Goal: Task Accomplishment & Management: Manage account settings

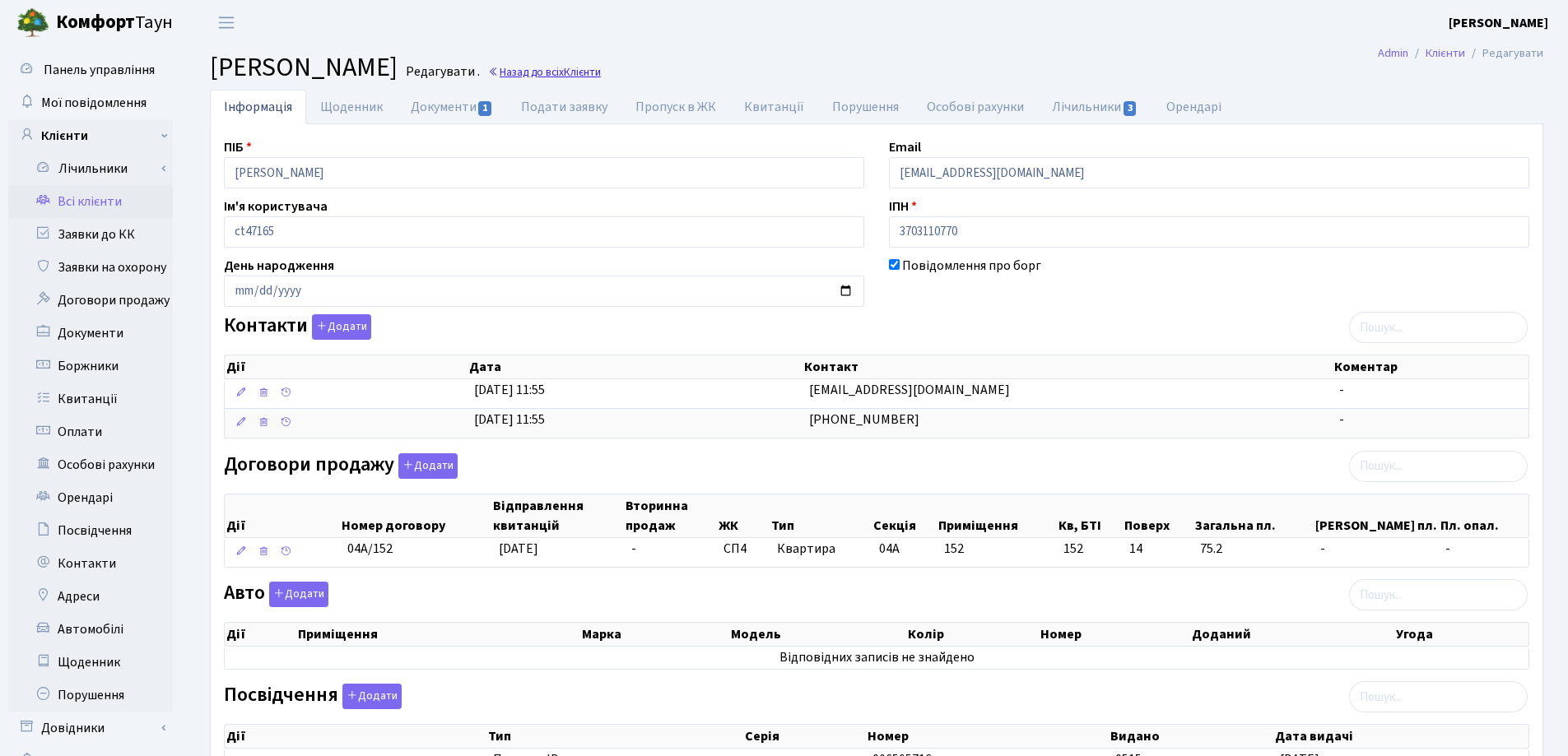
click at [601, 76] on link "Назад до всіх Клієнти" at bounding box center [544, 71] width 113 height 16
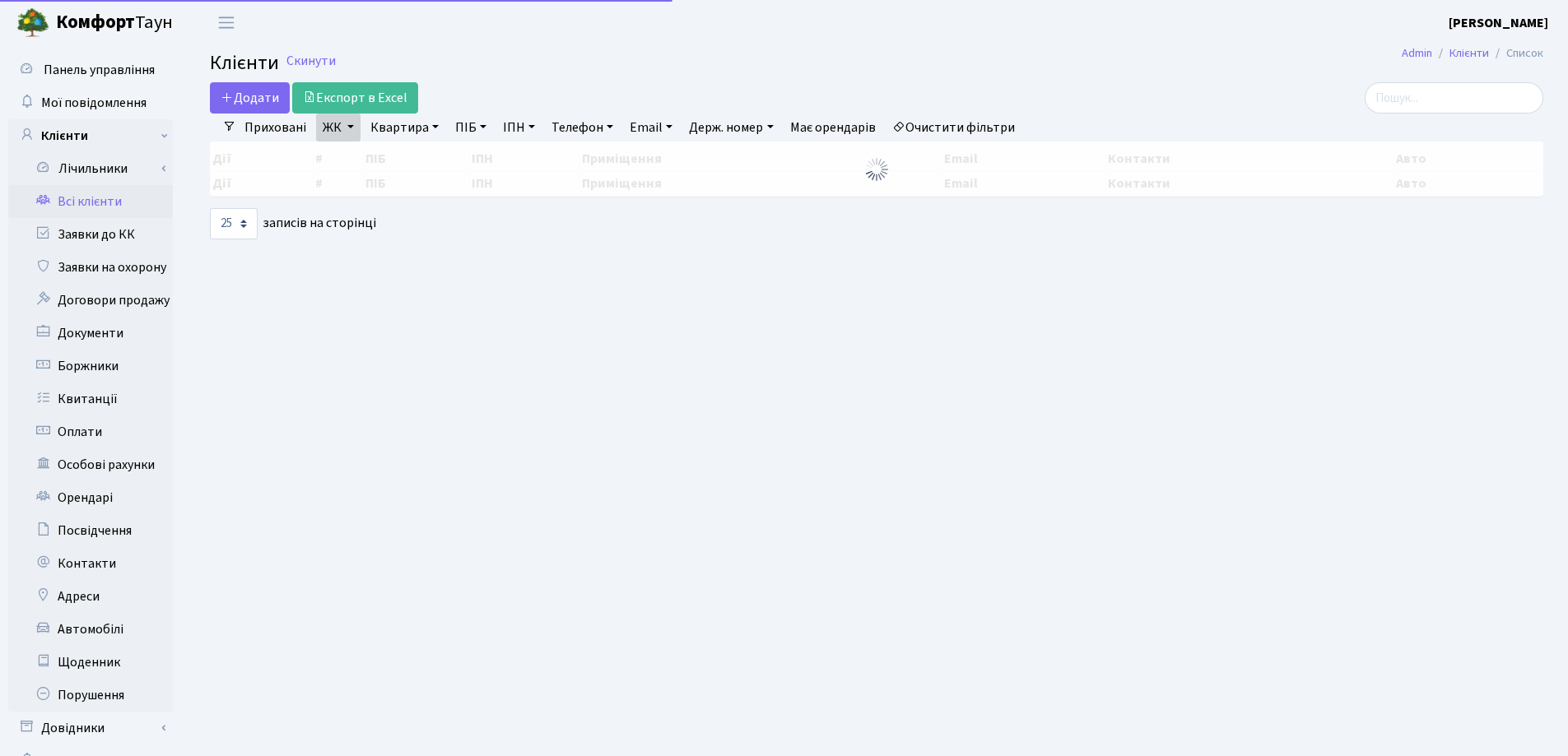
select select "25"
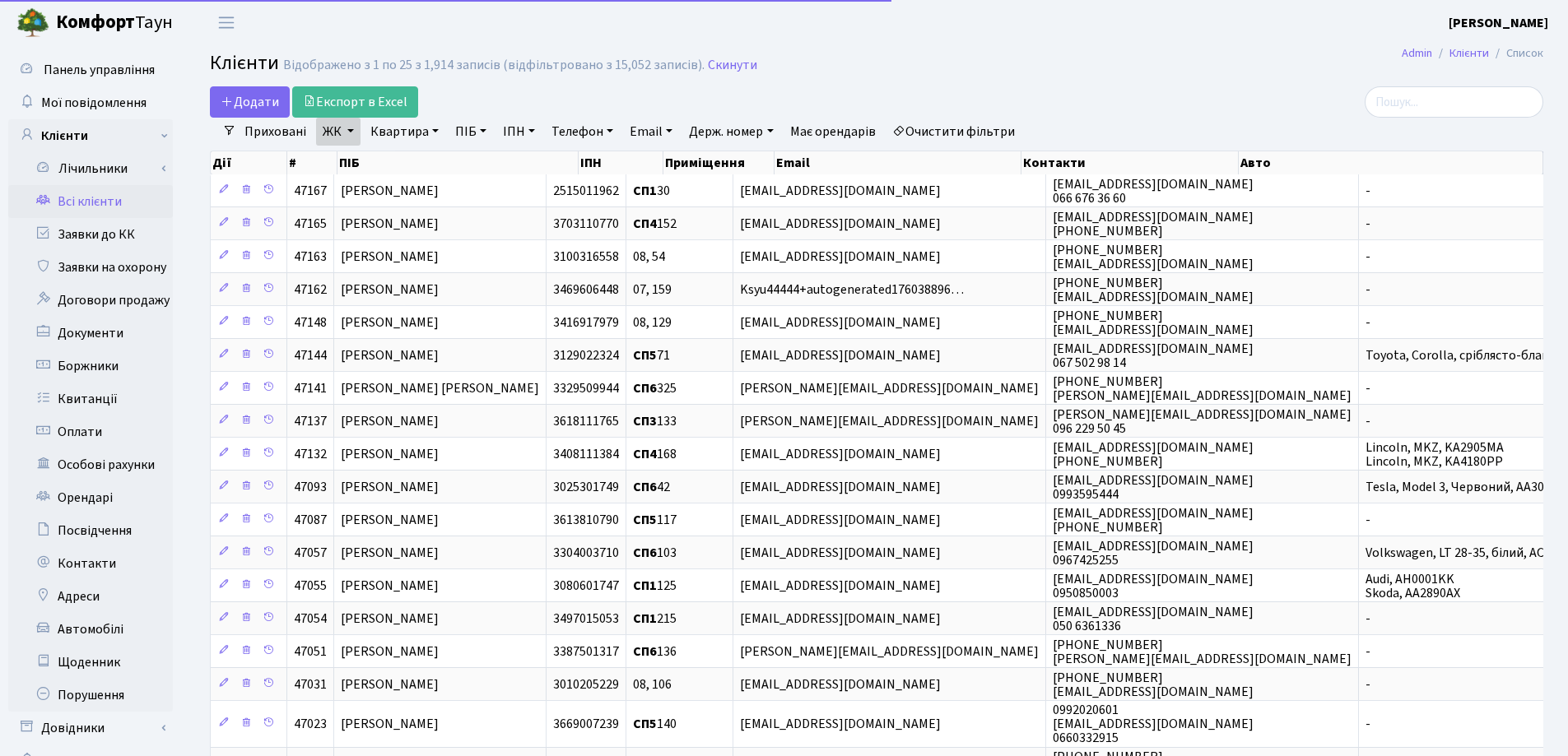
click at [432, 126] on link "Квартира" at bounding box center [404, 131] width 82 height 28
type input "17"
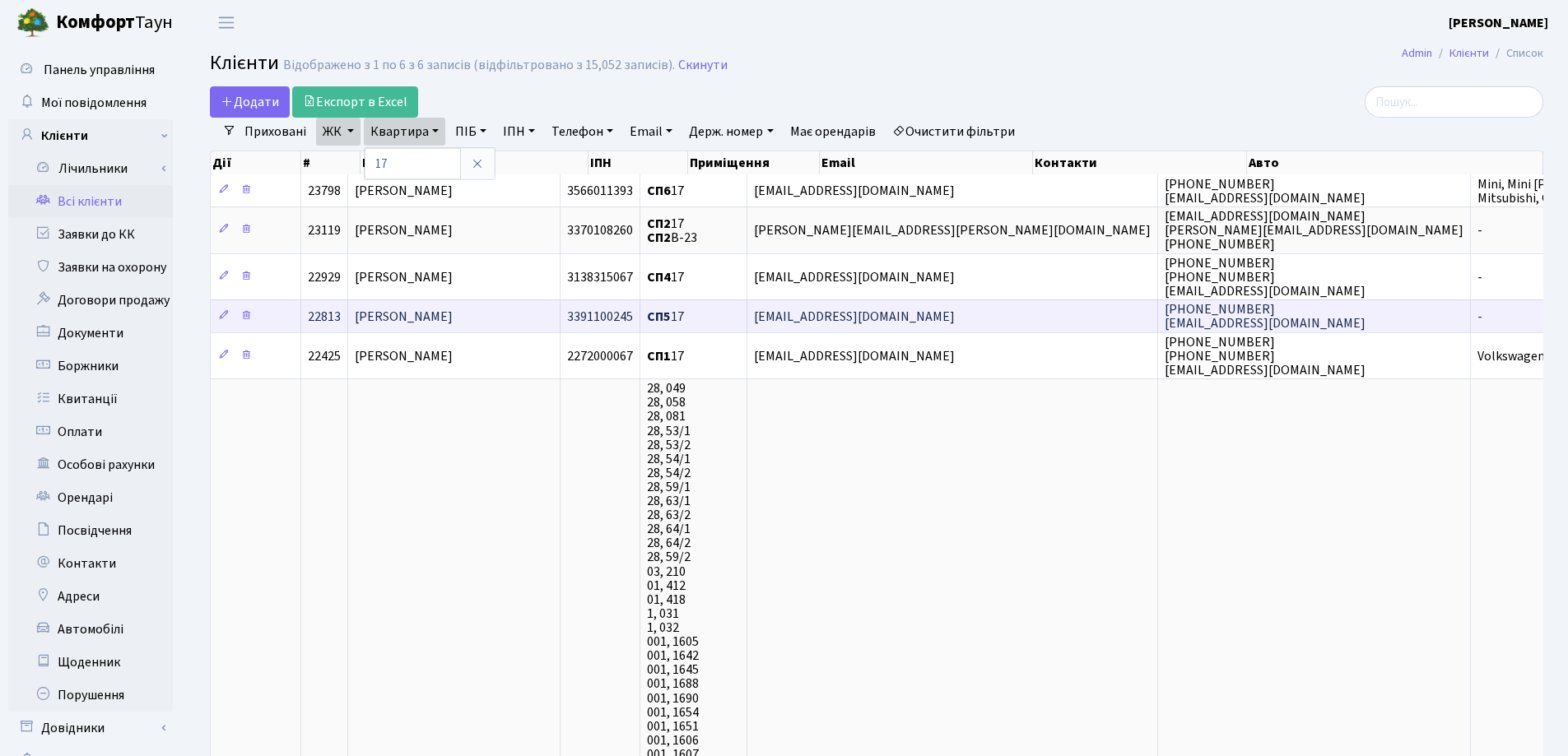
click at [521, 316] on td "[PERSON_NAME]" at bounding box center [454, 315] width 212 height 33
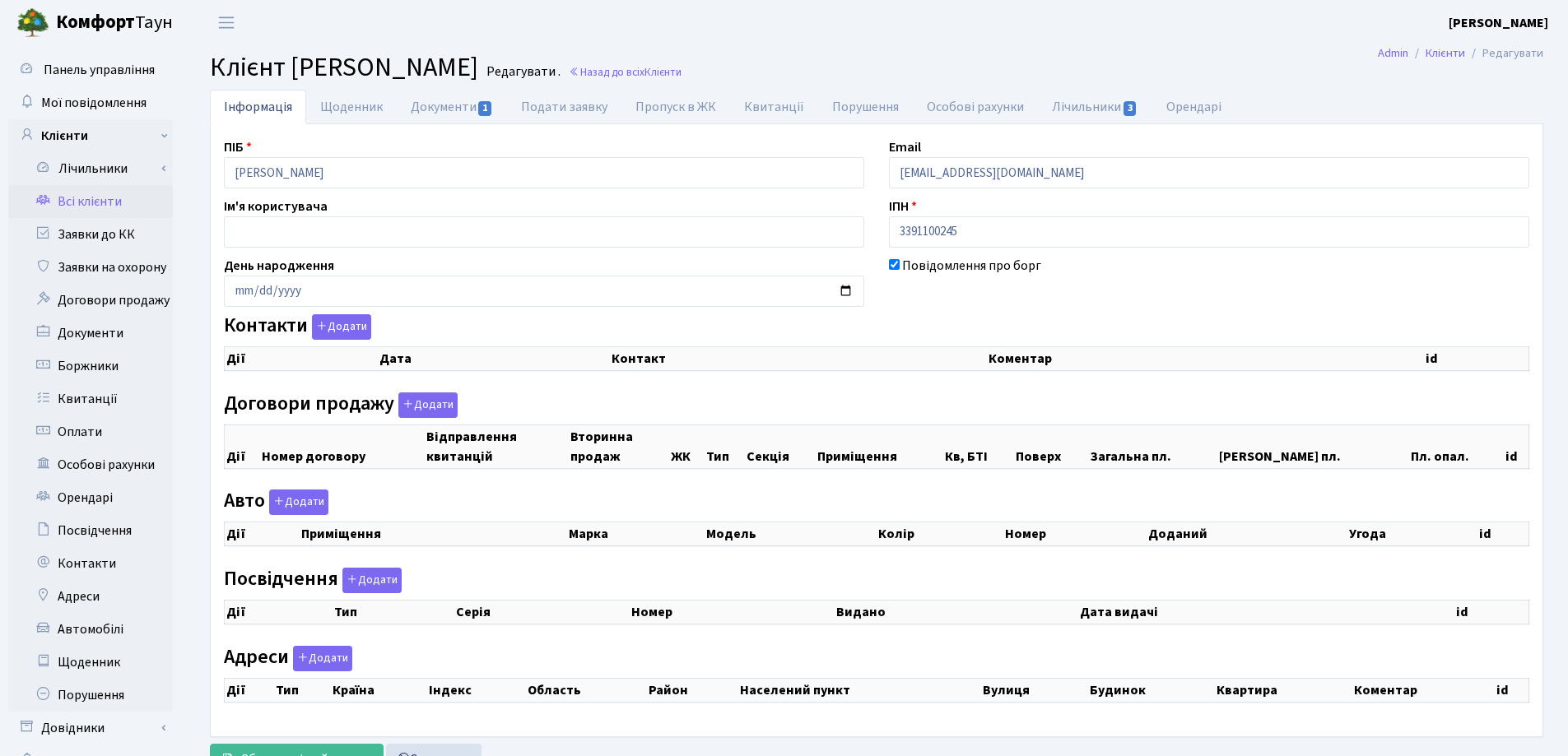
checkbox input "true"
select select "25"
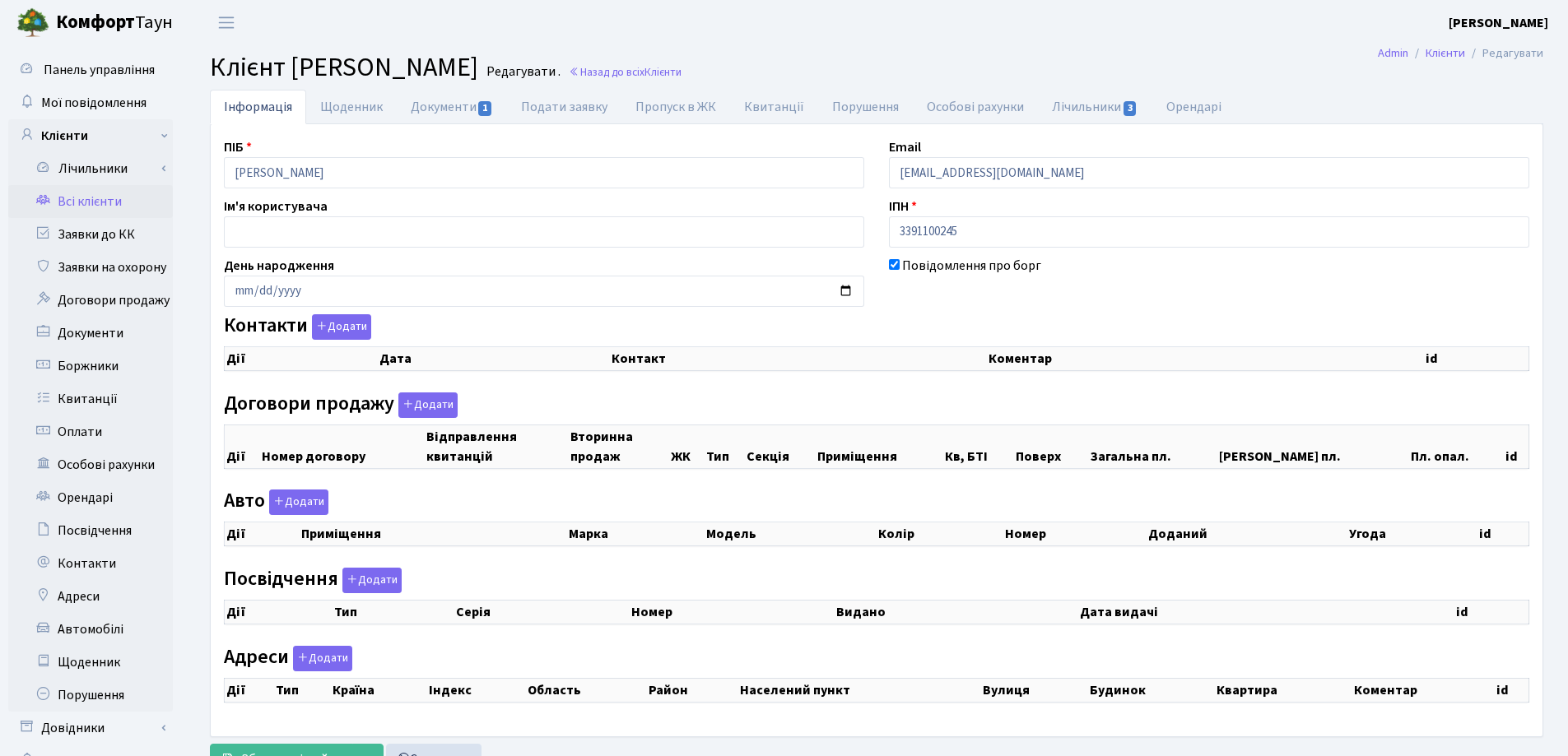
select select "25"
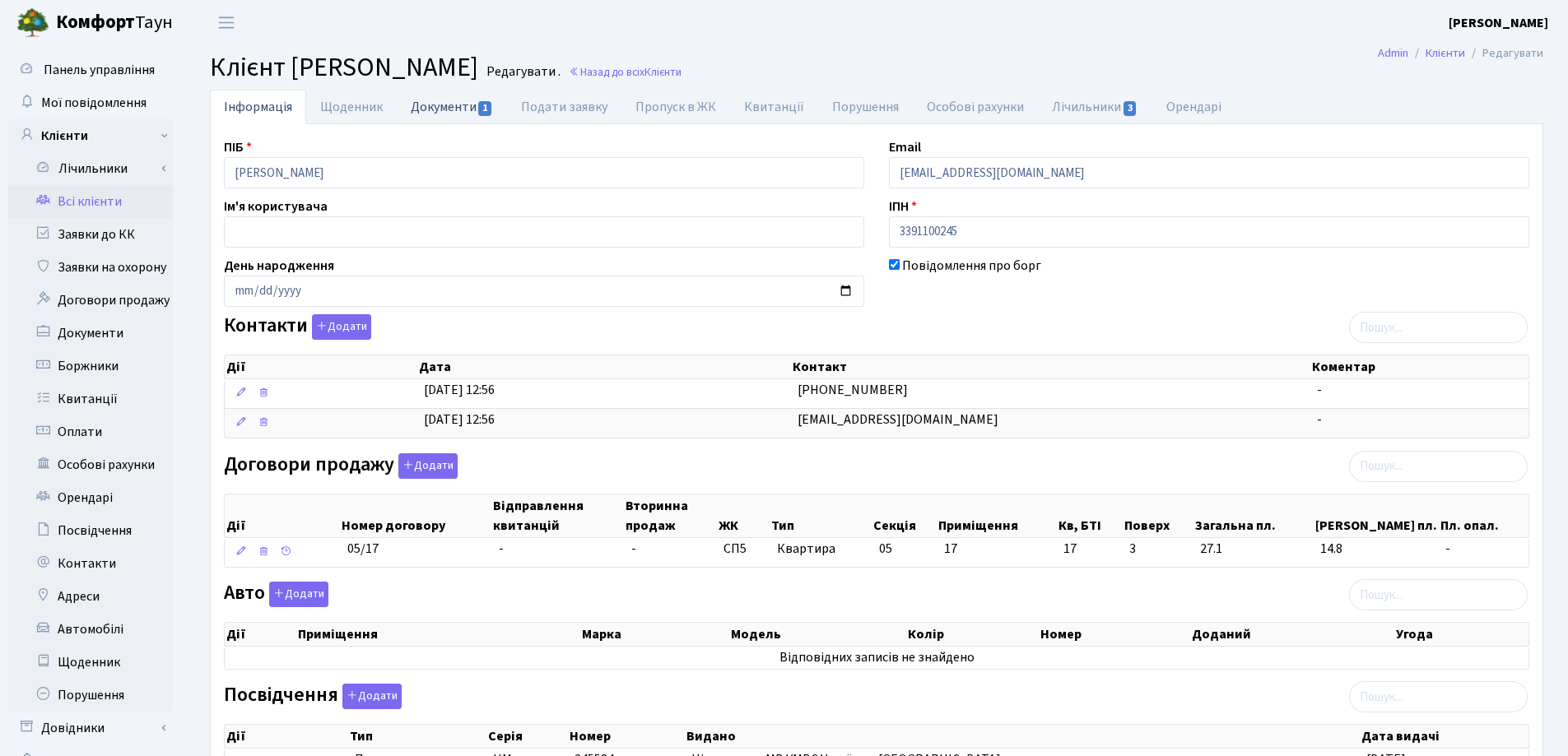
click at [416, 104] on link "Документи 1" at bounding box center [452, 107] width 110 height 34
select select "25"
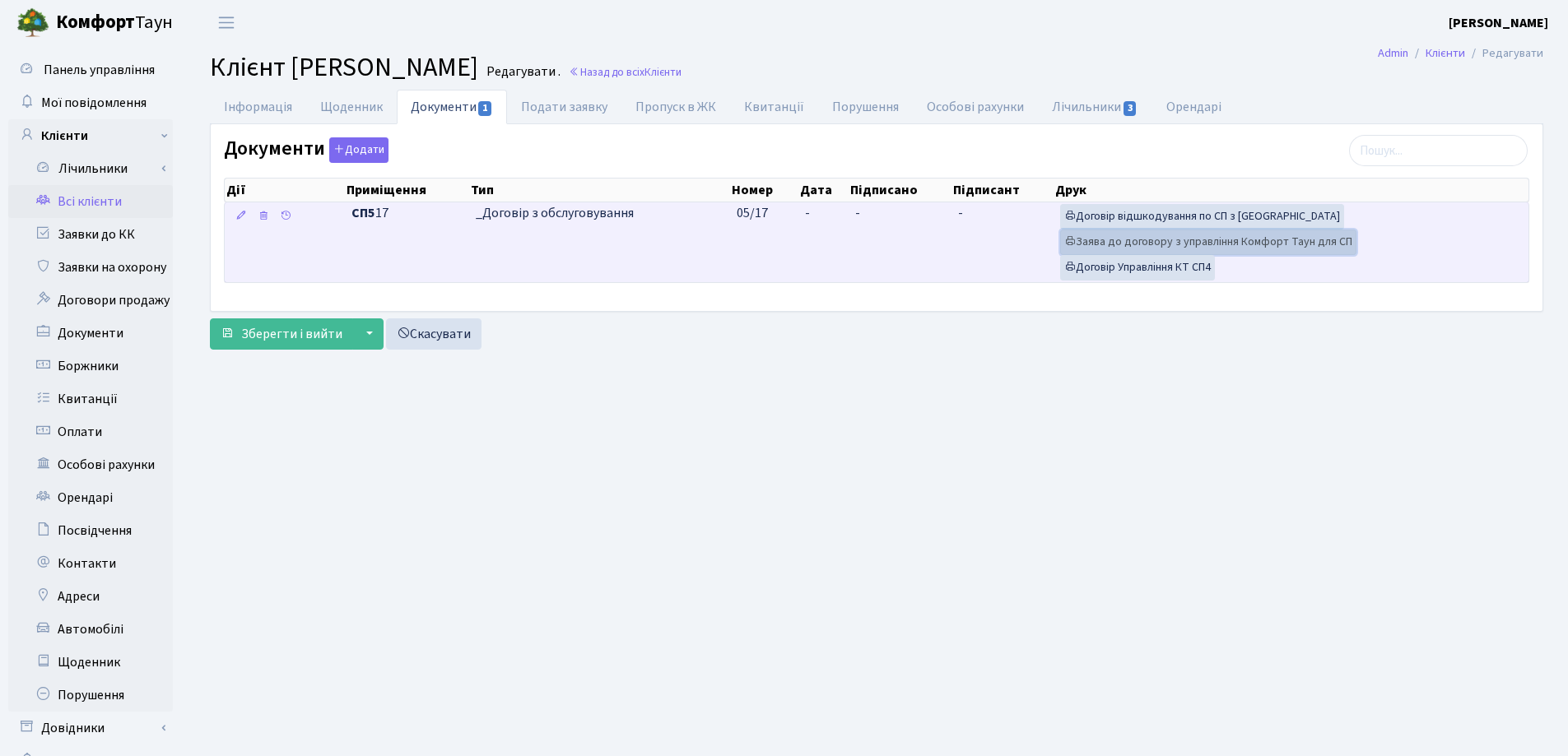
click at [1100, 246] on link "Заява до договору з управління Комфорт Таун для СП" at bounding box center [1208, 242] width 296 height 25
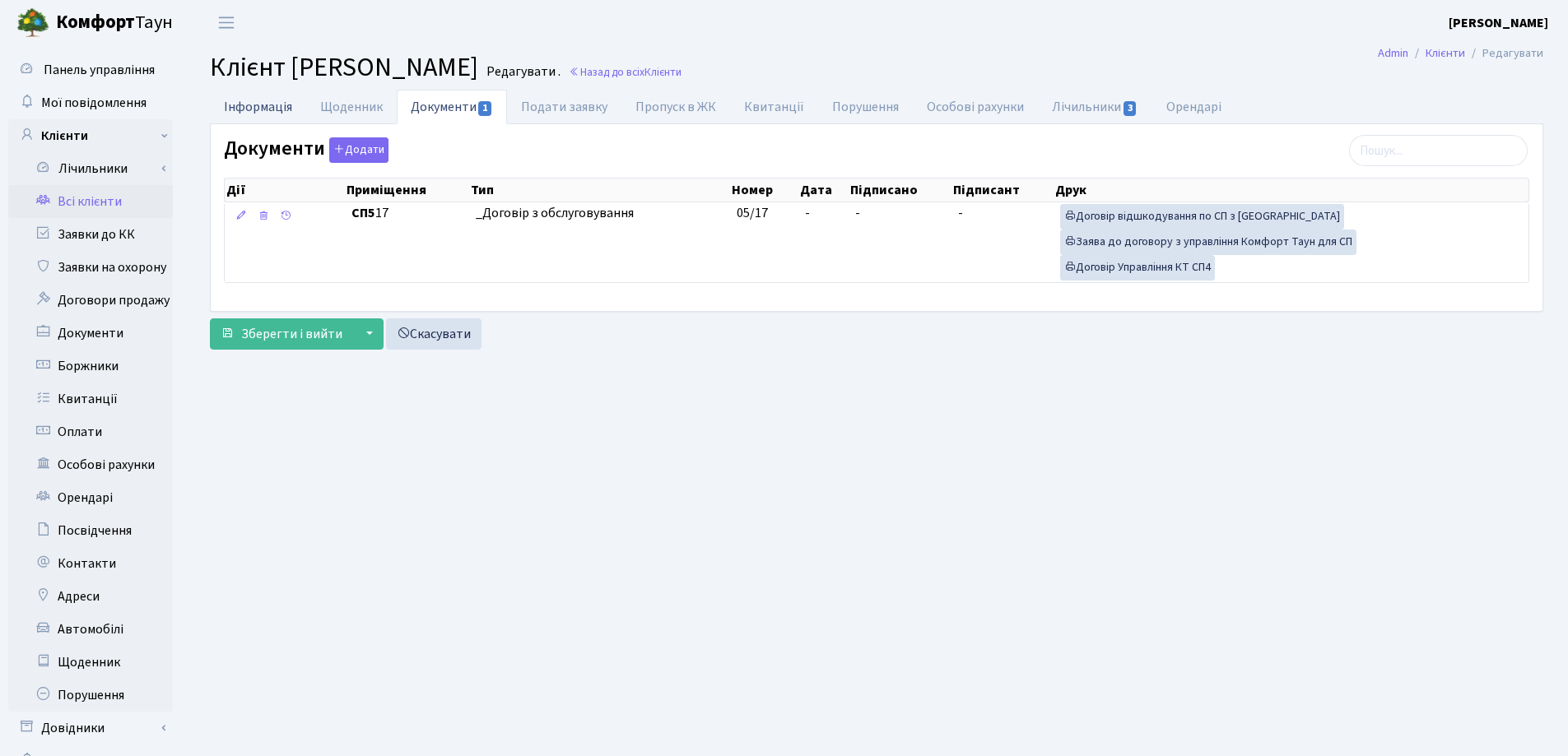
click at [244, 106] on link "Інформація" at bounding box center [257, 107] width 96 height 34
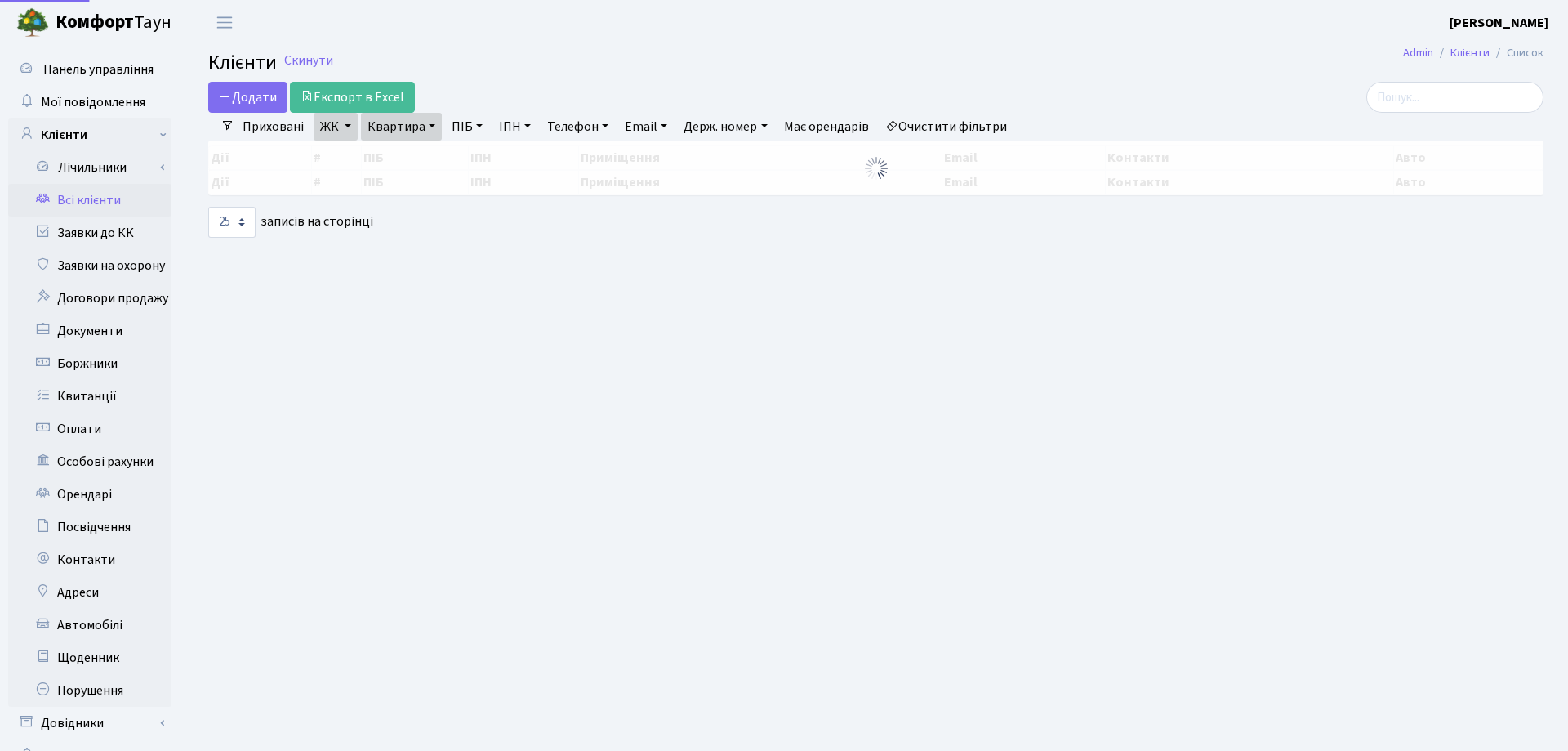
select select "25"
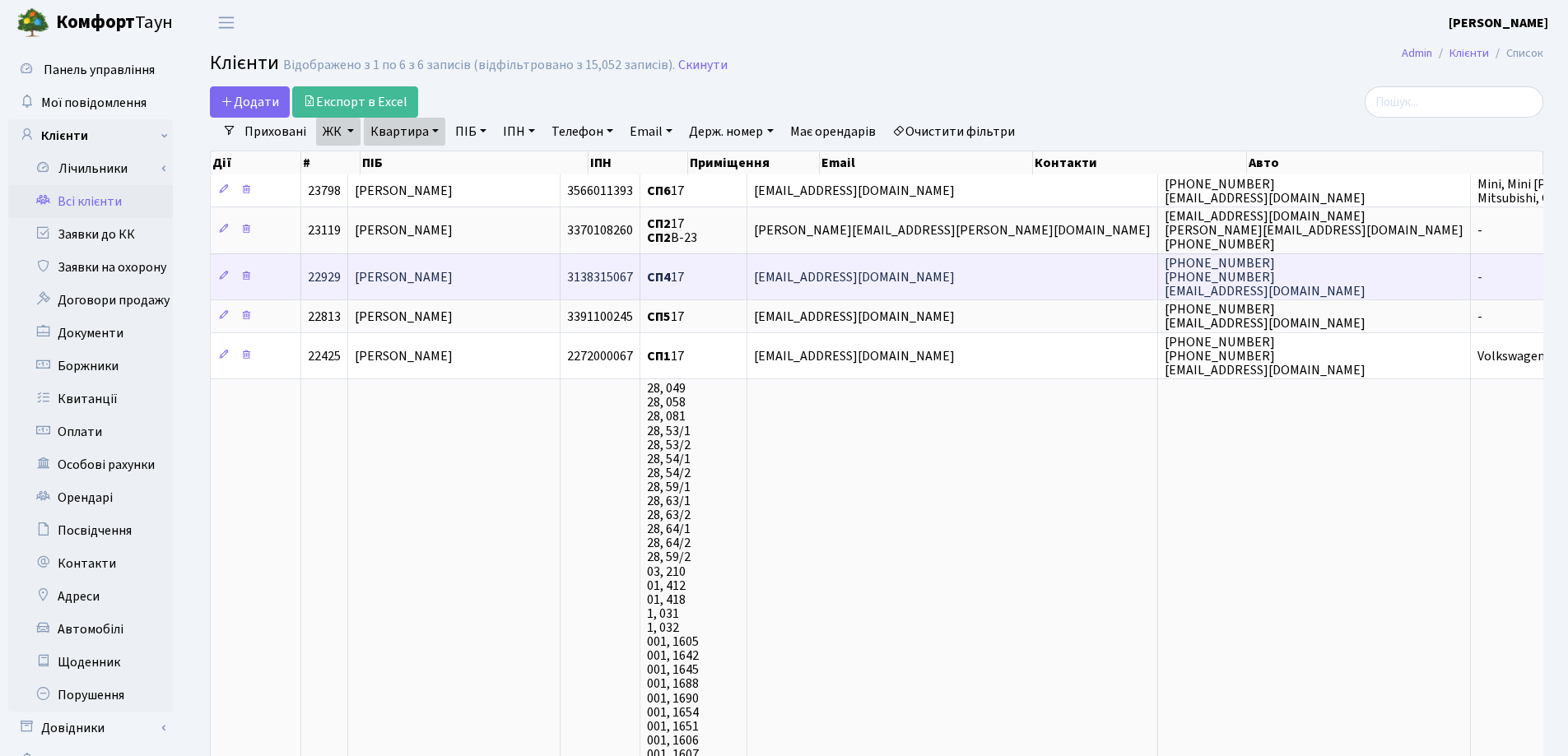
click at [453, 274] on span "[PERSON_NAME]" at bounding box center [404, 278] width 98 height 19
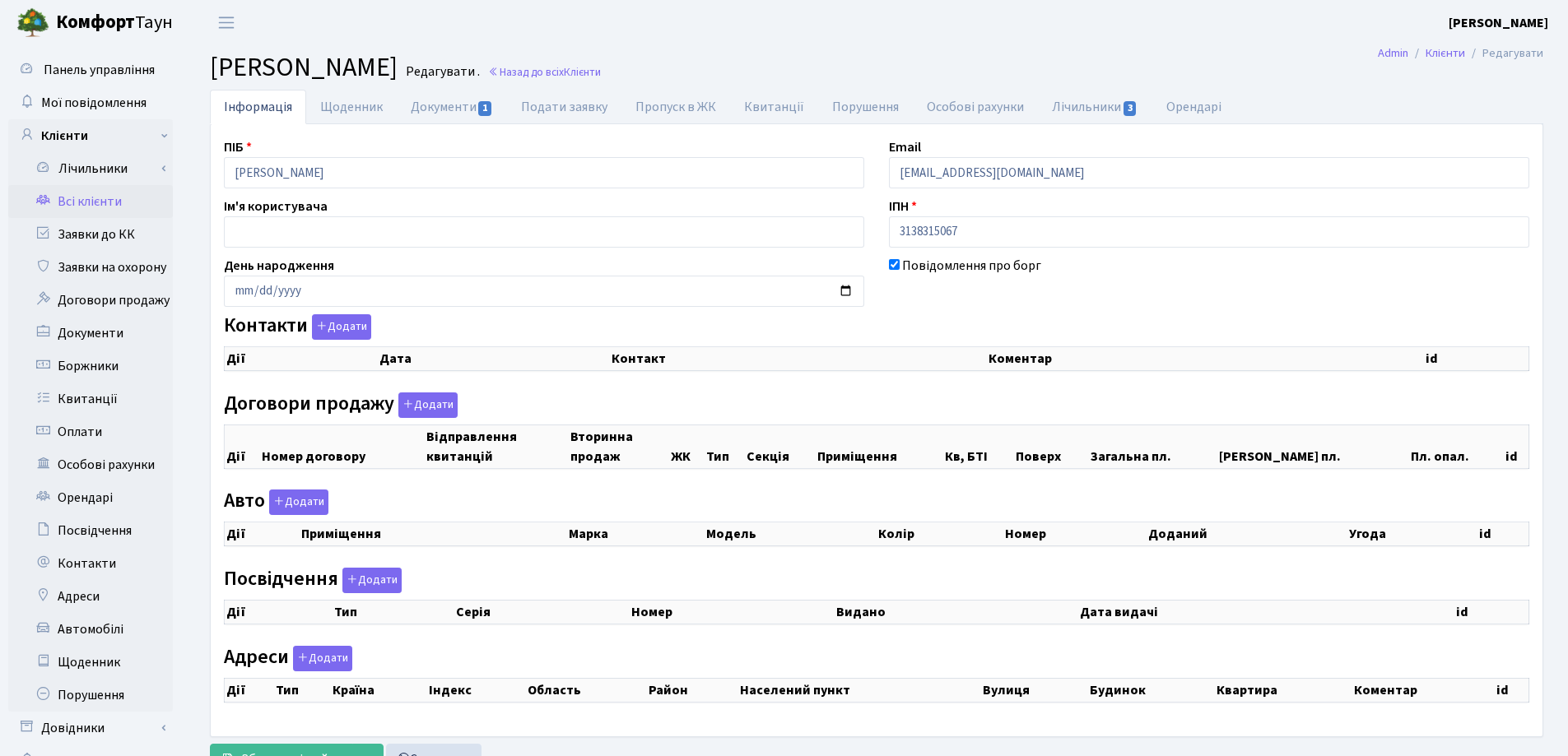
checkbox input "true"
select select "25"
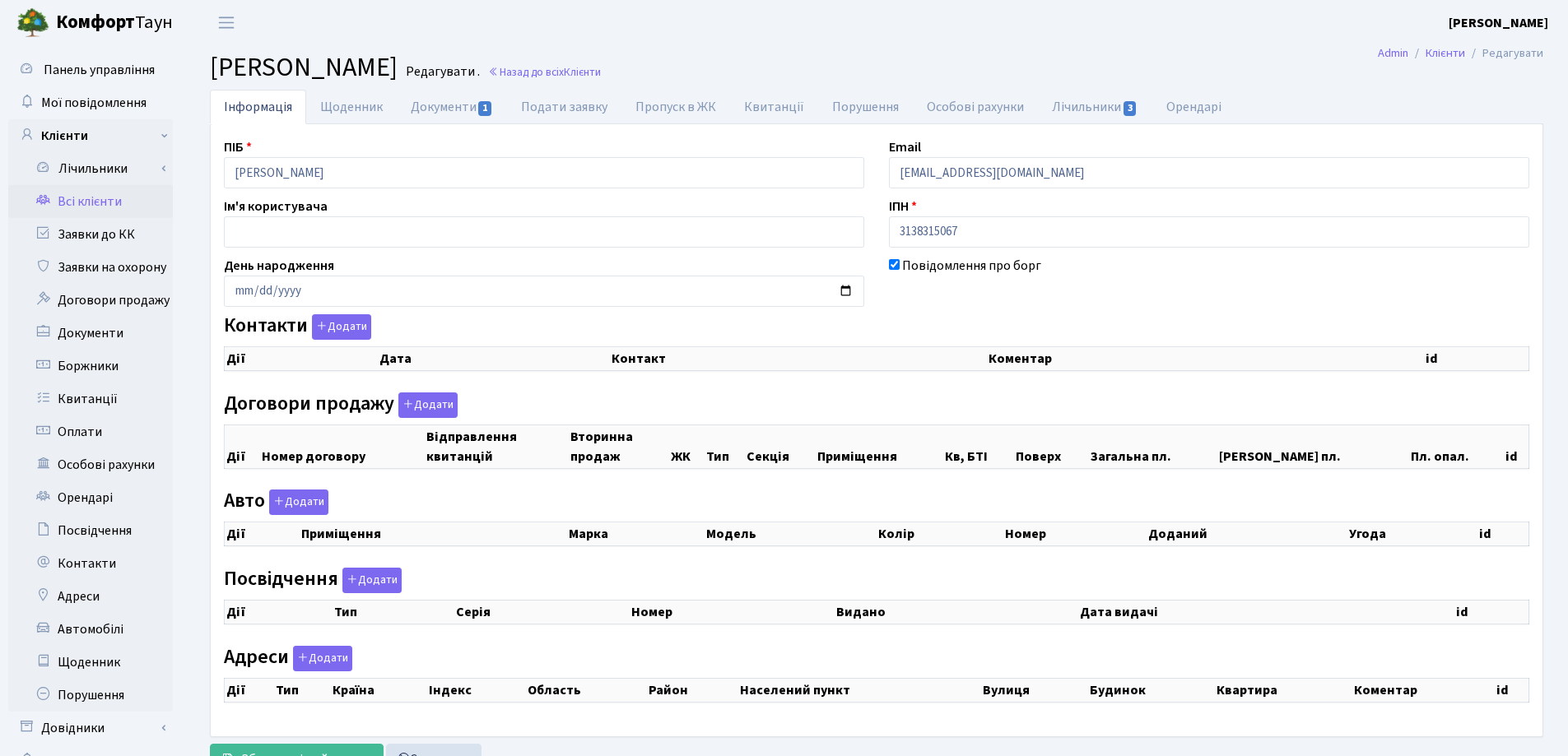
select select "25"
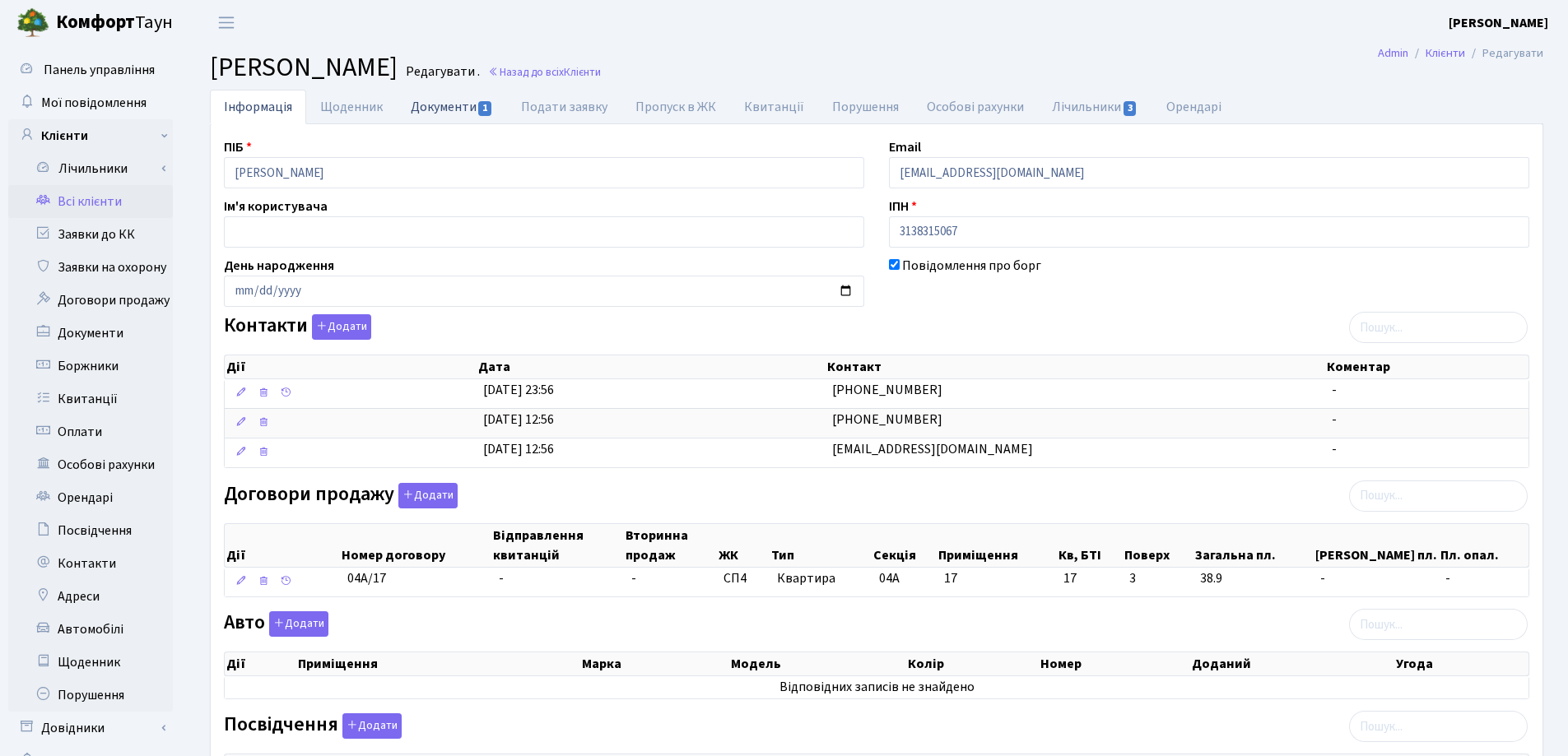
click at [424, 105] on link "Документи 1" at bounding box center [452, 107] width 110 height 34
select select "25"
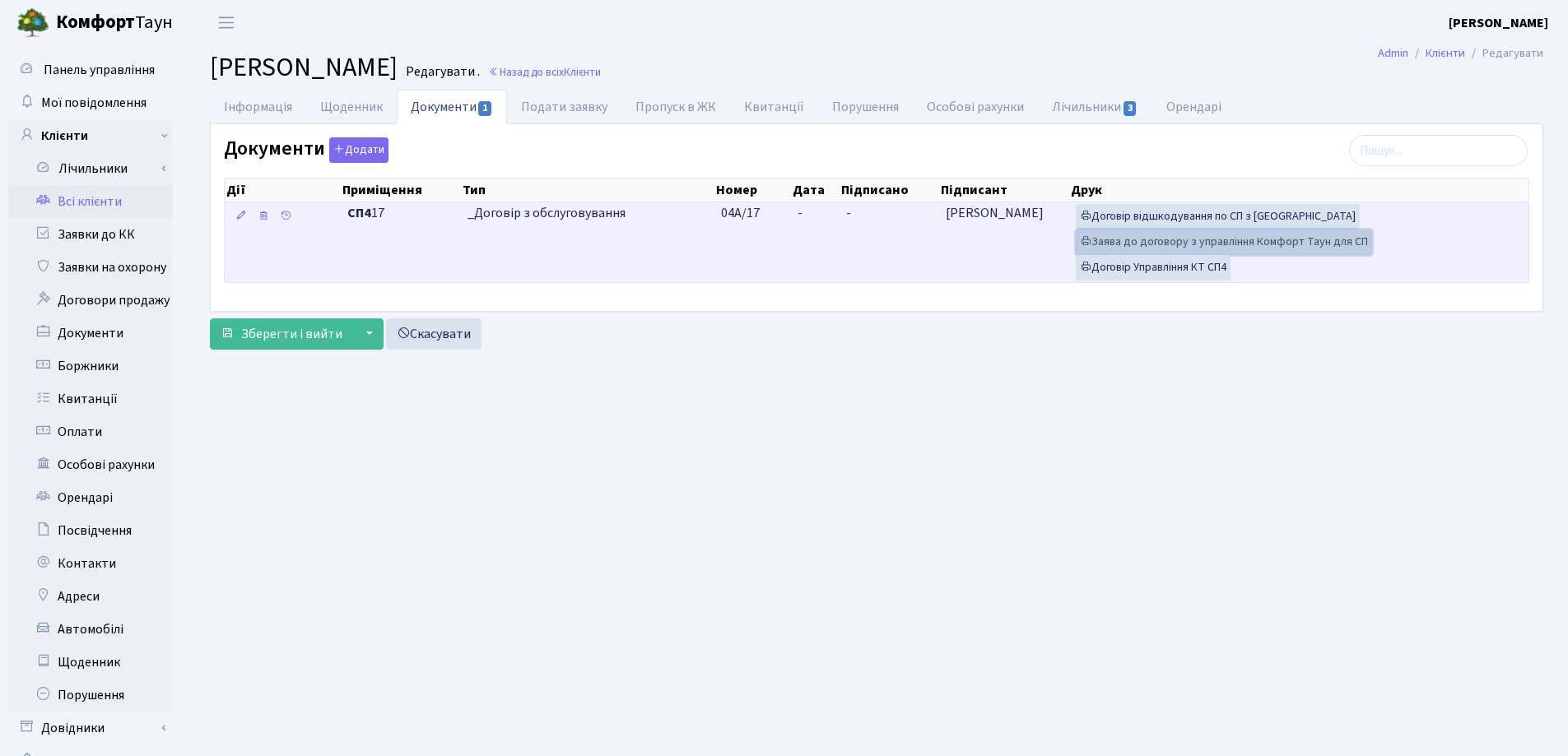
click at [1138, 240] on link "Заява до договору з управління Комфорт Таун для СП" at bounding box center [1224, 242] width 296 height 25
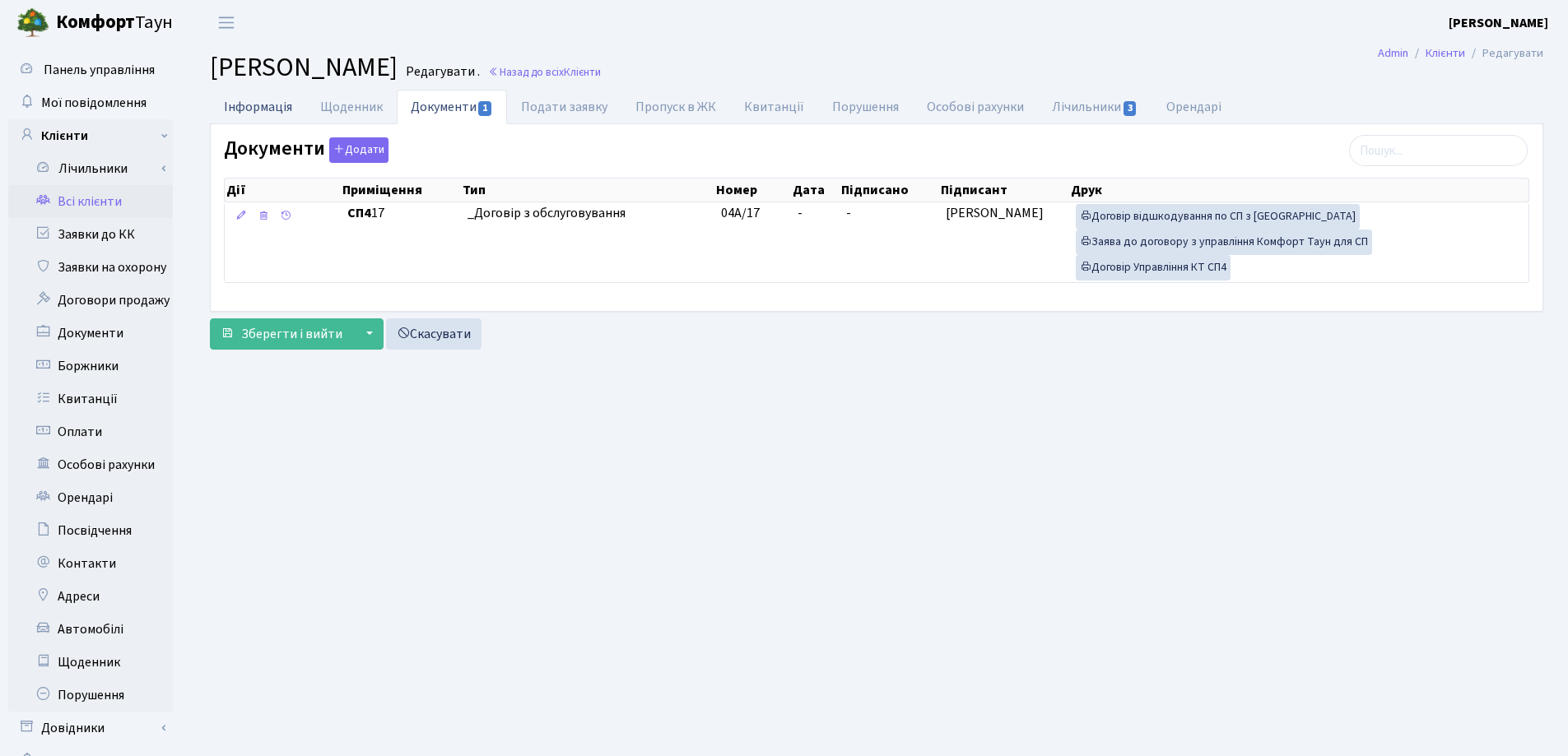
click at [240, 108] on link "Інформація" at bounding box center [257, 107] width 96 height 34
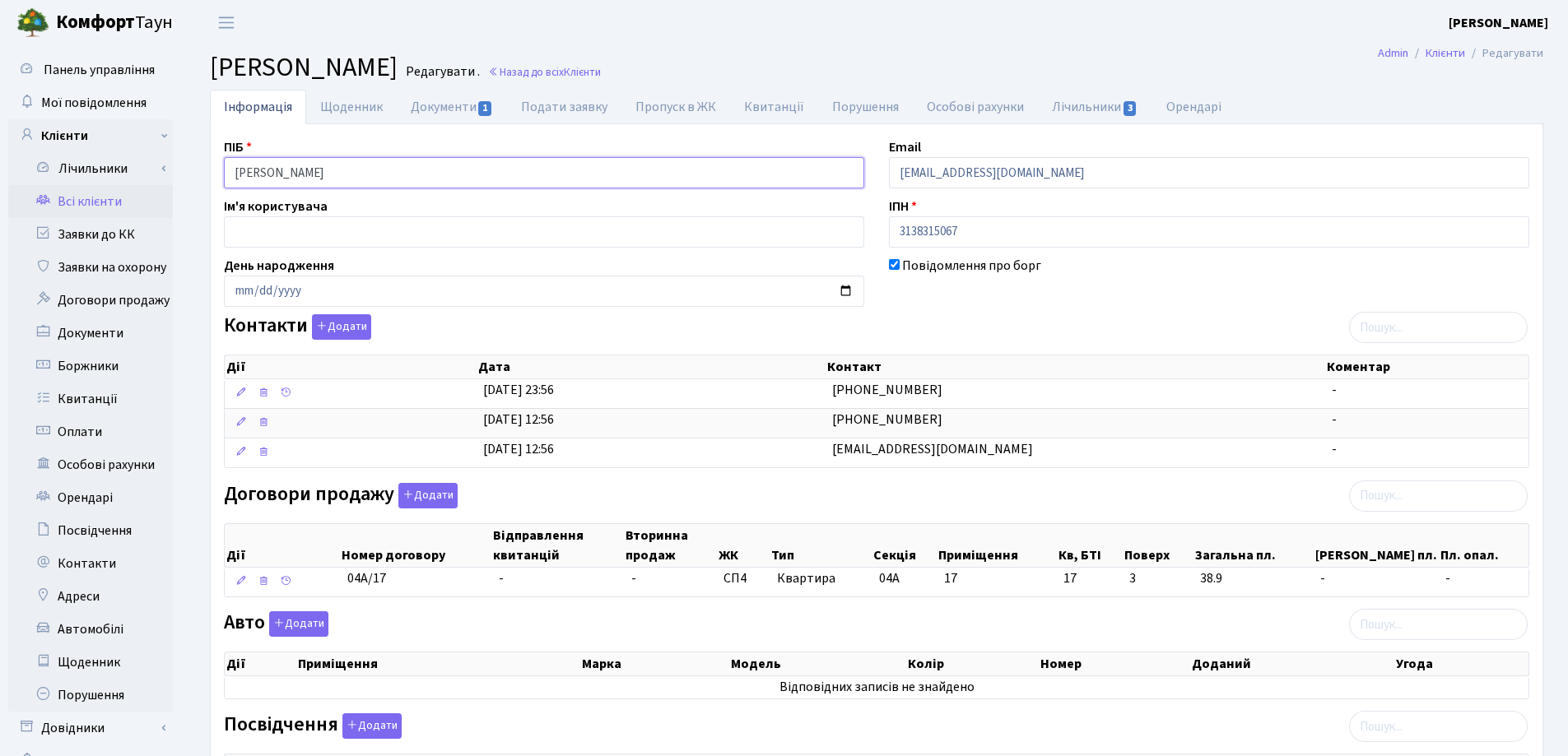
drag, startPoint x: 453, startPoint y: 168, endPoint x: 209, endPoint y: 164, distance: 244.0
click at [209, 164] on div "ПІБ Петренко Юлія Віталіївна Email Od031285pjv@gmail.com Ім'я користувача ІПН 3…" at bounding box center [876, 623] width 1333 height 1000
click at [601, 71] on link "Назад до всіх Клієнти" at bounding box center [544, 71] width 113 height 16
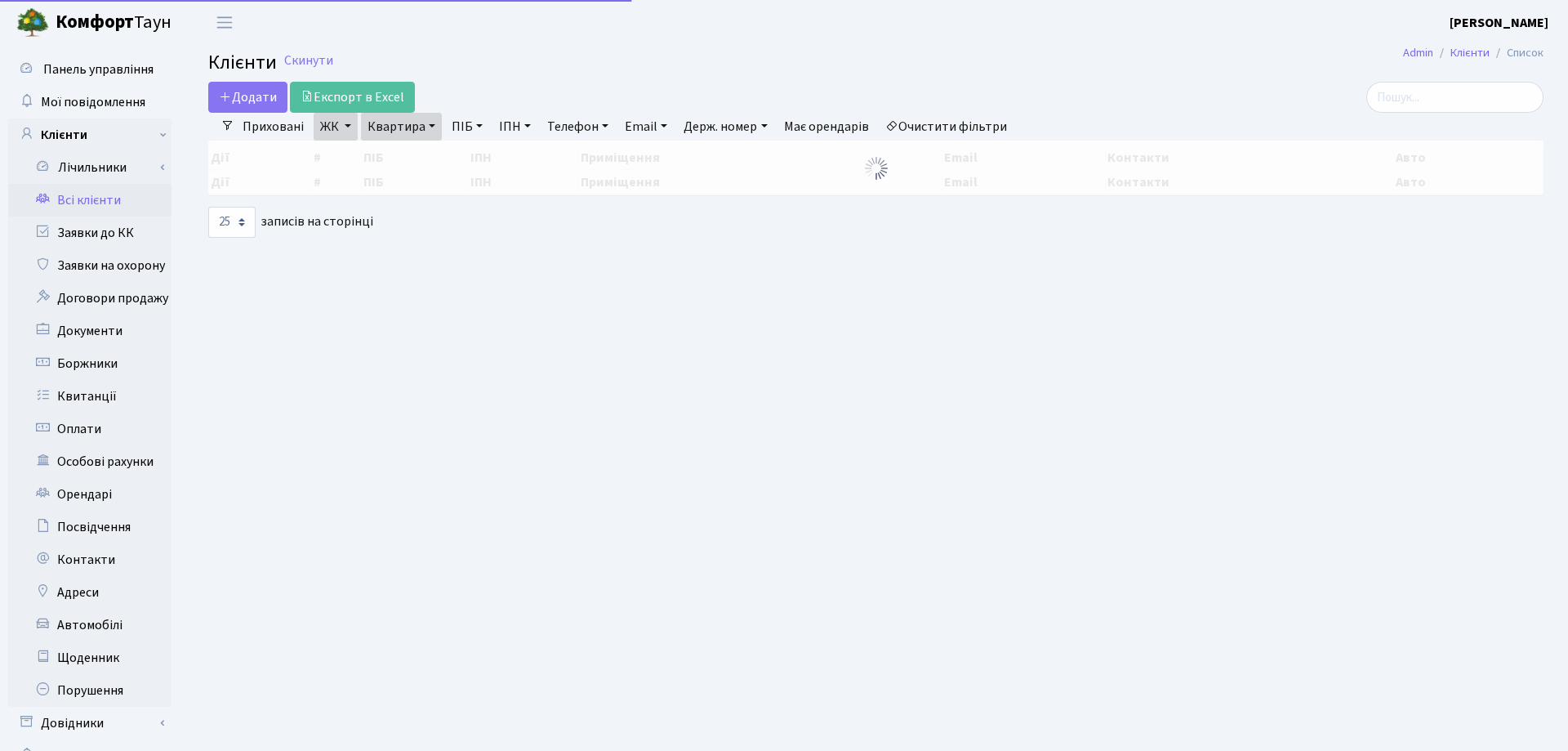
select select "25"
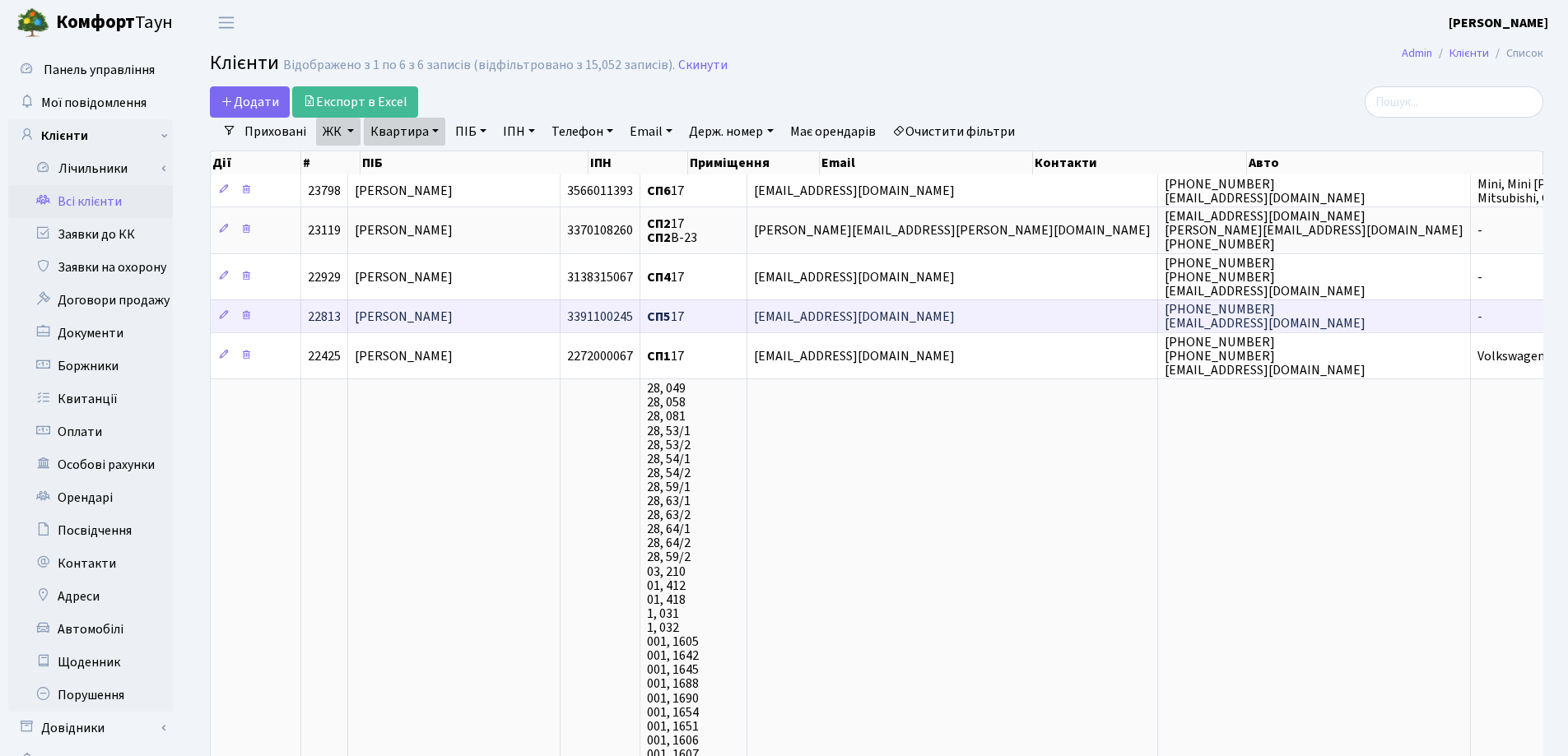
click at [516, 320] on td "[PERSON_NAME]" at bounding box center [454, 315] width 212 height 33
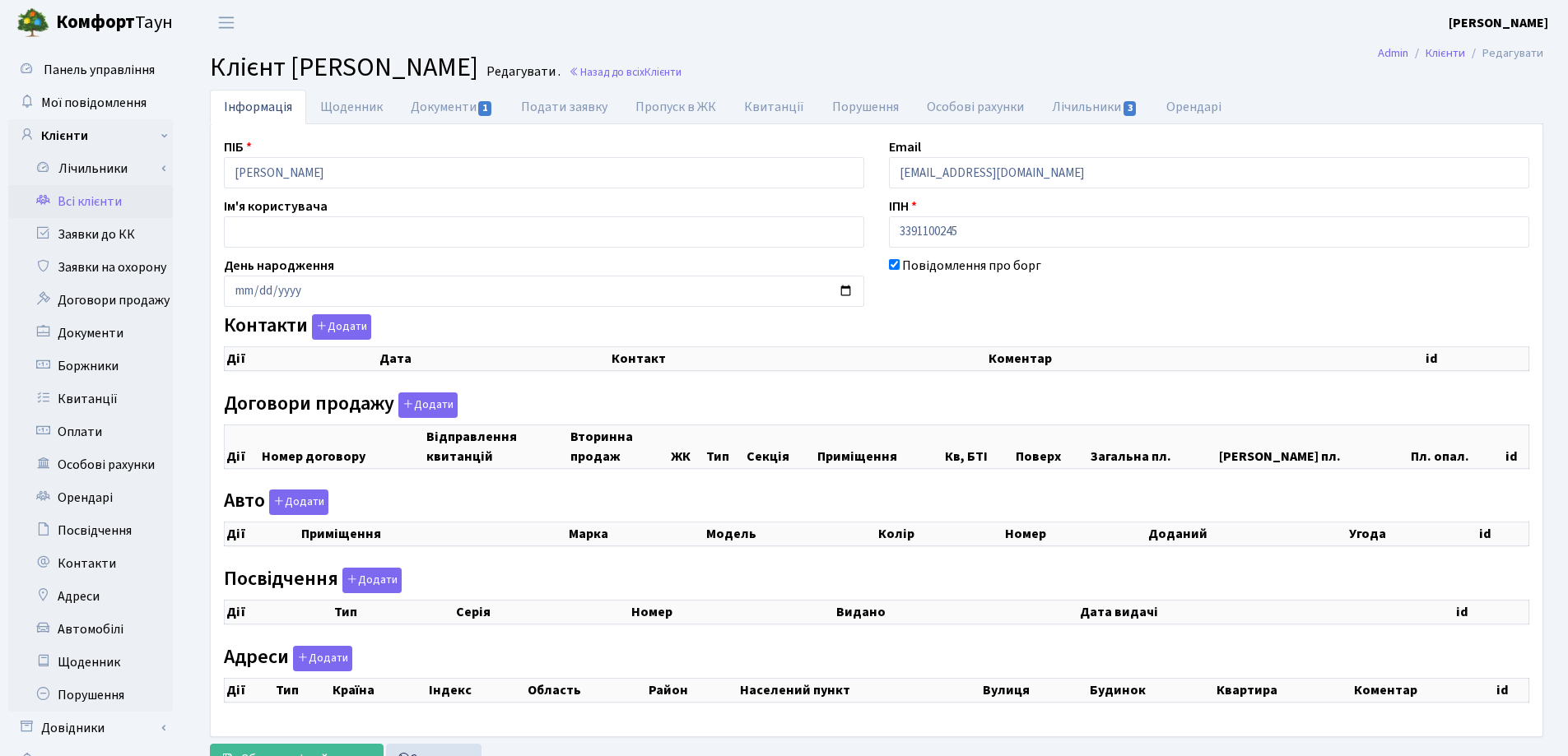
checkbox input "true"
select select "25"
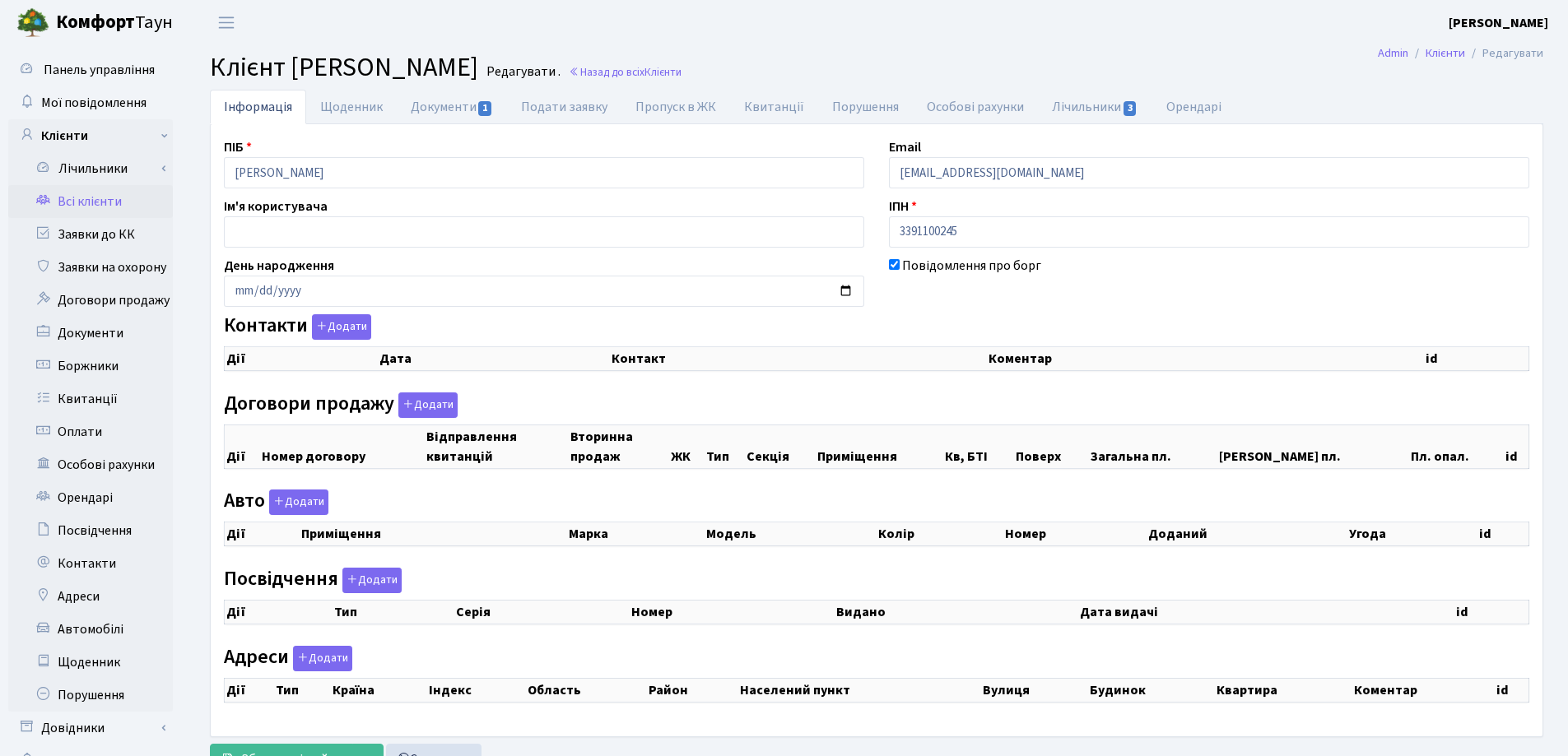
select select "25"
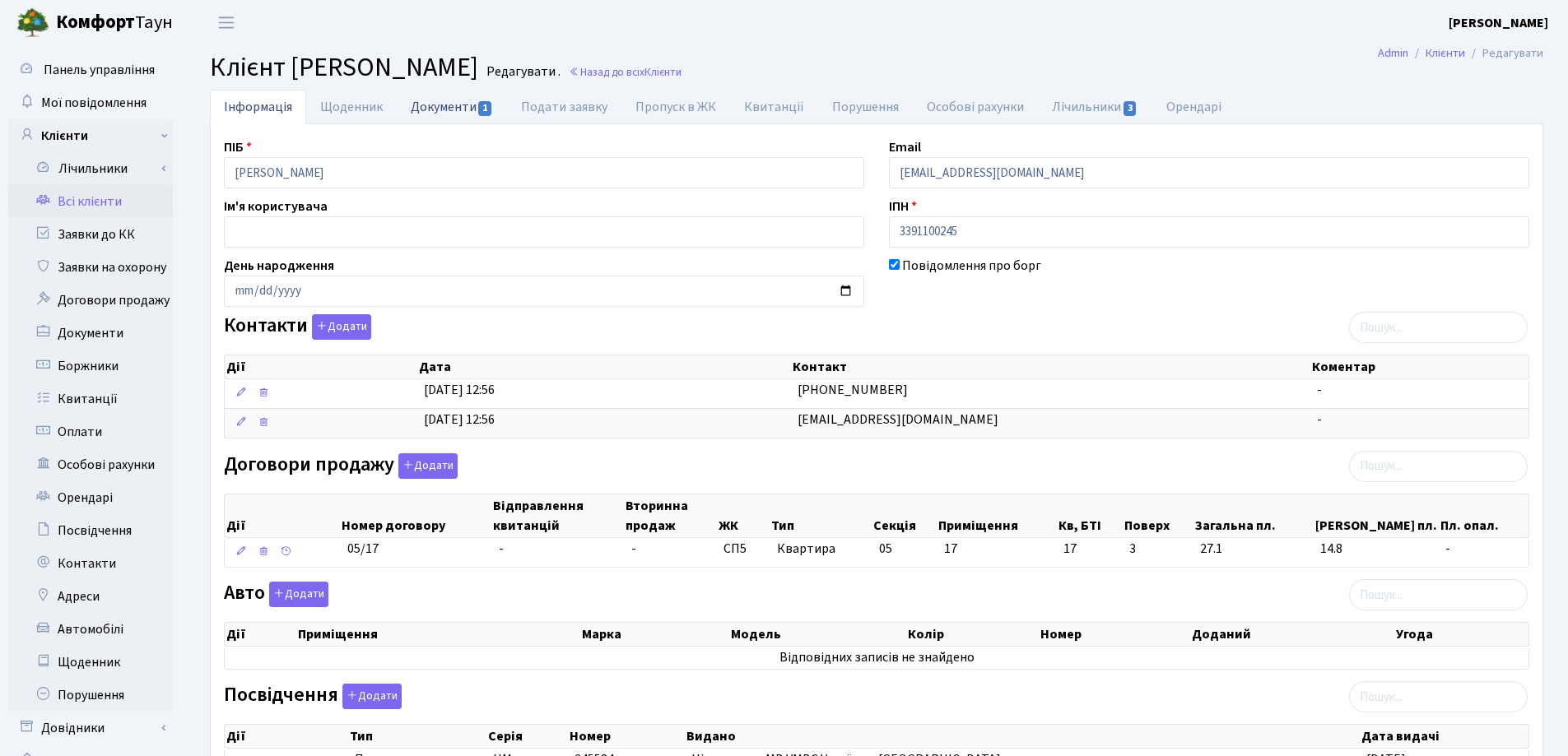
click at [420, 104] on link "Документи 1" at bounding box center [452, 107] width 110 height 34
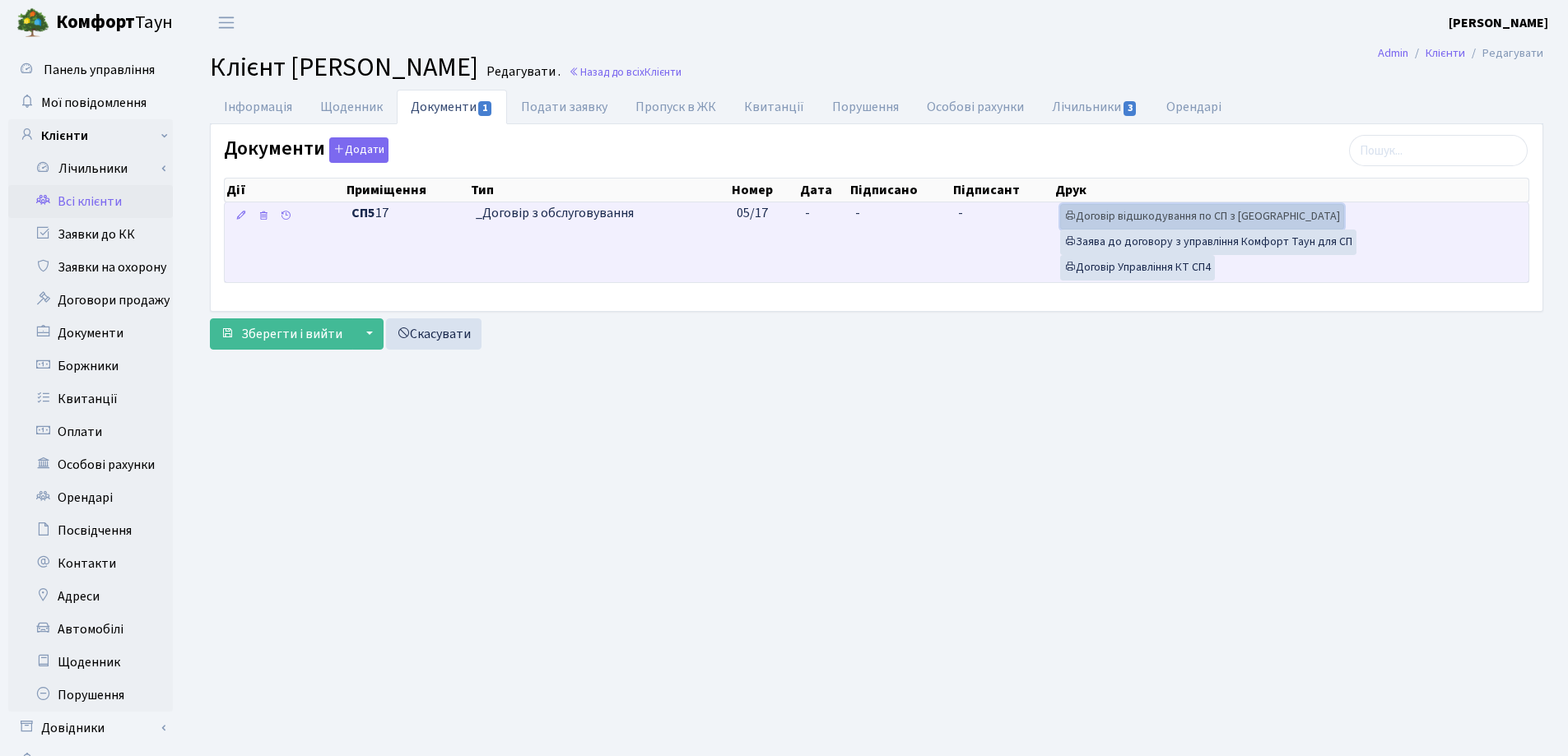
click at [1117, 214] on link "Договір відшкодування по СП з Екві" at bounding box center [1202, 217] width 284 height 25
click at [1102, 270] on link "Договір Управління КТ СП4" at bounding box center [1137, 267] width 155 height 25
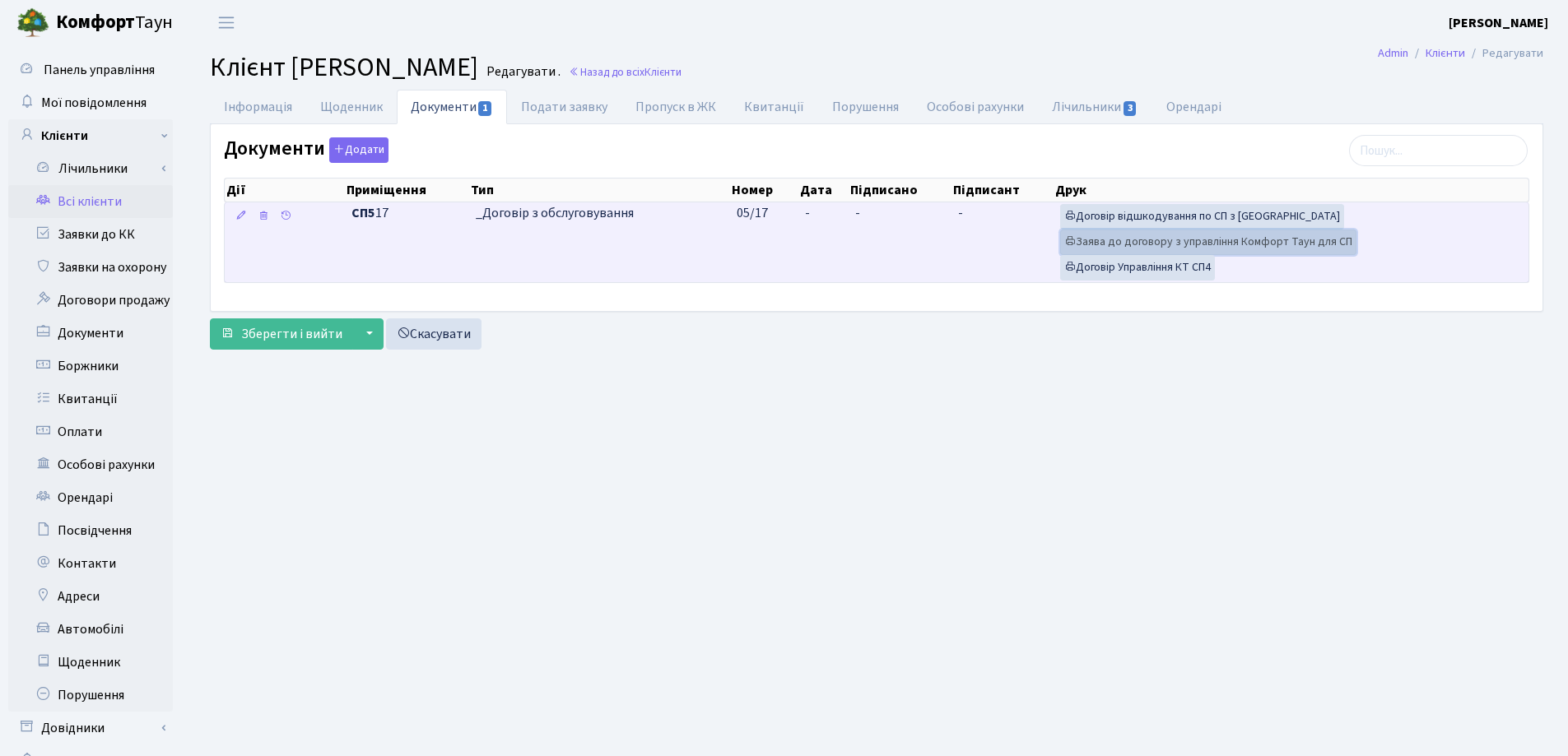
click at [1144, 244] on link "Заява до договору з управління Комфорт Таун для СП" at bounding box center [1208, 242] width 296 height 25
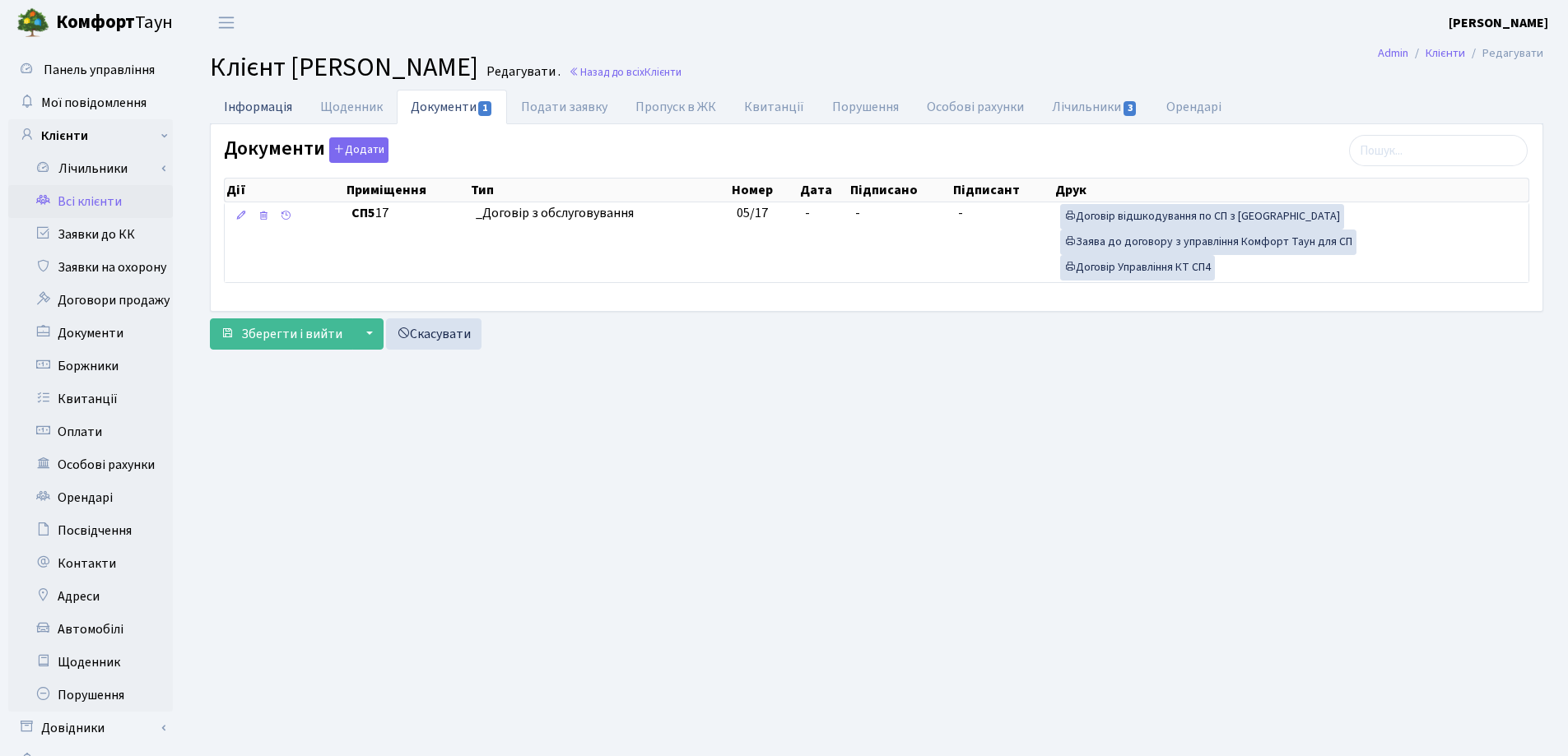
click at [235, 111] on link "Інформація" at bounding box center [257, 107] width 96 height 34
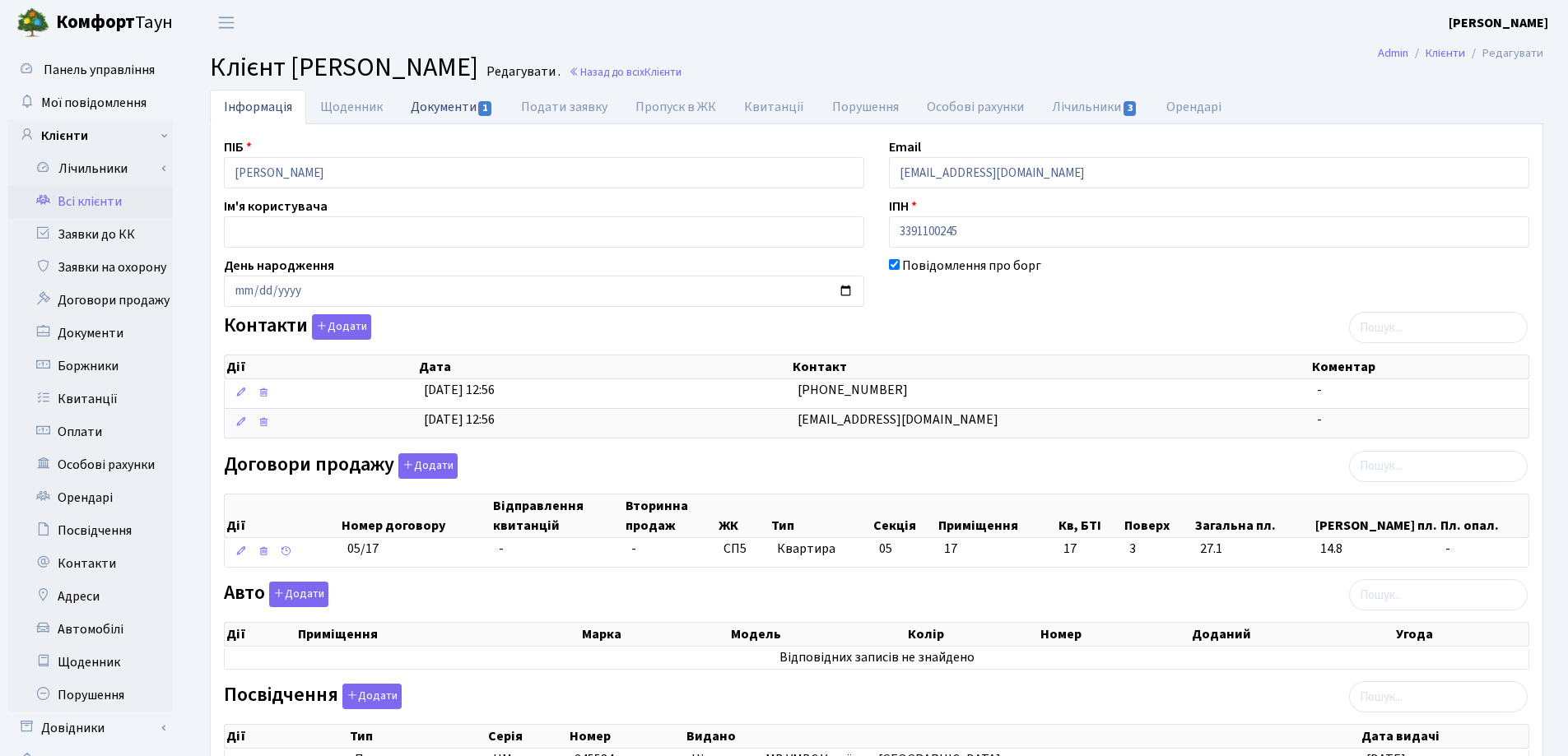
click at [422, 109] on link "Документи 1" at bounding box center [452, 107] width 110 height 34
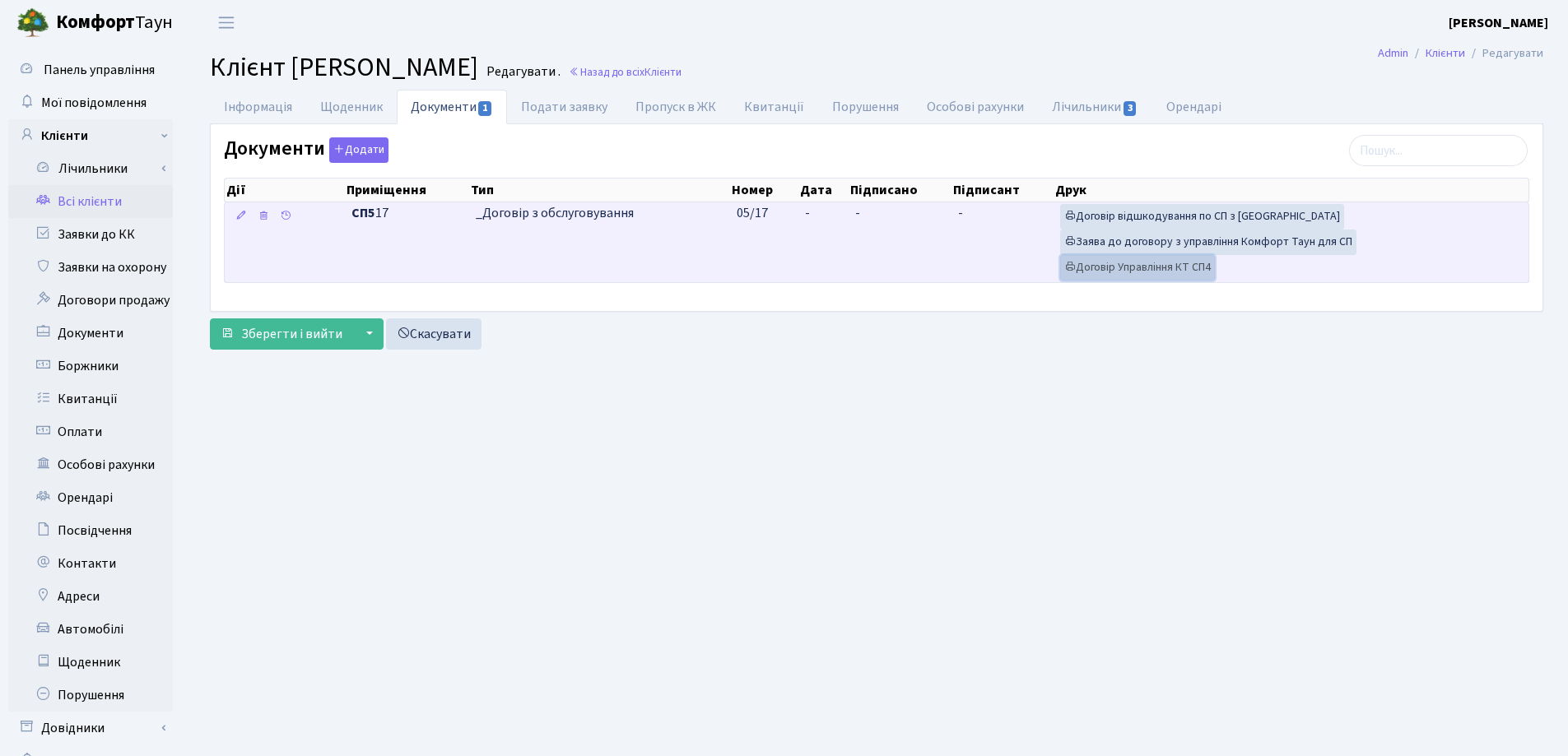
click at [1128, 267] on link "Договір Управління КТ СП4" at bounding box center [1137, 267] width 155 height 25
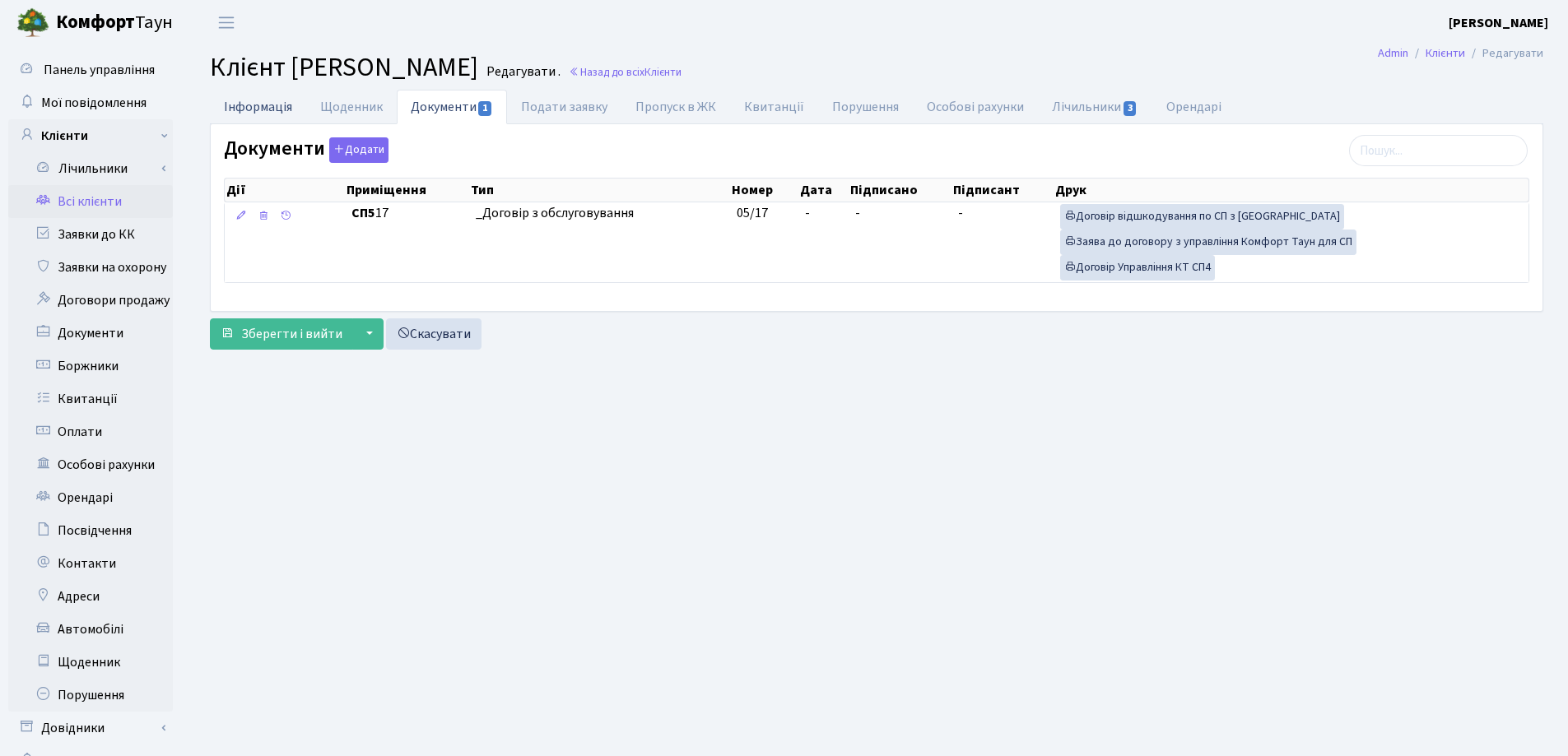
click at [228, 106] on link "Інформація" at bounding box center [257, 107] width 96 height 34
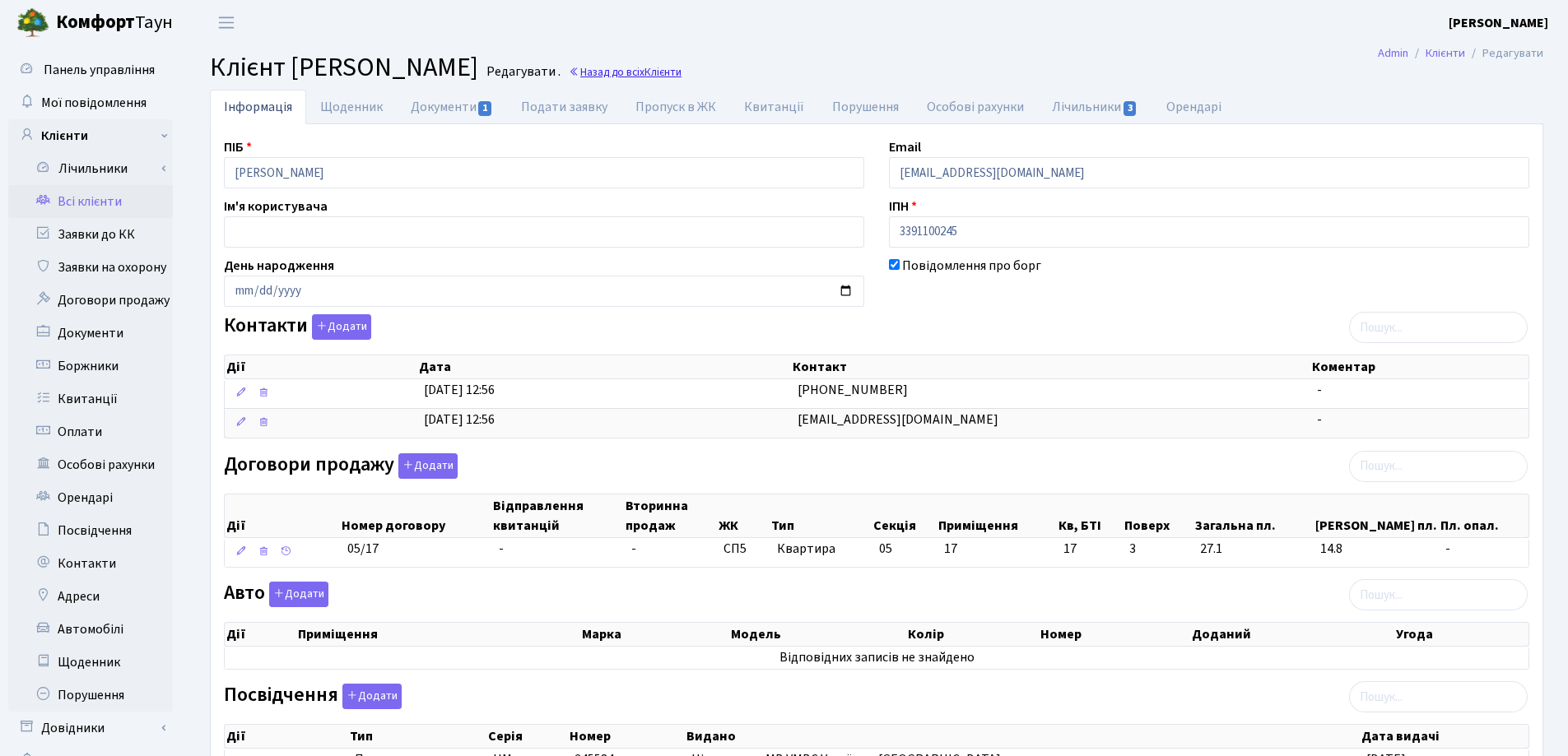
click at [681, 72] on link "Назад до всіх Клієнти" at bounding box center [625, 71] width 113 height 16
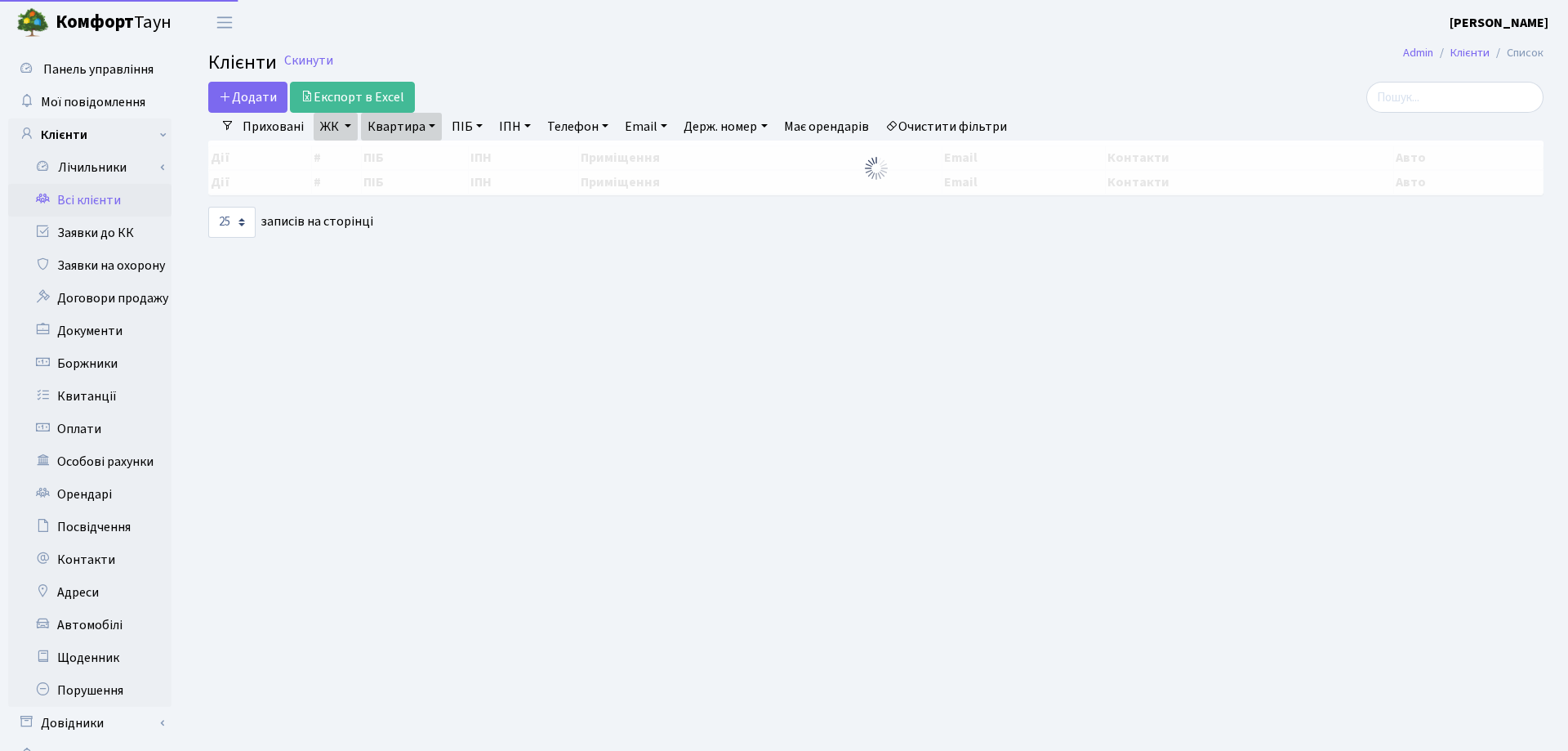
select select "25"
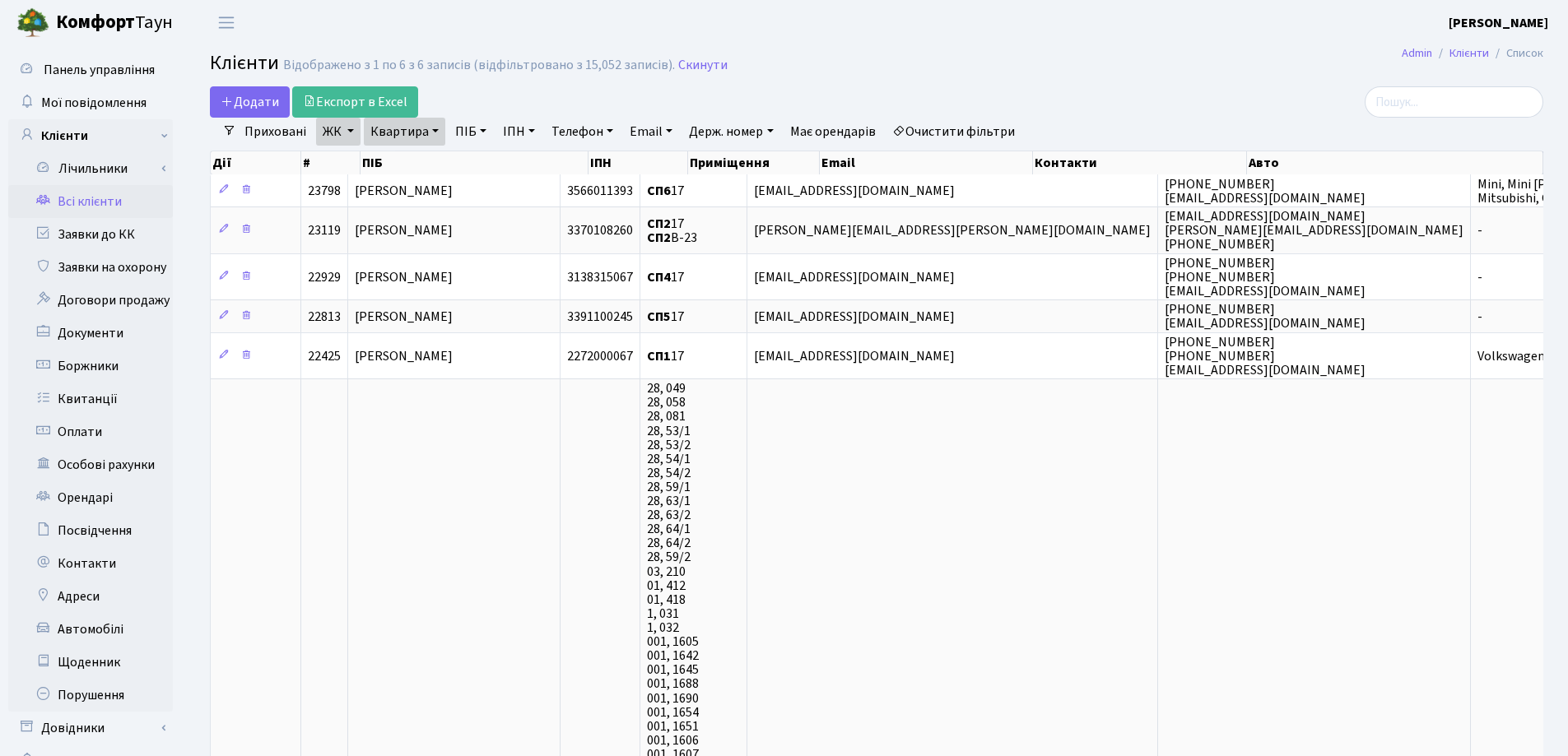
click at [437, 132] on link "Квартира" at bounding box center [404, 131] width 82 height 28
click at [442, 167] on input "17" at bounding box center [412, 163] width 96 height 31
type input "1"
type input "180"
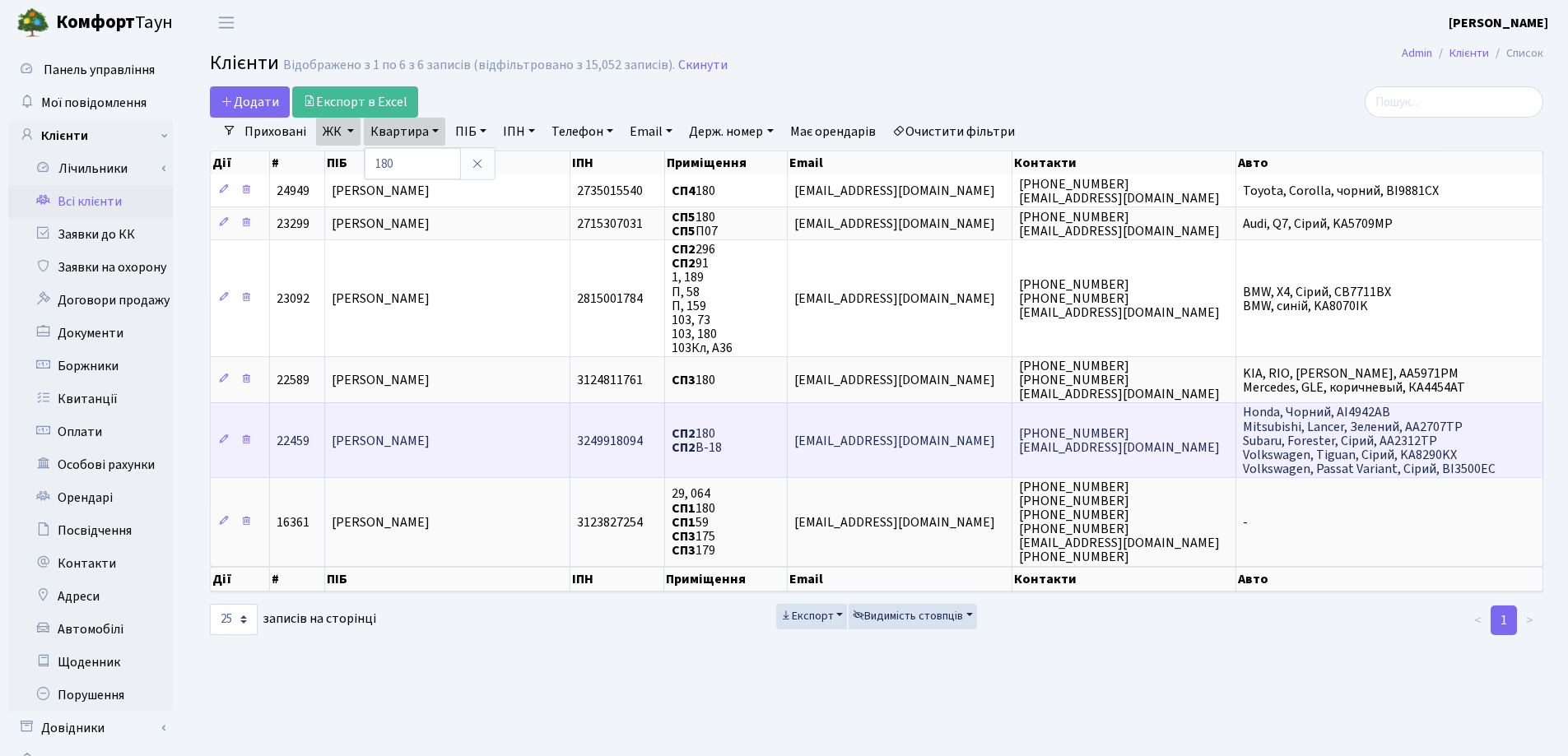
click at [519, 436] on td "[PERSON_NAME]" at bounding box center [448, 439] width 246 height 75
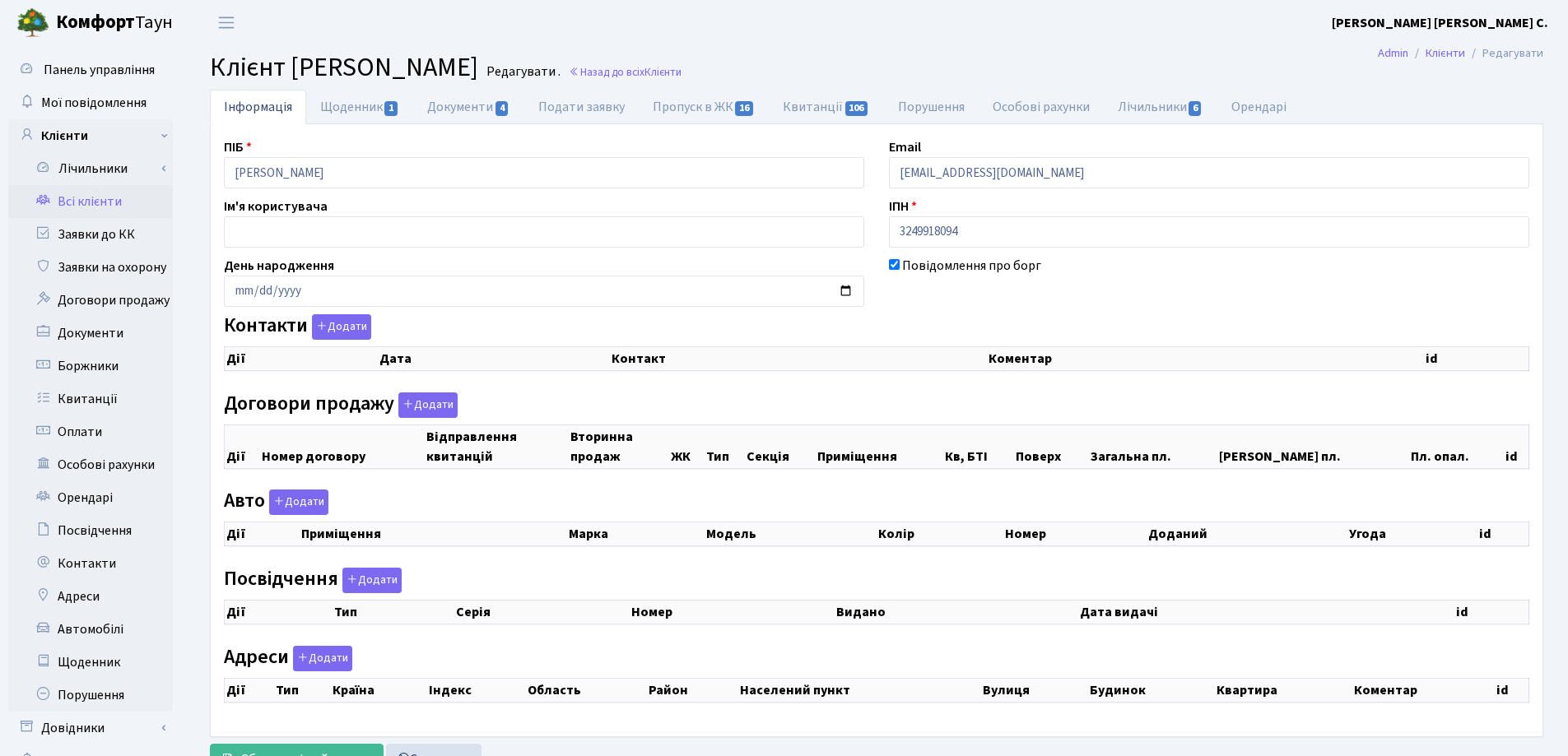
checkbox input "true"
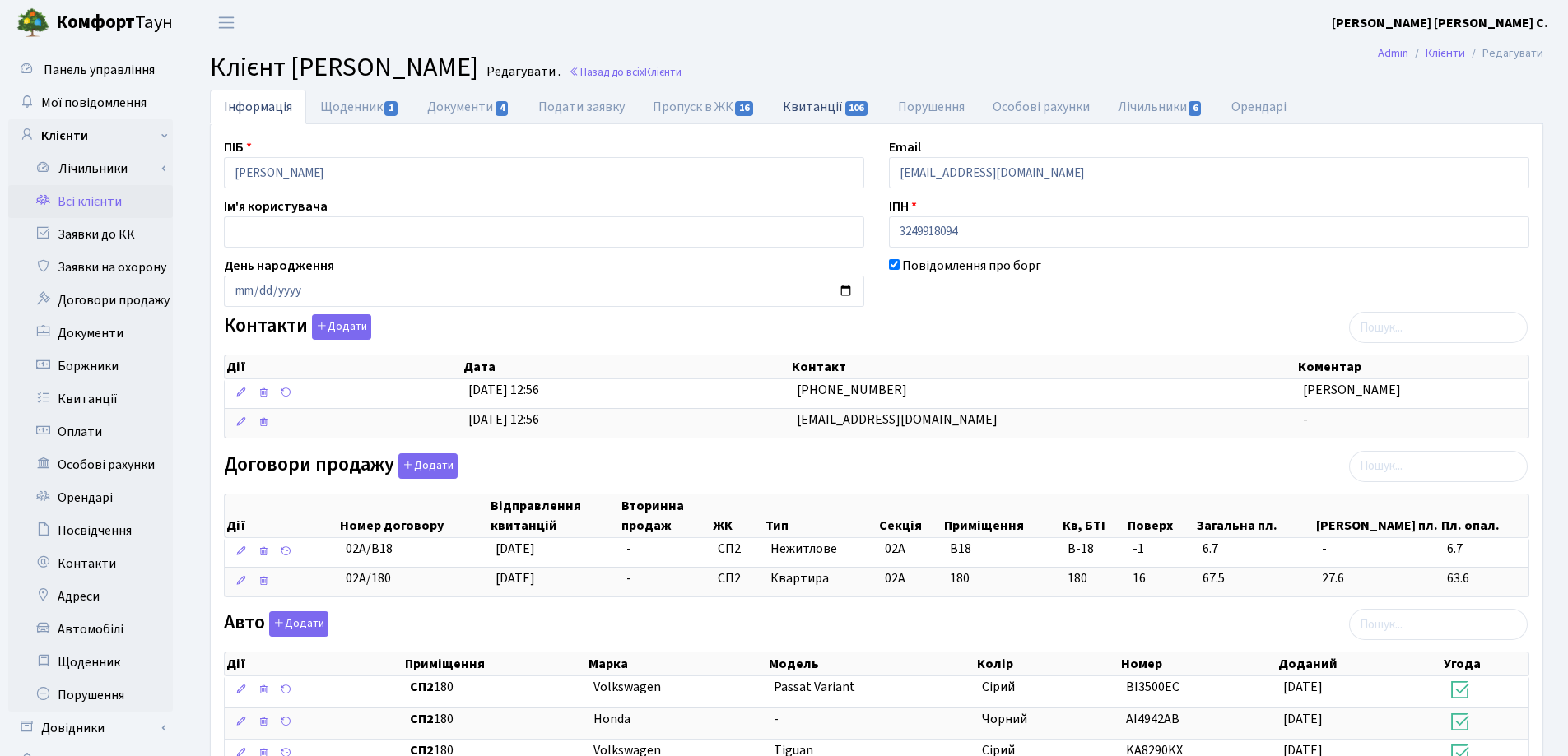
click at [806, 108] on link "Квитанції 106" at bounding box center [826, 107] width 114 height 34
select select "25"
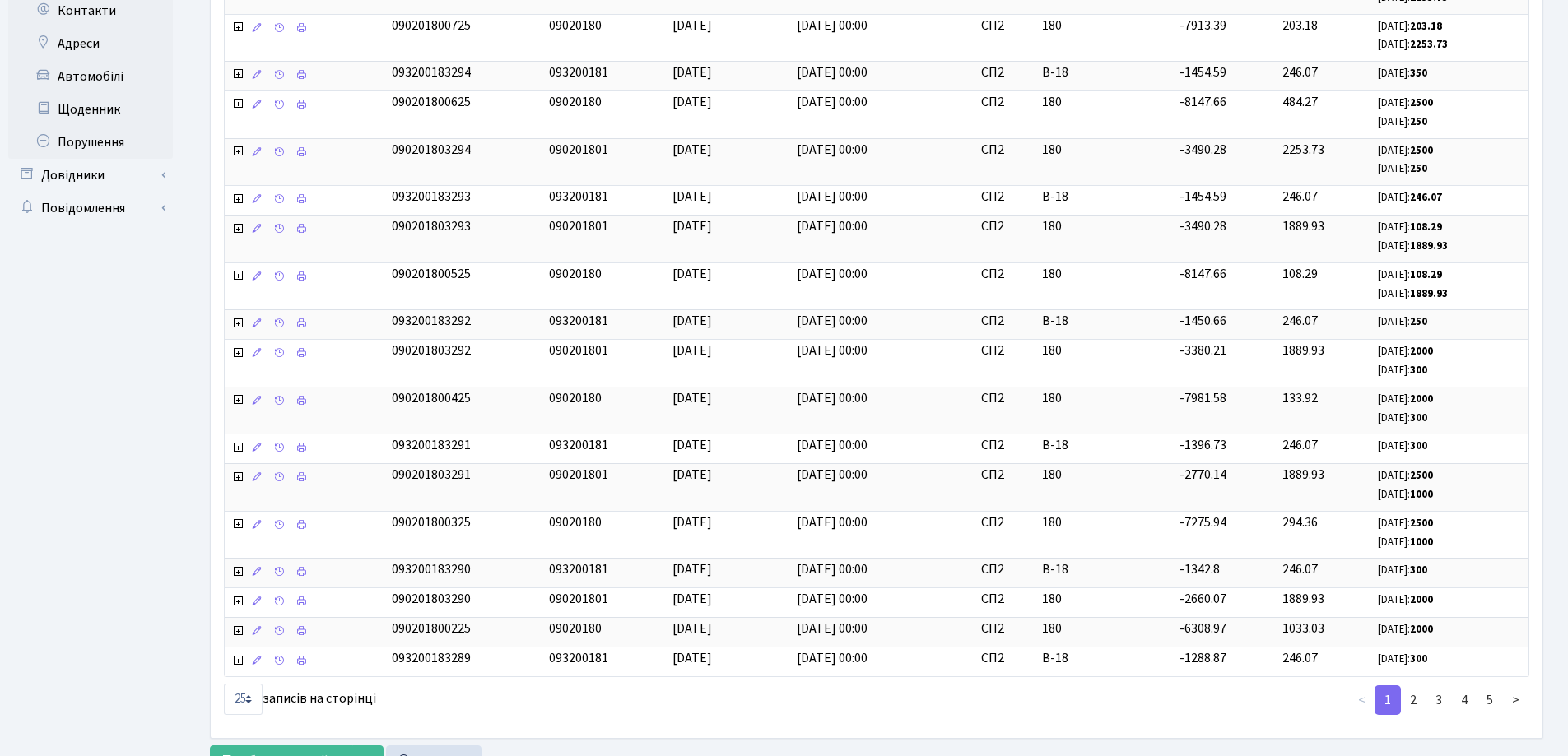
scroll to position [623, 0]
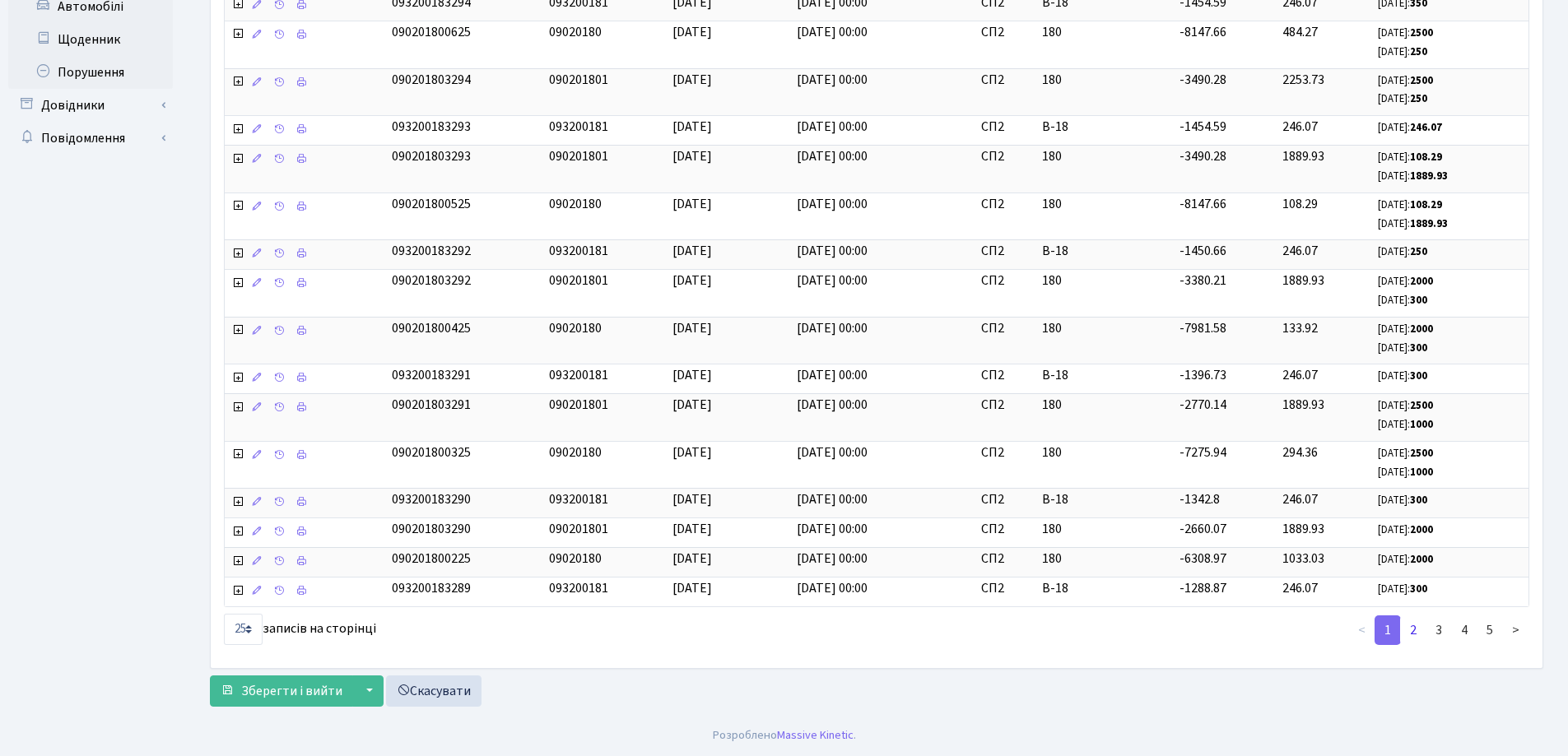
click at [1413, 628] on link "2" at bounding box center [1412, 630] width 26 height 29
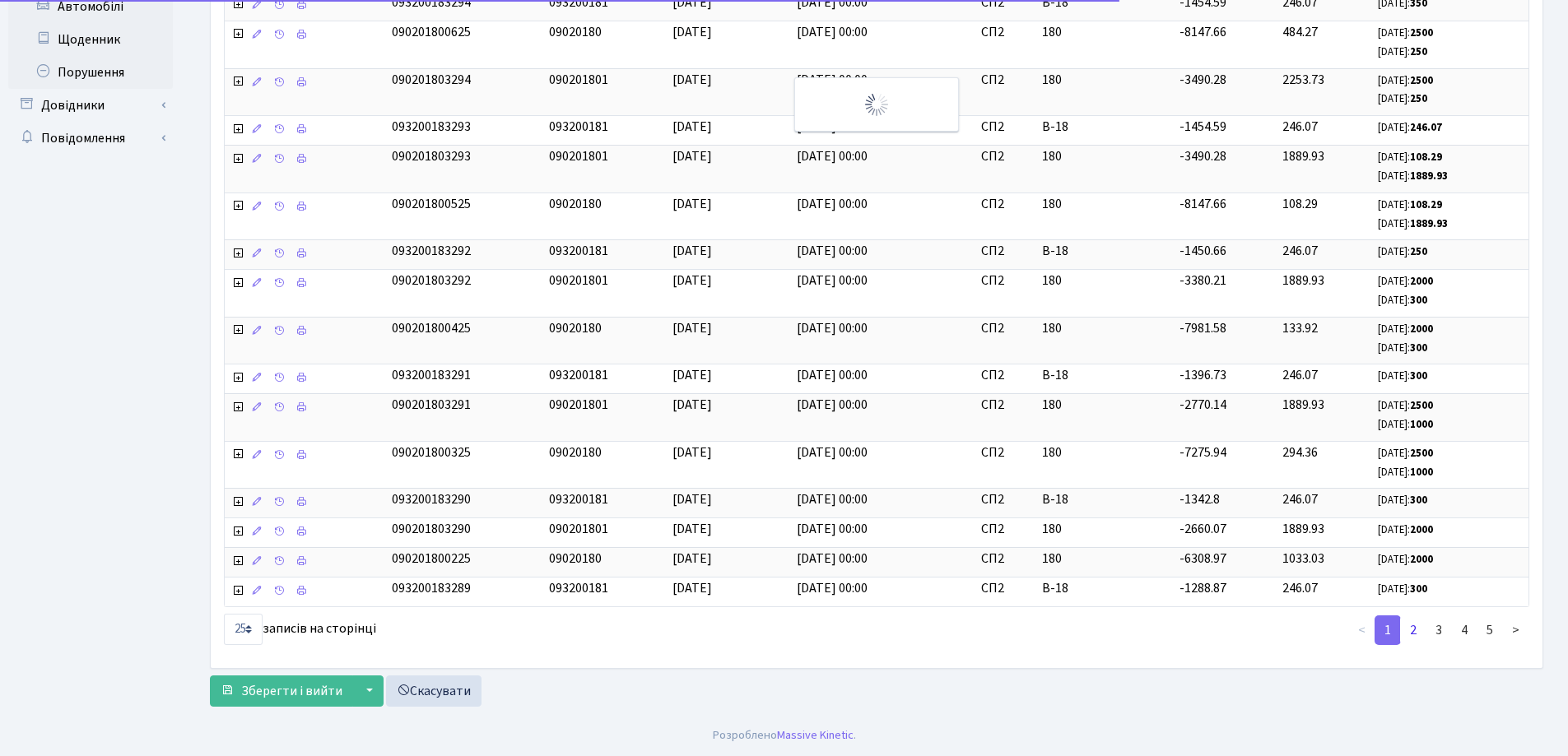
scroll to position [587, 0]
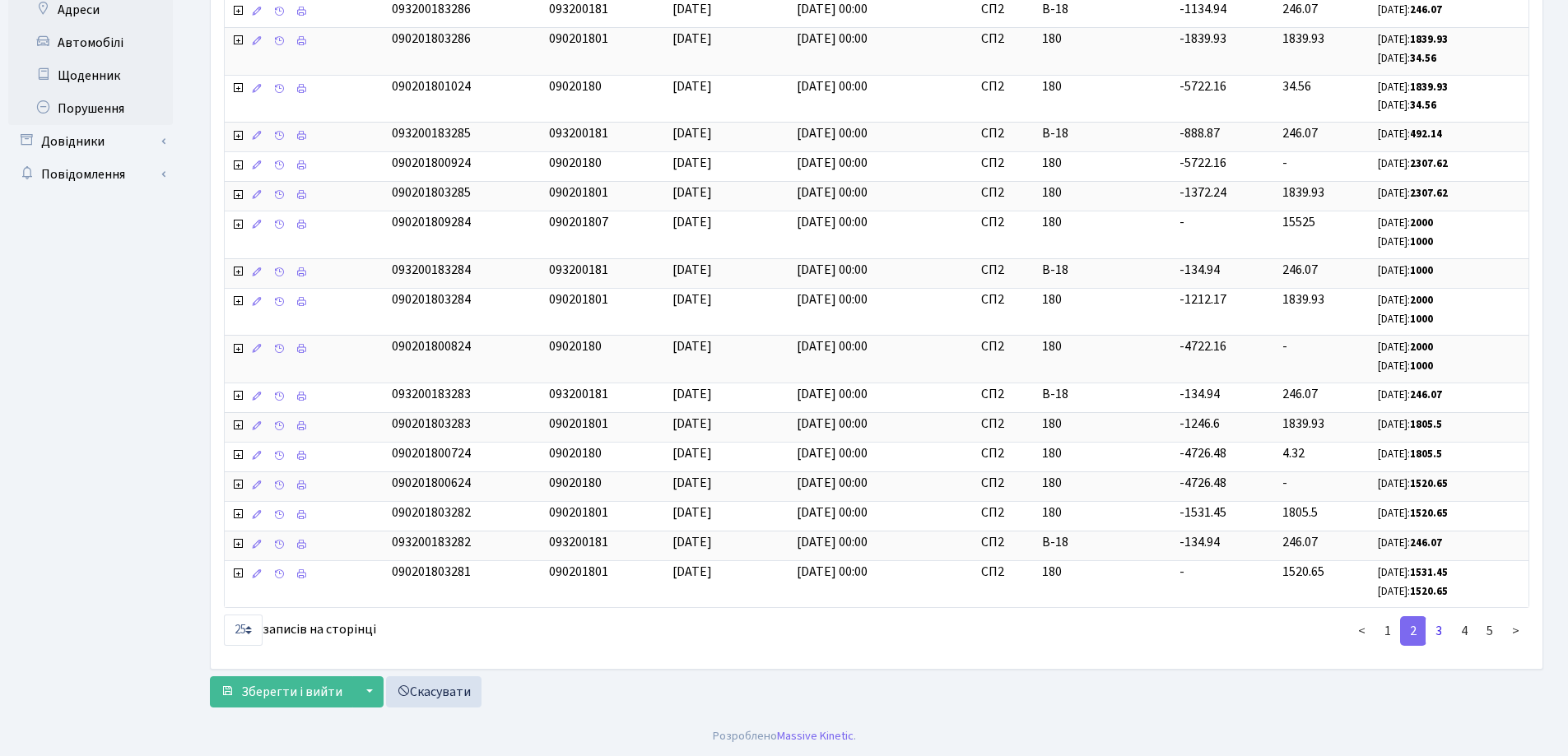
click at [1442, 631] on link "3" at bounding box center [1438, 631] width 26 height 29
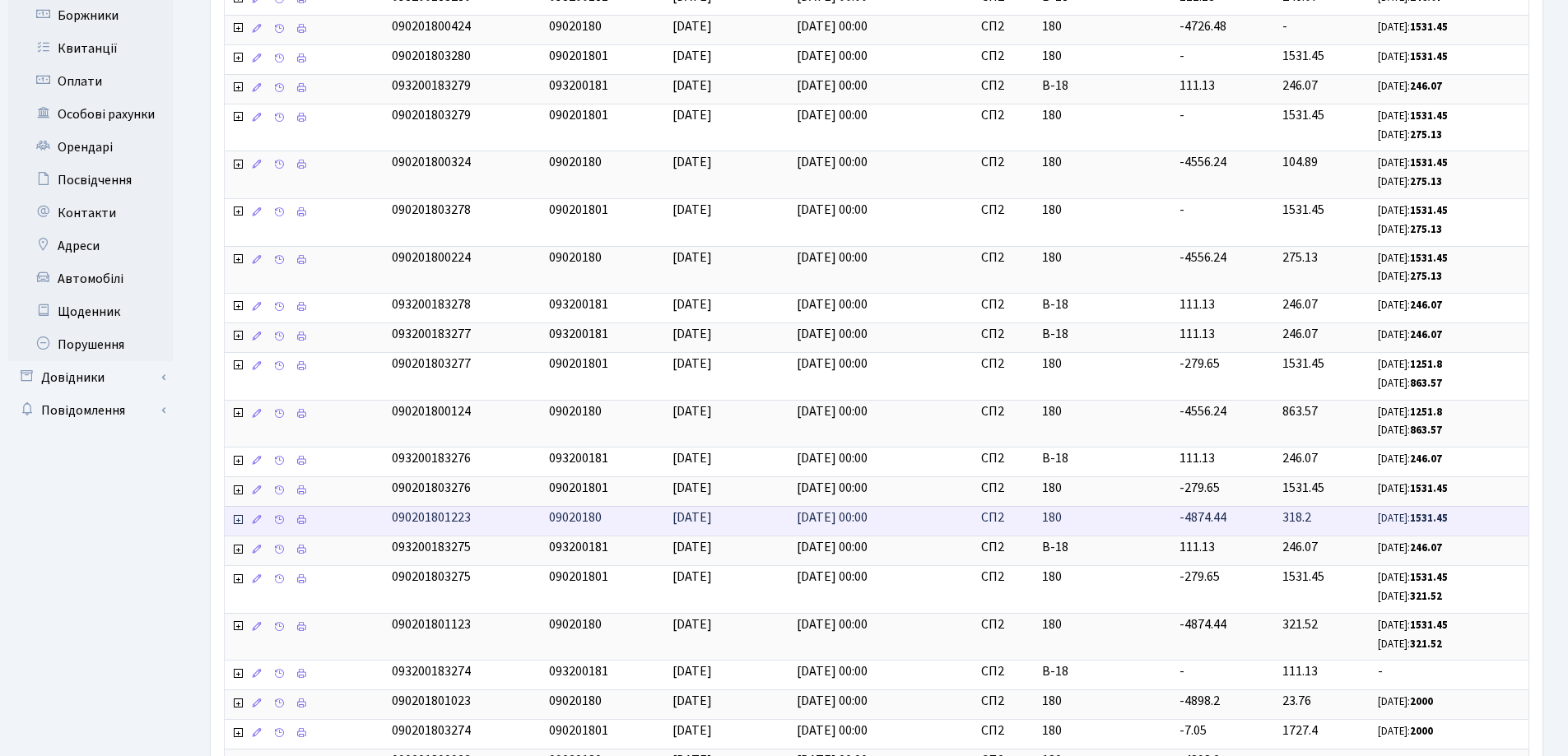
scroll to position [494, 0]
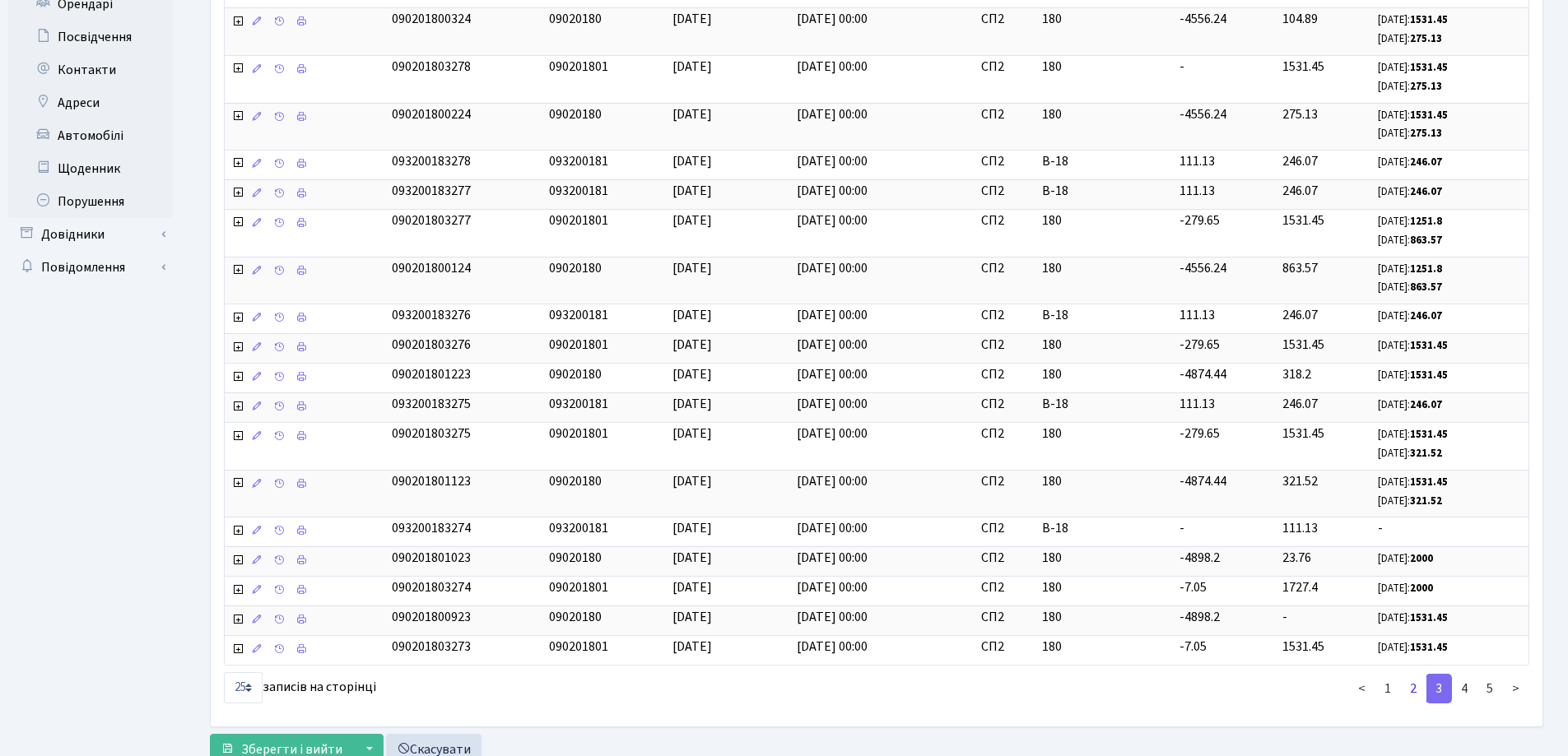
click at [1413, 689] on link "2" at bounding box center [1412, 688] width 26 height 29
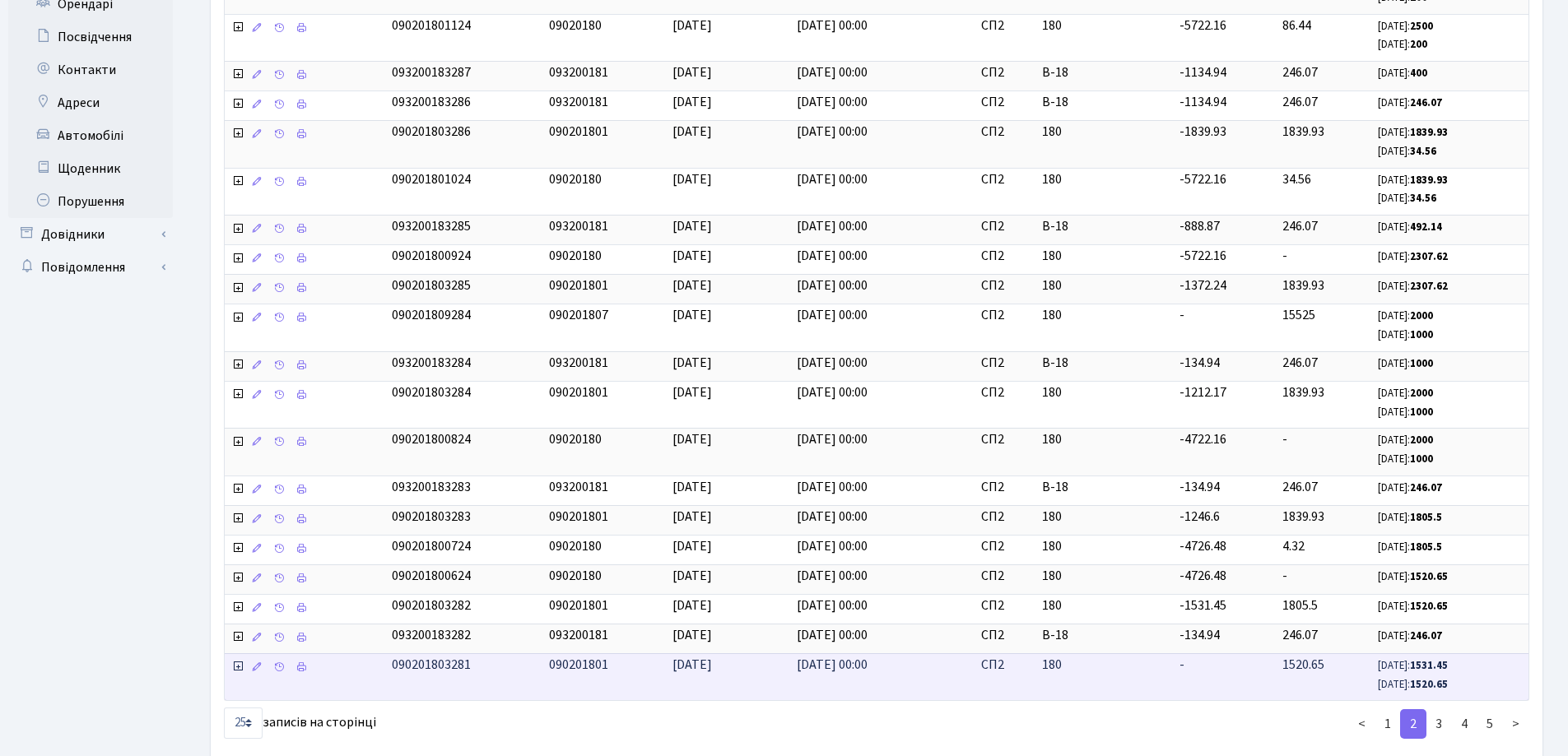
click at [241, 665] on icon at bounding box center [238, 667] width 13 height 13
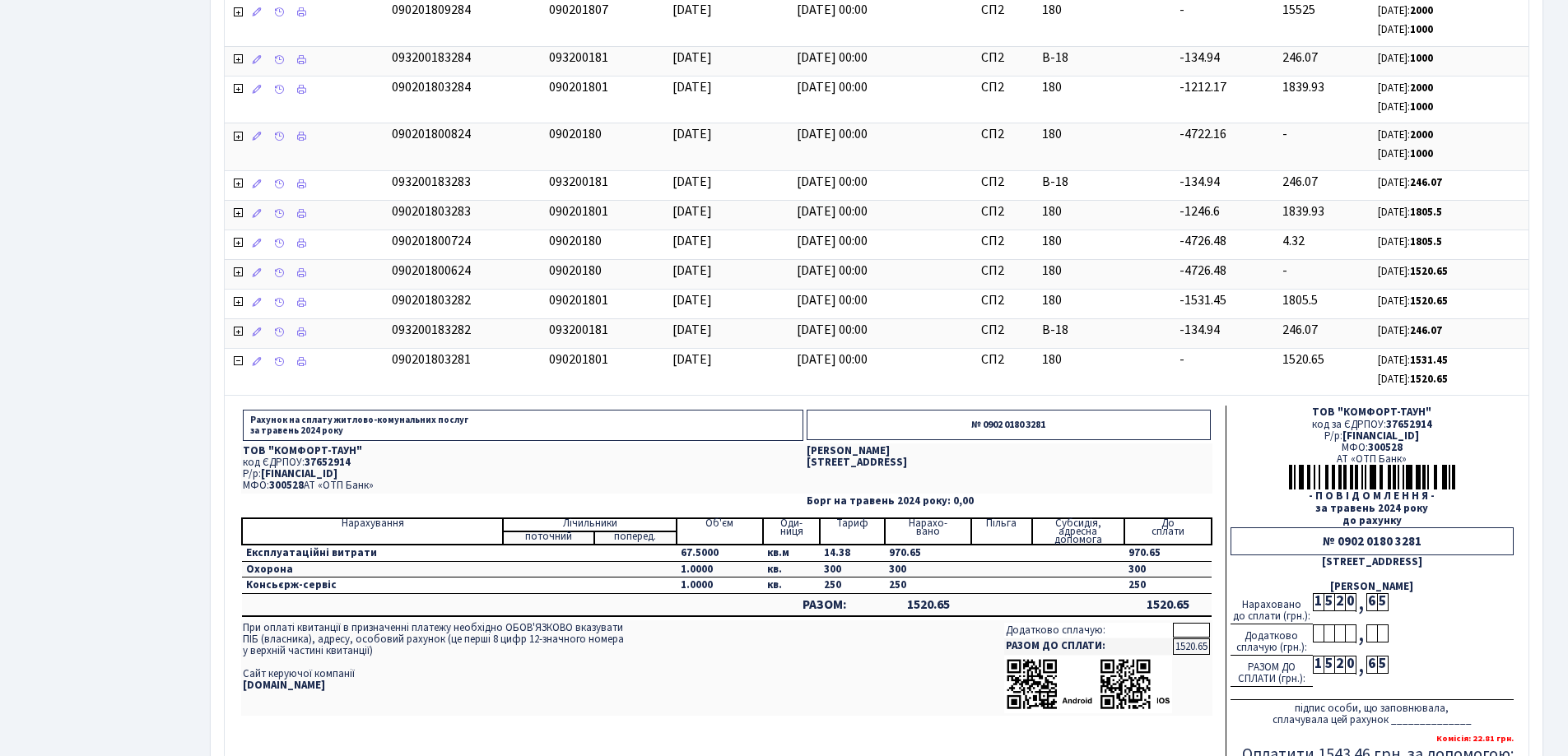
scroll to position [833, 0]
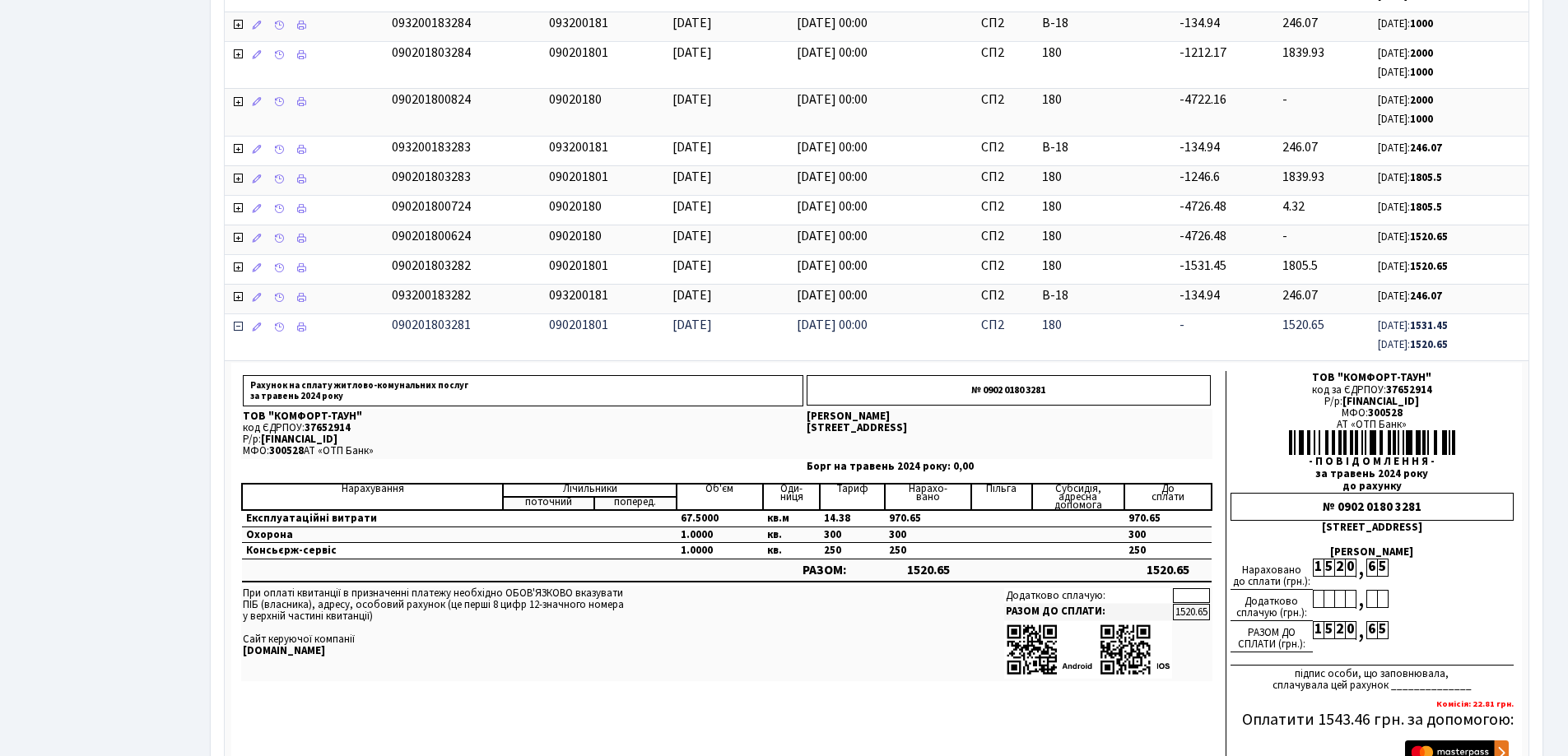
click at [238, 324] on icon at bounding box center [238, 327] width 13 height 13
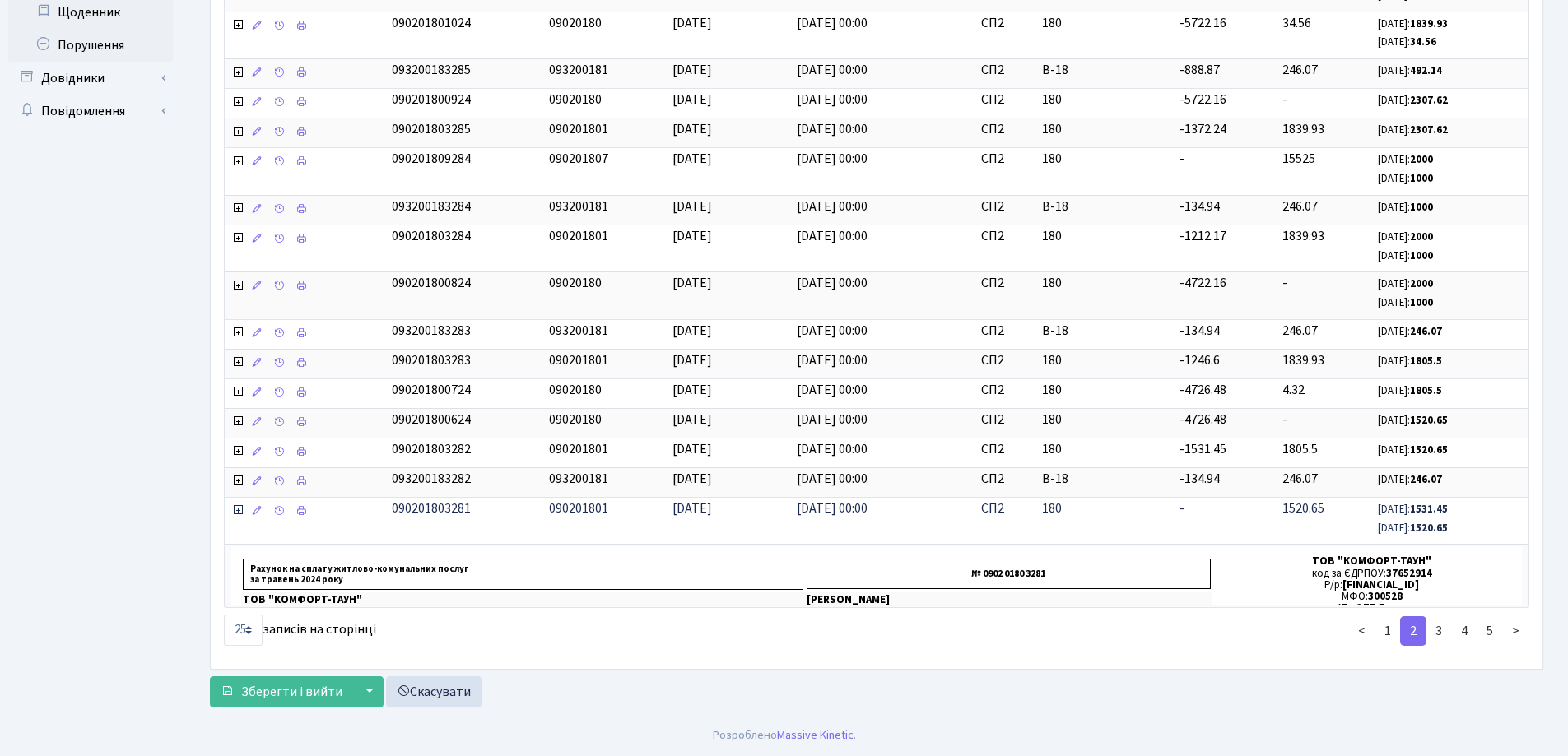
scroll to position [587, 0]
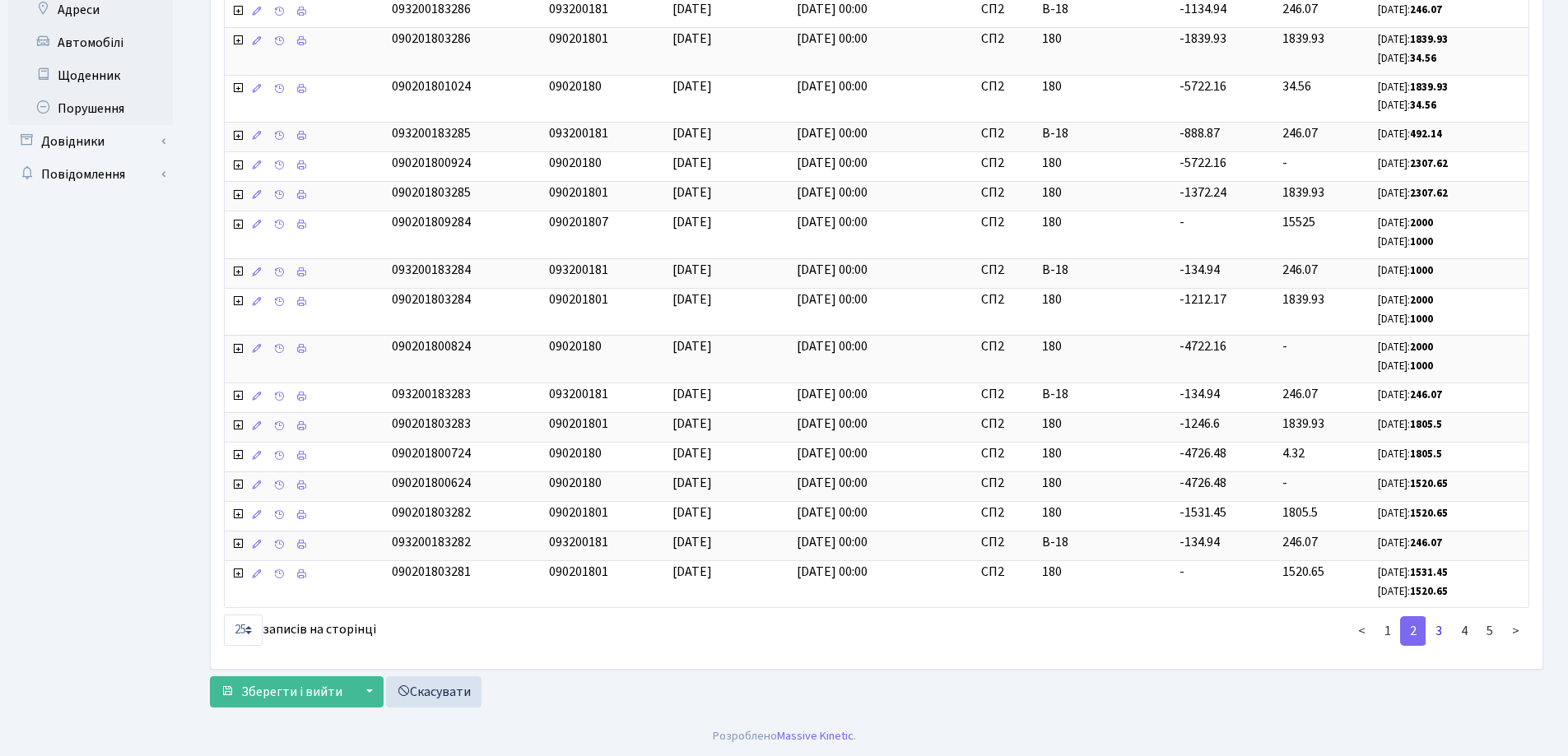
click at [1437, 633] on link "3" at bounding box center [1438, 631] width 26 height 29
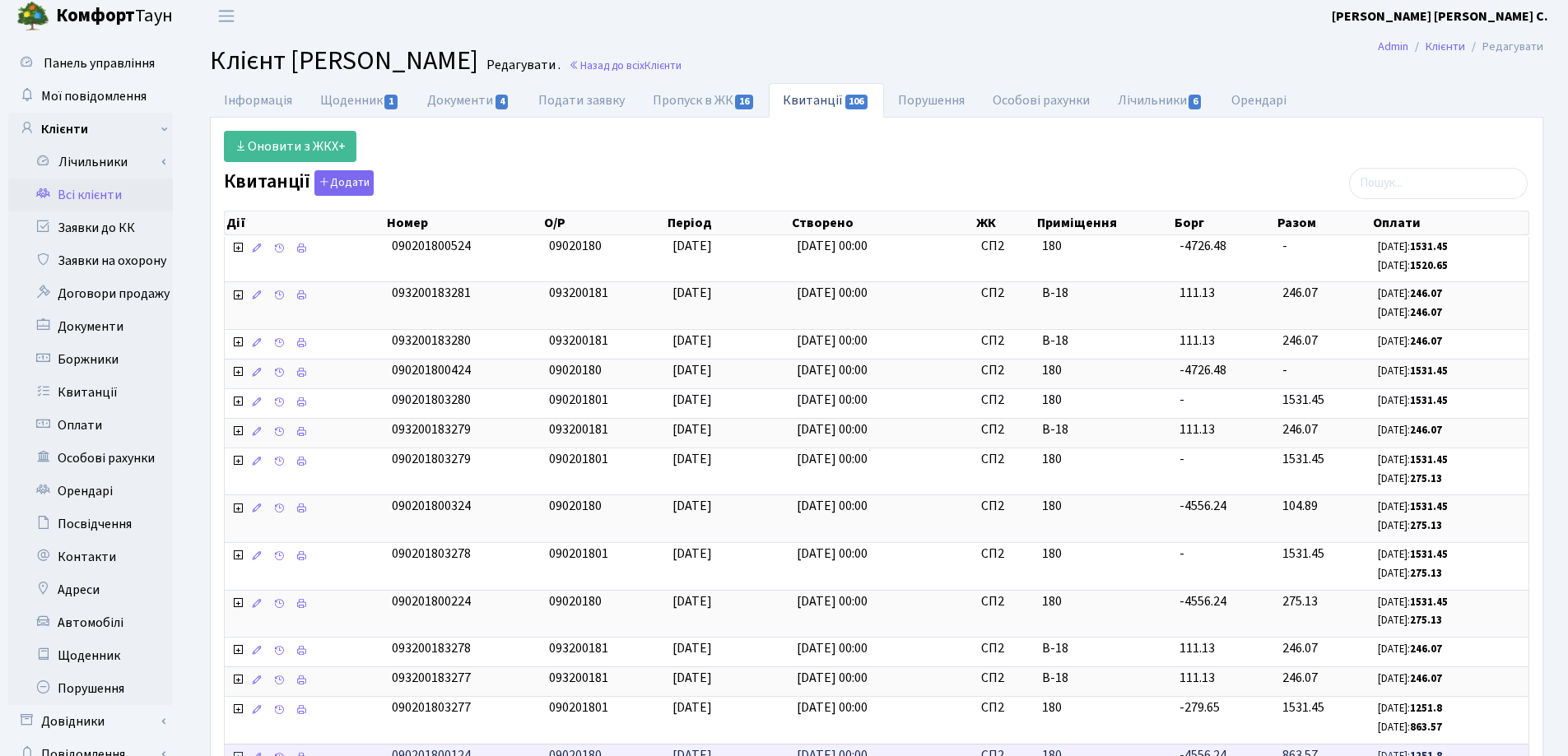
scroll to position [0, 0]
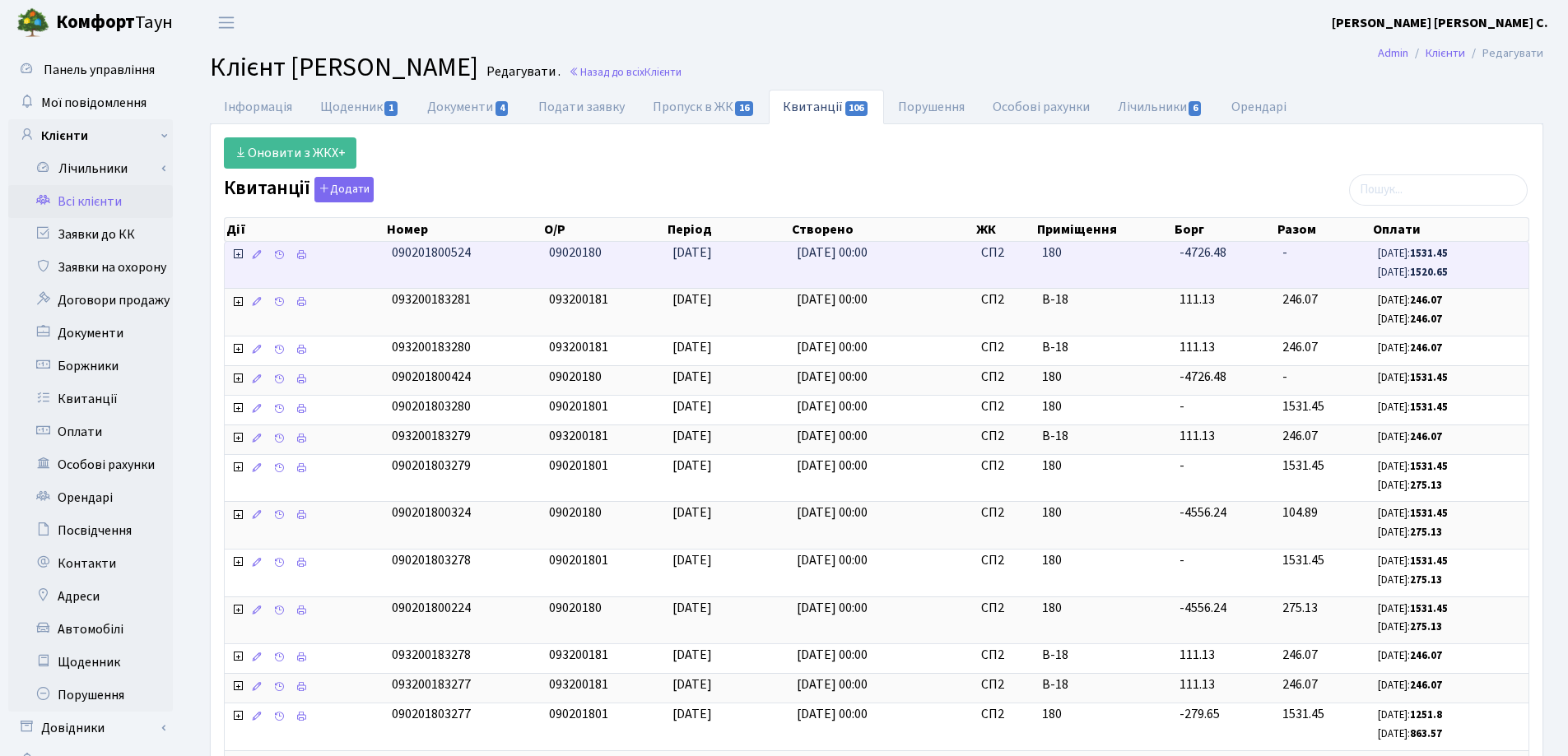
click at [239, 253] on icon at bounding box center [238, 254] width 13 height 13
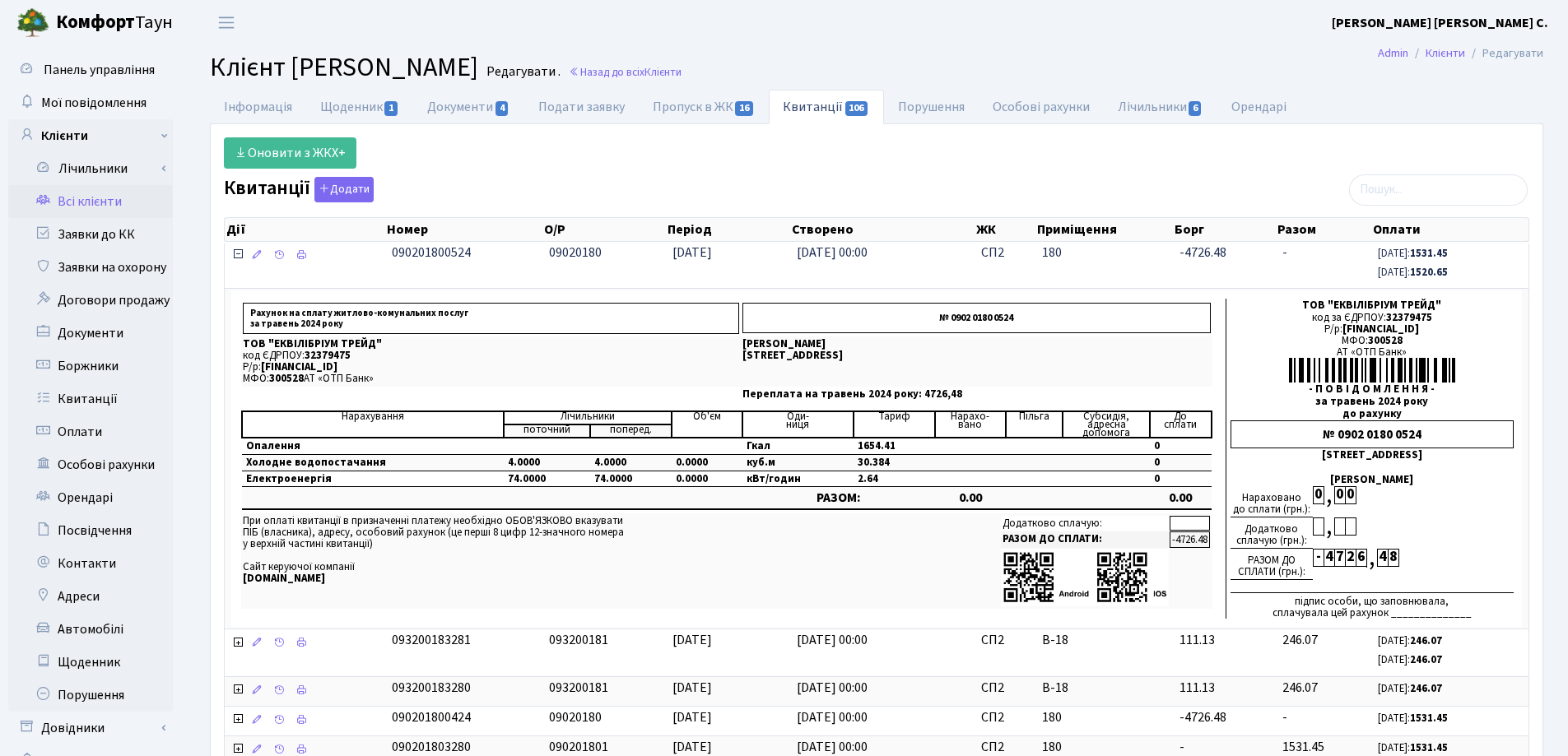
click at [239, 253] on icon at bounding box center [238, 254] width 13 height 13
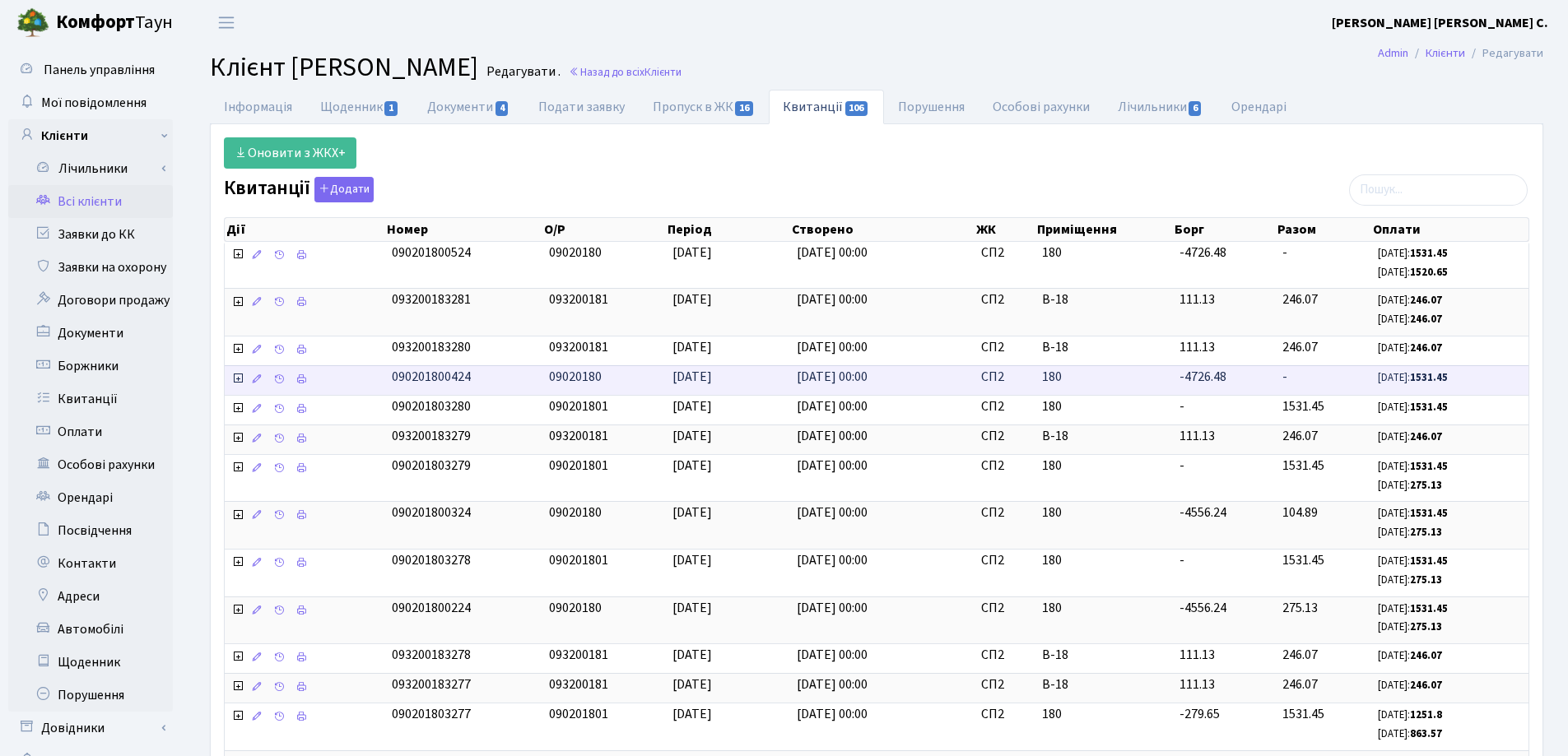
click at [239, 378] on icon at bounding box center [238, 378] width 13 height 13
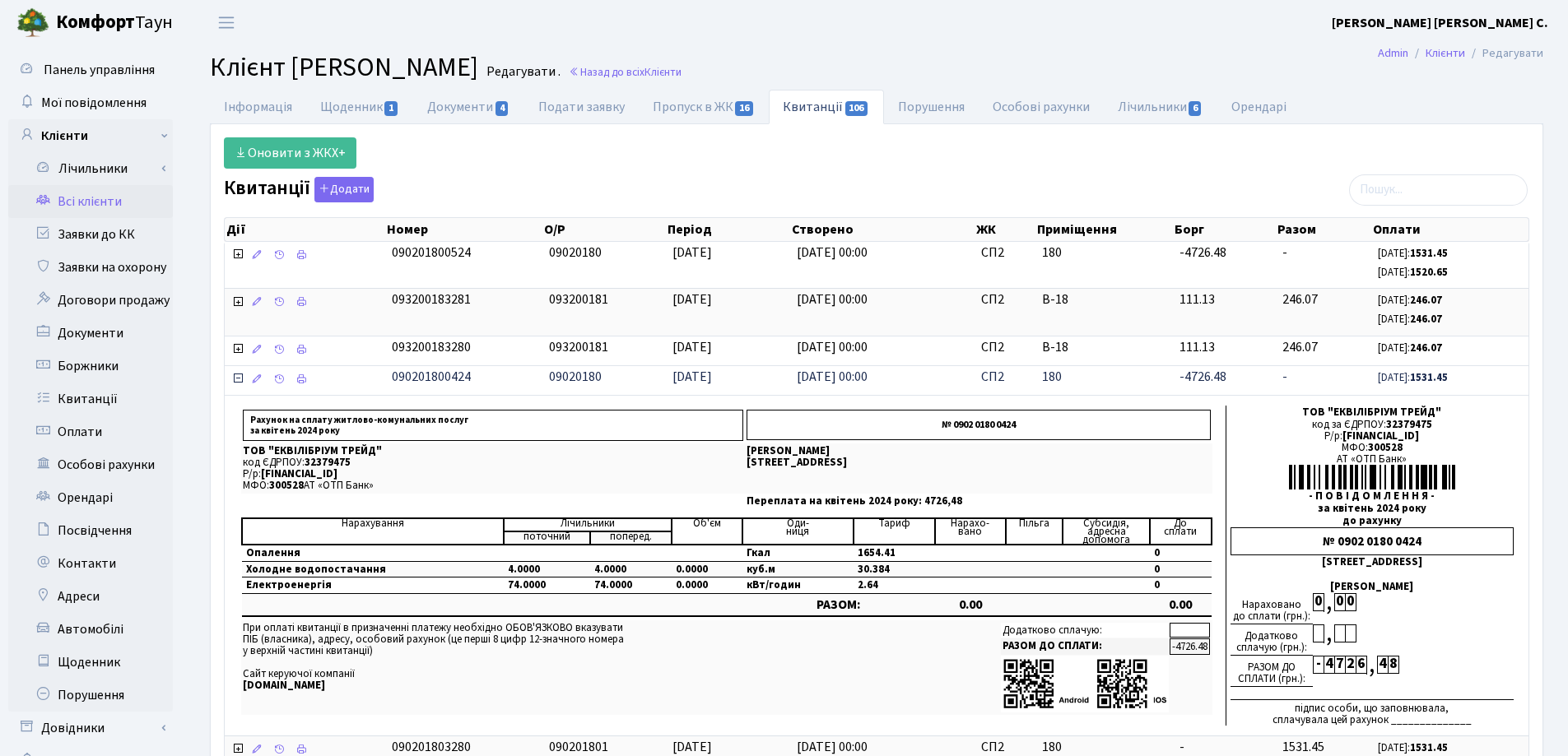
click at [237, 375] on icon at bounding box center [238, 378] width 13 height 13
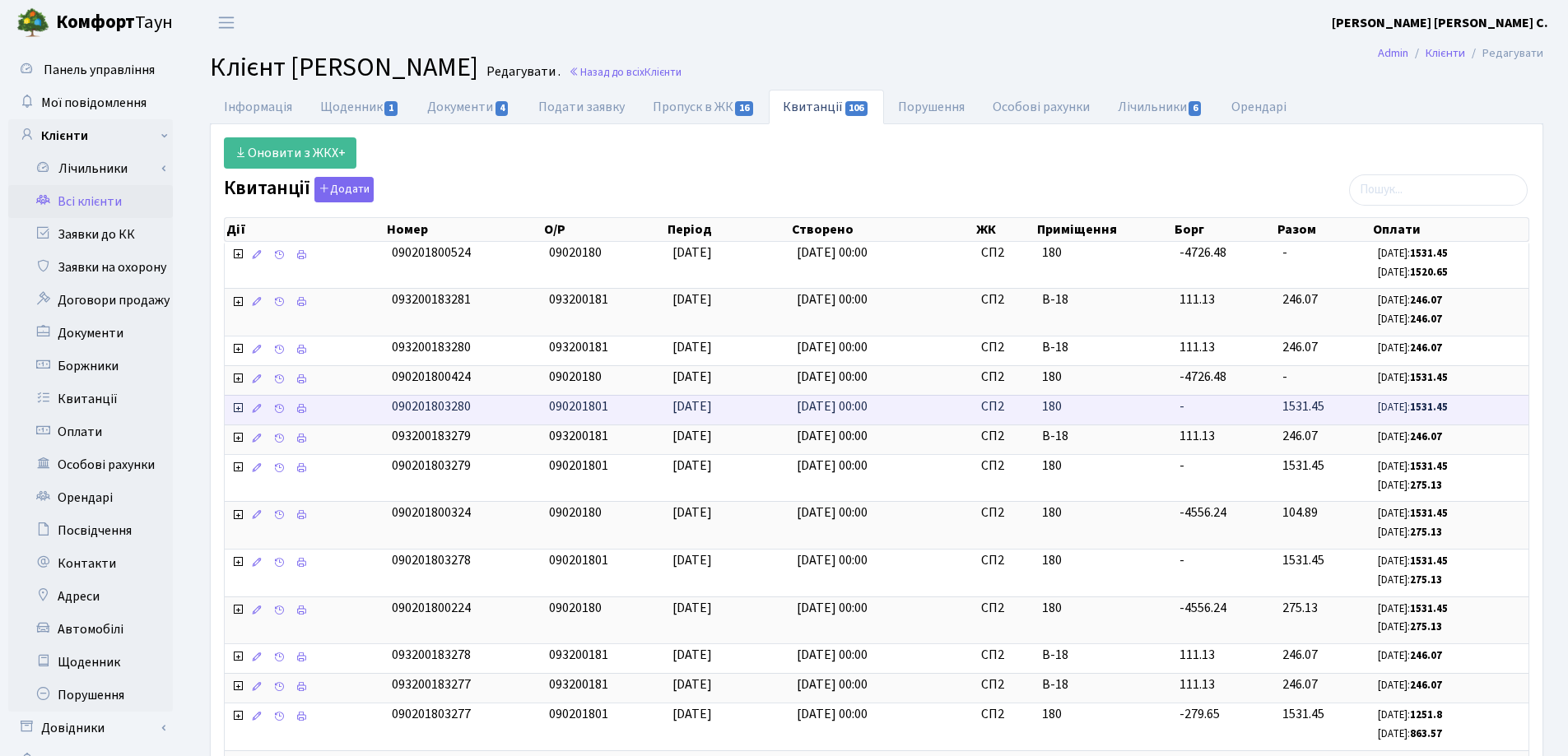
click at [234, 410] on icon at bounding box center [238, 408] width 13 height 13
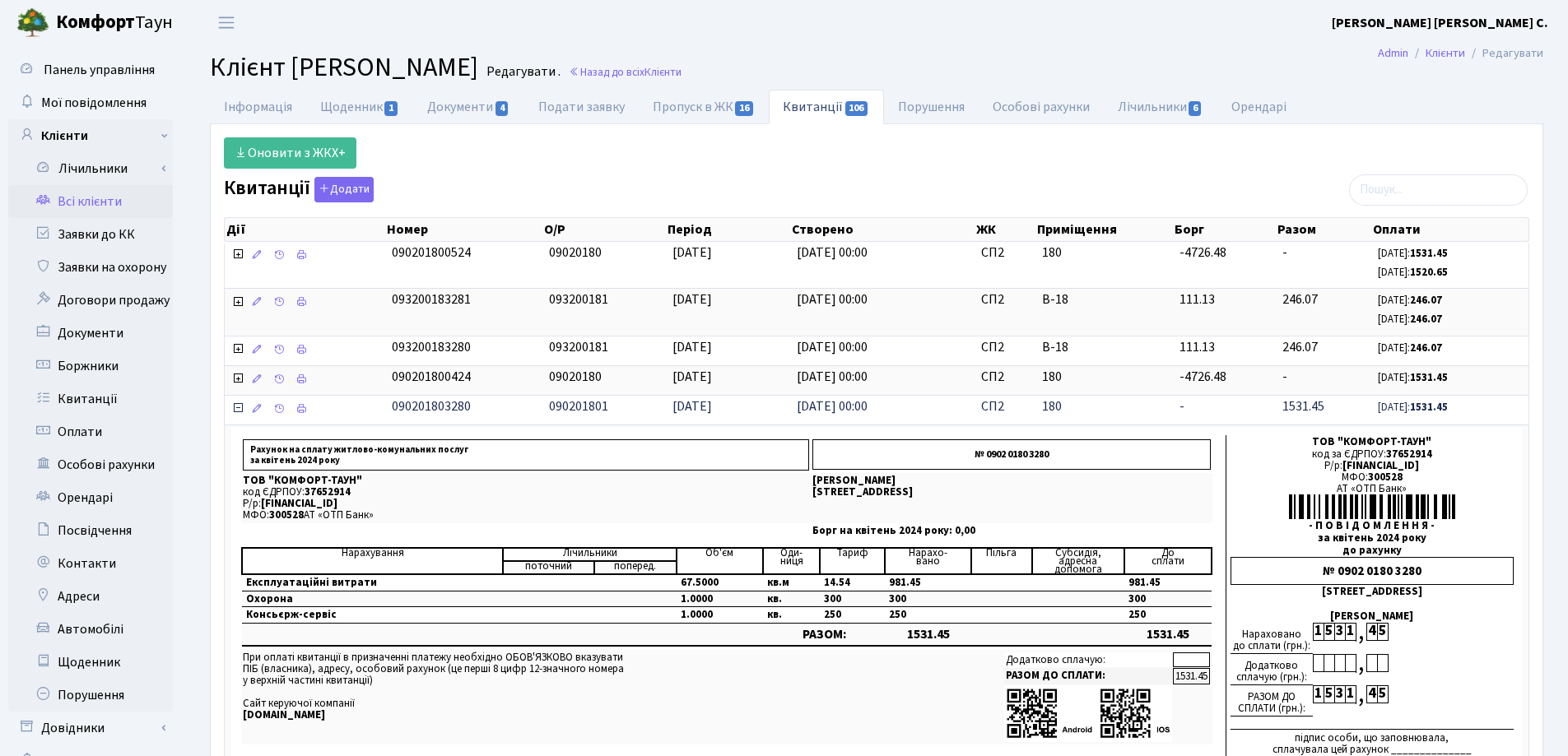
click at [238, 406] on icon at bounding box center [238, 408] width 13 height 13
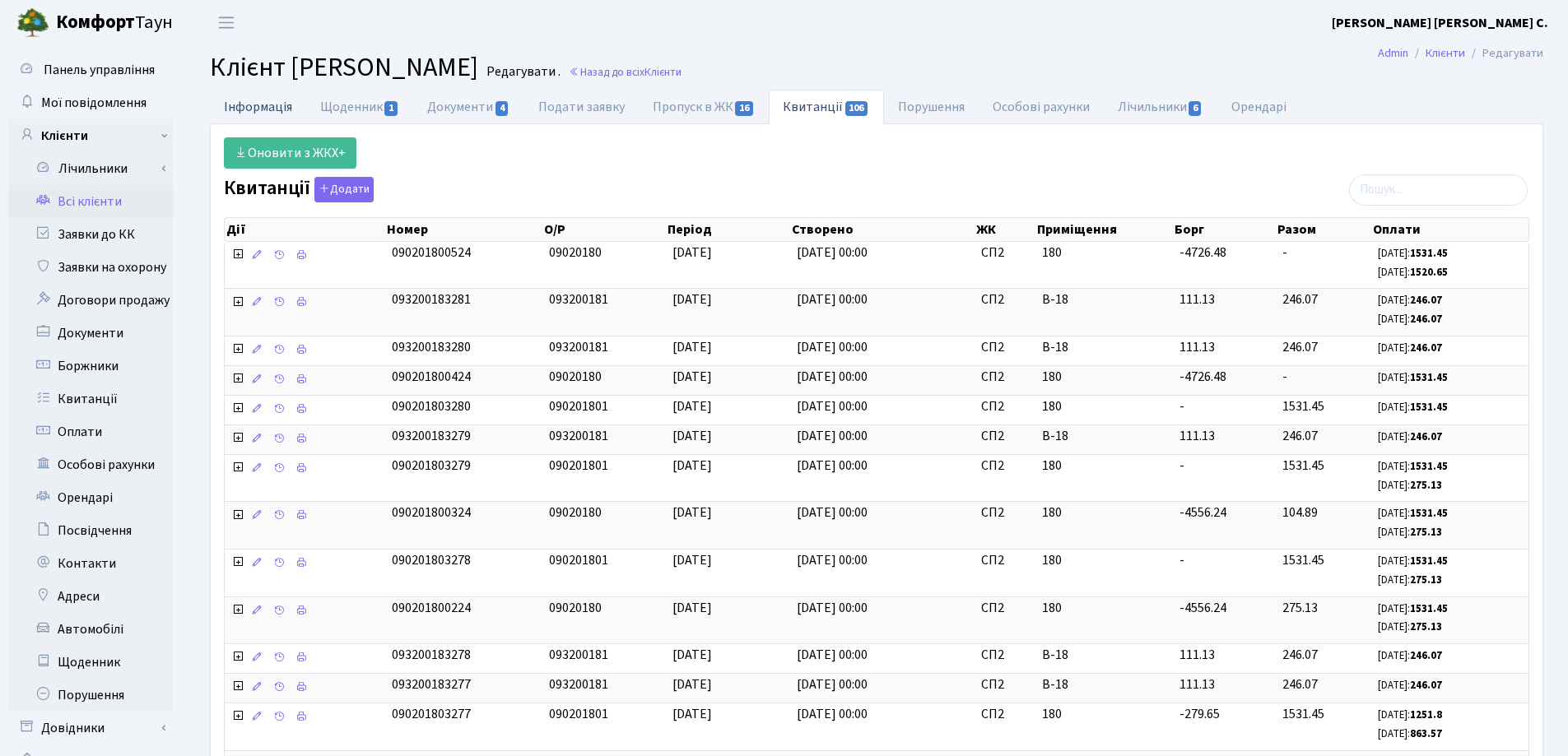
click at [248, 106] on link "Інформація" at bounding box center [257, 107] width 96 height 34
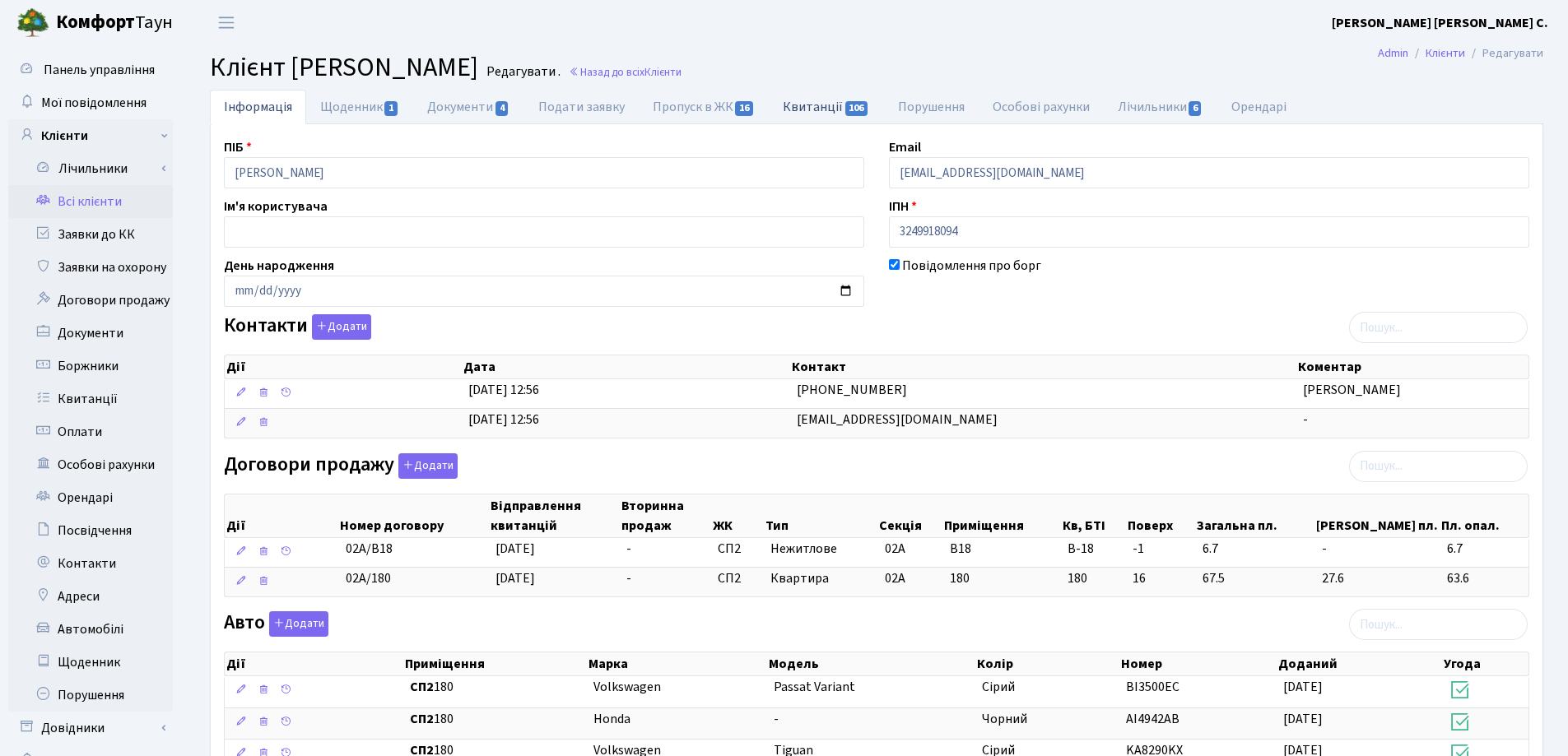
click at [789, 107] on link "Квитанції 106" at bounding box center [826, 107] width 114 height 34
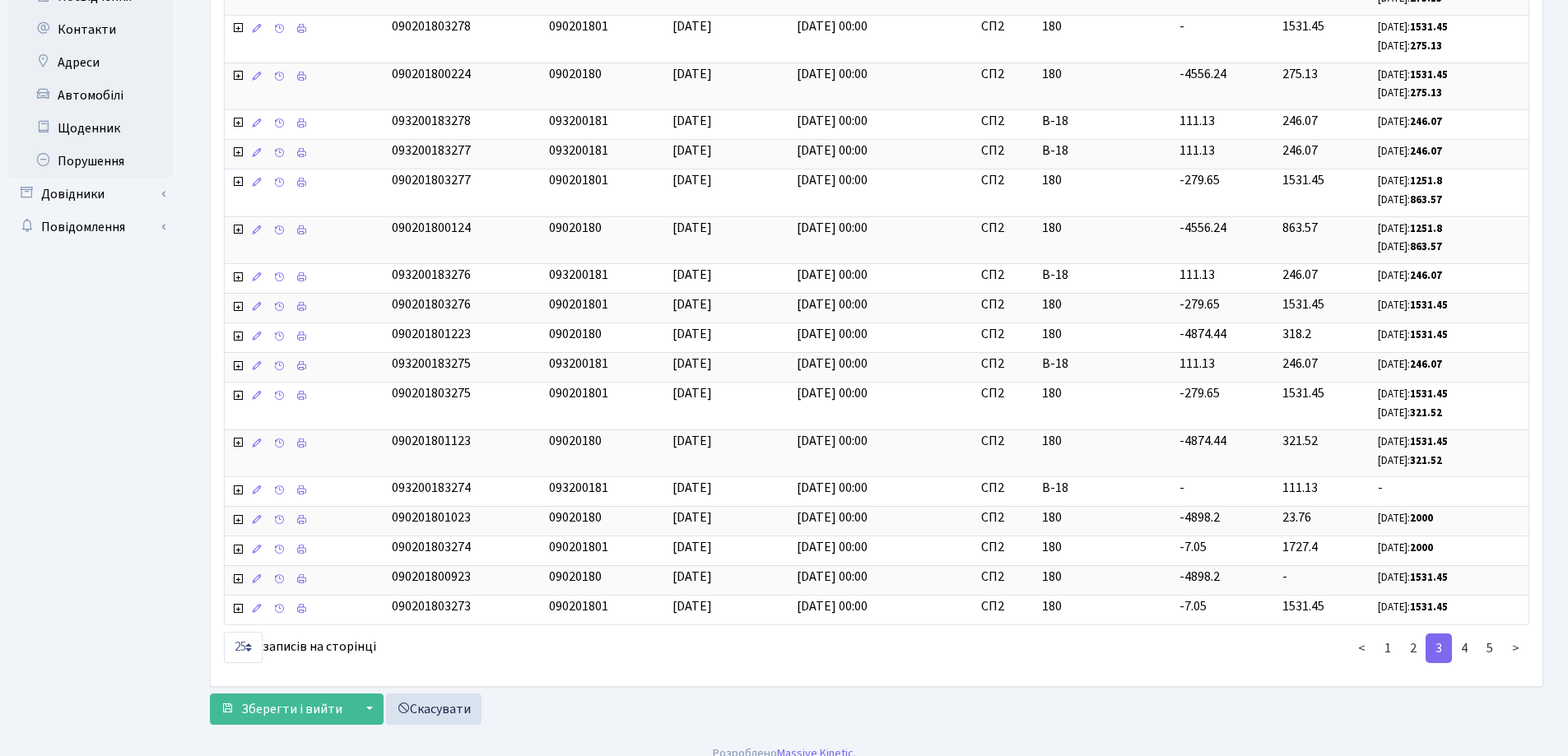
scroll to position [552, 0]
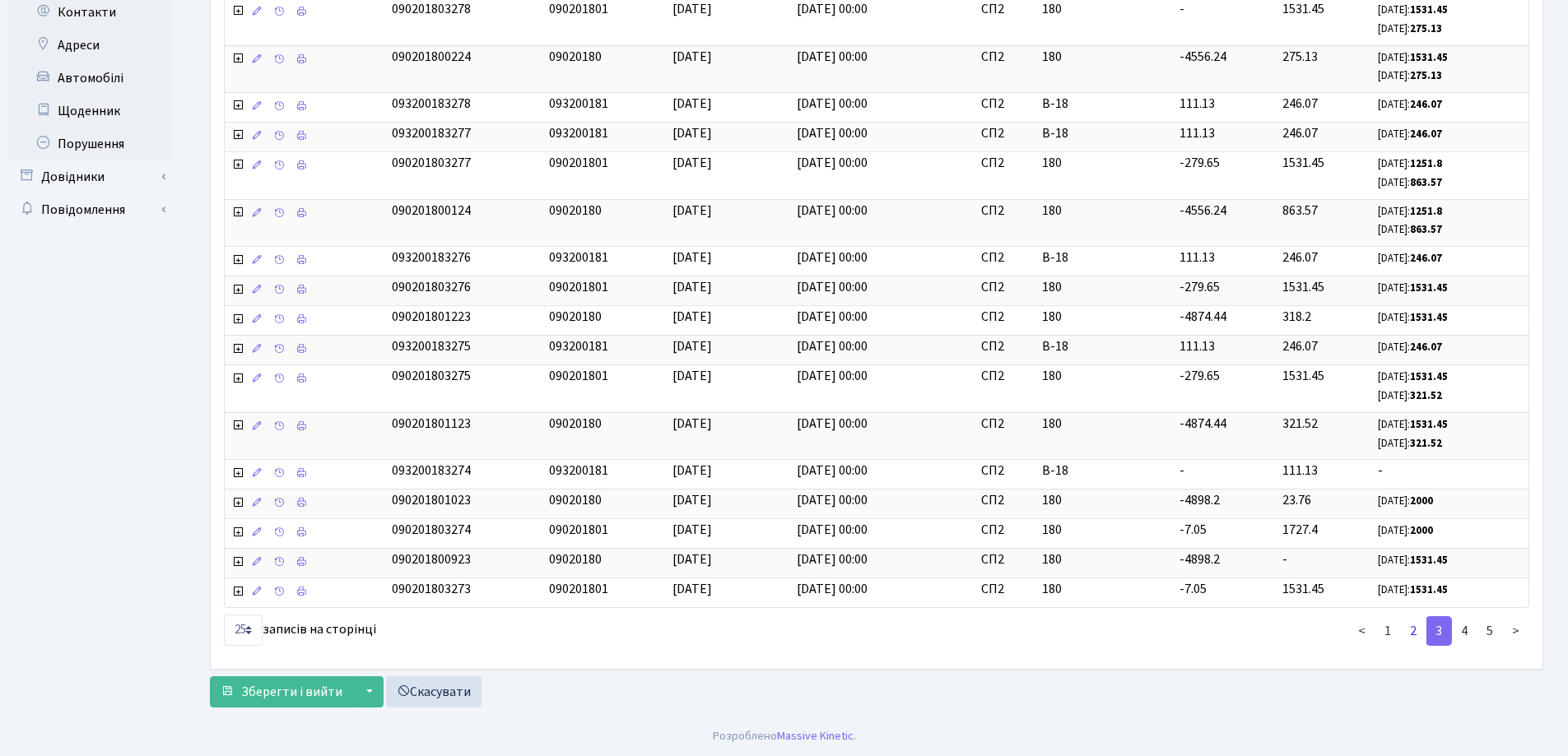
click at [1415, 632] on link "2" at bounding box center [1412, 631] width 26 height 29
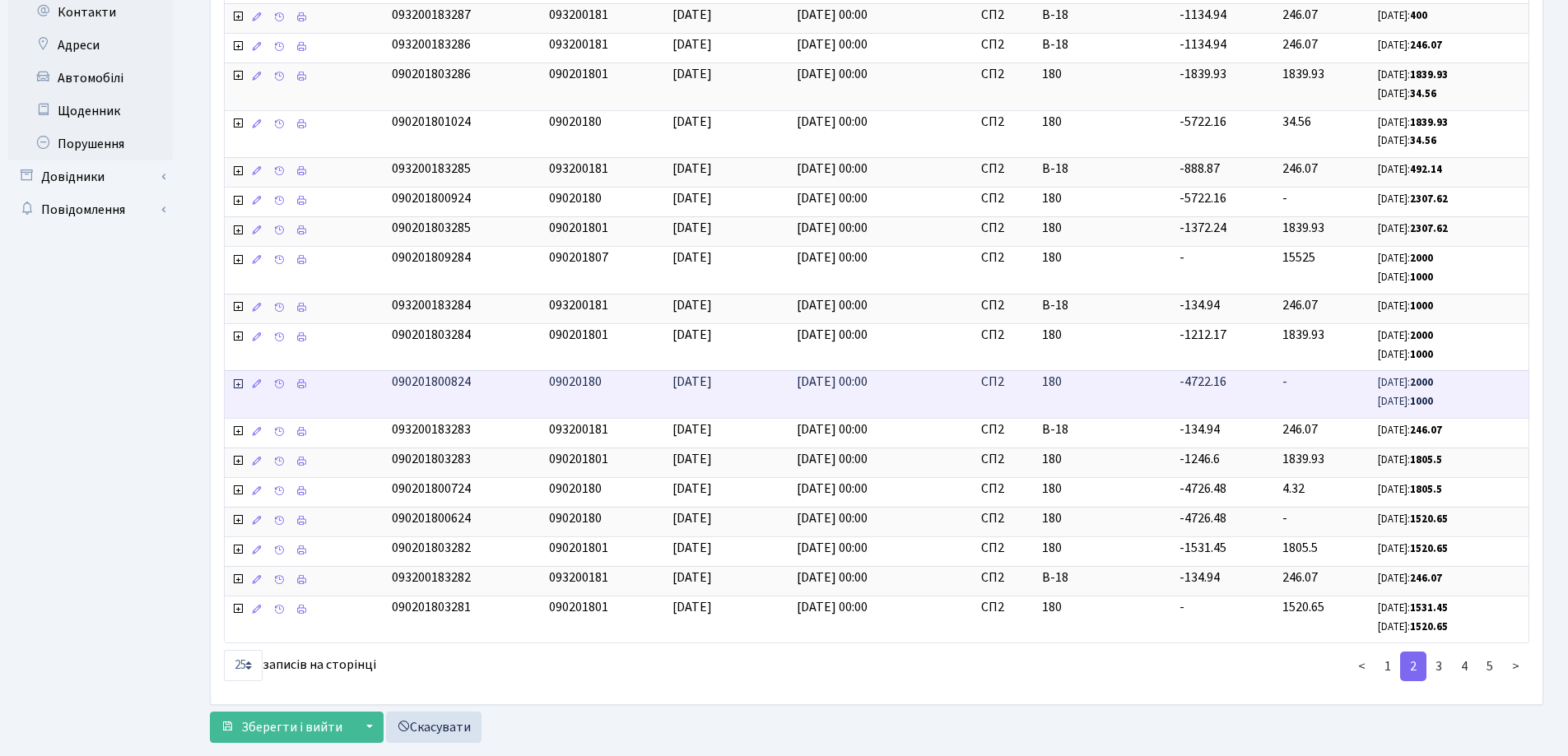
click at [231, 382] on icon at bounding box center [238, 384] width 13 height 13
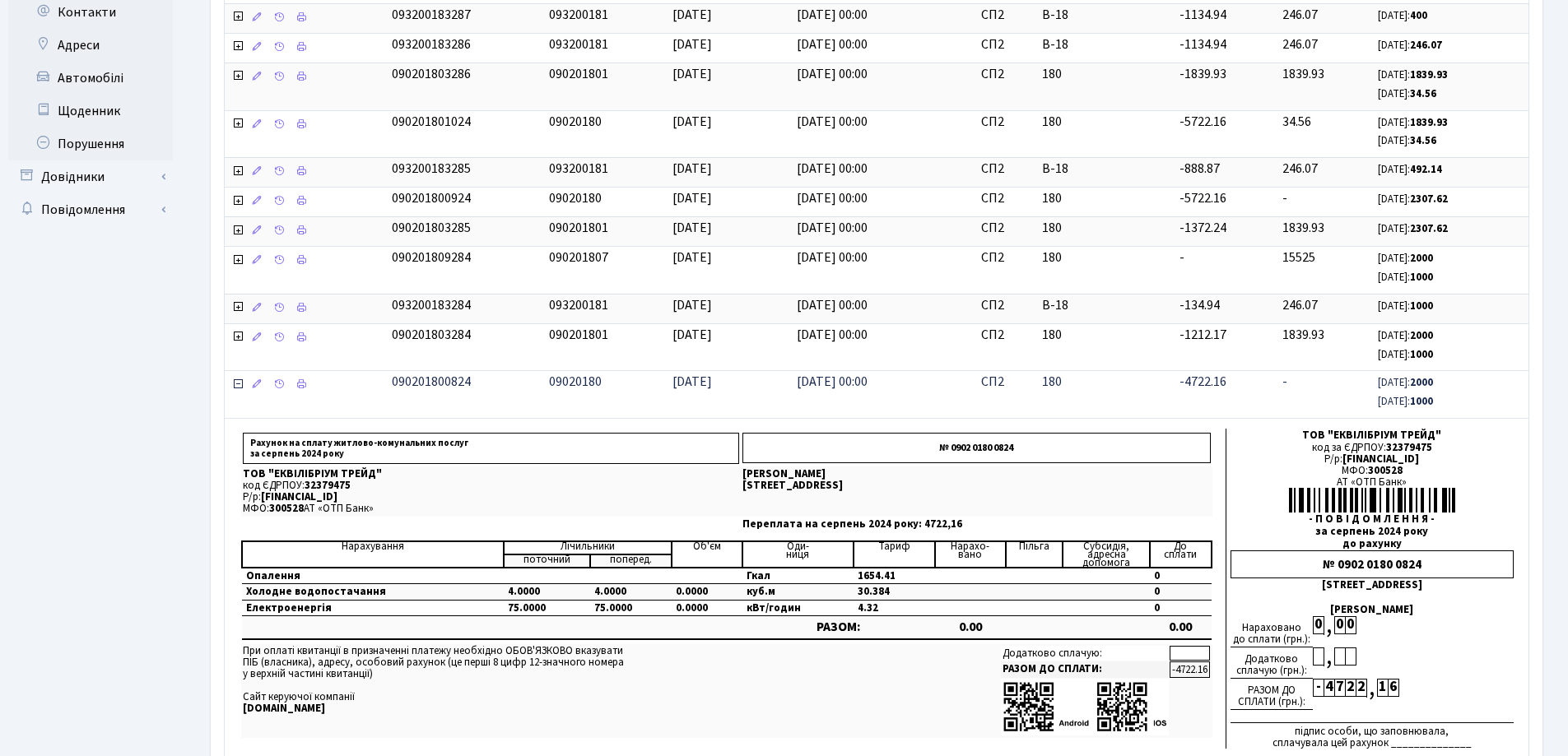
click at [239, 384] on icon at bounding box center [238, 384] width 13 height 13
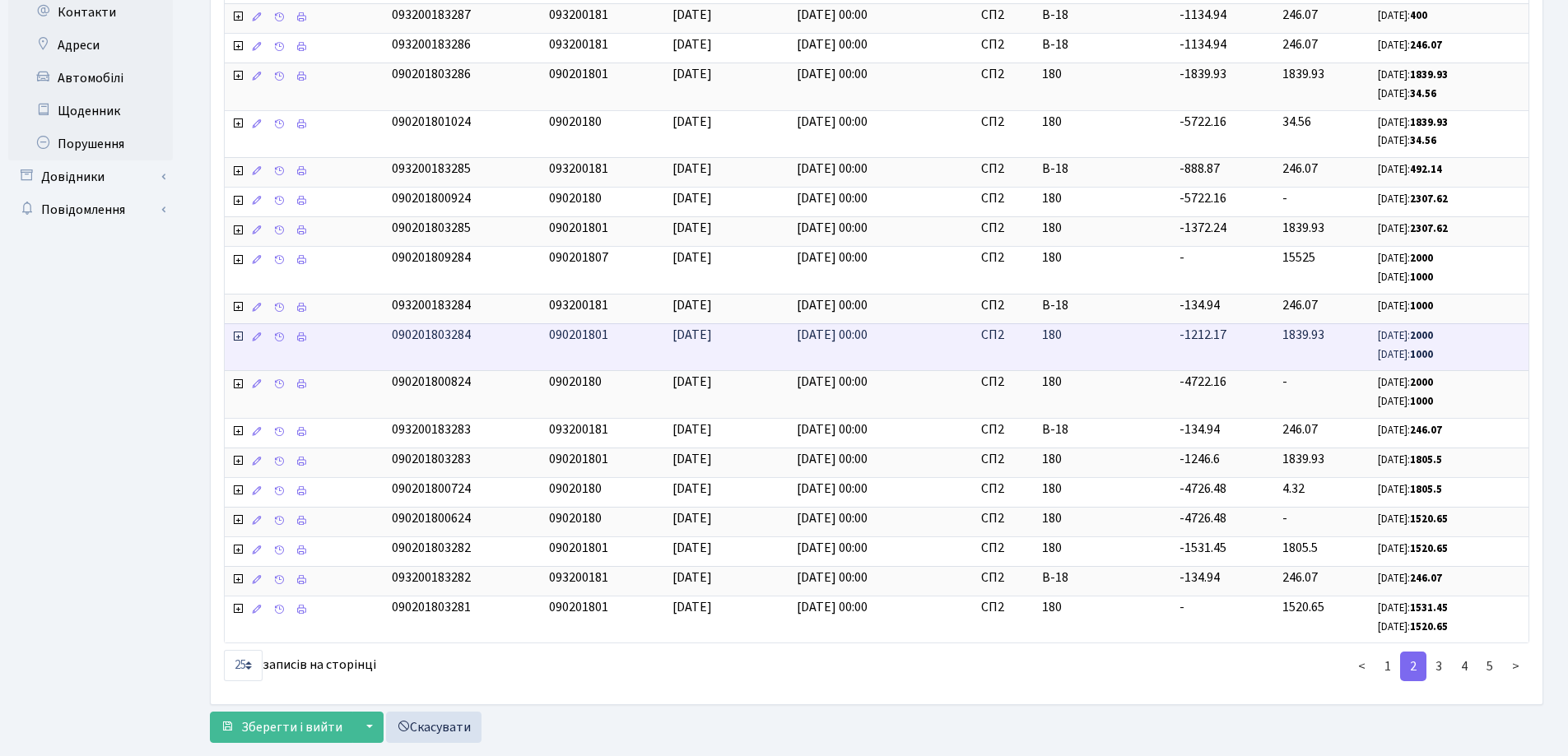
click at [237, 339] on icon at bounding box center [238, 336] width 13 height 13
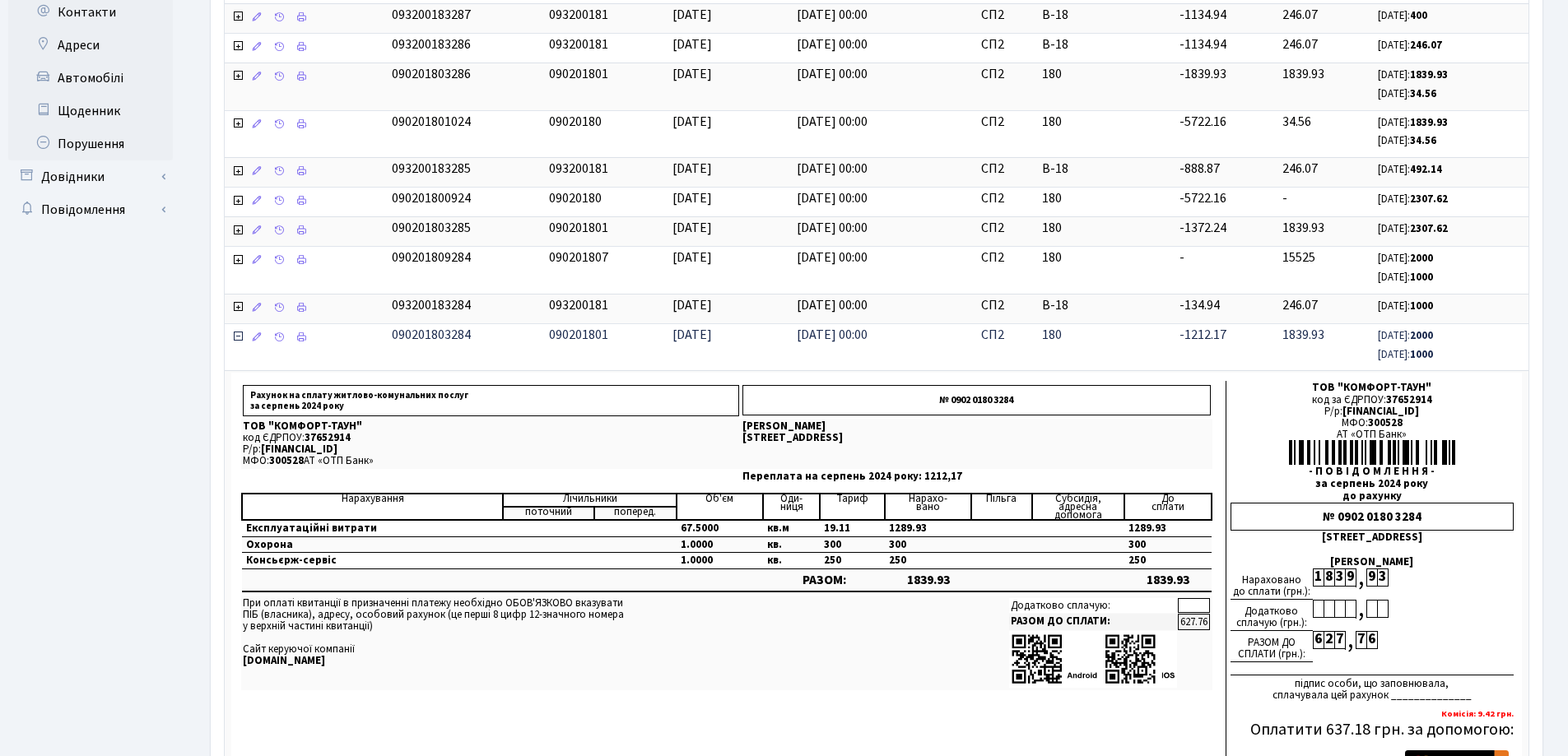
click at [237, 339] on icon at bounding box center [238, 336] width 13 height 13
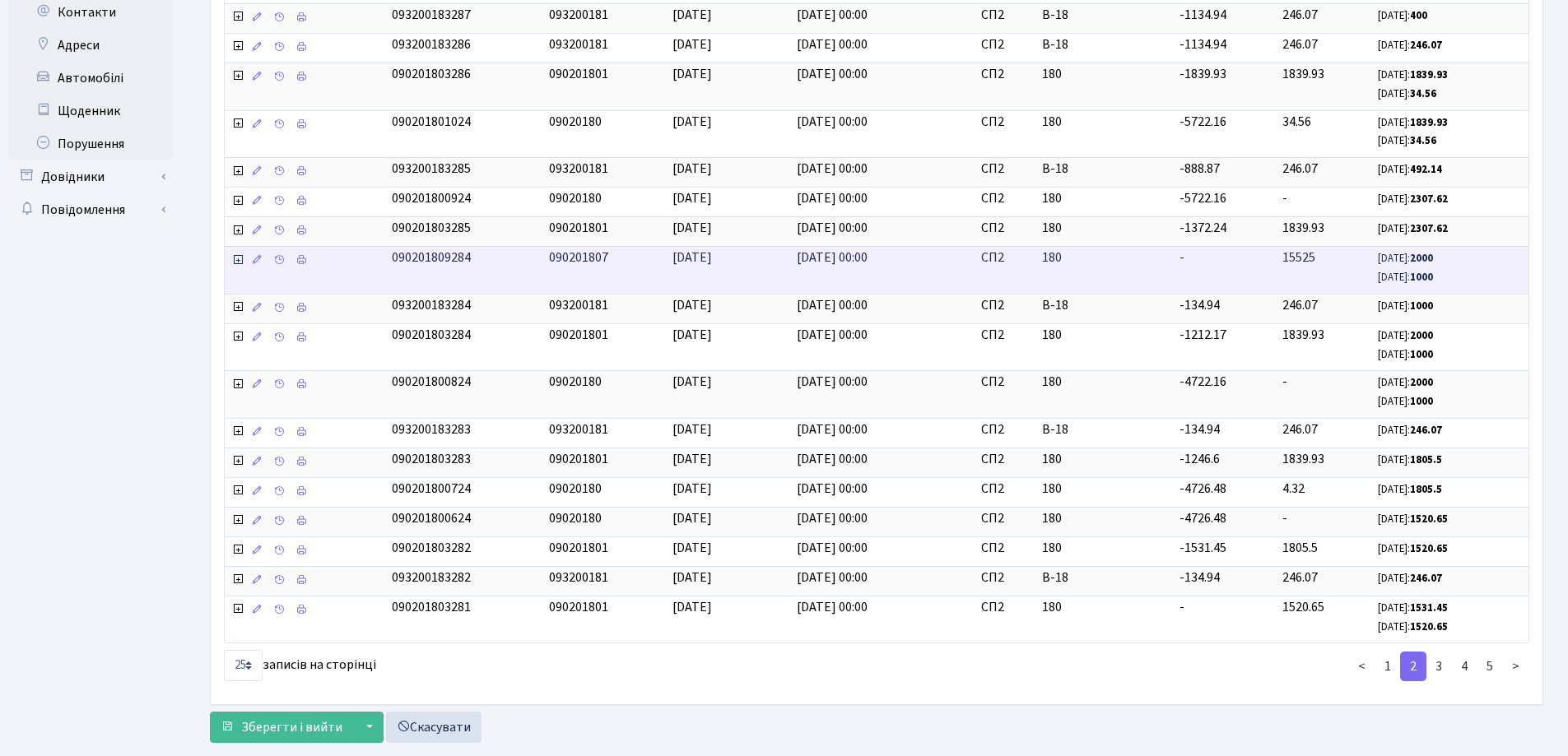
click at [239, 257] on icon at bounding box center [238, 260] width 13 height 13
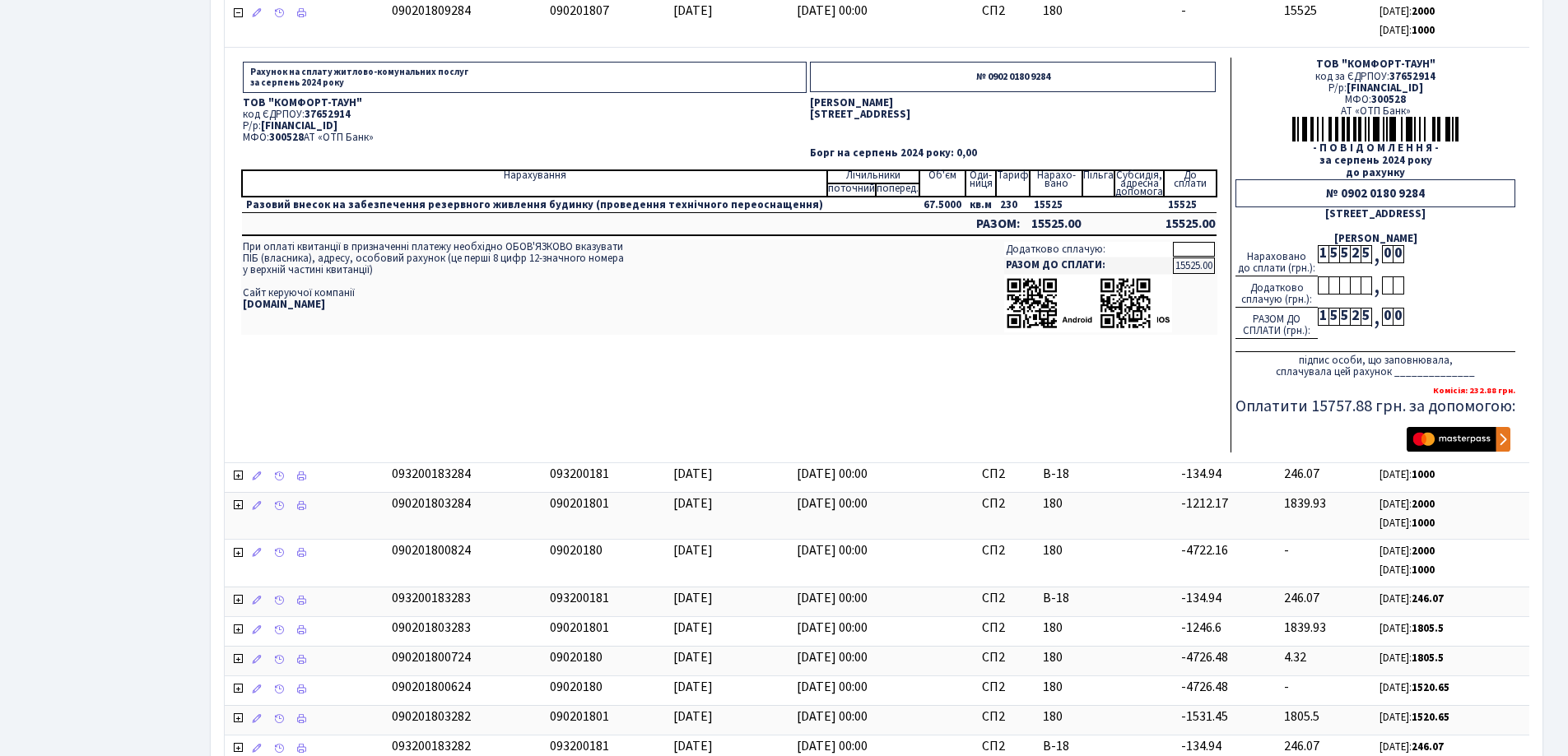
scroll to position [716, 0]
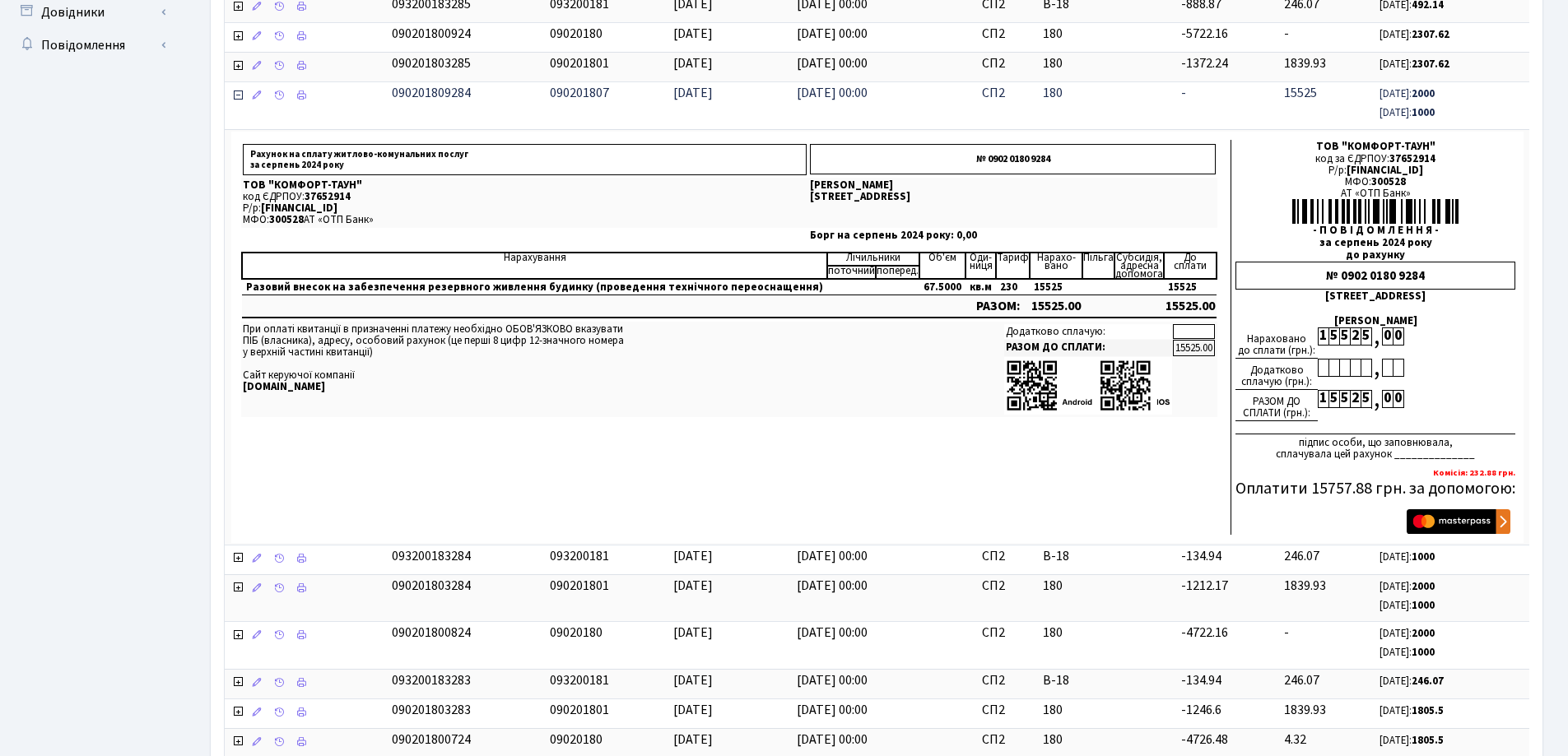
click at [234, 98] on icon at bounding box center [238, 96] width 13 height 13
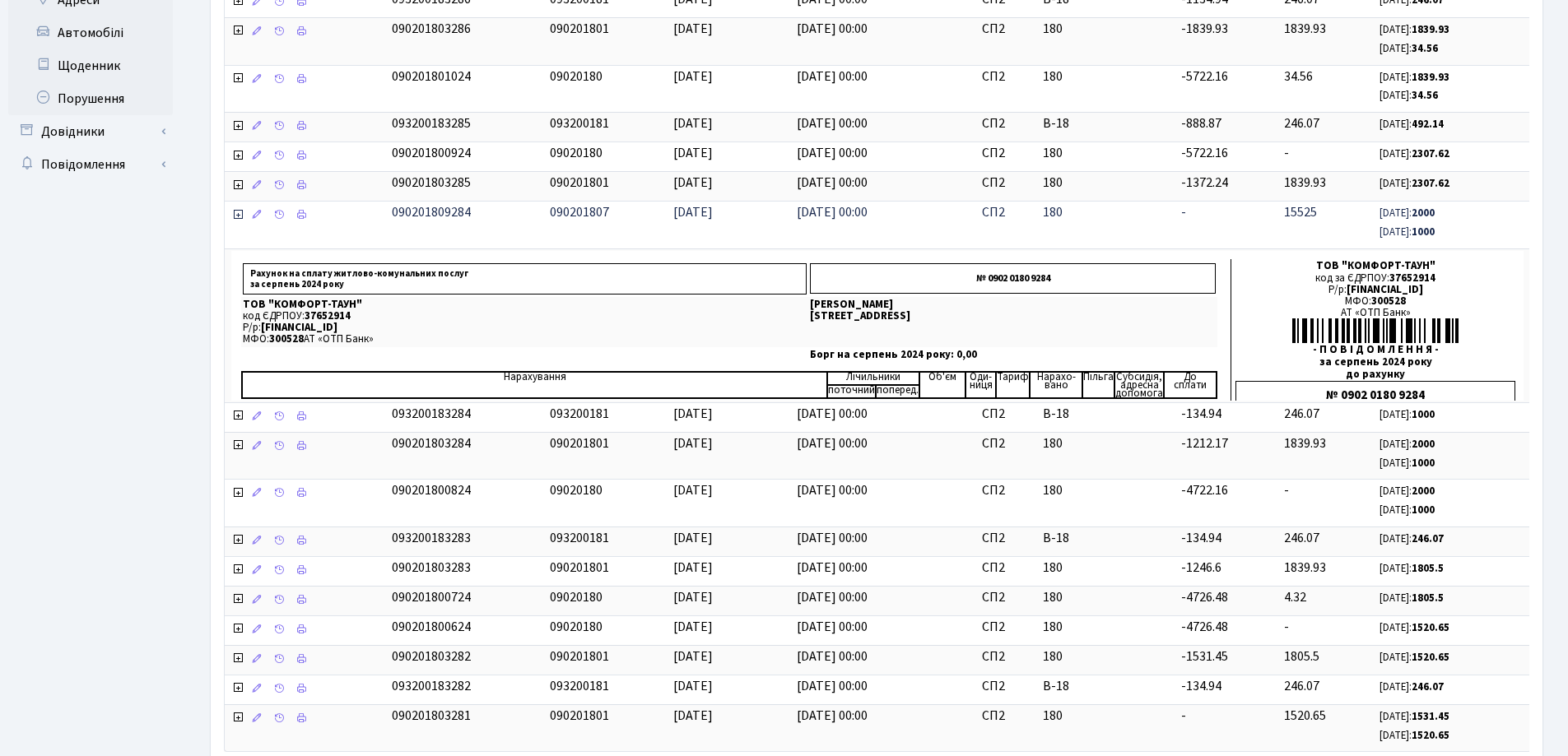
scroll to position [587, 0]
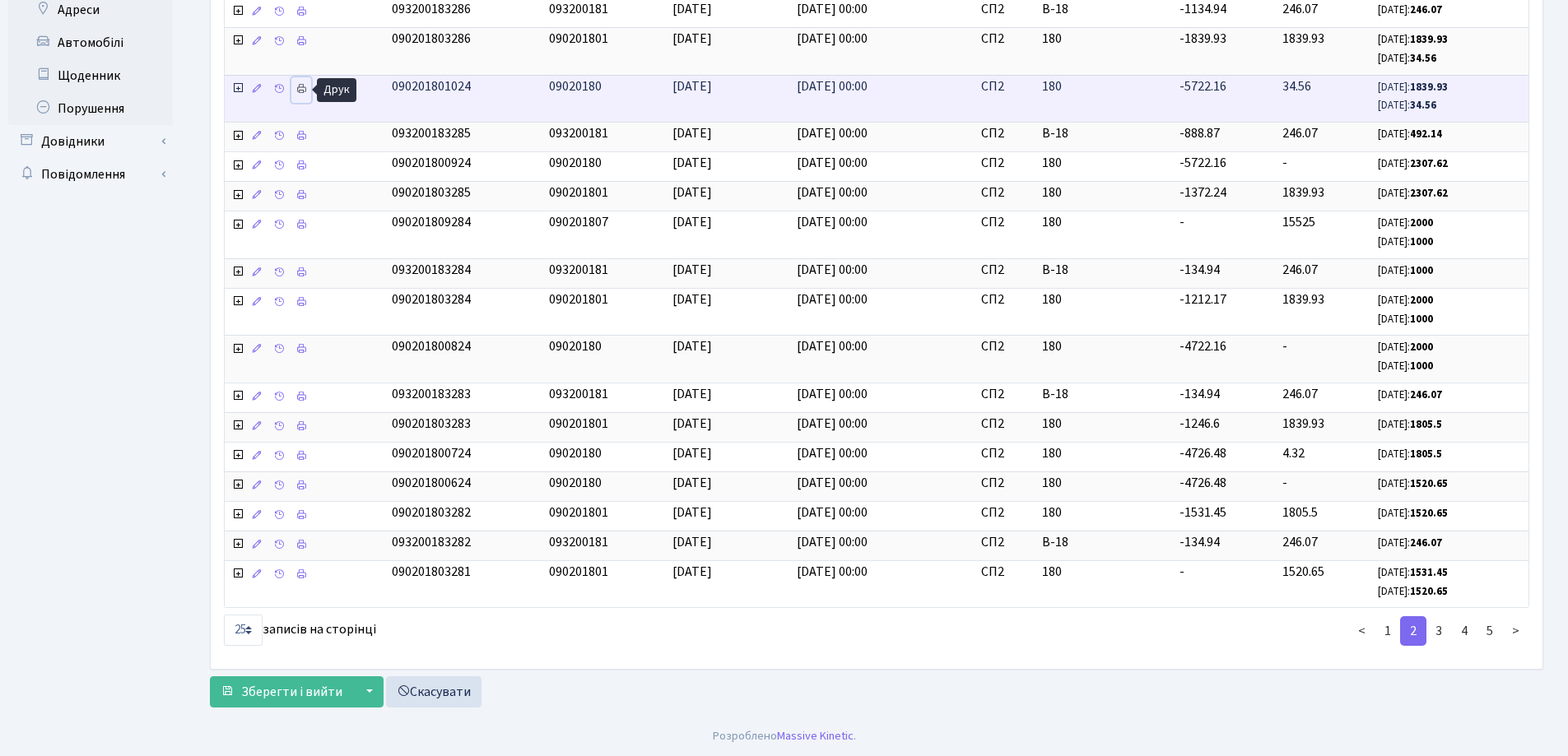
click at [301, 86] on icon at bounding box center [301, 89] width 12 height 12
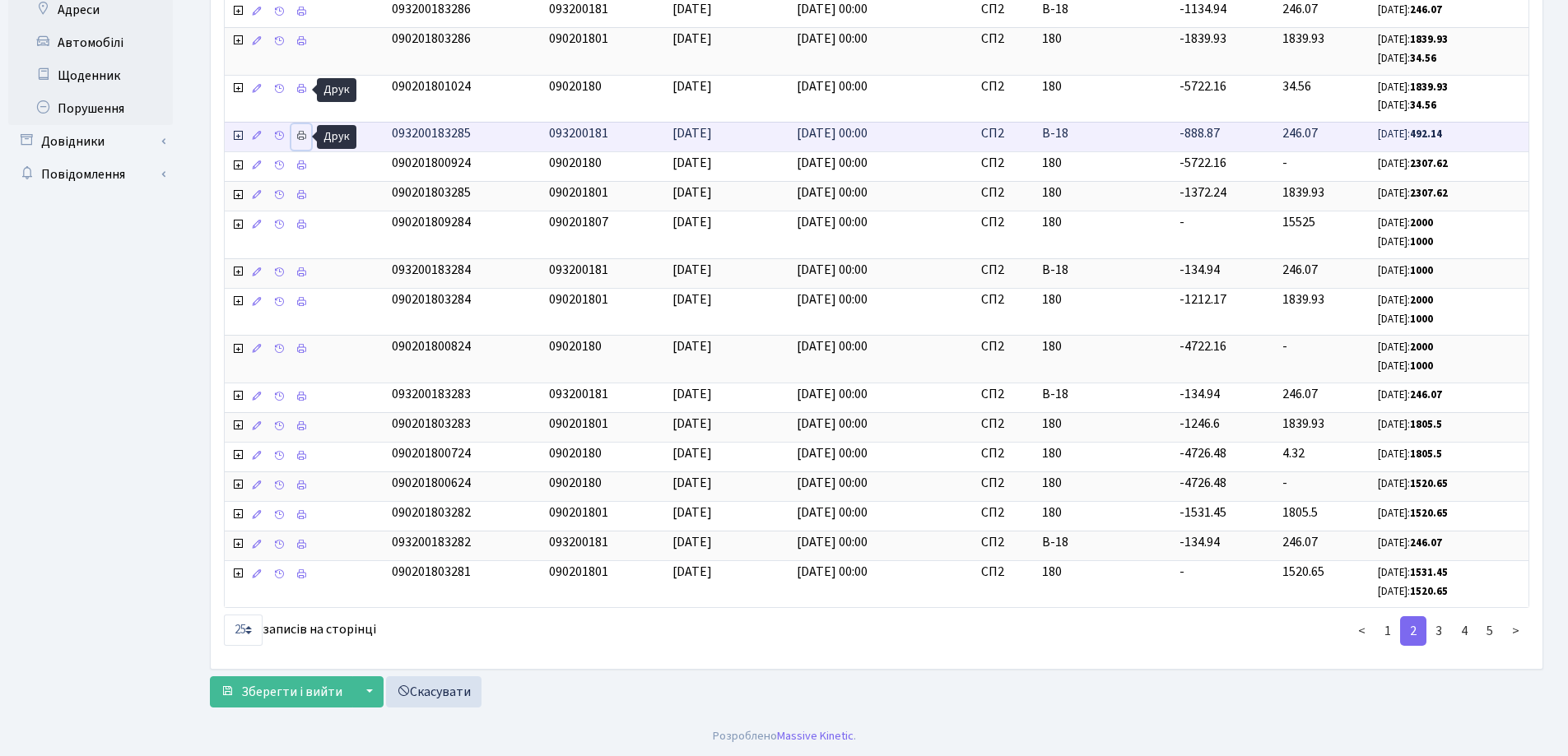
click at [303, 141] on icon at bounding box center [301, 136] width 12 height 12
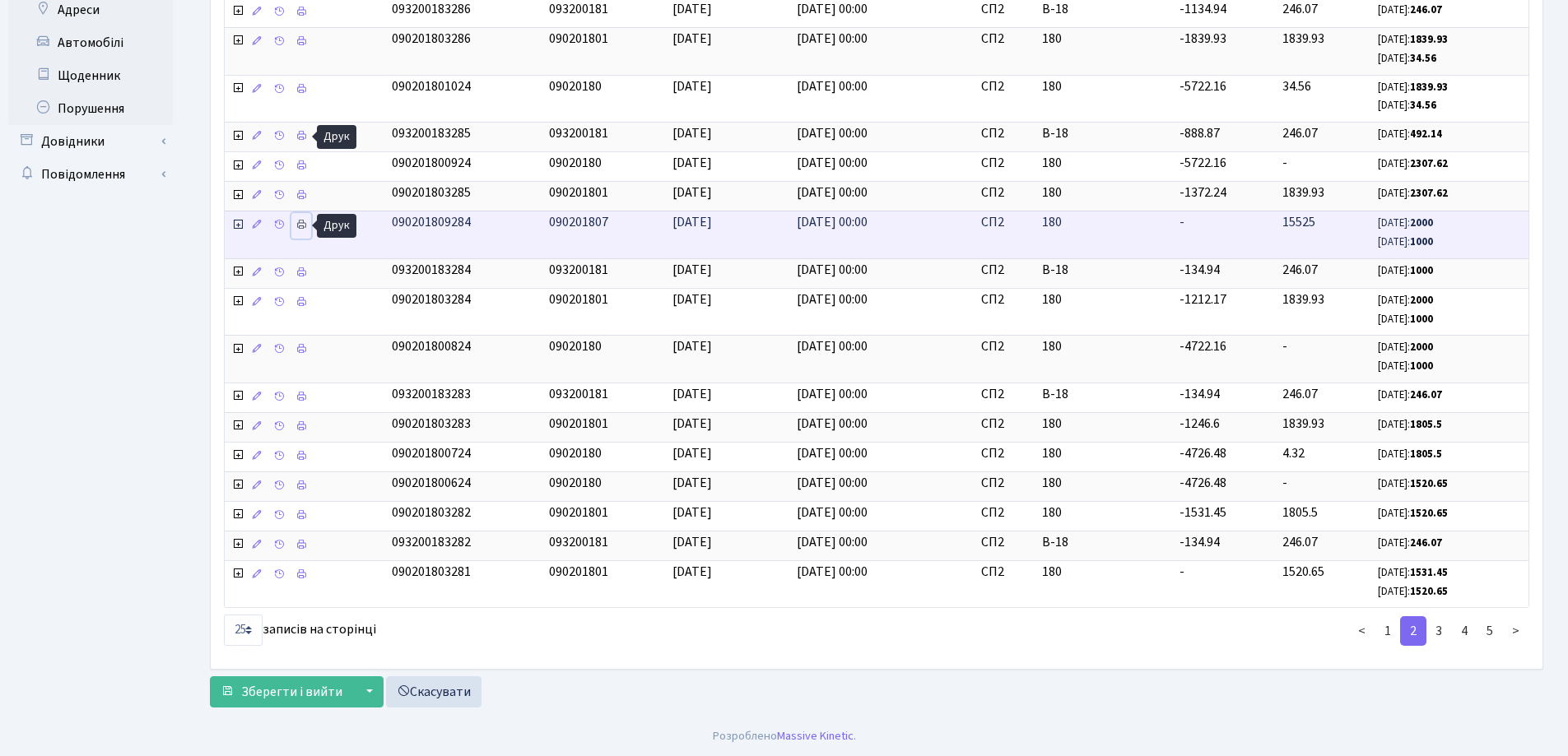
click at [300, 228] on icon at bounding box center [301, 225] width 12 height 12
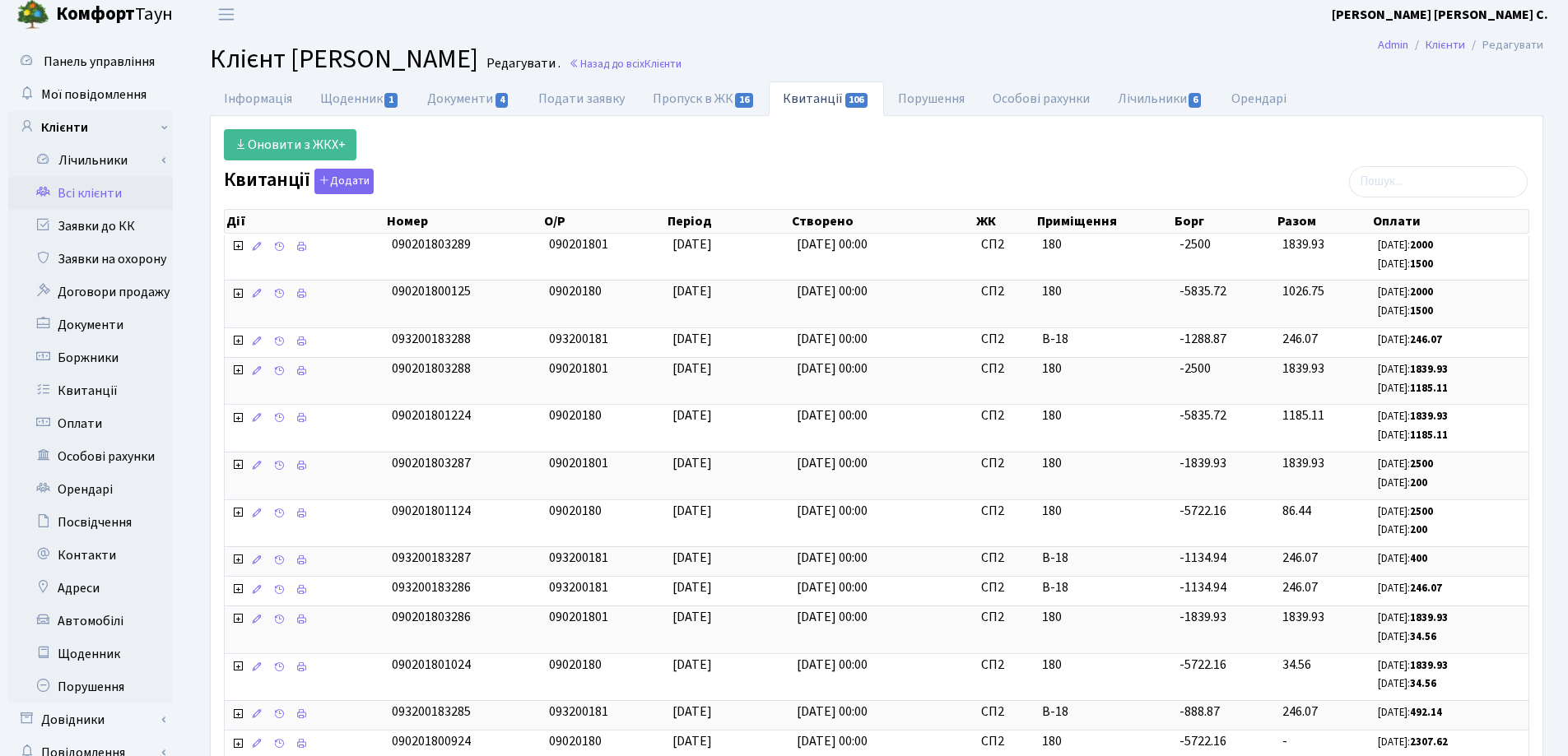
scroll to position [0, 0]
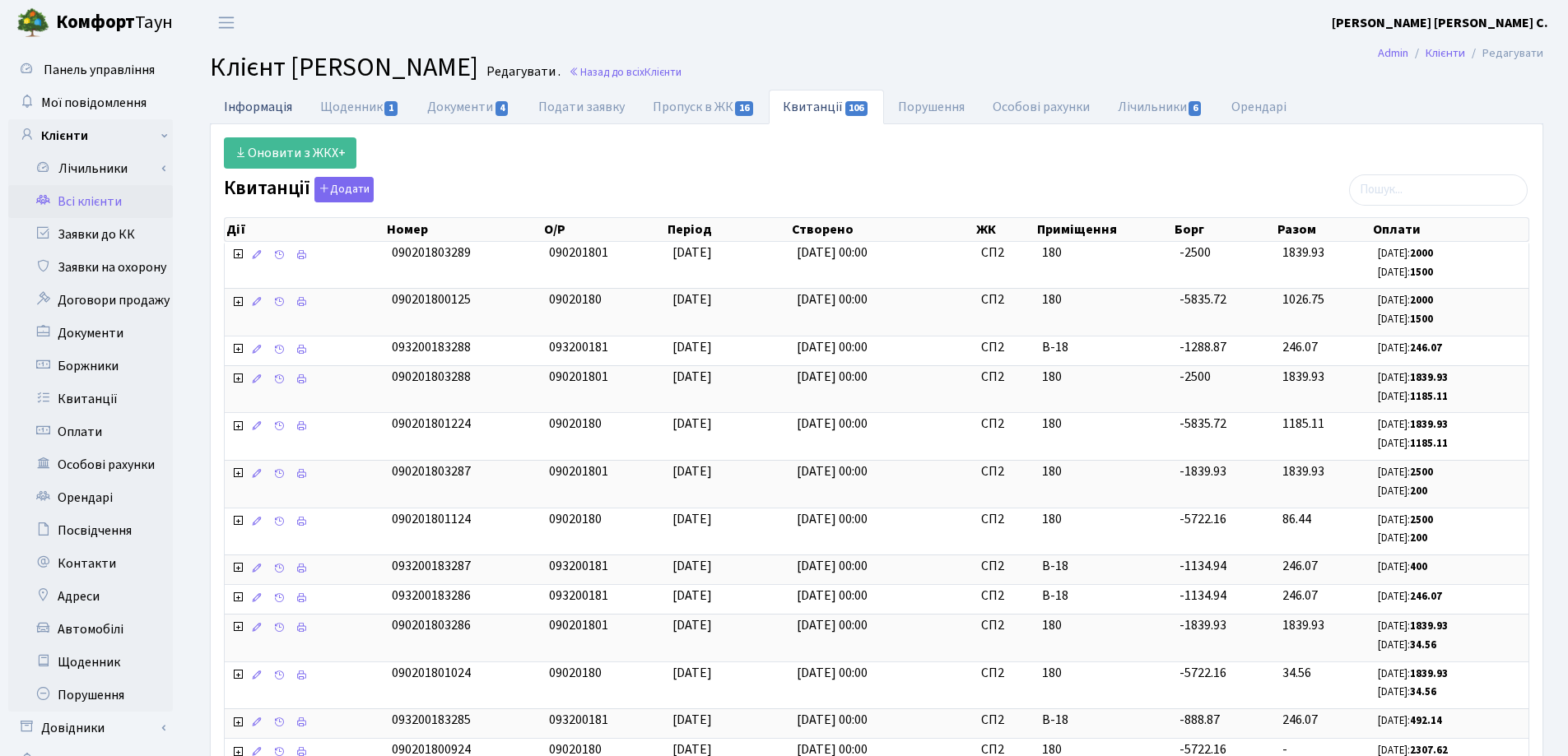
click at [255, 106] on link "Інформація" at bounding box center [257, 107] width 96 height 34
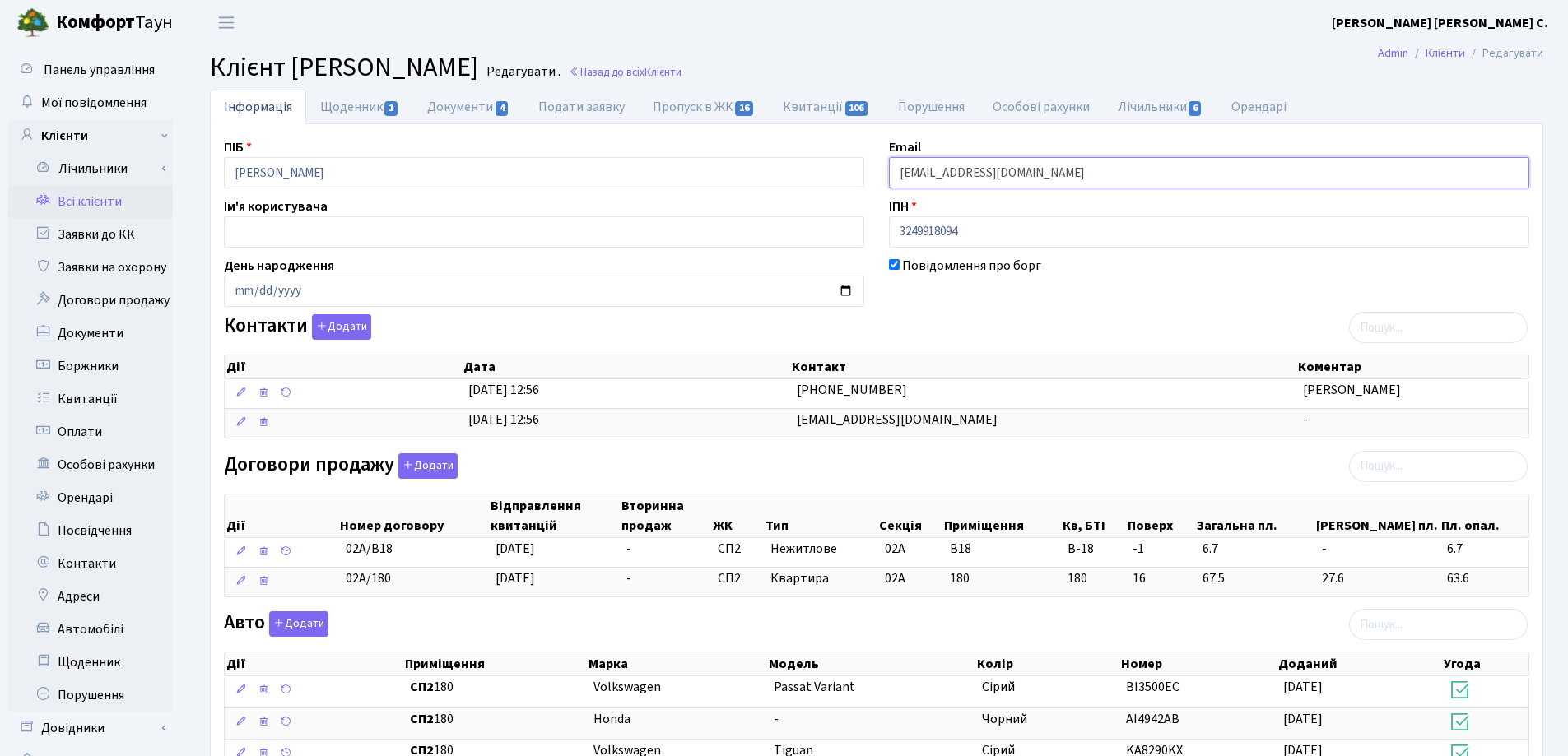
drag, startPoint x: 1111, startPoint y: 177, endPoint x: 882, endPoint y: 172, distance: 229.1
click at [883, 172] on div "Email alexxxmps2013@gmail.com" at bounding box center [1209, 162] width 665 height 51
click at [850, 65] on h2 "Клієнт Бака Олександр Анатолійович Редагувати . Назад до всіх Клієнти" at bounding box center [876, 67] width 1333 height 31
click at [681, 67] on link "Назад до всіх Клієнти" at bounding box center [625, 71] width 113 height 16
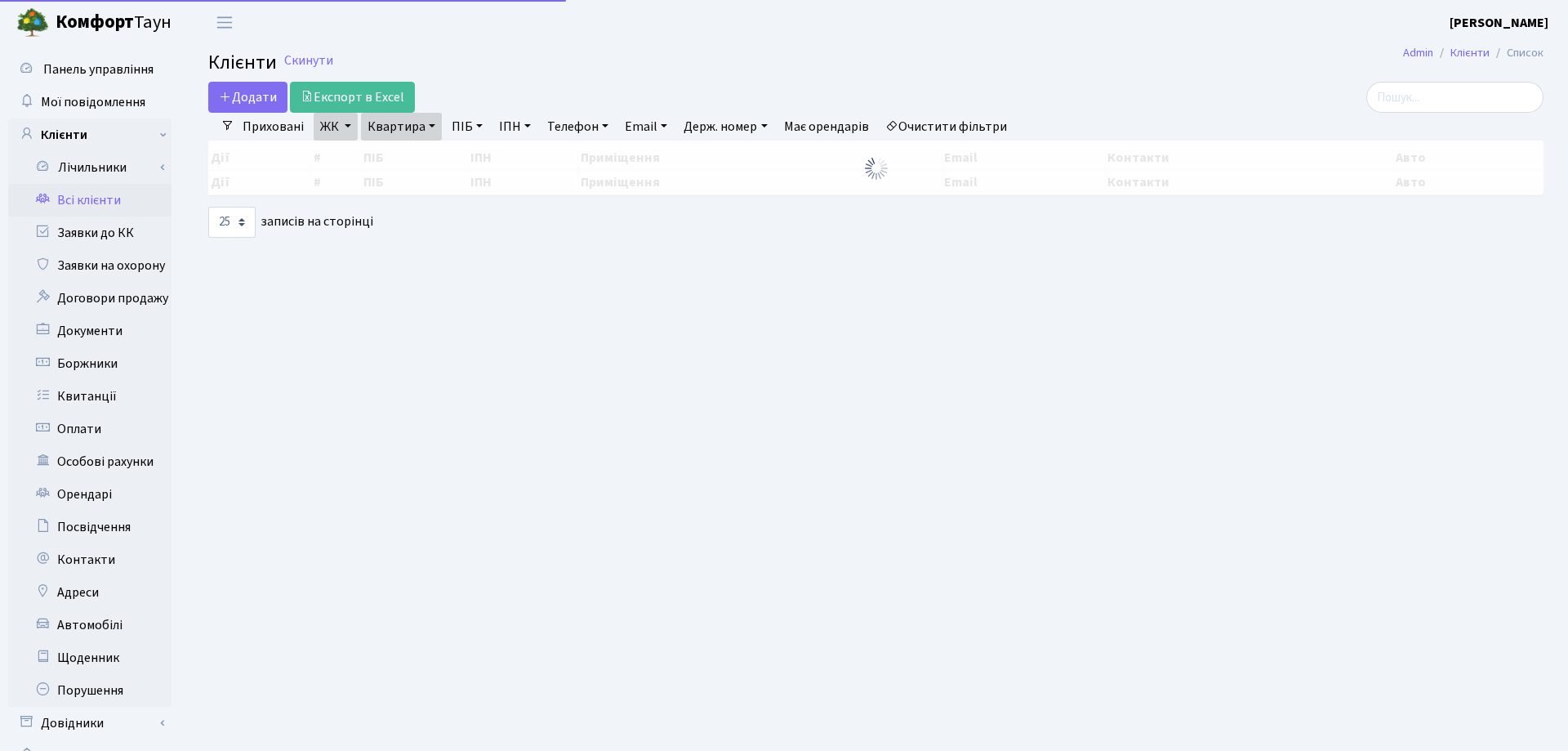
select select "25"
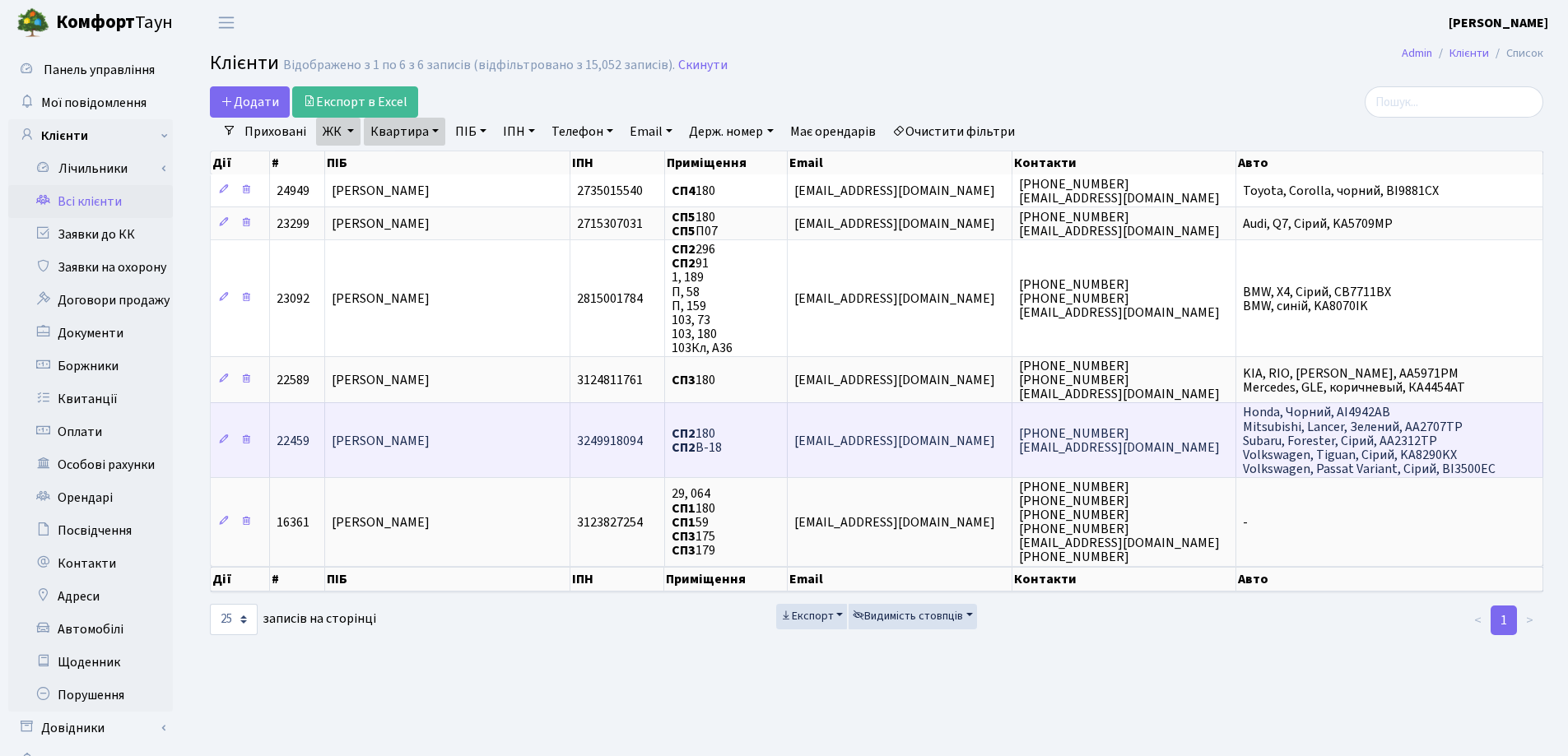
click at [472, 430] on td "[PERSON_NAME]" at bounding box center [448, 439] width 246 height 75
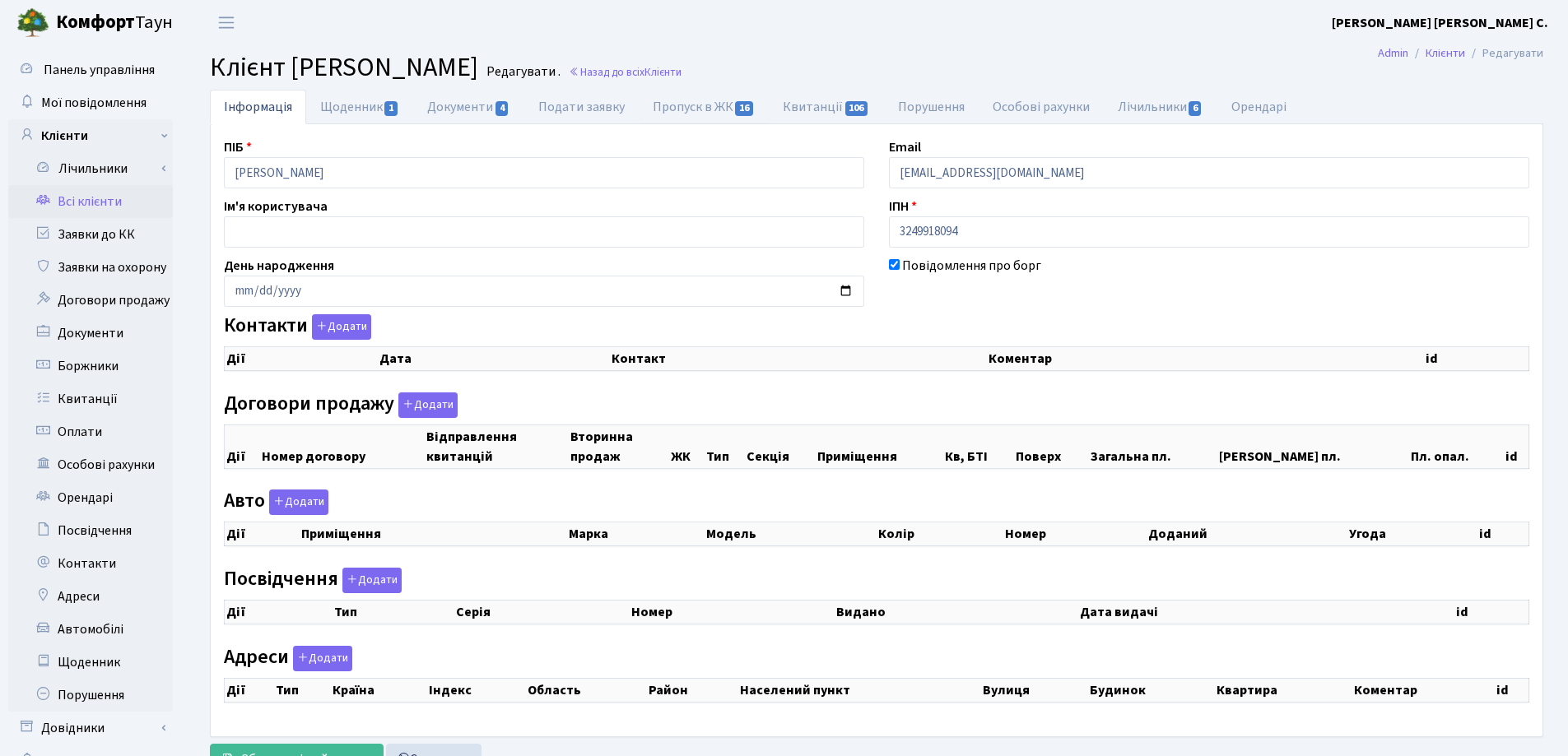
checkbox input "true"
select select "25"
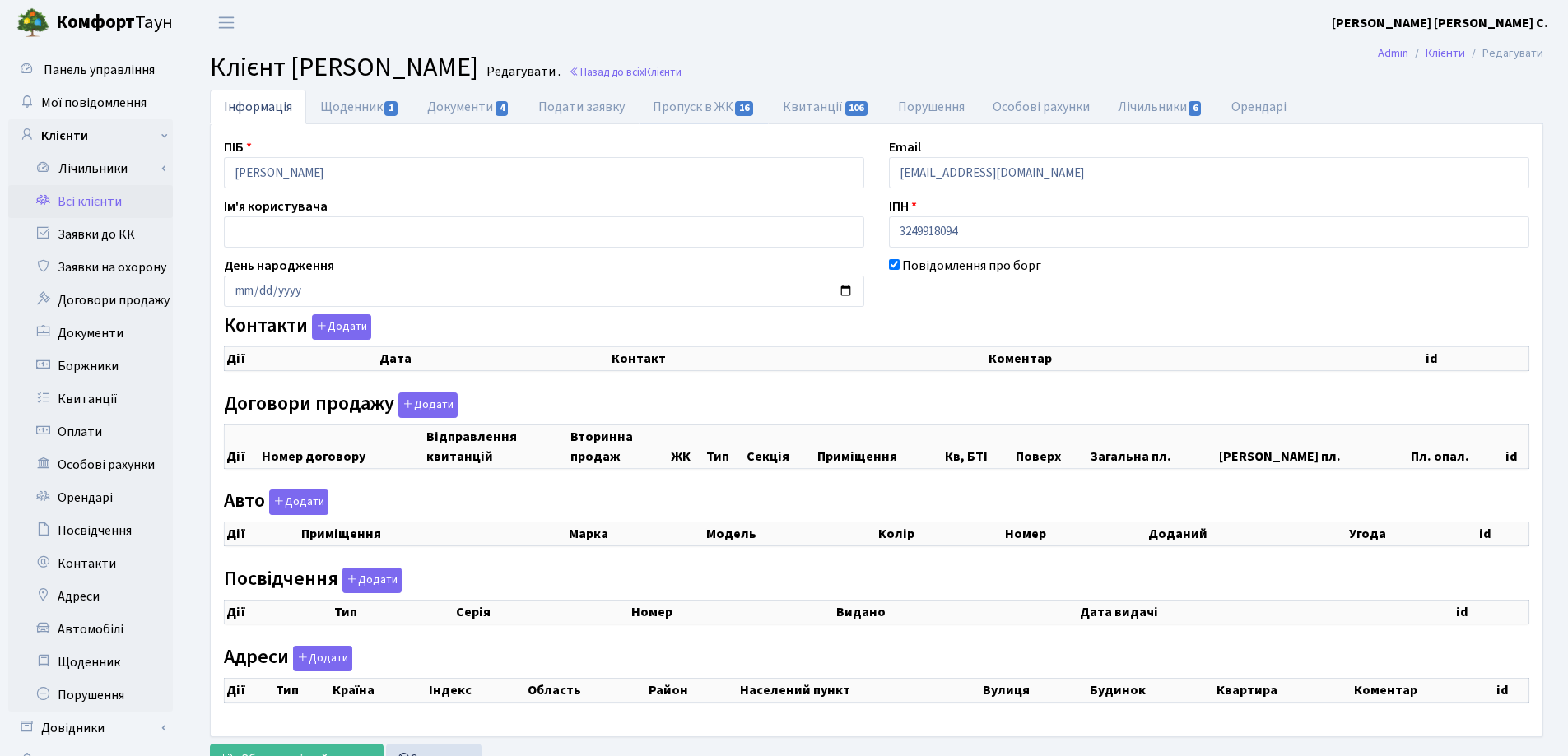
select select "25"
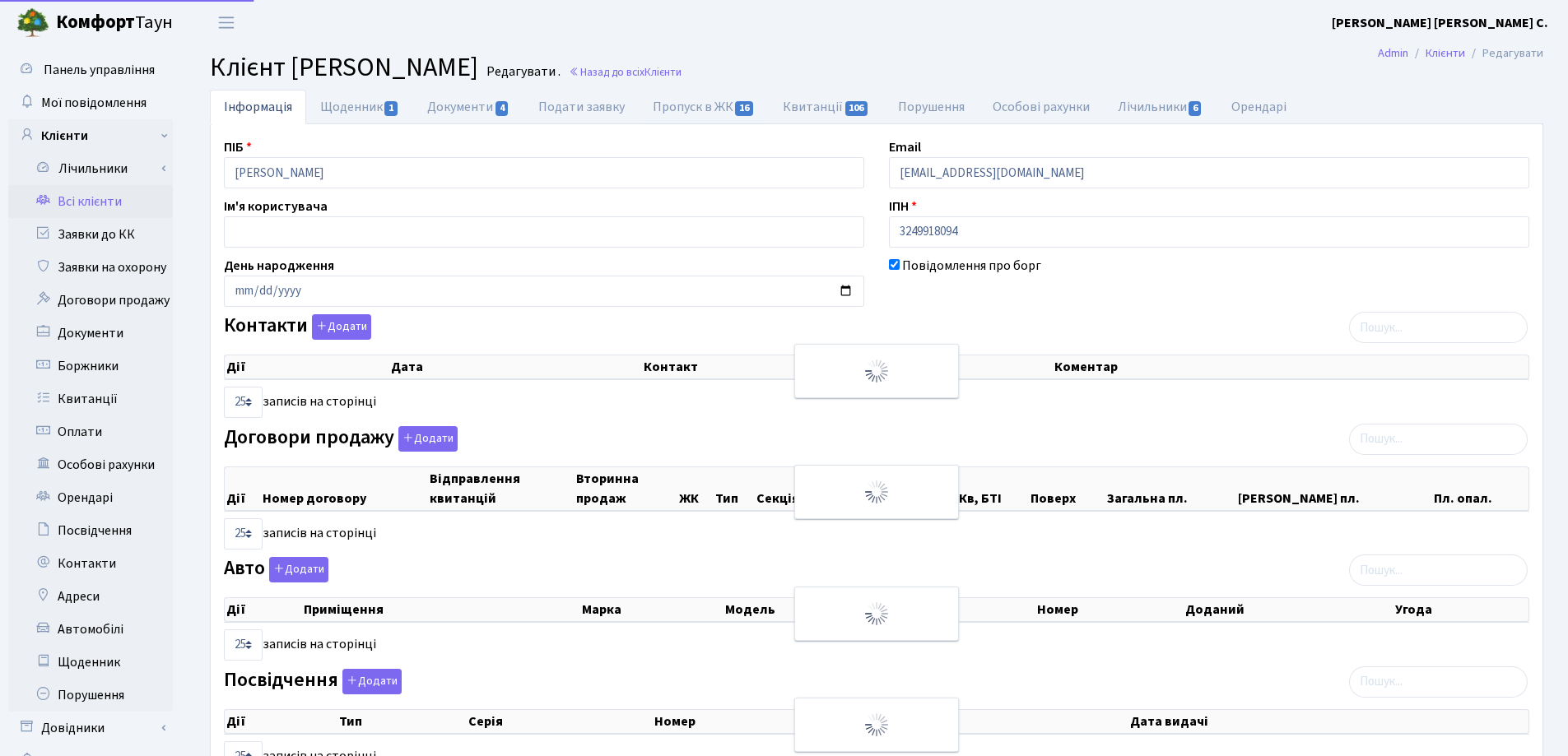
click at [673, 104] on link "Пропуск в ЖК 16" at bounding box center [703, 107] width 130 height 34
select select "25"
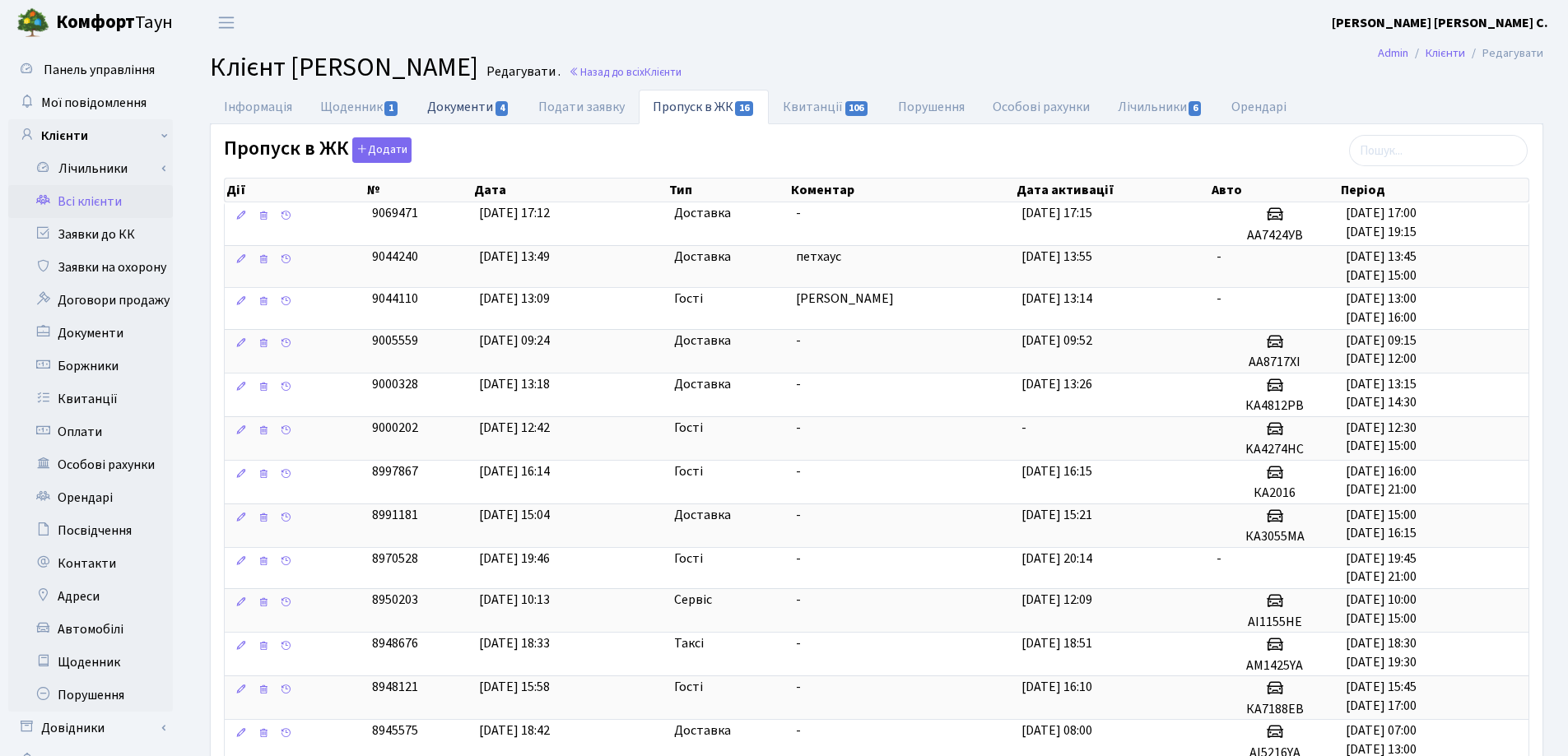
click at [453, 108] on link "Документи 4" at bounding box center [468, 107] width 110 height 34
select select "25"
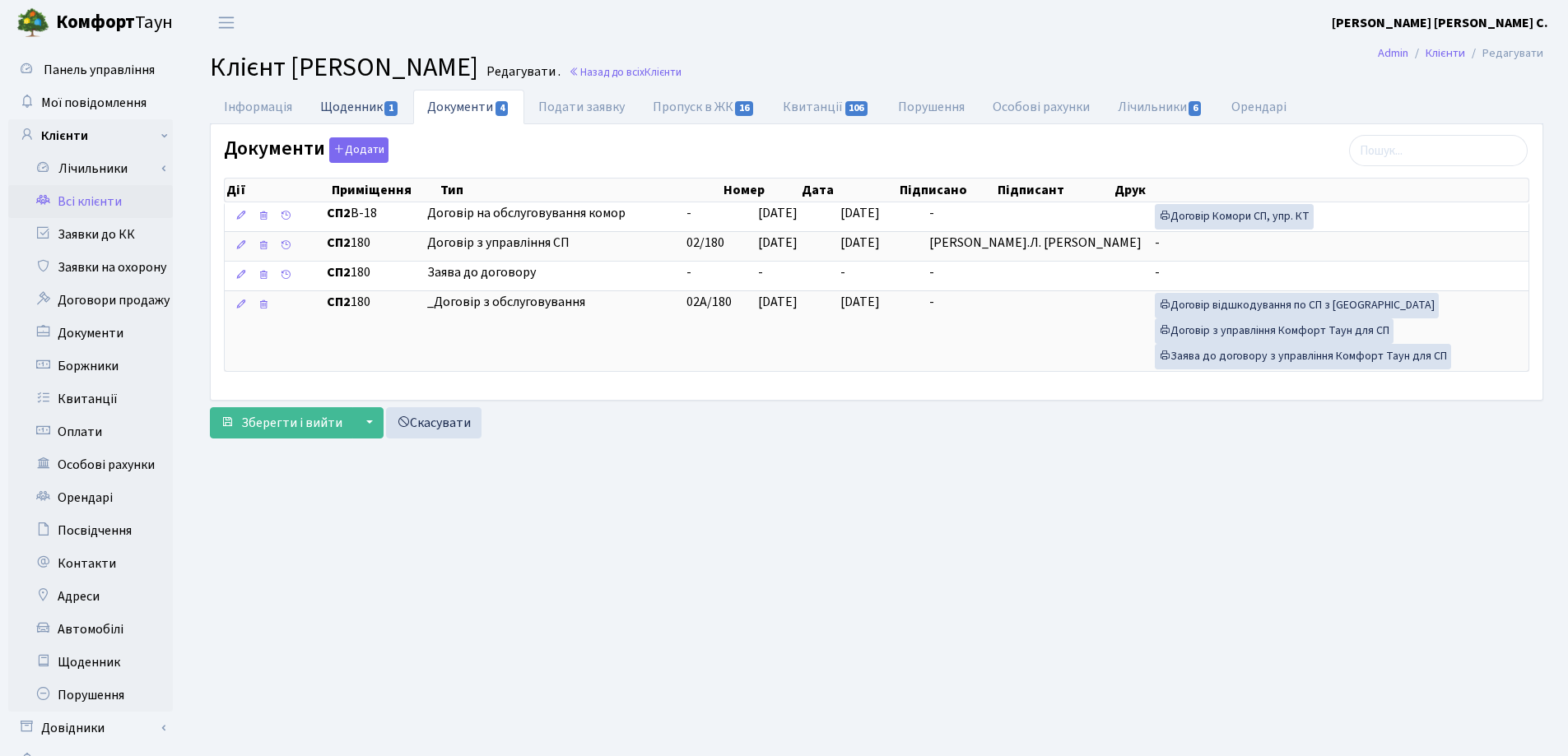
click at [332, 99] on link "Щоденник 1" at bounding box center [359, 107] width 107 height 34
select select "25"
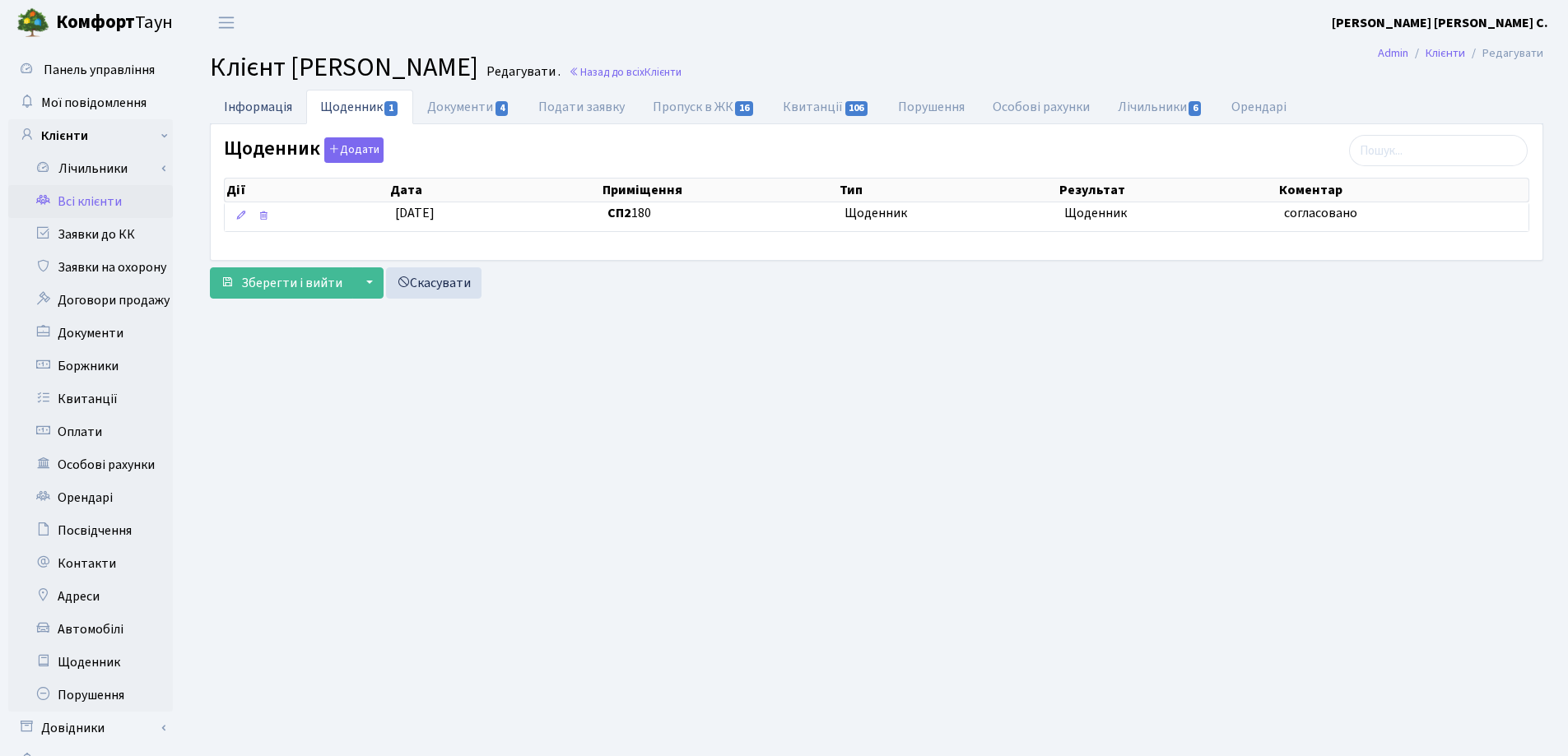
click at [240, 110] on link "Інформація" at bounding box center [257, 107] width 96 height 34
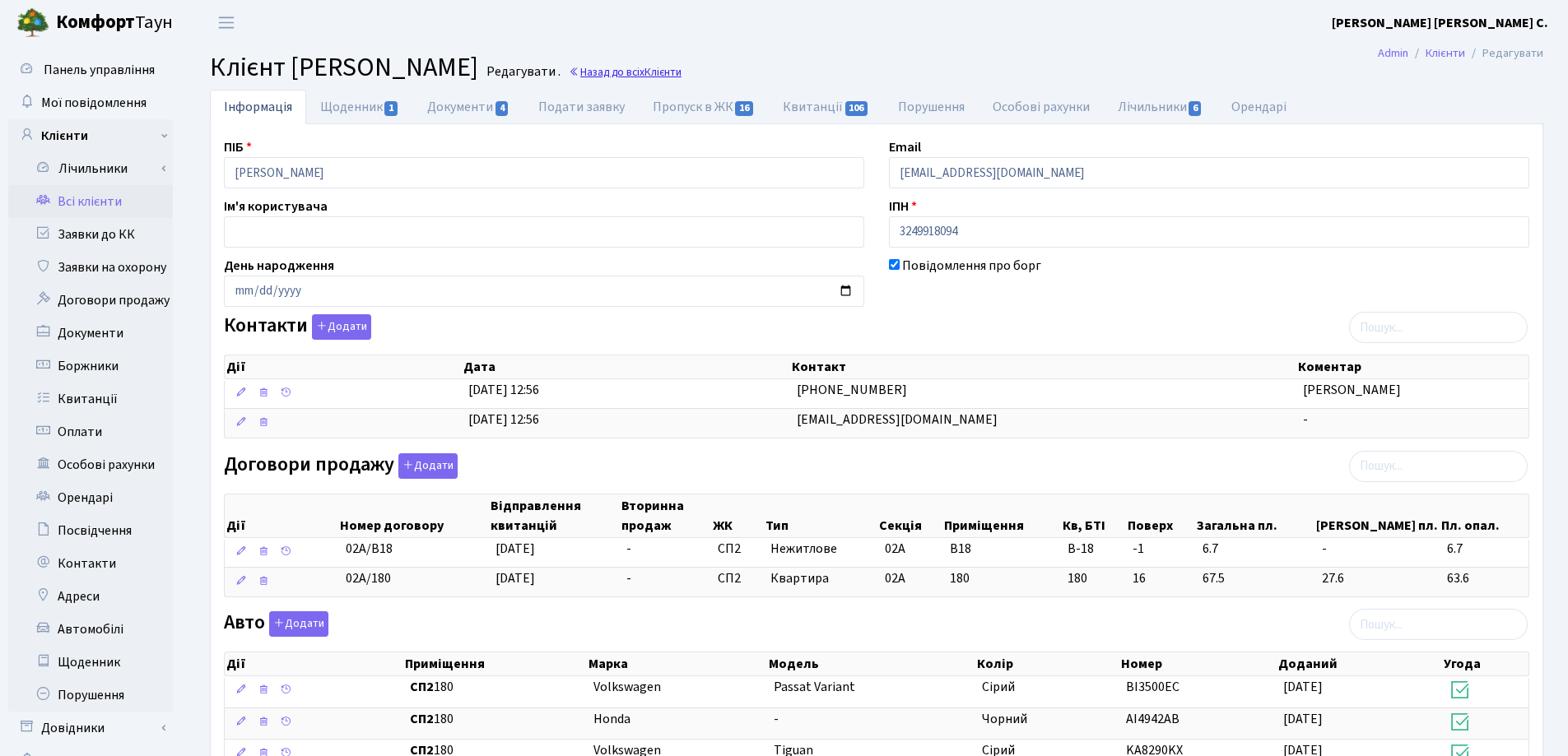
click at [681, 72] on link "Назад до всіх Клієнти" at bounding box center [625, 71] width 113 height 16
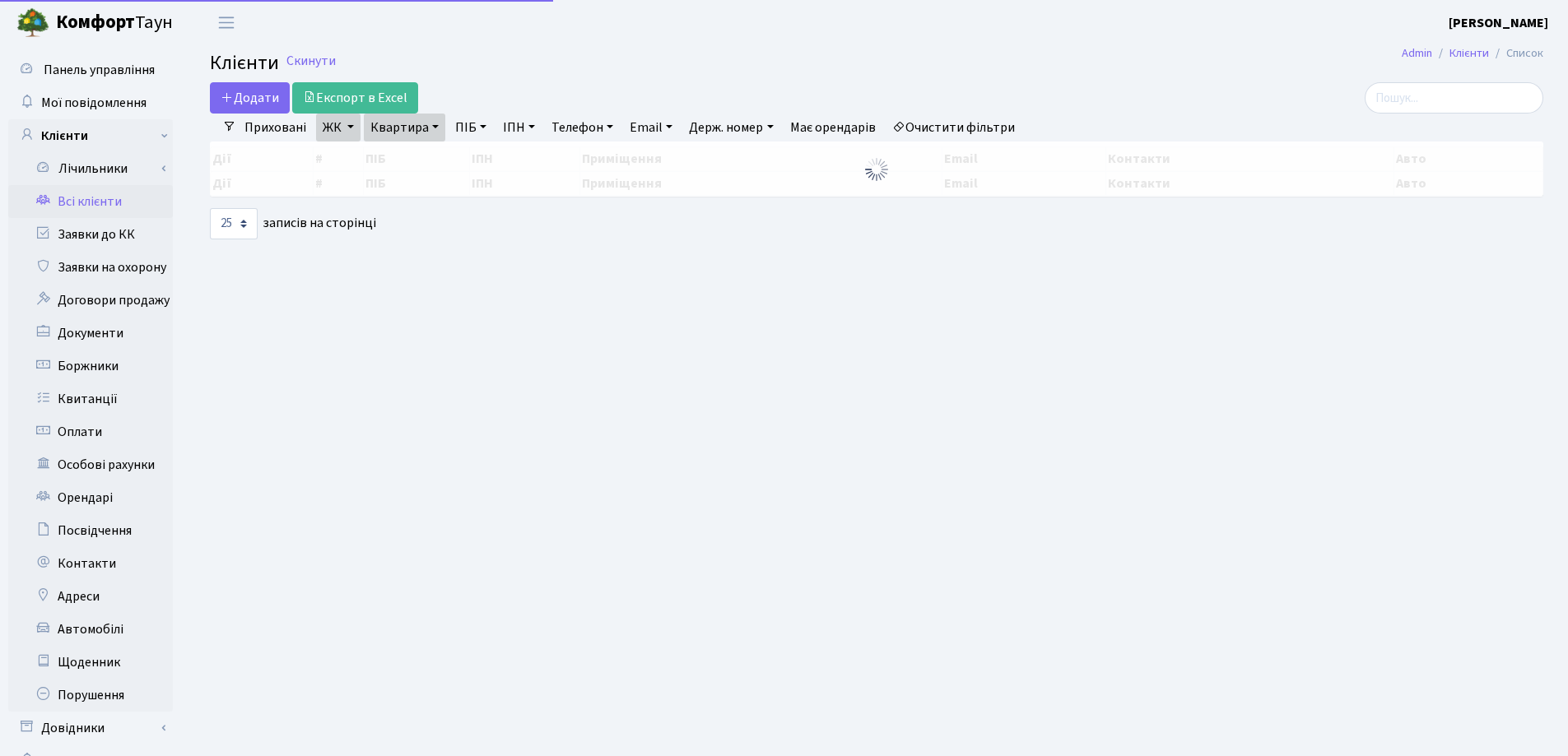
select select "25"
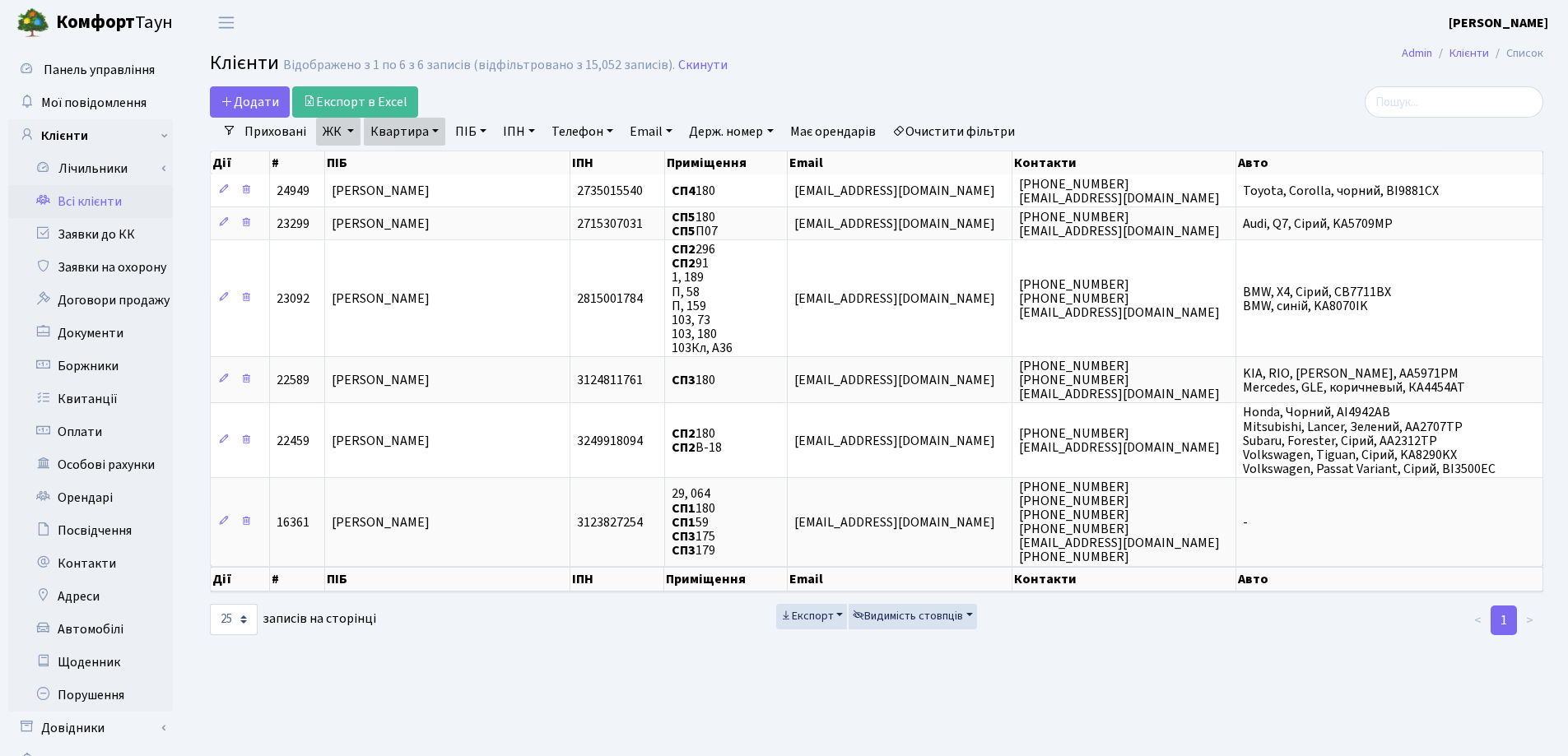
click at [435, 133] on link "Квартира" at bounding box center [404, 131] width 82 height 28
click at [471, 166] on icon at bounding box center [478, 164] width 13 height 13
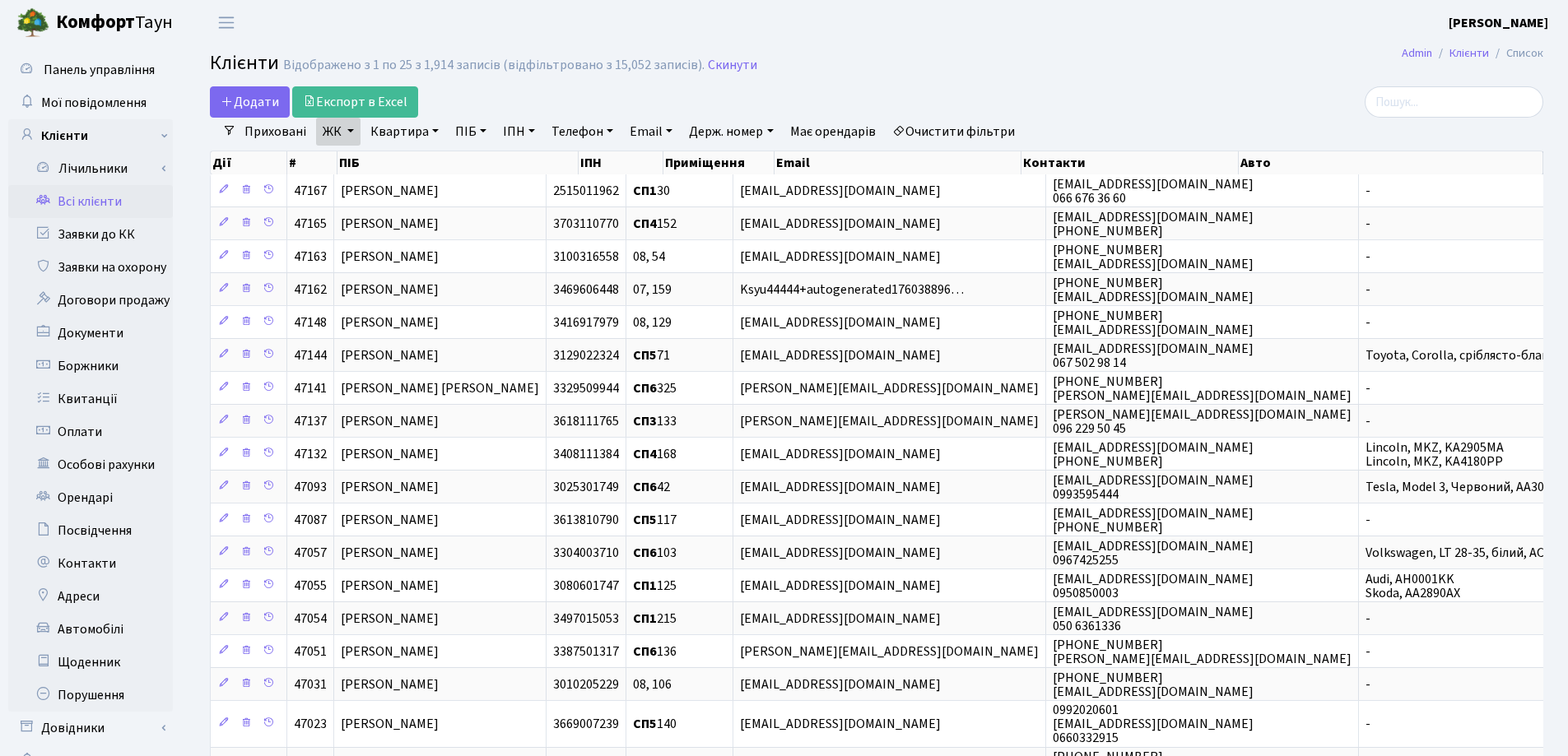
click at [431, 132] on link "Квартира" at bounding box center [404, 131] width 82 height 28
click at [432, 161] on input "text" at bounding box center [412, 163] width 96 height 31
type input "17"
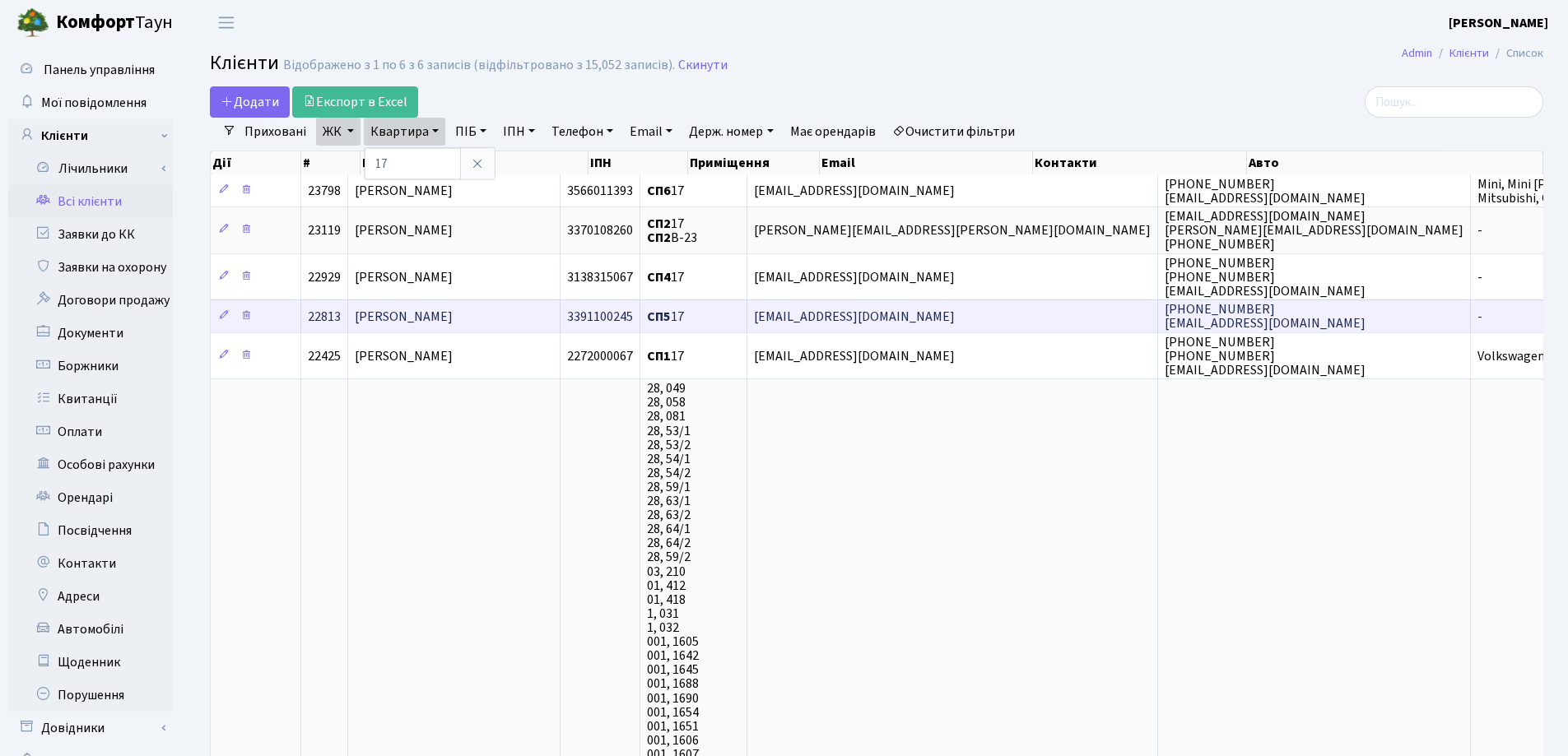
click at [418, 317] on span "[PERSON_NAME]" at bounding box center [404, 317] width 98 height 19
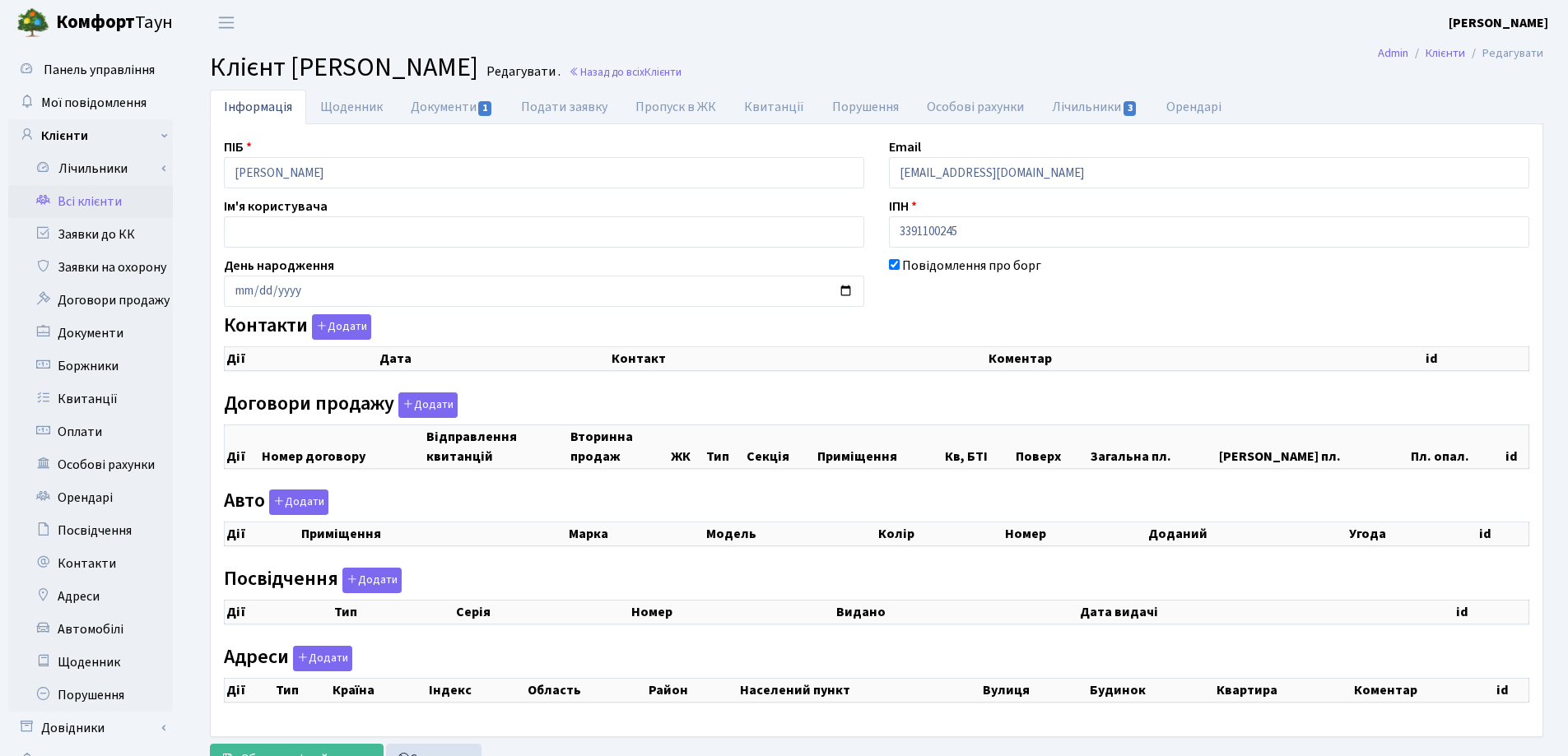
checkbox input "true"
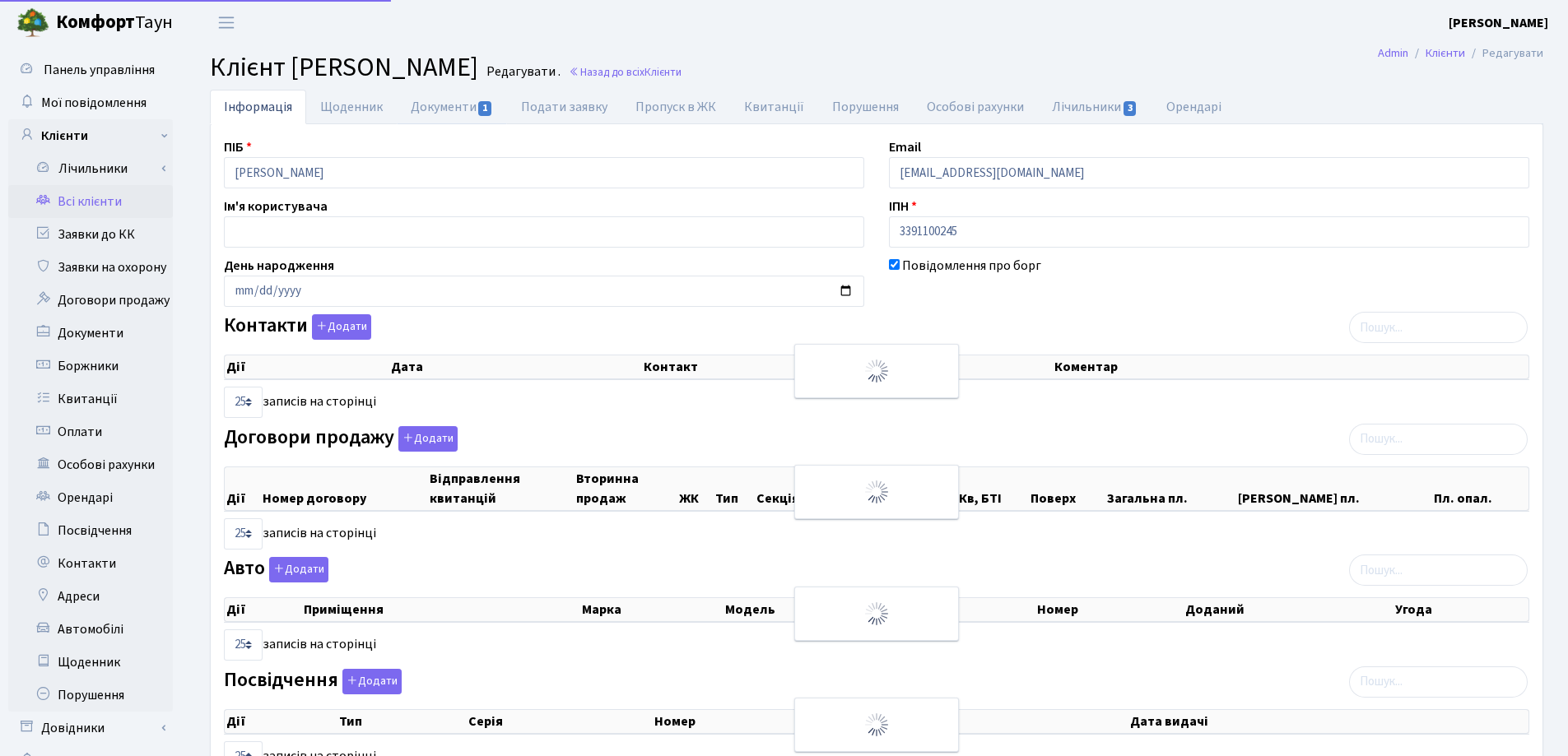
click at [437, 103] on link "Документи 1" at bounding box center [452, 107] width 110 height 34
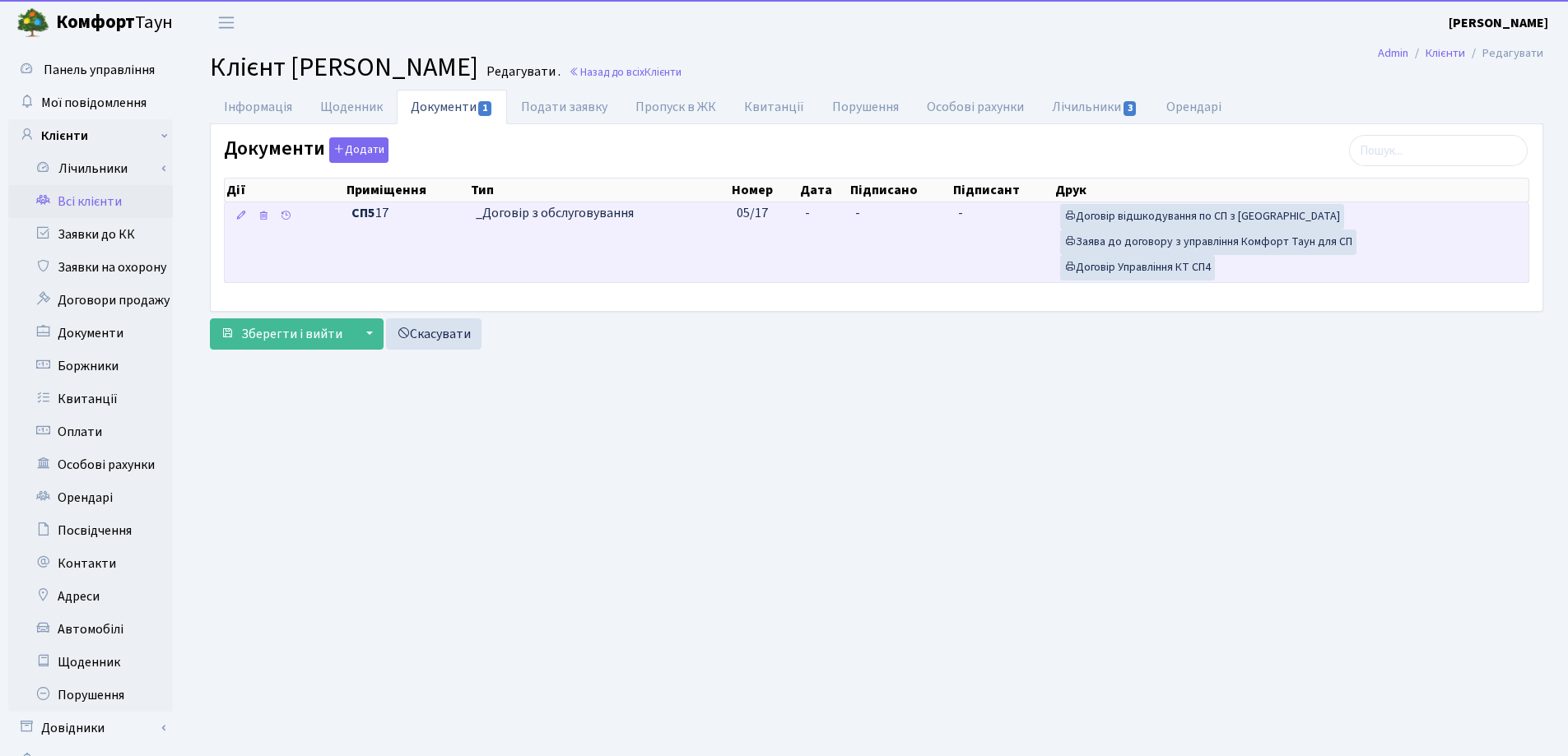
click at [816, 213] on td "-" at bounding box center [824, 242] width 50 height 80
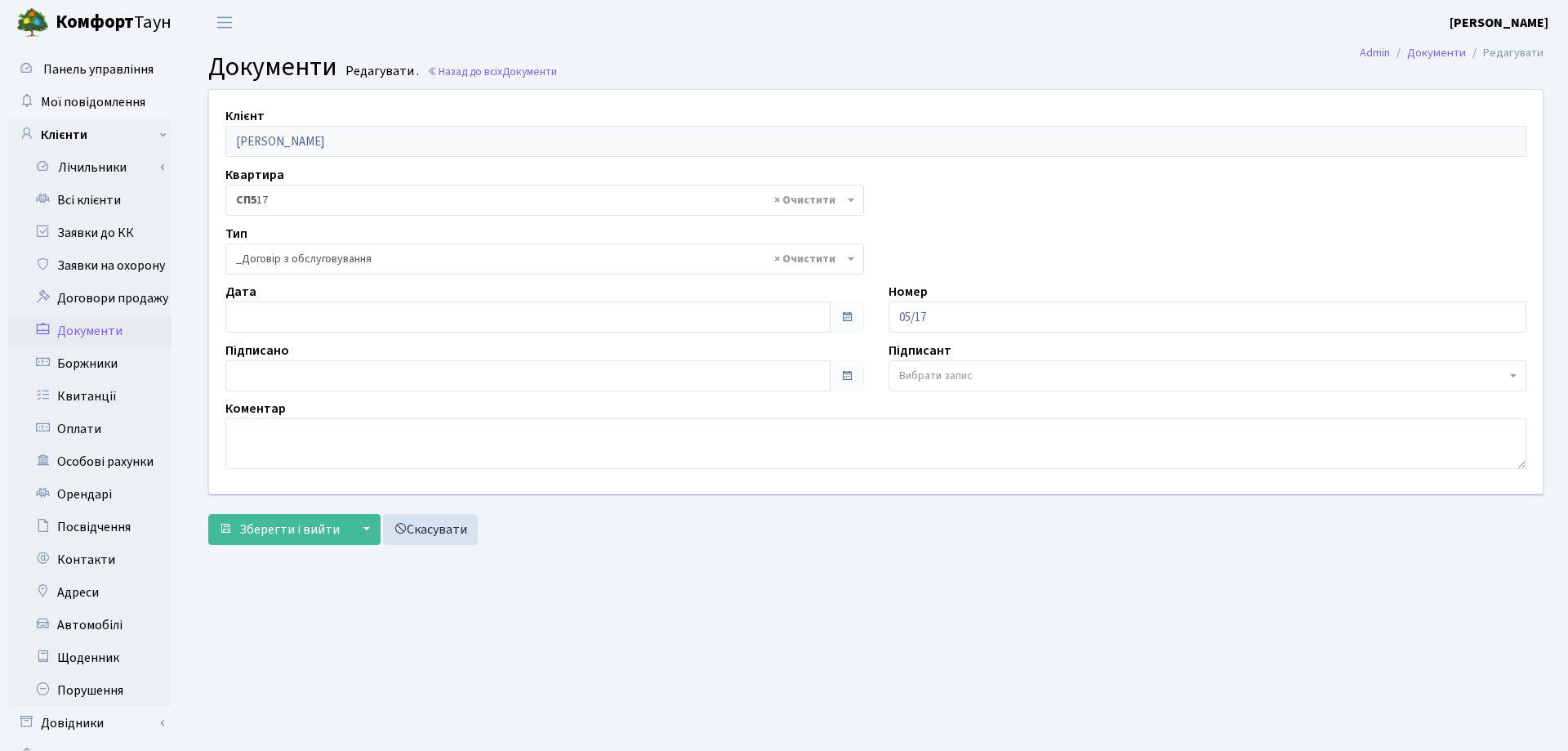
select select "289"
type input "[DATE]"
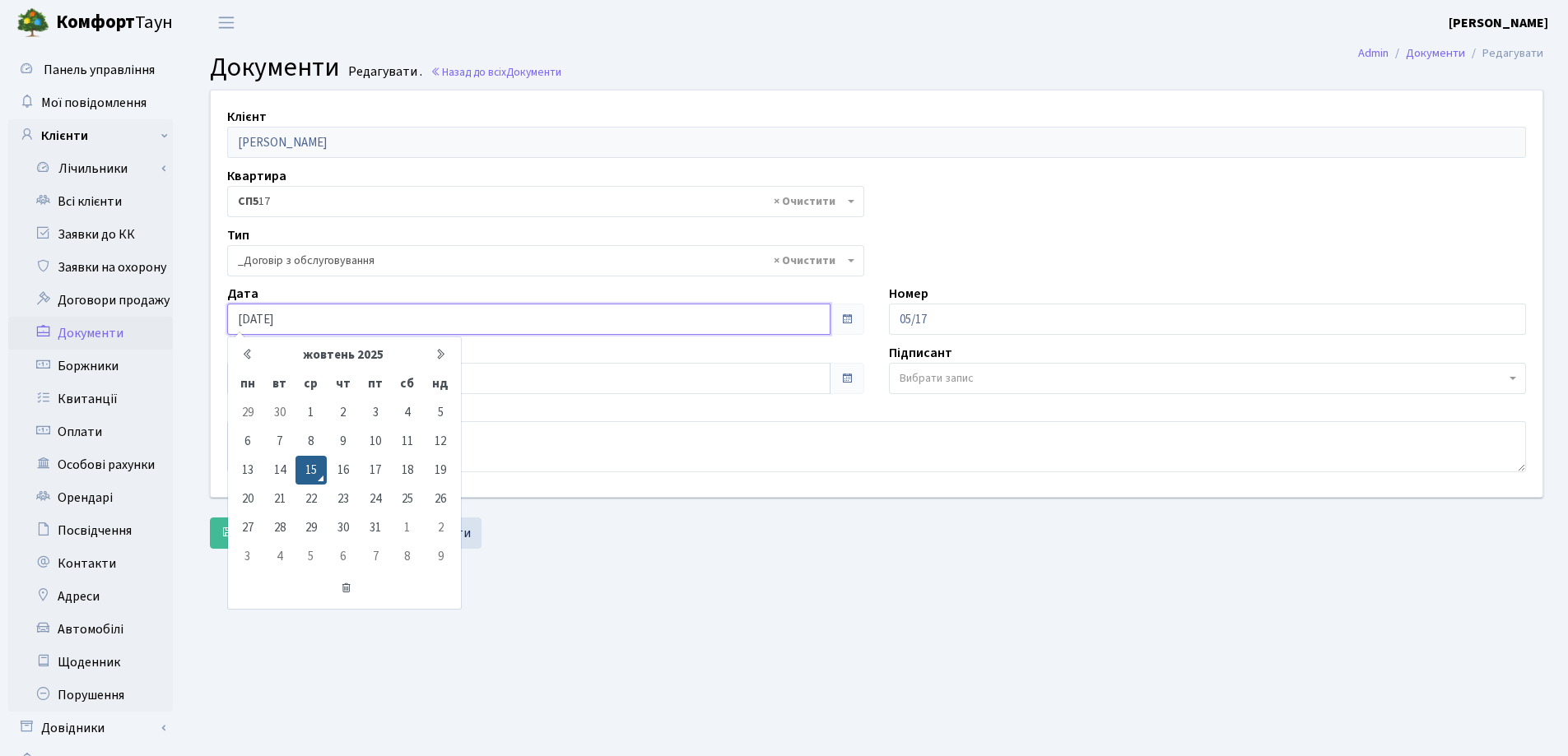
click at [375, 309] on input "[DATE]" at bounding box center [528, 319] width 603 height 31
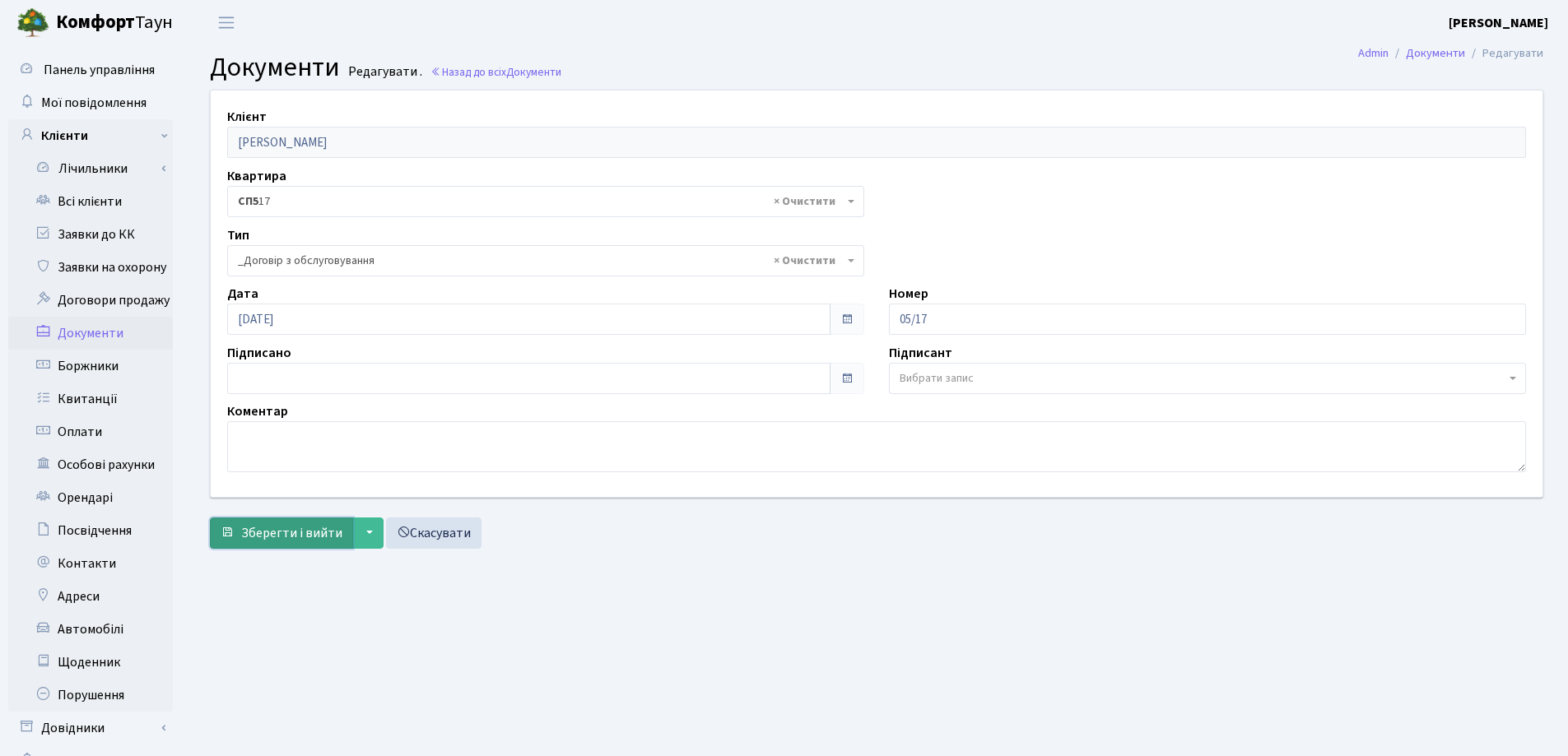
click at [261, 529] on span "Зберегти і вийти" at bounding box center [292, 533] width 101 height 19
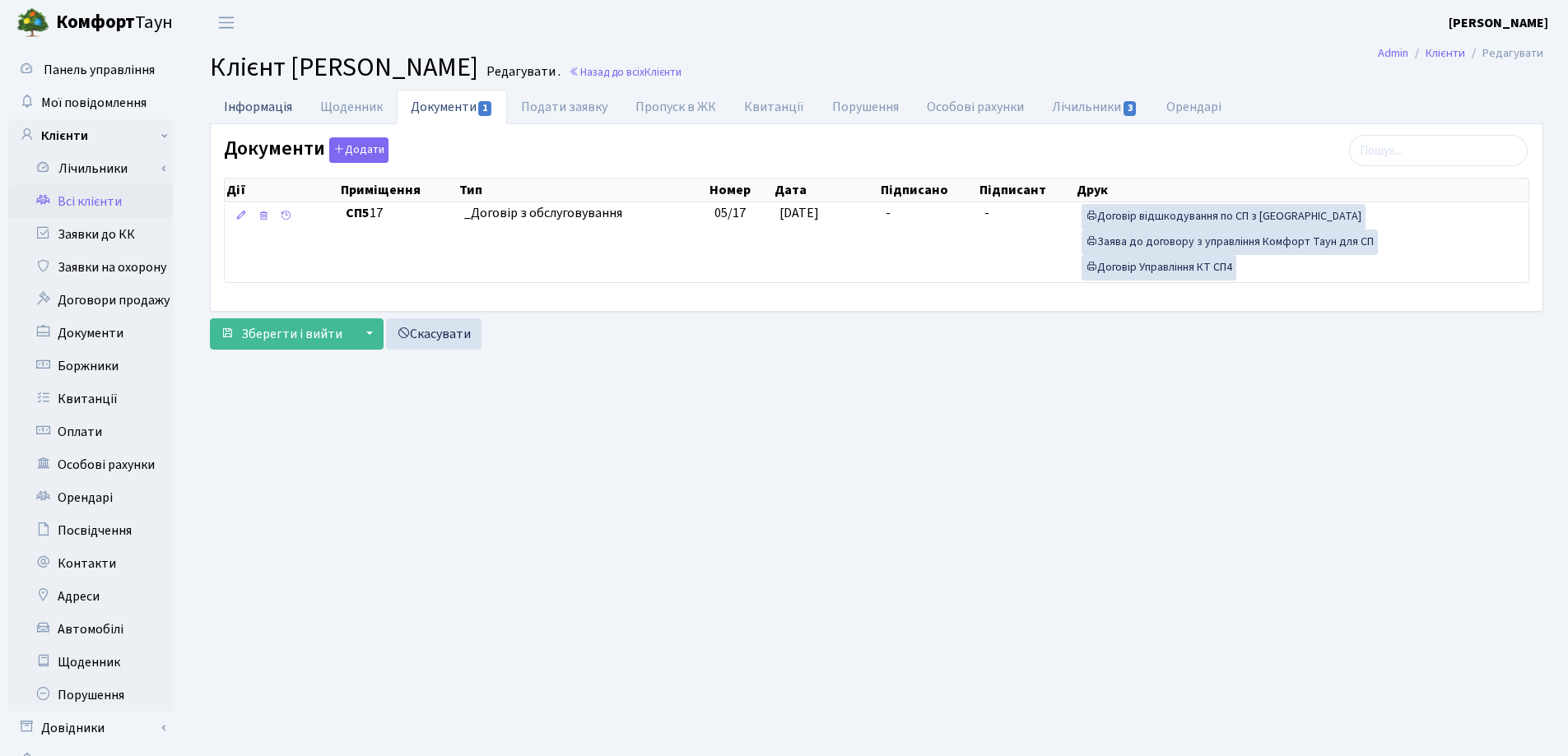
click at [241, 108] on link "Інформація" at bounding box center [257, 107] width 96 height 34
select select "25"
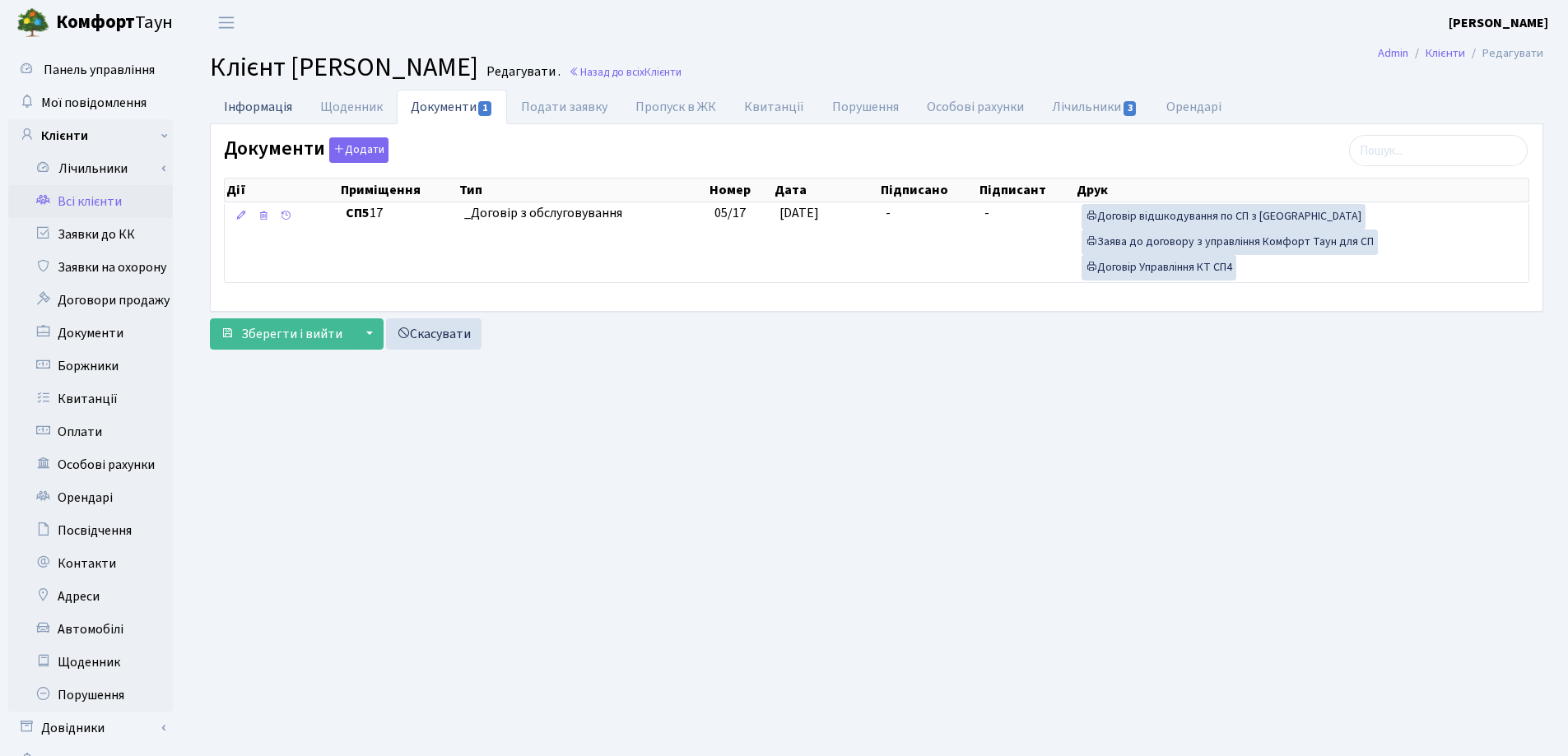
select select "25"
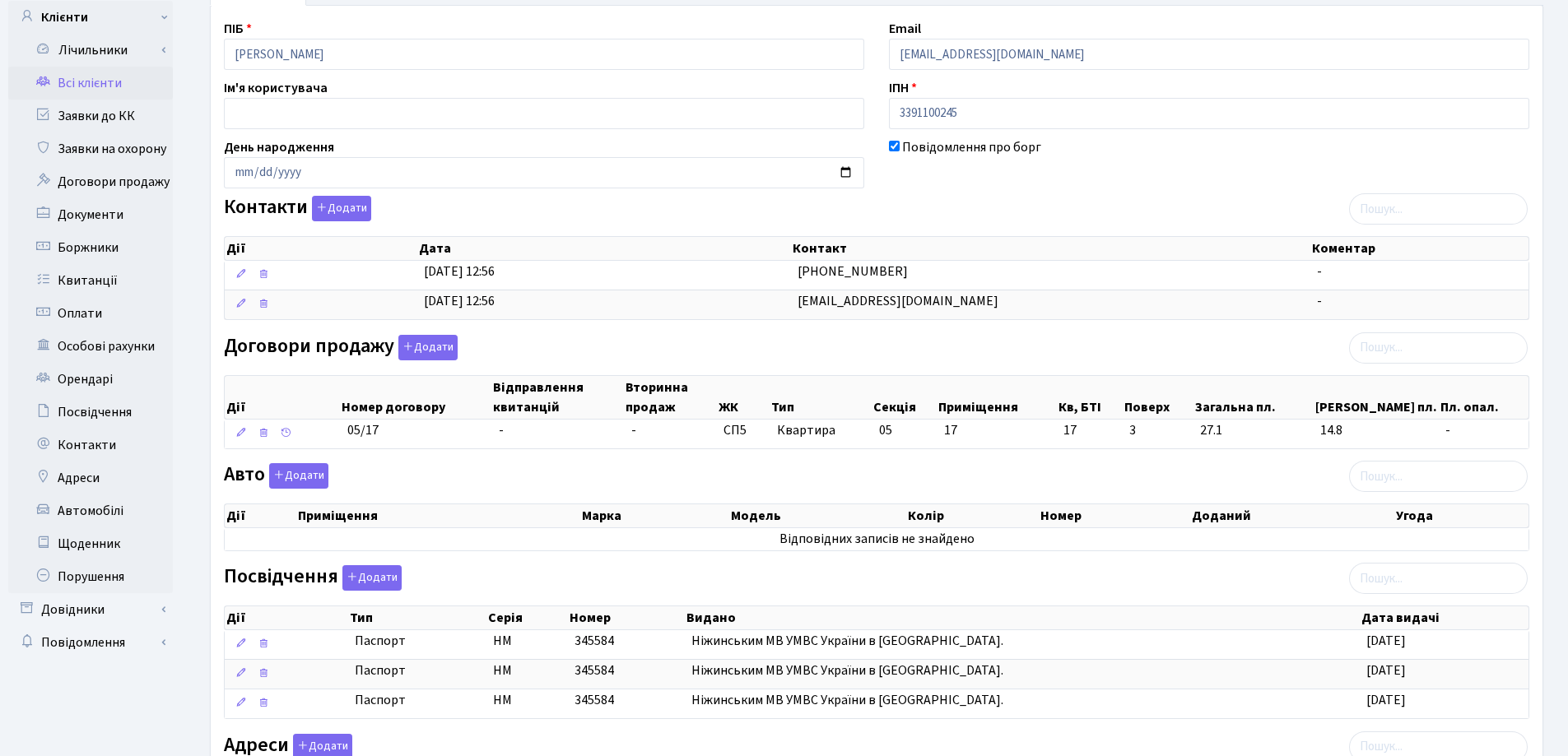
scroll to position [329, 0]
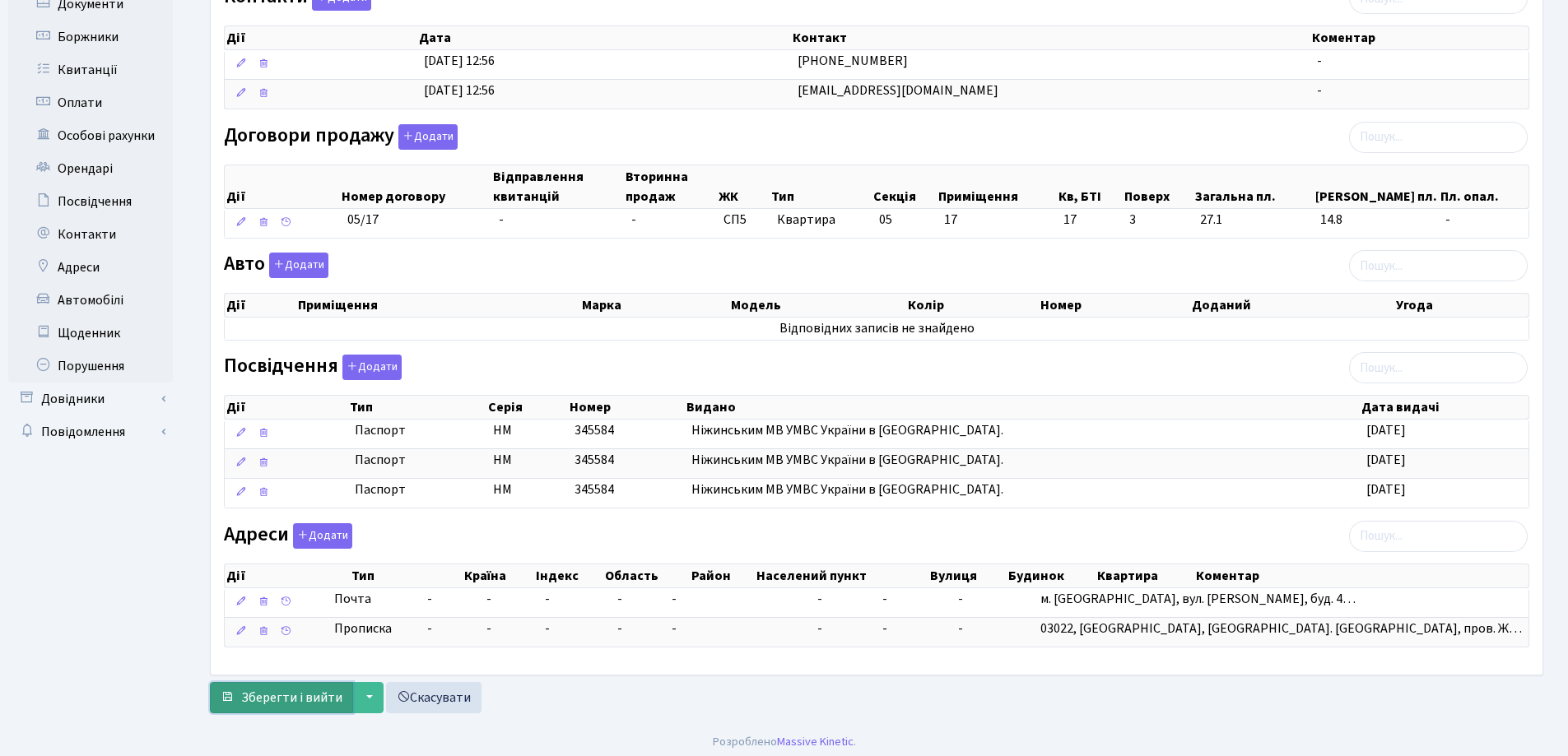
click at [262, 706] on span "Зберегти і вийти" at bounding box center [292, 698] width 101 height 19
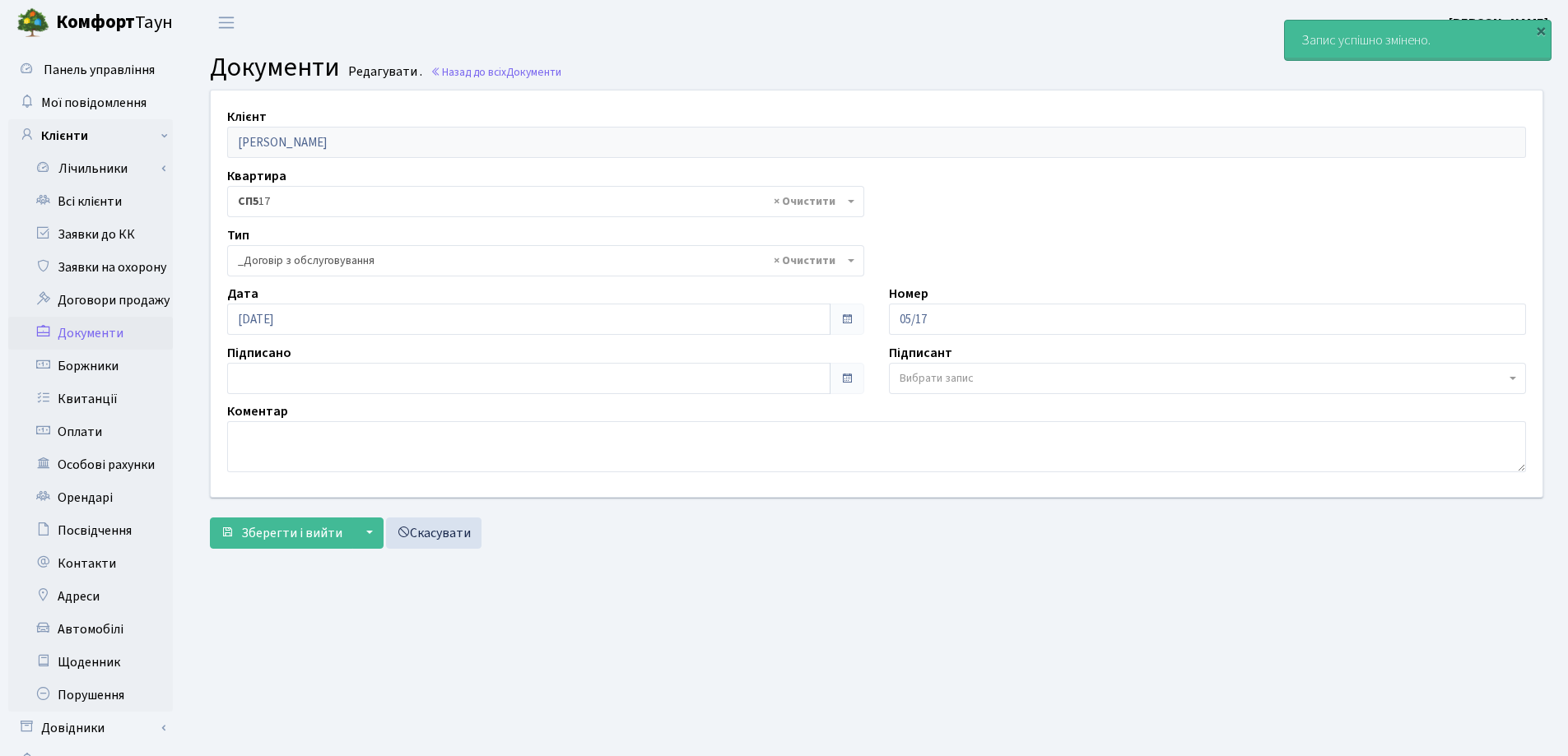
select select "289"
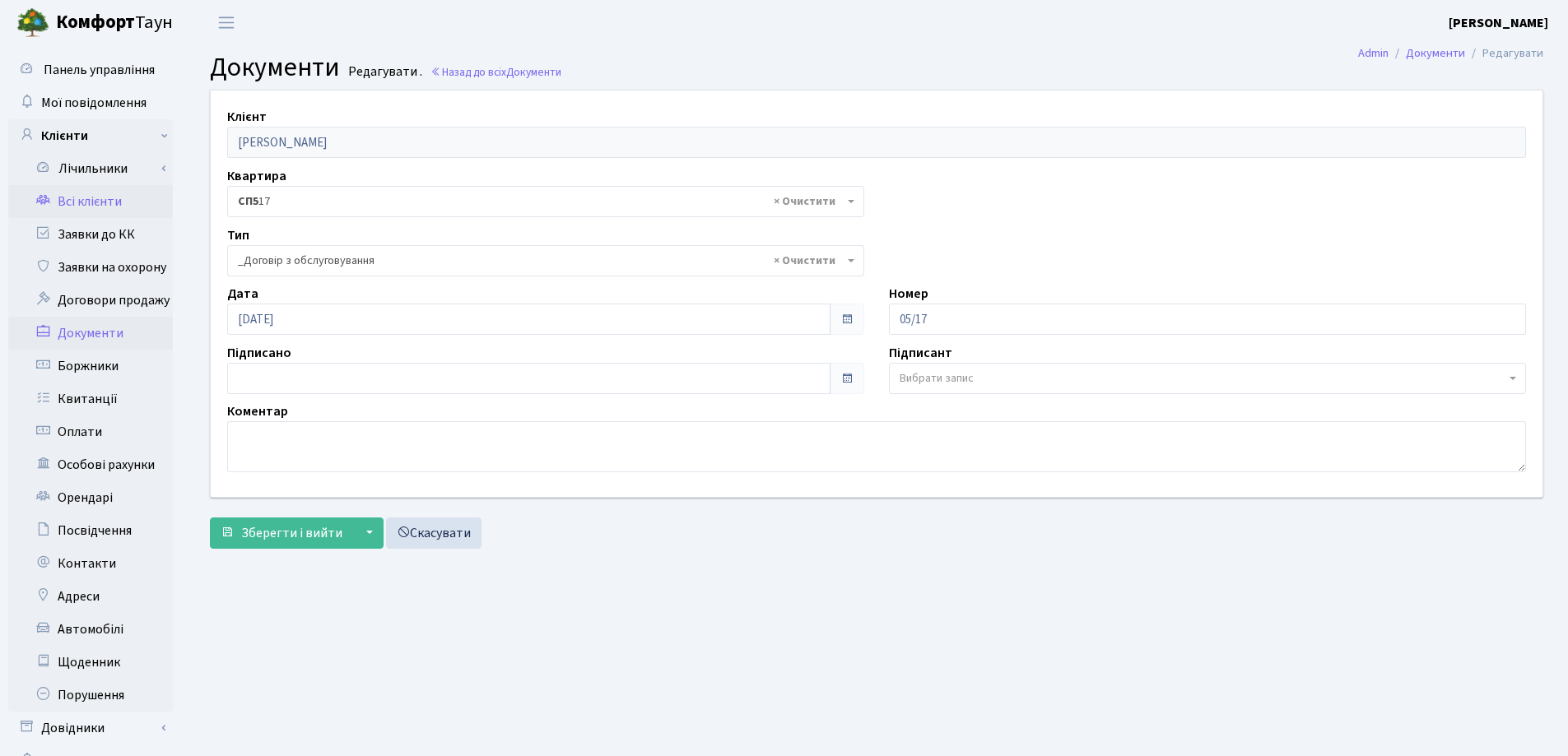
click at [82, 200] on link "Всі клієнти" at bounding box center [91, 201] width 165 height 33
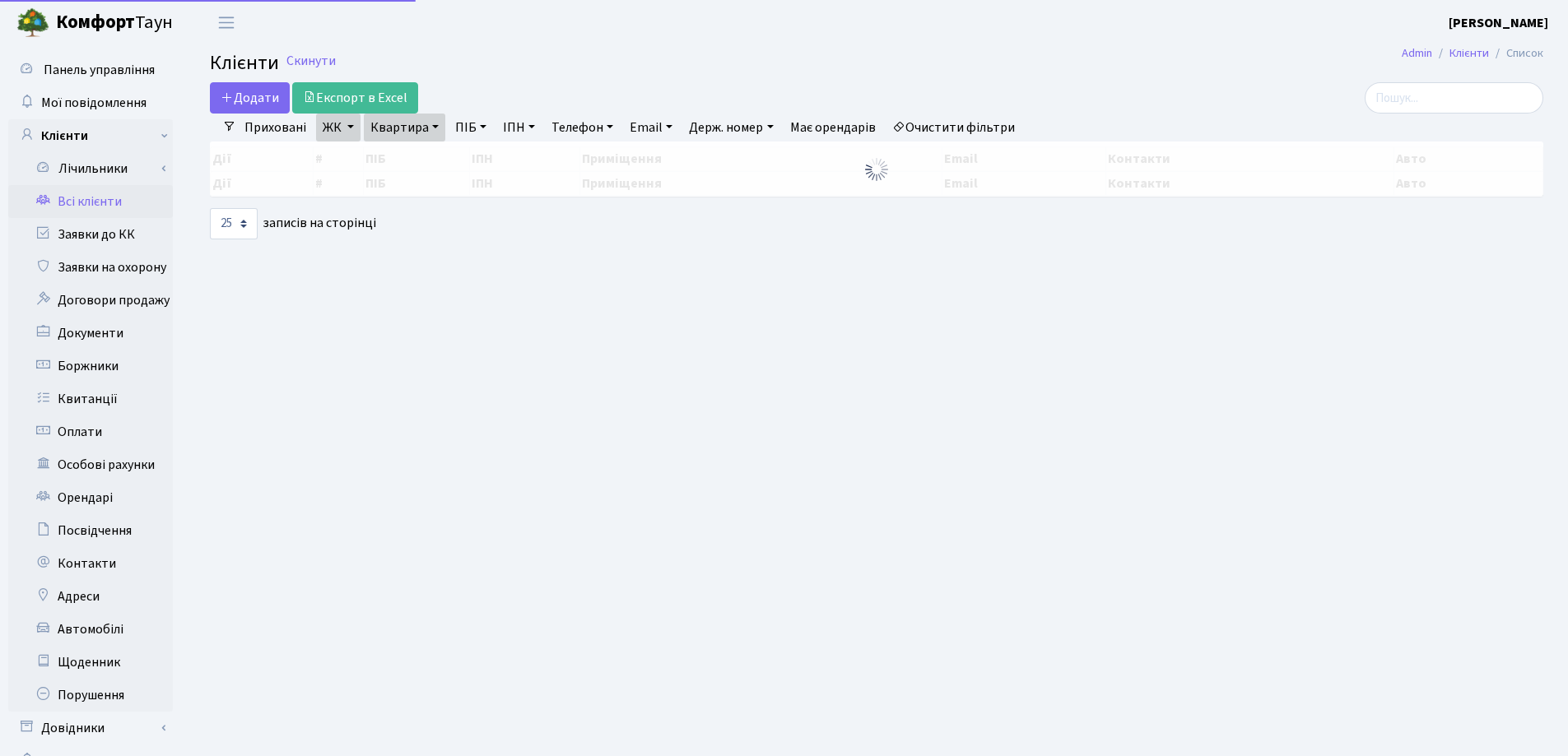
select select "25"
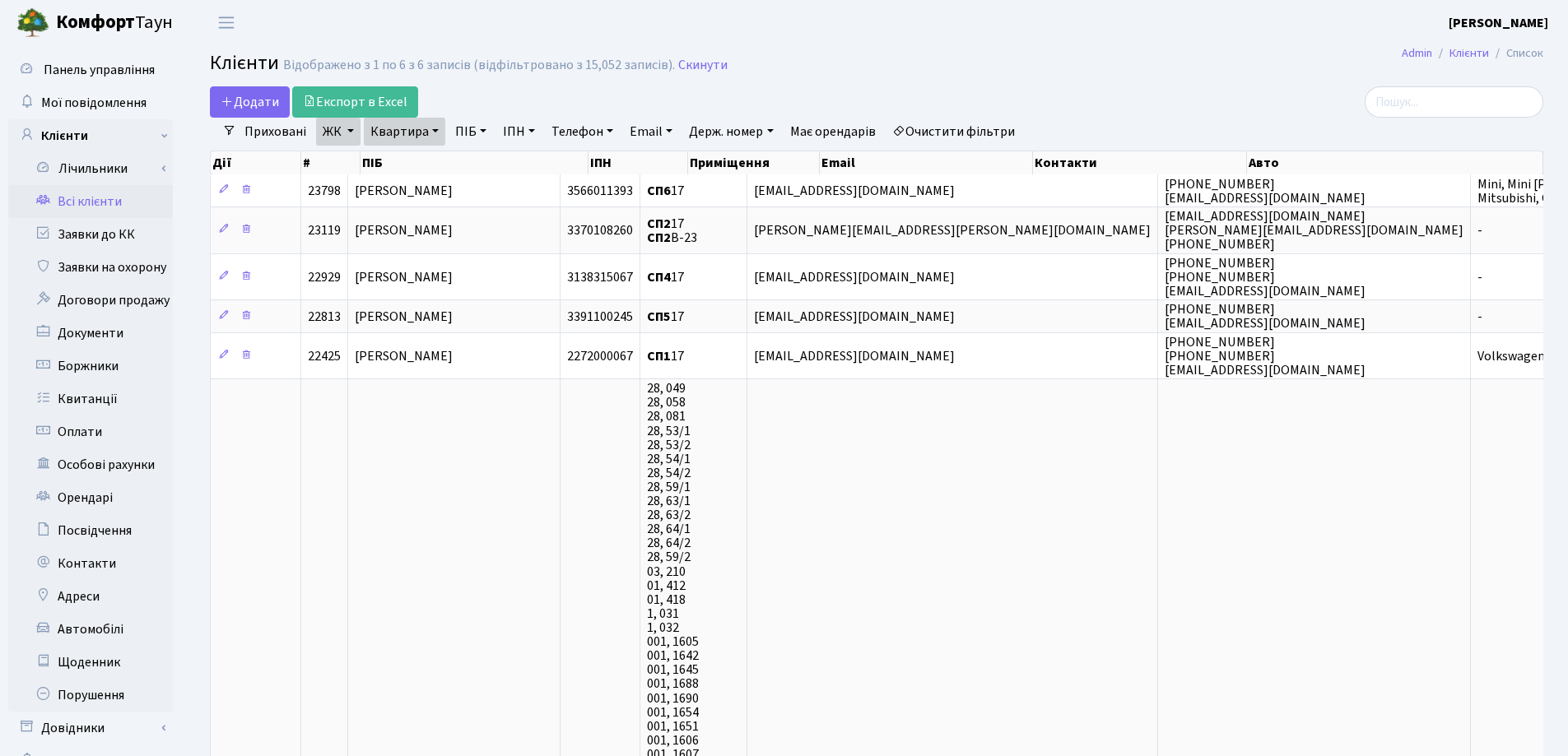
click at [434, 130] on link "Квартира" at bounding box center [404, 131] width 82 height 28
click at [475, 166] on icon at bounding box center [478, 164] width 13 height 13
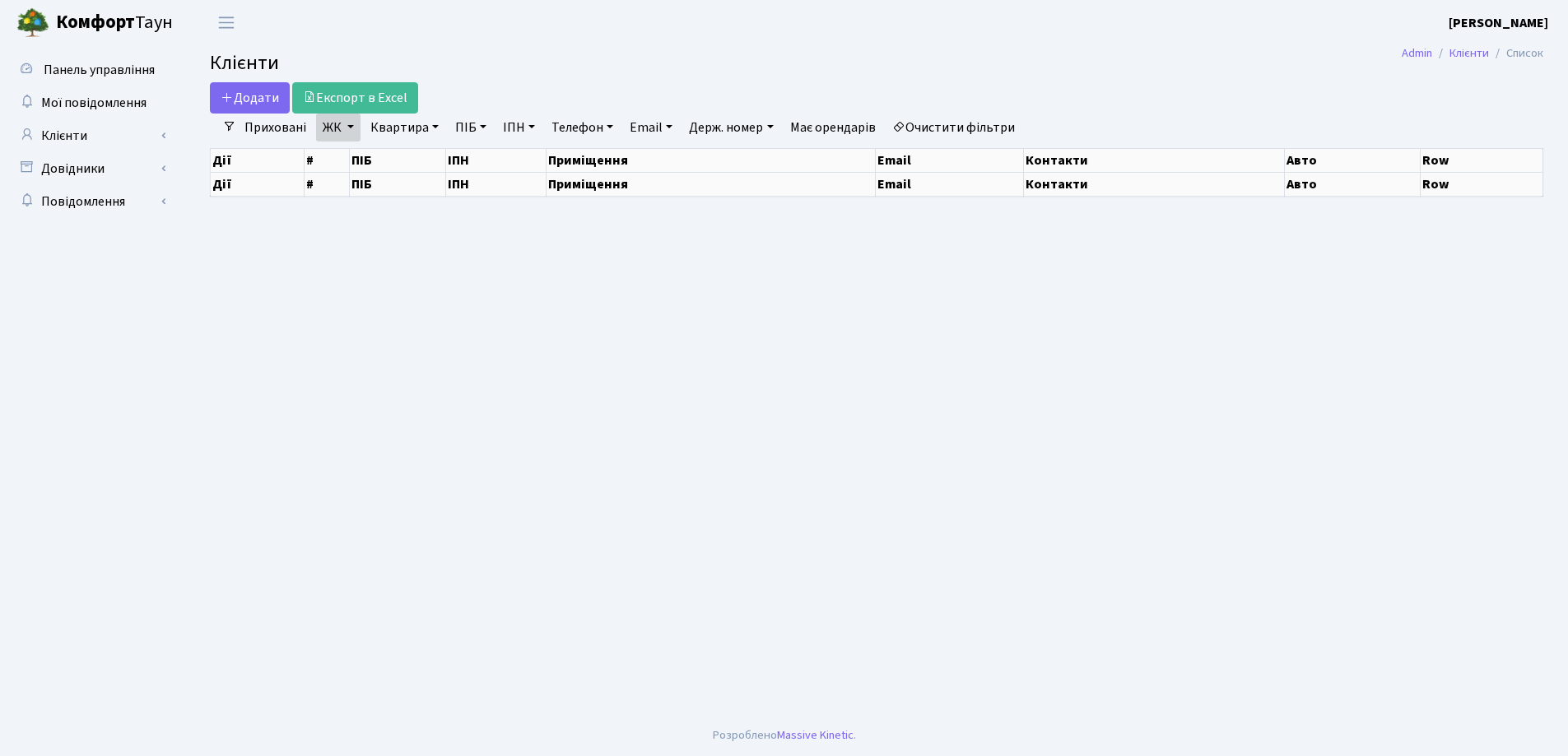
select select "25"
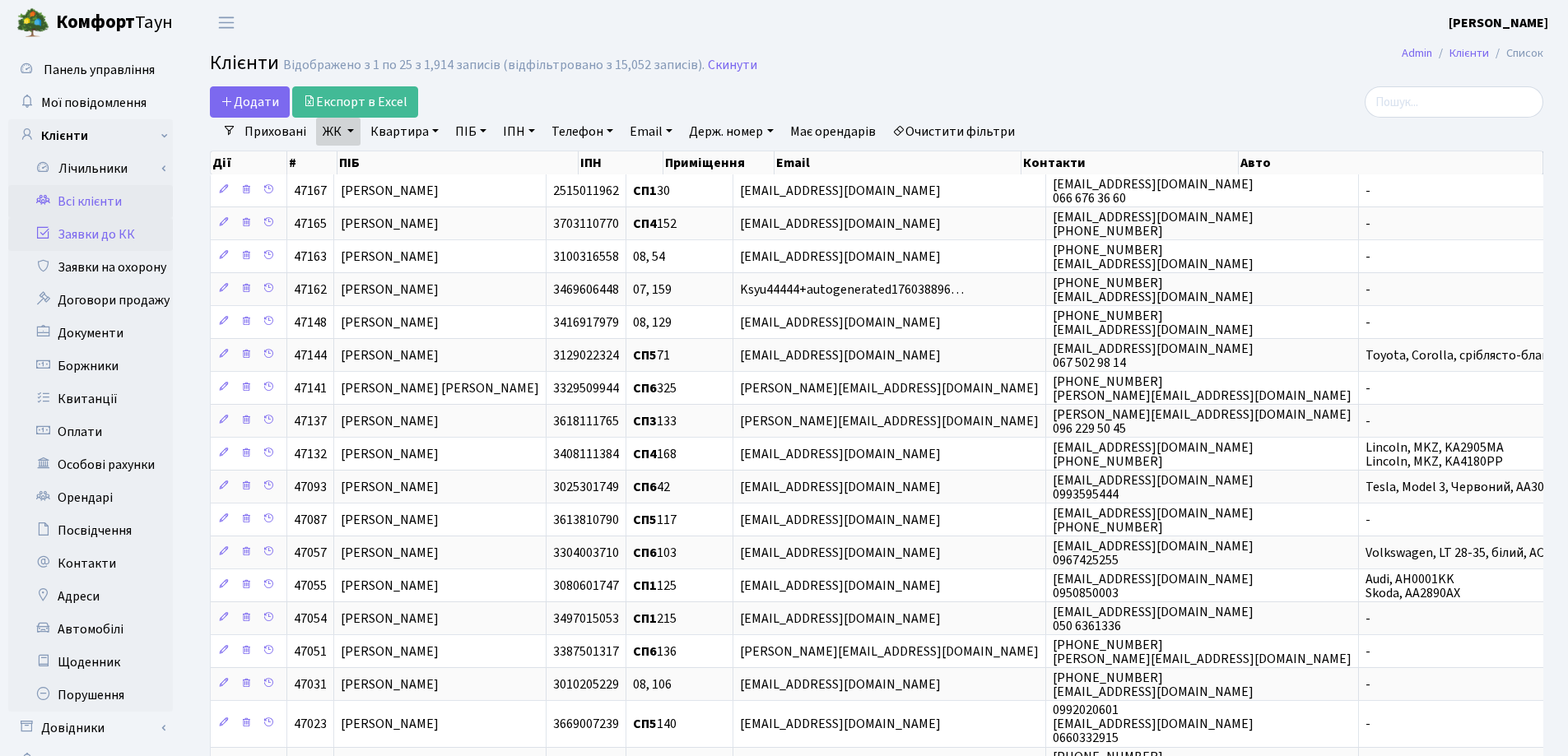
click at [90, 228] on link "Заявки до КК" at bounding box center [91, 234] width 165 height 33
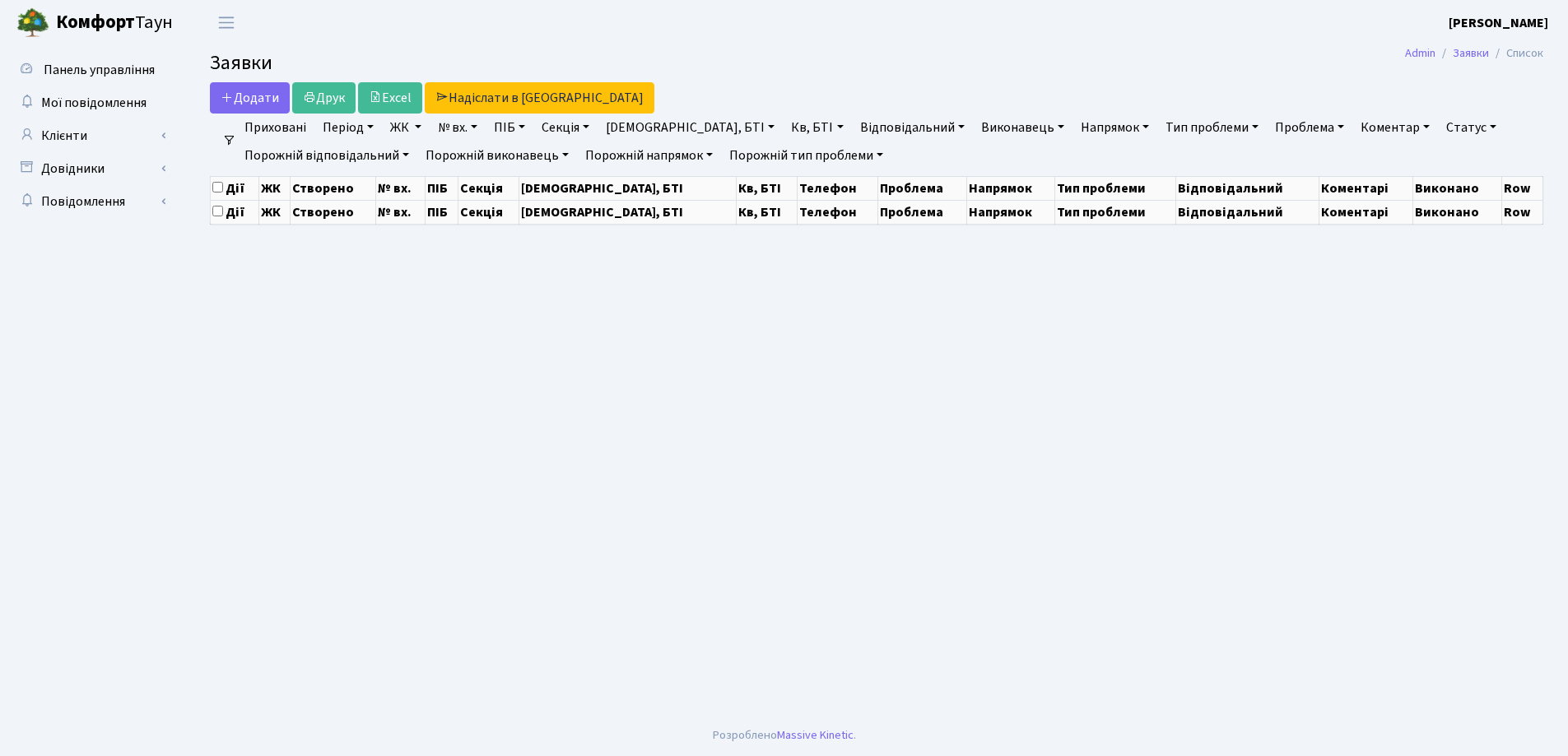
select select "25"
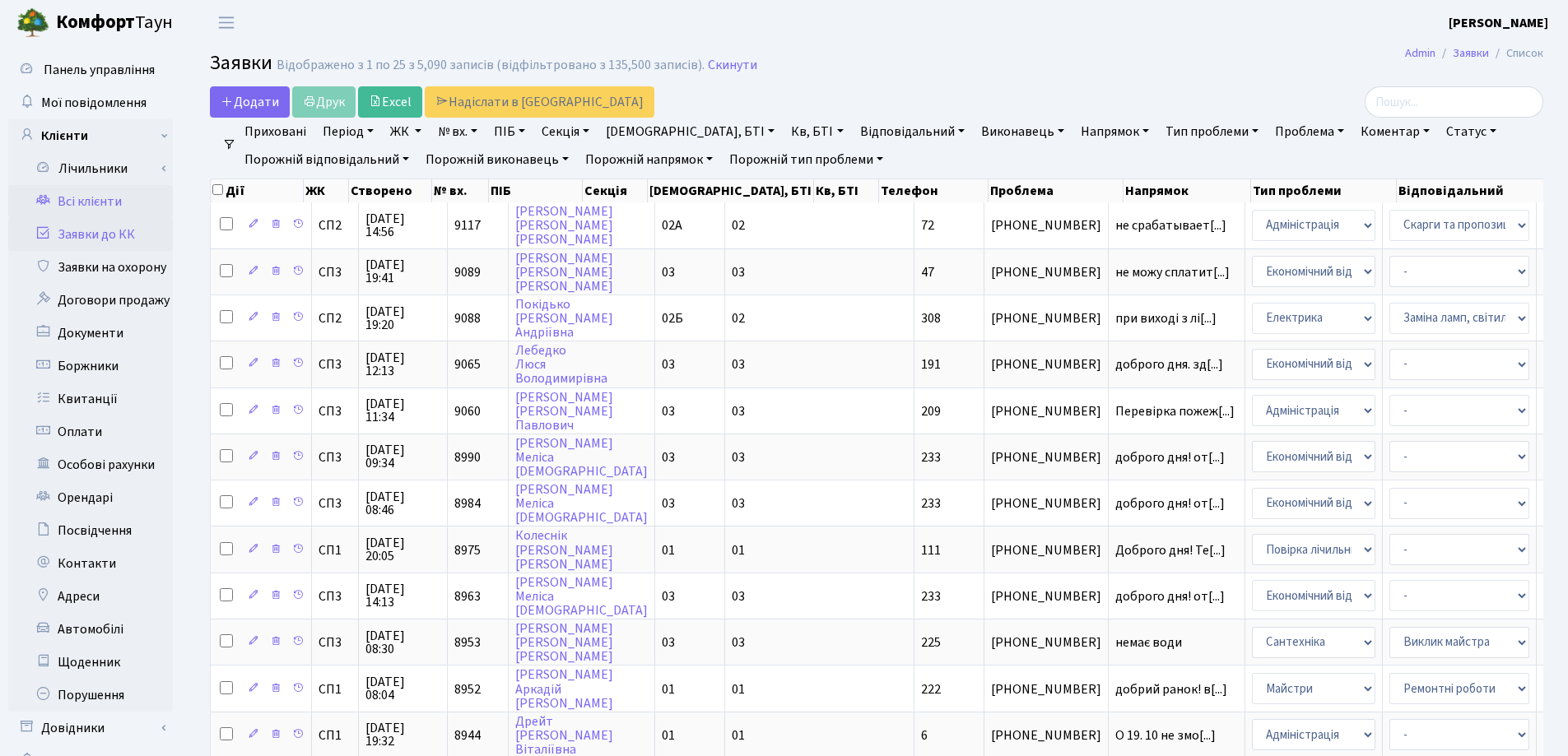
click at [75, 198] on link "Всі клієнти" at bounding box center [91, 201] width 165 height 33
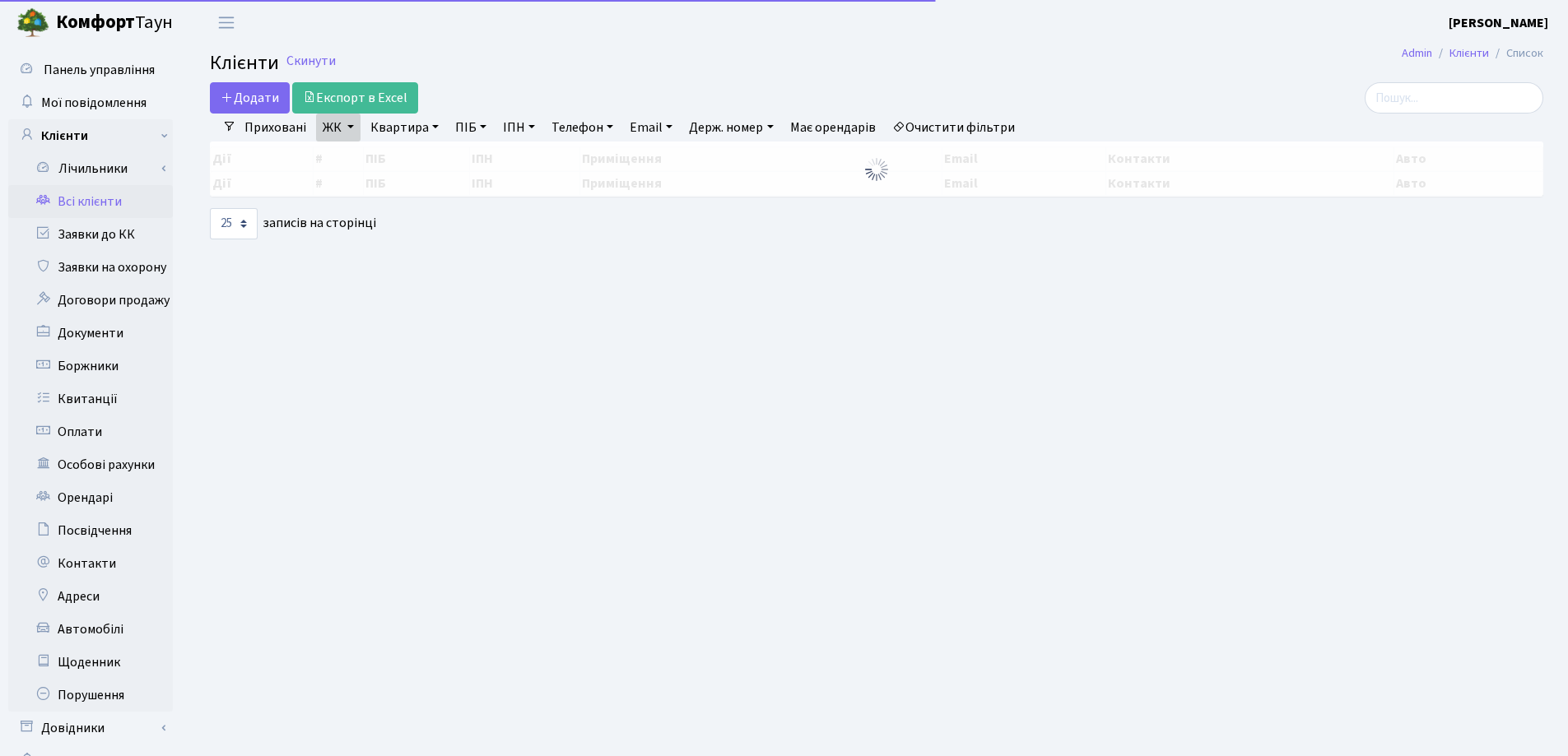
select select "25"
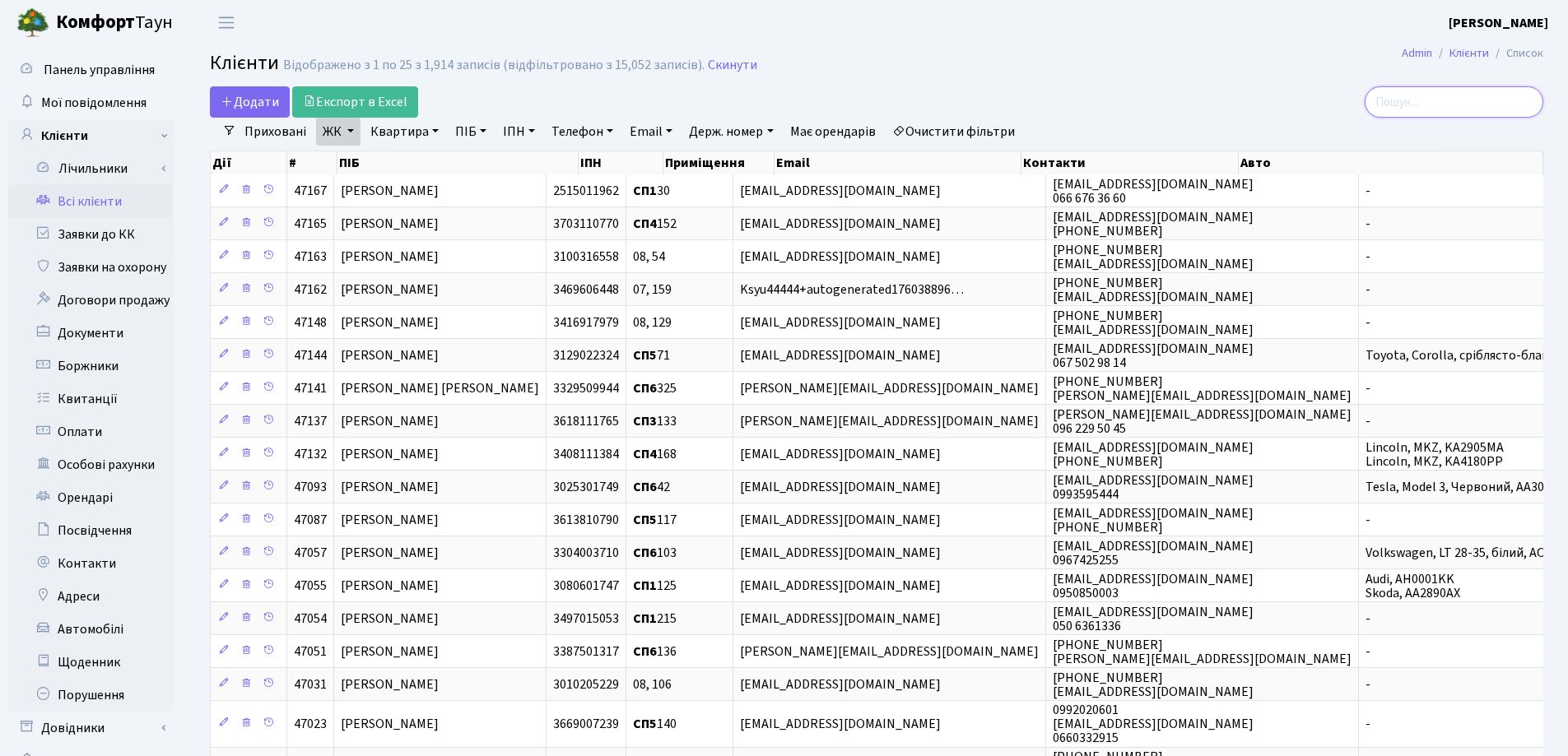
click at [1442, 102] on input "search" at bounding box center [1454, 102] width 178 height 31
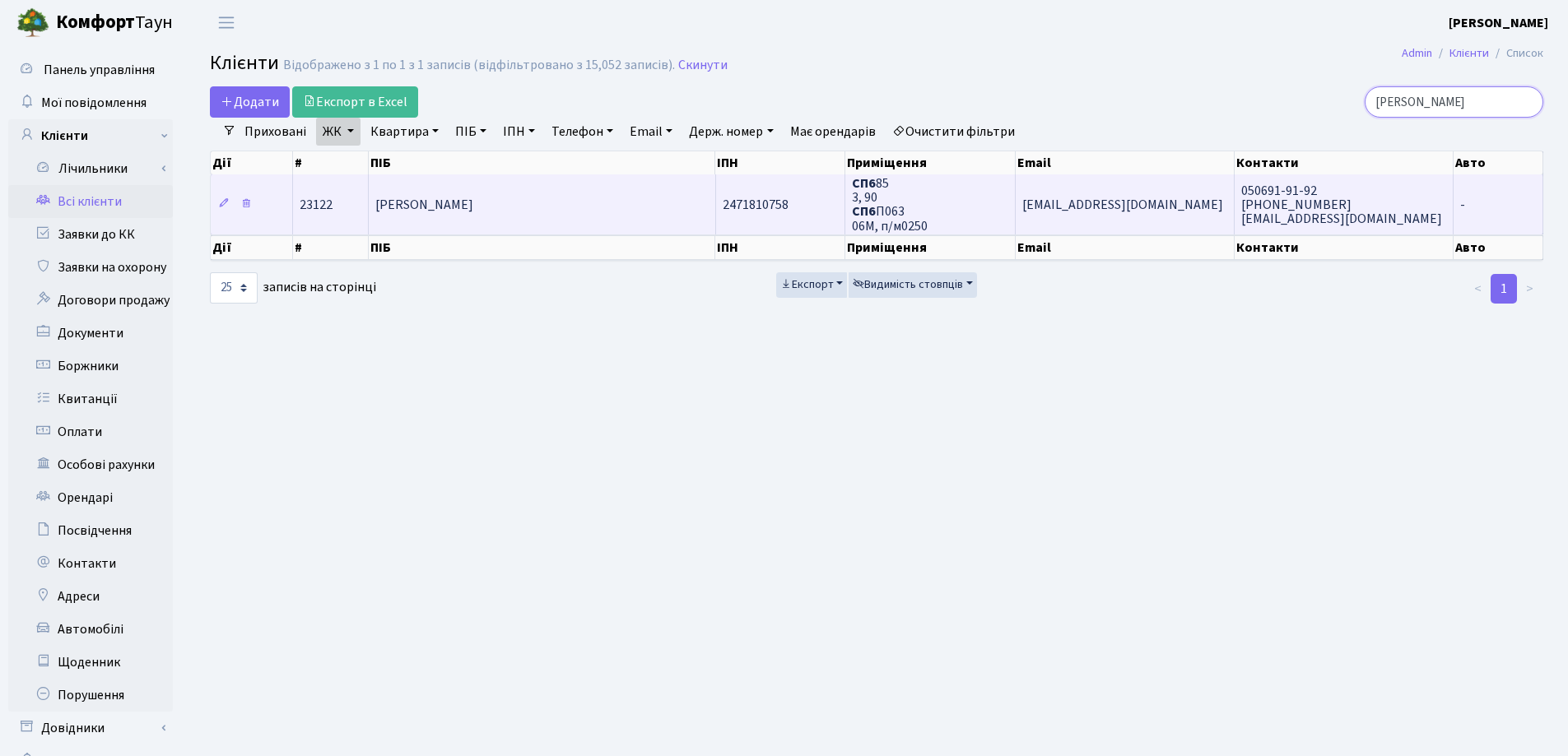
type input "[PERSON_NAME]"
click at [601, 207] on td "[PERSON_NAME]" at bounding box center [542, 204] width 347 height 59
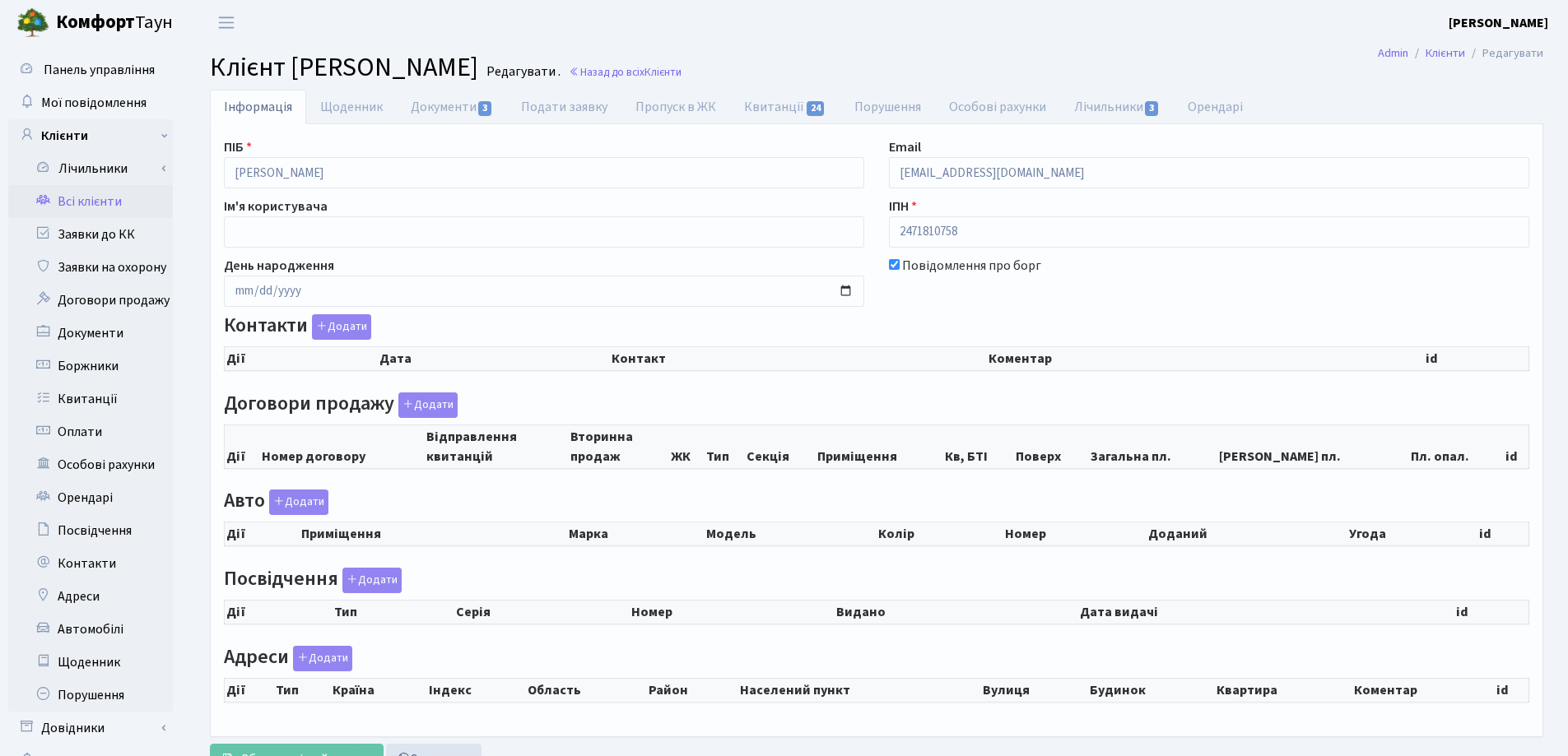
checkbox input "true"
select select "25"
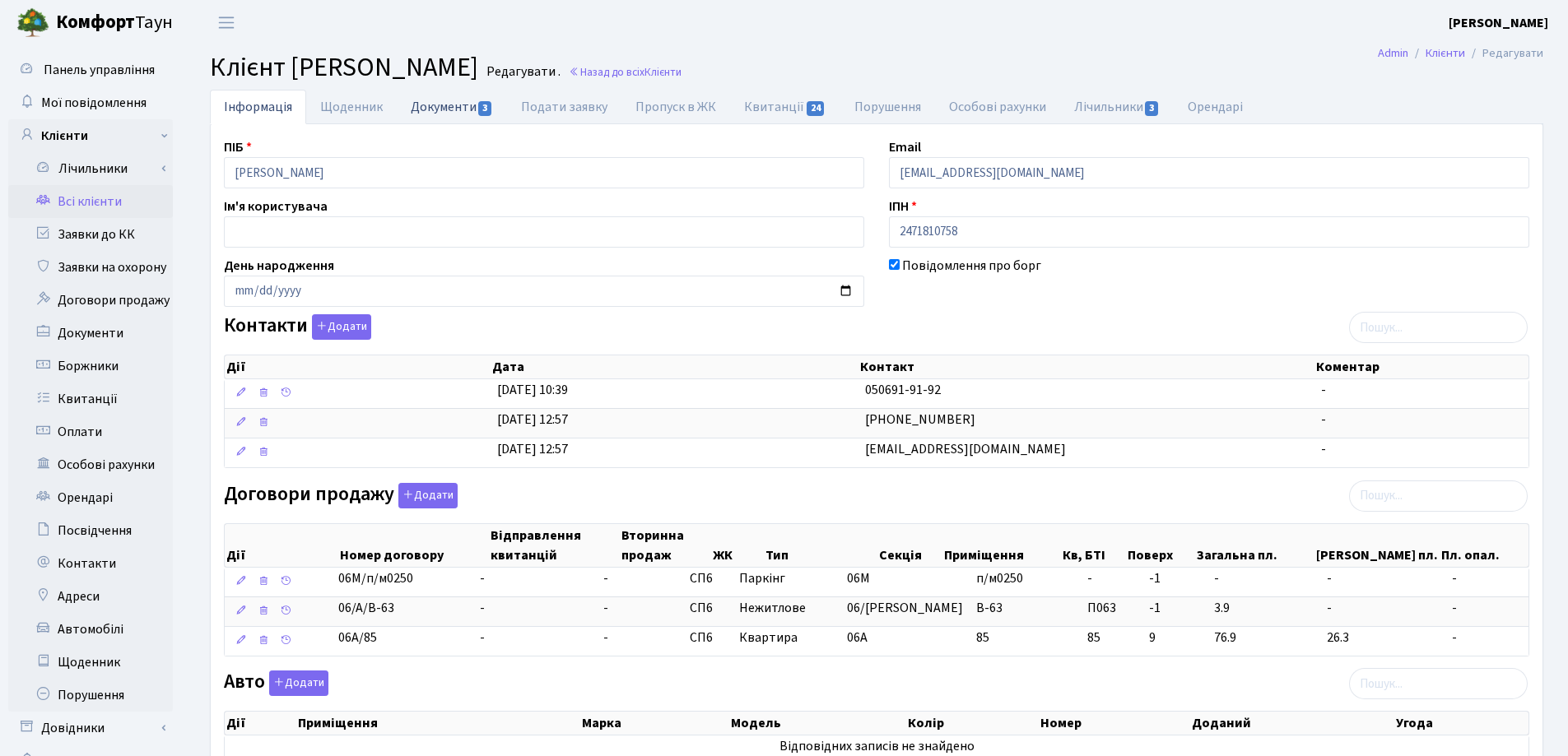
click at [441, 106] on link "Документи 3" at bounding box center [452, 107] width 110 height 34
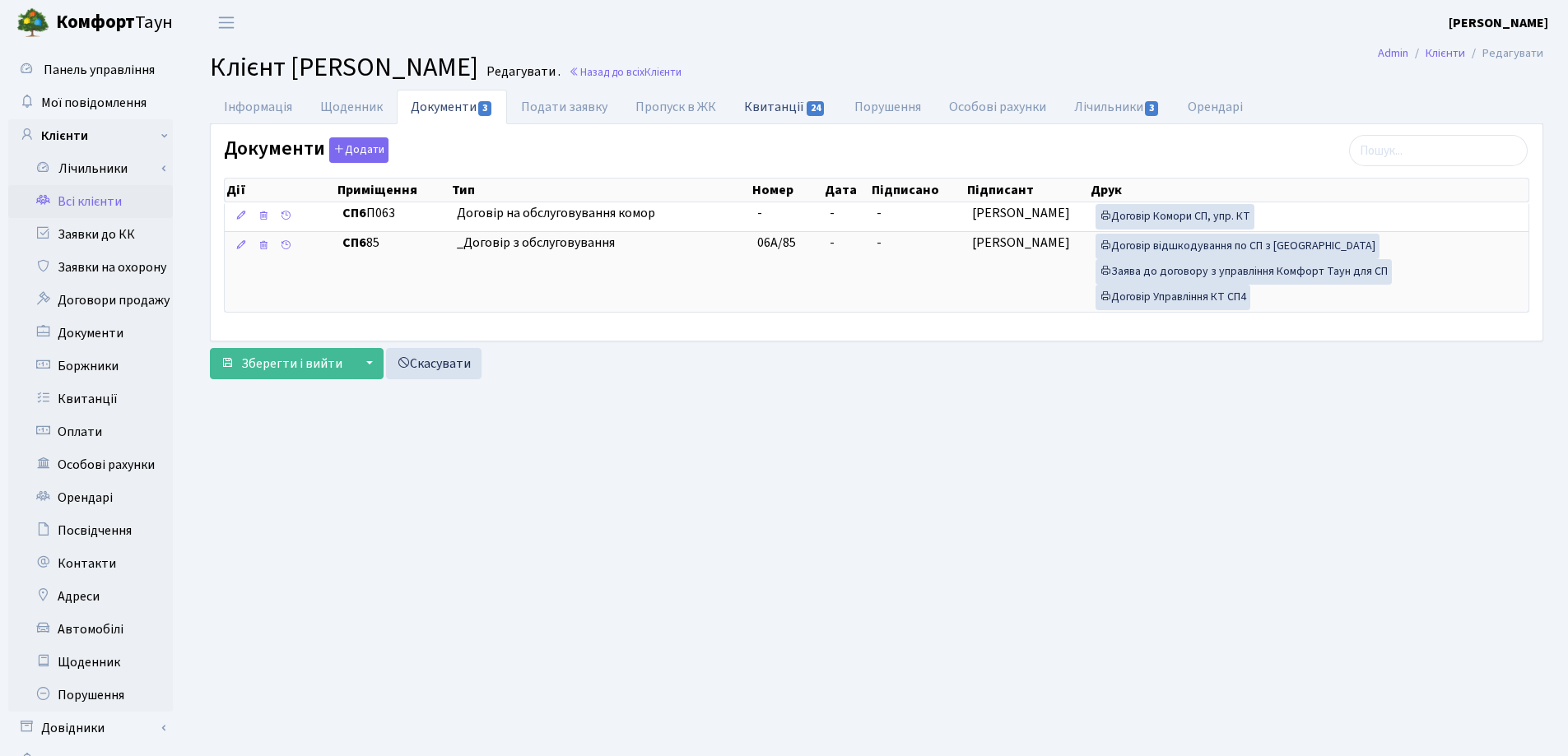
click at [750, 108] on link "Квитанції 24" at bounding box center [785, 107] width 109 height 34
select select "25"
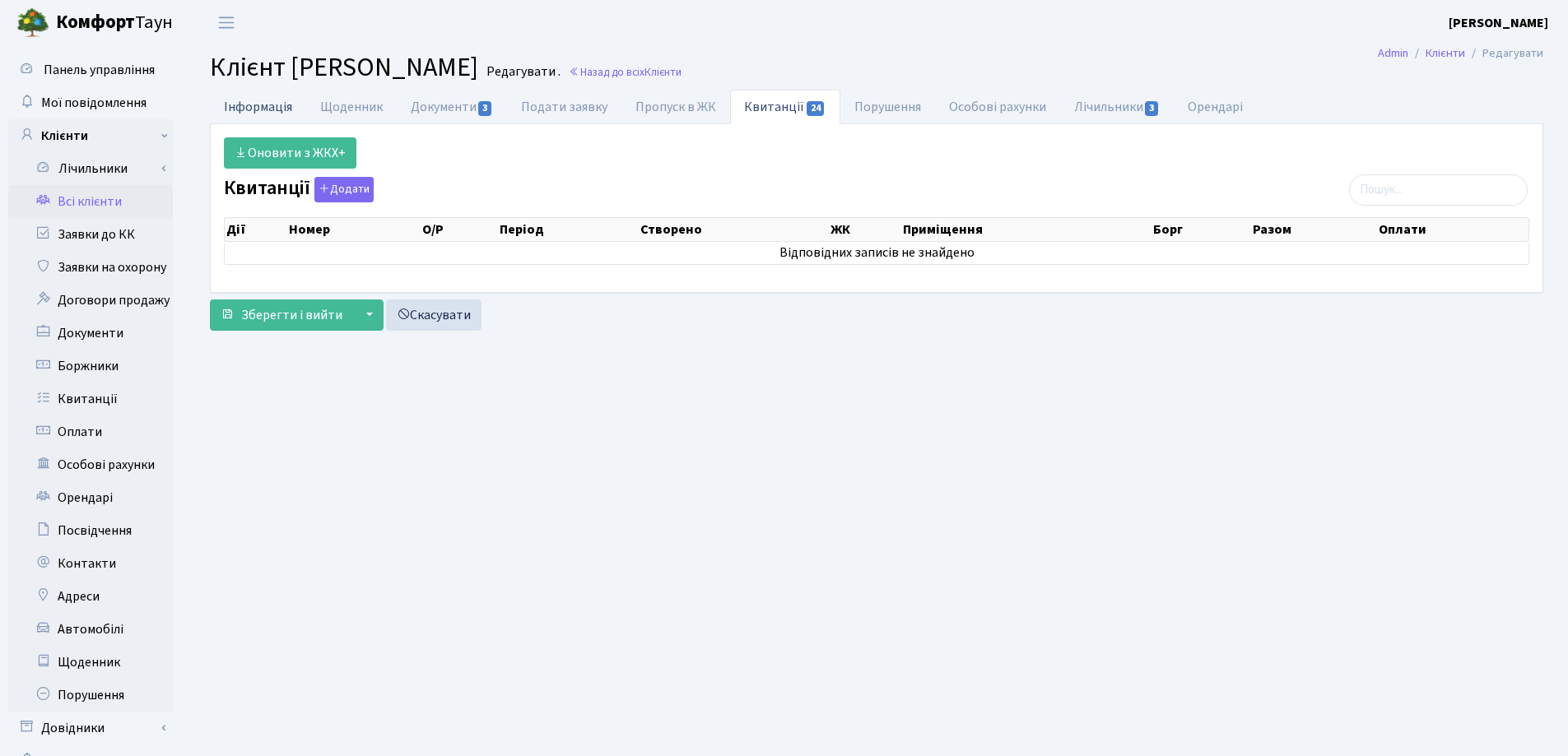
click at [256, 105] on link "Інформація" at bounding box center [257, 107] width 96 height 34
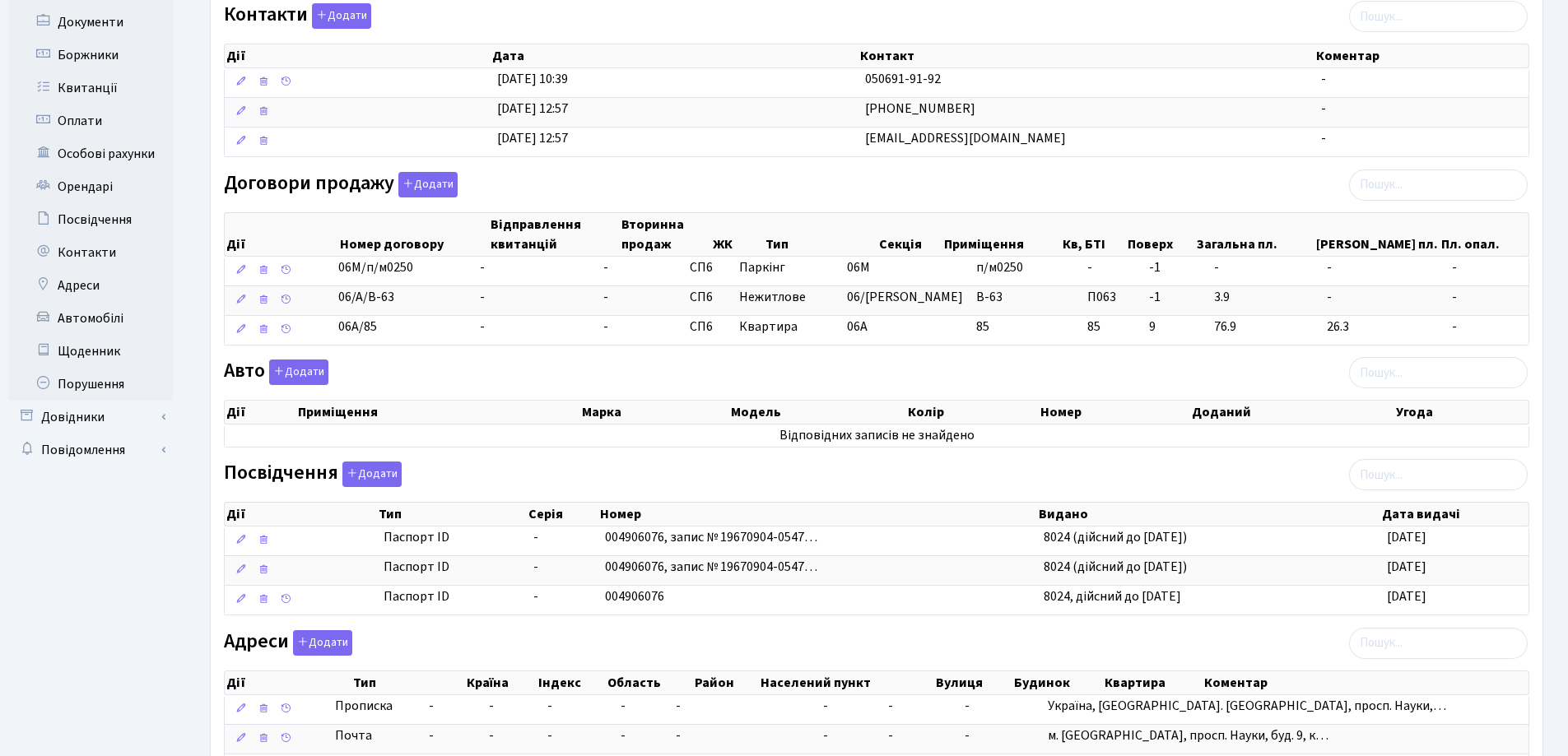
scroll to position [454, 0]
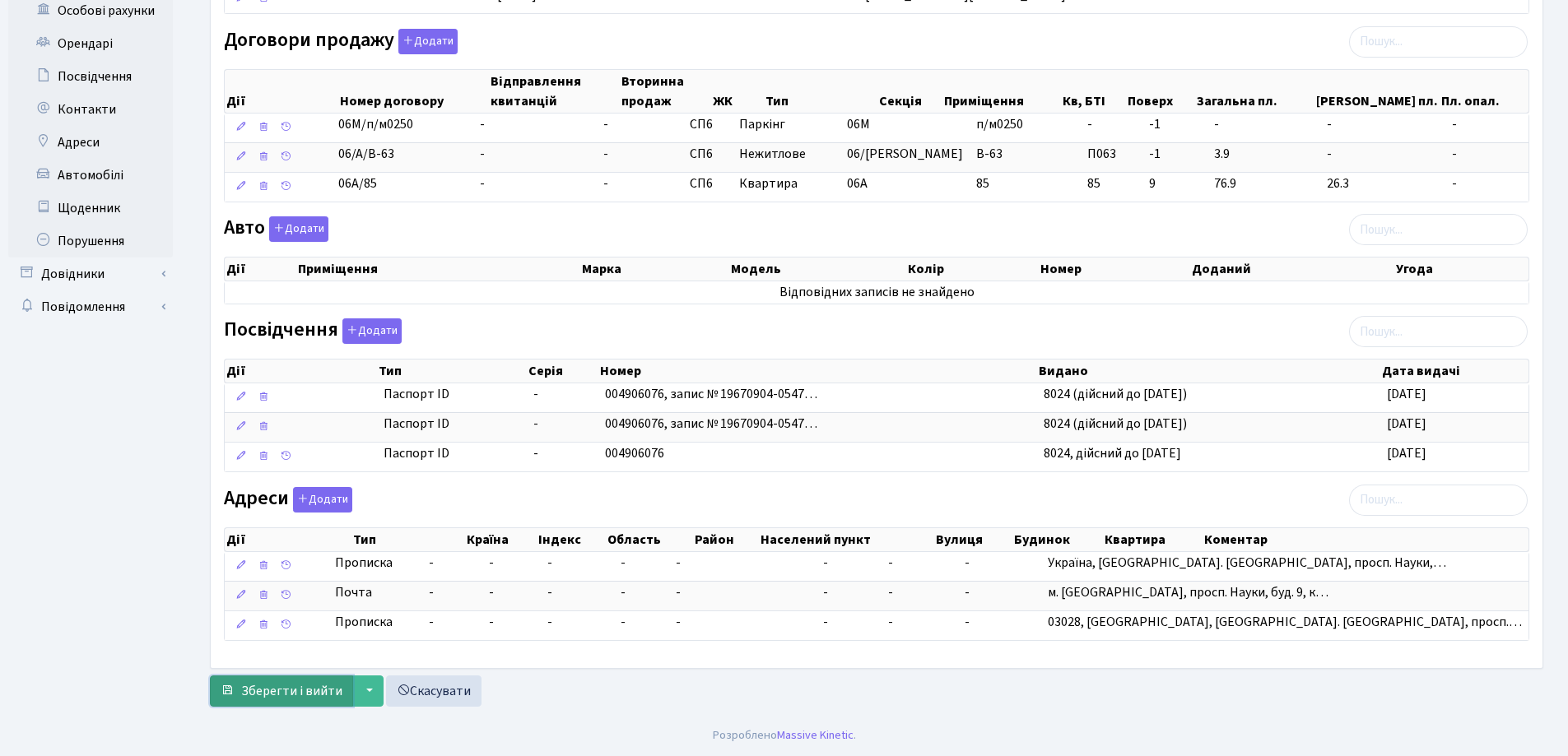
click at [272, 686] on span "Зберегти і вийти" at bounding box center [292, 691] width 101 height 19
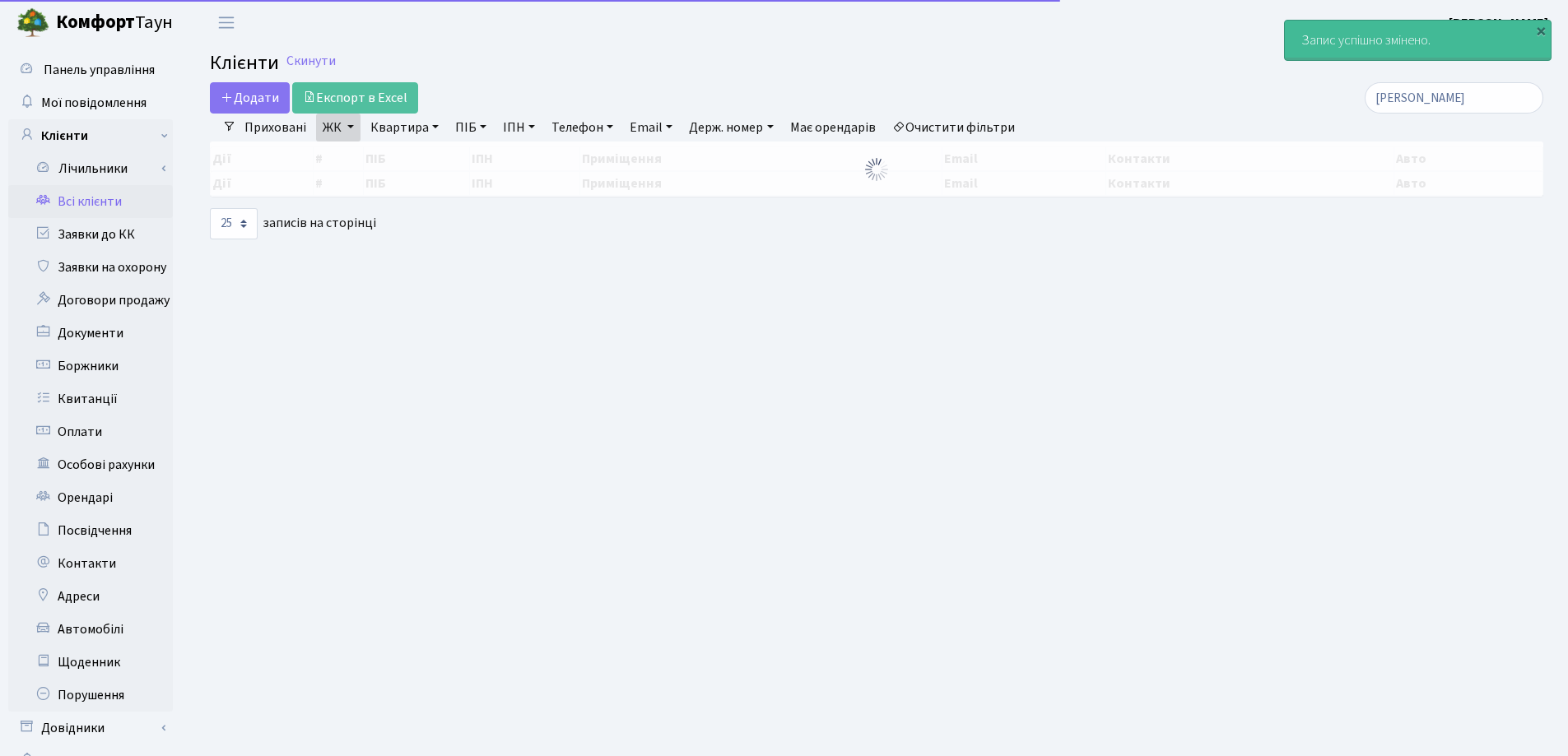
select select "25"
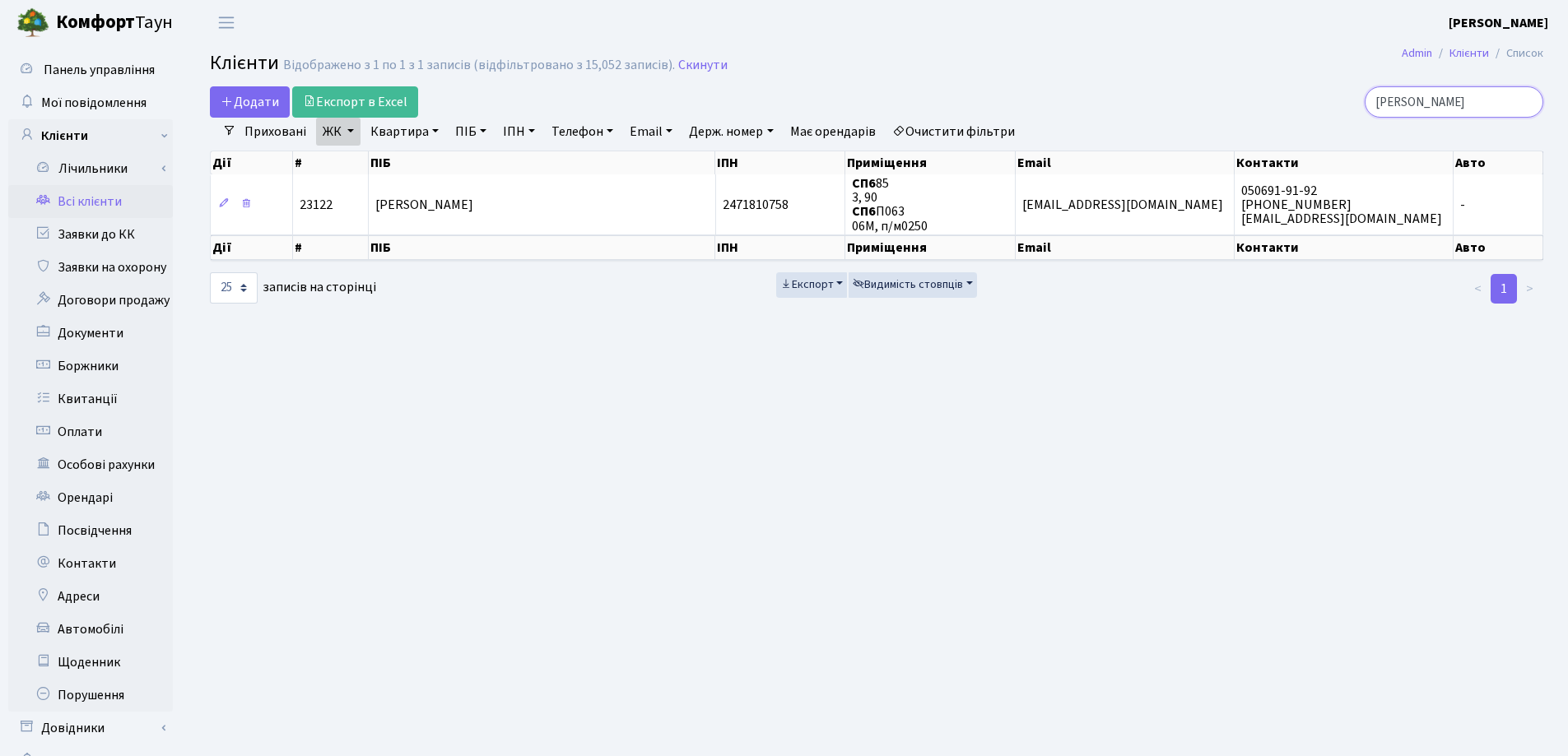
click at [1527, 102] on input "[PERSON_NAME]" at bounding box center [1454, 102] width 178 height 31
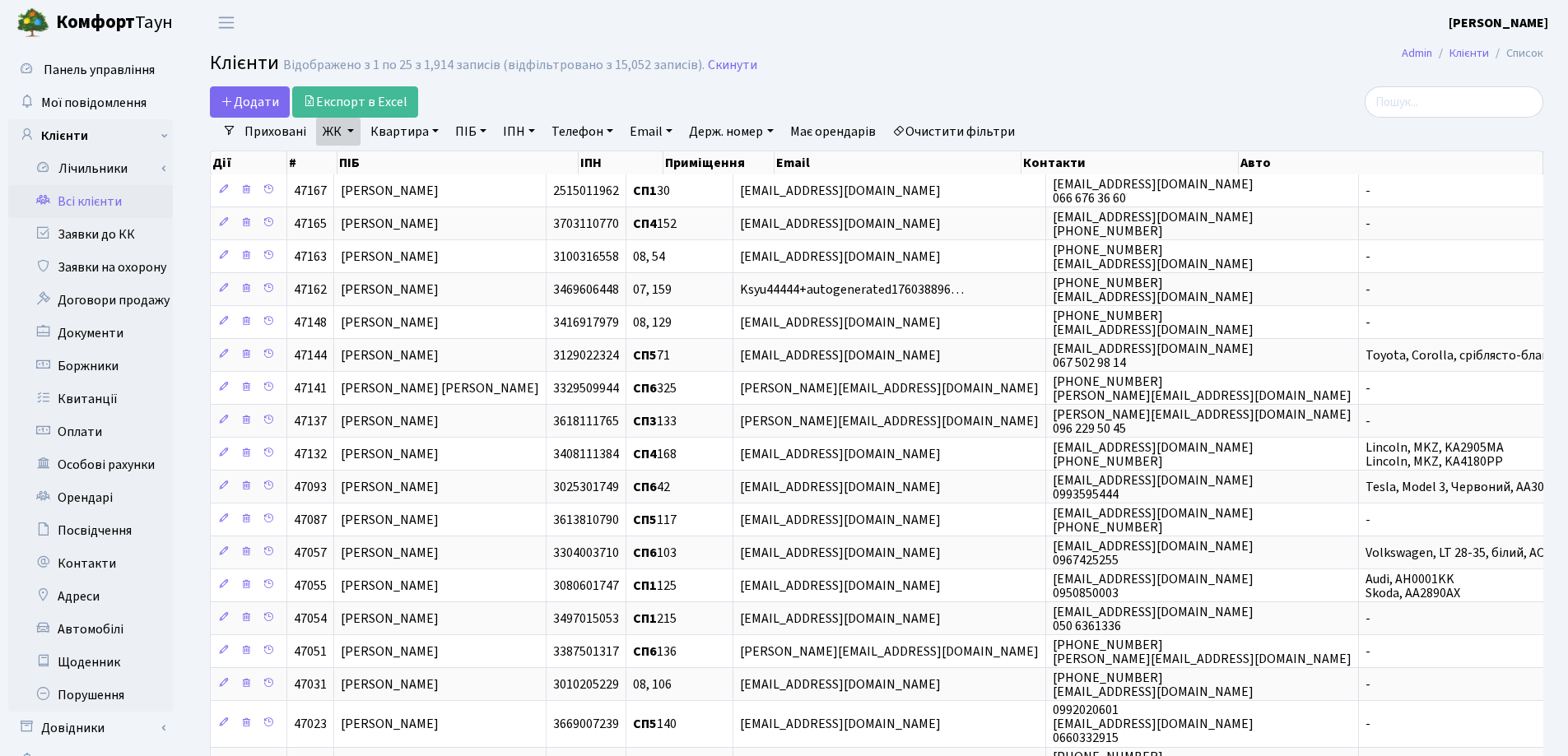
click at [432, 127] on link "Квартира" at bounding box center [404, 131] width 82 height 28
type input "211"
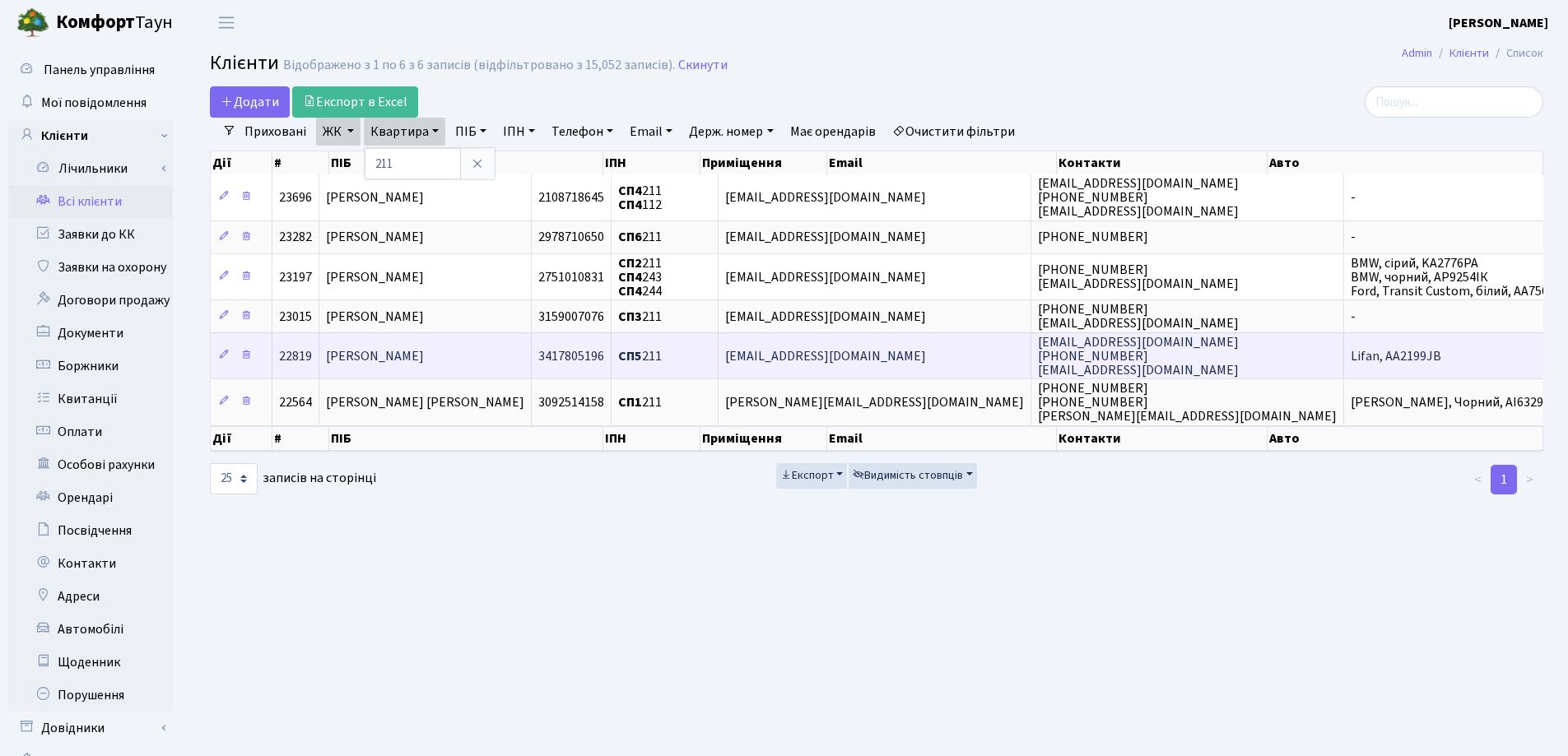
click at [532, 352] on td "[PERSON_NAME]" at bounding box center [426, 355] width 212 height 46
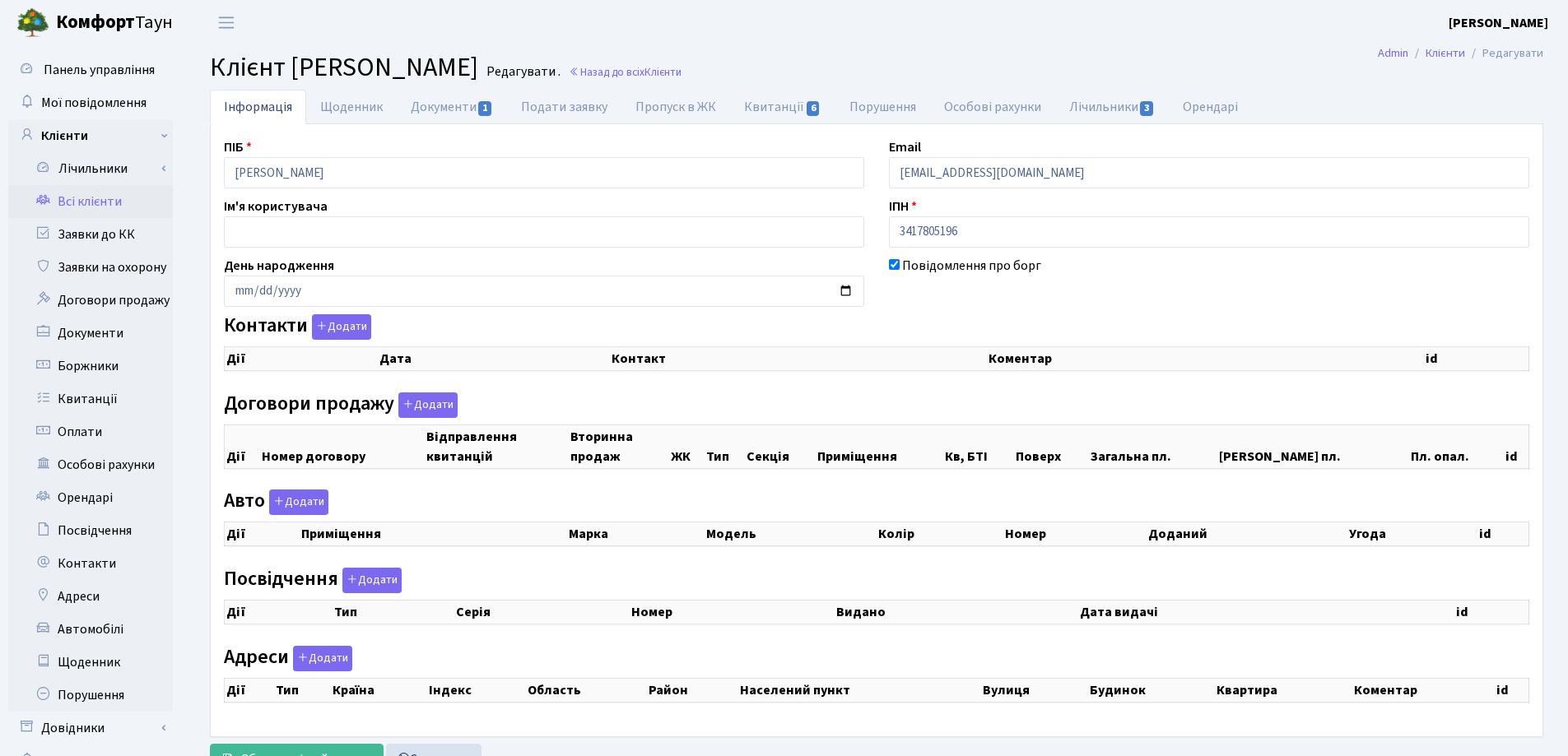
checkbox input "true"
select select "25"
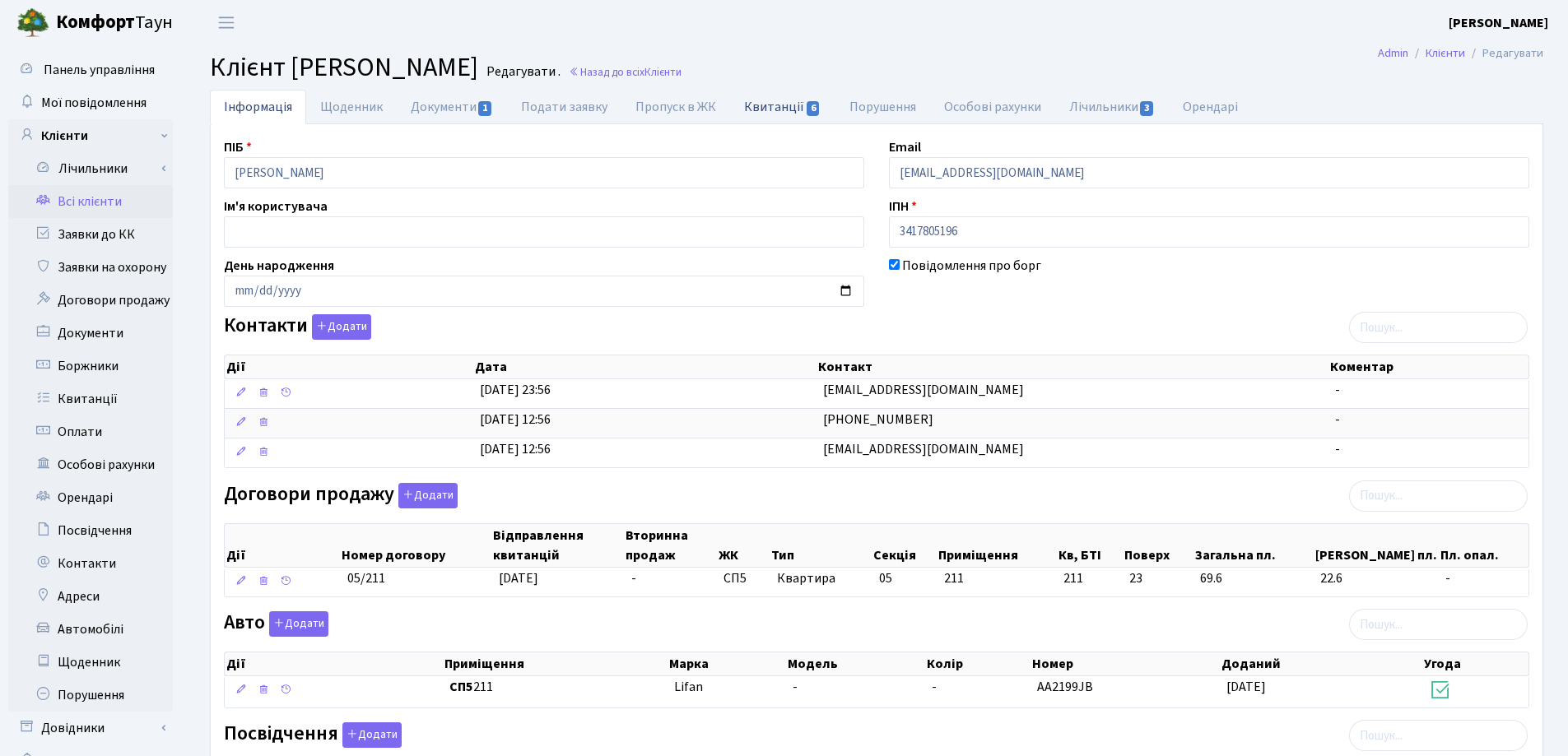
click at [758, 106] on link "Квитанції 6" at bounding box center [782, 107] width 104 height 34
select select "25"
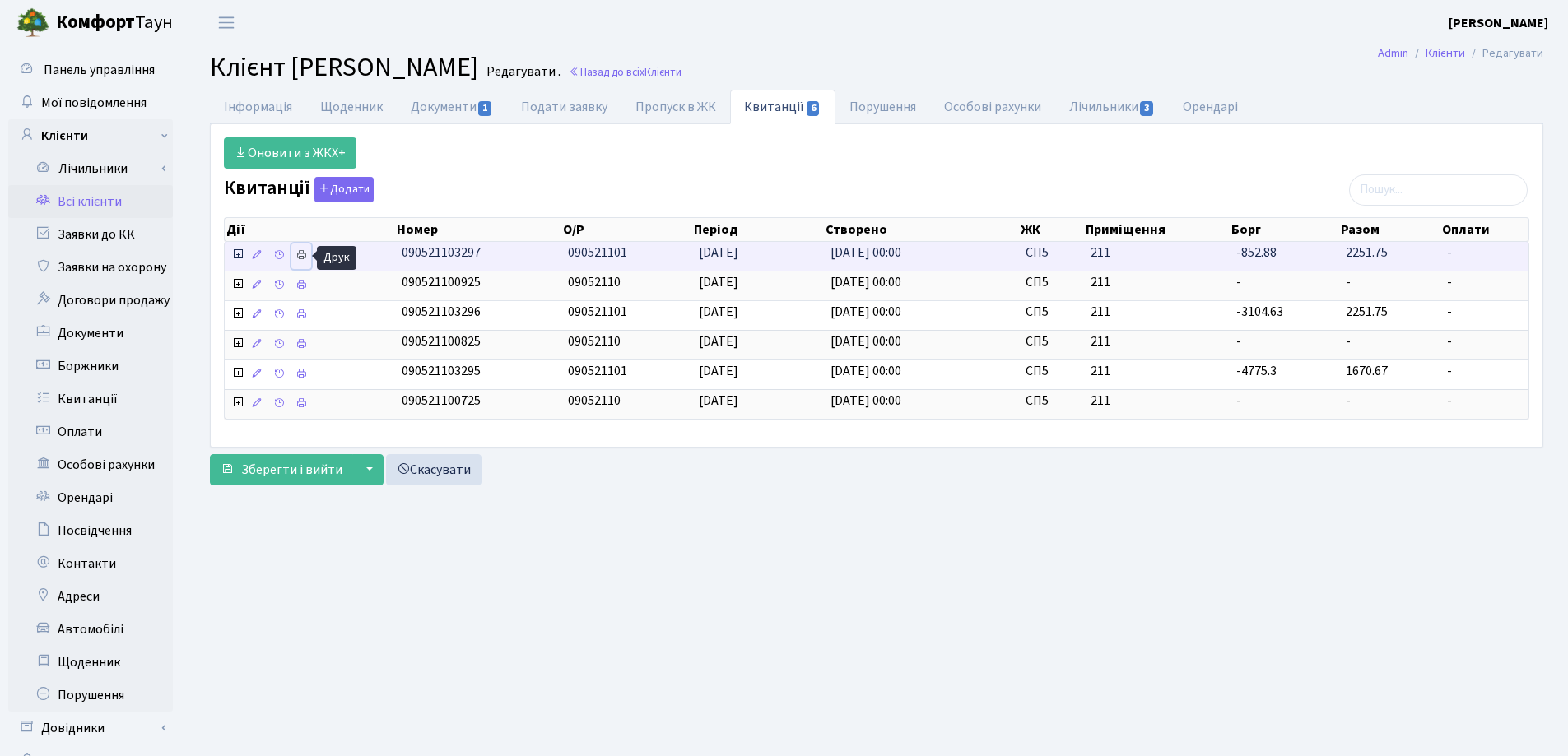
click at [302, 256] on icon at bounding box center [301, 255] width 12 height 12
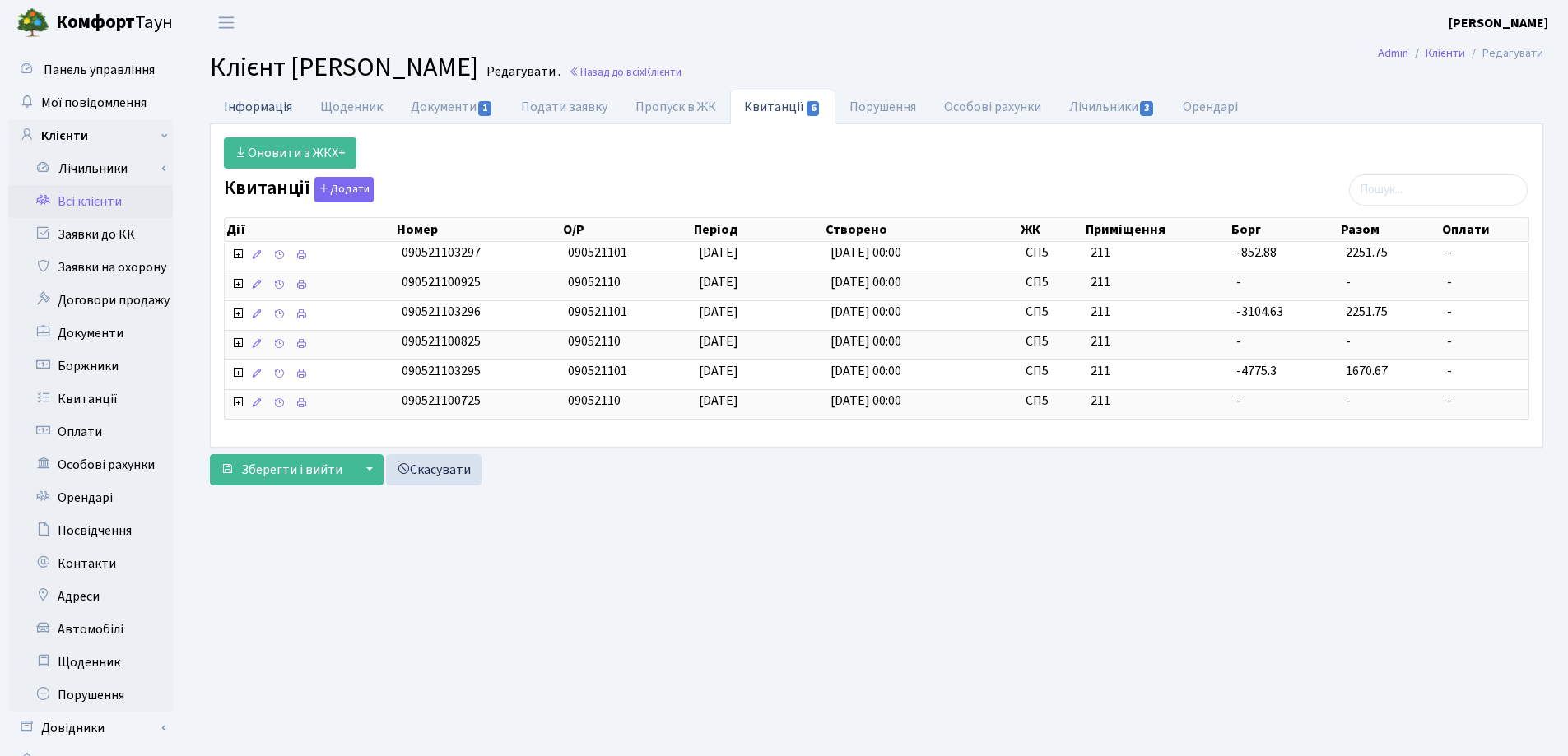
click at [234, 114] on link "Інформація" at bounding box center [257, 107] width 96 height 34
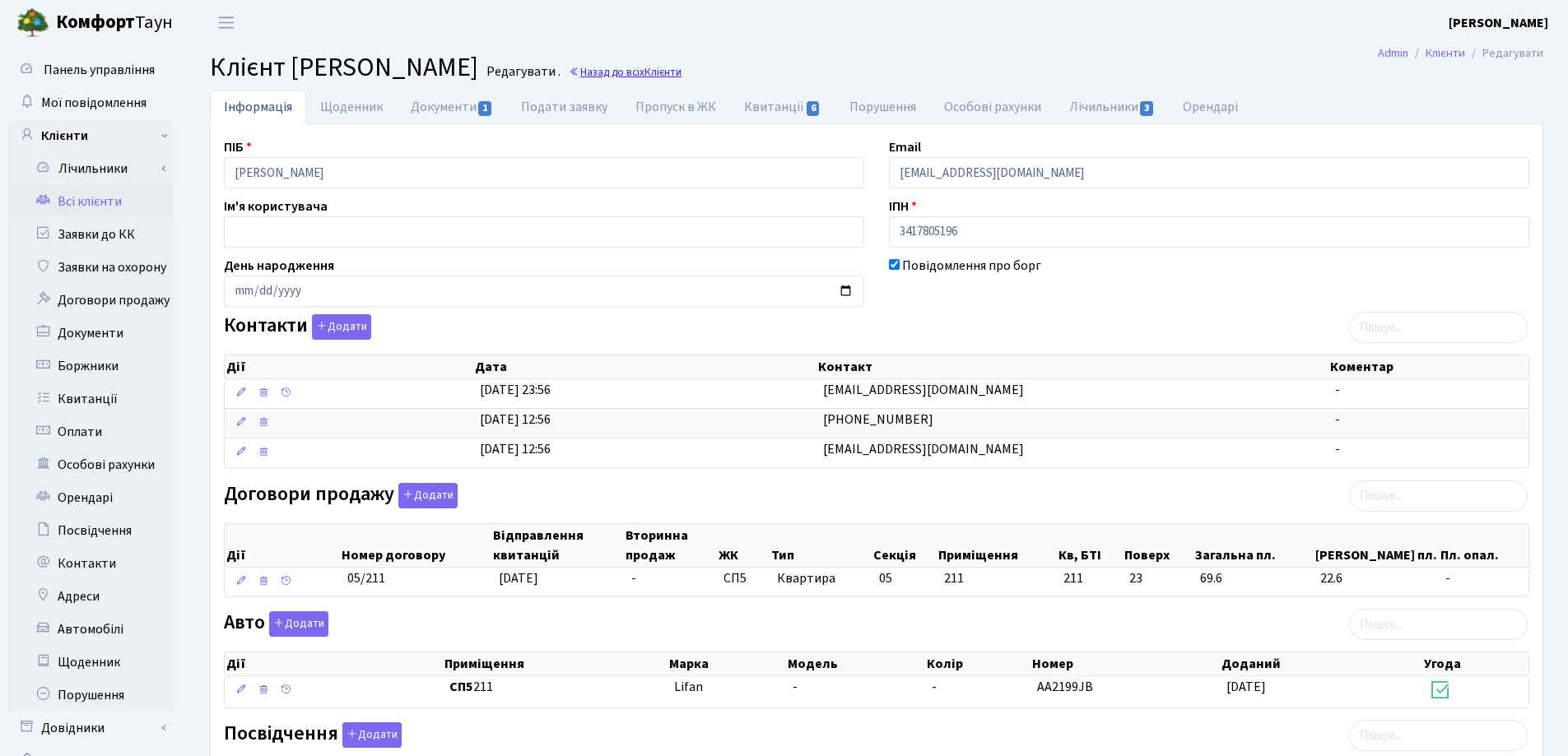
click at [681, 71] on link "Назад до всіх Клієнти" at bounding box center [625, 71] width 113 height 16
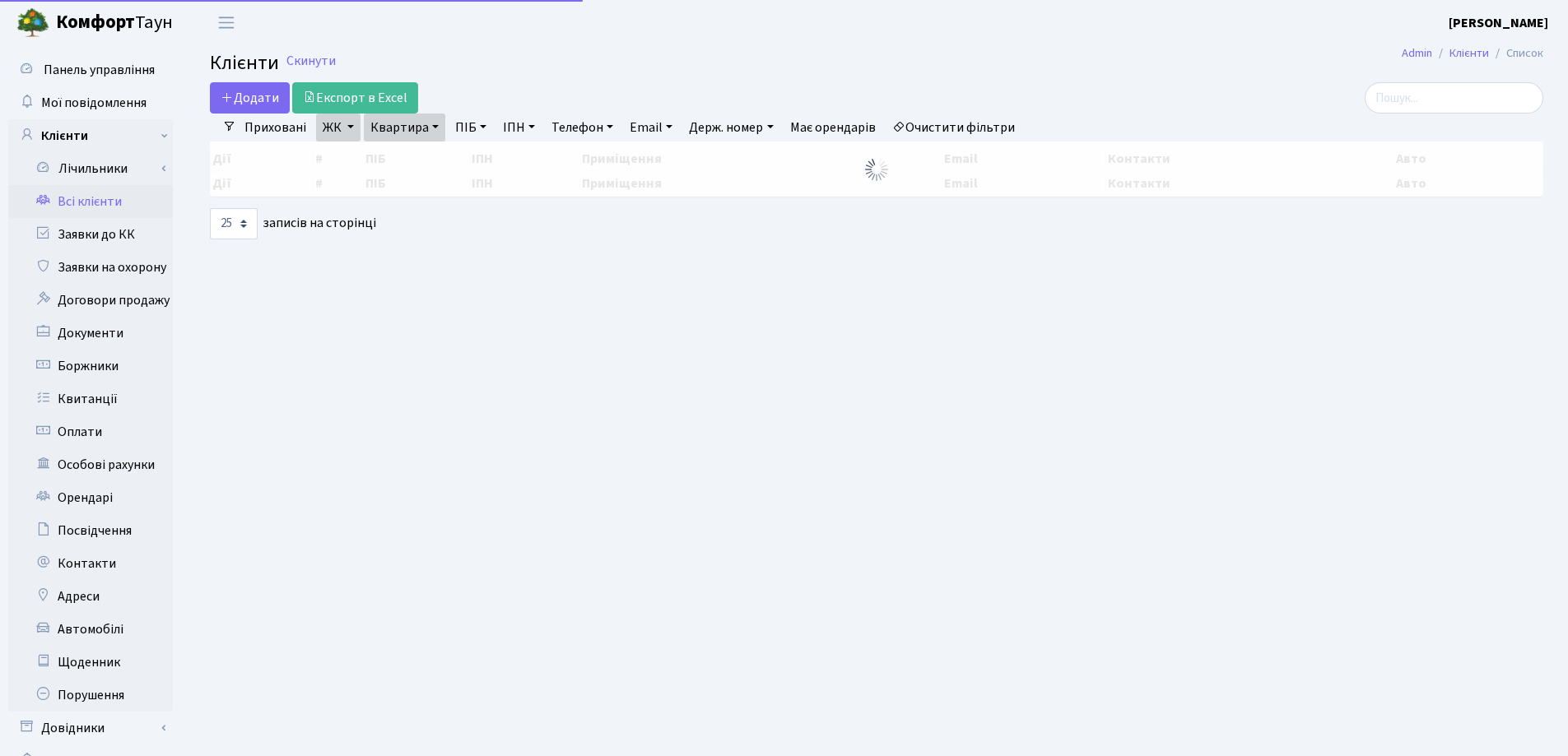
select select "25"
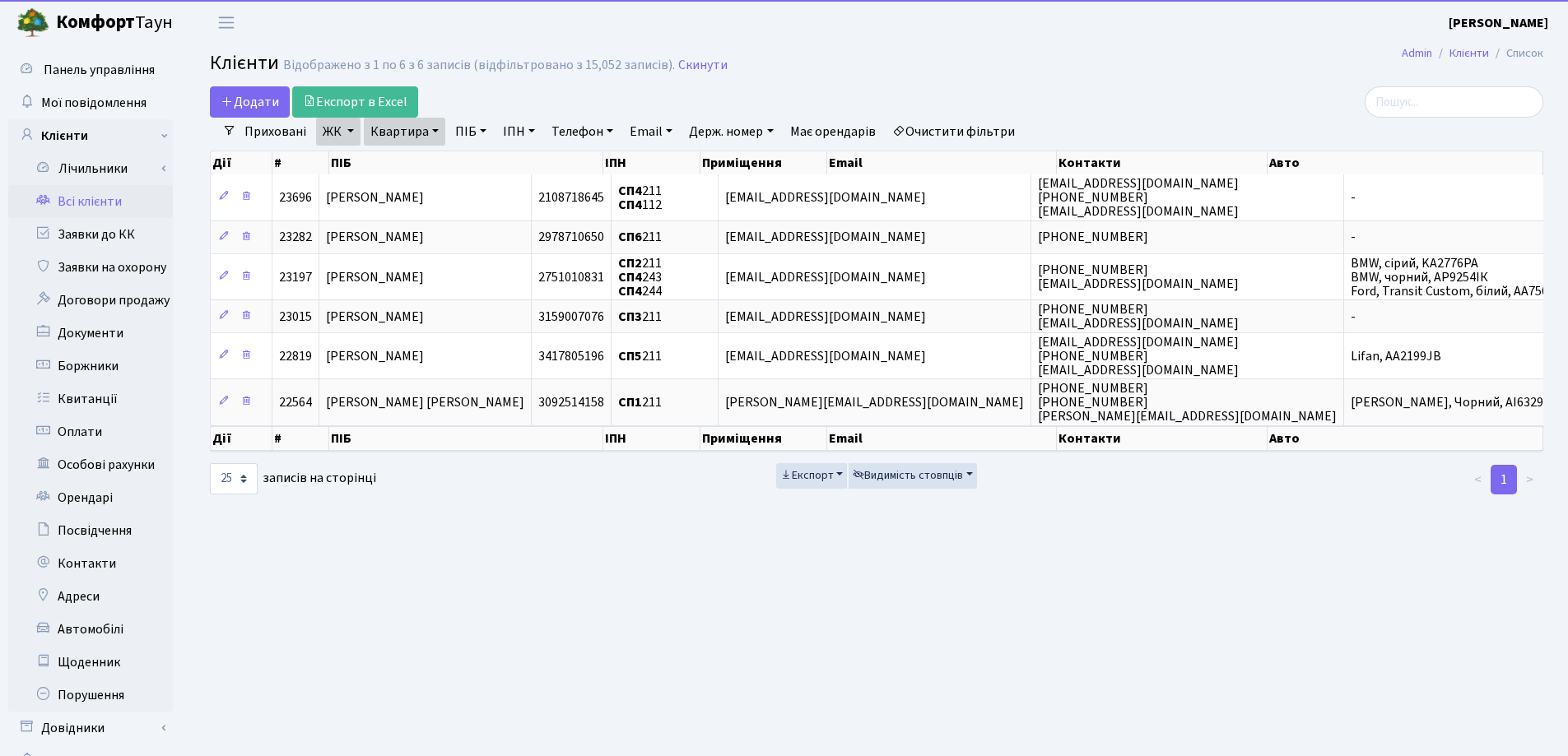
click at [430, 130] on link "Квартира" at bounding box center [404, 131] width 82 height 28
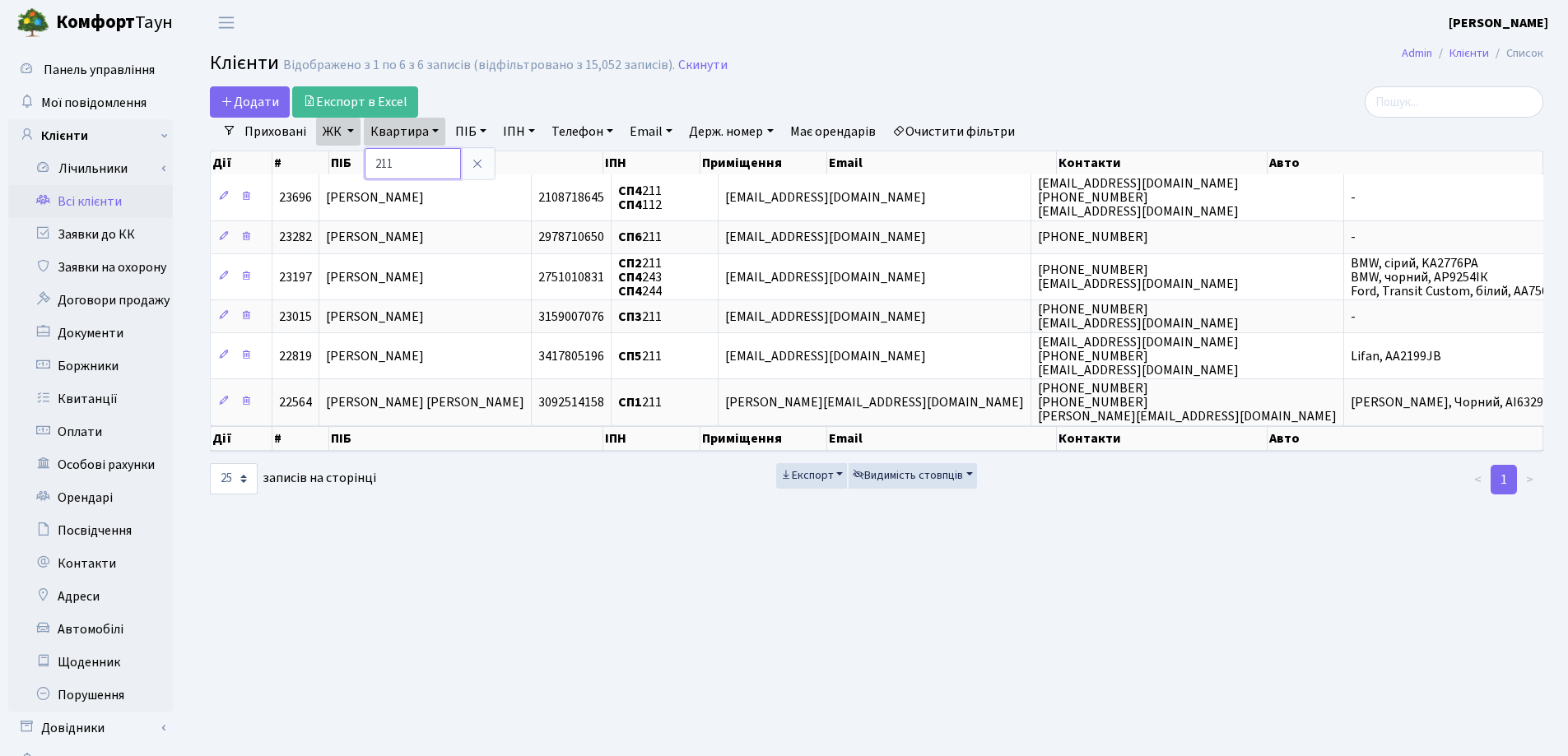
click at [452, 172] on input "211" at bounding box center [412, 163] width 96 height 31
type input "2"
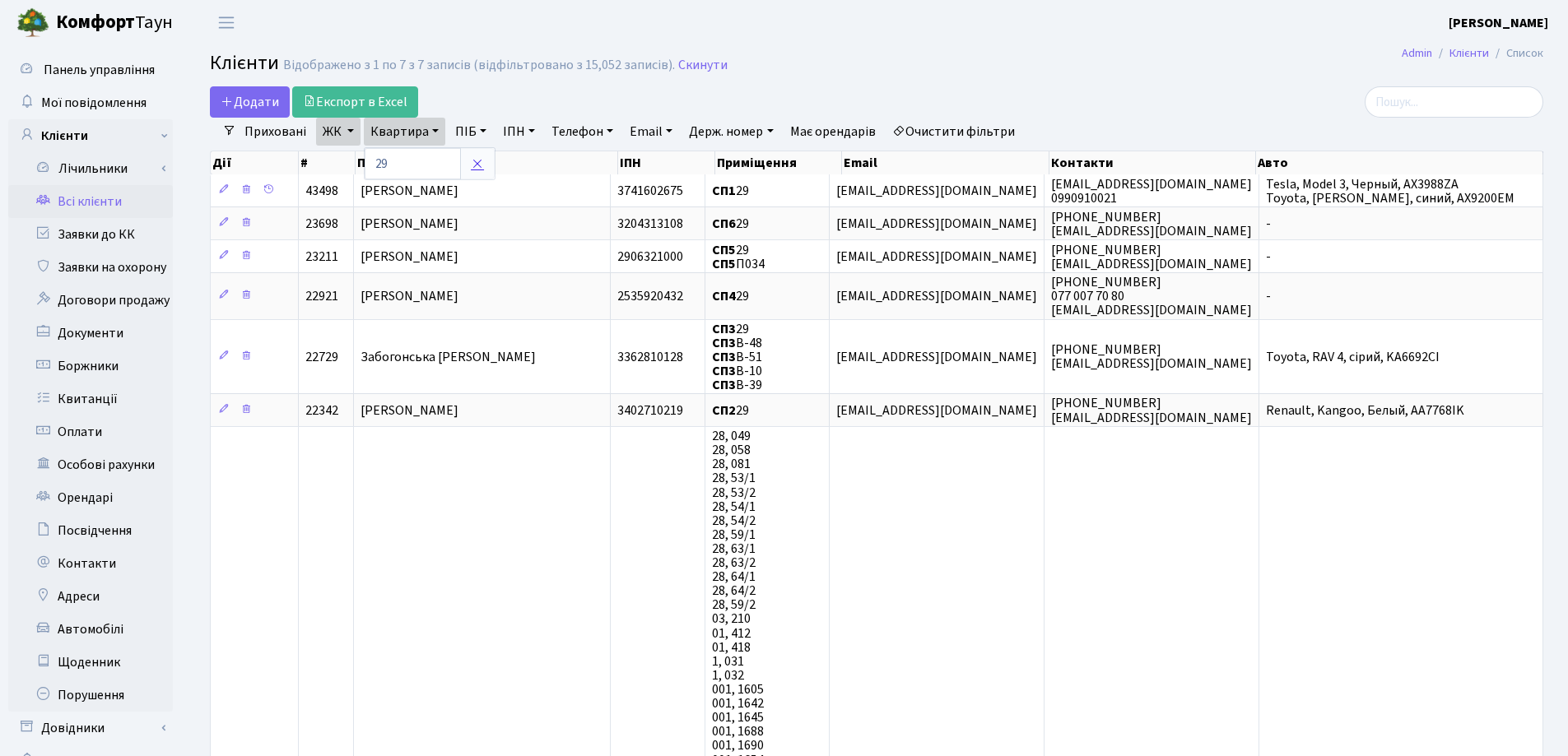
click at [474, 161] on icon at bounding box center [478, 164] width 13 height 13
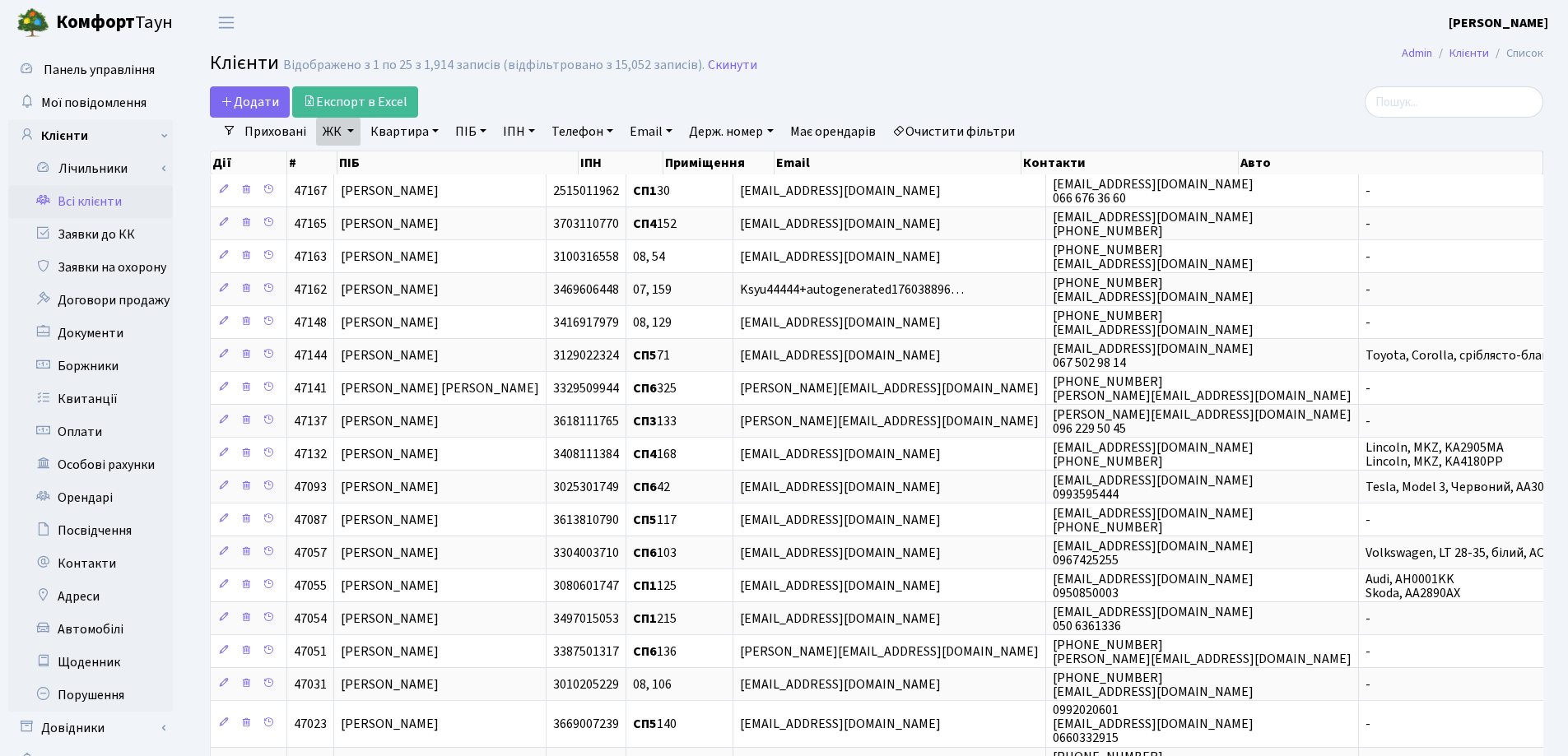
click at [429, 132] on link "Квартира" at bounding box center [404, 131] width 82 height 28
click at [430, 153] on input "text" at bounding box center [412, 163] width 96 height 31
click at [945, 72] on h2 "Клієнти Відображено з 1 по 25 з 1,914 записів (відфільтровано з 15,052 записів)…" at bounding box center [876, 66] width 1333 height 28
click at [1448, 103] on input "search" at bounding box center [1454, 102] width 178 height 31
click at [432, 130] on link "Квартира" at bounding box center [404, 131] width 82 height 28
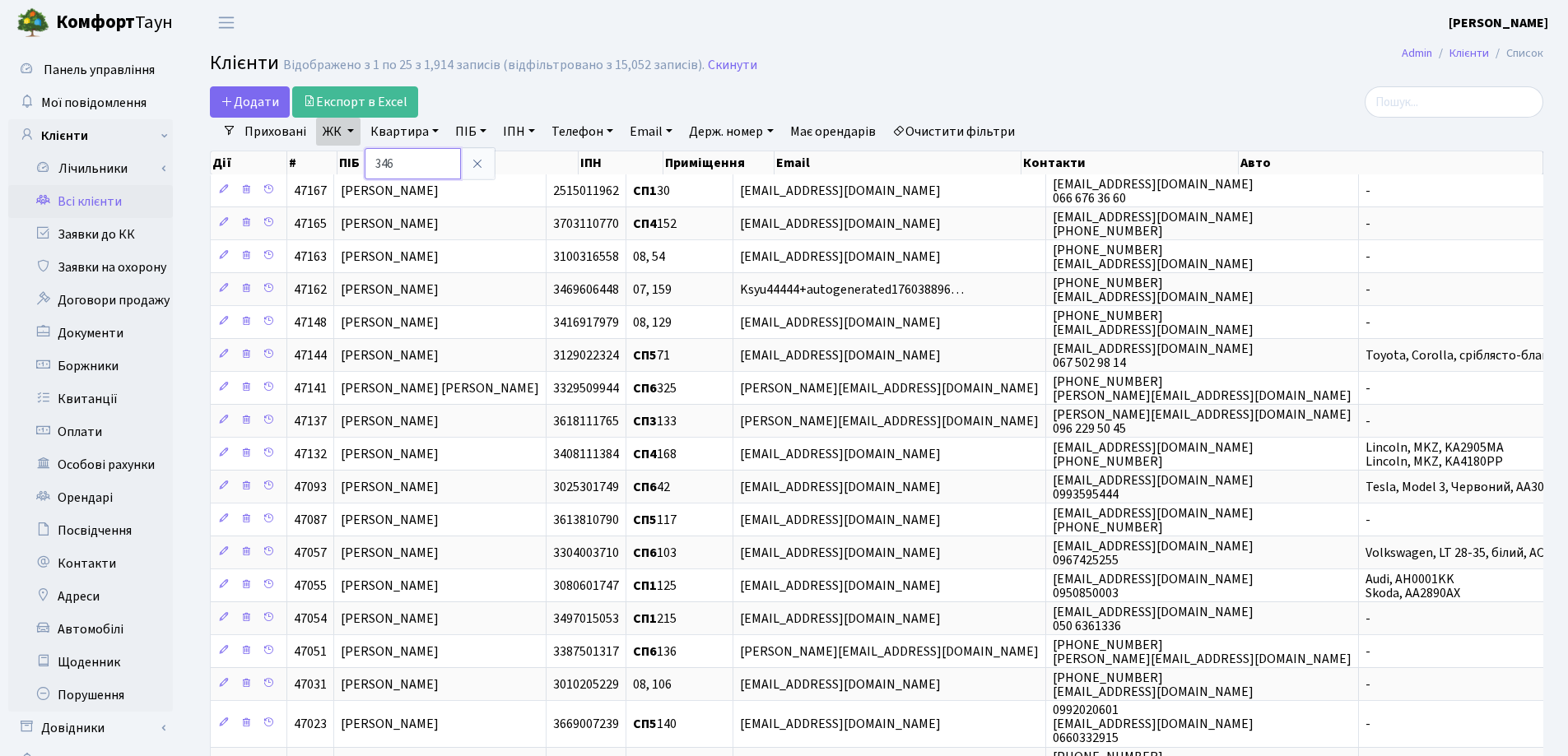
type input "346"
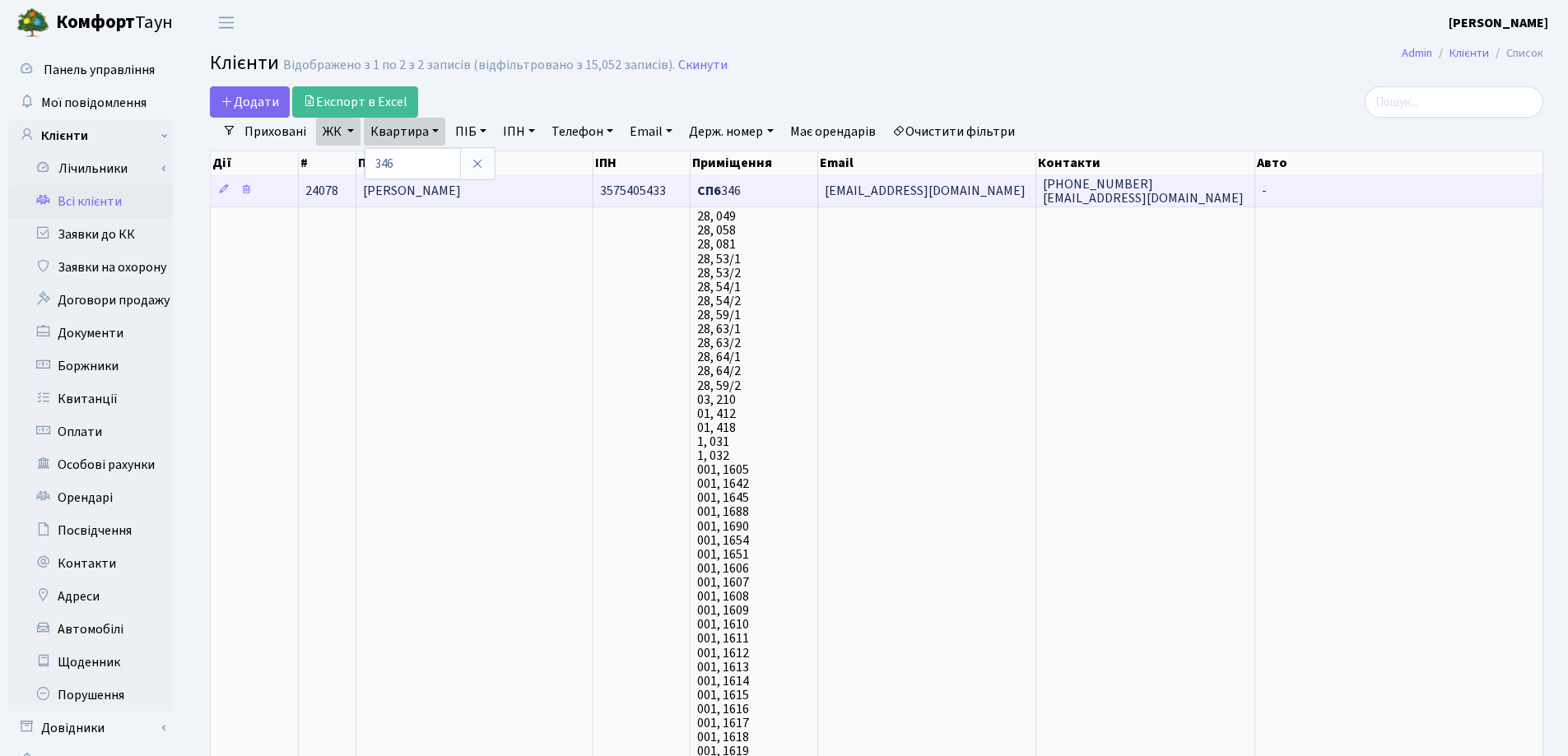
click at [563, 186] on td "[PERSON_NAME]" at bounding box center [475, 190] width 237 height 32
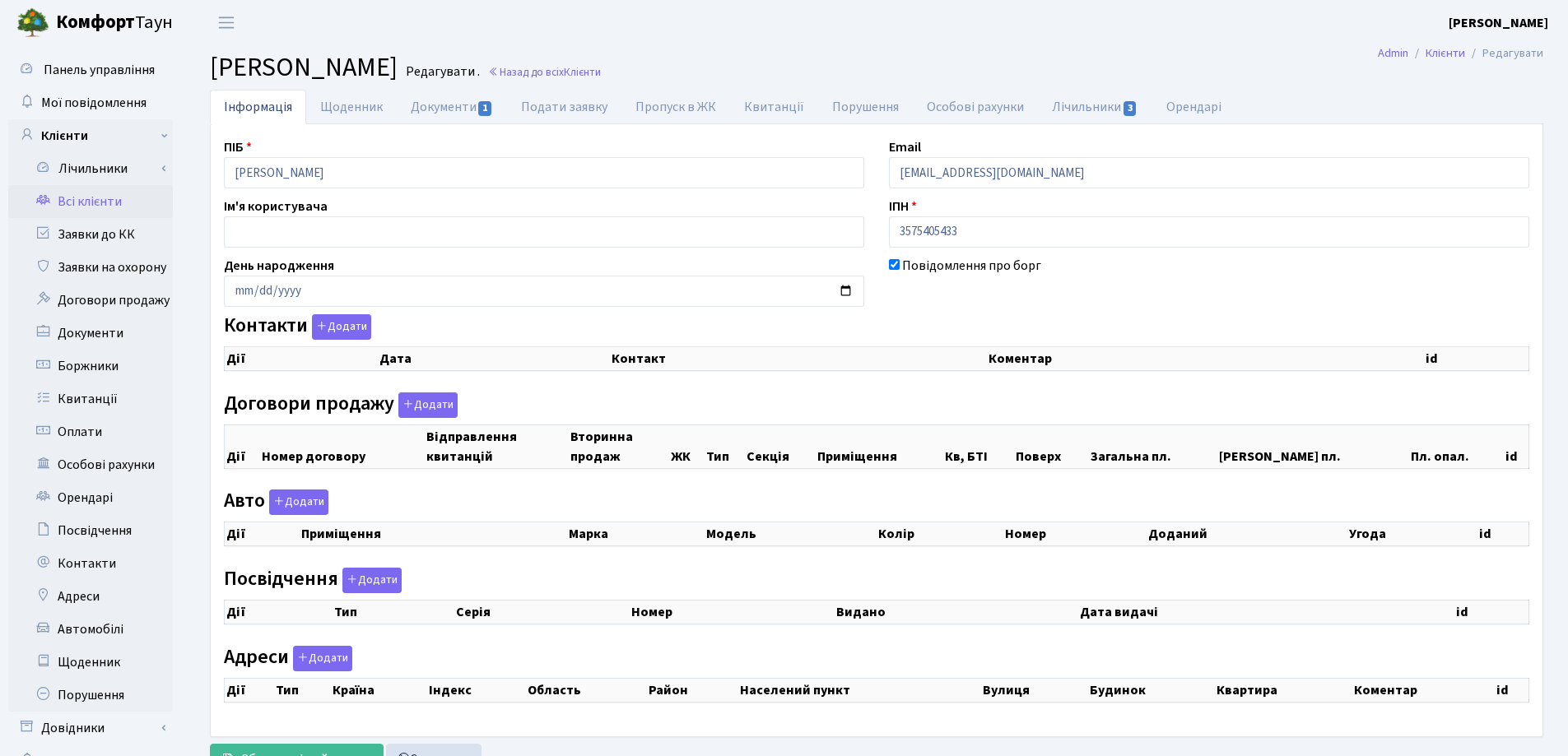
checkbox input "true"
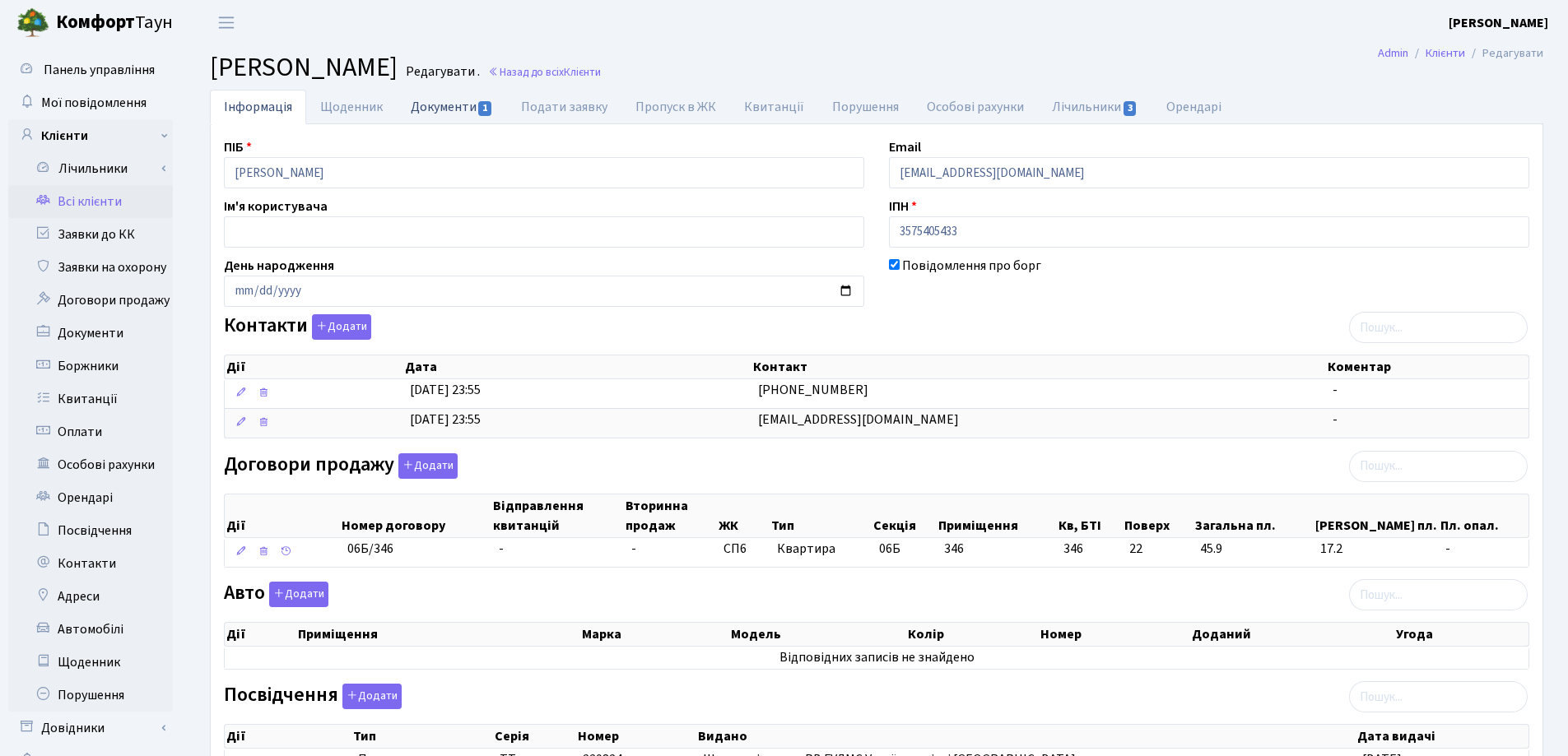
click at [445, 108] on link "Документи 1" at bounding box center [452, 107] width 110 height 34
select select "25"
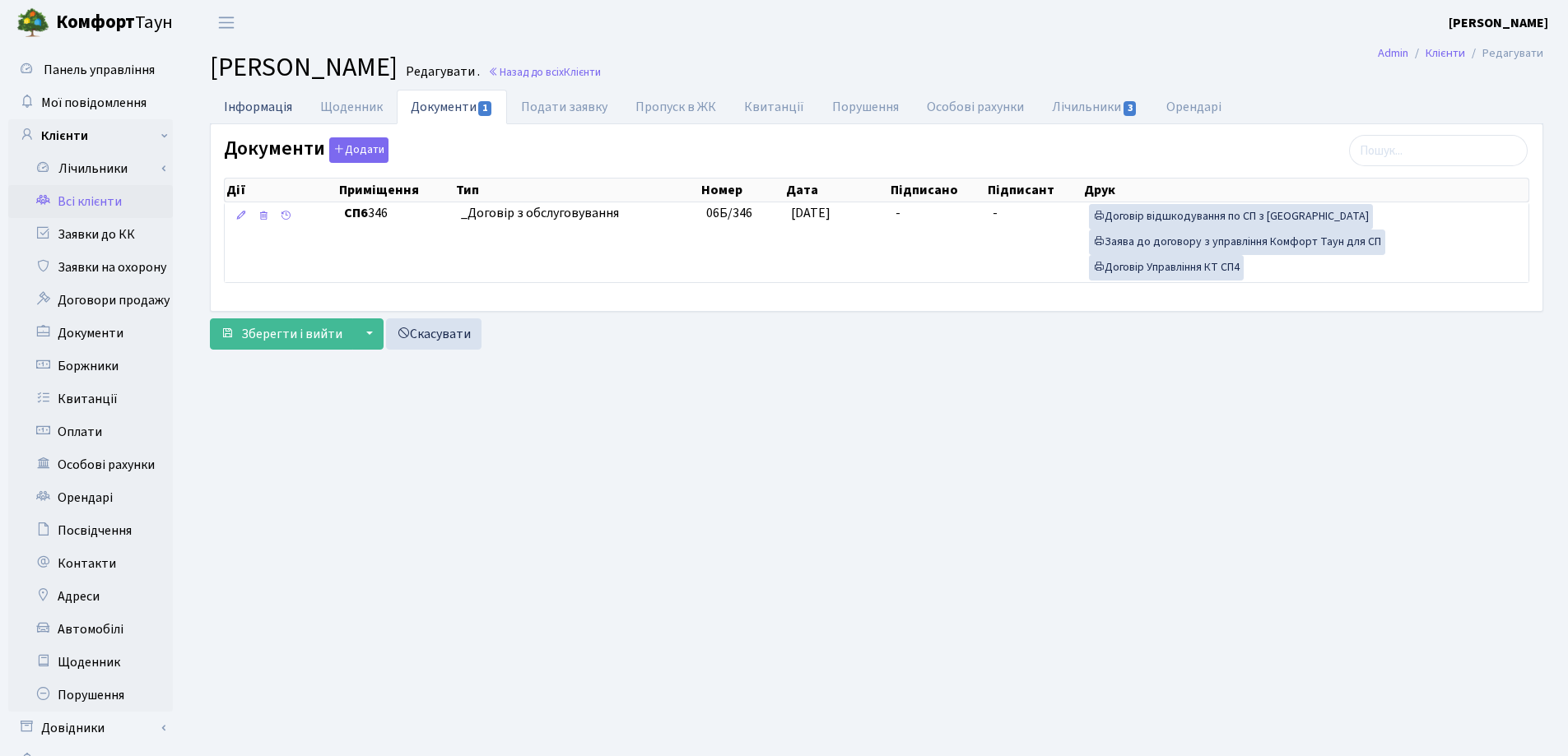
click at [247, 102] on link "Інформація" at bounding box center [257, 107] width 96 height 34
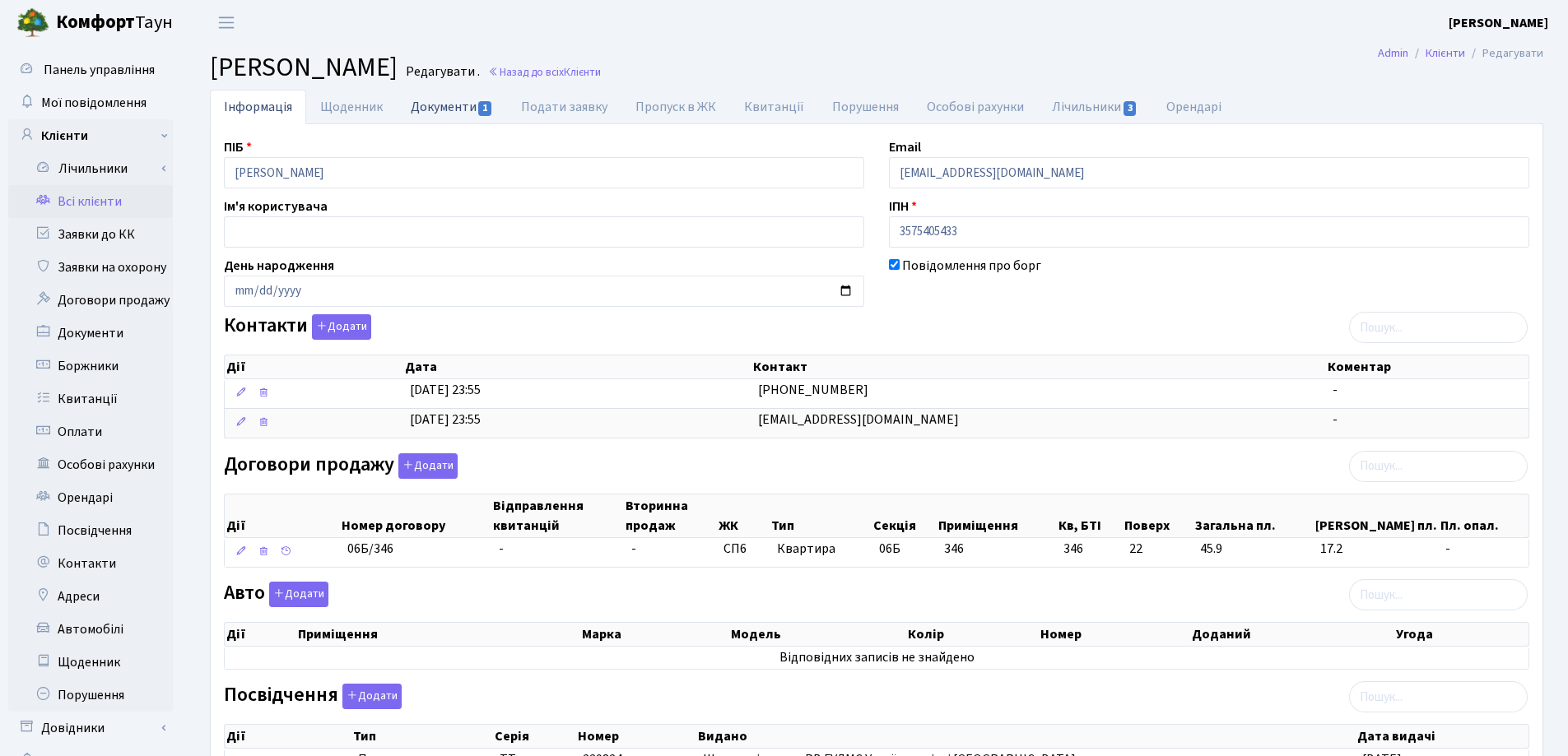
click at [442, 101] on link "Документи 1" at bounding box center [452, 107] width 110 height 34
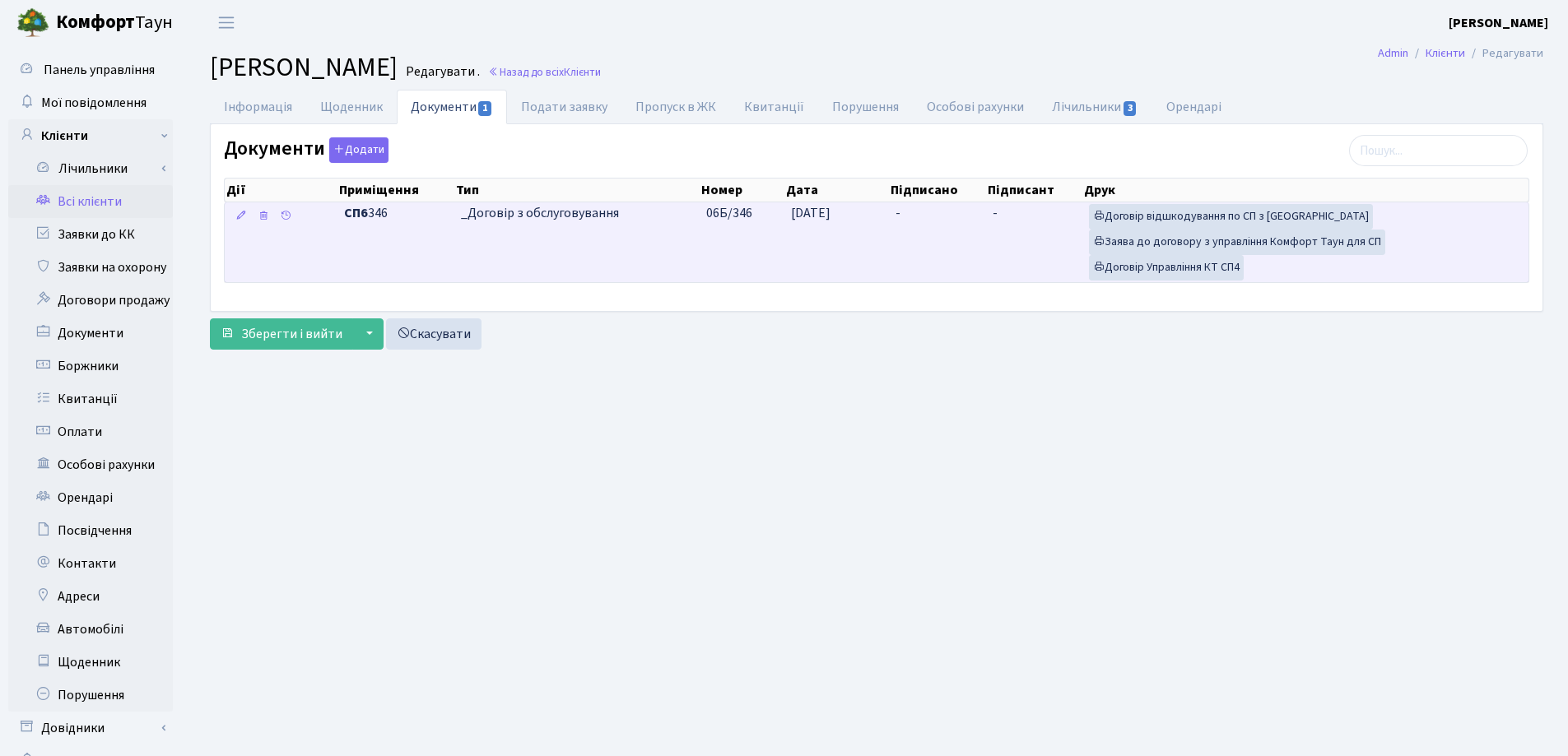
click at [909, 210] on td "-" at bounding box center [937, 242] width 97 height 80
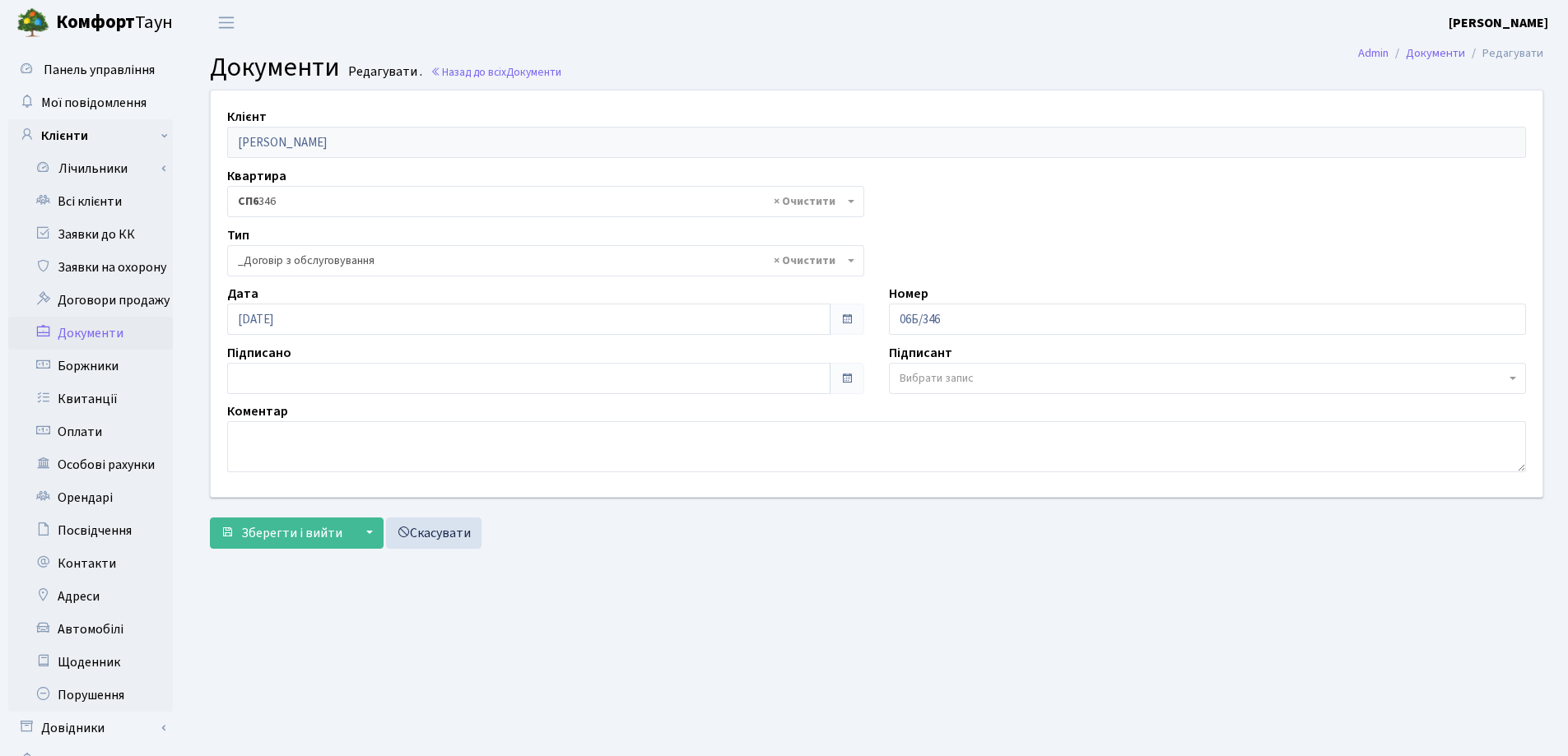
select select "289"
type input "[DATE]"
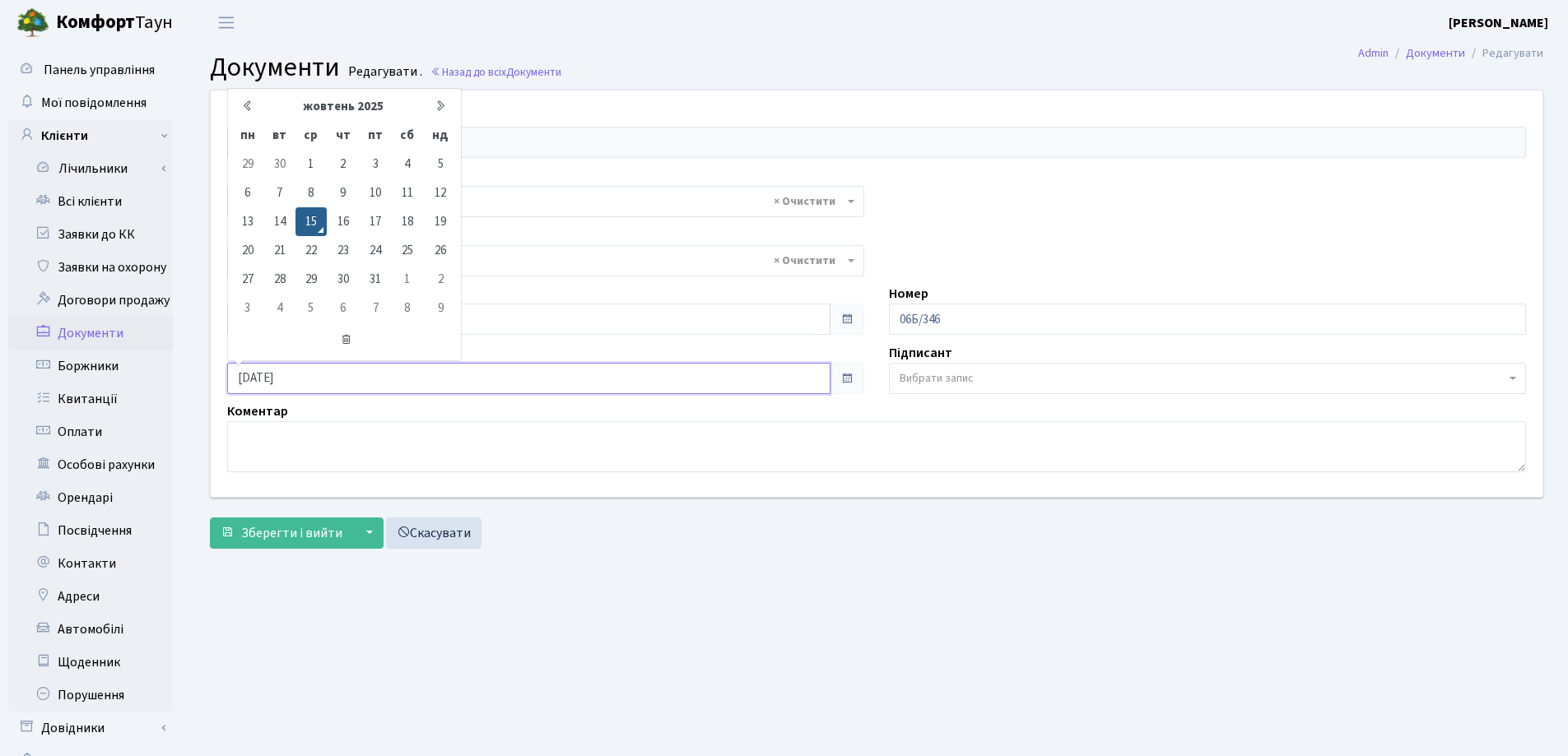
click at [325, 378] on input "[DATE]" at bounding box center [528, 378] width 603 height 31
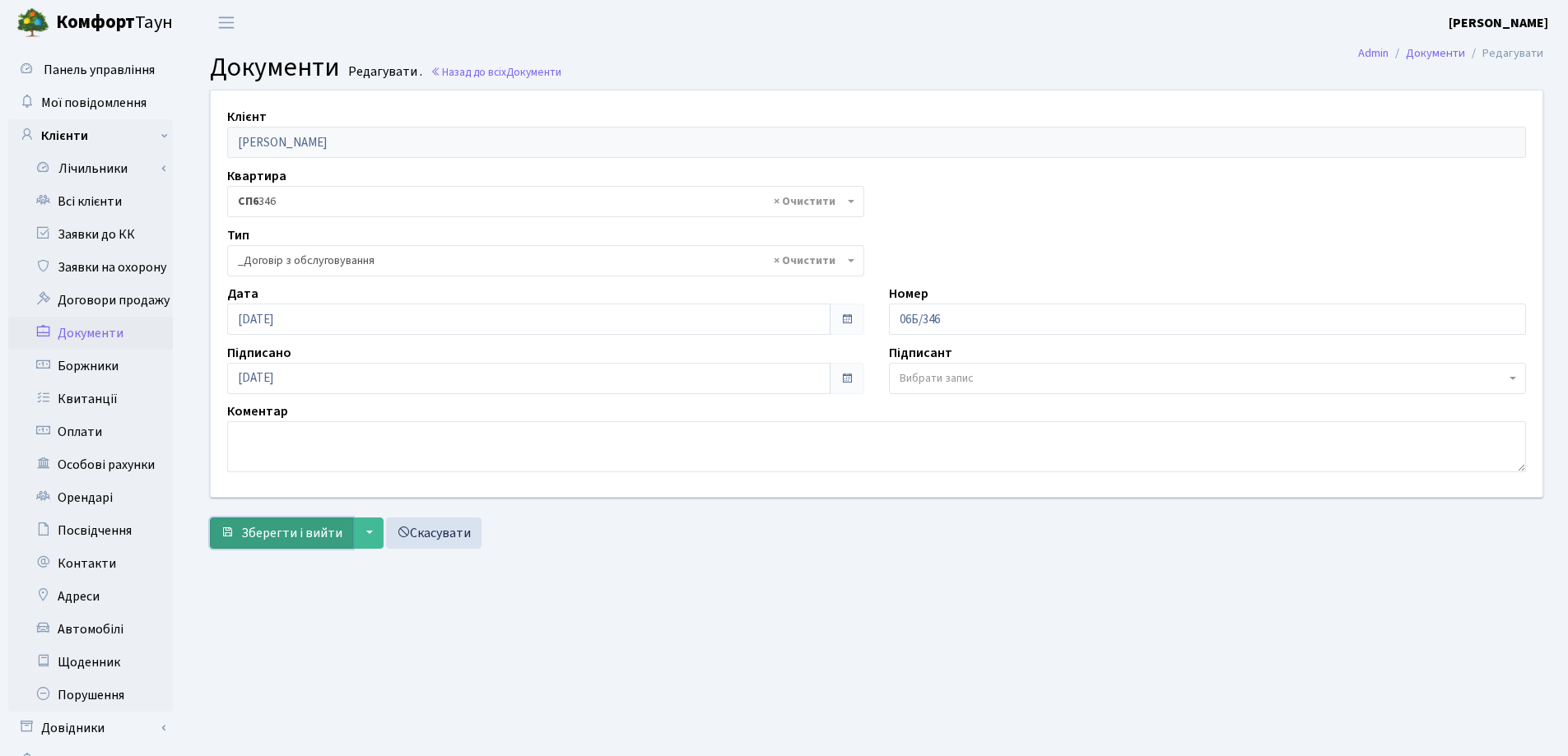
click at [258, 534] on span "Зберегти і вийти" at bounding box center [292, 533] width 101 height 19
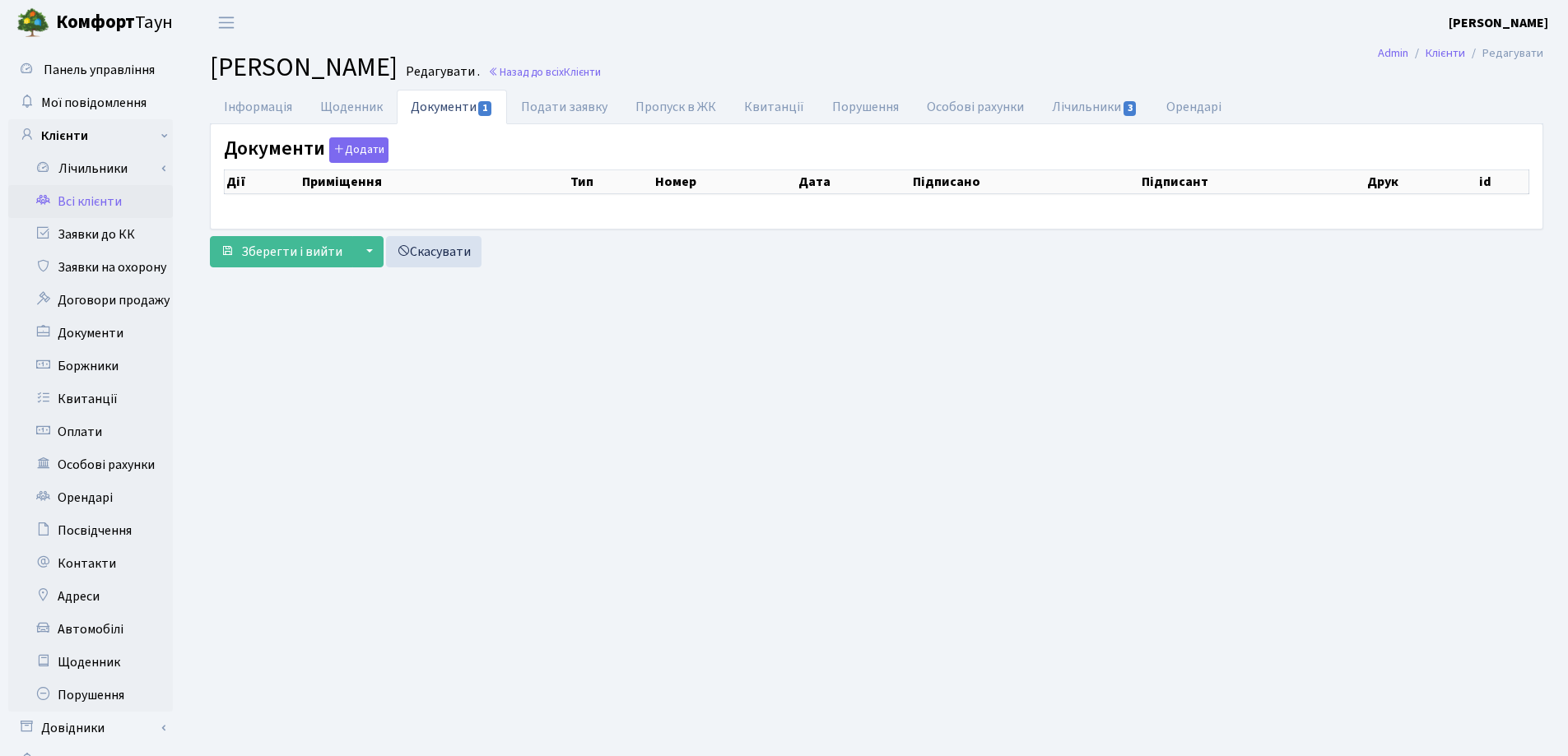
checkbox input "true"
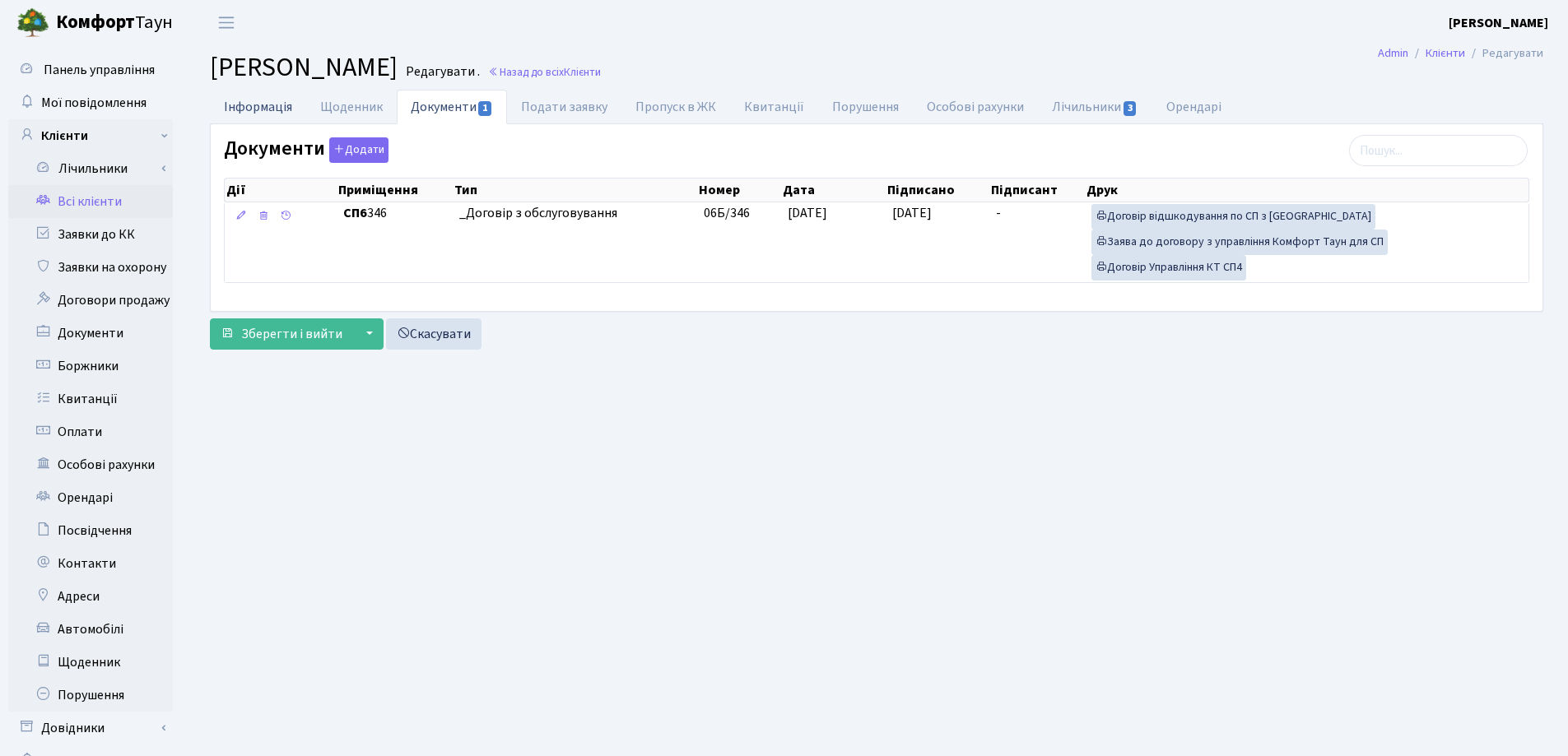
click at [264, 104] on link "Інформація" at bounding box center [257, 107] width 96 height 34
select select "25"
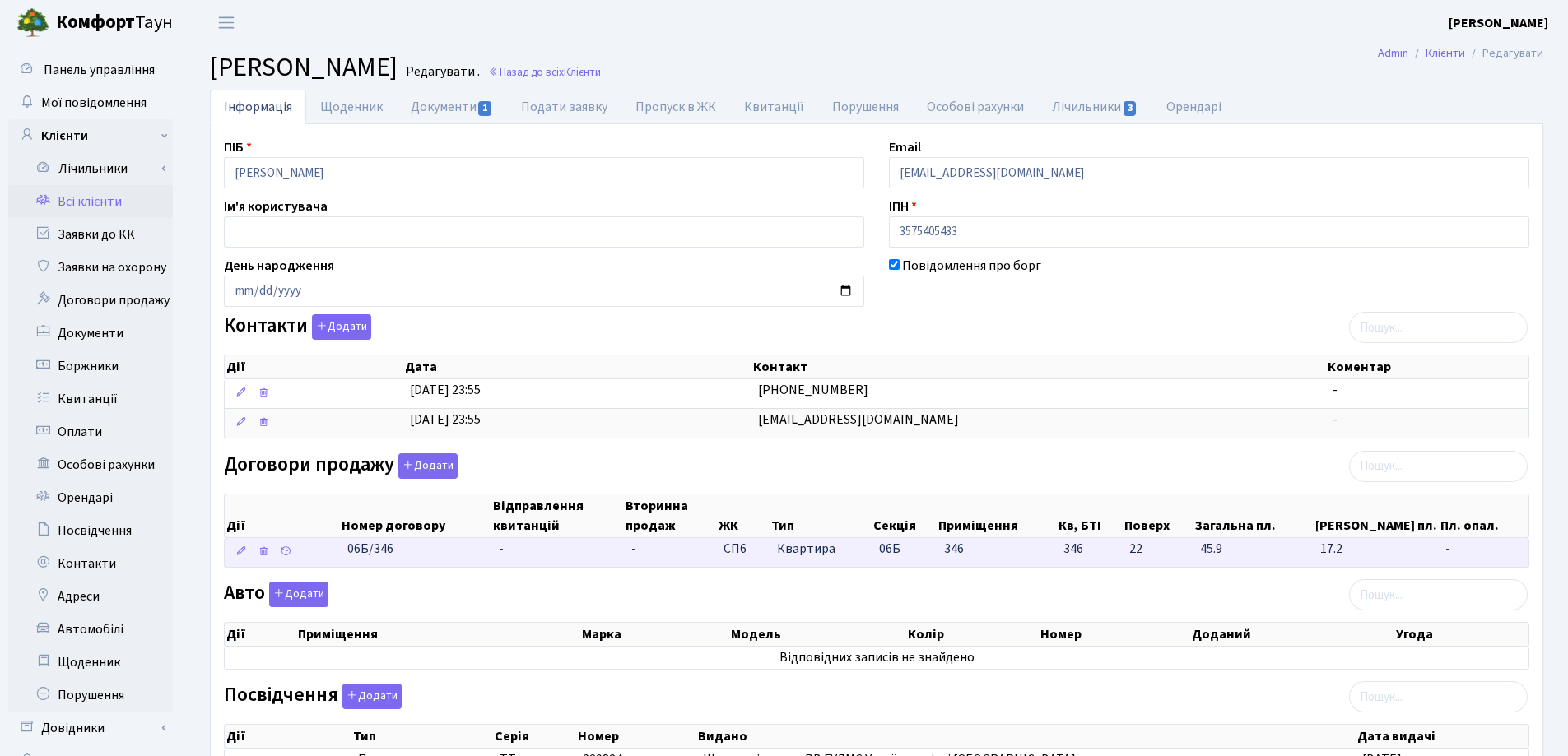
click at [522, 558] on td "-" at bounding box center [559, 552] width 133 height 29
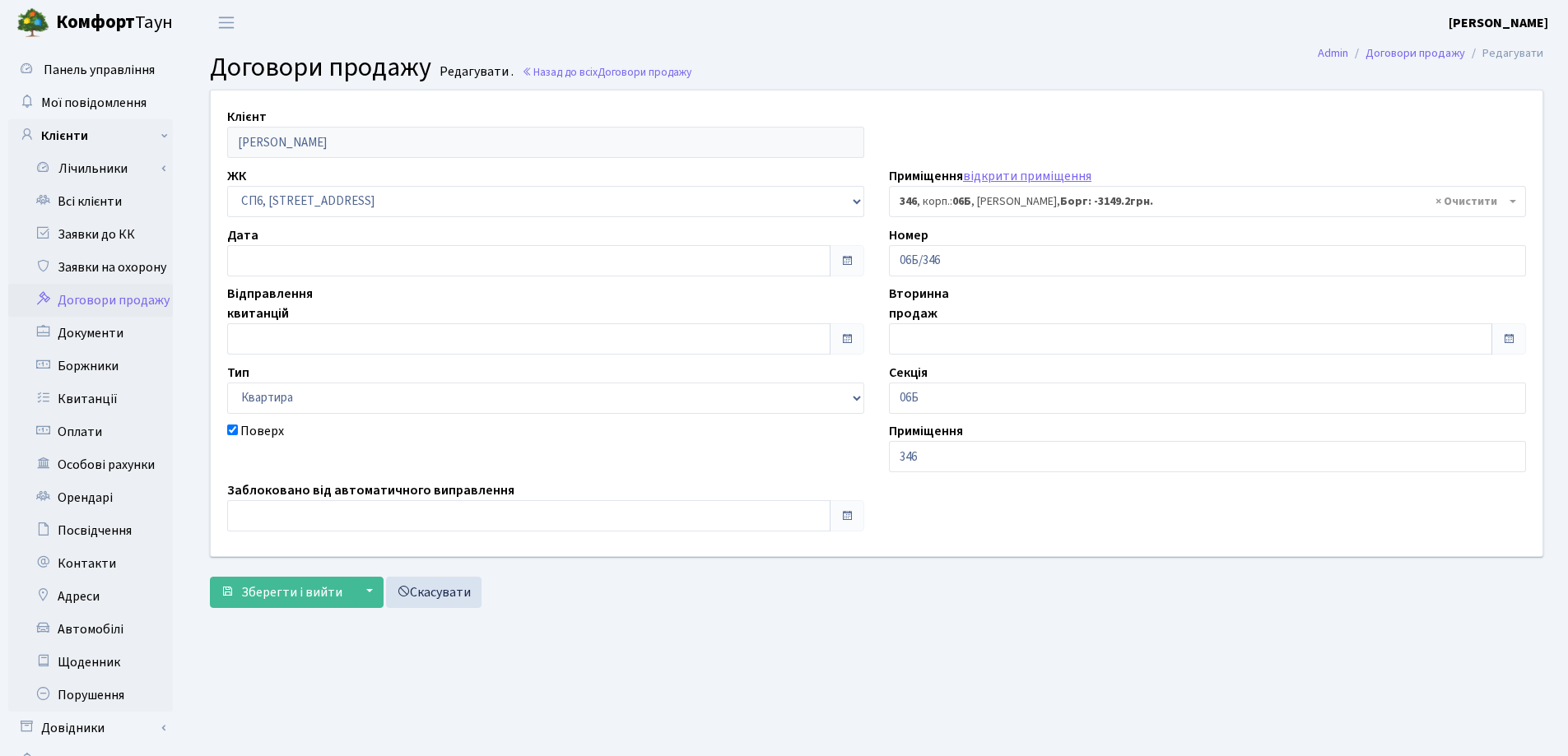
select select "22014"
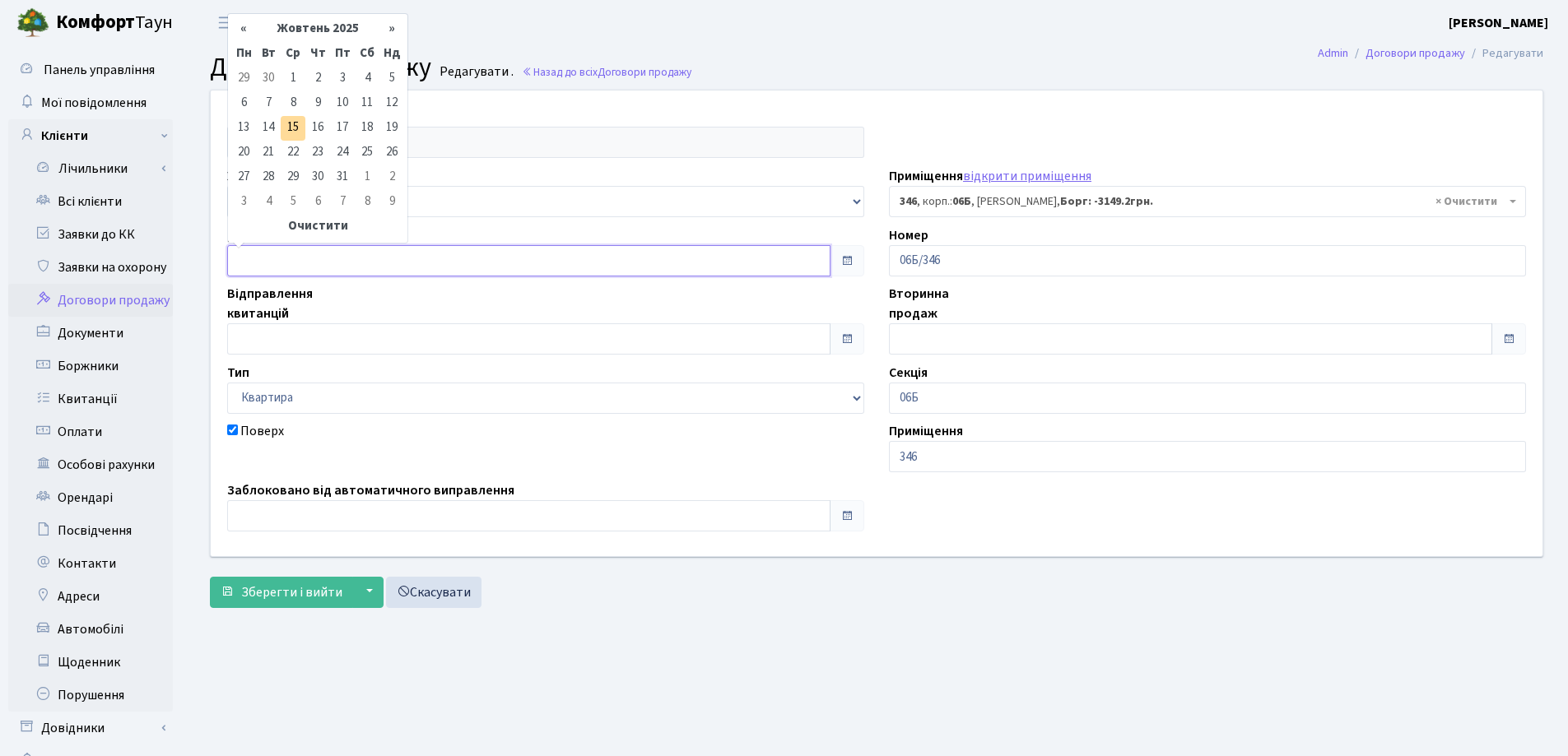
click at [268, 268] on input "text" at bounding box center [528, 261] width 603 height 31
type input "[DATE]"
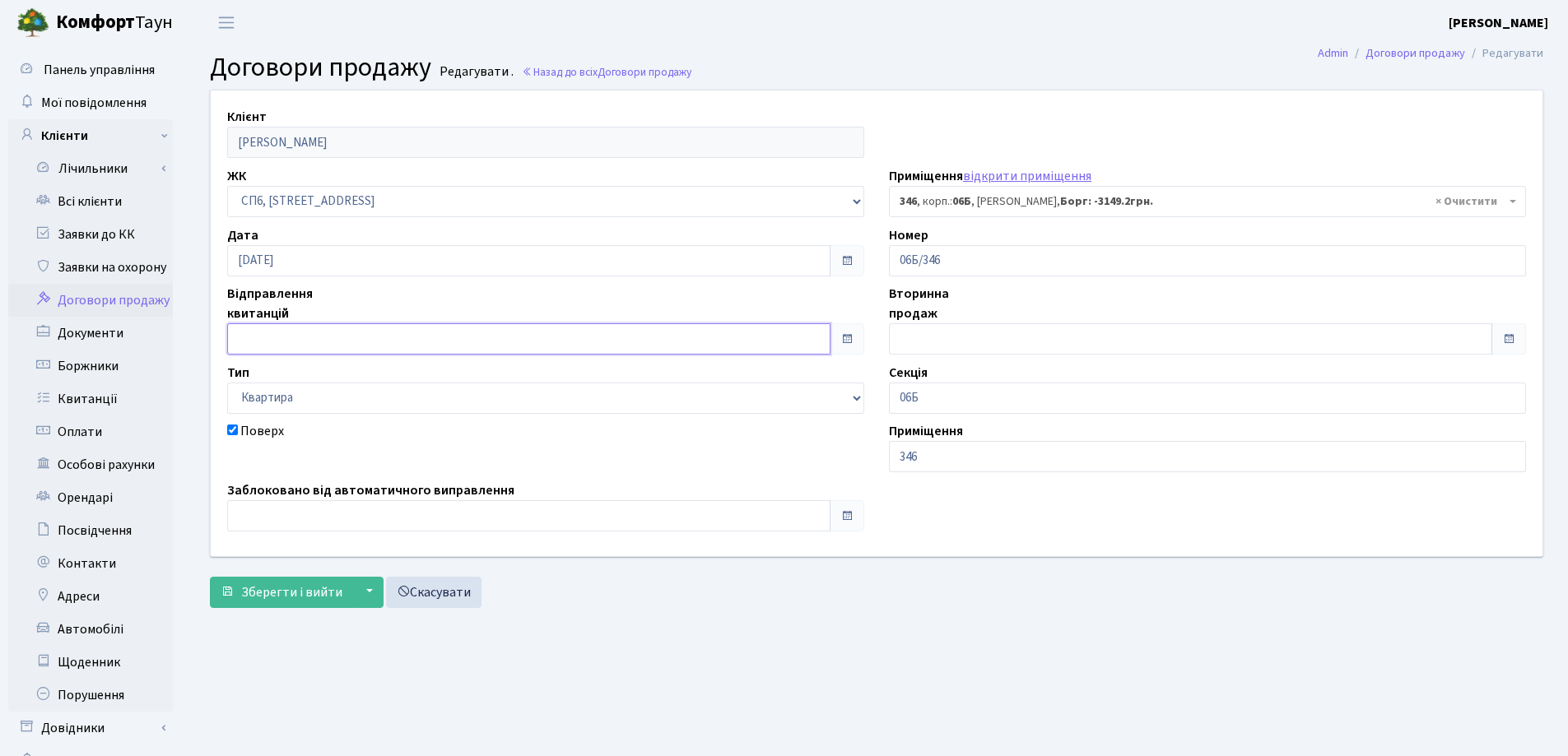
click at [280, 340] on input "text" at bounding box center [528, 339] width 603 height 31
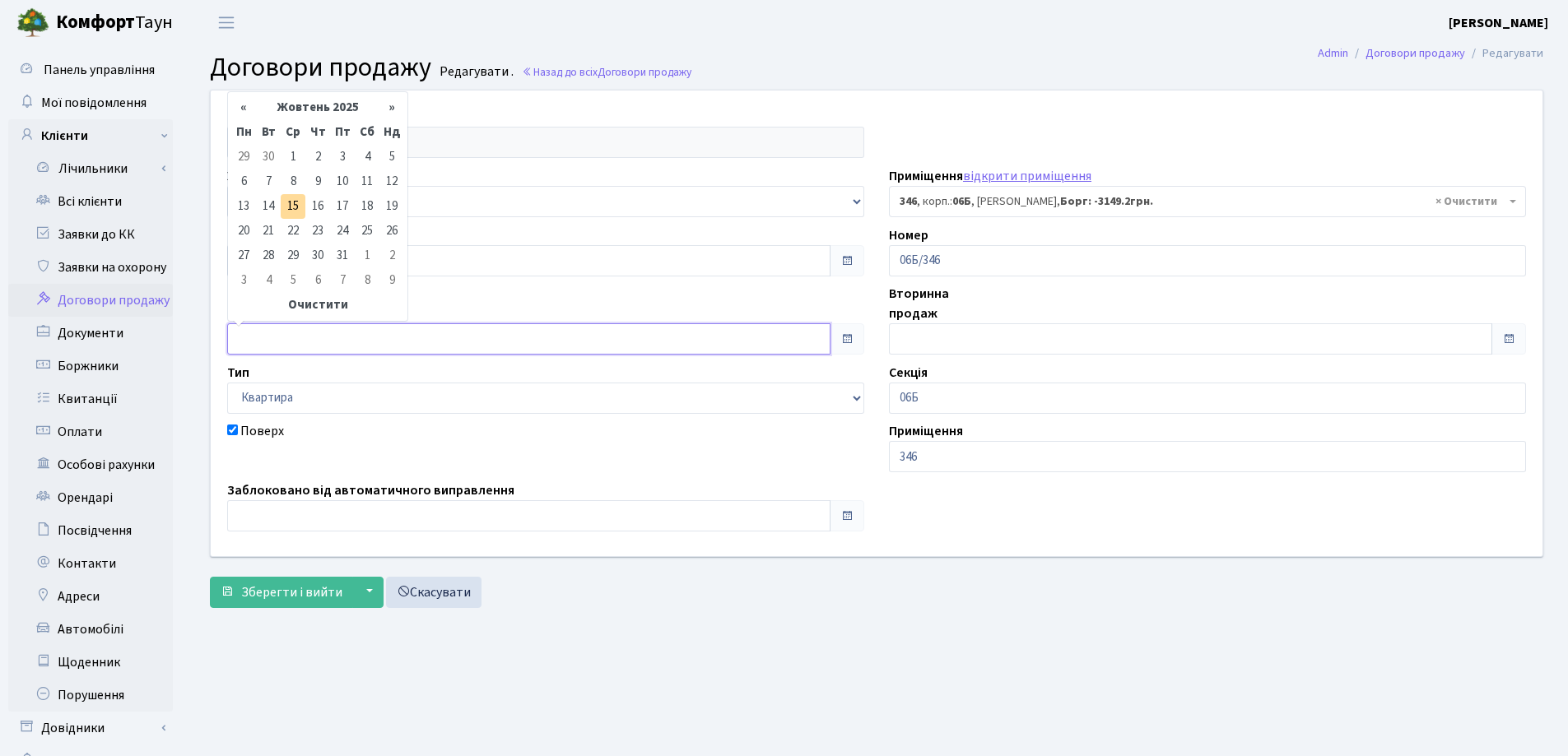
type input "[DATE]"
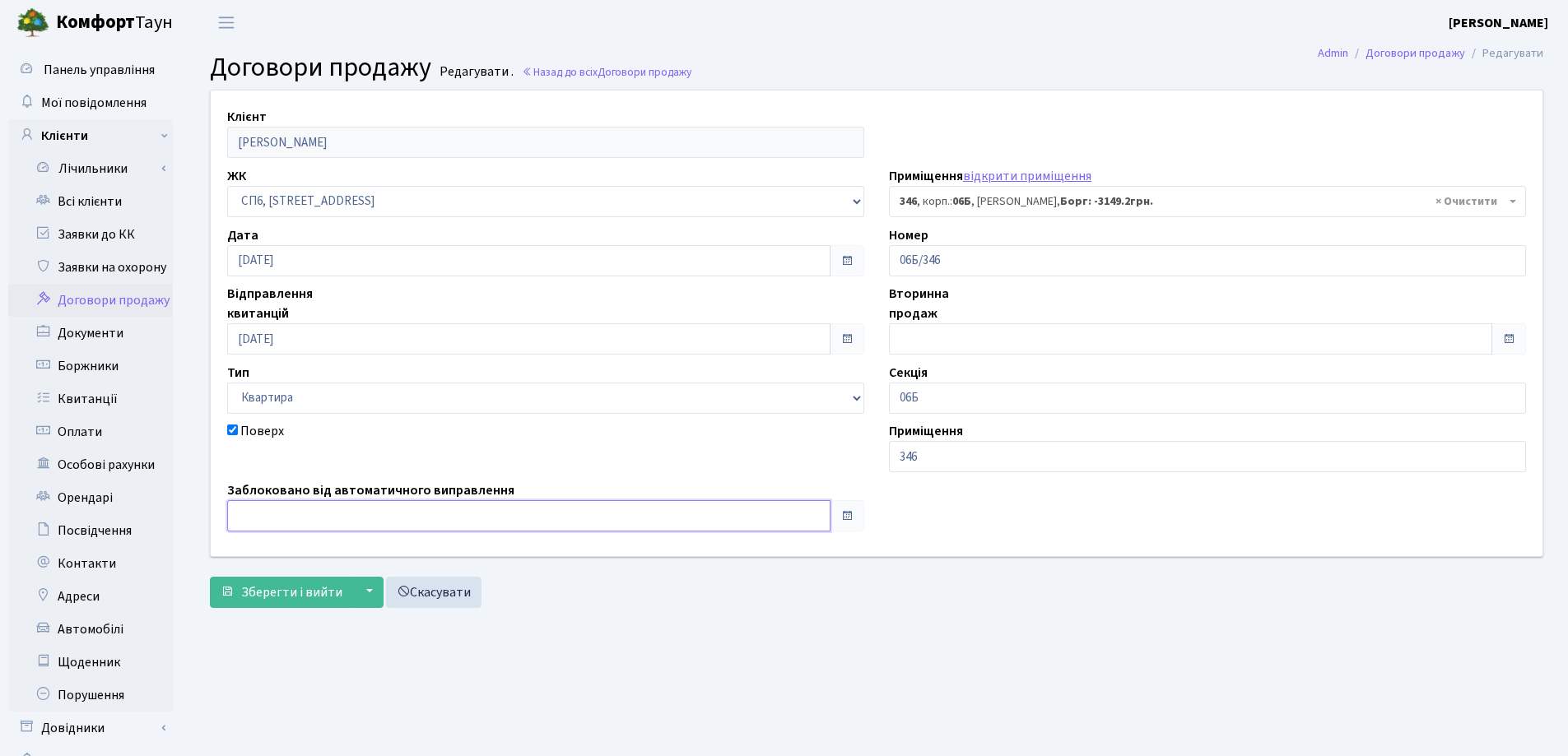
click at [298, 514] on input "text" at bounding box center [528, 515] width 603 height 31
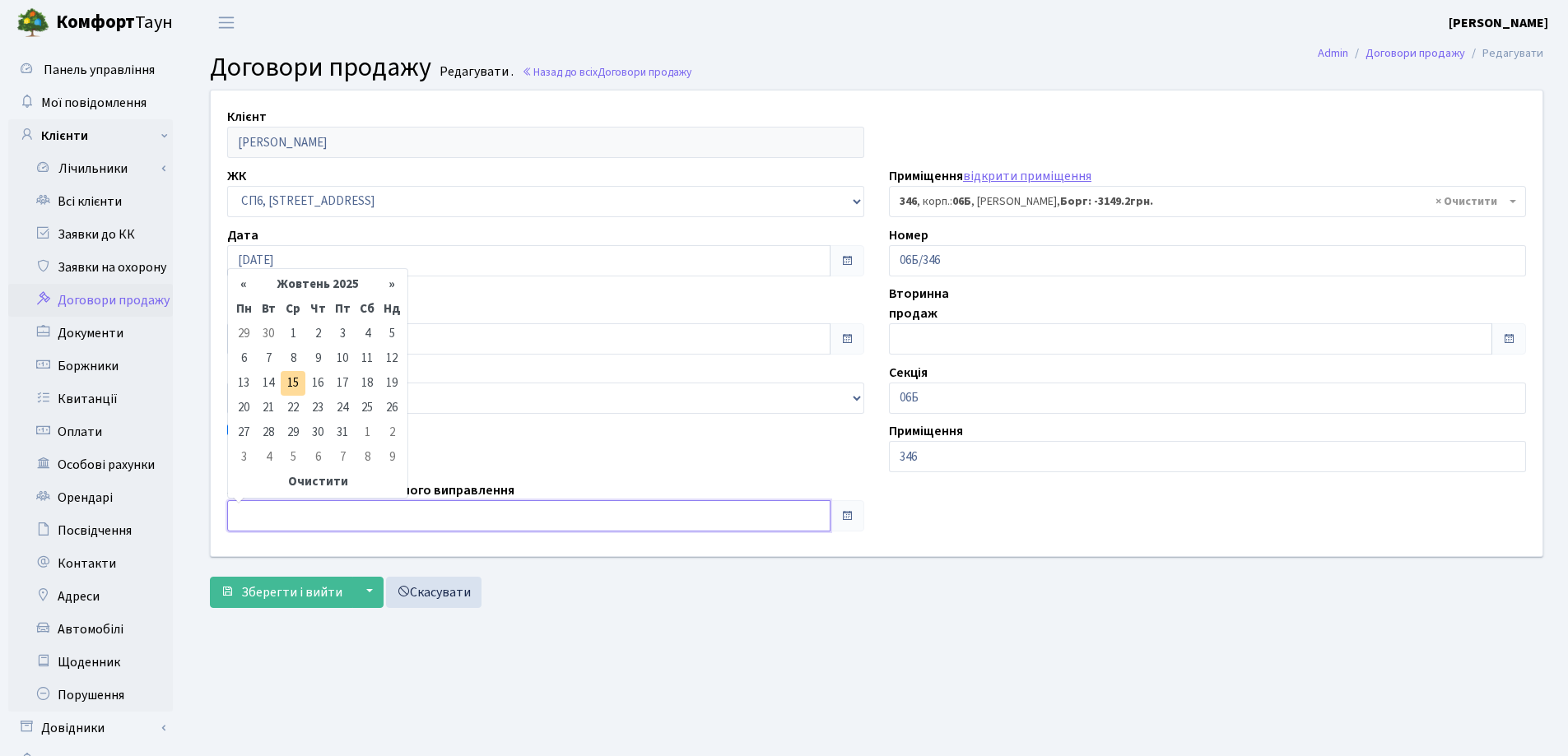
type input "[DATE]"
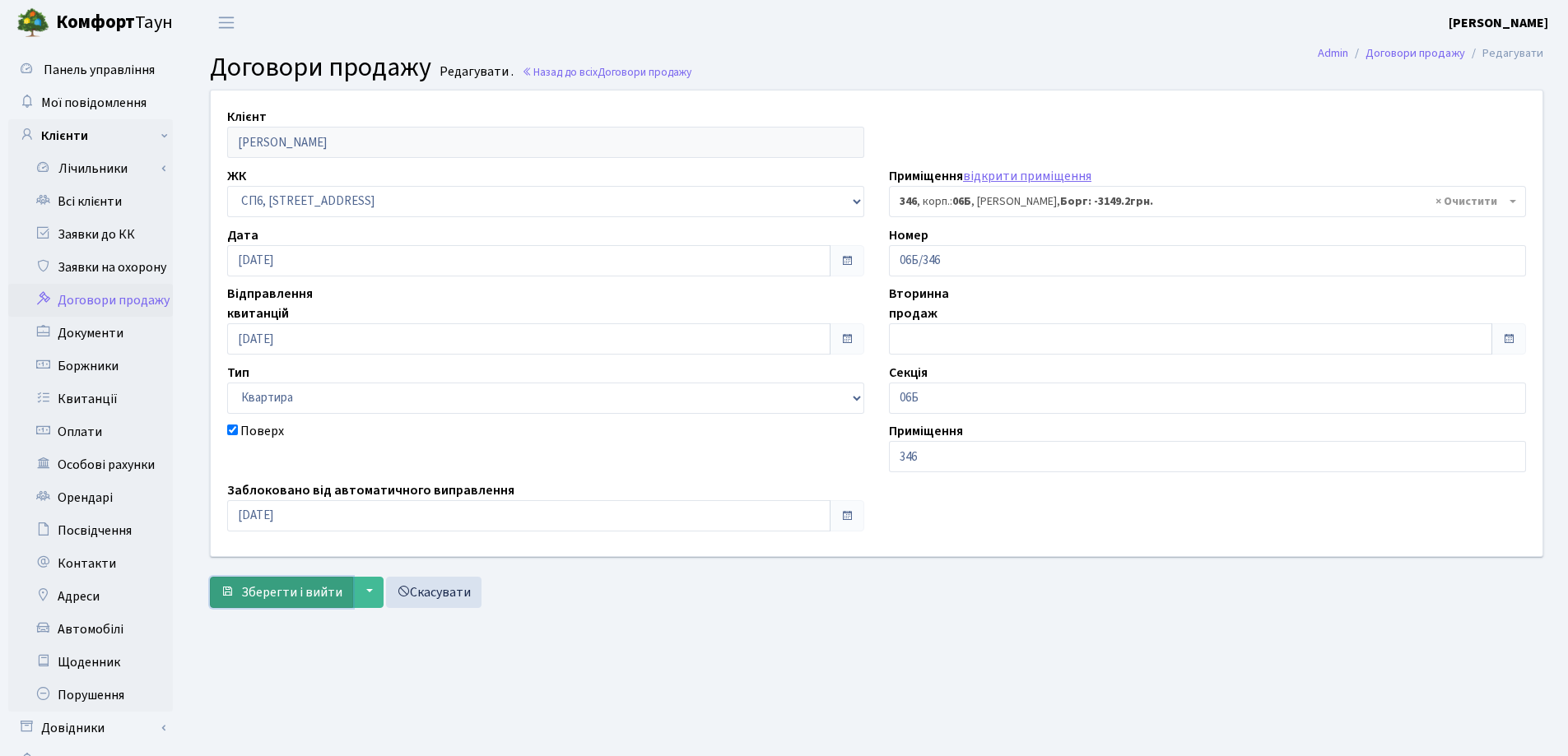
click at [281, 590] on span "Зберегти і вийти" at bounding box center [292, 593] width 101 height 19
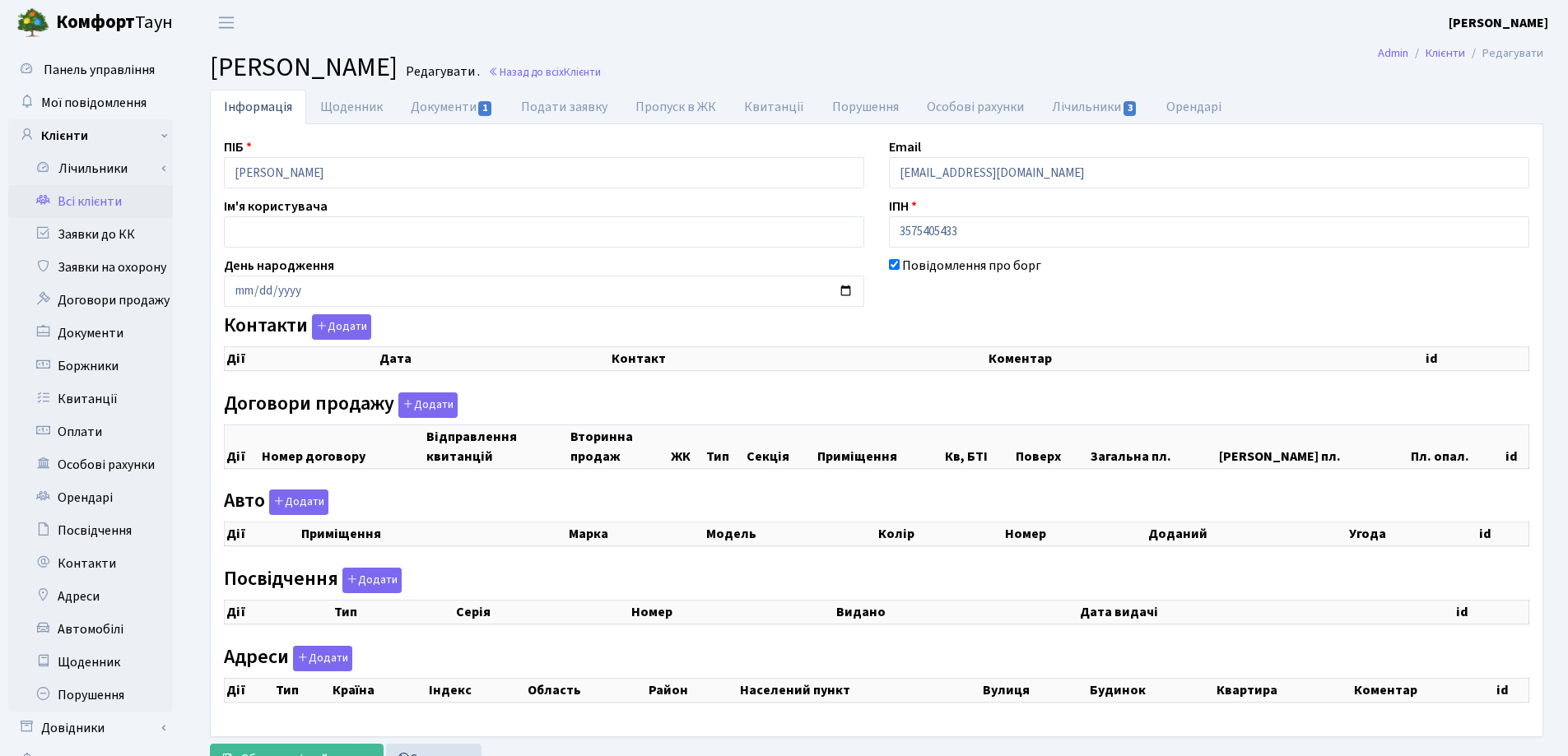
checkbox input "true"
select select "25"
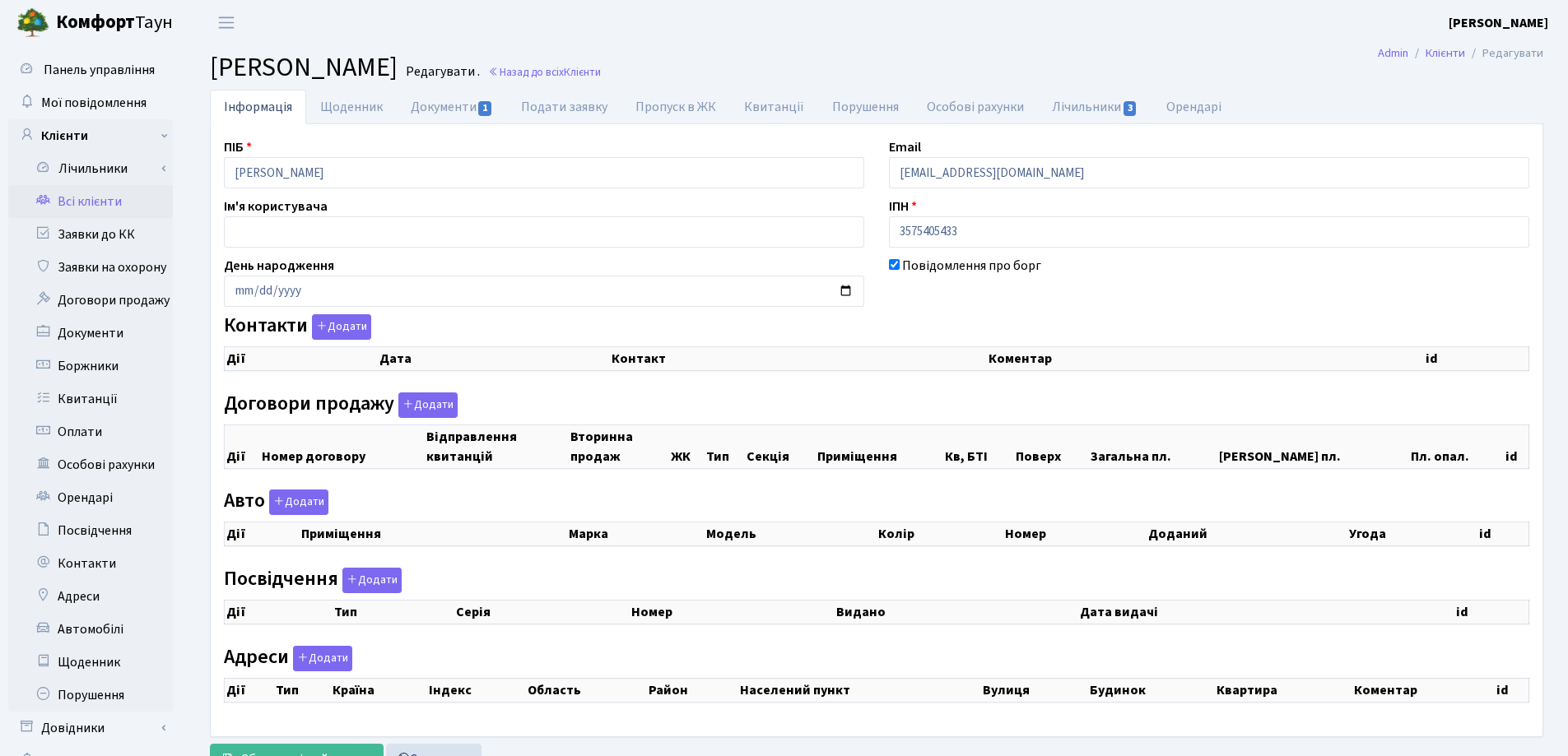
select select "25"
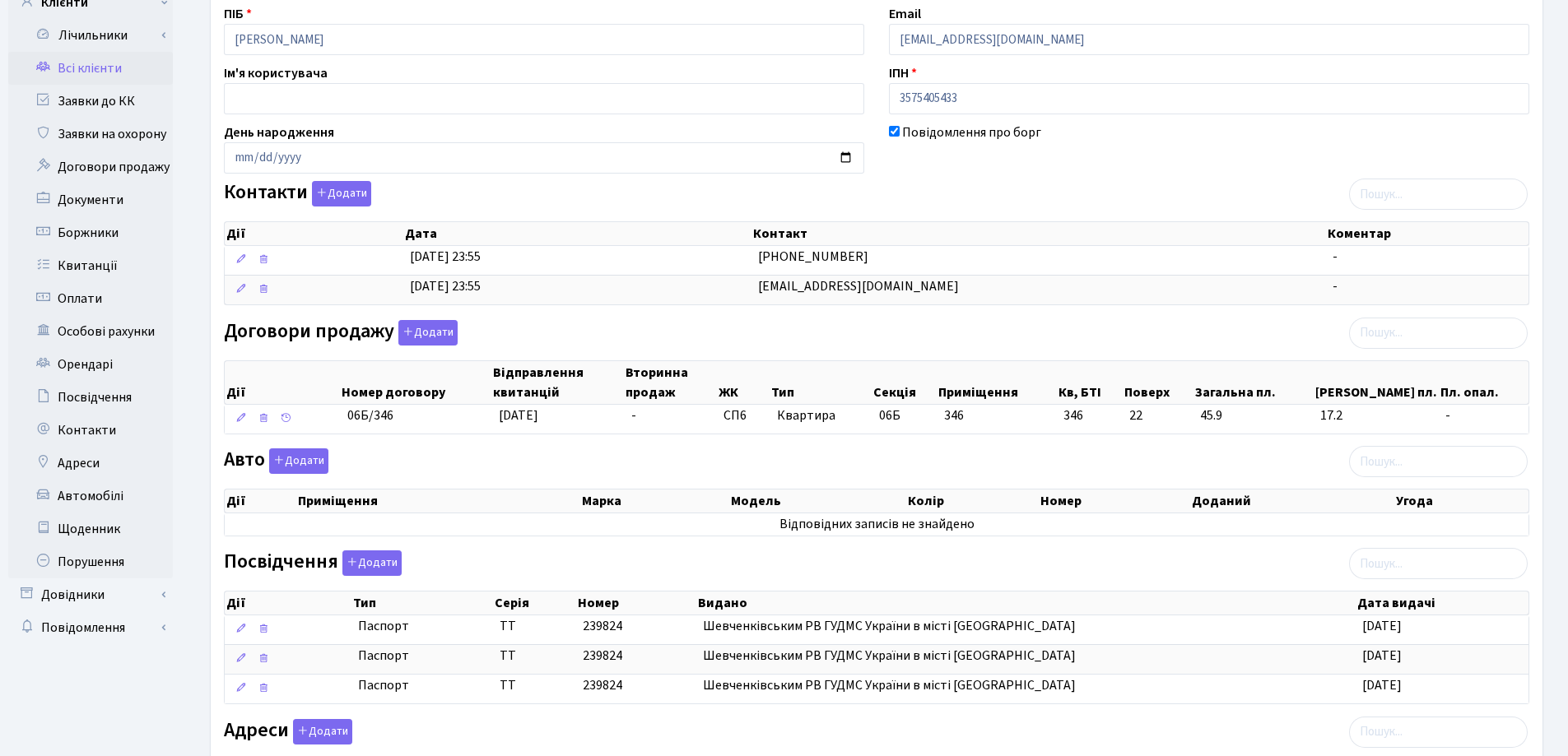
scroll to position [395, 0]
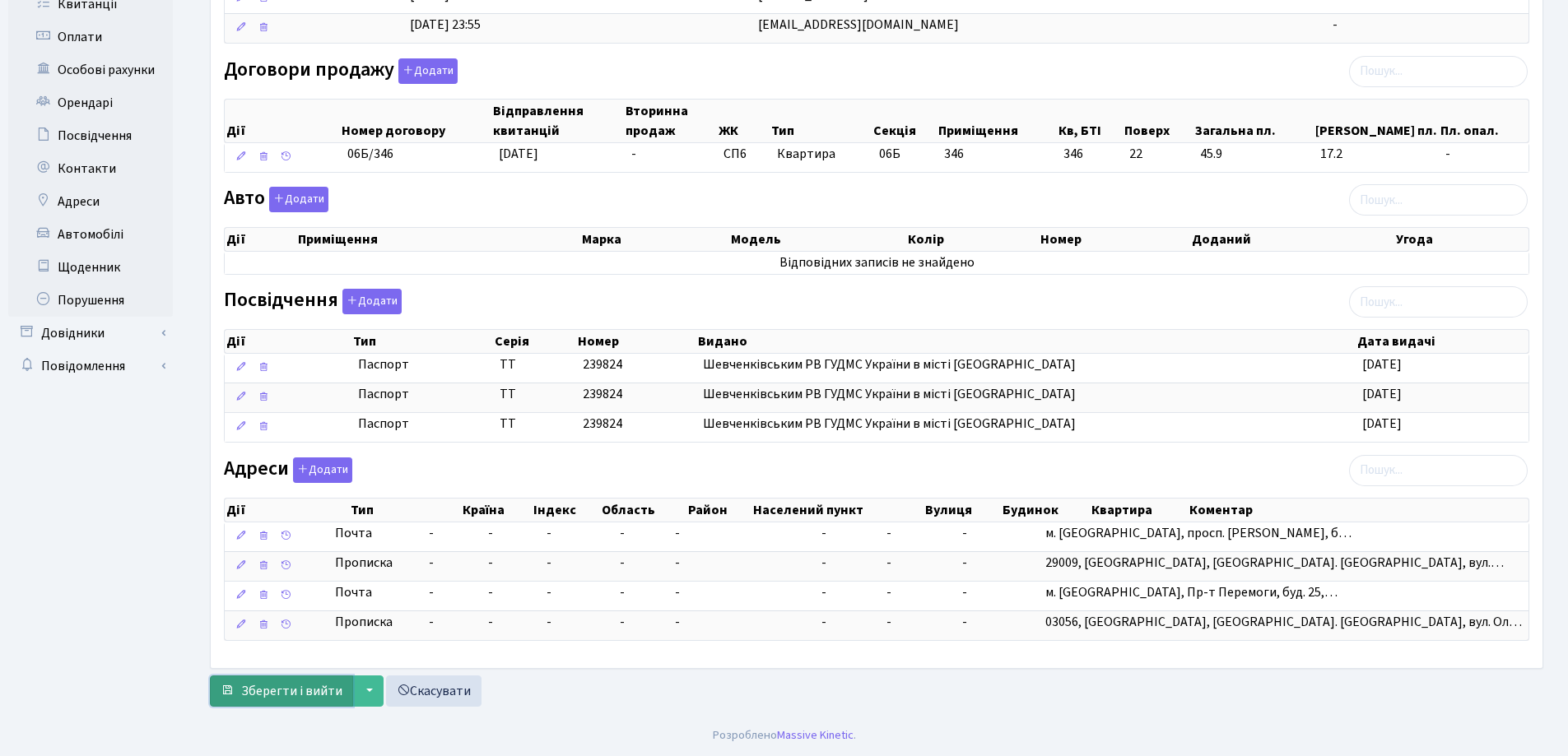
click at [268, 689] on span "Зберегти і вийти" at bounding box center [292, 691] width 101 height 19
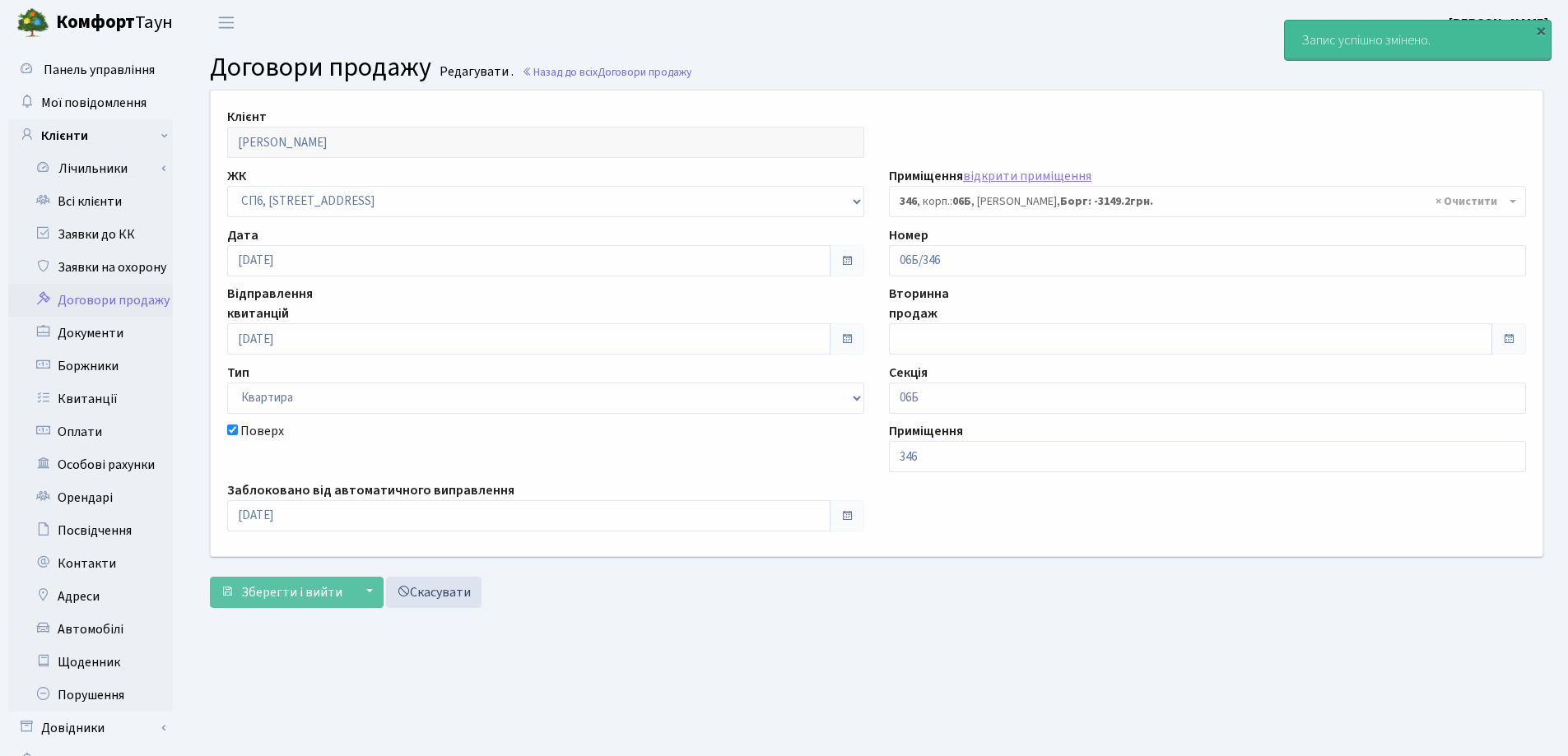
select select "22014"
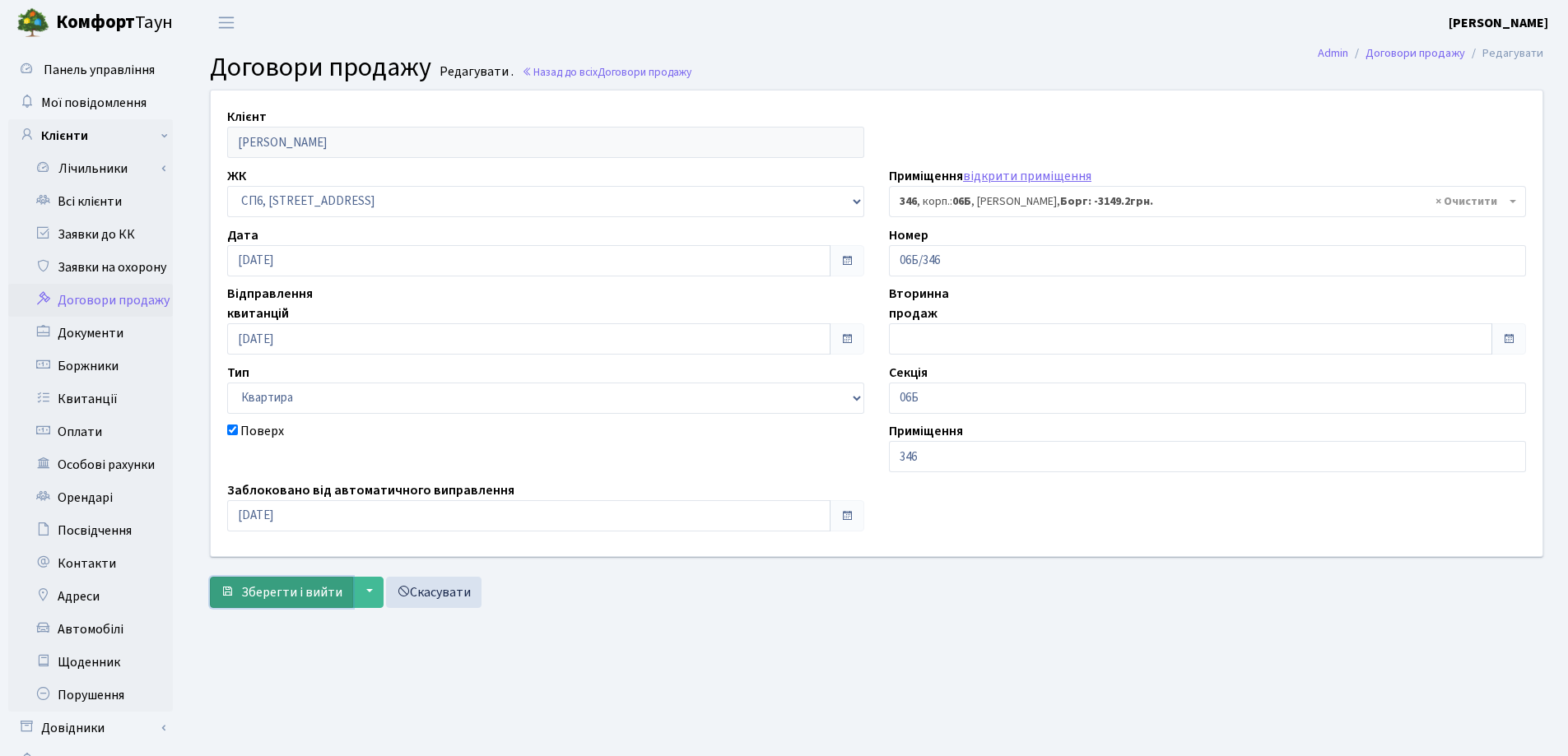
click at [278, 589] on span "Зберегти і вийти" at bounding box center [292, 593] width 101 height 19
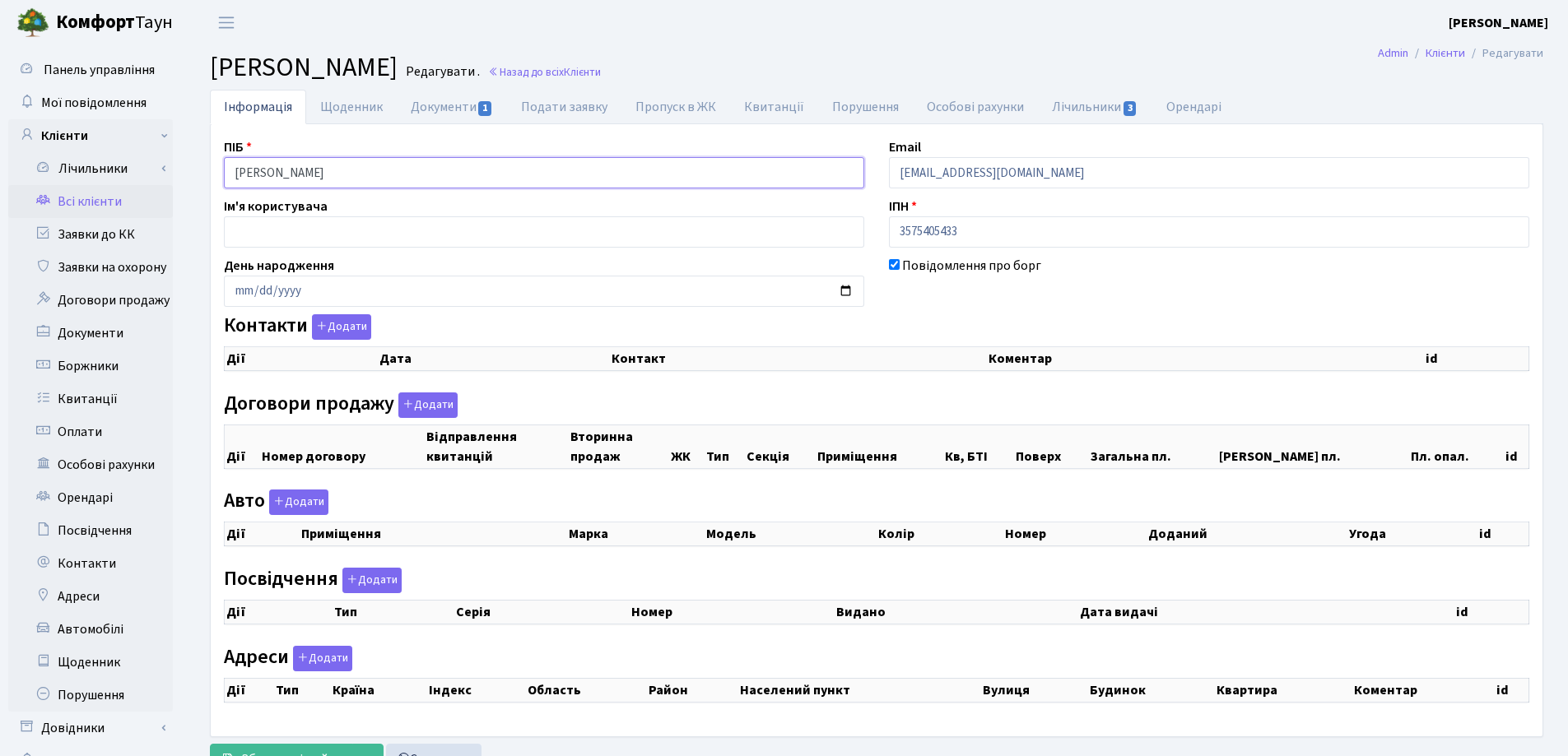
checkbox input "true"
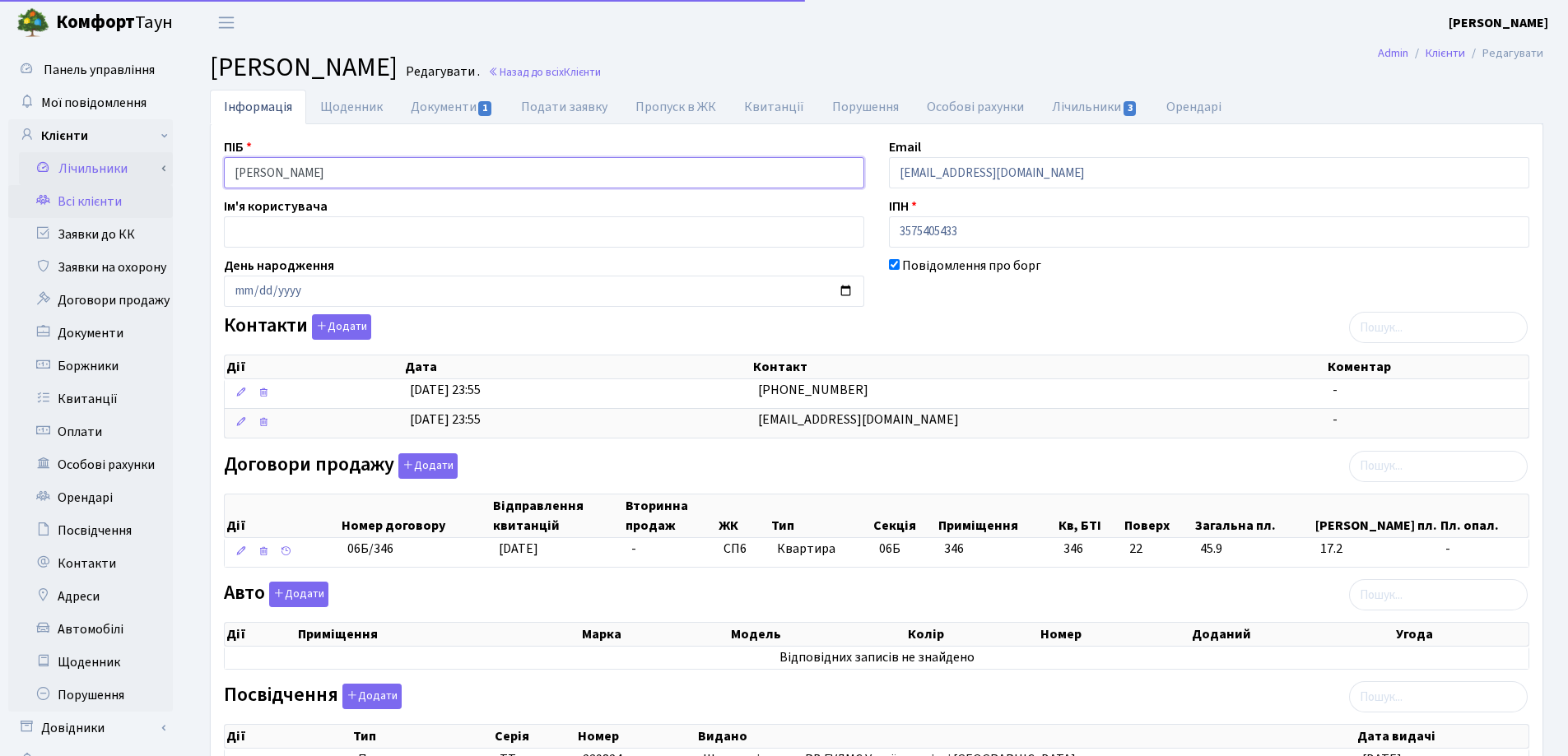
drag, startPoint x: 503, startPoint y: 167, endPoint x: 159, endPoint y: 166, distance: 344.0
click at [159, 166] on div "Панель управління Мої повідомлення Клієнти Лічильники Показання" at bounding box center [784, 578] width 1568 height 1065
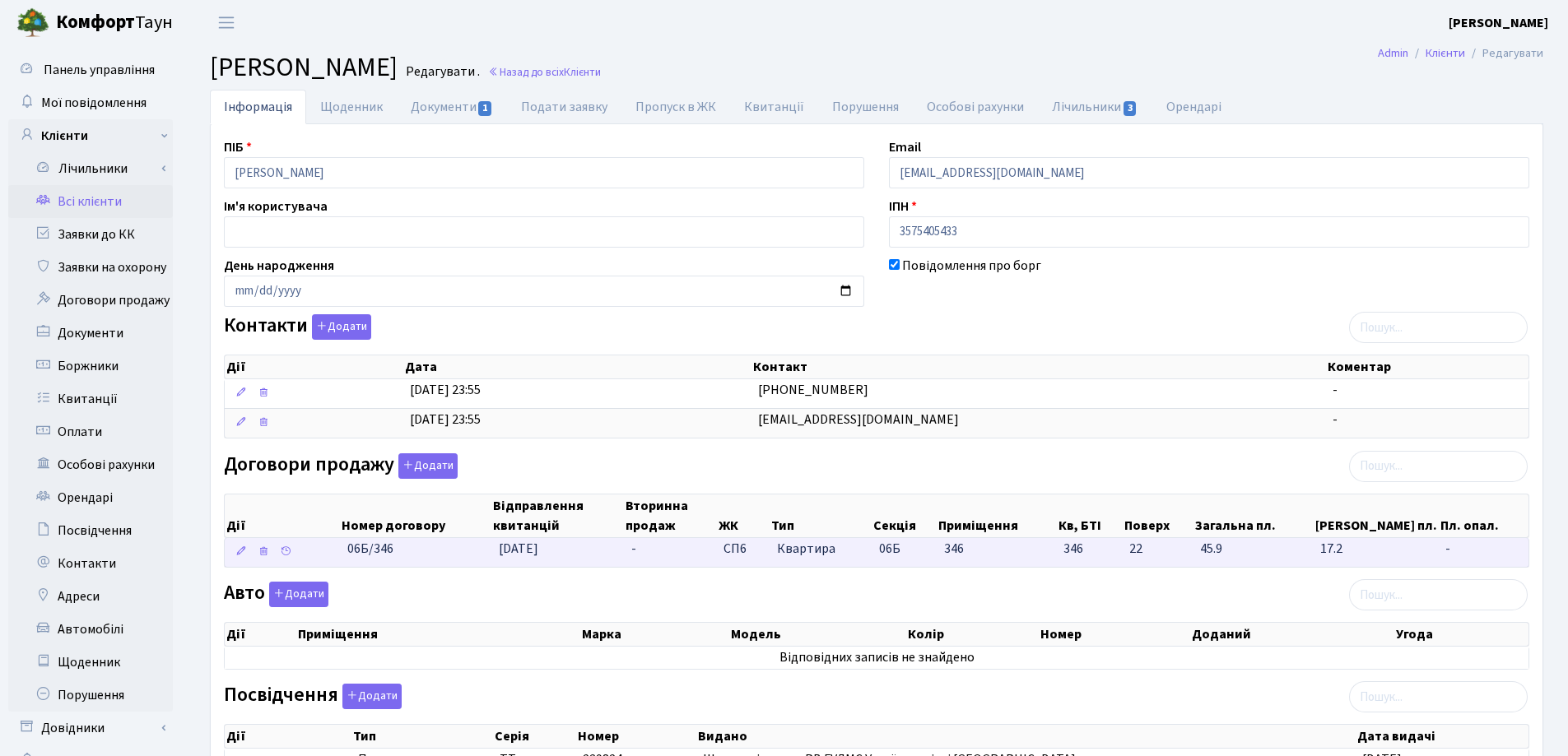
drag, startPoint x: 453, startPoint y: 552, endPoint x: 340, endPoint y: 551, distance: 113.0
click at [340, 551] on \<\/span\>\a "06Б/346 [DATE] - СП6 Квартира 06Б 346 346 -" at bounding box center [877, 552] width 1304 height 29
copy span "06Б/346"
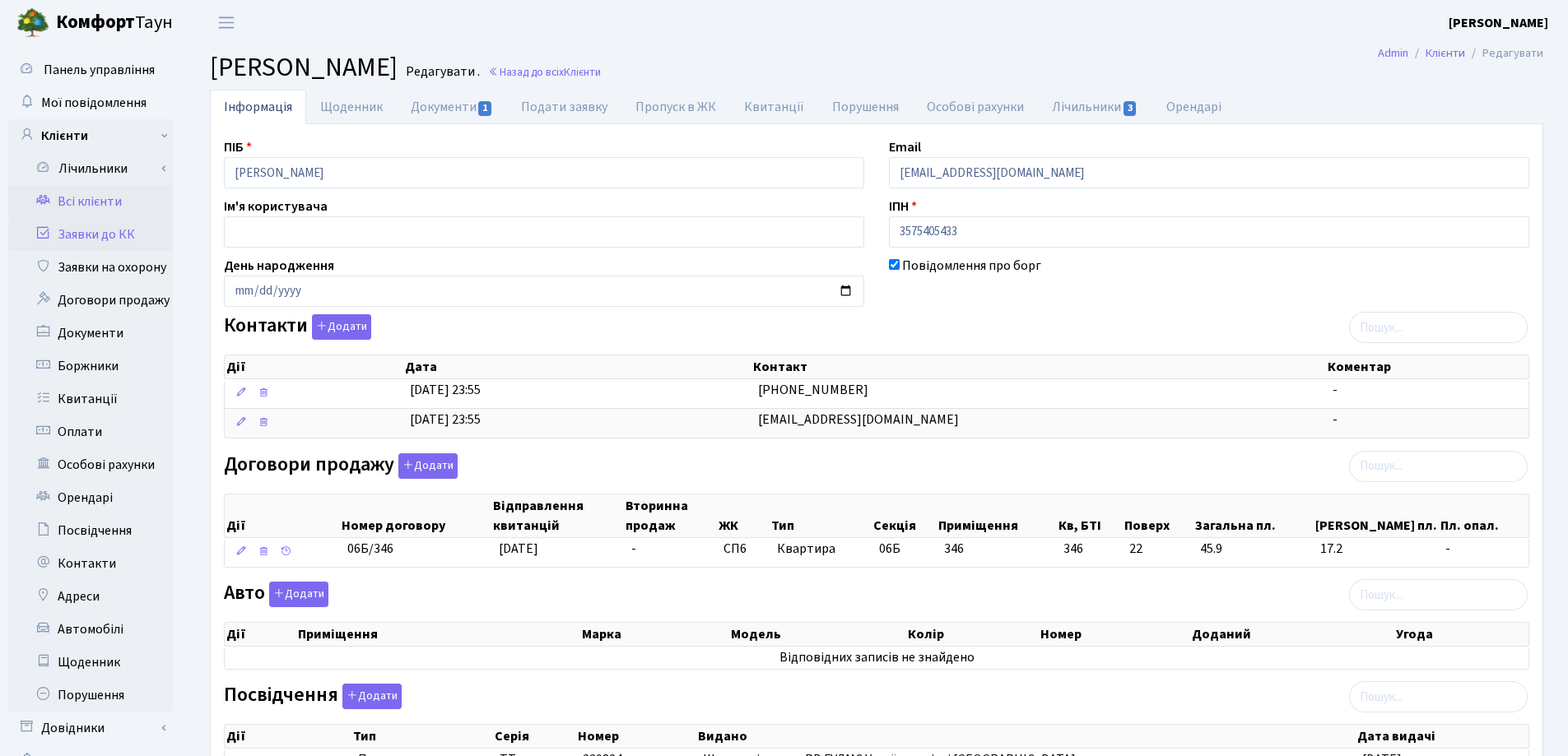
click at [101, 236] on link "Заявки до КК" at bounding box center [91, 234] width 165 height 33
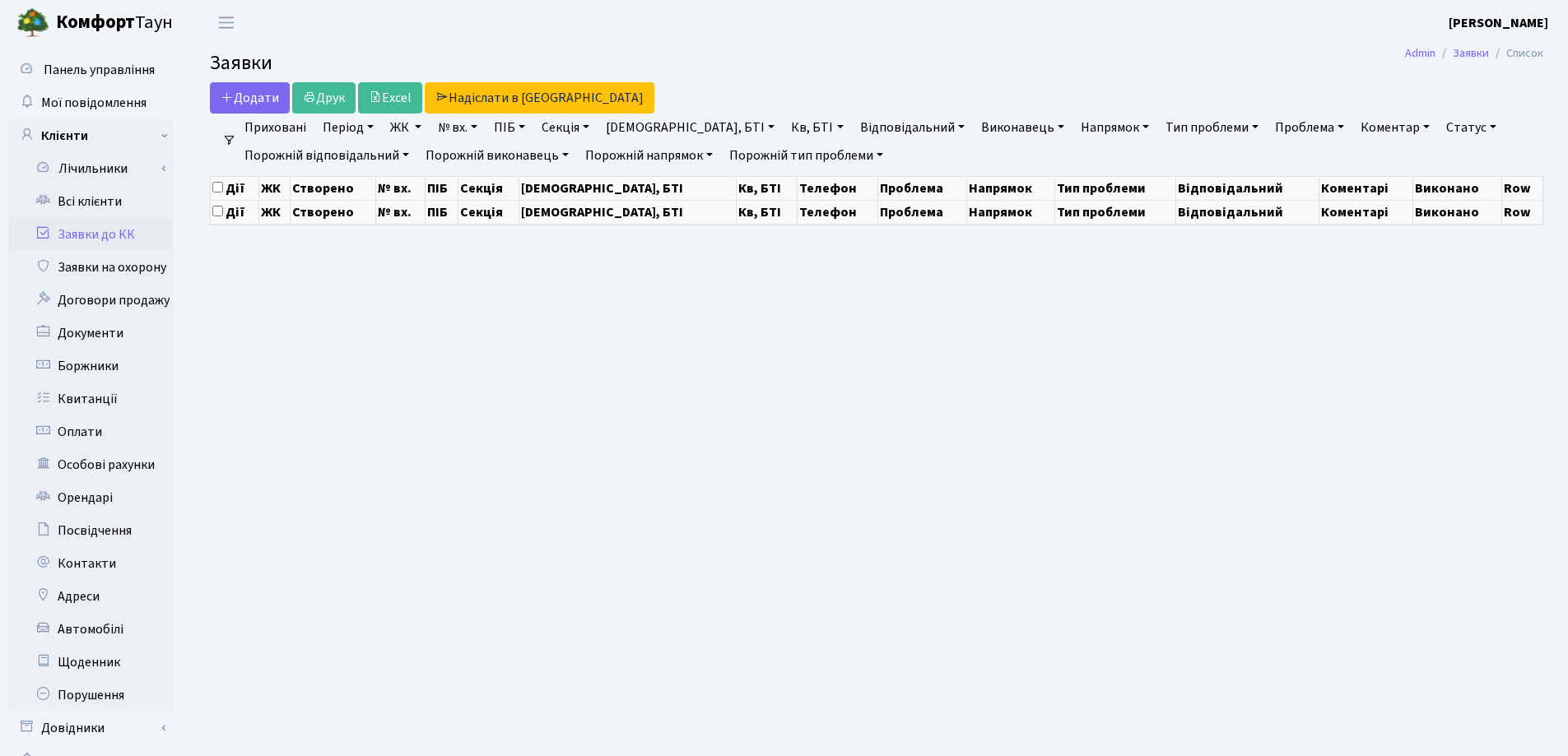
select select "25"
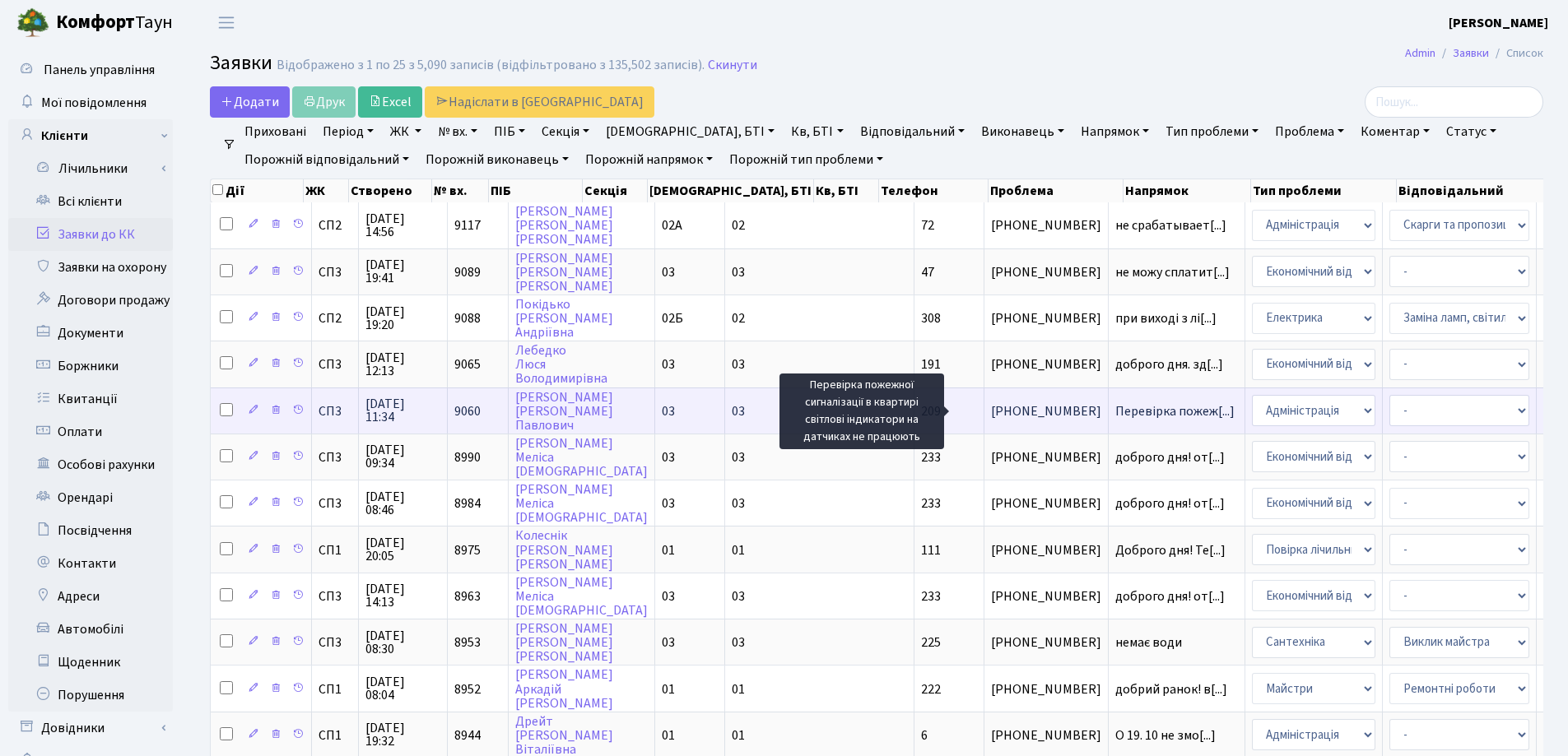
click at [1115, 407] on span "Перевірка пожеж[...]" at bounding box center [1175, 411] width 119 height 19
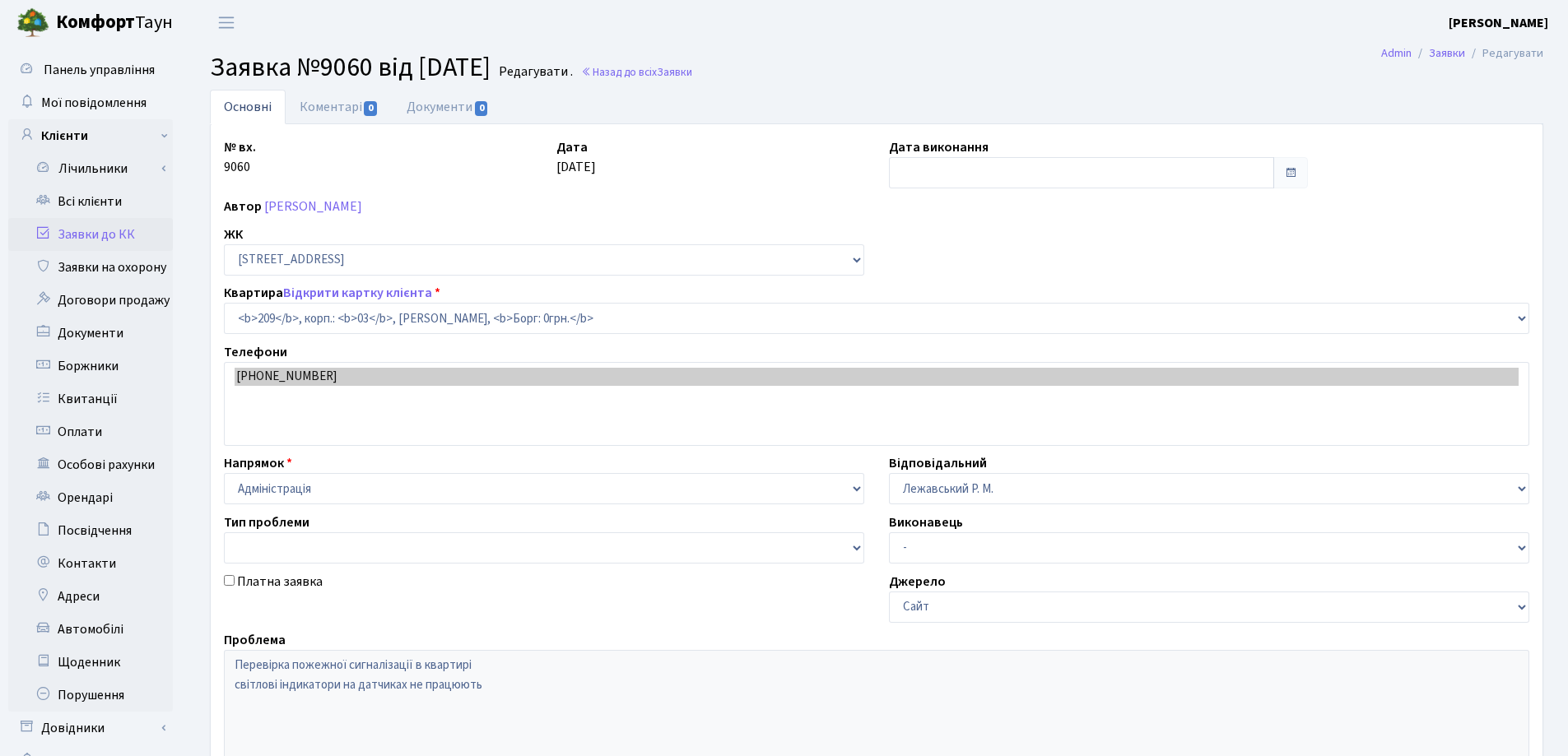
select select "20931"
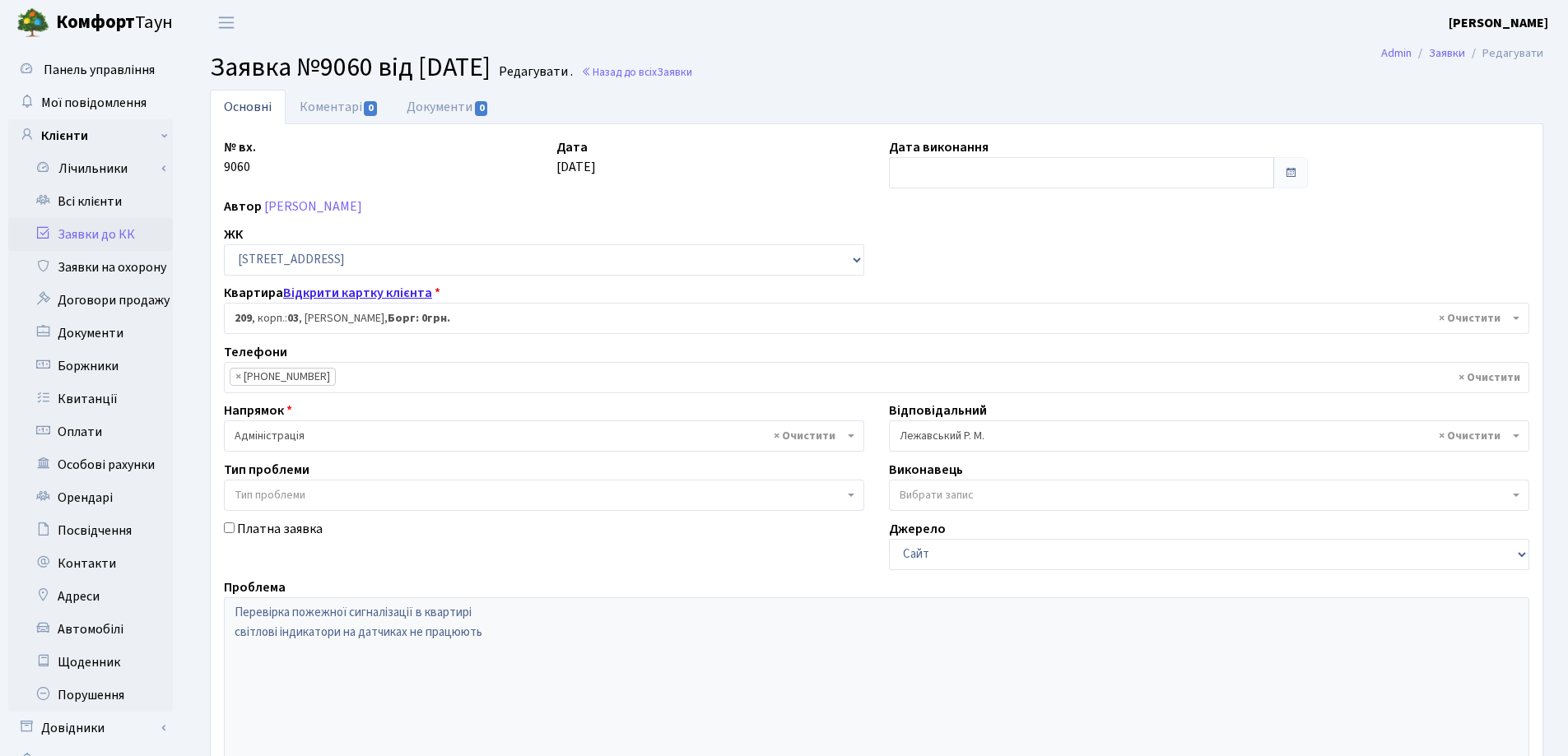
click at [356, 290] on link "Відкрити картку клієнта" at bounding box center [358, 293] width 149 height 19
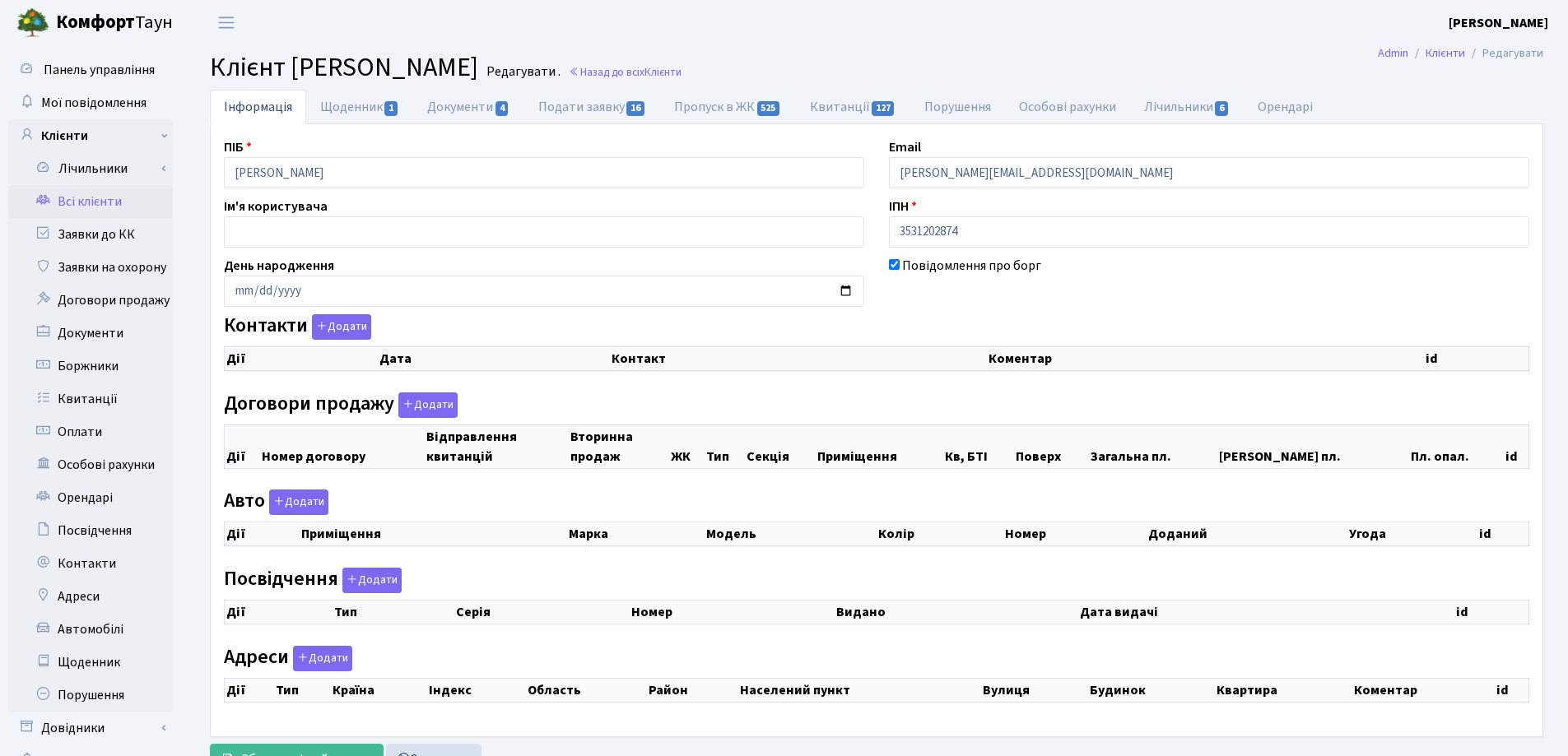
checkbox input "true"
select select "25"
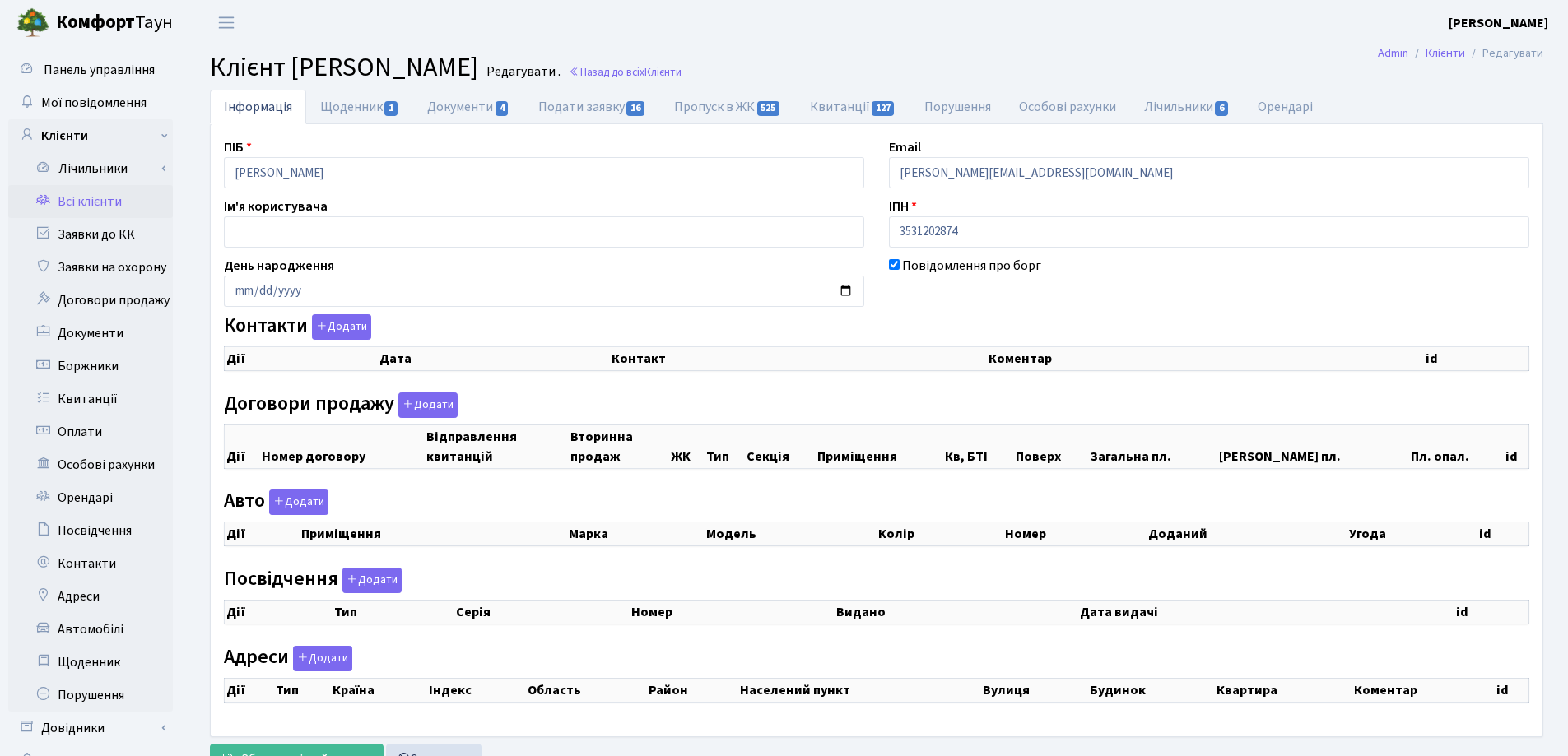
select select "25"
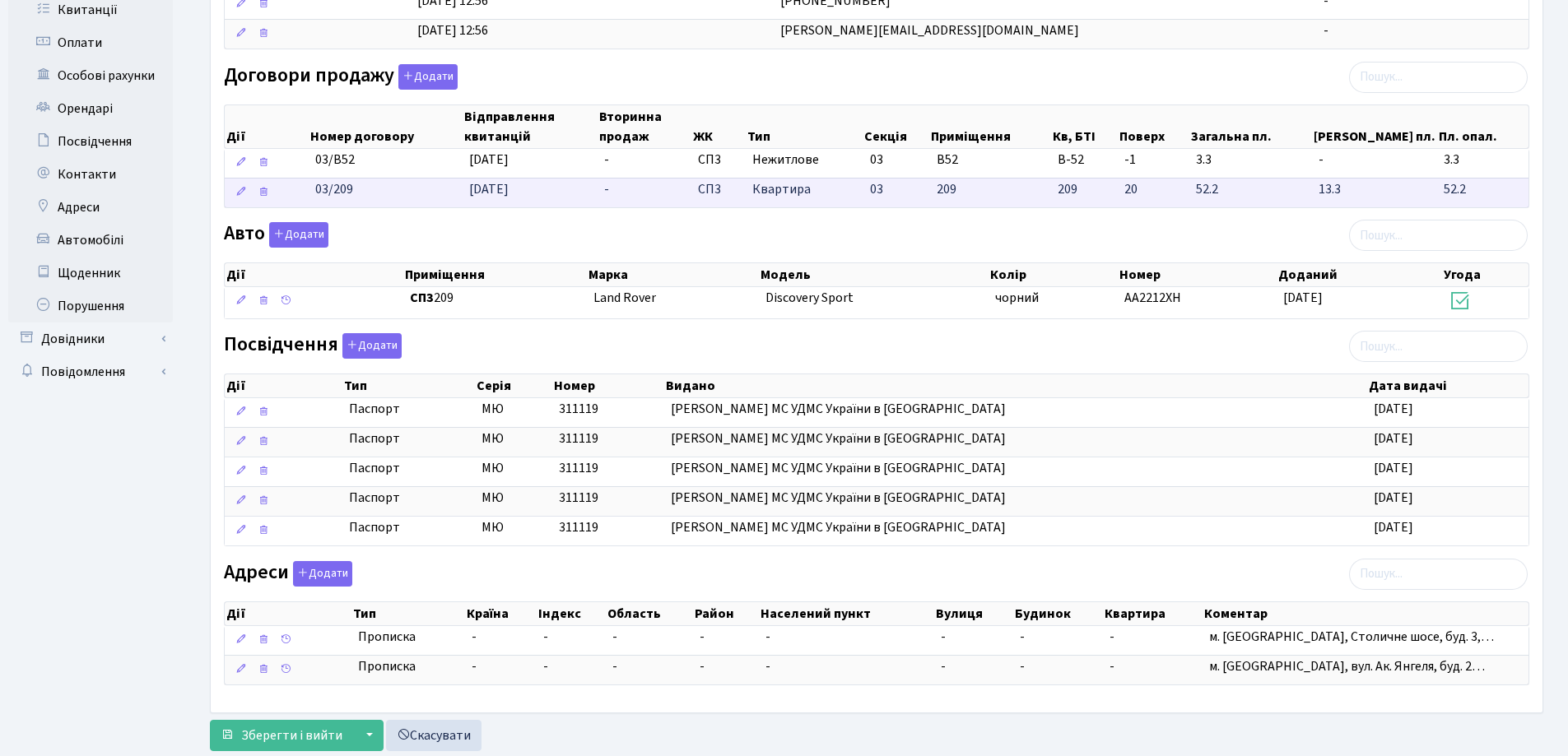
scroll to position [434, 0]
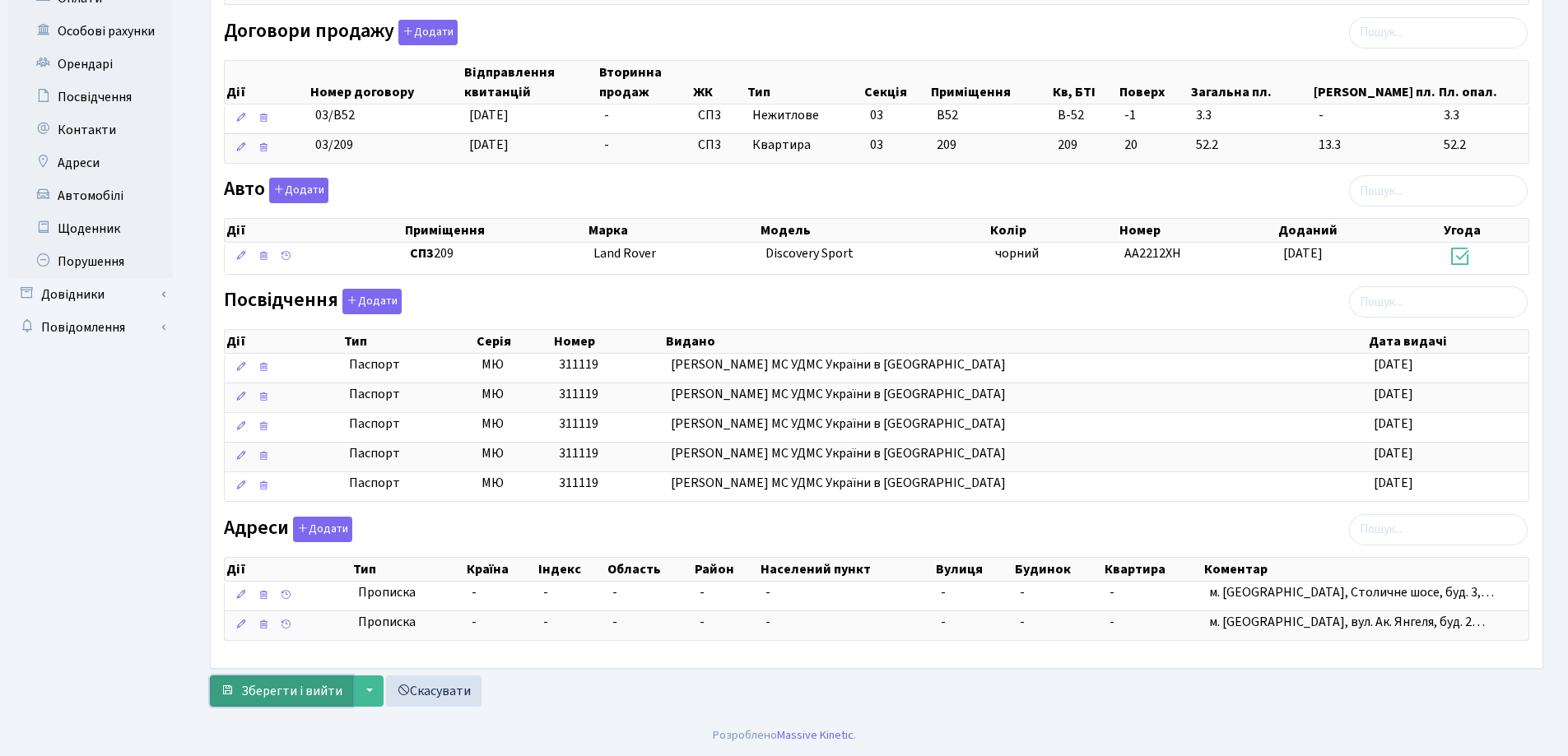
click at [304, 697] on span "Зберегти і вийти" at bounding box center [292, 691] width 101 height 19
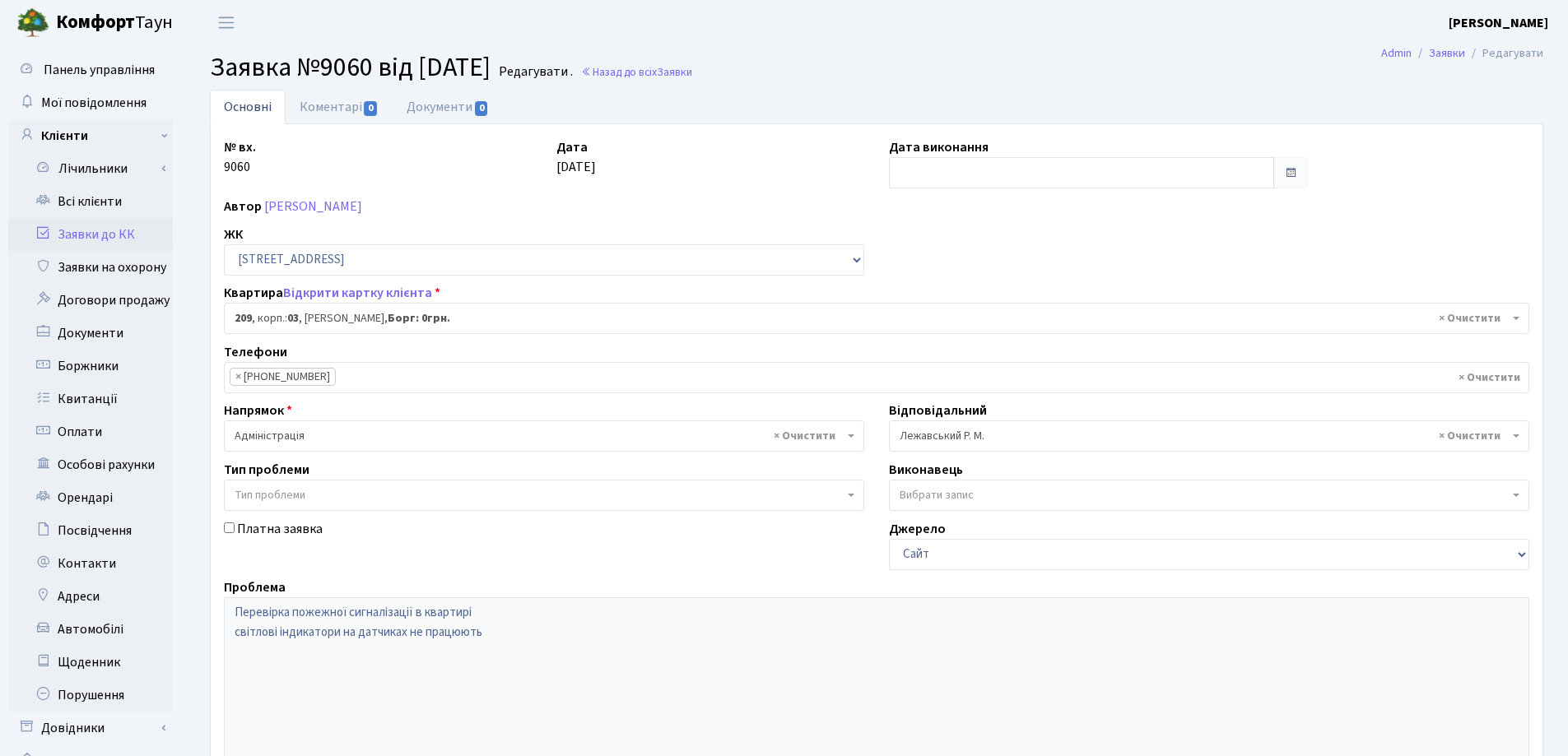
select select "20931"
click at [688, 77] on link "Назад до всіх Заявки" at bounding box center [637, 71] width 111 height 16
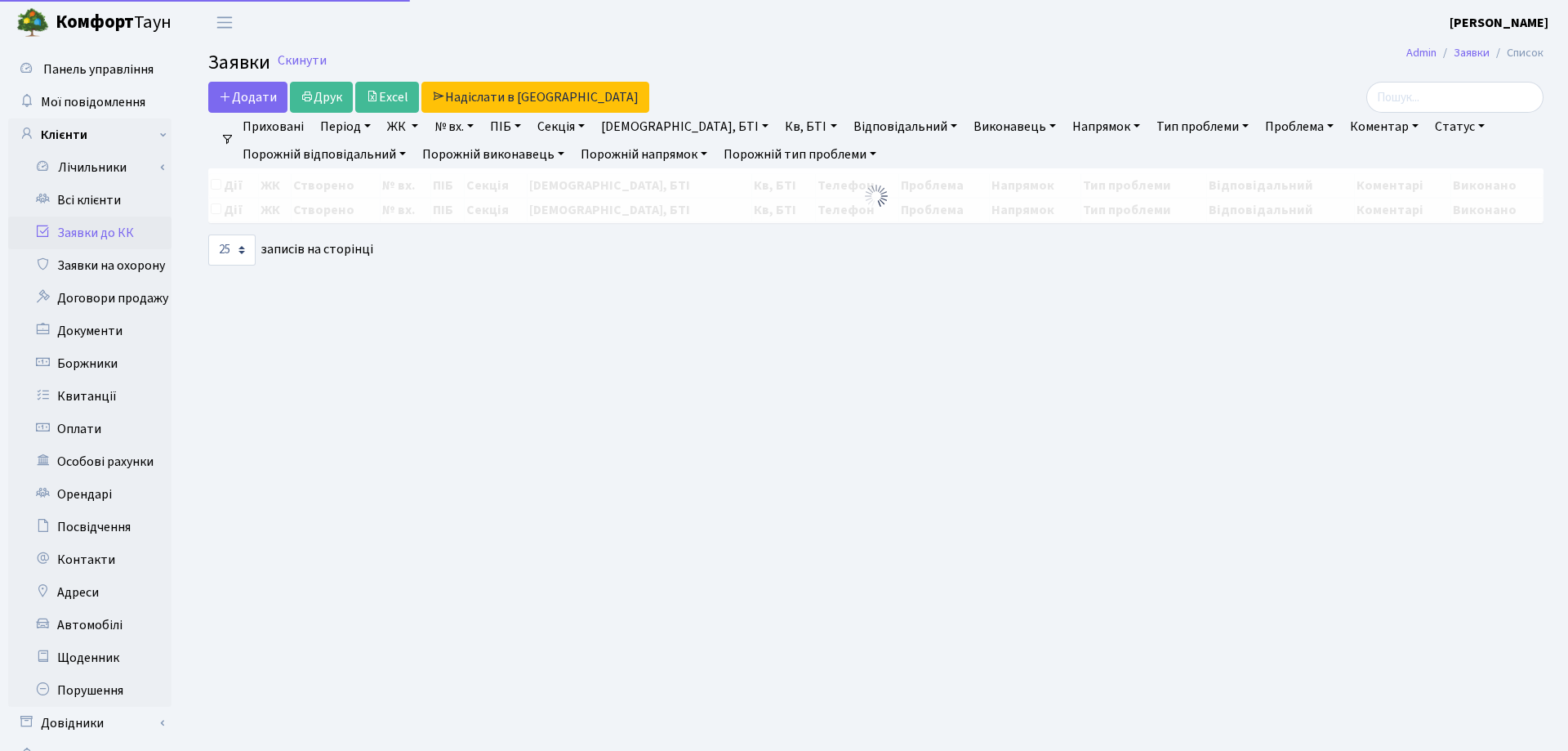
select select "25"
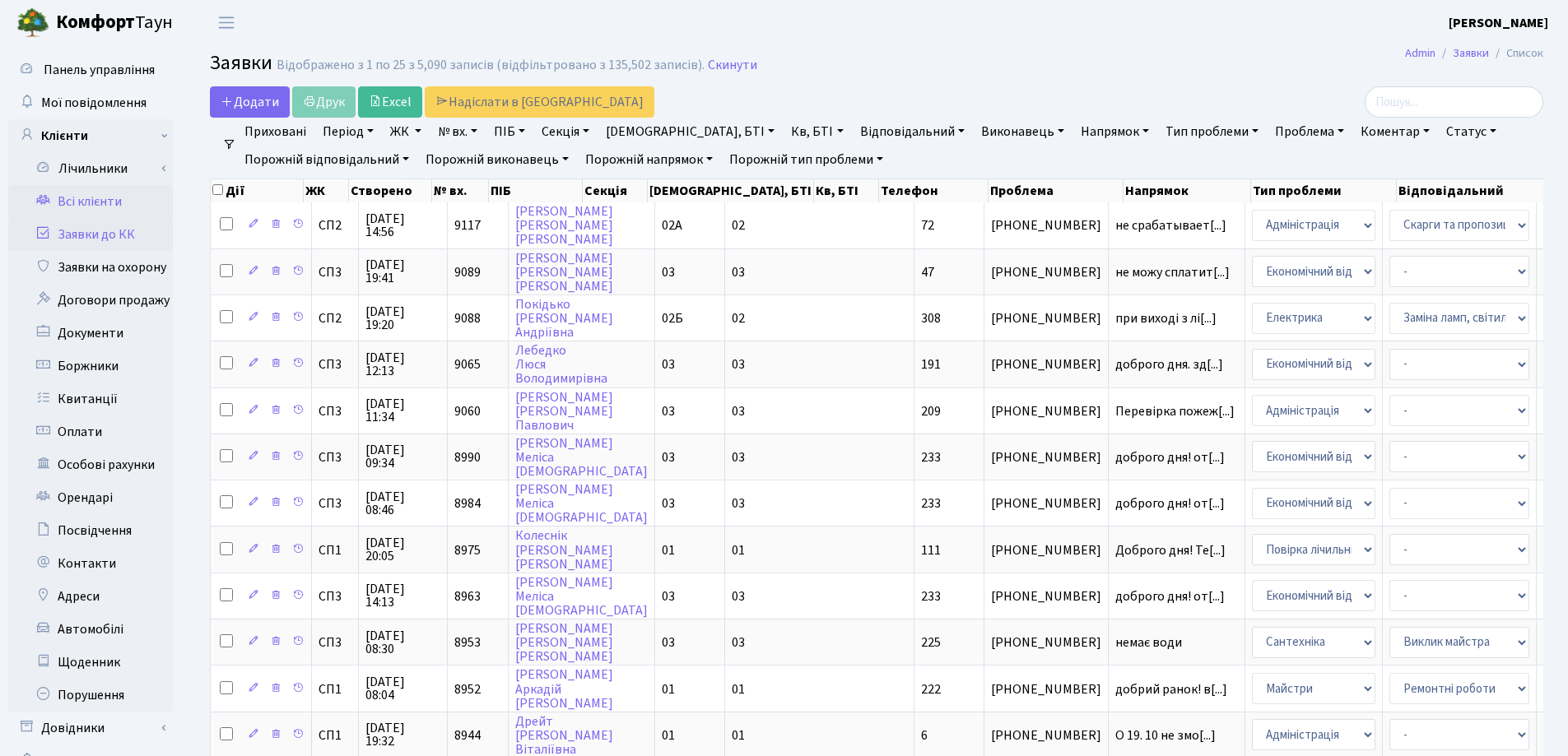
click at [125, 203] on link "Всі клієнти" at bounding box center [91, 201] width 165 height 33
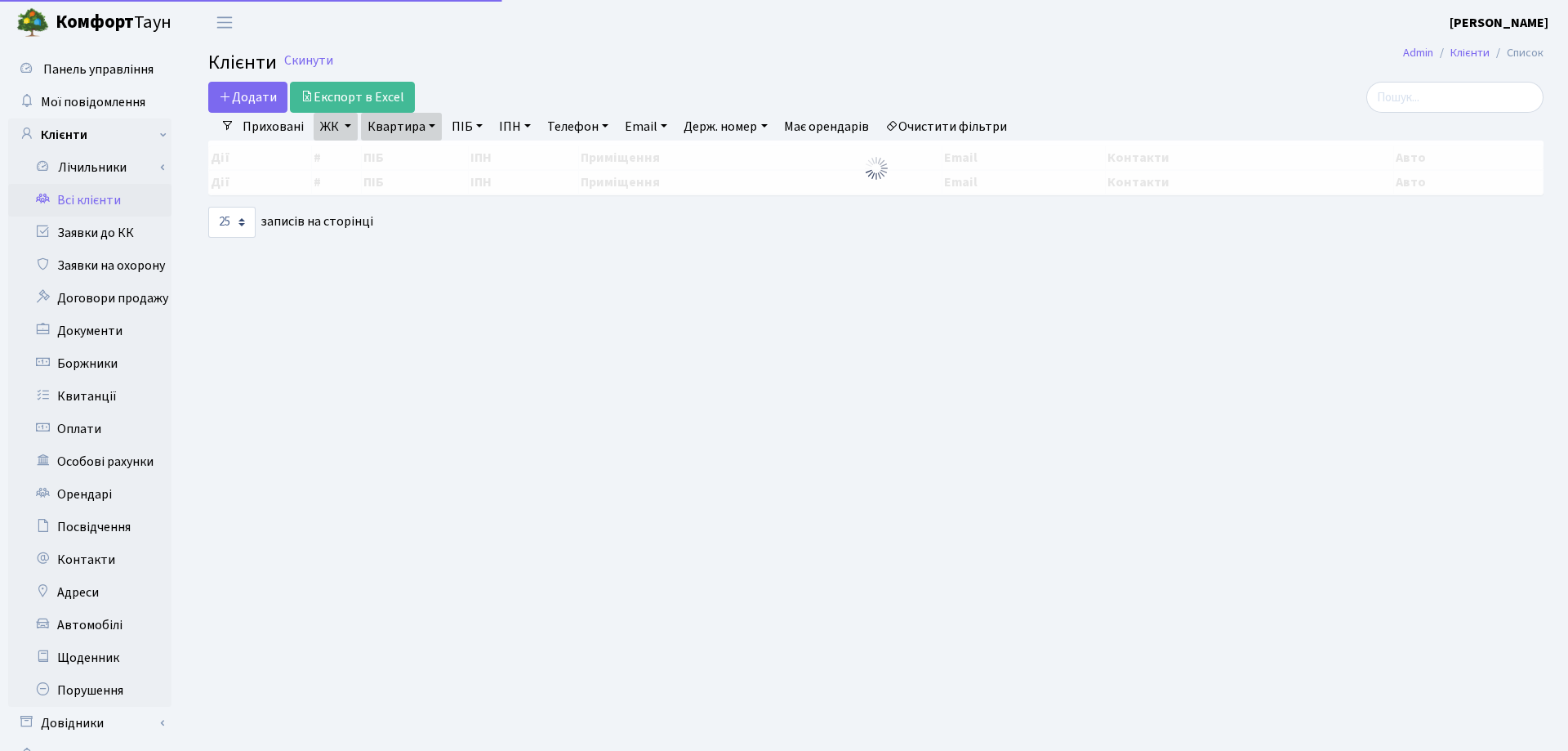
select select "25"
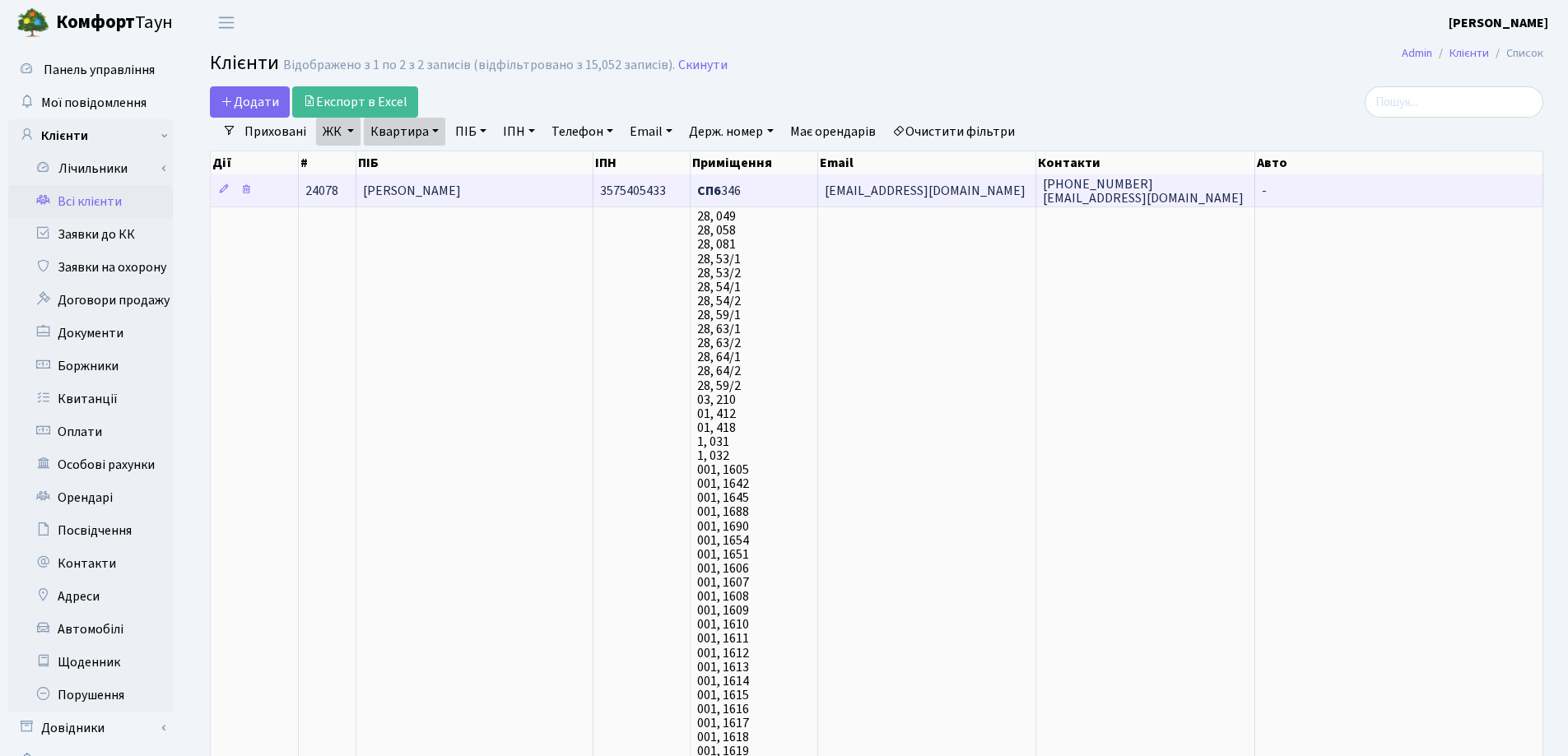
click at [461, 190] on span "[PERSON_NAME]" at bounding box center [411, 191] width 98 height 19
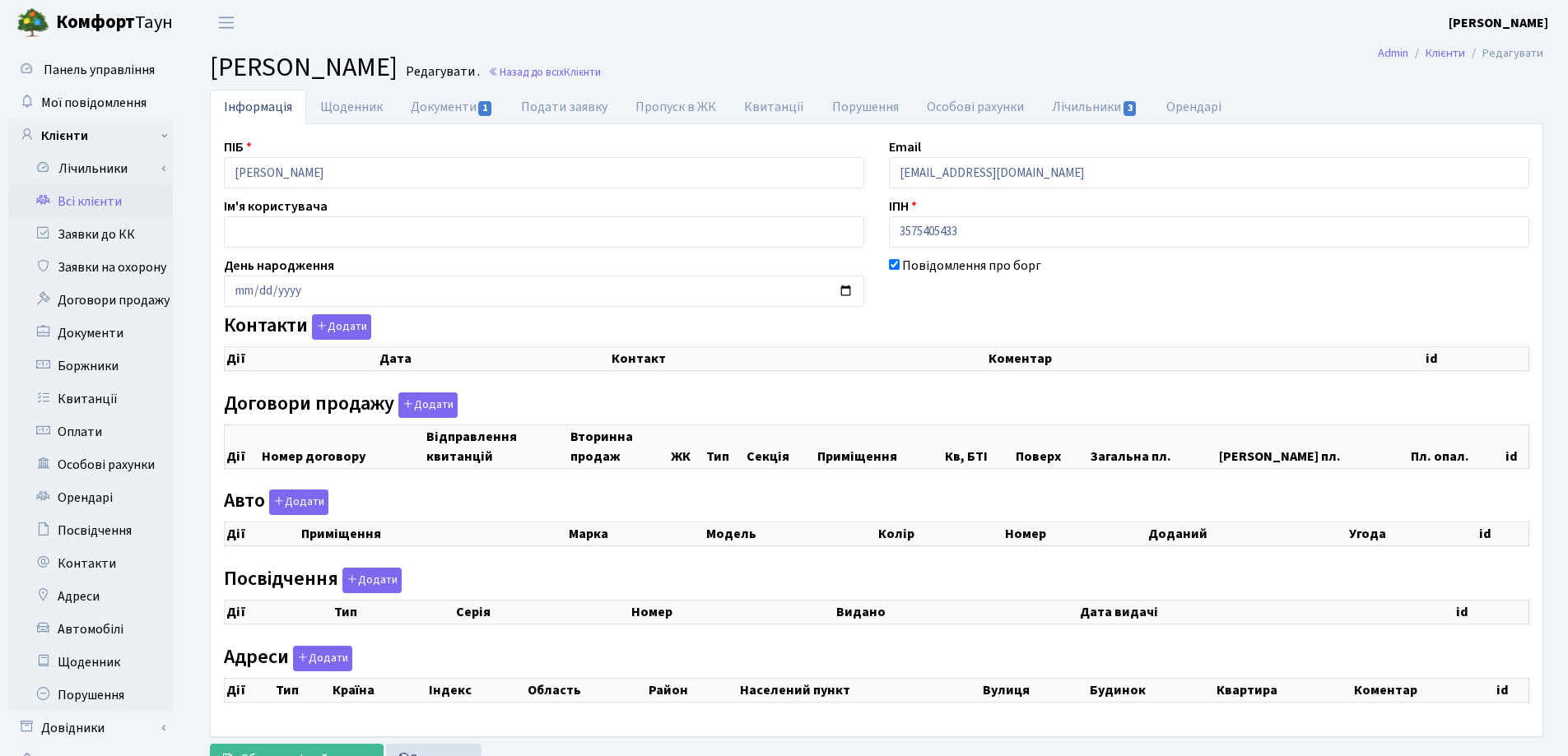
checkbox input "true"
select select "25"
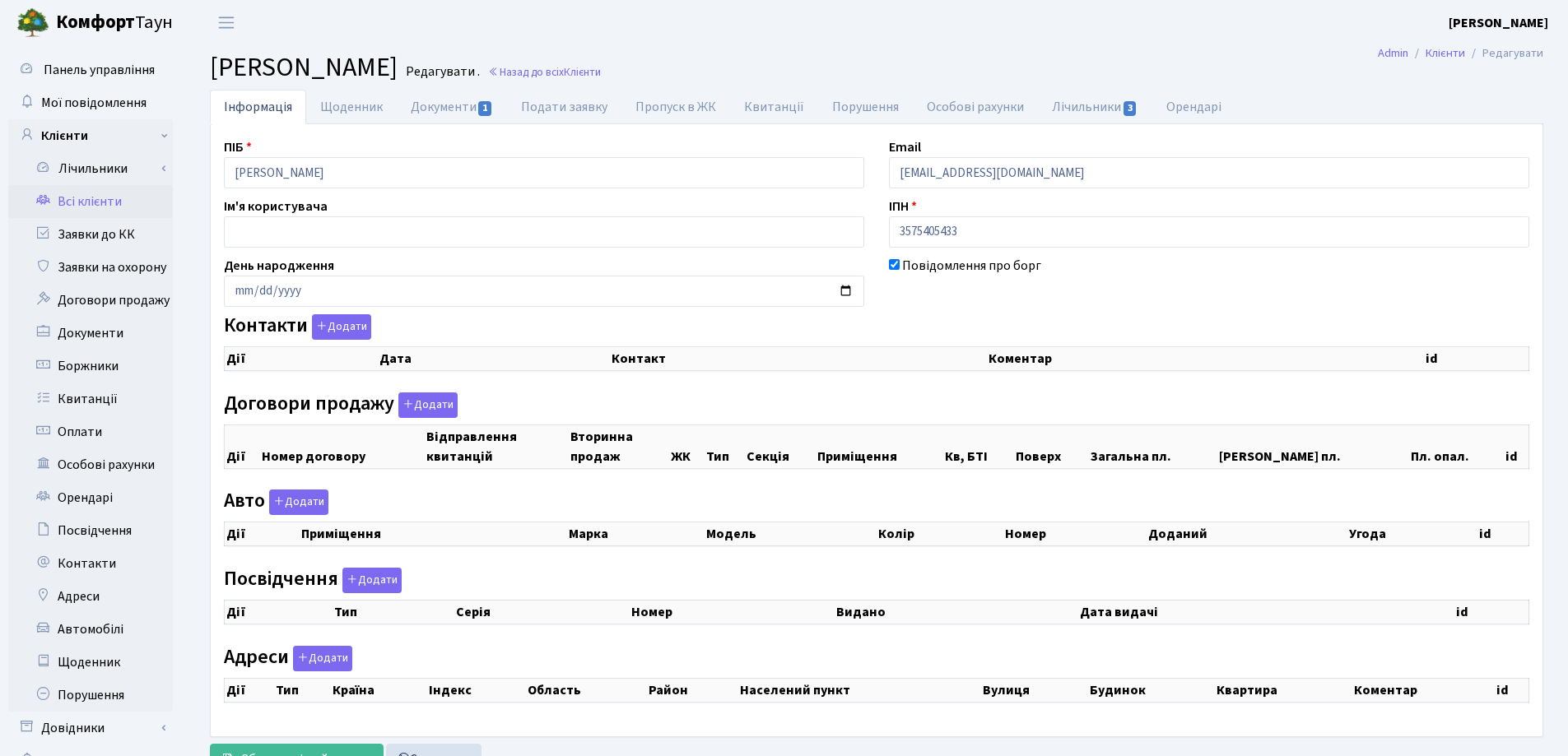
select select "25"
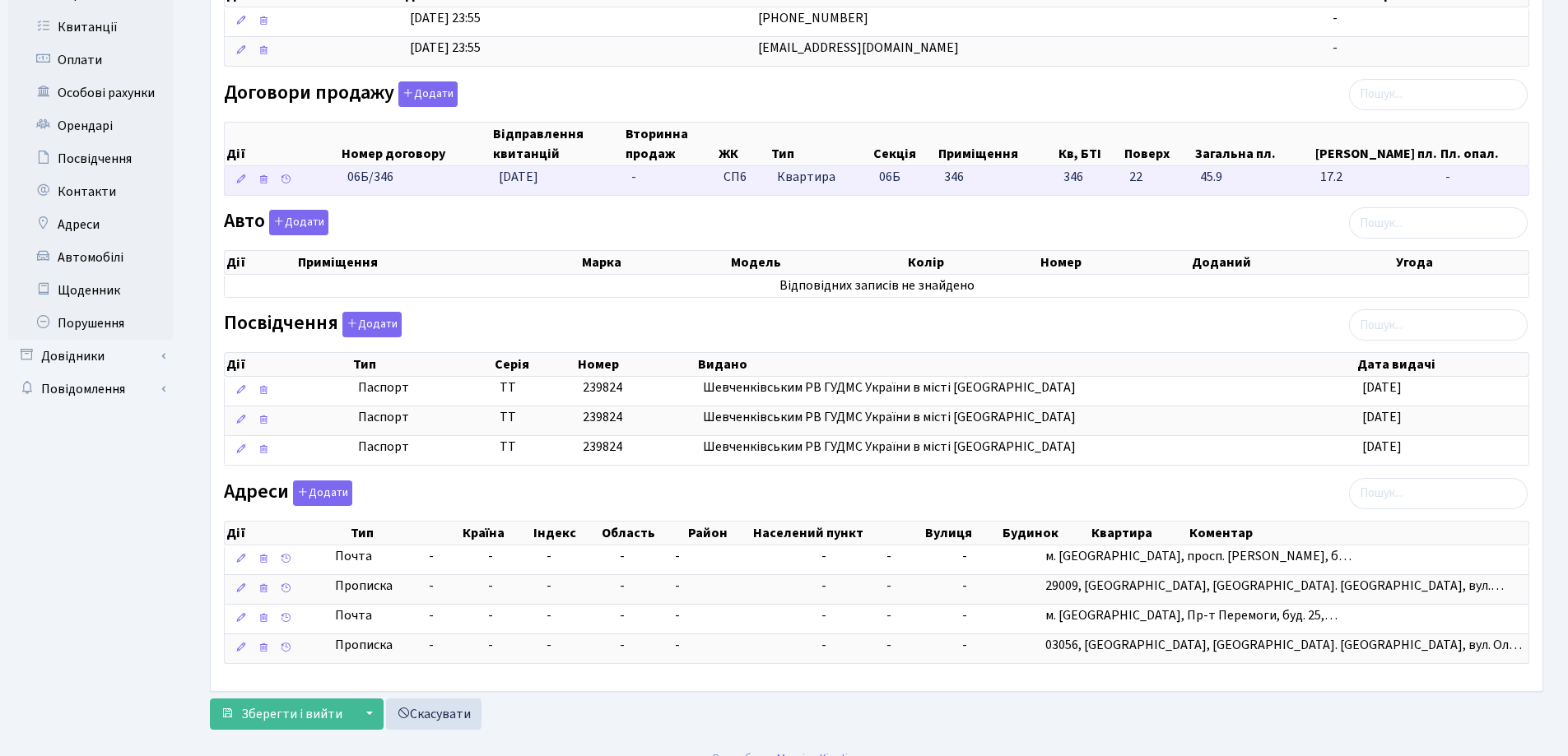
scroll to position [395, 0]
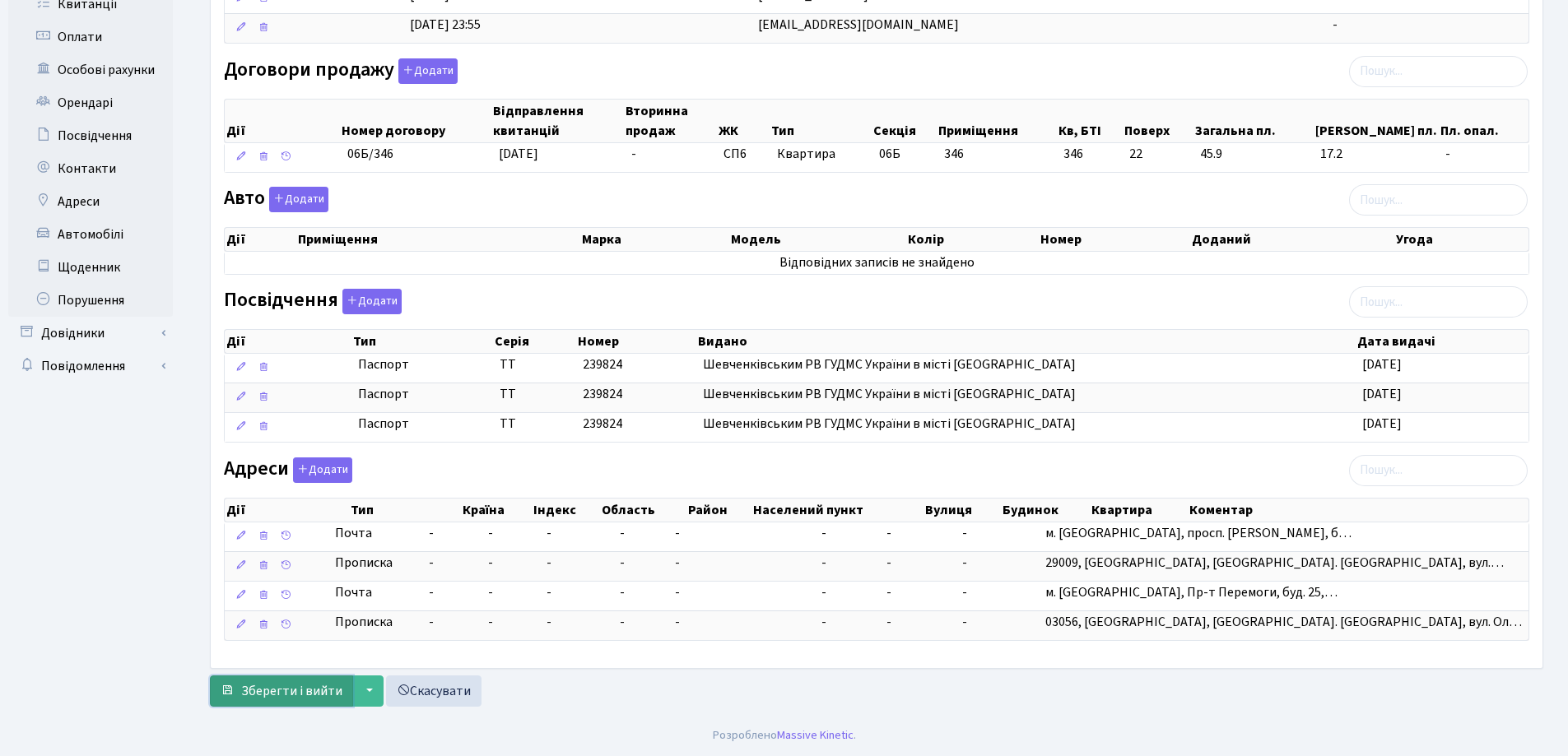
click at [292, 688] on span "Зберегти і вийти" at bounding box center [292, 691] width 101 height 19
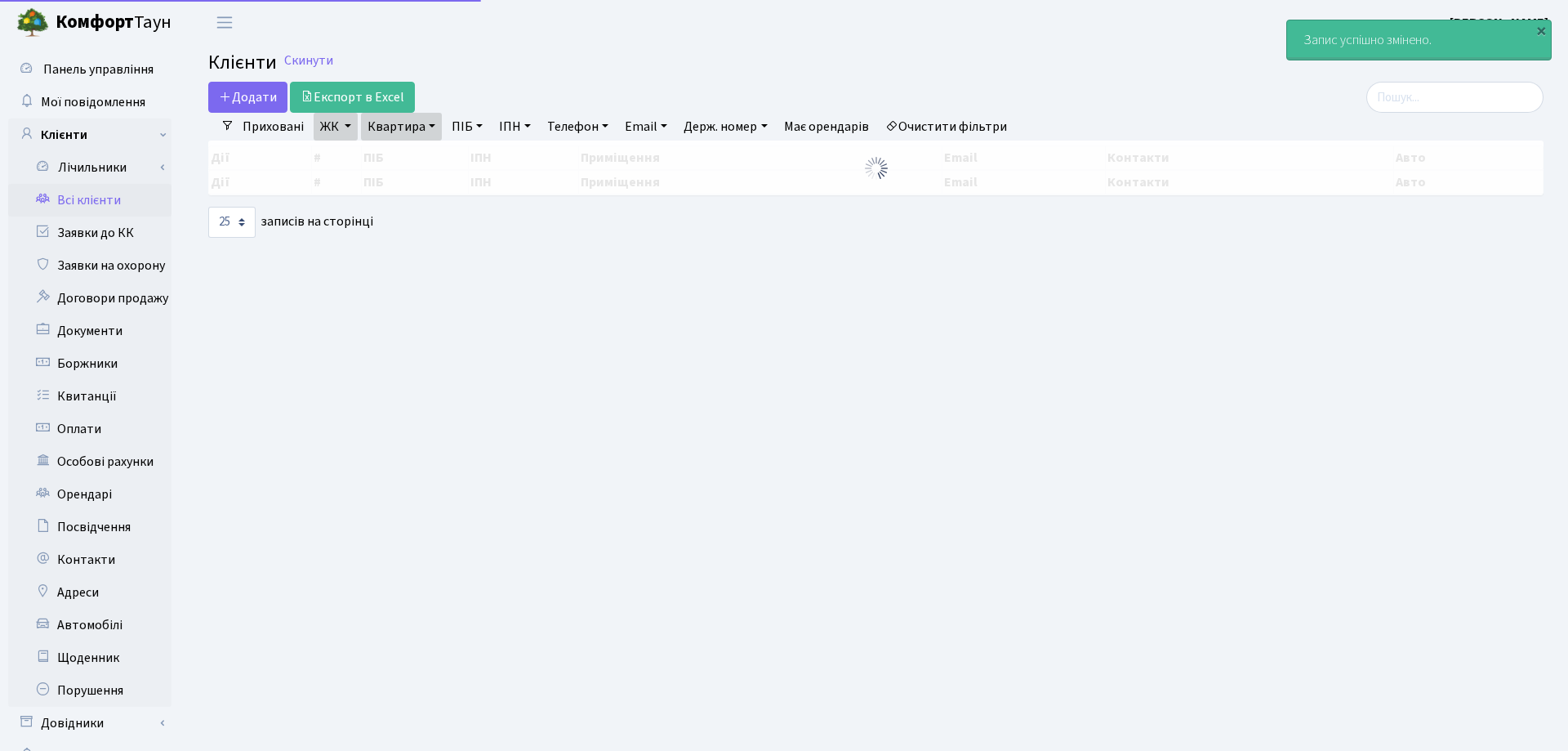
select select "25"
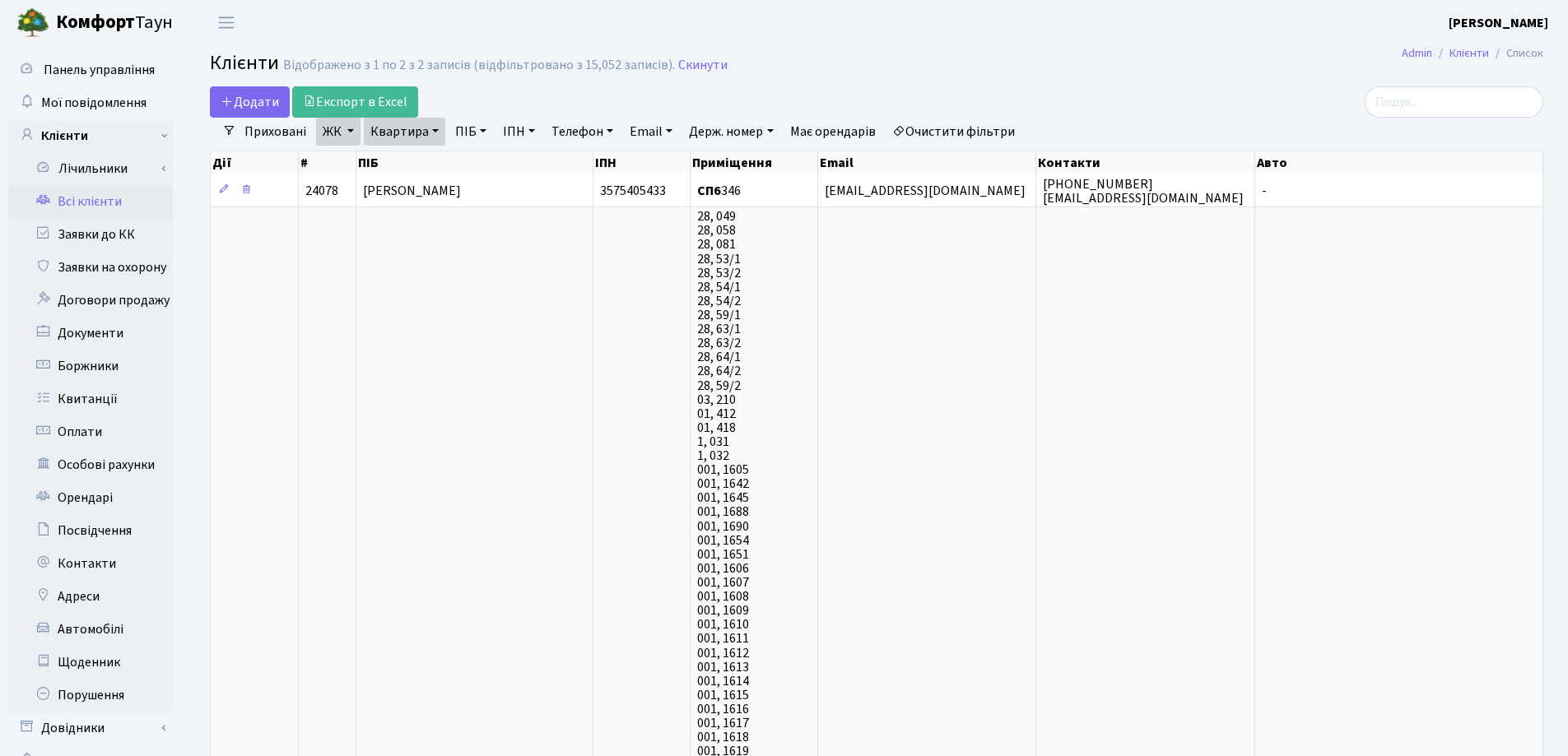
click at [436, 131] on link "Квартира" at bounding box center [404, 131] width 82 height 28
click at [478, 168] on icon at bounding box center [478, 164] width 13 height 13
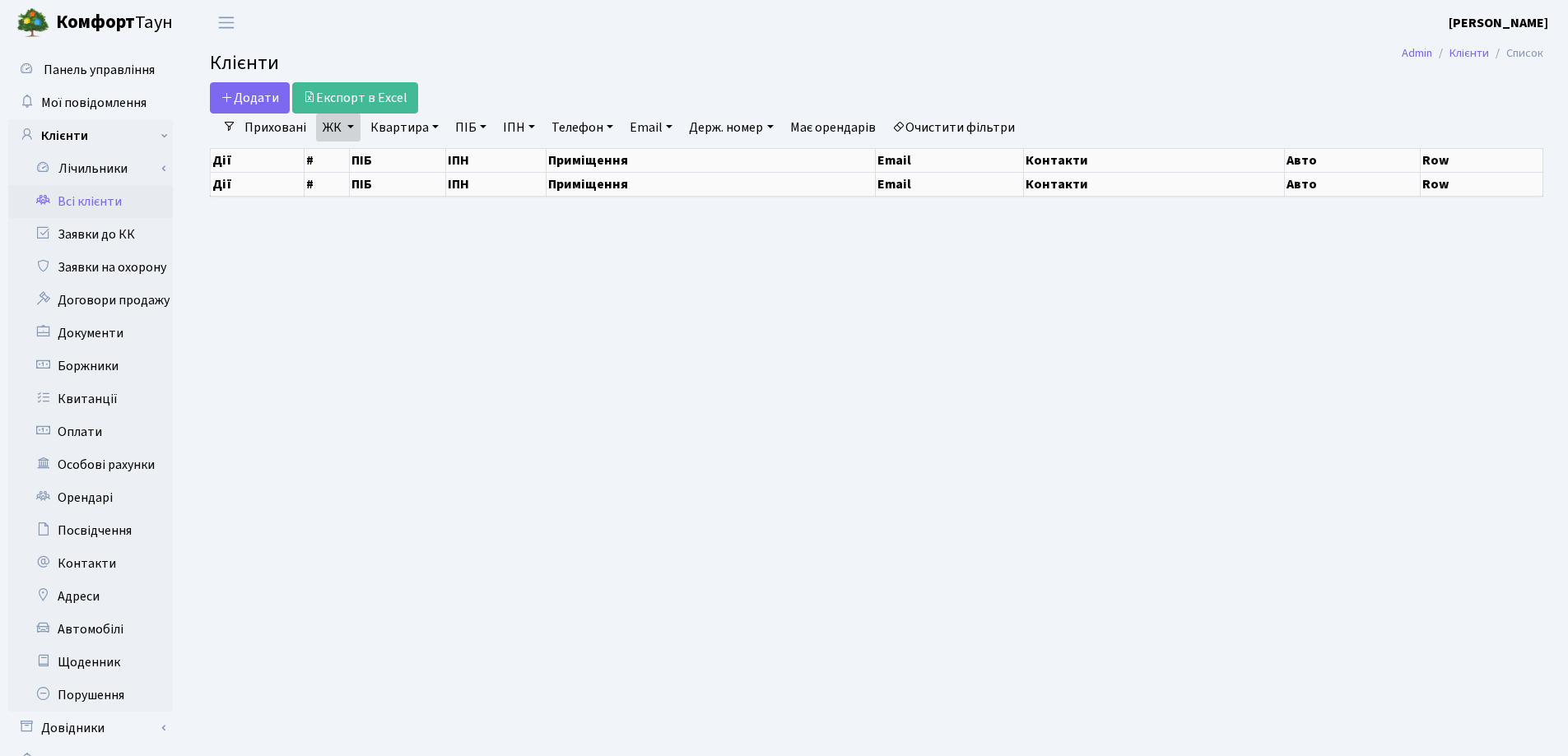
select select "25"
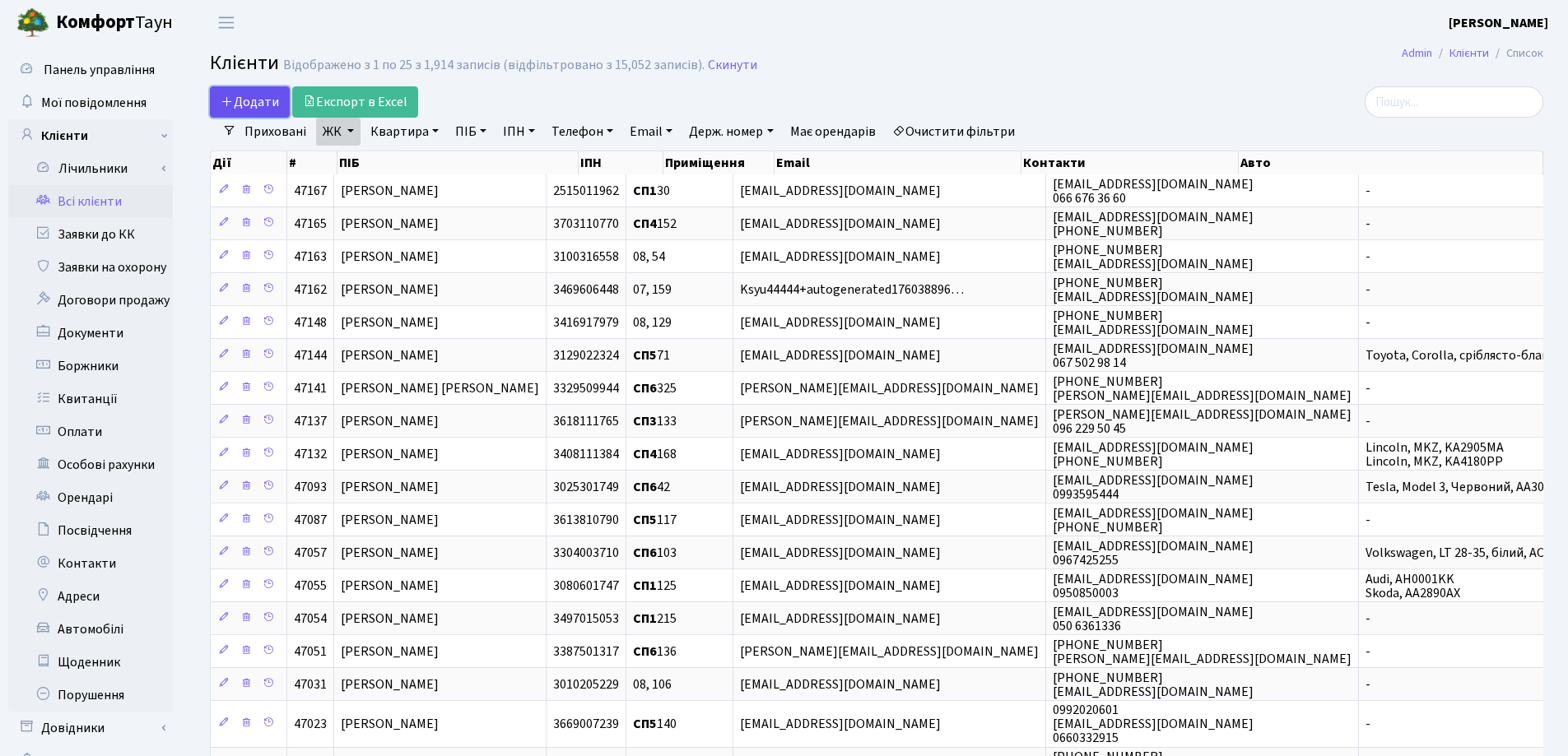
click at [269, 95] on span "Додати" at bounding box center [249, 103] width 58 height 19
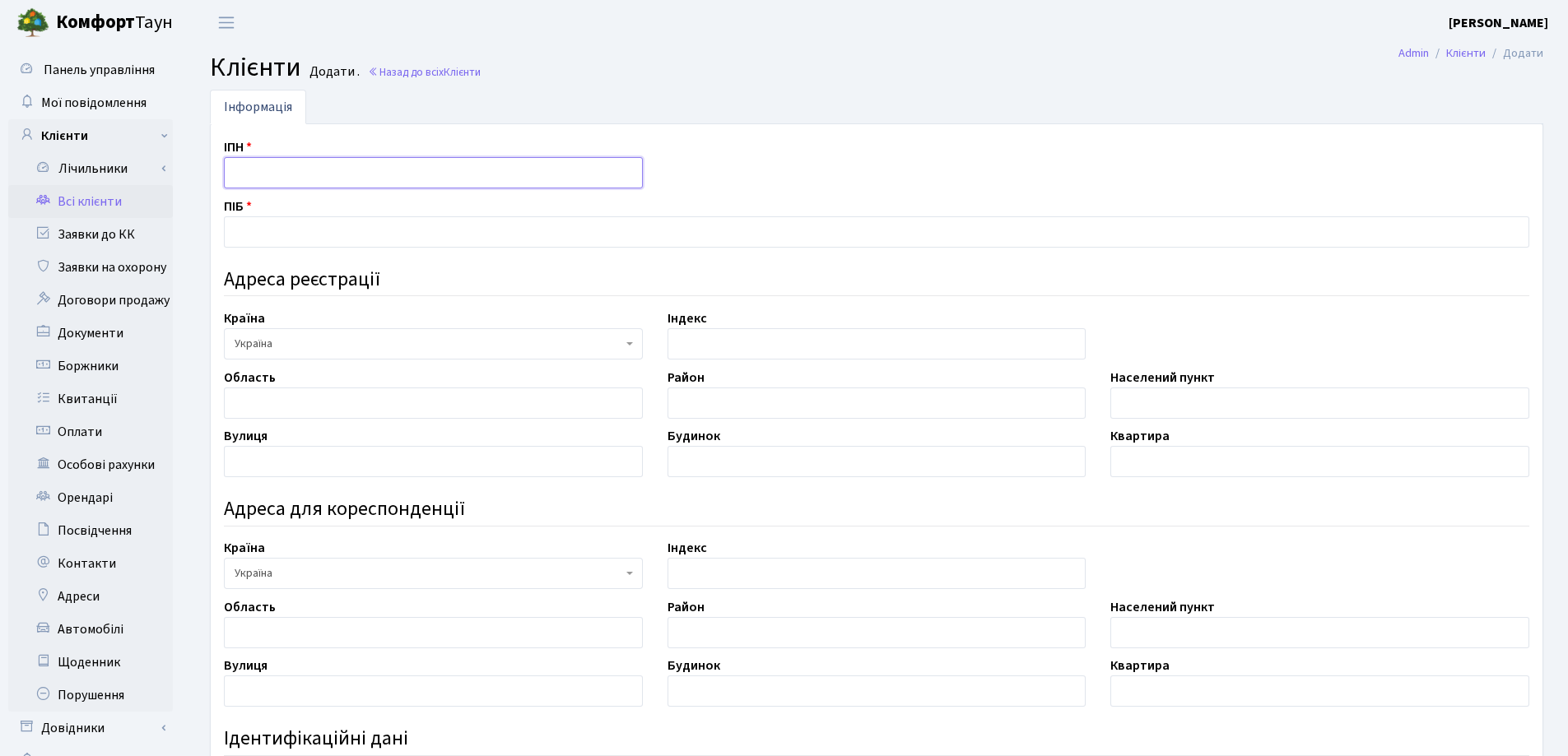
click at [272, 173] on input "text" at bounding box center [433, 172] width 419 height 31
type input "3684002118"
click at [298, 220] on input "text" at bounding box center [877, 231] width 1306 height 31
type input "М"
type input "[PERSON_NAME]"
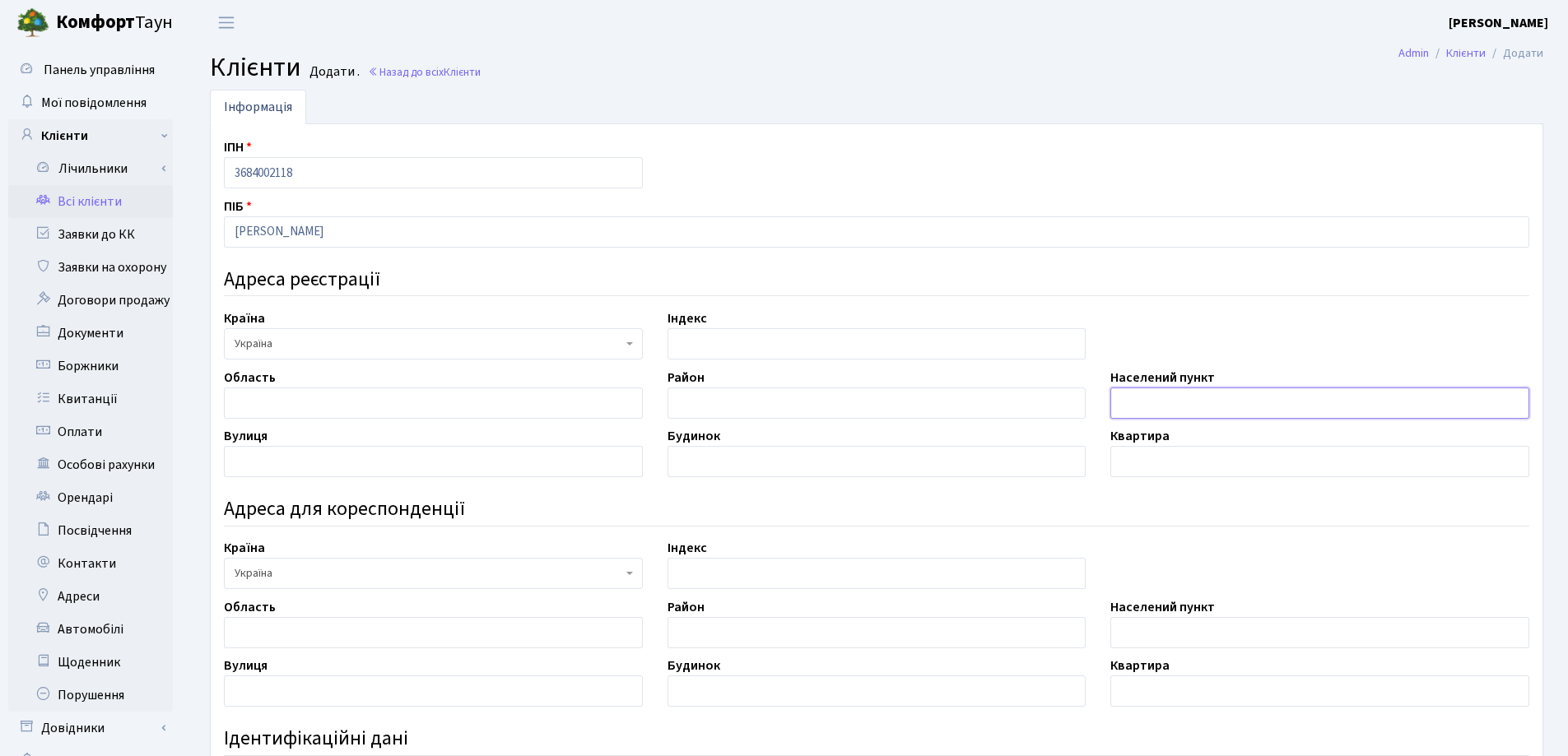
click at [1184, 410] on input "text" at bounding box center [1320, 403] width 419 height 31
type input "Київ"
click at [546, 463] on input "text" at bounding box center [433, 461] width 419 height 31
click at [679, 457] on input "text" at bounding box center [877, 461] width 419 height 31
click at [299, 463] on input "Євгена Коноальця" at bounding box center [433, 461] width 419 height 31
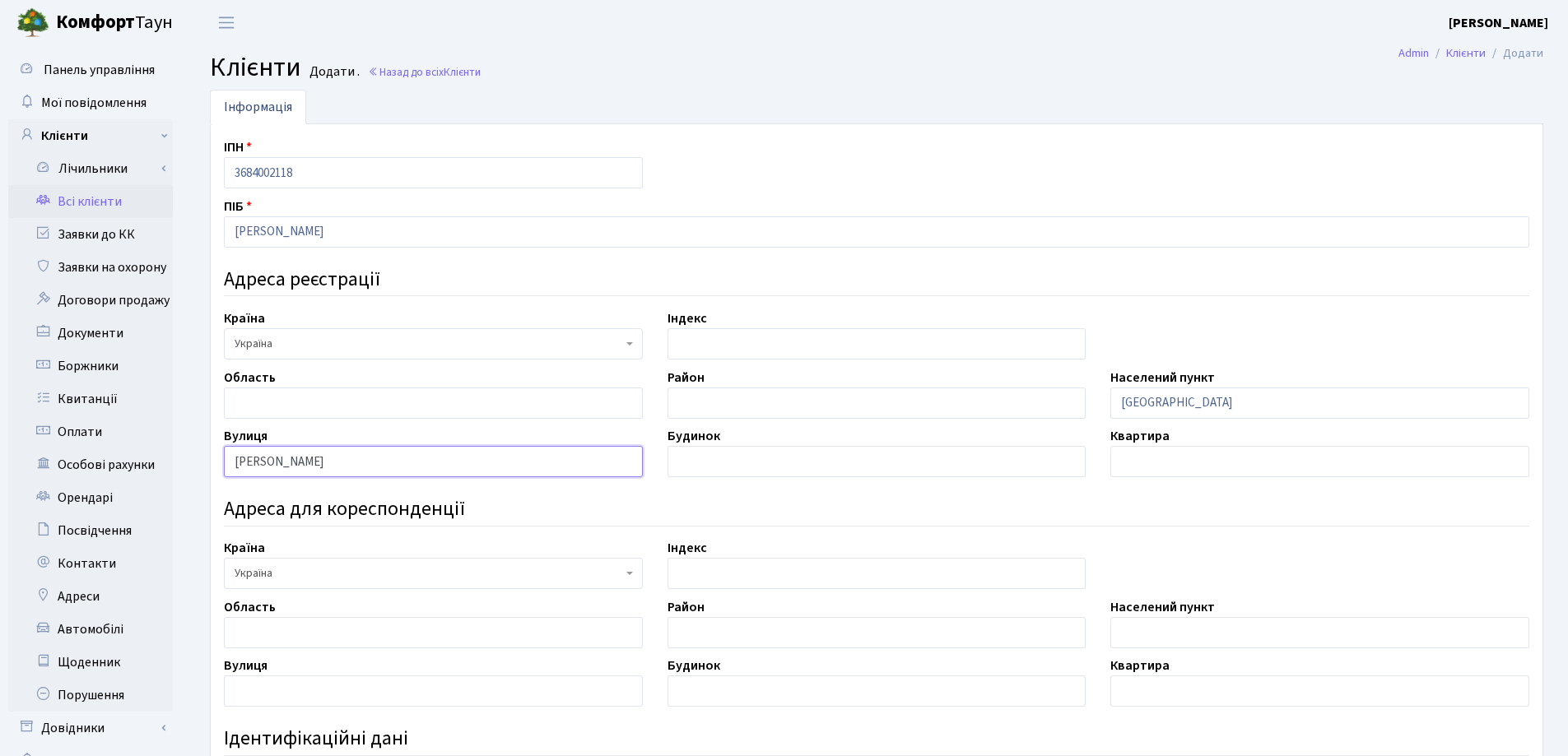
click at [358, 463] on input "[PERSON_NAME]" at bounding box center [433, 461] width 419 height 31
type input "[PERSON_NAME]"
click at [724, 458] on input "text" at bounding box center [877, 461] width 419 height 31
type input "36-А"
click at [1160, 471] on input "text" at bounding box center [1320, 461] width 419 height 31
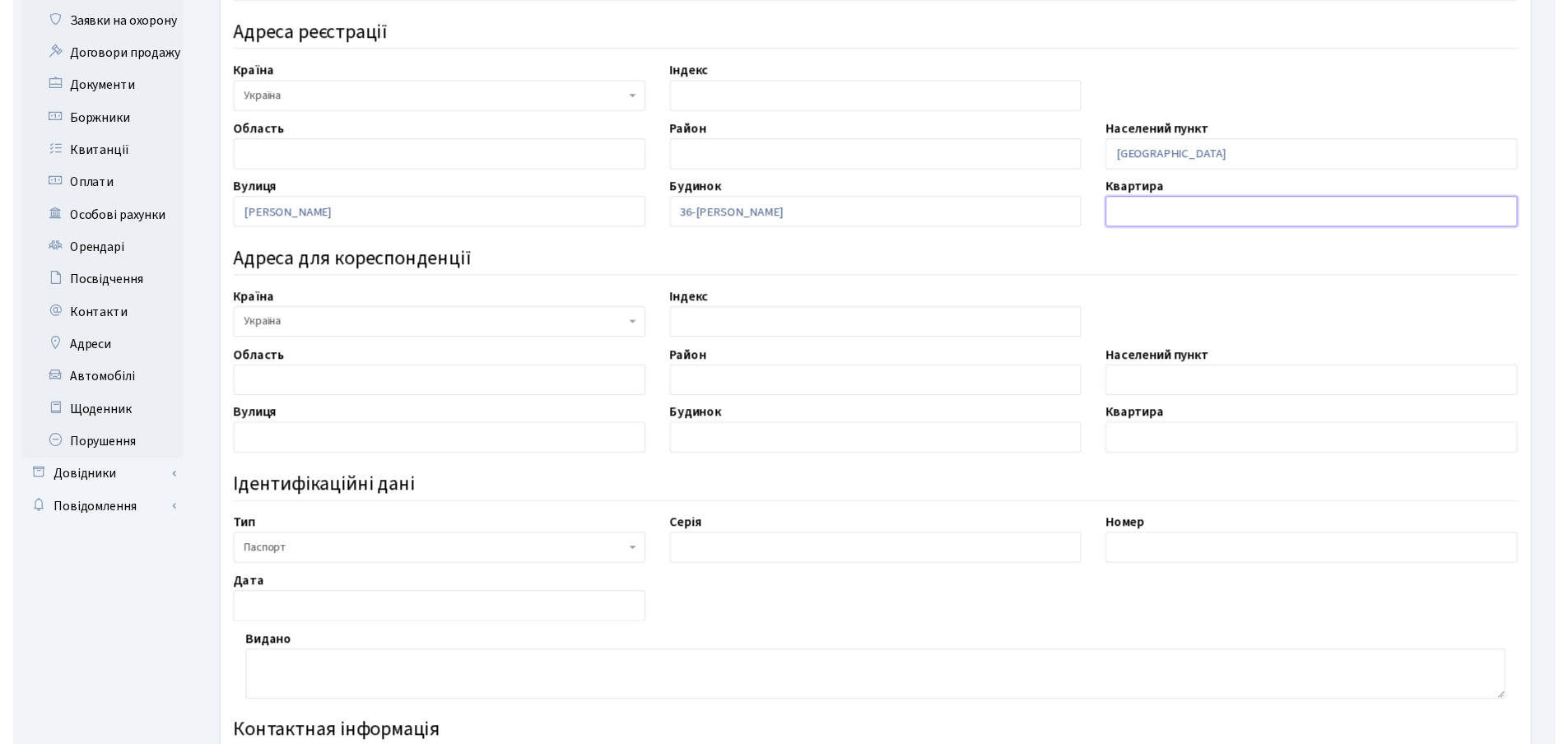
scroll to position [329, 0]
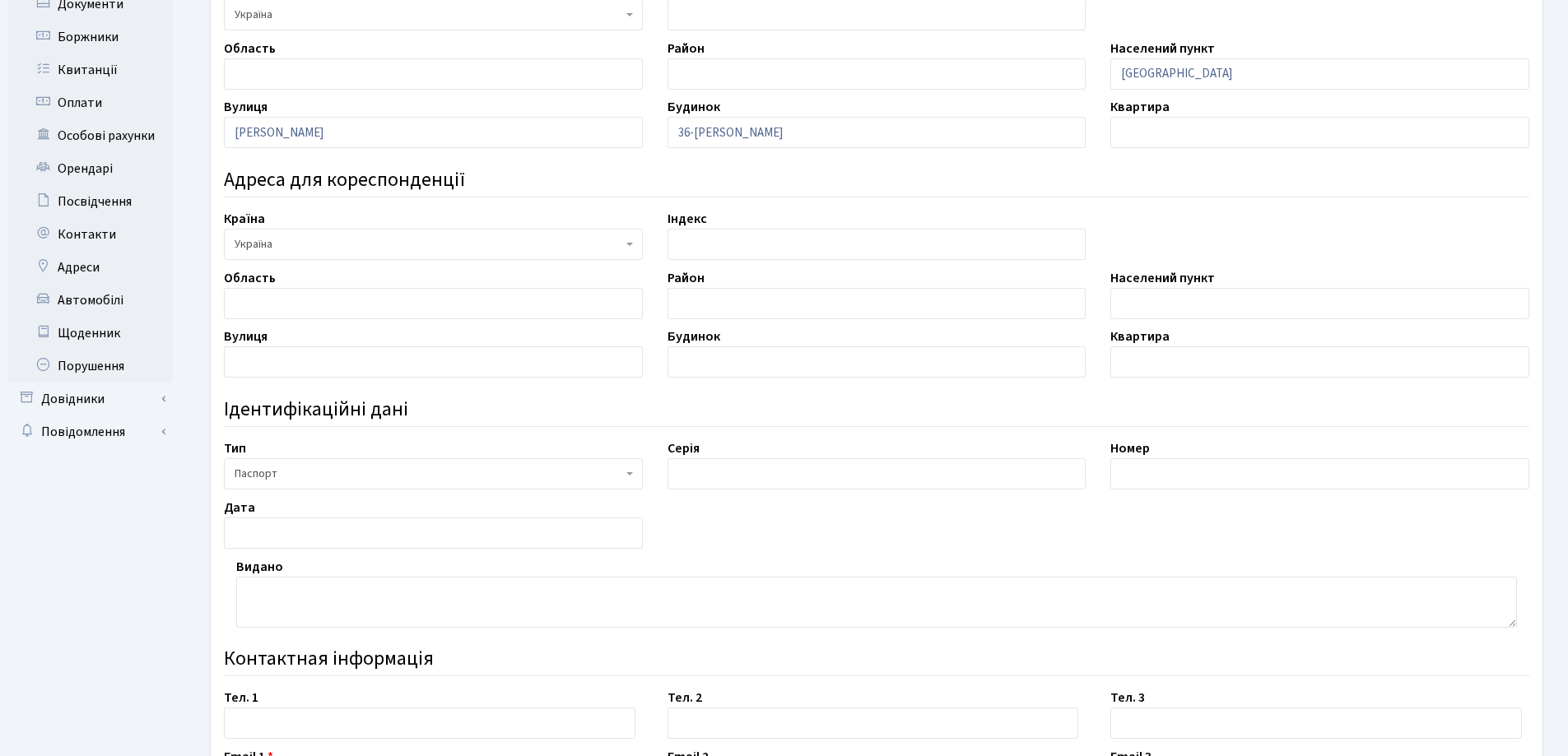
click at [353, 478] on span "Паспорт" at bounding box center [428, 474] width 388 height 17
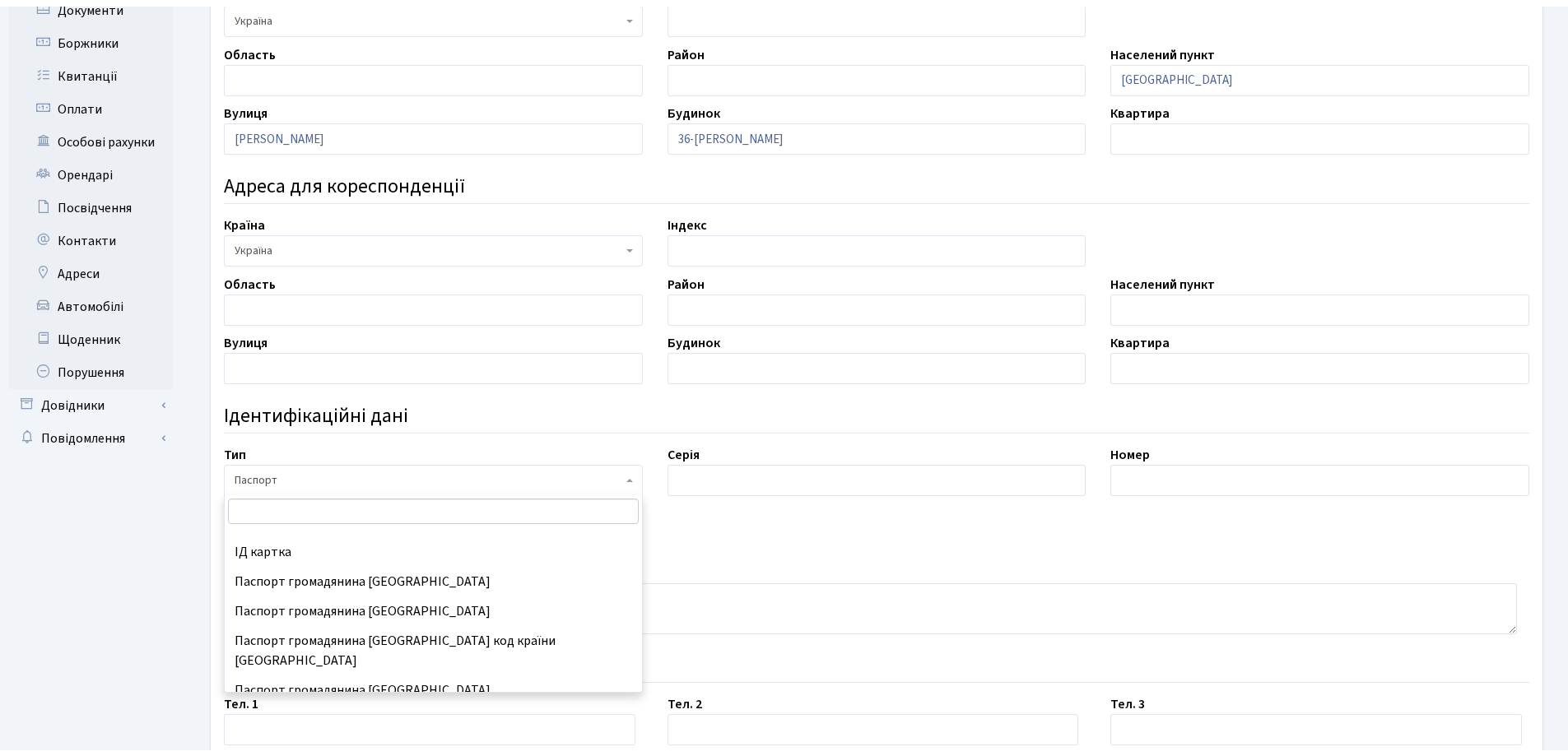
scroll to position [217, 0]
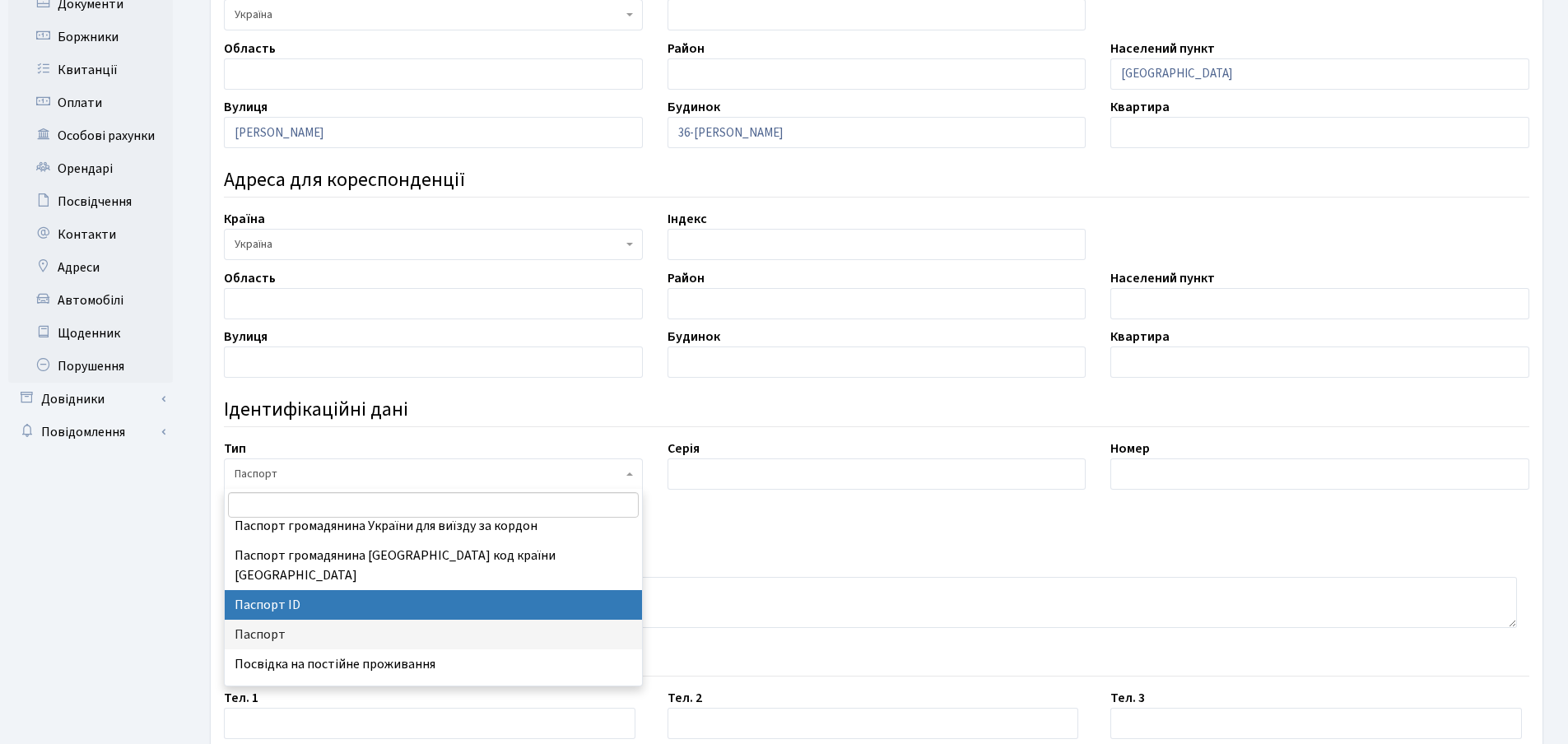
select select "34"
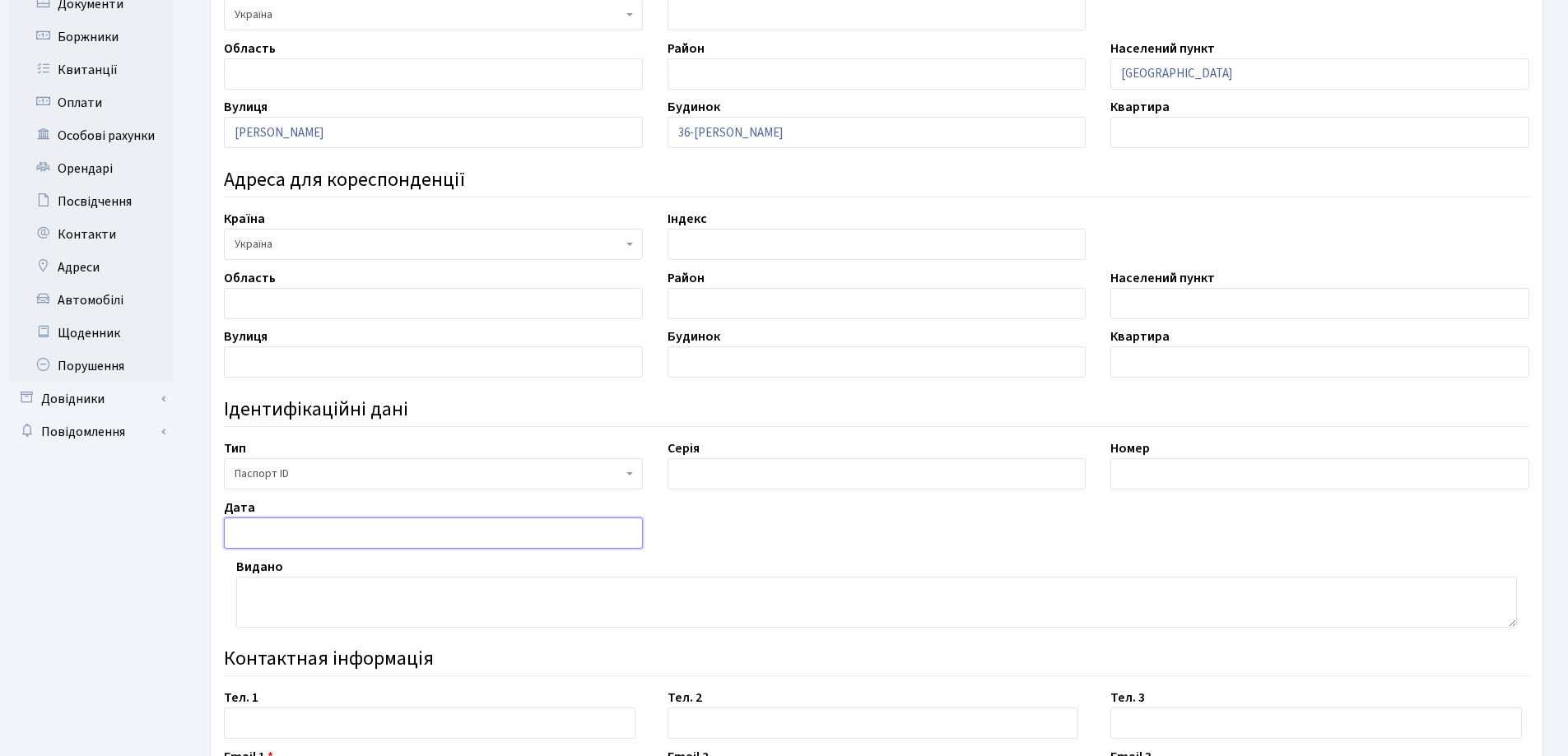
click at [416, 536] on input "text" at bounding box center [433, 532] width 419 height 31
type input "22,12,2020"
click at [434, 611] on textarea at bounding box center [877, 602] width 1280 height 51
type textarea "8030"
click at [1230, 482] on input "text" at bounding box center [1320, 473] width 419 height 31
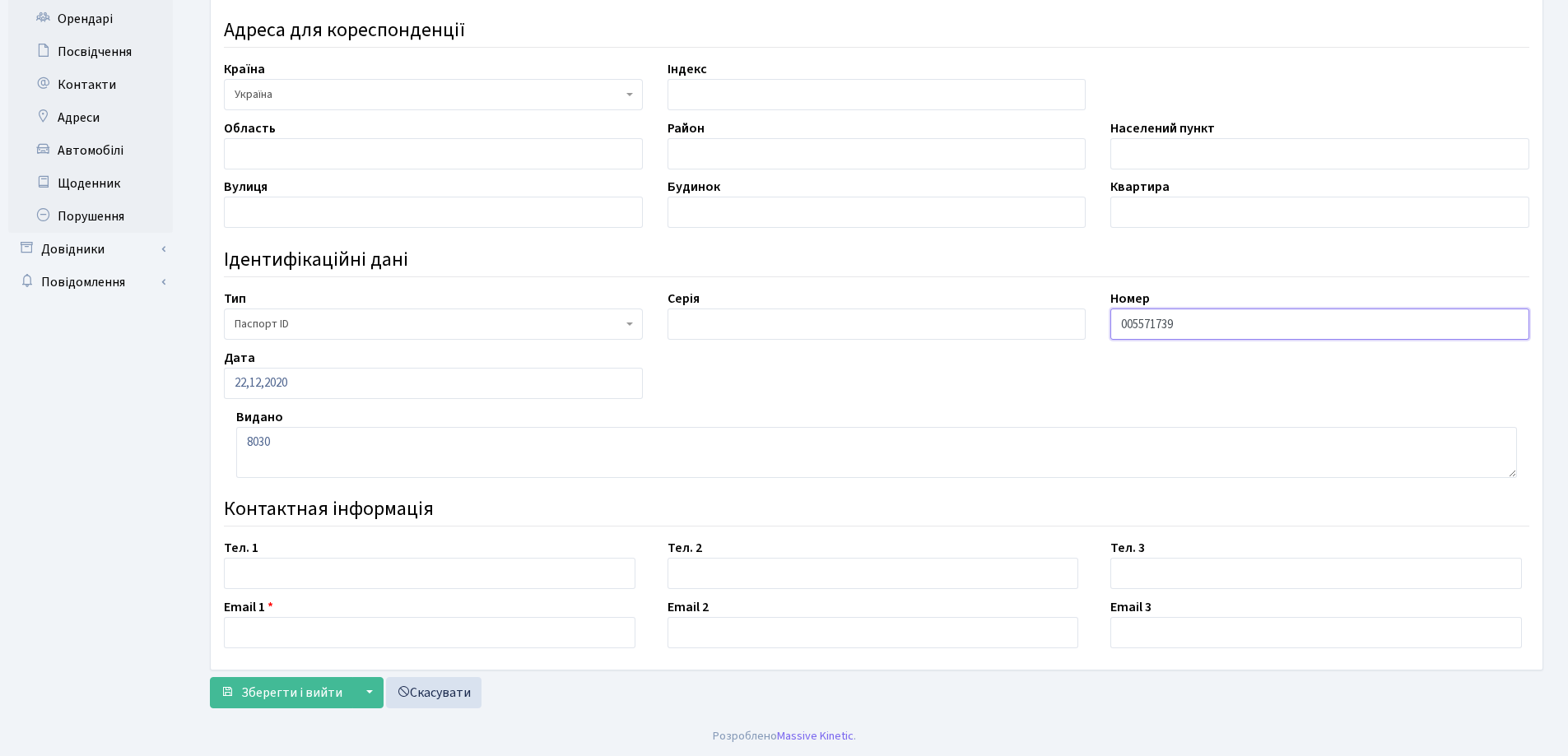
scroll to position [479, 0]
type input "005571739"
click at [409, 579] on input "text" at bounding box center [429, 572] width 411 height 31
type input "096 449 00 33"
click at [409, 633] on input "text" at bounding box center [429, 632] width 411 height 31
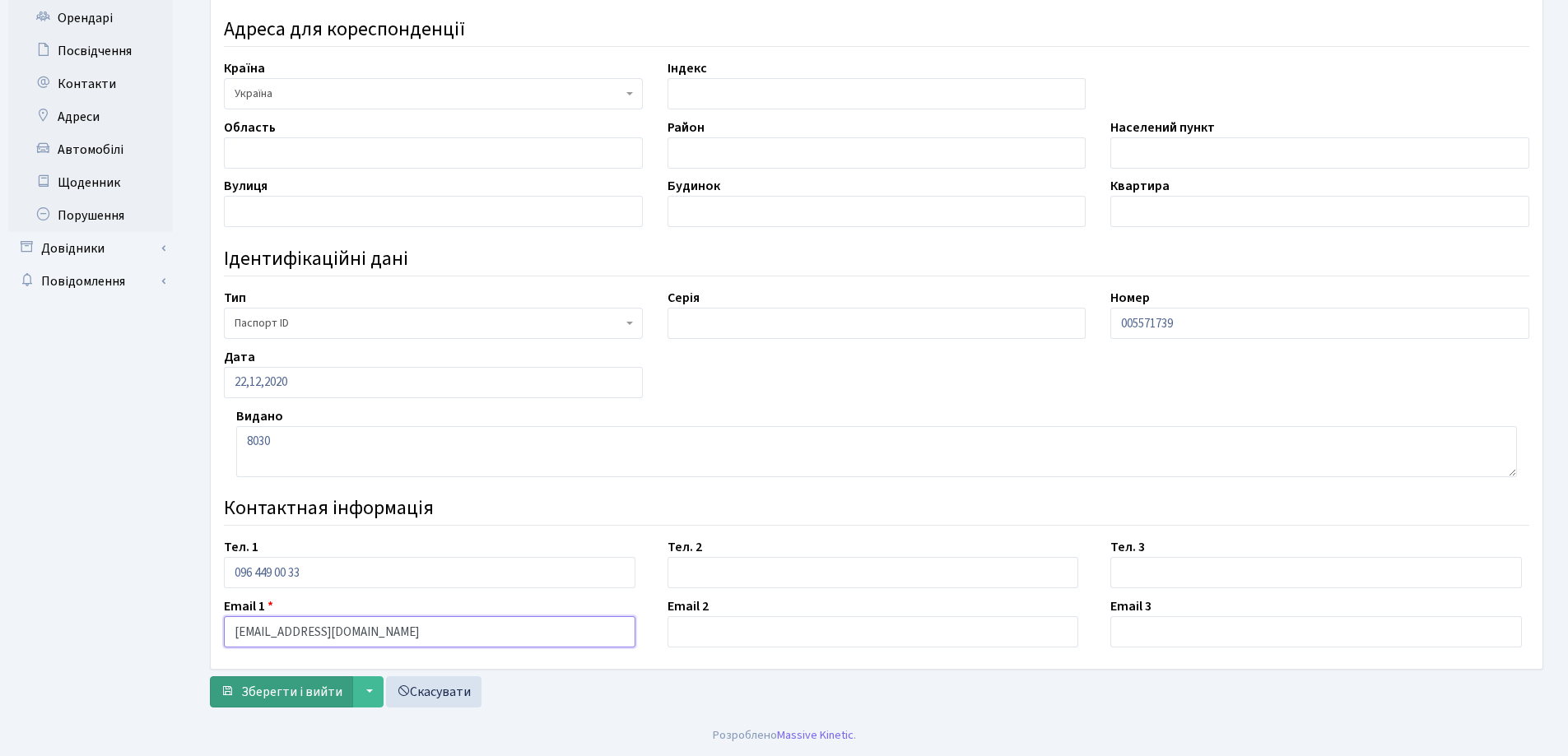
type input "[EMAIL_ADDRESS][DOMAIN_NAME]"
click at [295, 694] on span "Зберегти і вийти" at bounding box center [292, 692] width 101 height 19
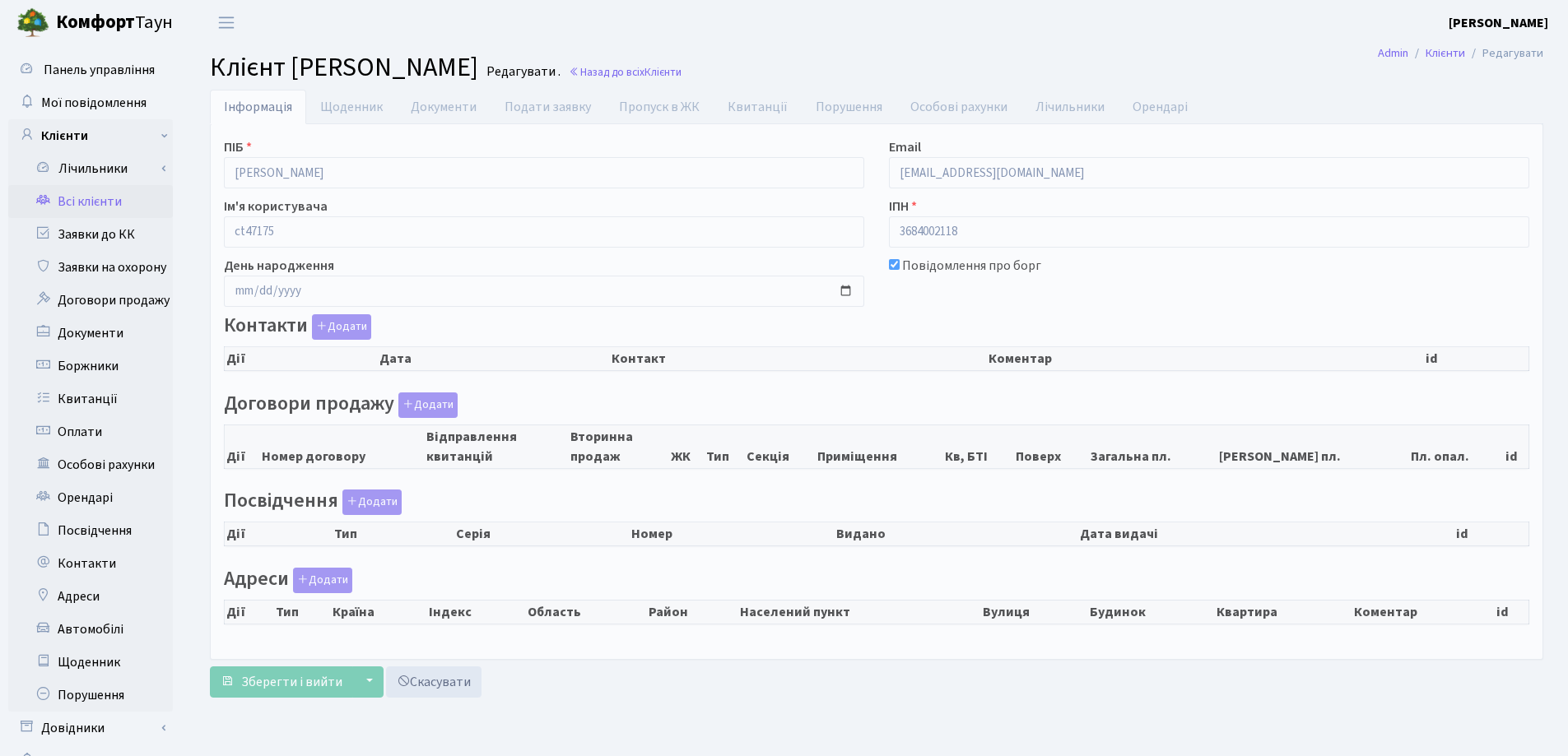
checkbox input "true"
select select "25"
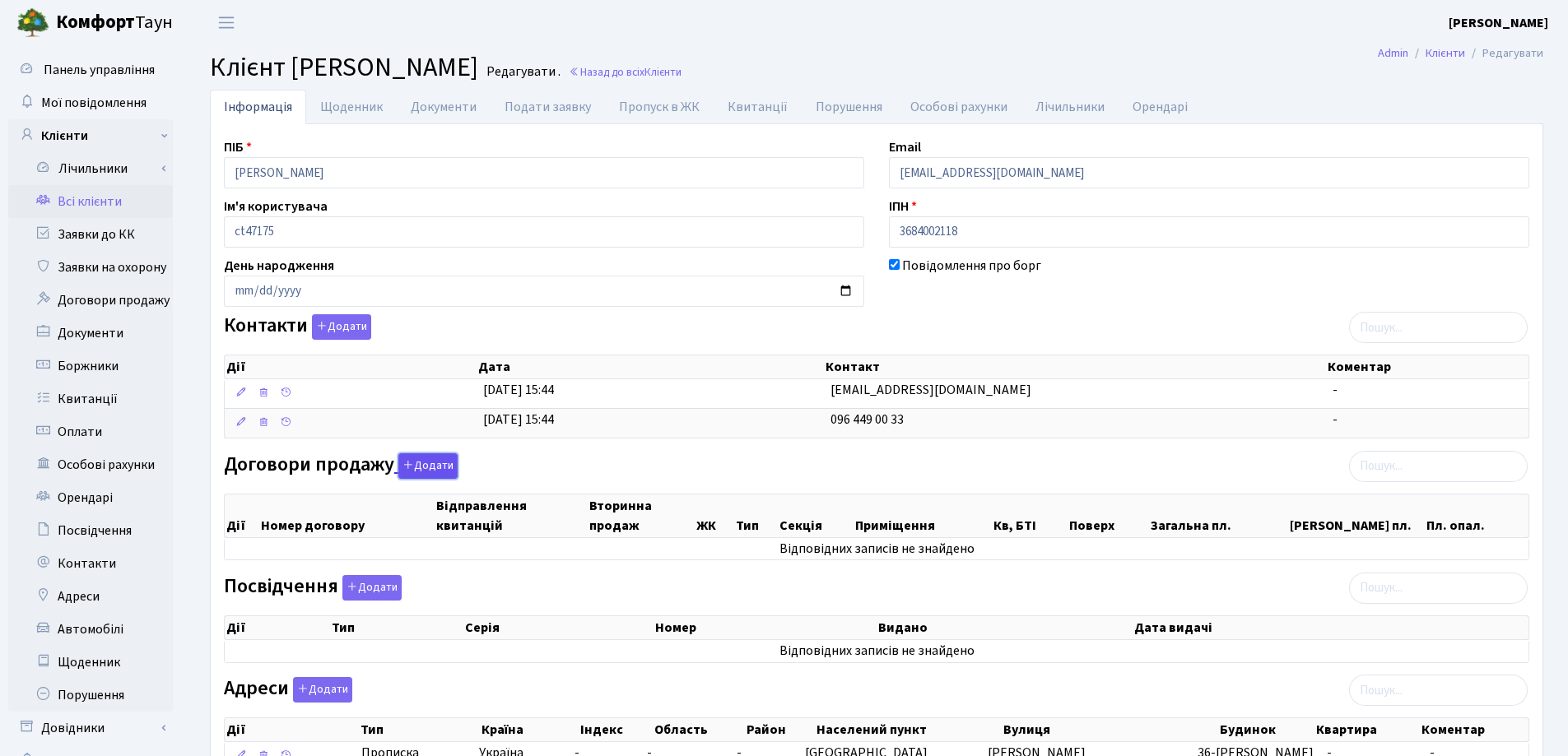
click at [422, 463] on button "Додати" at bounding box center [428, 466] width 59 height 25
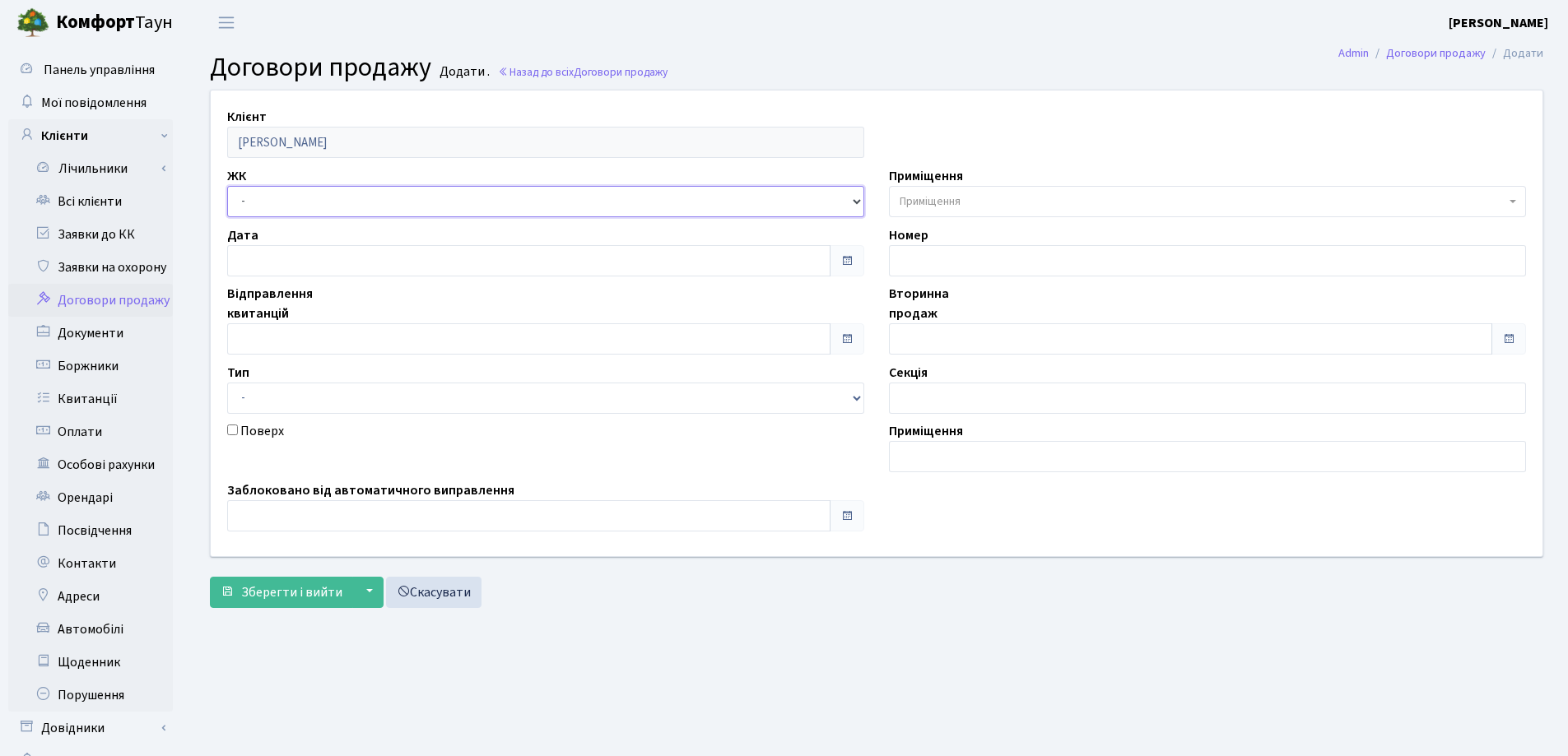
click at [282, 193] on select "- СП, Наддніпрянське шосе, 2а СП1, Столичне шосе, 1 СП2, Столичне шосе, 1А СП3,…" at bounding box center [545, 201] width 637 height 31
select select "328"
click at [227, 186] on select "- СП, Наддніпрянське шосе, 2а СП1, Столичне шосе, 1 СП2, Столичне шосе, 1А СП3,…" at bounding box center [545, 201] width 637 height 31
select select
click at [993, 198] on span "Приміщення" at bounding box center [1202, 202] width 606 height 17
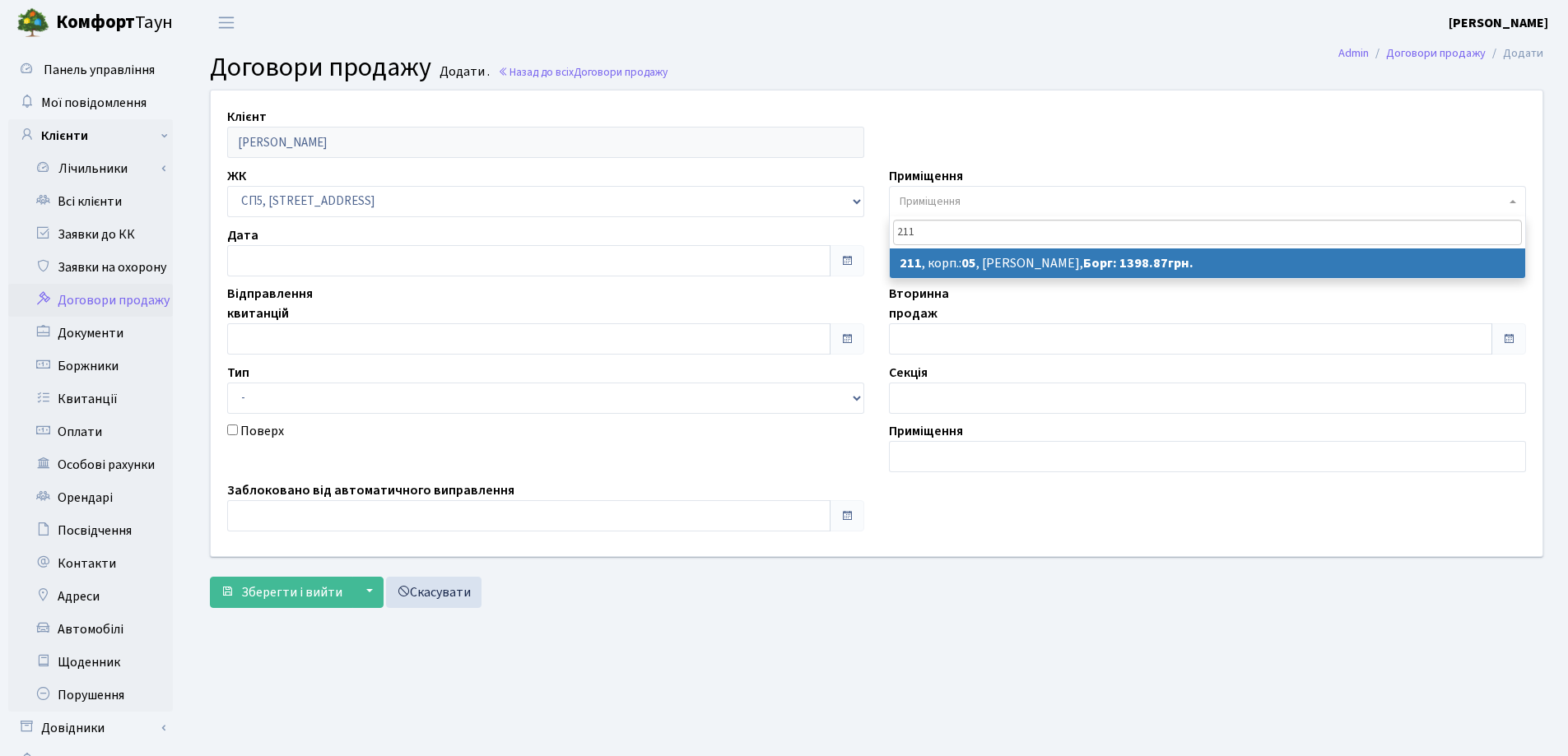
type input "211"
select select "21620"
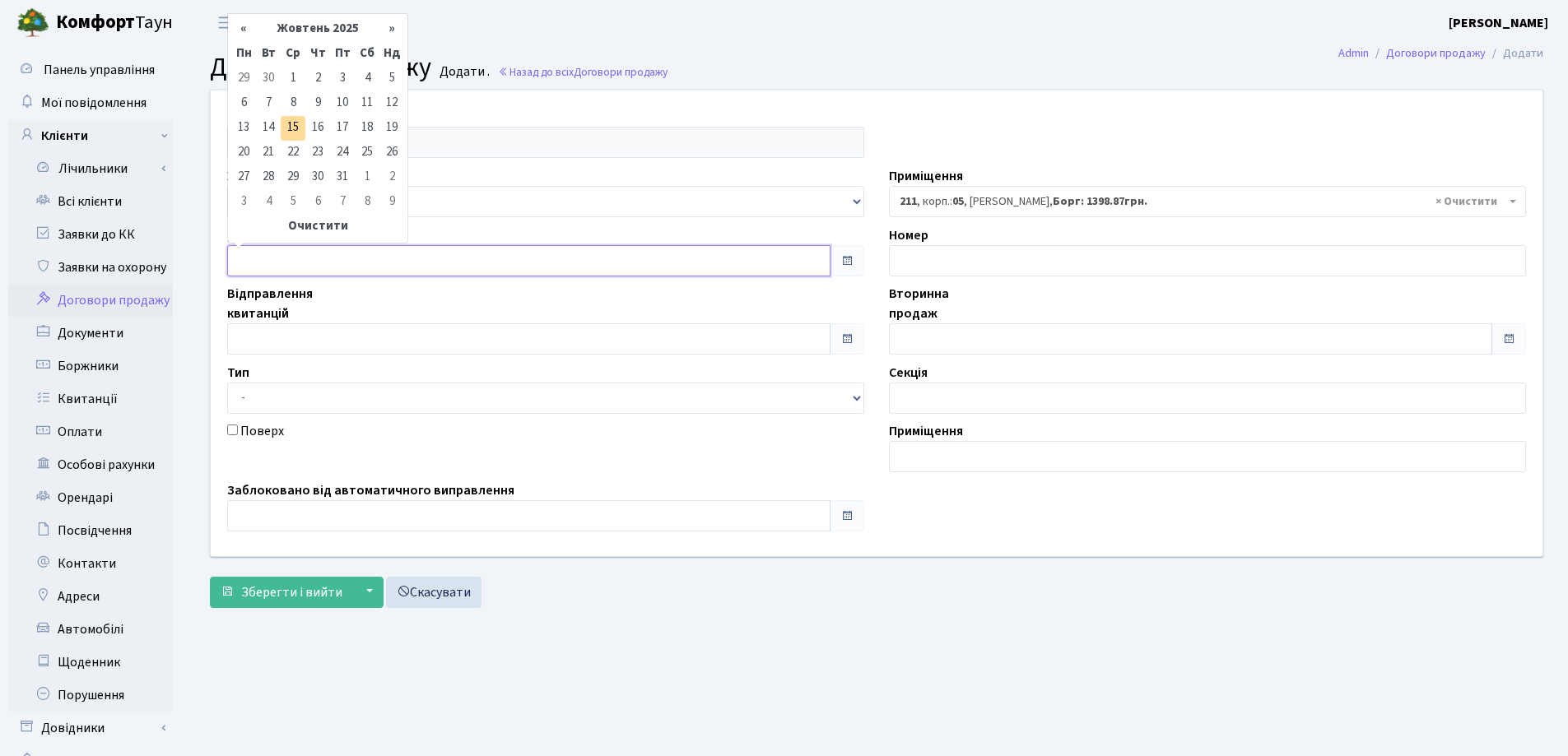
click at [383, 276] on input "text" at bounding box center [528, 261] width 603 height 31
type input "[DATE]"
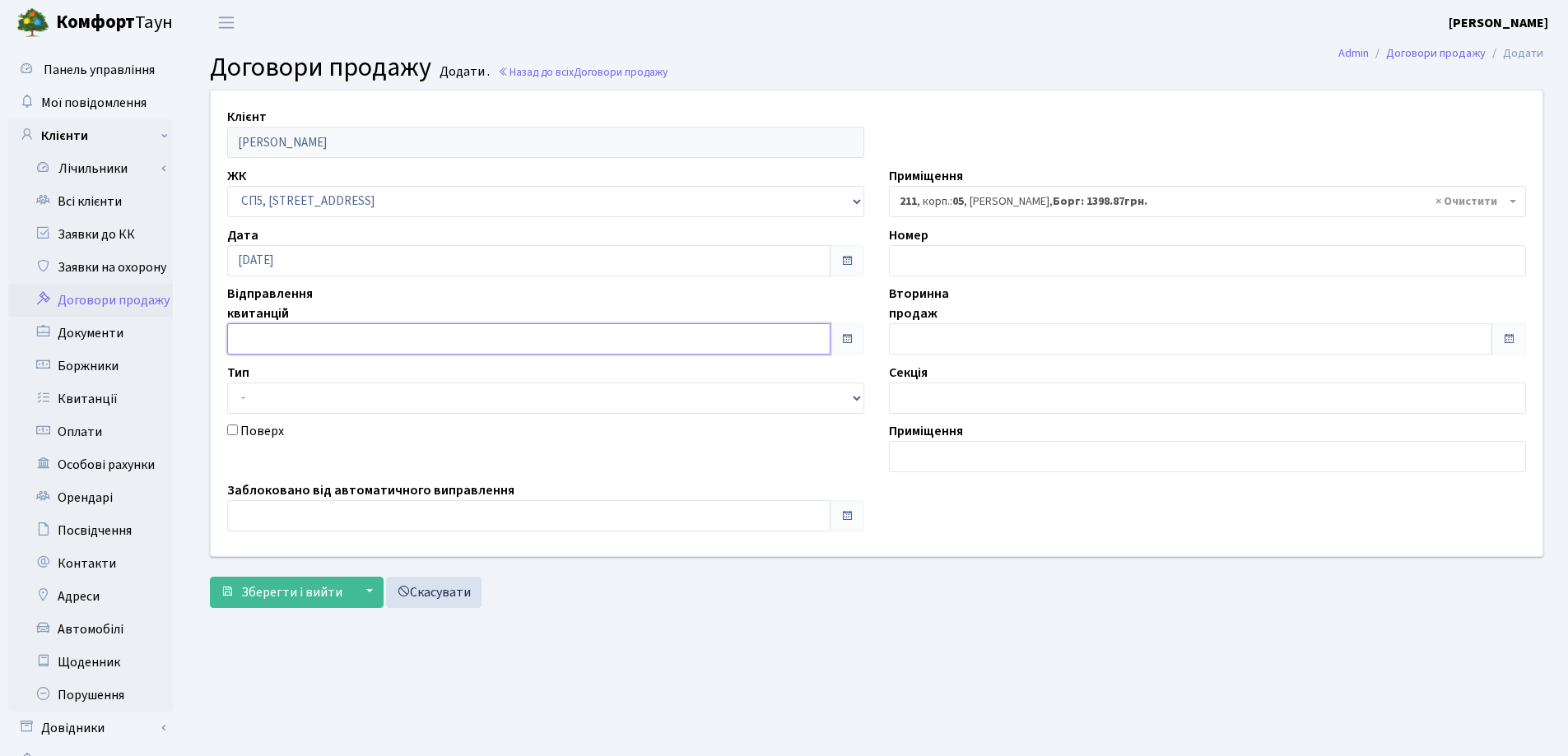
click at [367, 334] on input "text" at bounding box center [528, 339] width 603 height 31
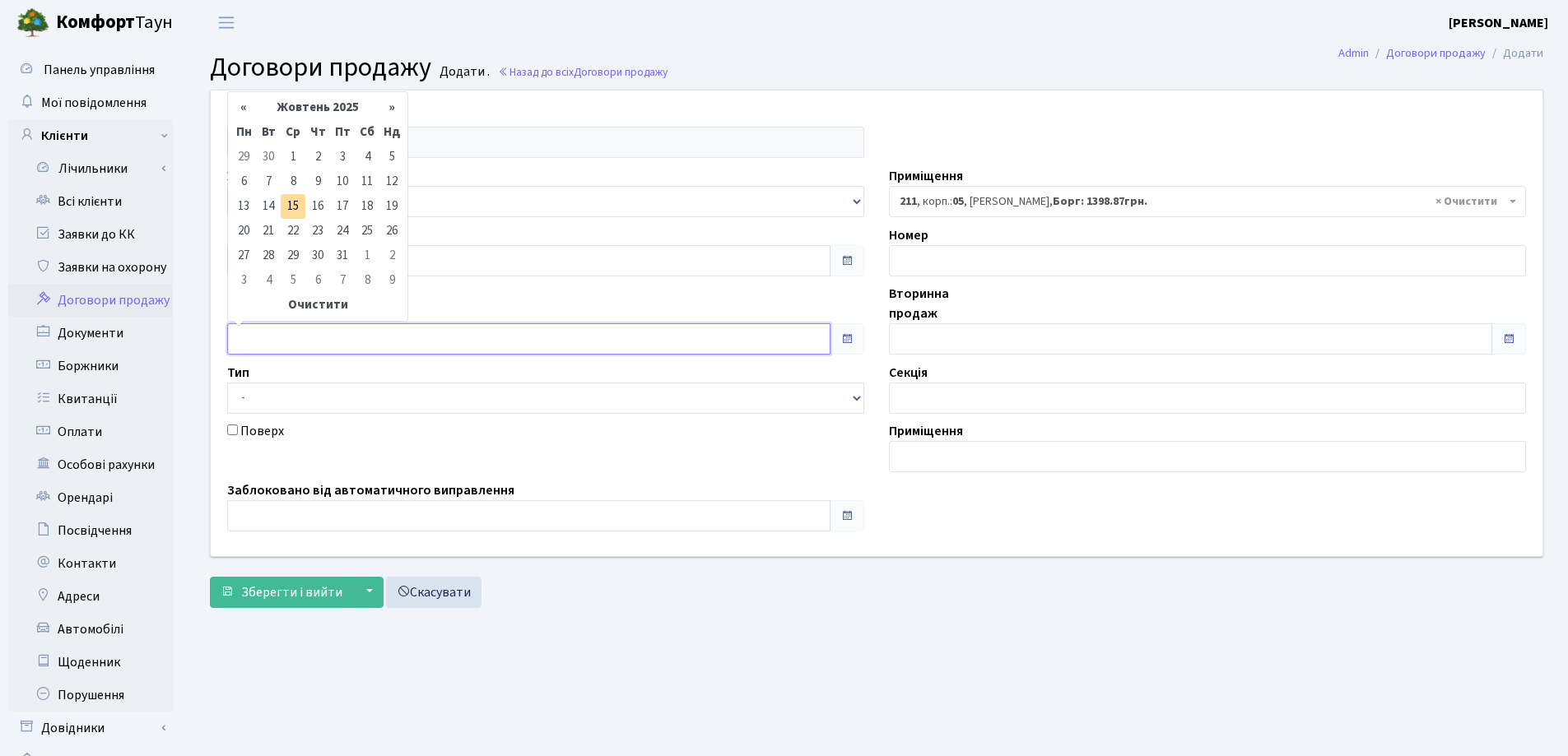
type input "[DATE]"
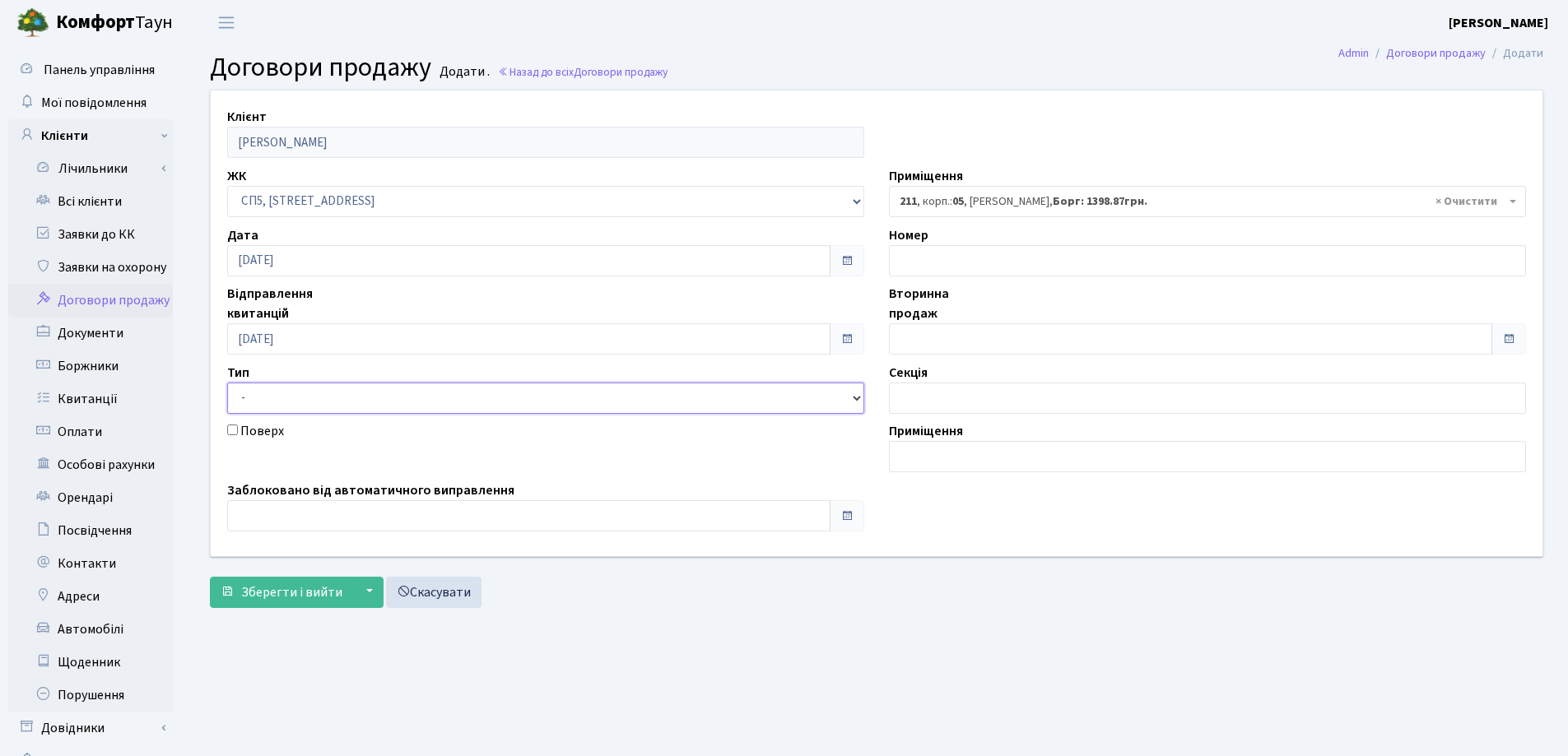
click at [347, 398] on select "- Квартира Комерція Нежитлове Паркінг П1001" at bounding box center [545, 398] width 637 height 31
select select "269"
click at [227, 383] on select "- Квартира Комерція Нежитлове Паркінг П1001" at bounding box center [545, 398] width 637 height 31
click at [321, 522] on input "text" at bounding box center [528, 515] width 603 height 31
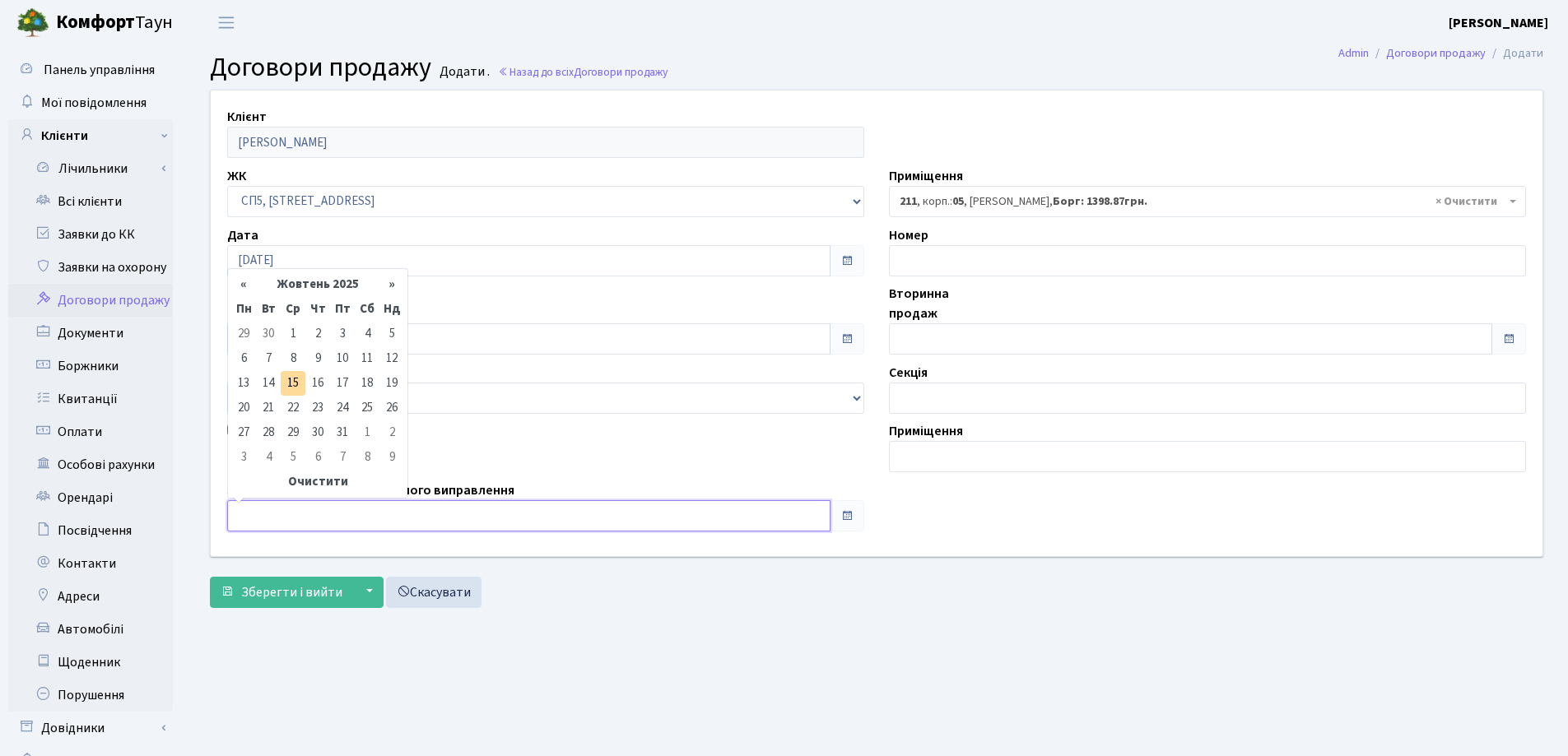
type input "15.10.2025"
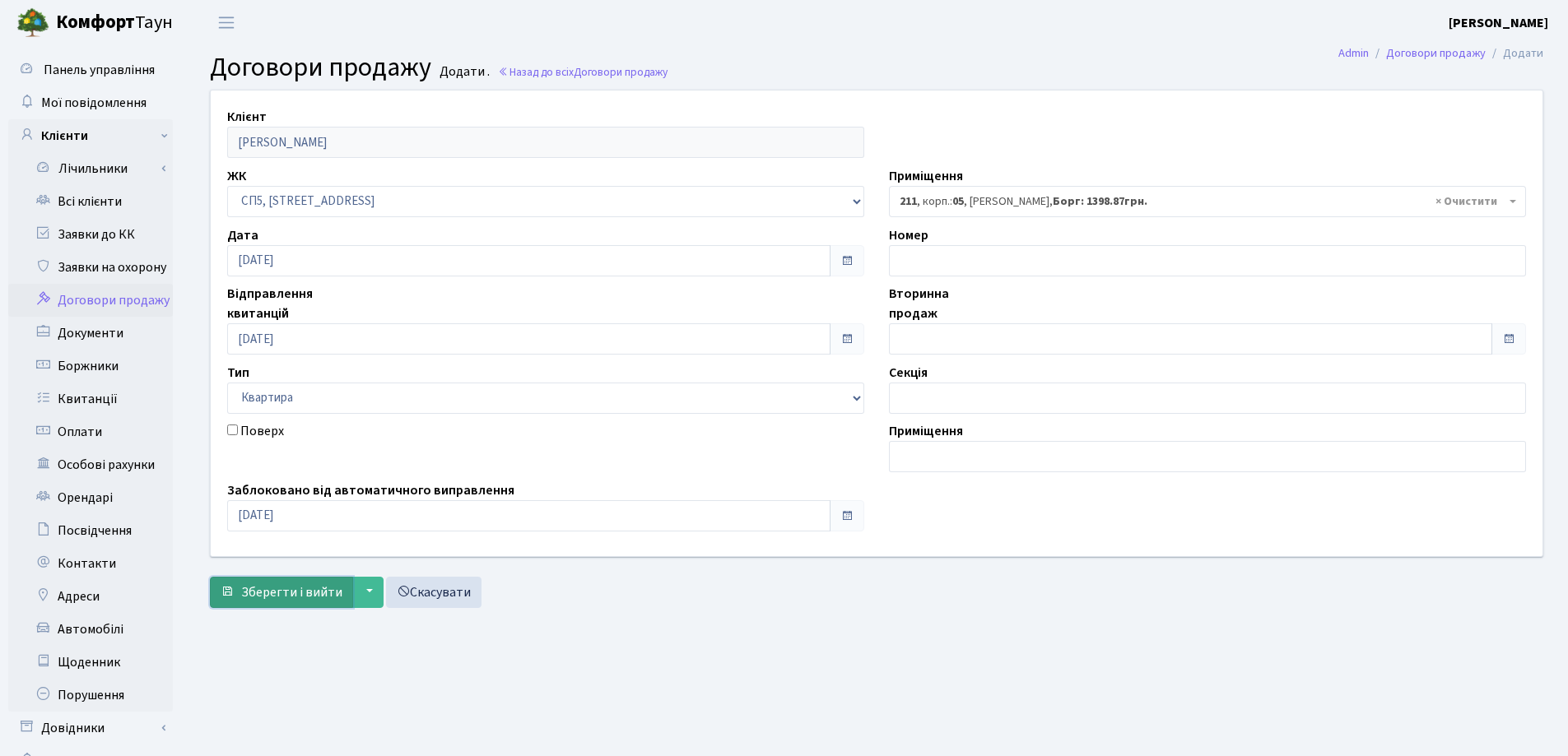
click at [295, 588] on span "Зберегти і вийти" at bounding box center [292, 593] width 101 height 19
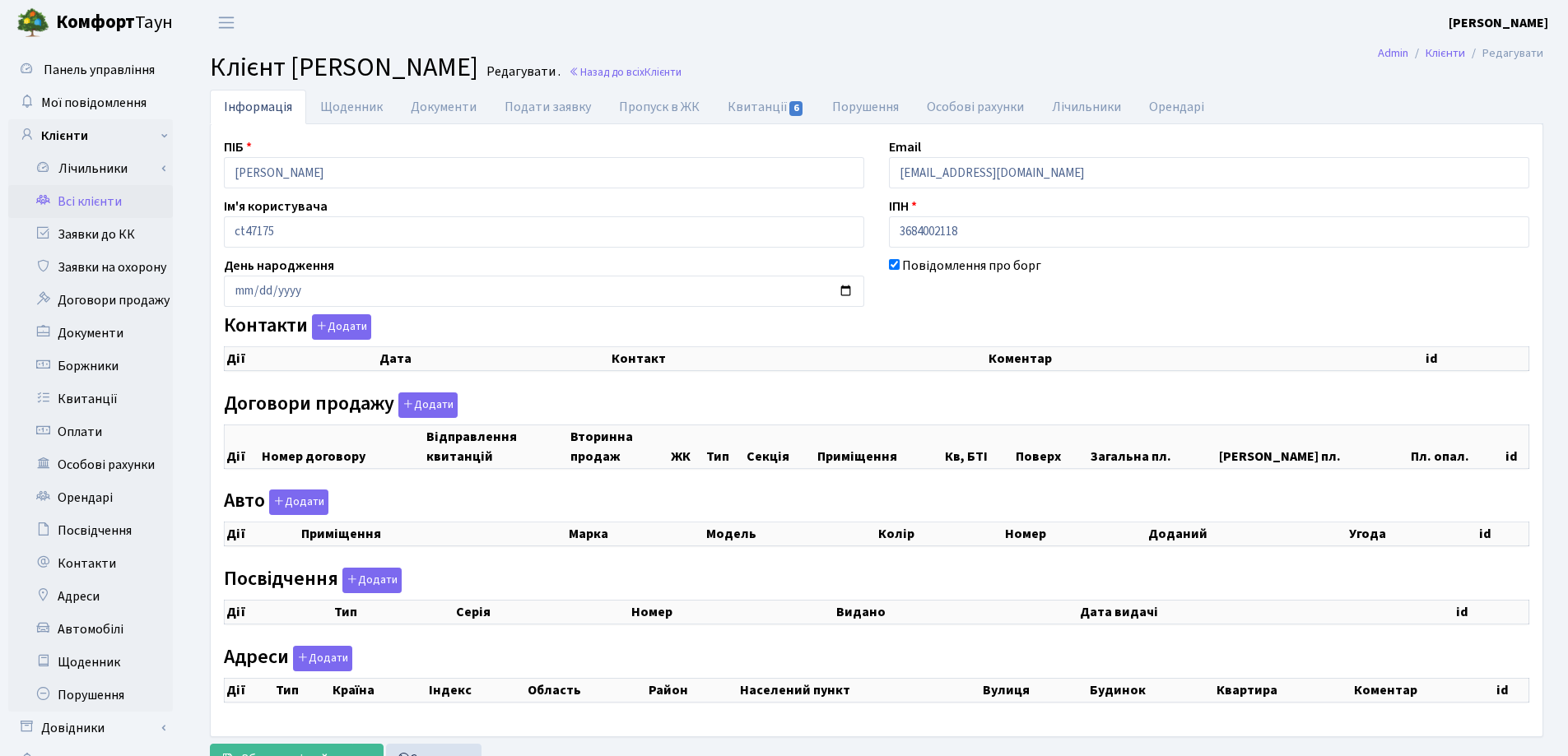
checkbox input "true"
select select "25"
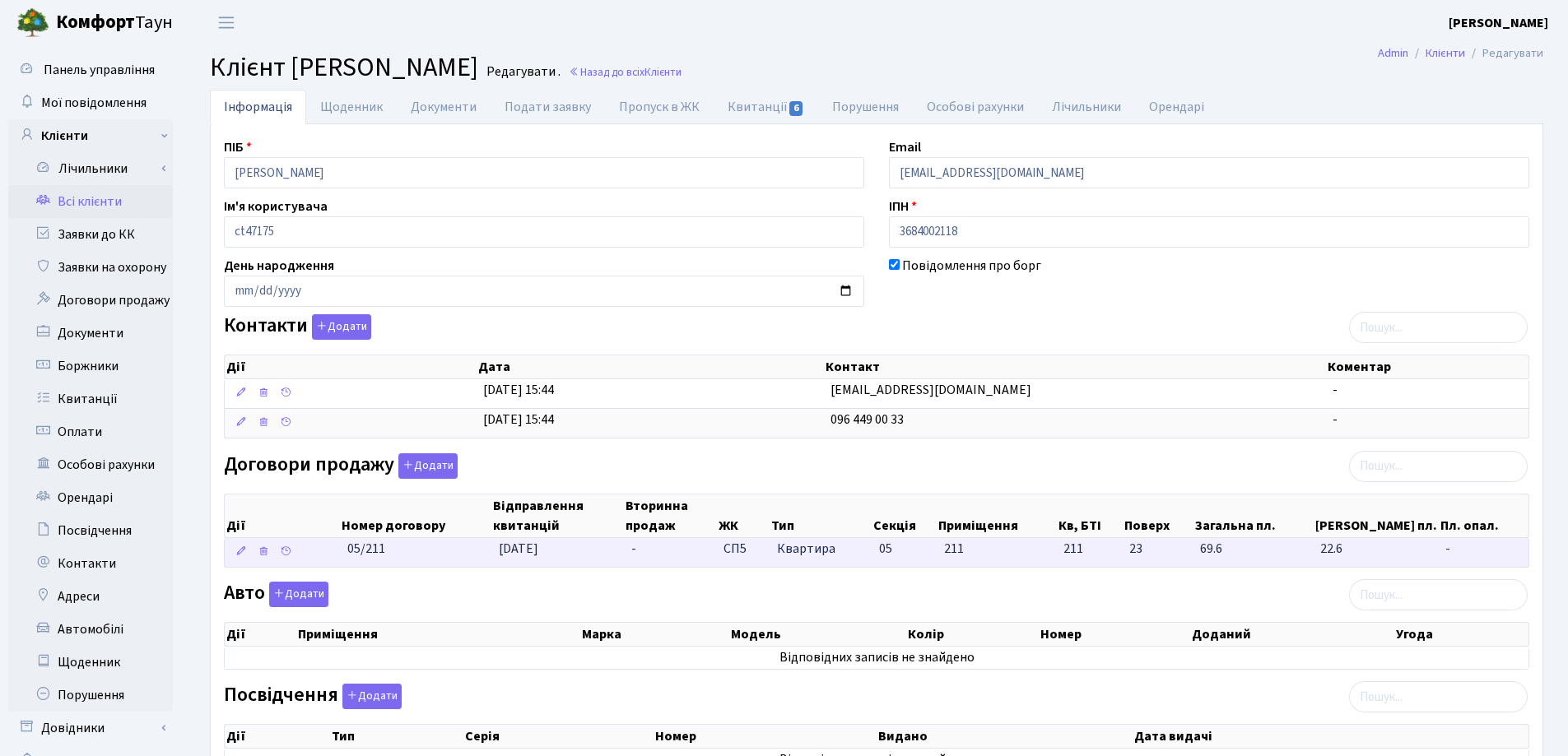
click at [665, 542] on td "-" at bounding box center [671, 552] width 93 height 29
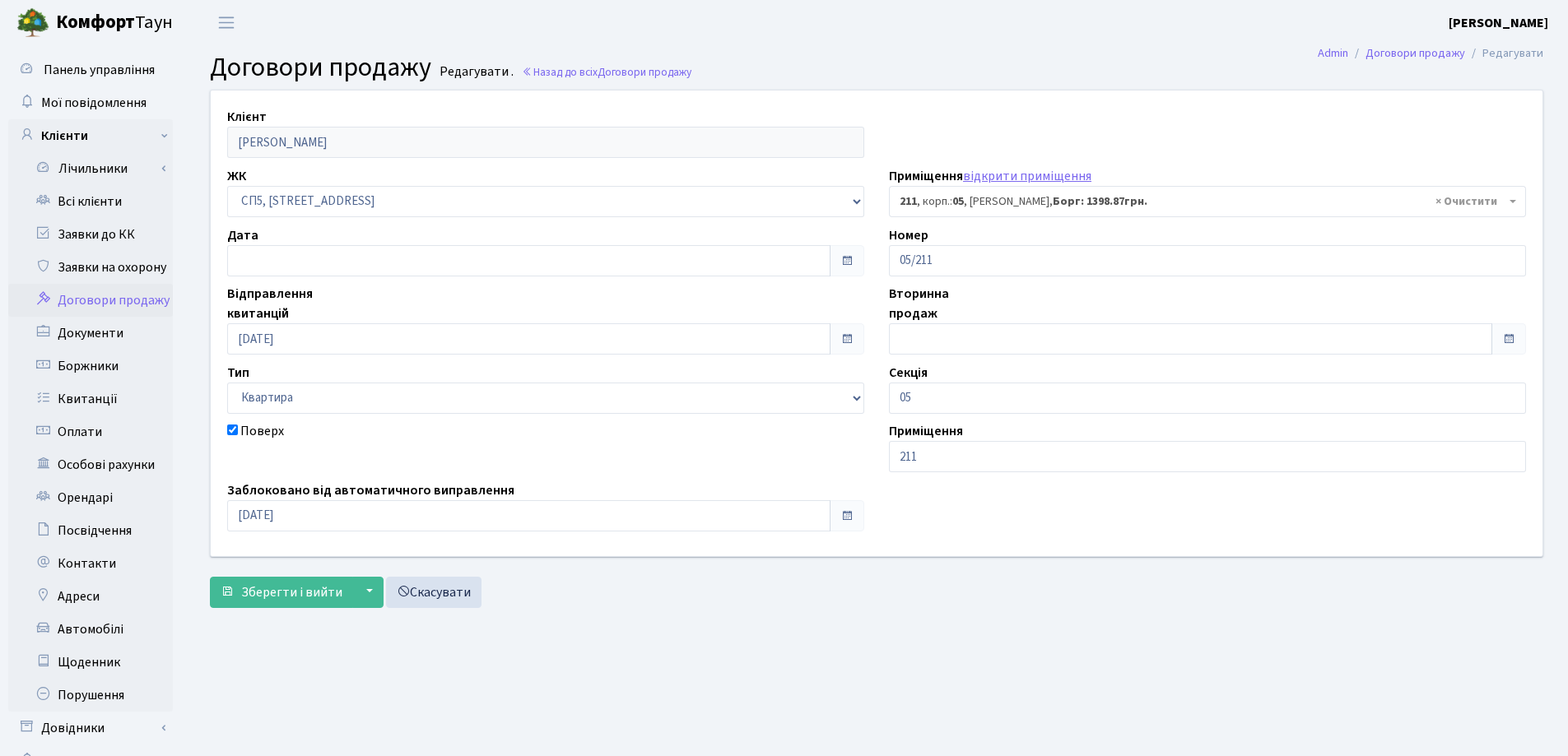
select select "21620"
click at [1025, 346] on input "text" at bounding box center [1190, 339] width 603 height 31
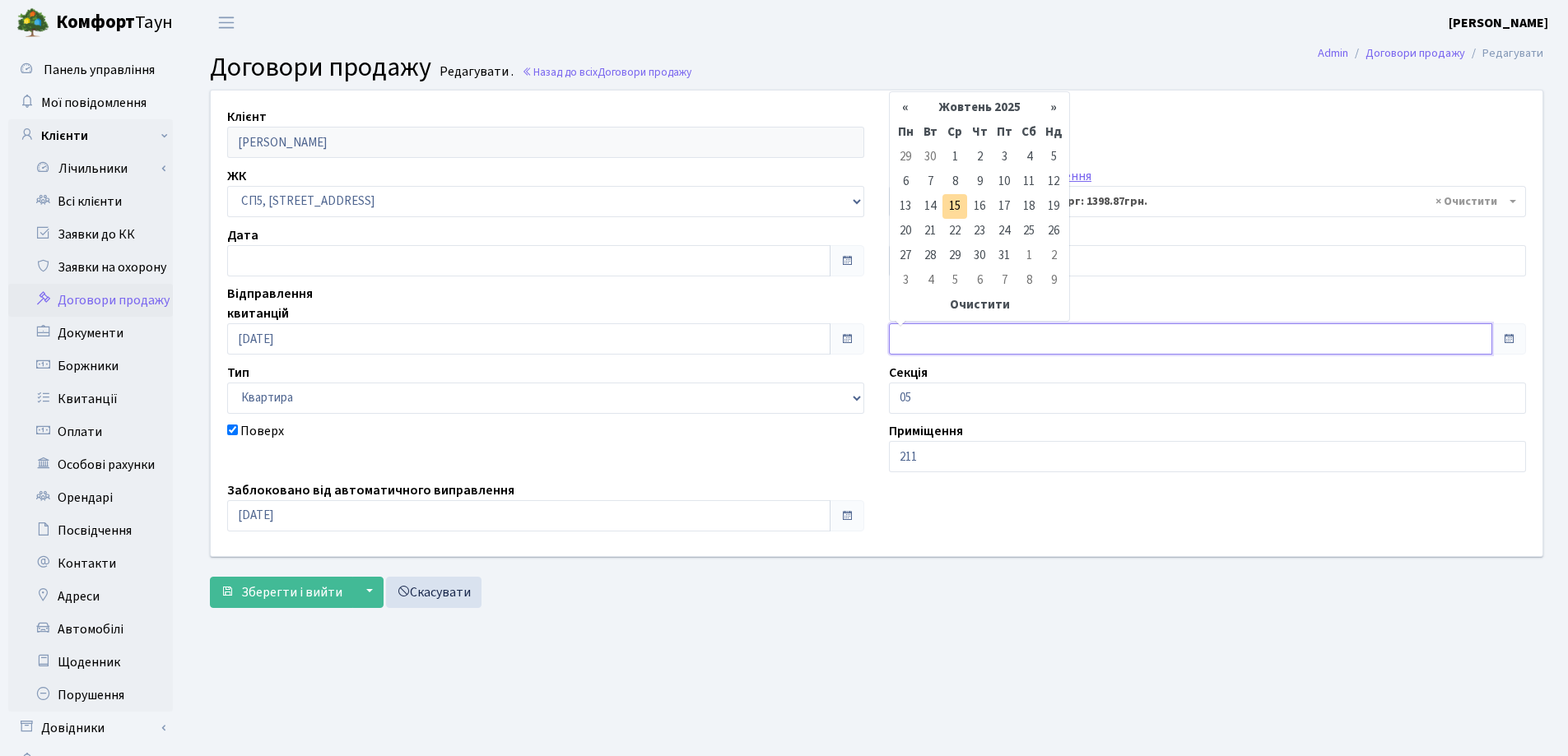
type input "[DATE]"
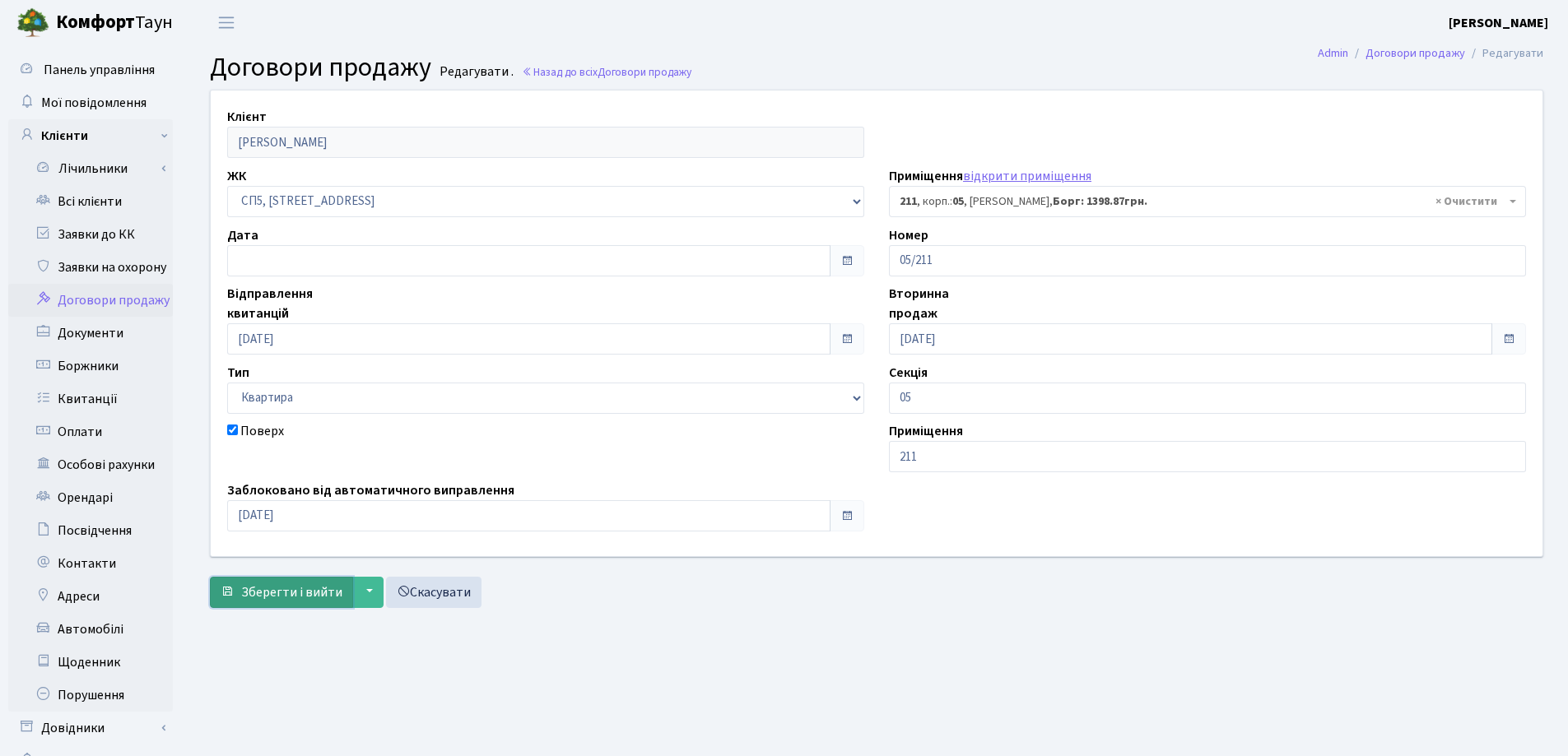
click at [284, 593] on span "Зберегти і вийти" at bounding box center [292, 593] width 101 height 19
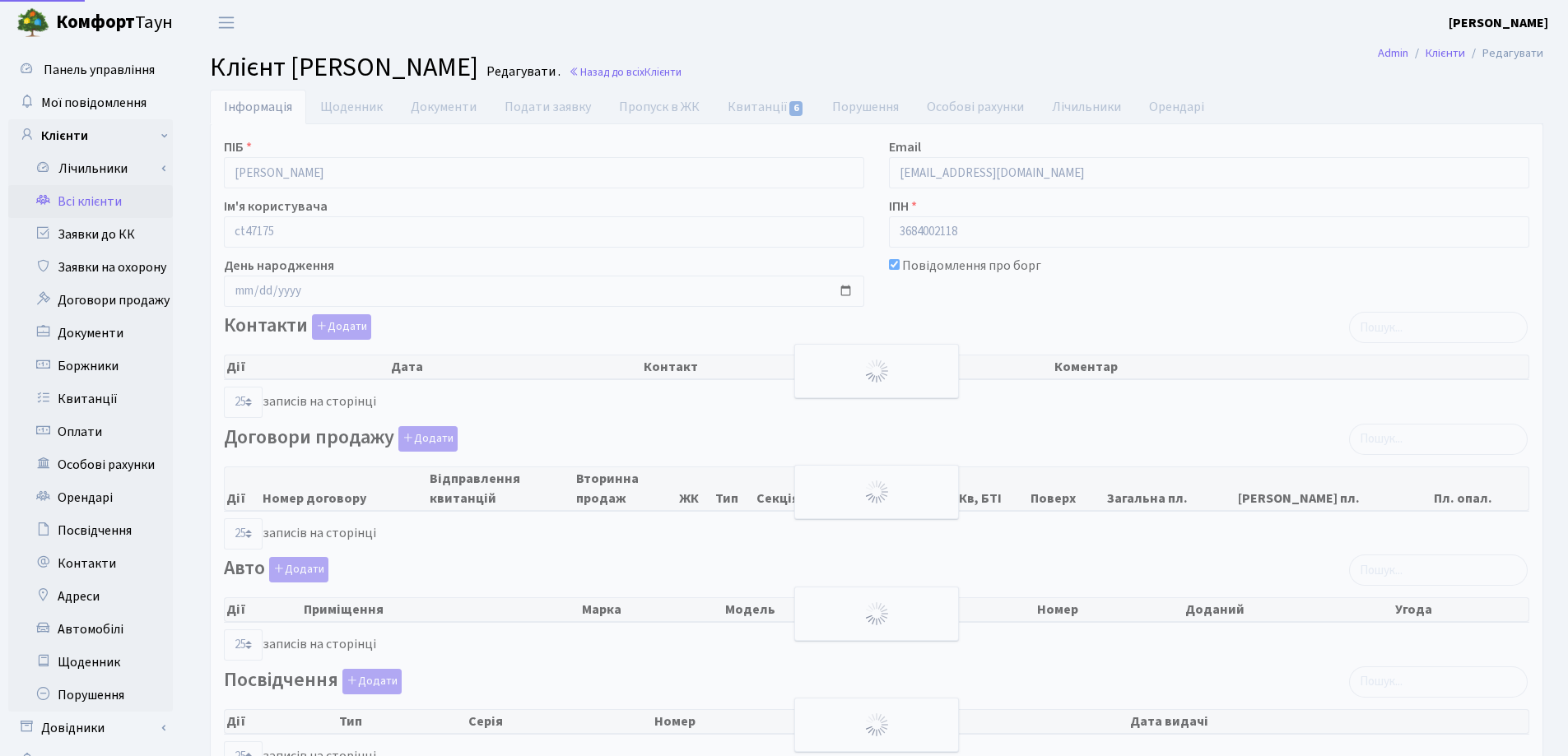
select select "25"
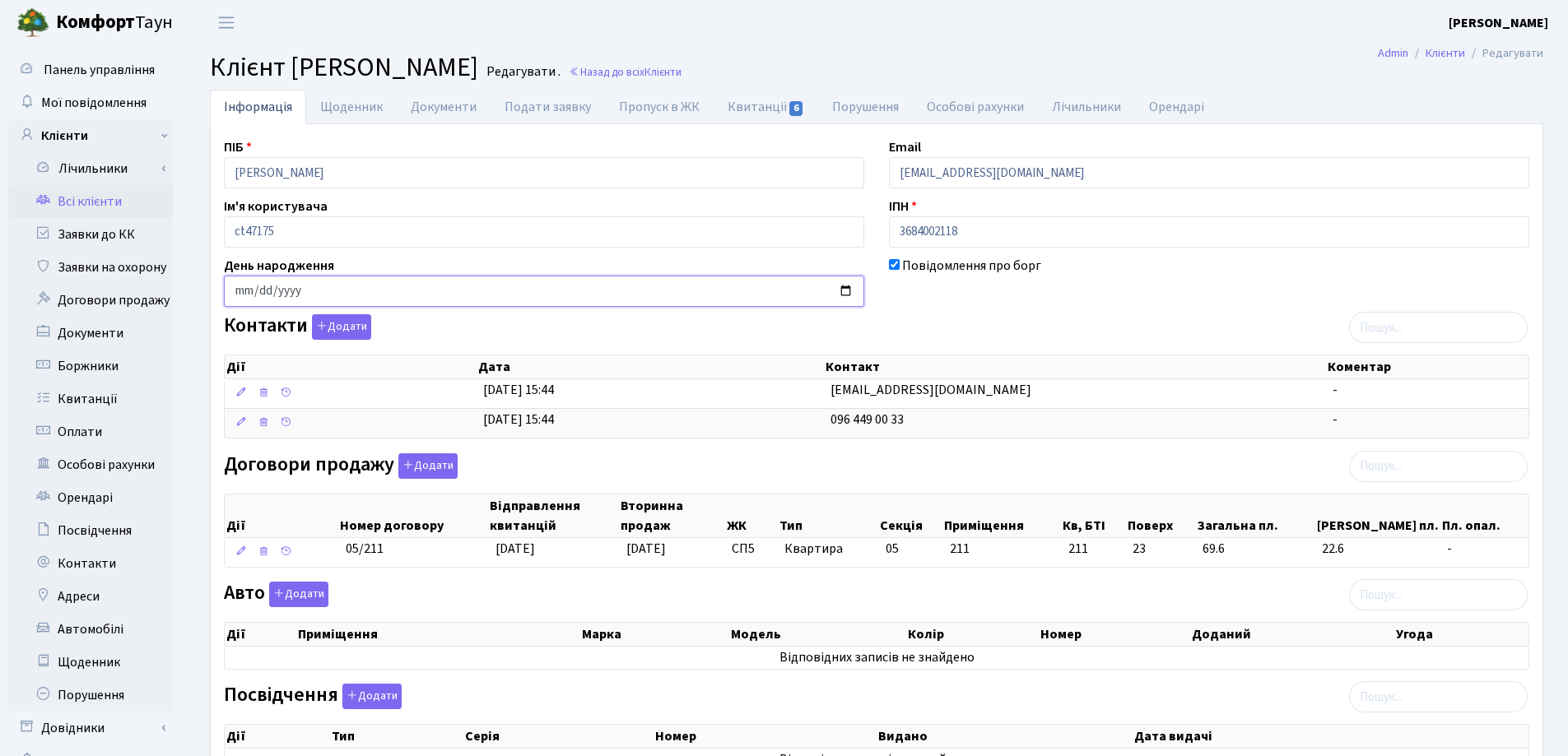
click at [238, 293] on input "date" at bounding box center [543, 291] width 640 height 31
type input "[DATE]"
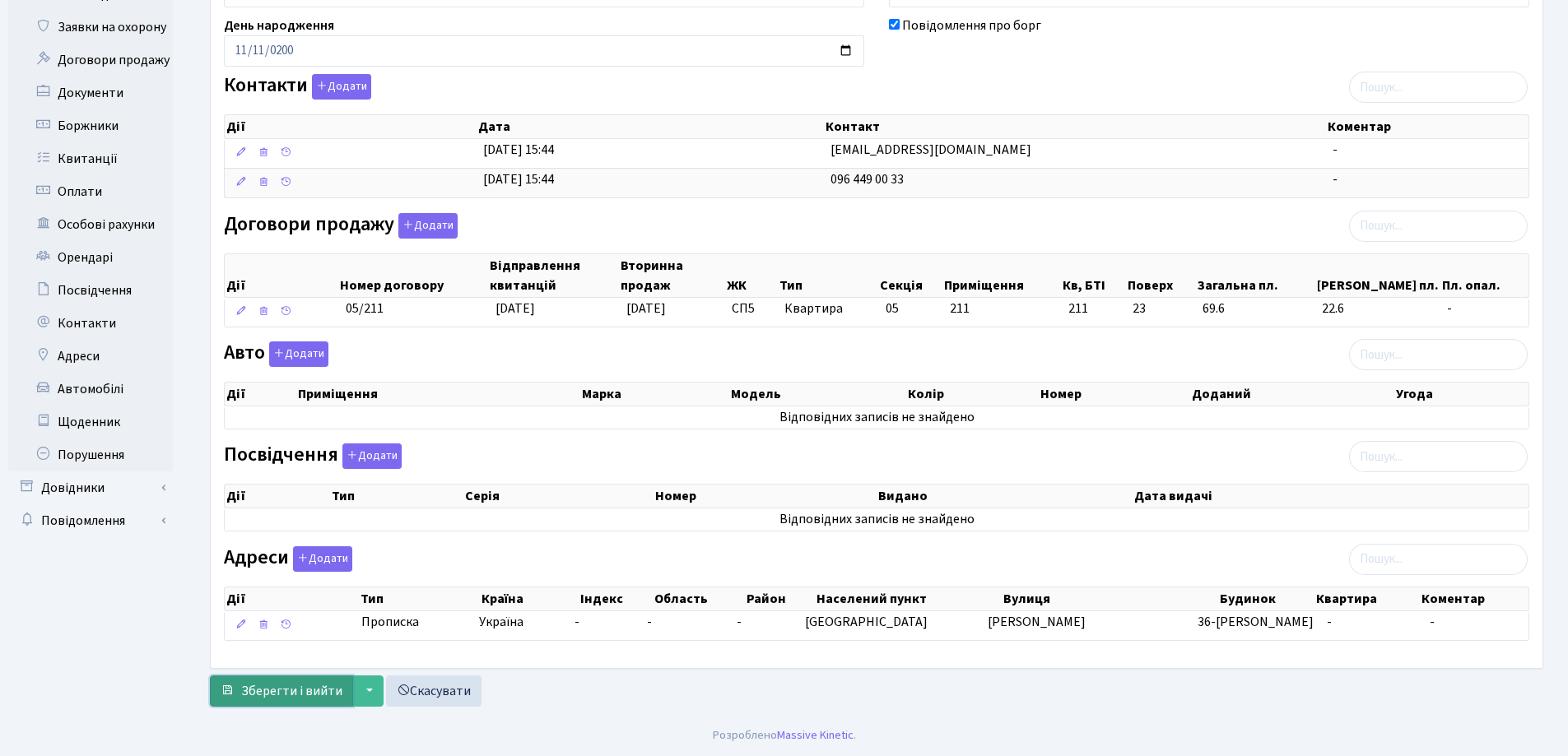
click at [283, 689] on span "Зберегти і вийти" at bounding box center [292, 691] width 101 height 19
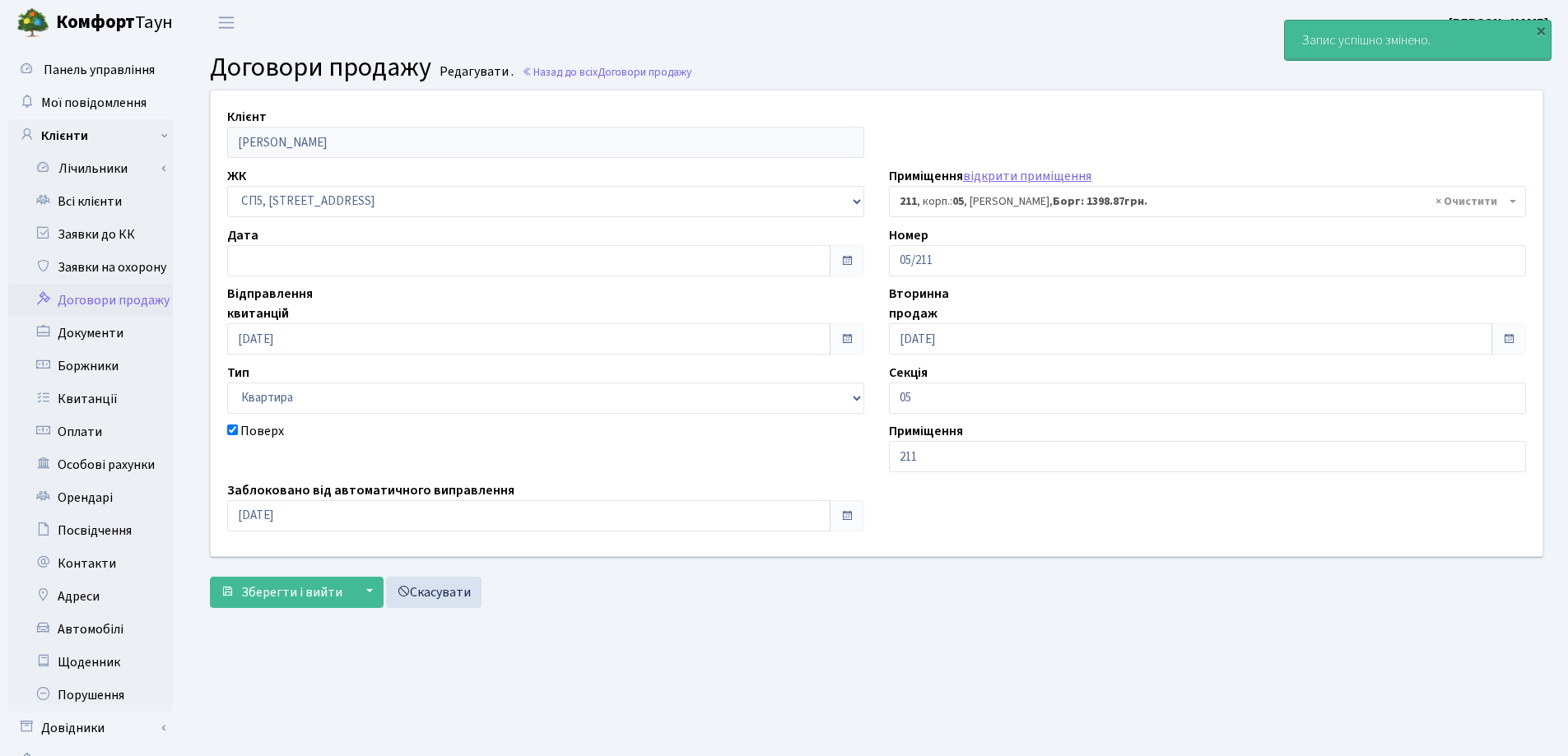
select select "21620"
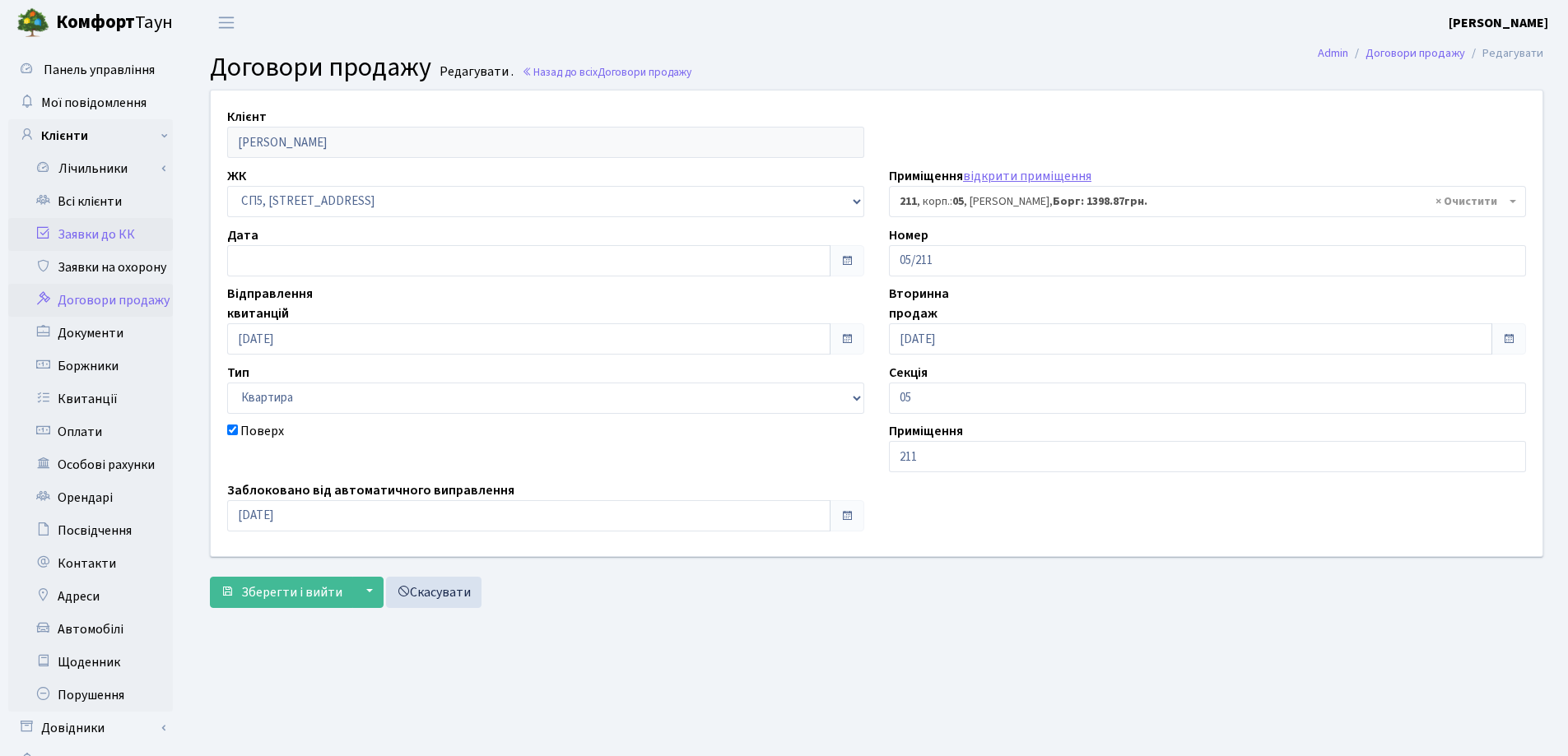
click at [93, 238] on link "Заявки до КК" at bounding box center [91, 234] width 165 height 33
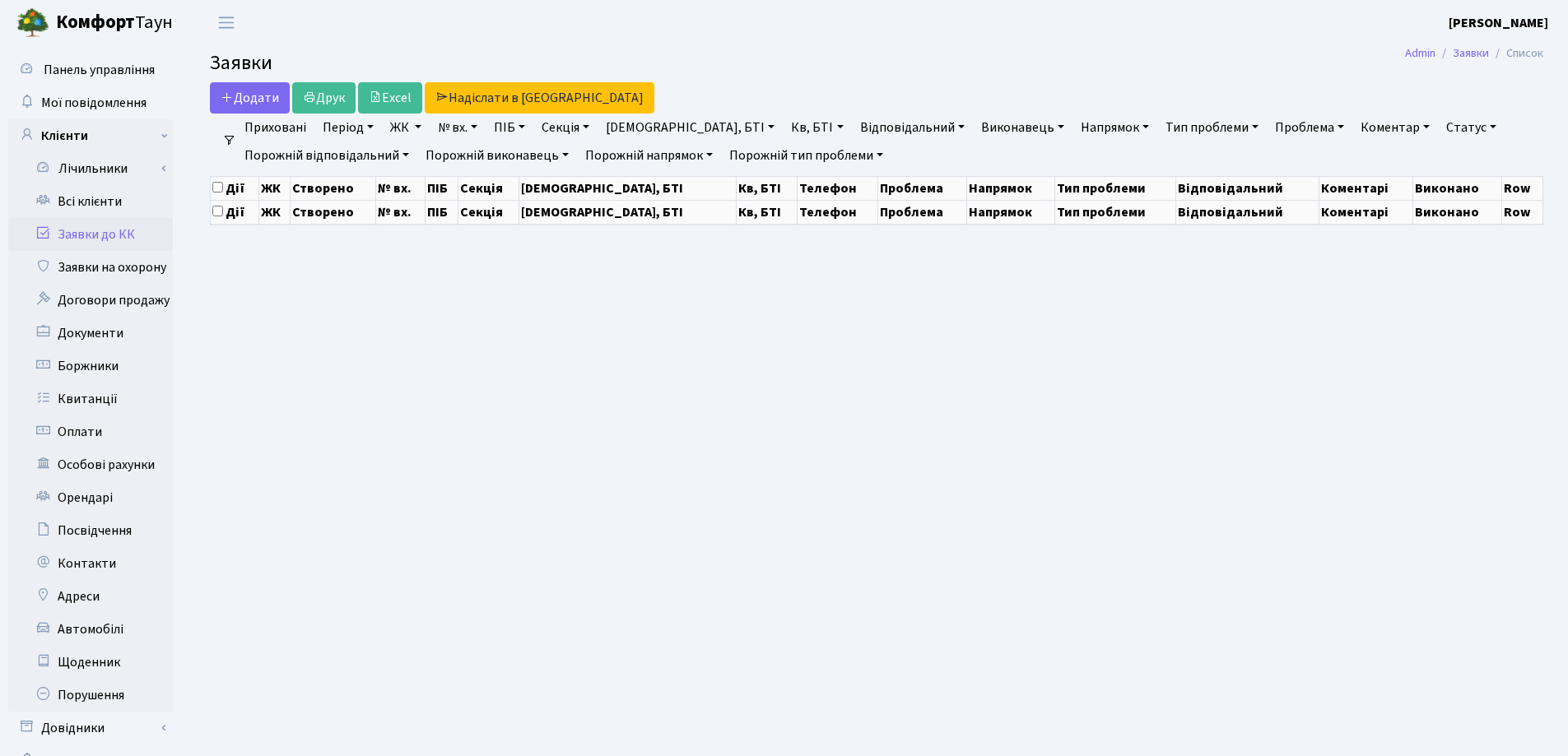
select select "25"
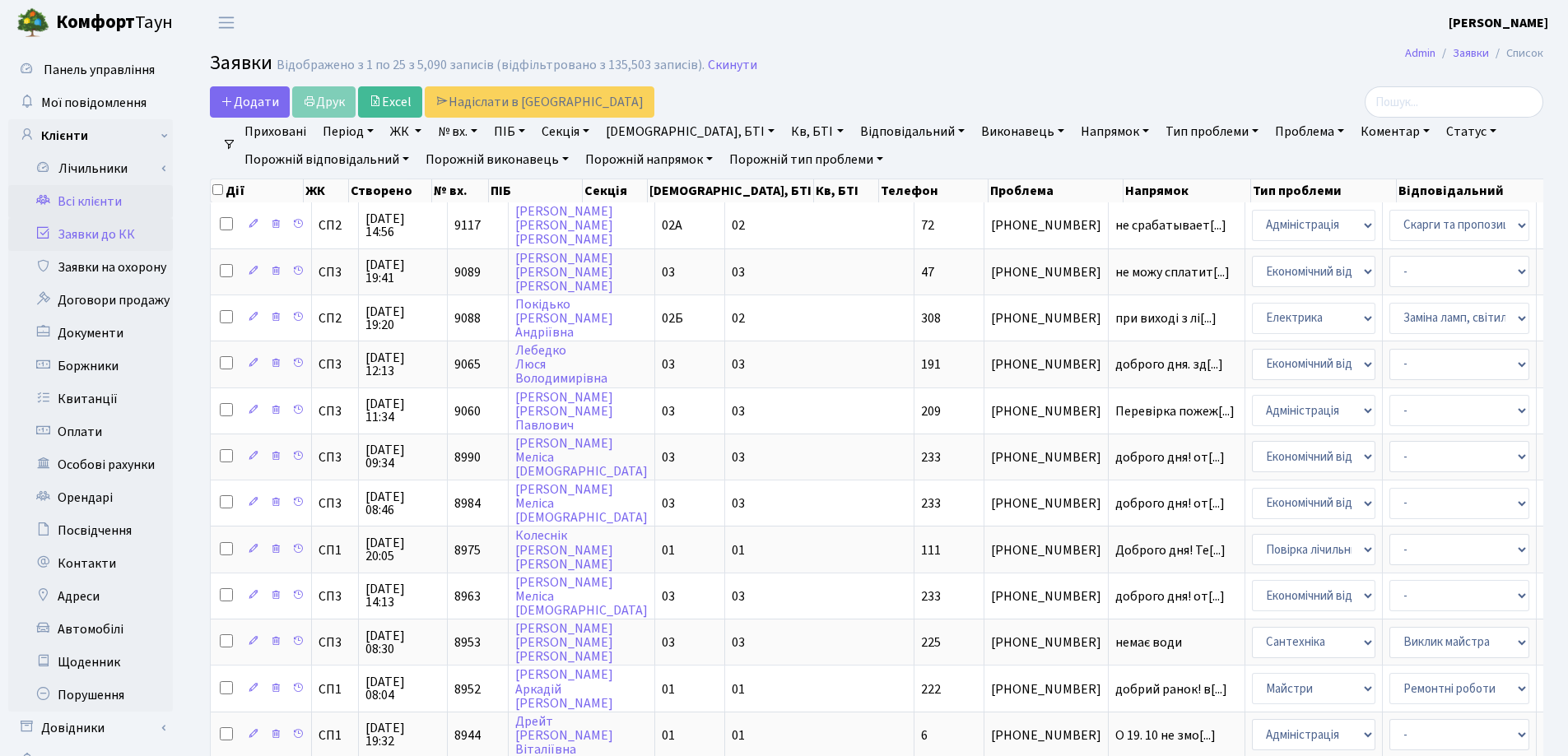
click at [98, 198] on link "Всі клієнти" at bounding box center [91, 201] width 165 height 33
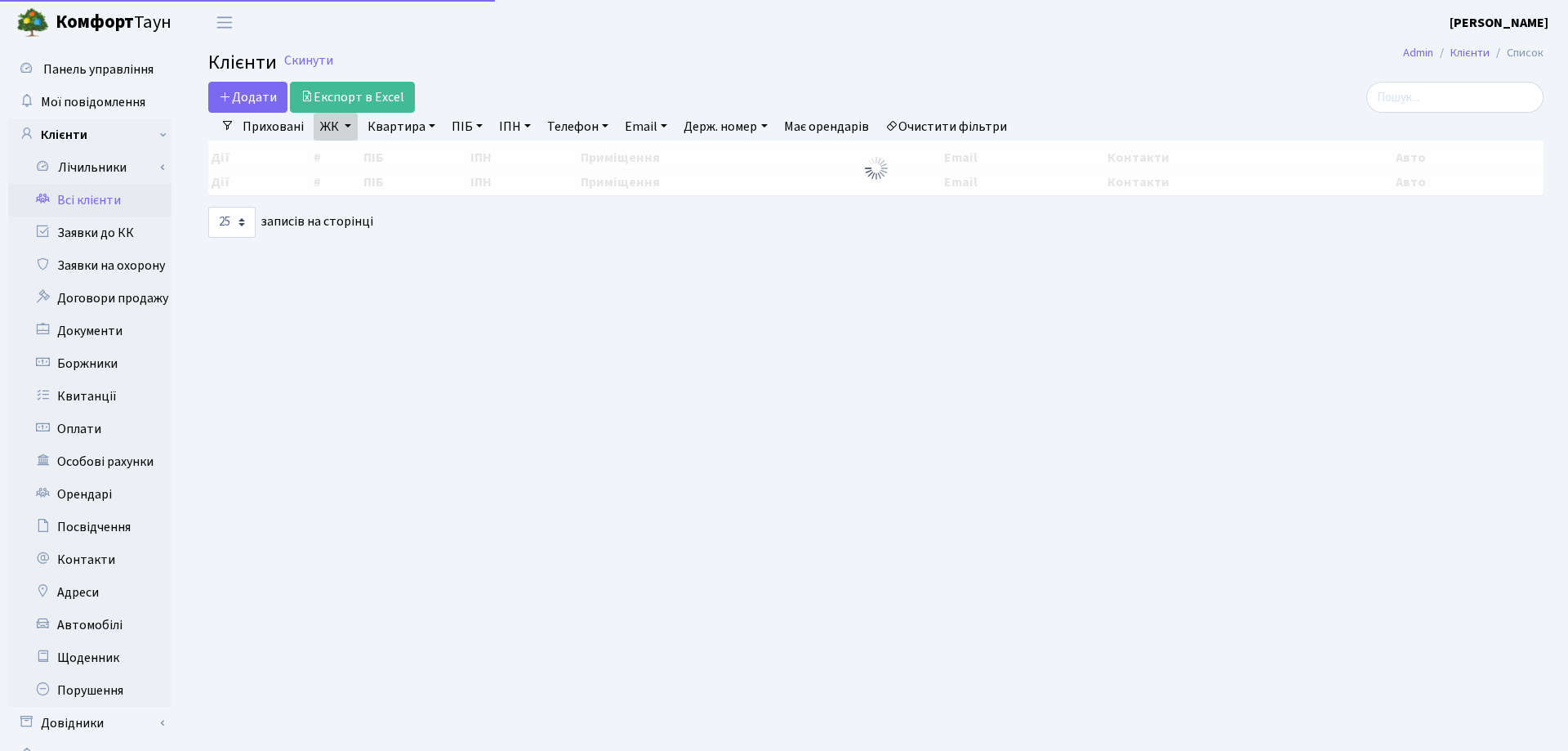
select select "25"
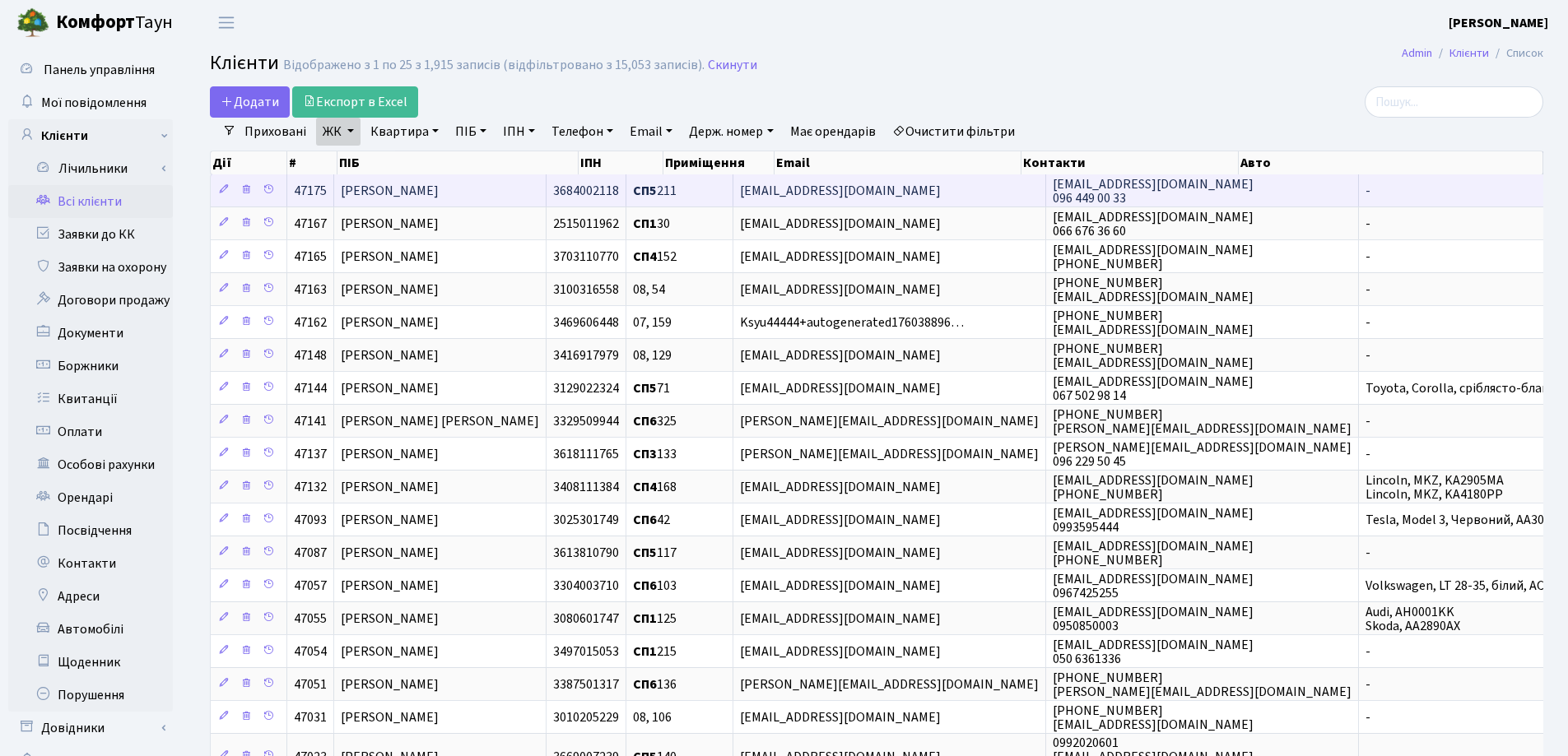
click at [438, 188] on span "[PERSON_NAME]" at bounding box center [389, 191] width 98 height 19
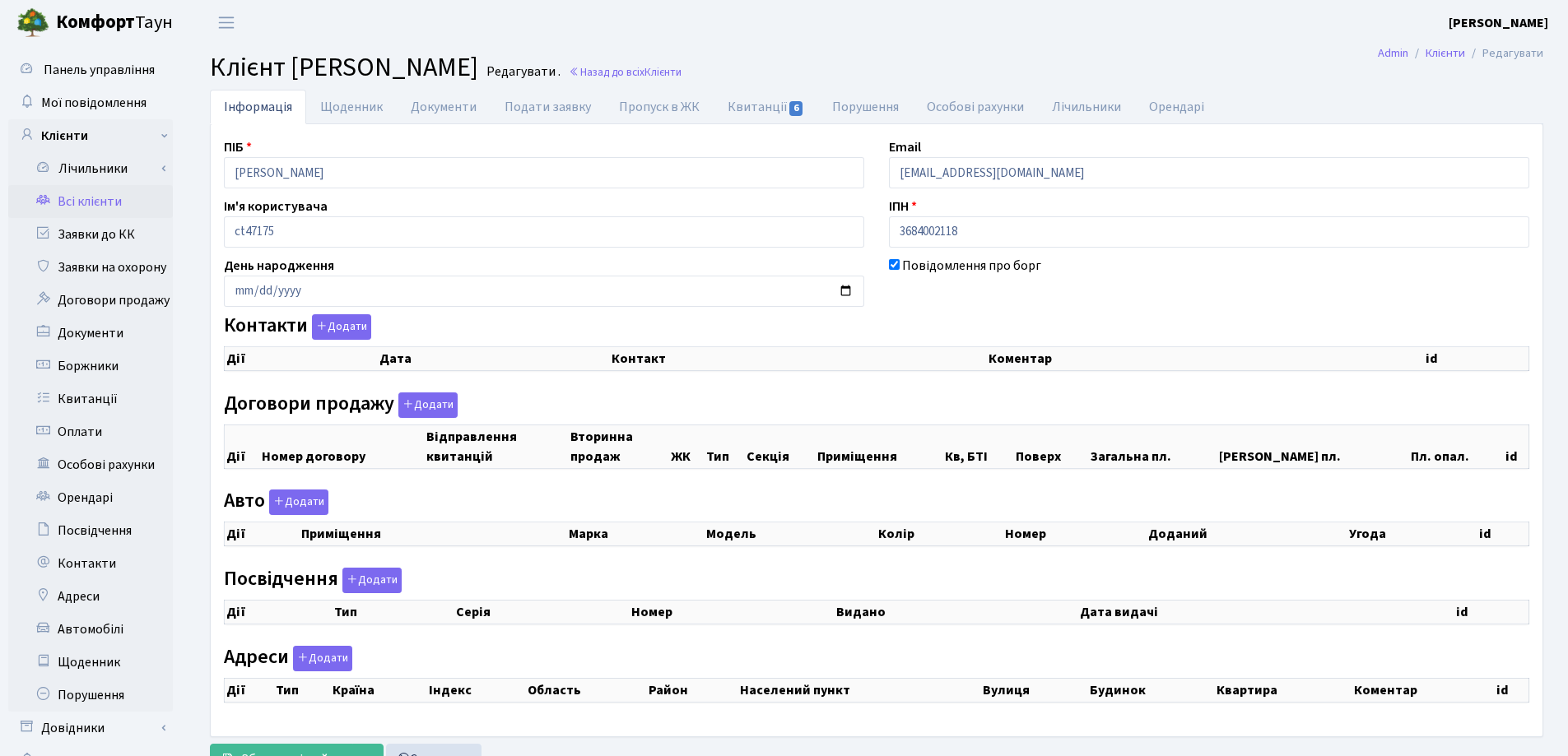
checkbox input "true"
select select "25"
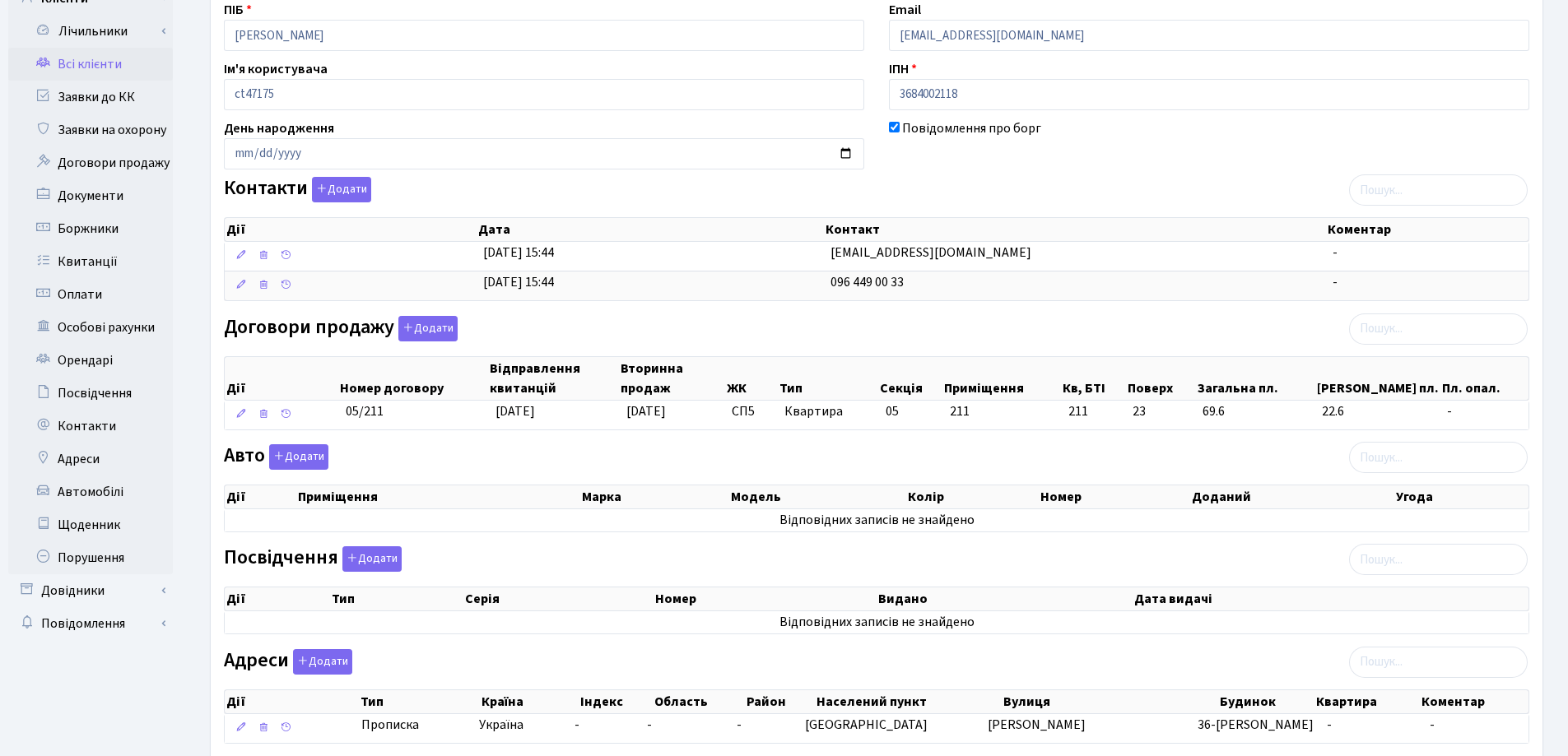
scroll to position [241, 0]
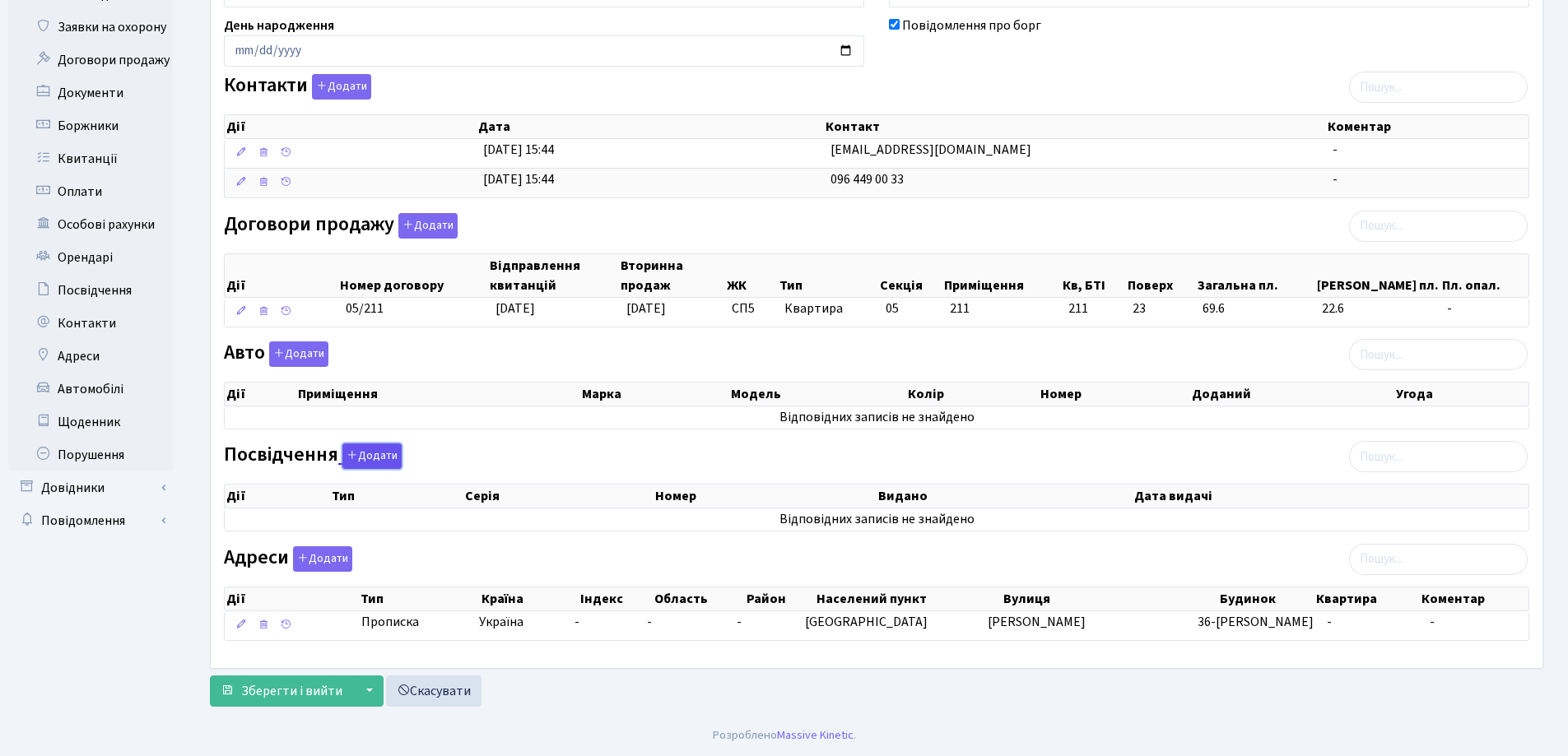
click at [359, 454] on button "Додати" at bounding box center [372, 456] width 59 height 25
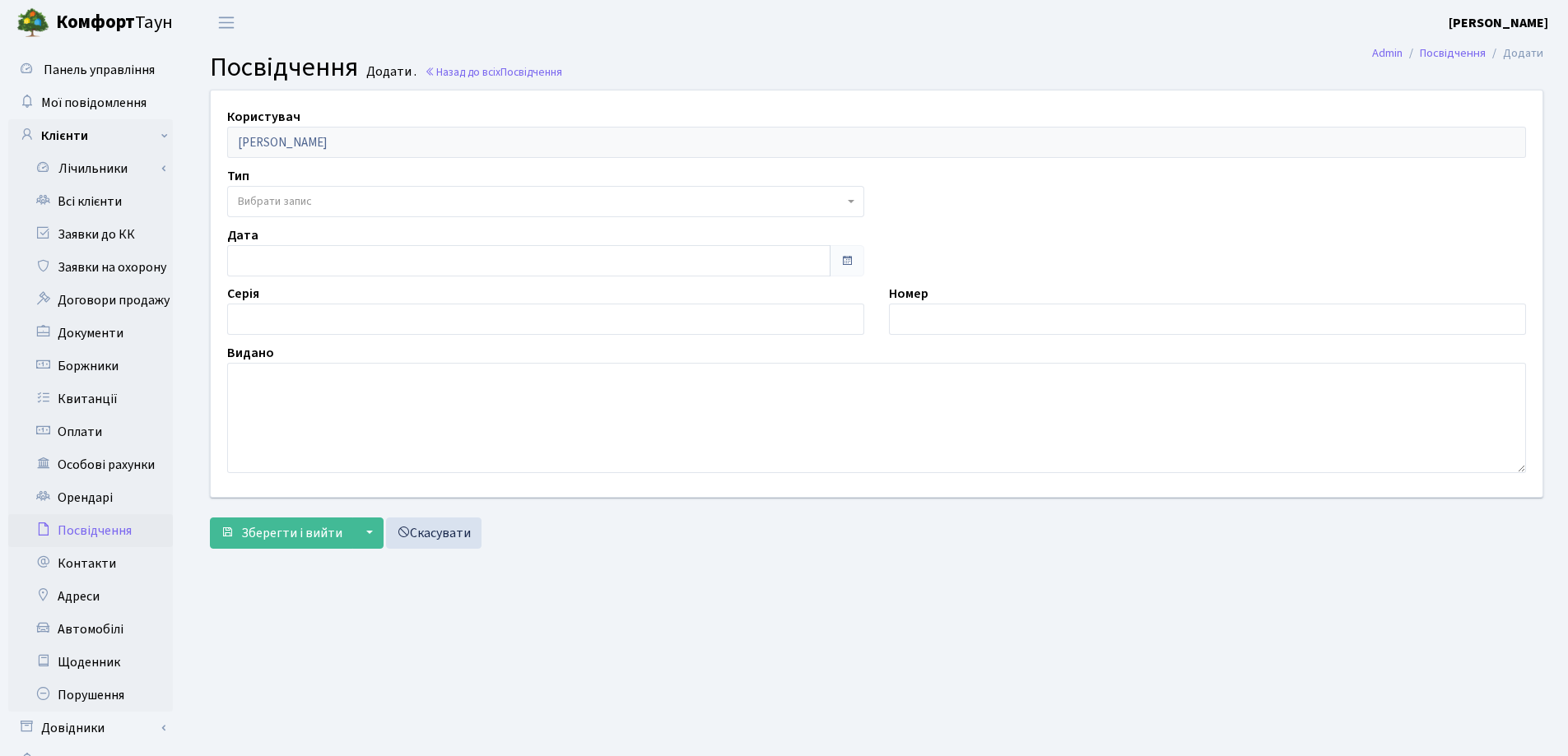
click at [317, 199] on span "Вибрати запис" at bounding box center [541, 202] width 606 height 17
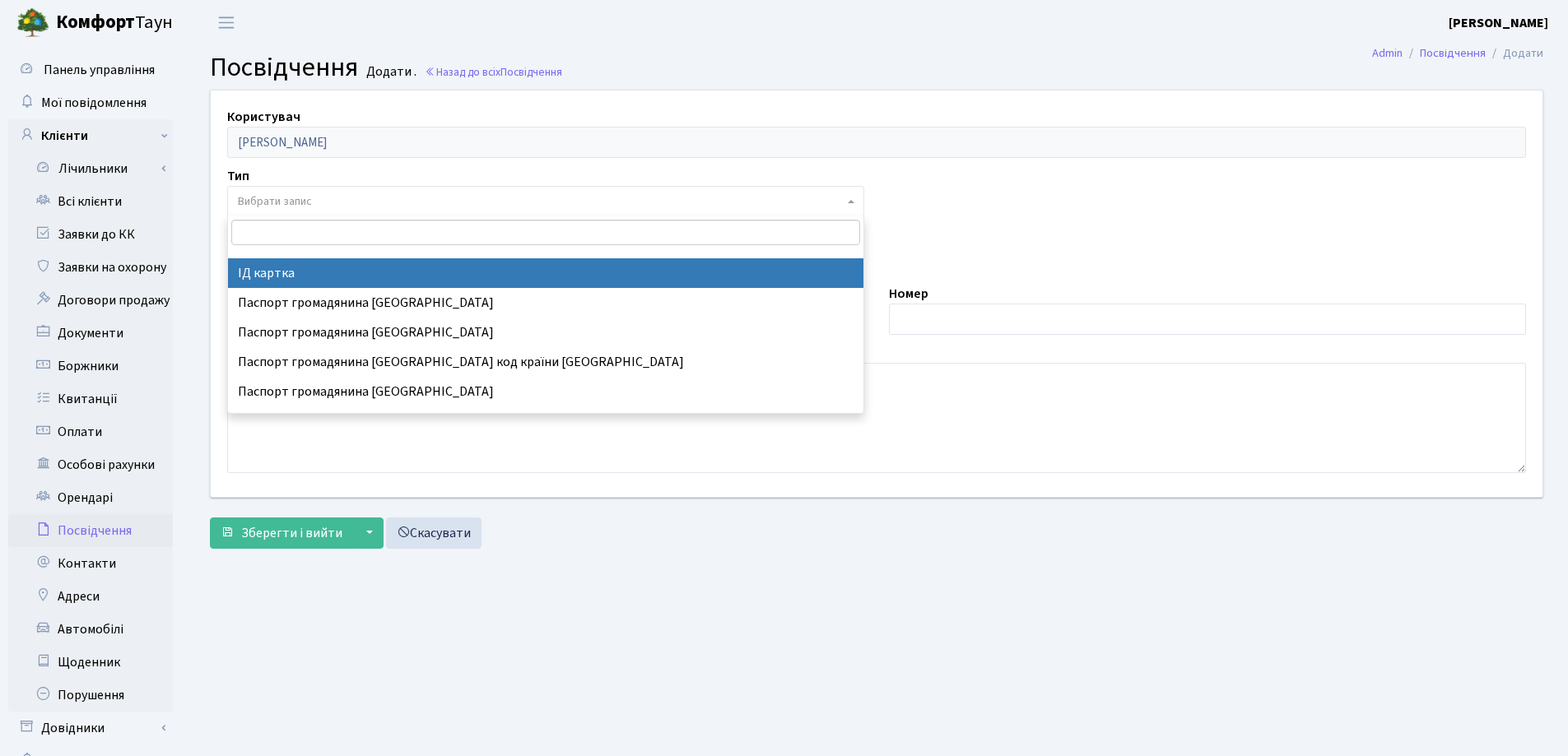
select select "13"
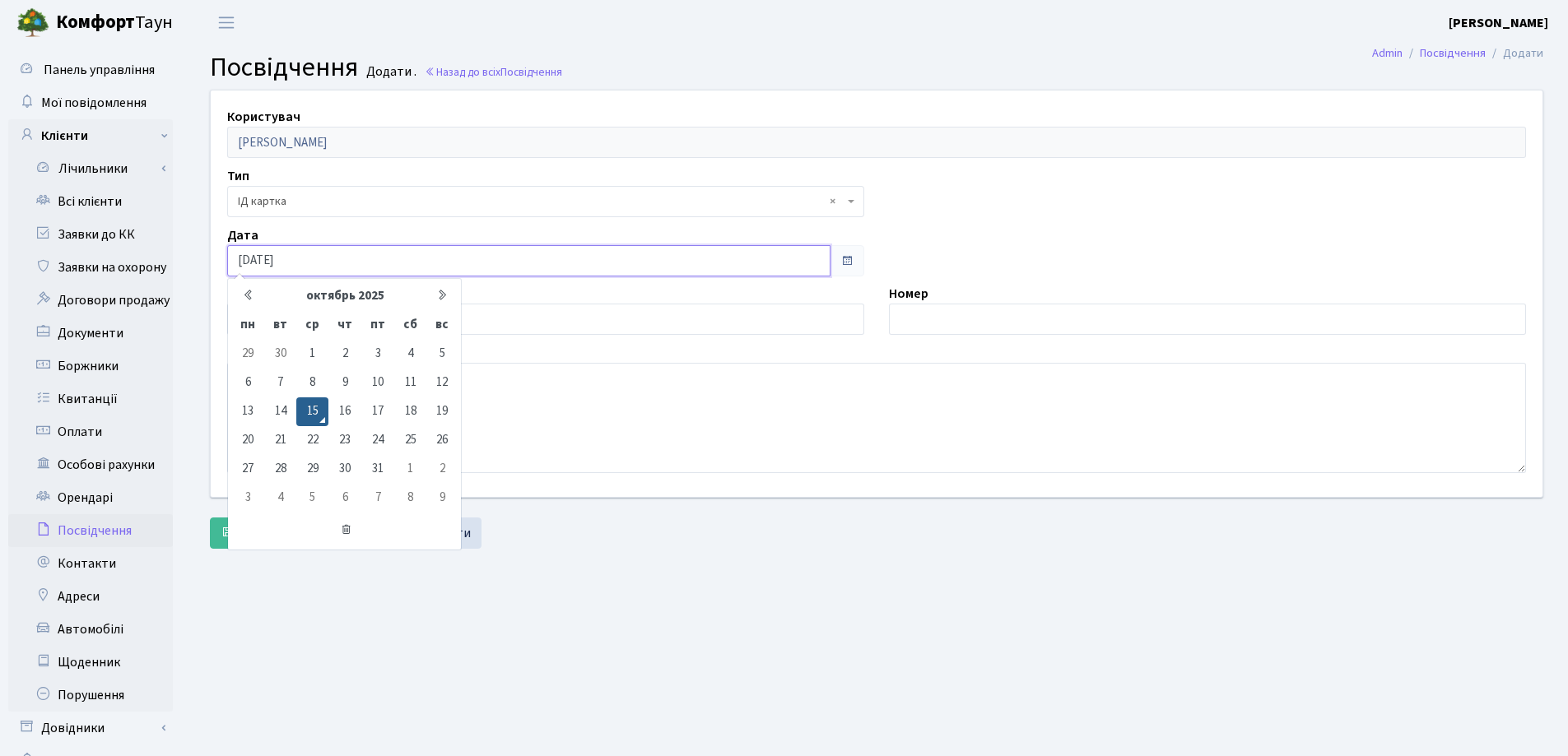
click at [352, 259] on input "15.10.2025" at bounding box center [528, 261] width 603 height 31
type input "1"
type input "[DATE]"
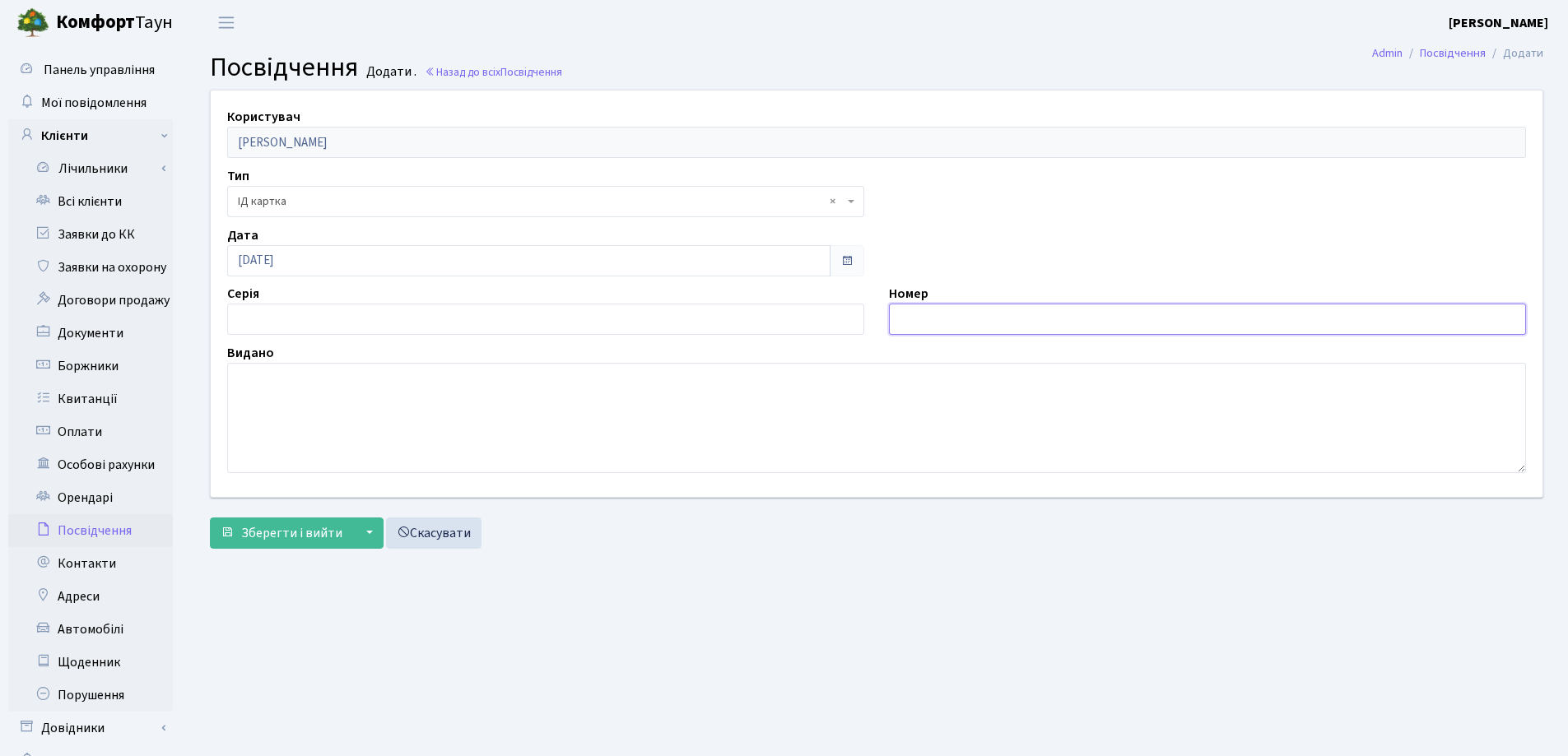
click at [958, 308] on input "text" at bounding box center [1207, 319] width 637 height 31
type input "005571739"
click at [275, 407] on textarea at bounding box center [877, 417] width 1299 height 110
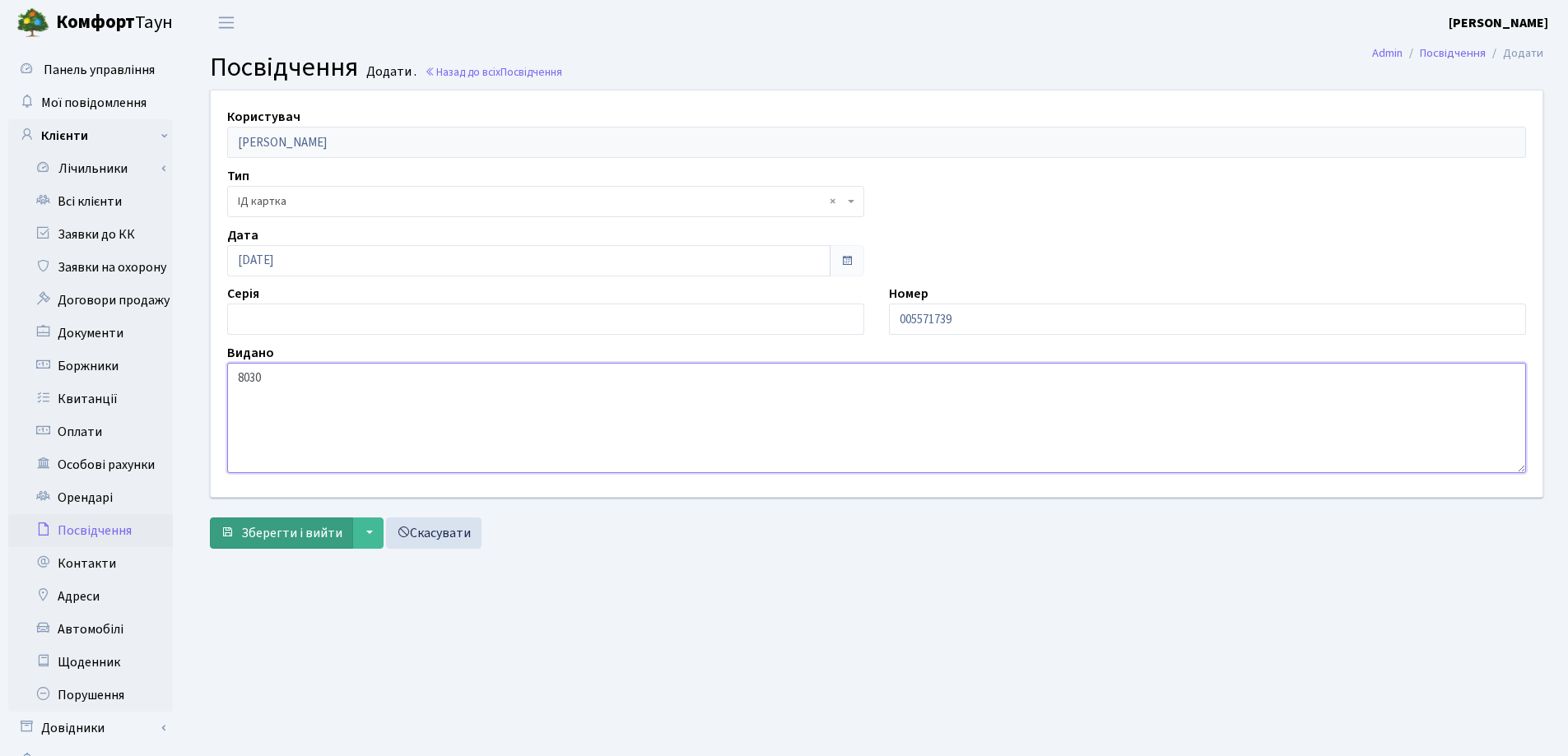
type textarea "8030"
click at [257, 531] on span "Зберегти і вийти" at bounding box center [292, 533] width 101 height 19
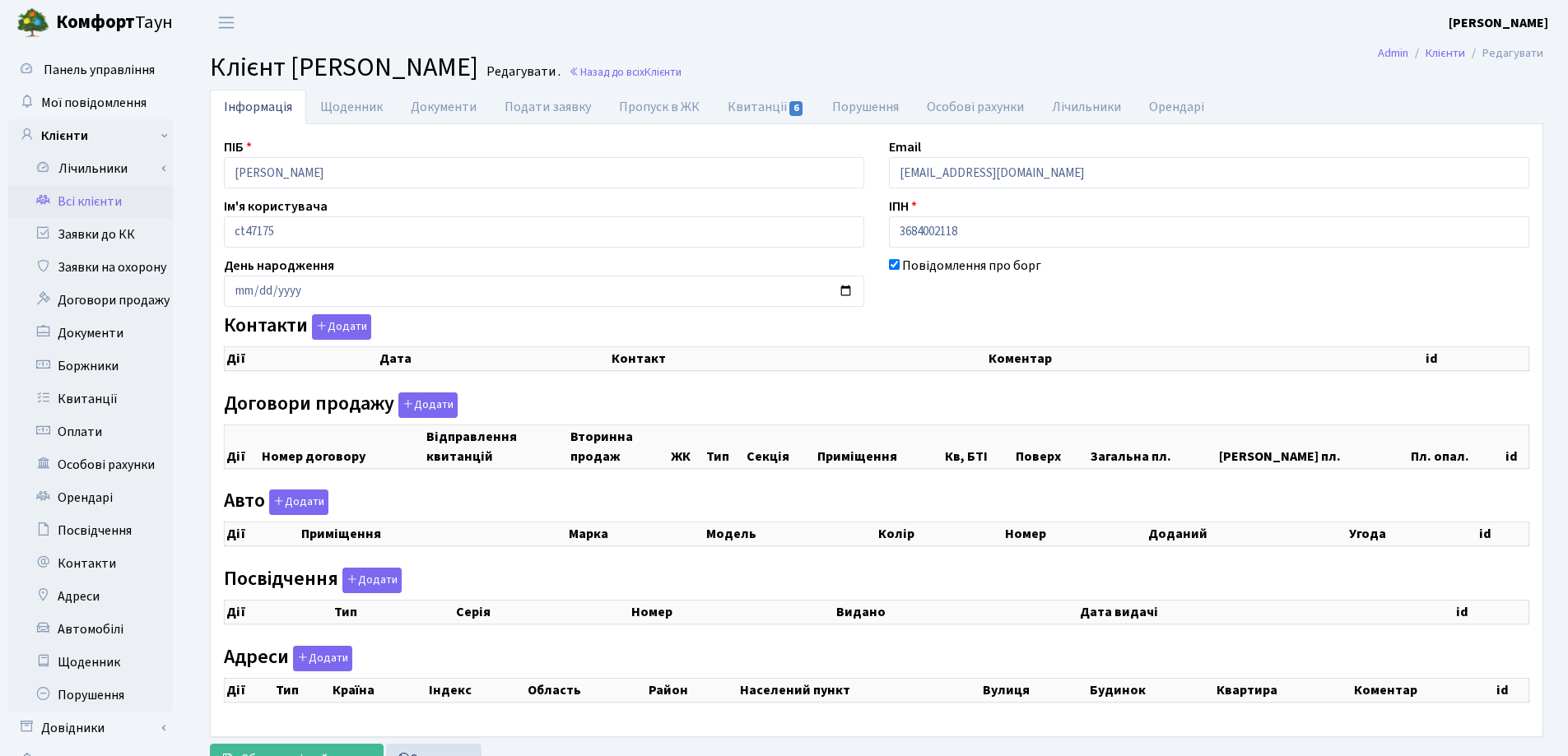
checkbox input "true"
select select "25"
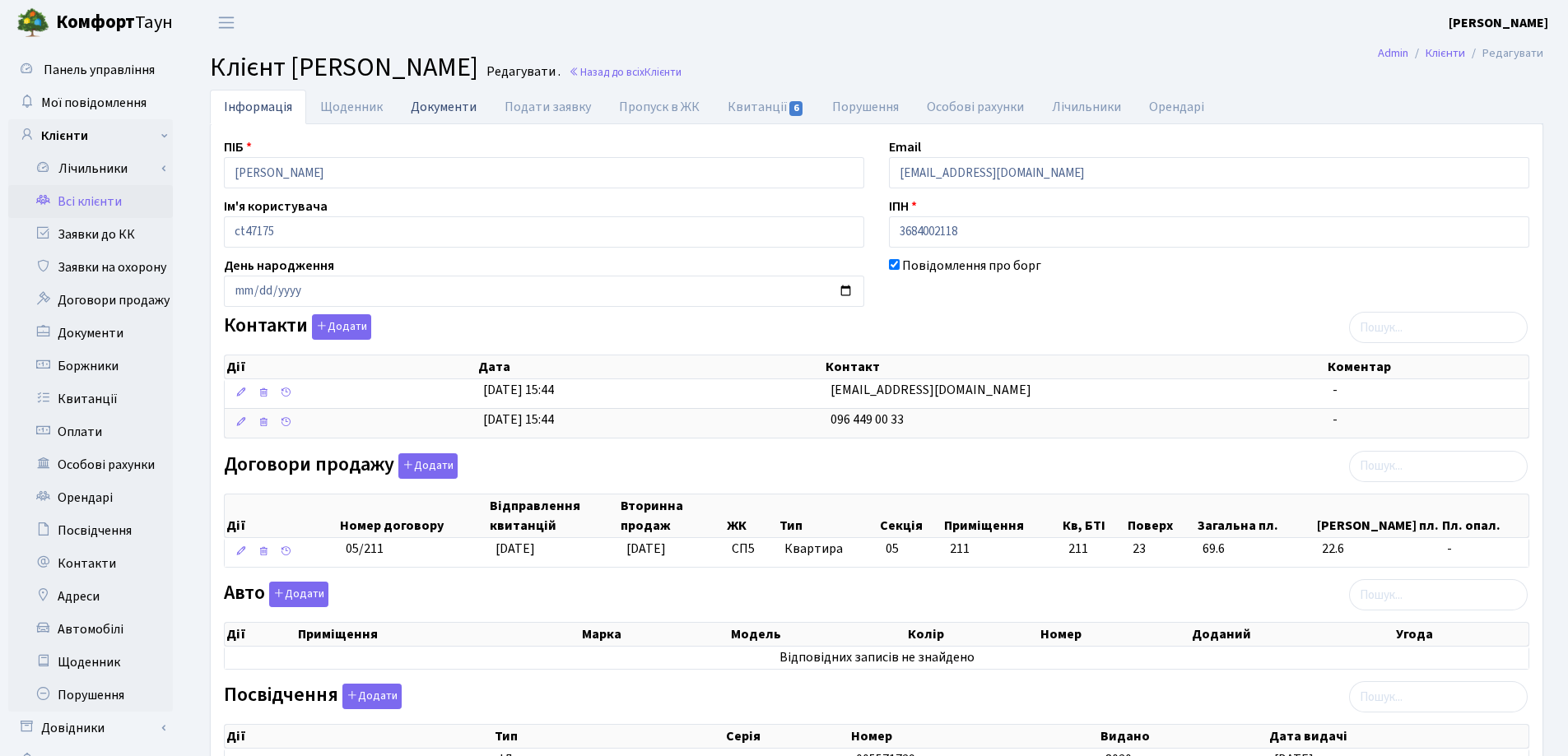
click at [437, 109] on link "Документи" at bounding box center [444, 107] width 94 height 34
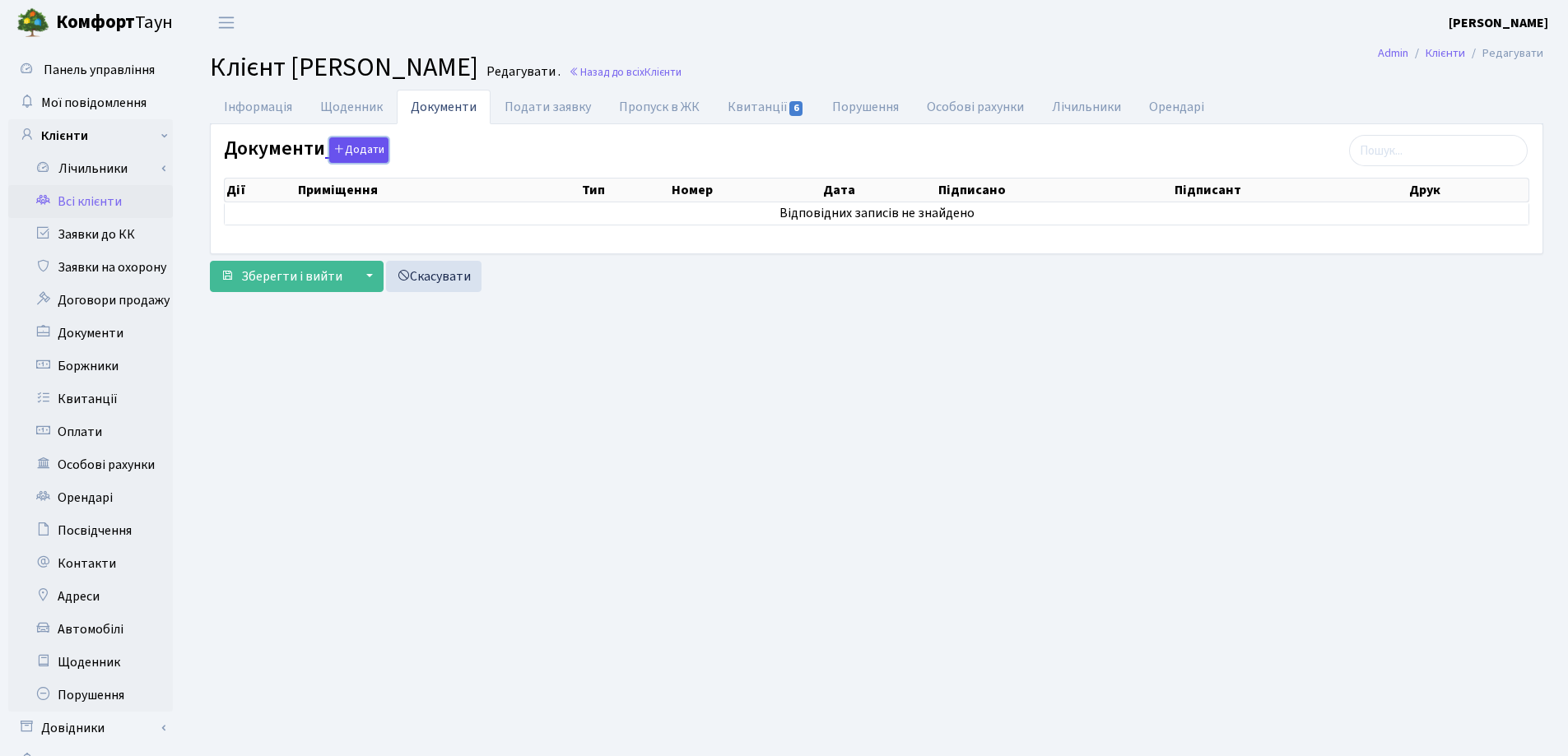
click at [342, 149] on button "Додати" at bounding box center [358, 150] width 59 height 25
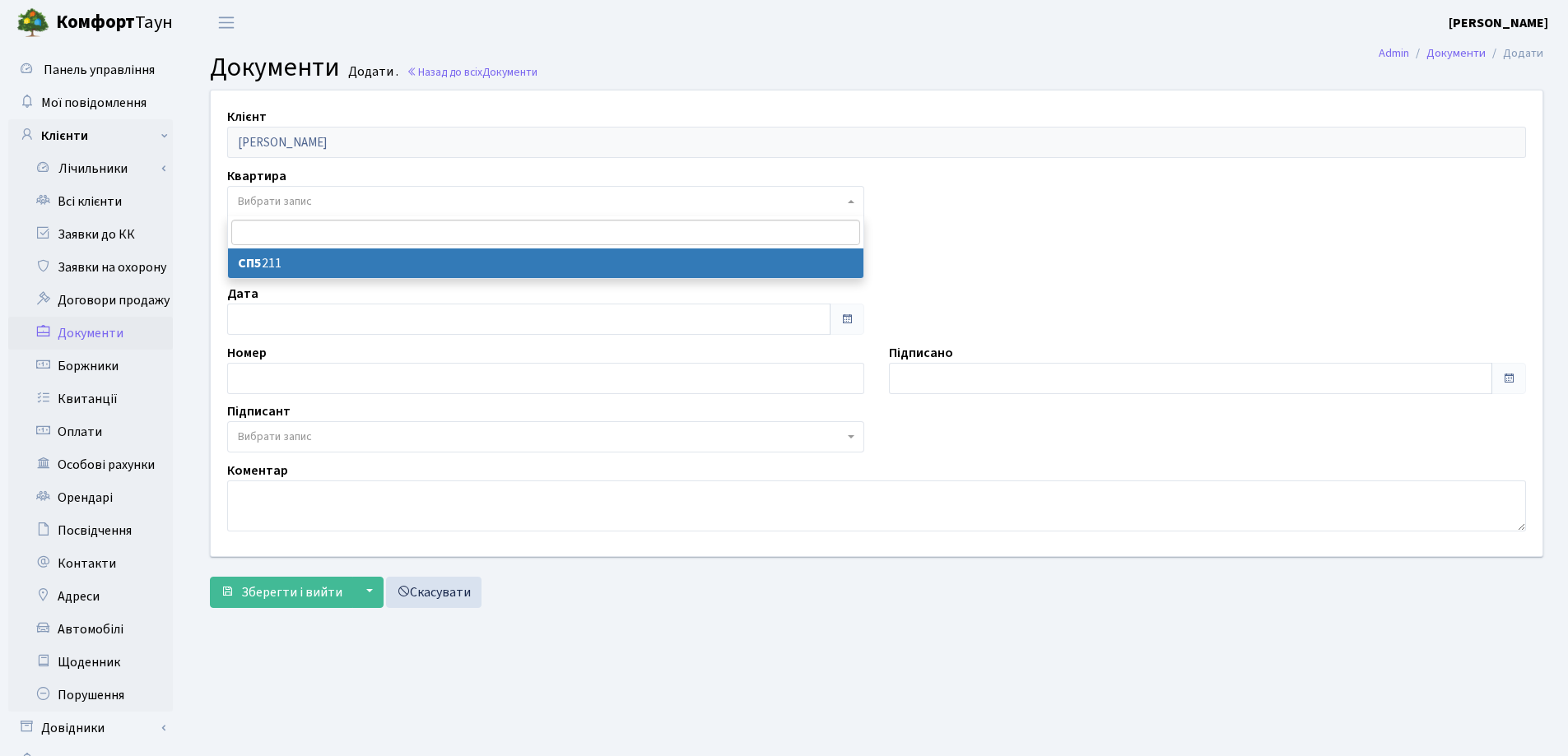
click at [328, 190] on span "Вибрати запис" at bounding box center [545, 201] width 637 height 31
select select "178814"
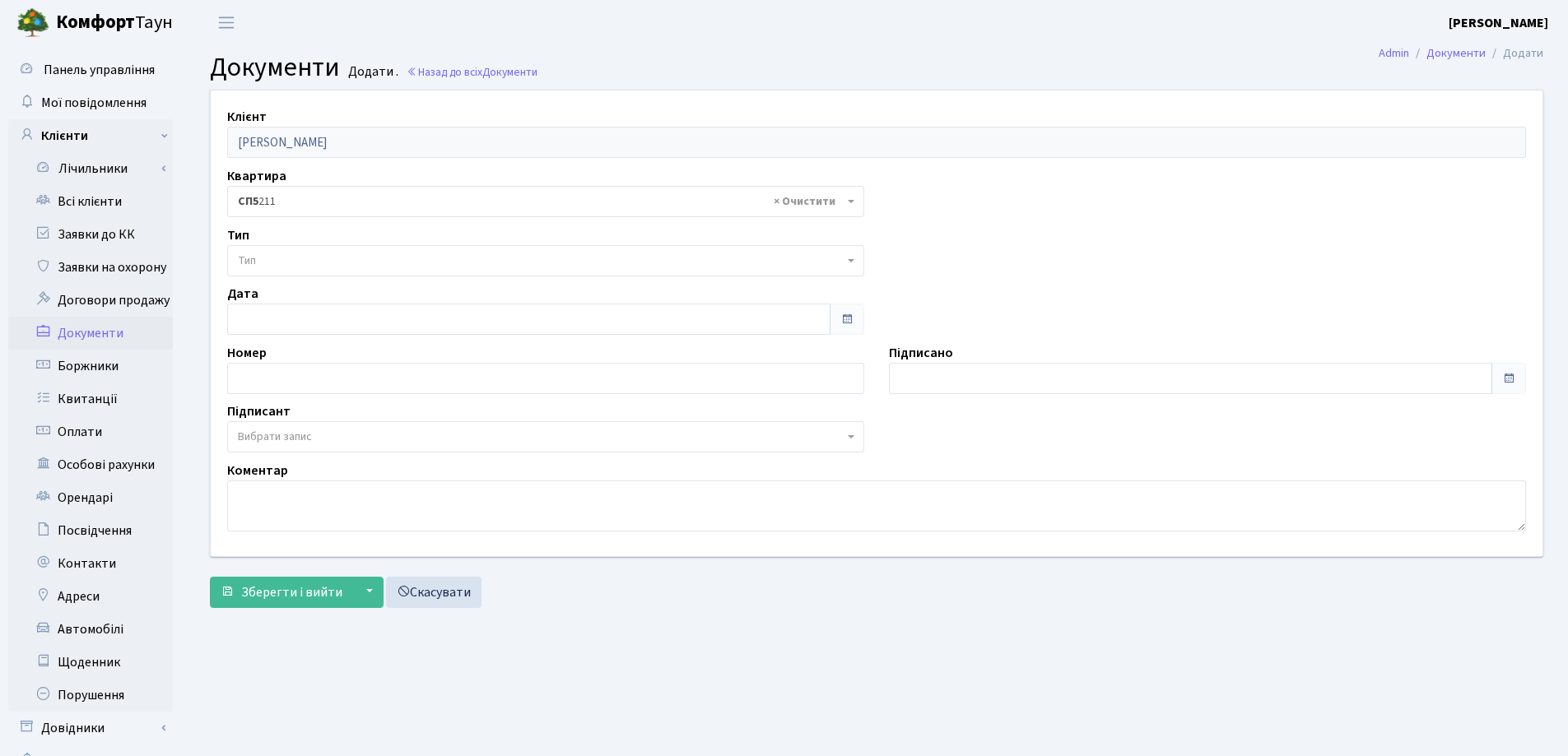
click at [326, 263] on span "Тип" at bounding box center [541, 261] width 606 height 17
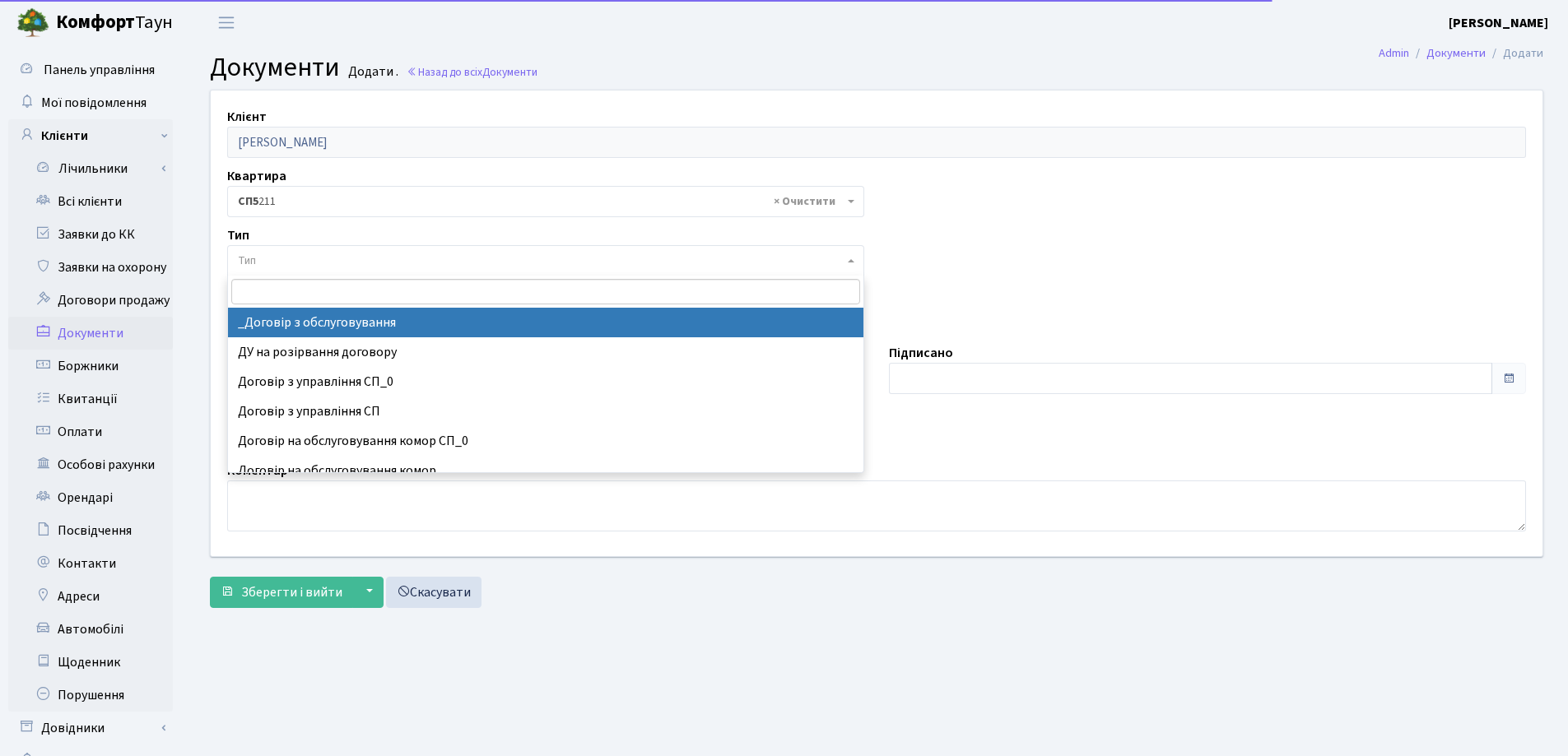
select select "289"
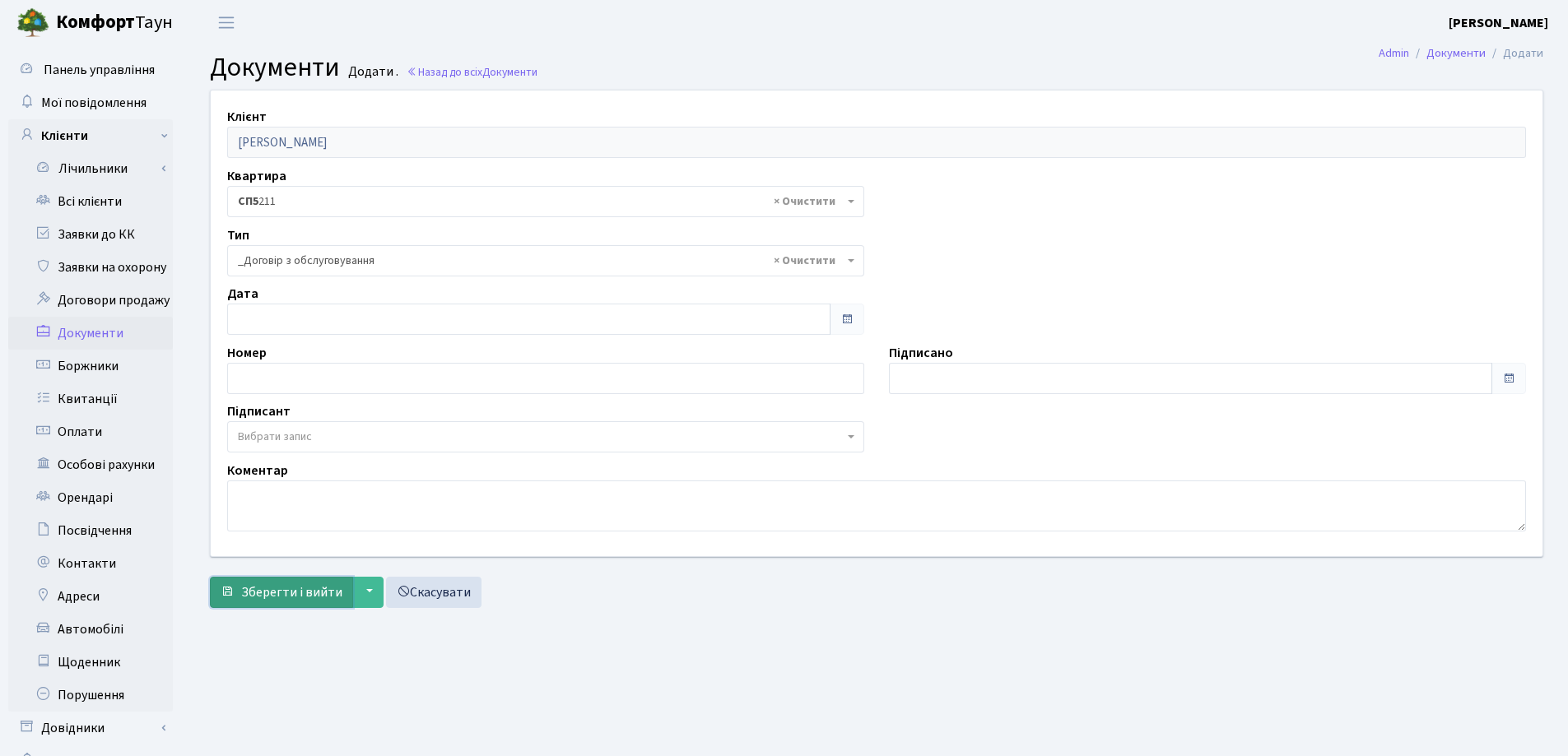
click at [284, 589] on span "Зберегти і вийти" at bounding box center [292, 593] width 101 height 19
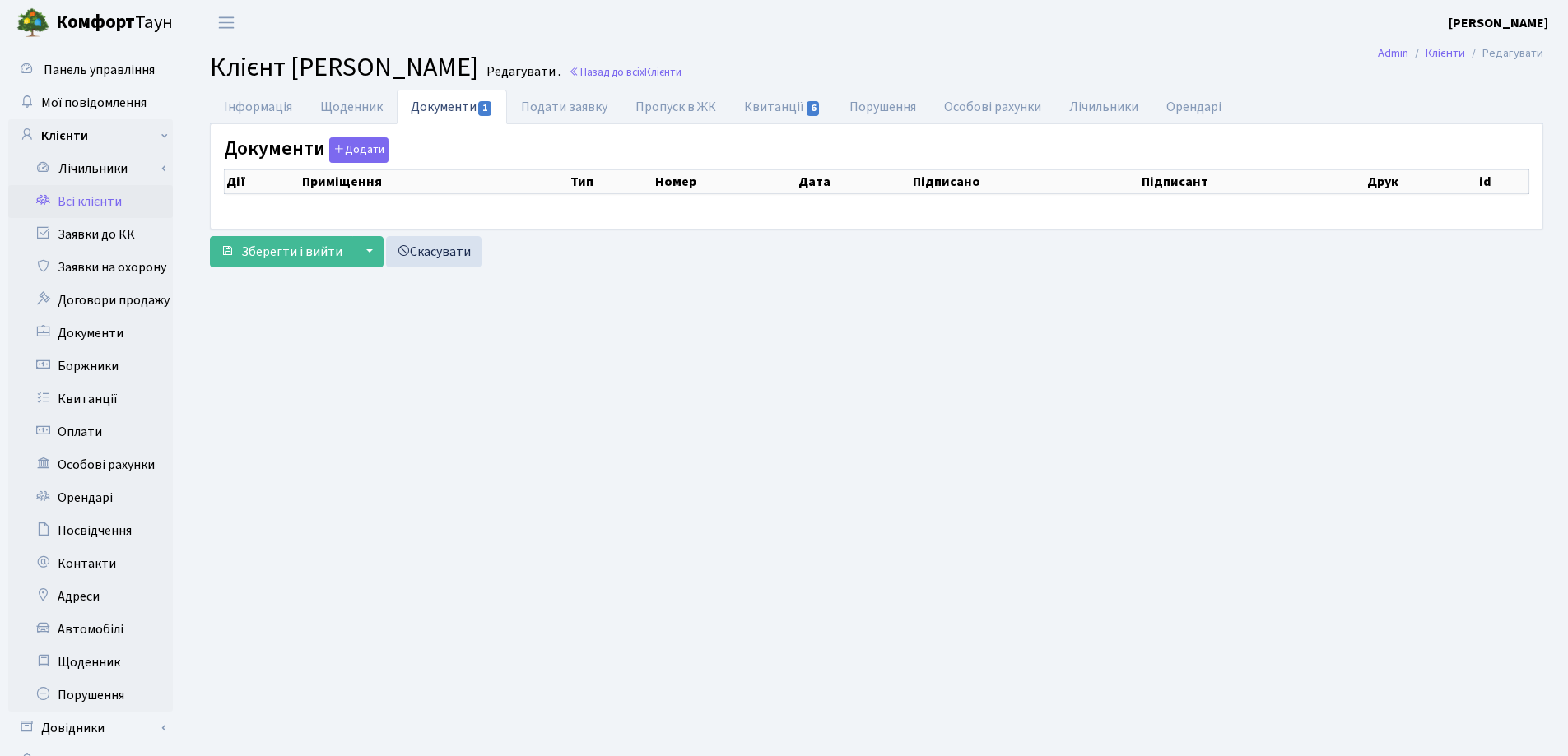
checkbox input "true"
select select "25"
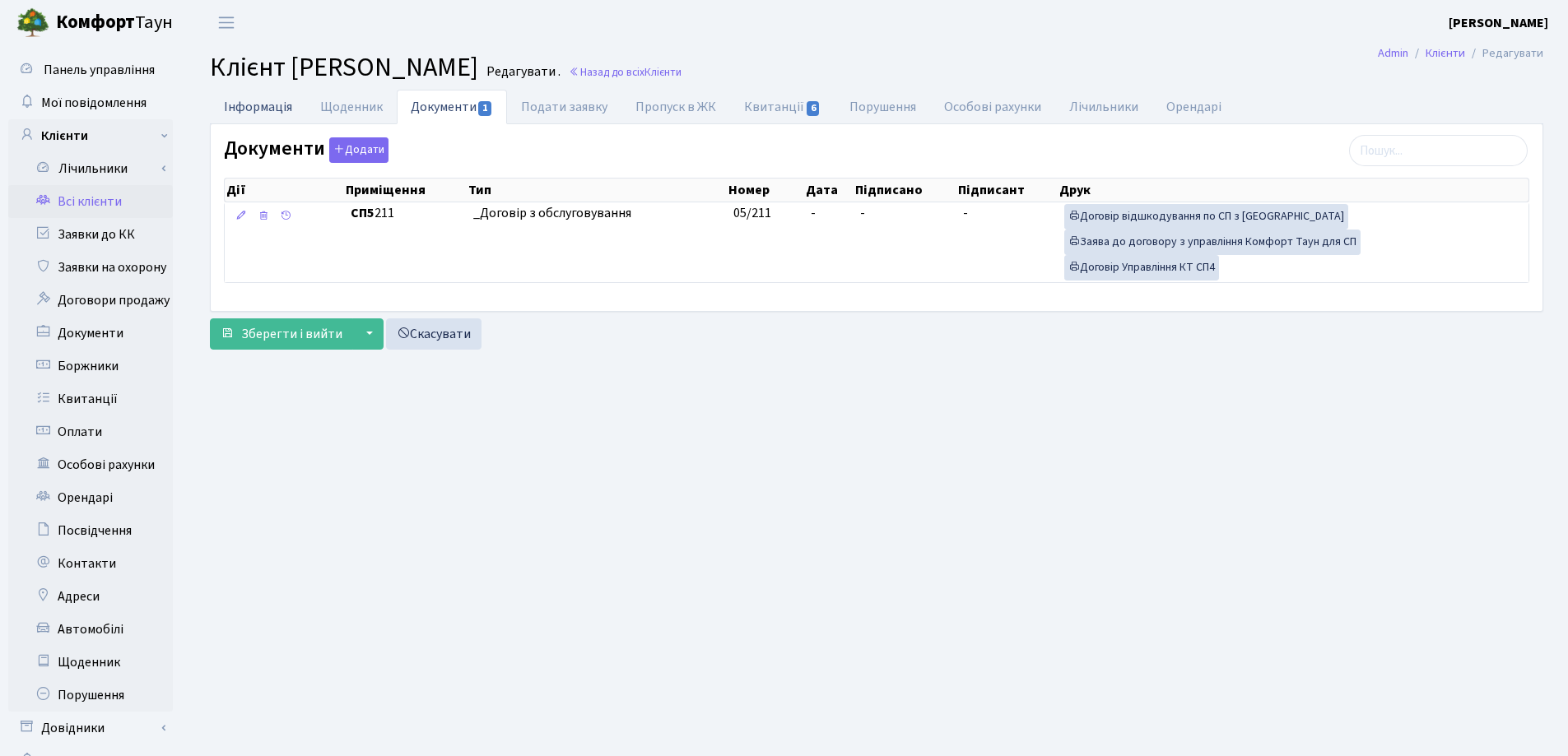
click at [261, 108] on link "Інформація" at bounding box center [257, 107] width 96 height 34
select select "25"
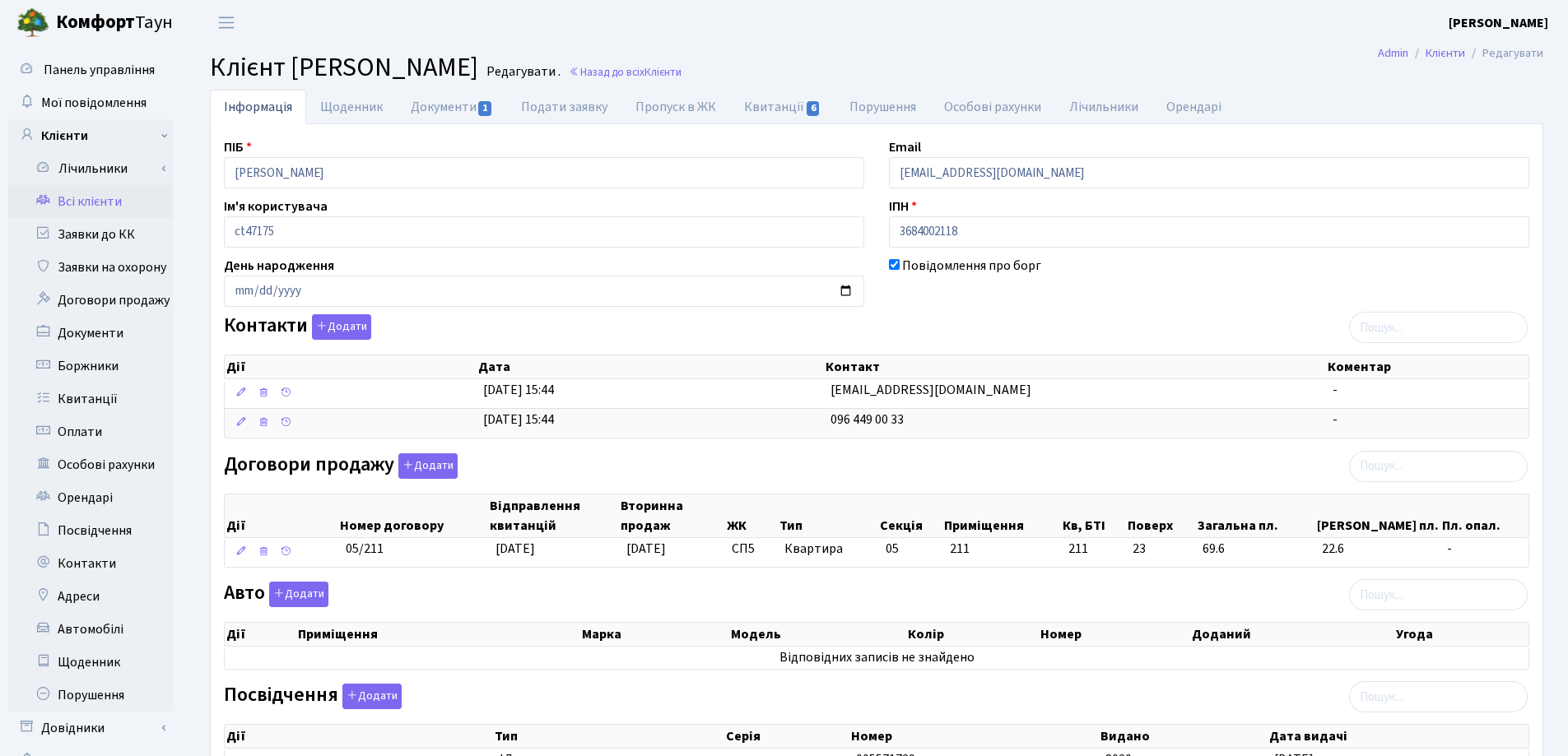
scroll to position [247, 0]
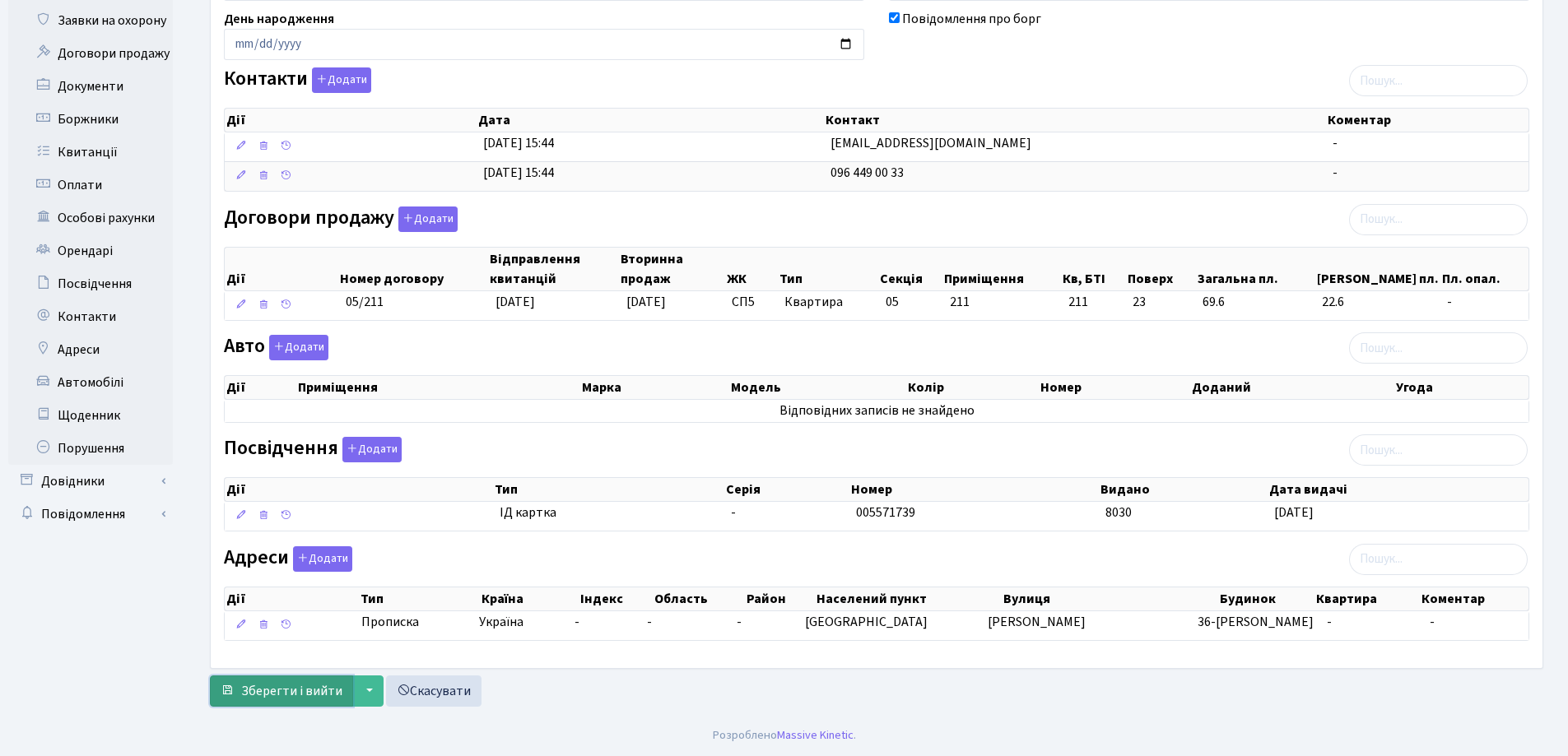
click at [315, 692] on span "Зберегти і вийти" at bounding box center [292, 691] width 101 height 19
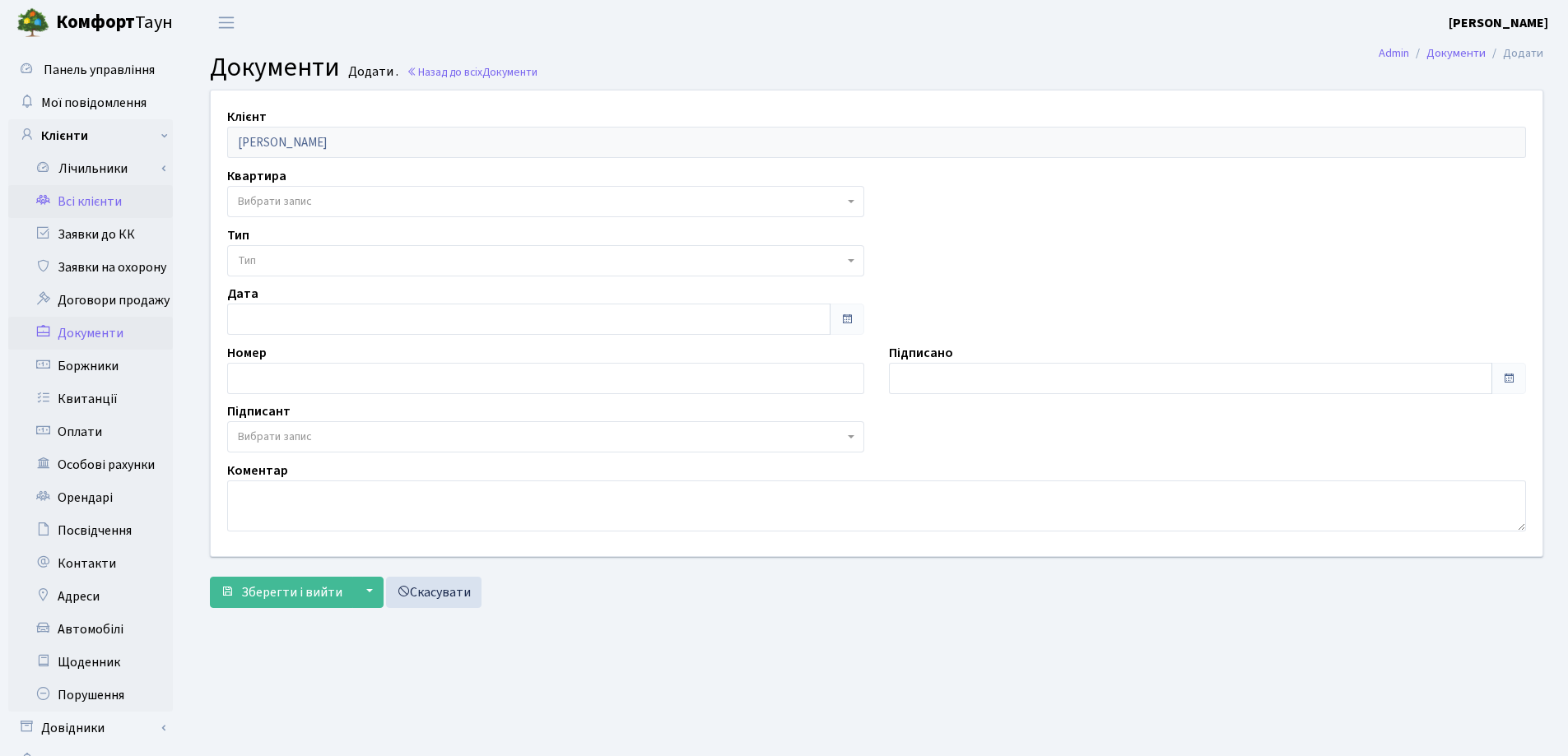
click at [56, 194] on link "Всі клієнти" at bounding box center [91, 201] width 165 height 33
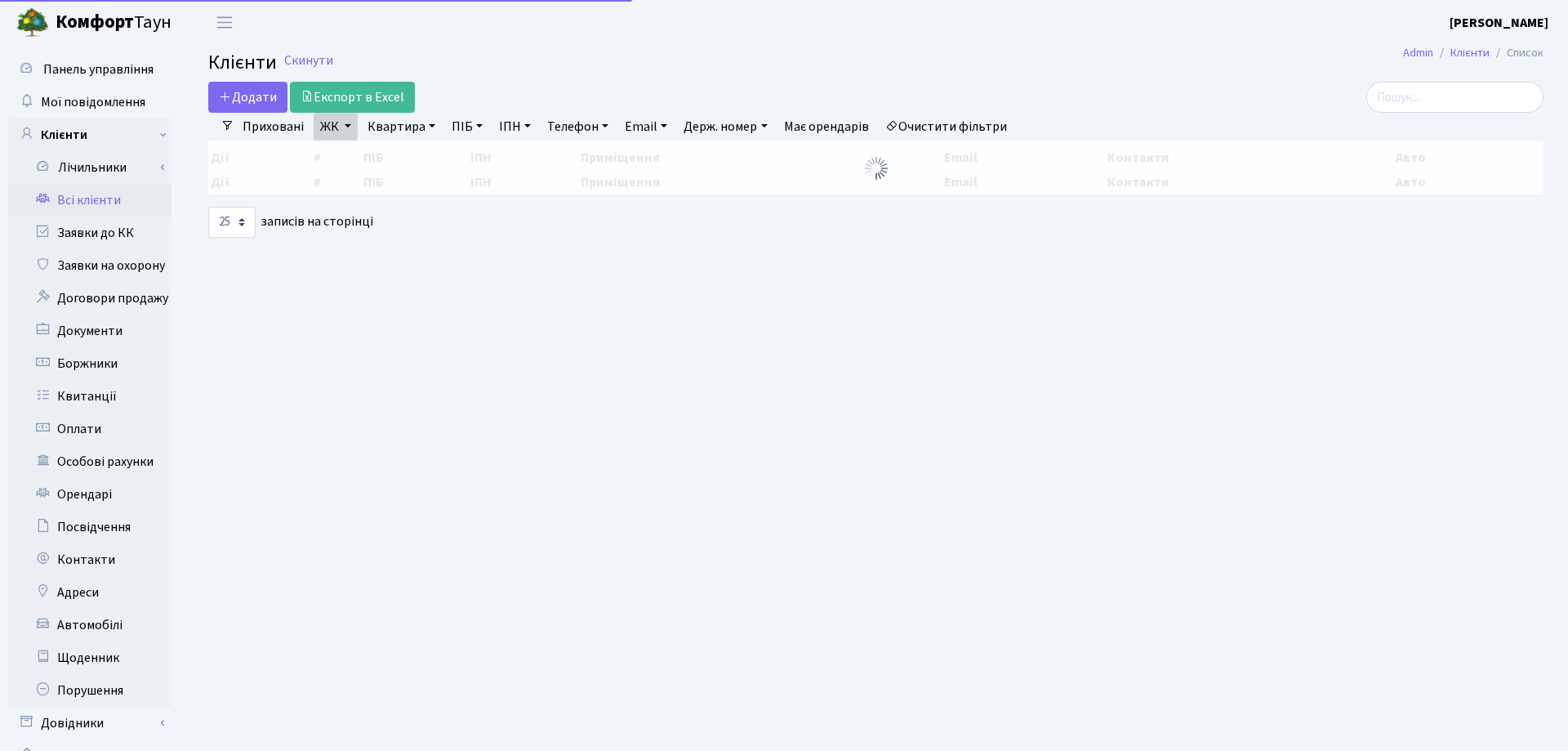
select select "25"
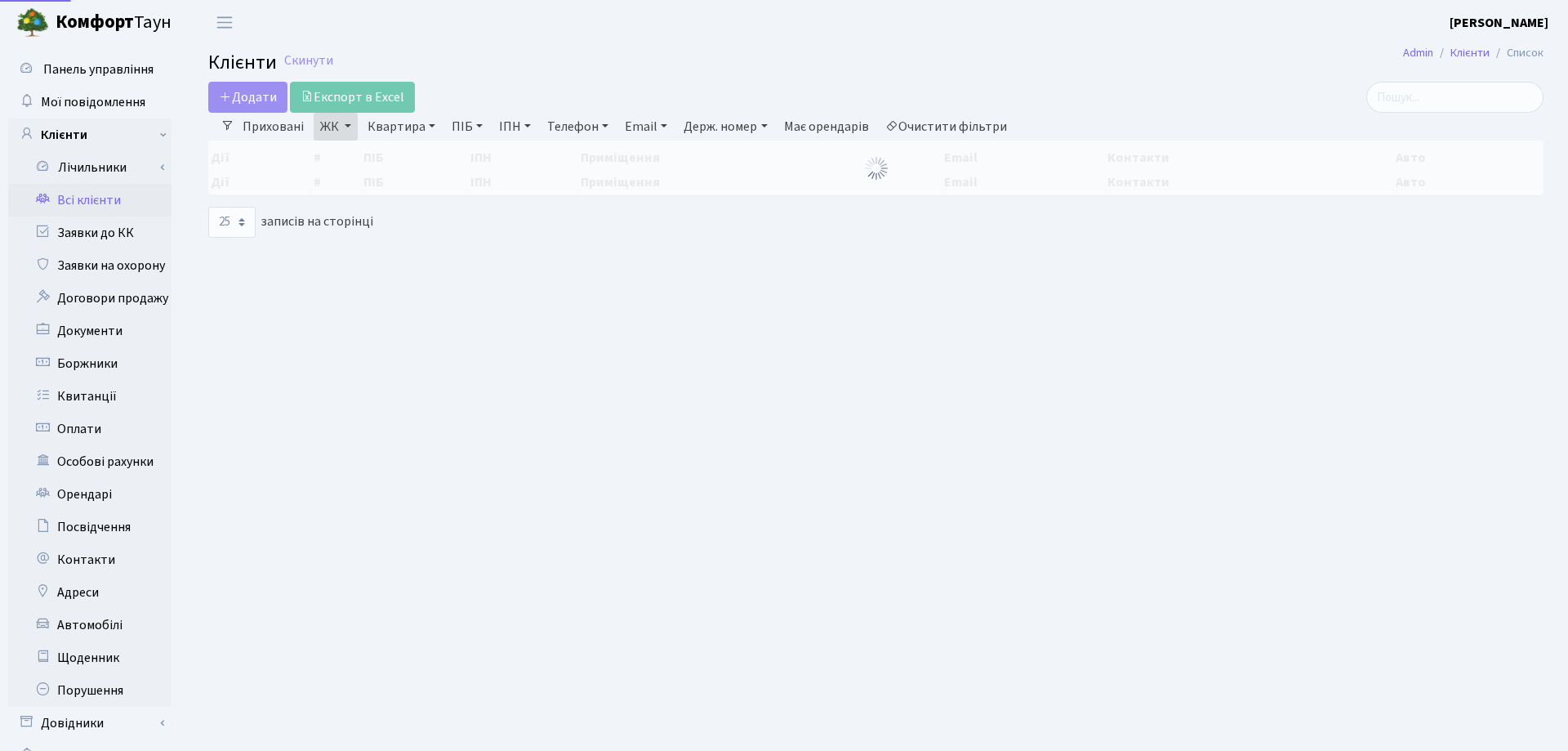
select select "25"
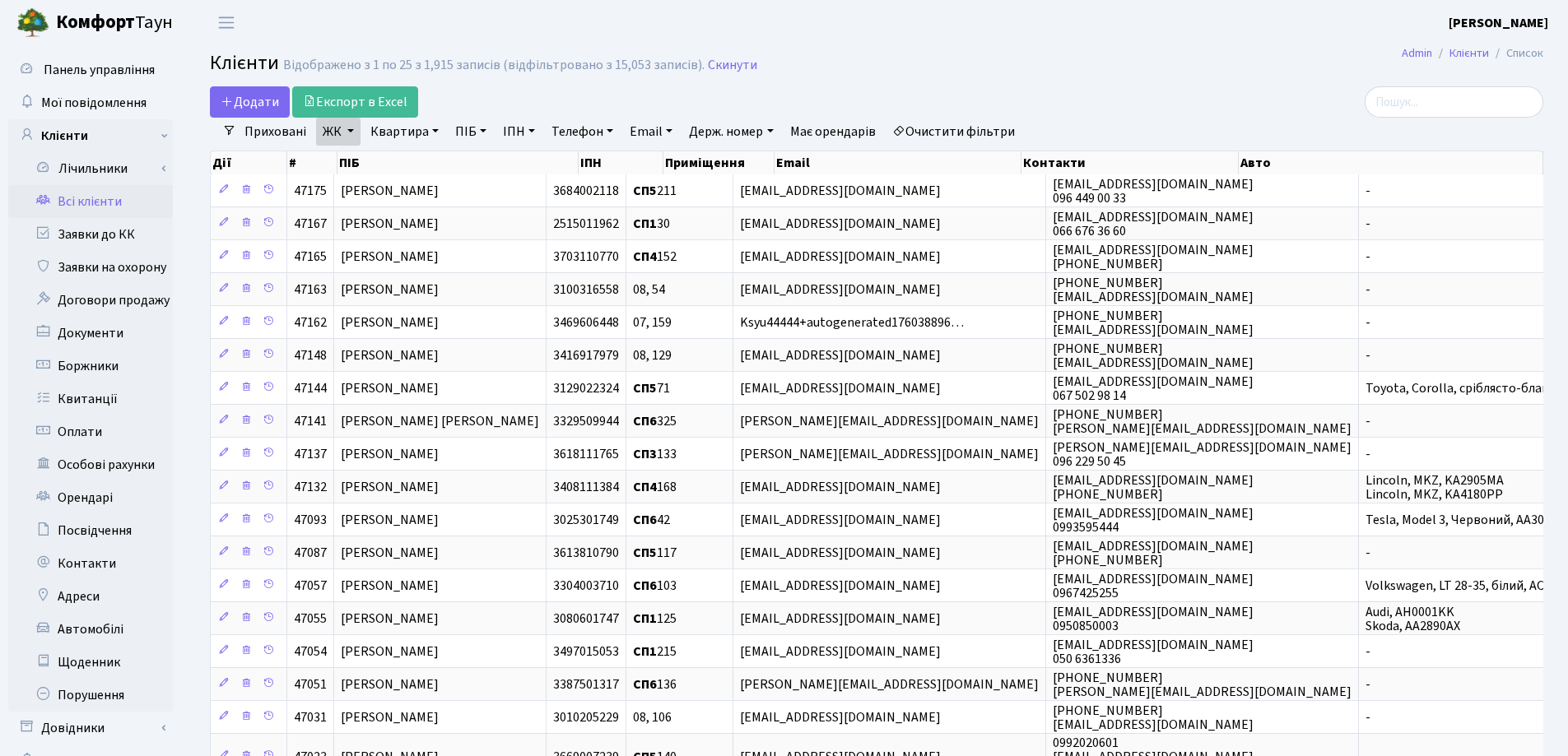
click at [430, 129] on link "Квартира" at bounding box center [404, 131] width 82 height 28
click at [443, 156] on input "text" at bounding box center [412, 163] width 96 height 31
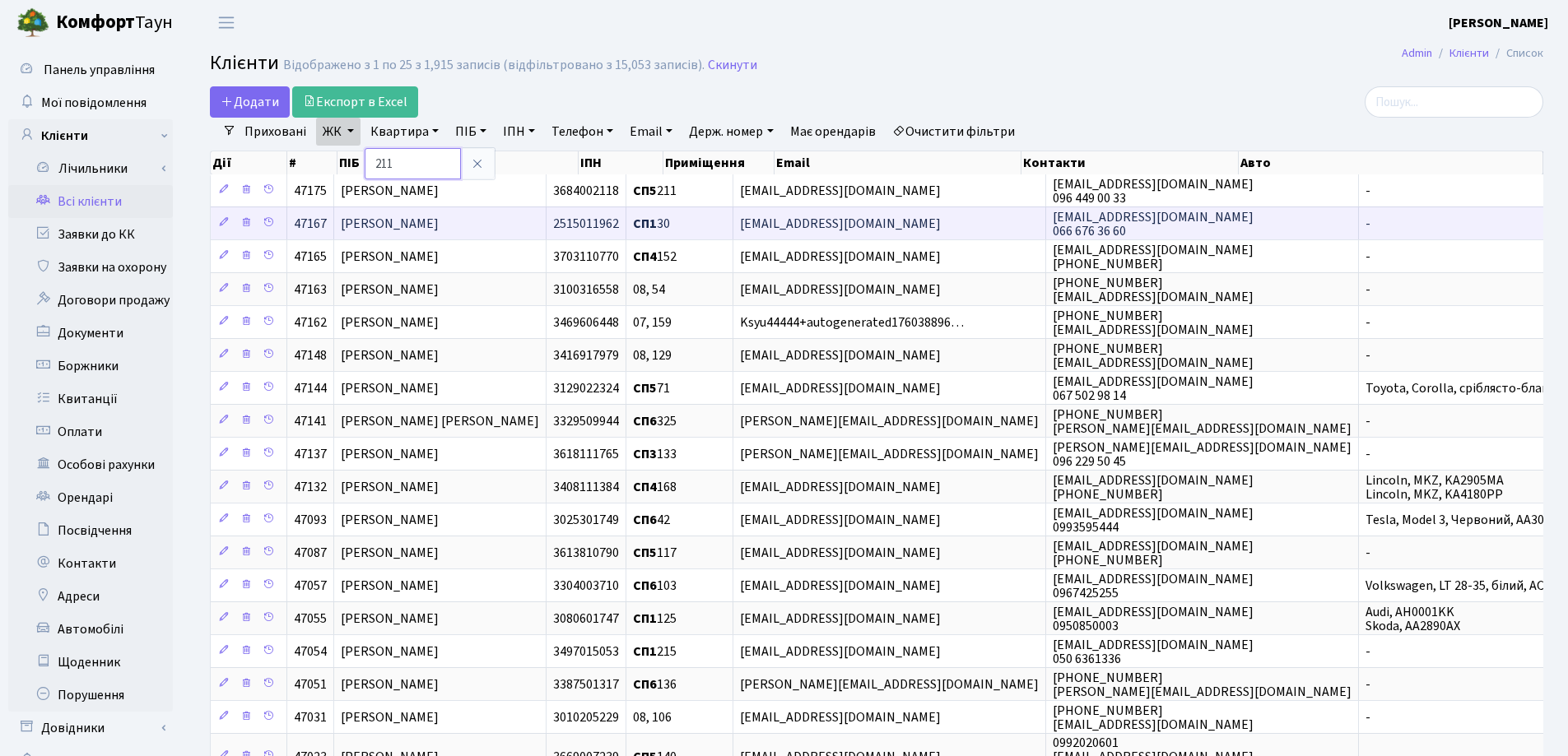
type input "211"
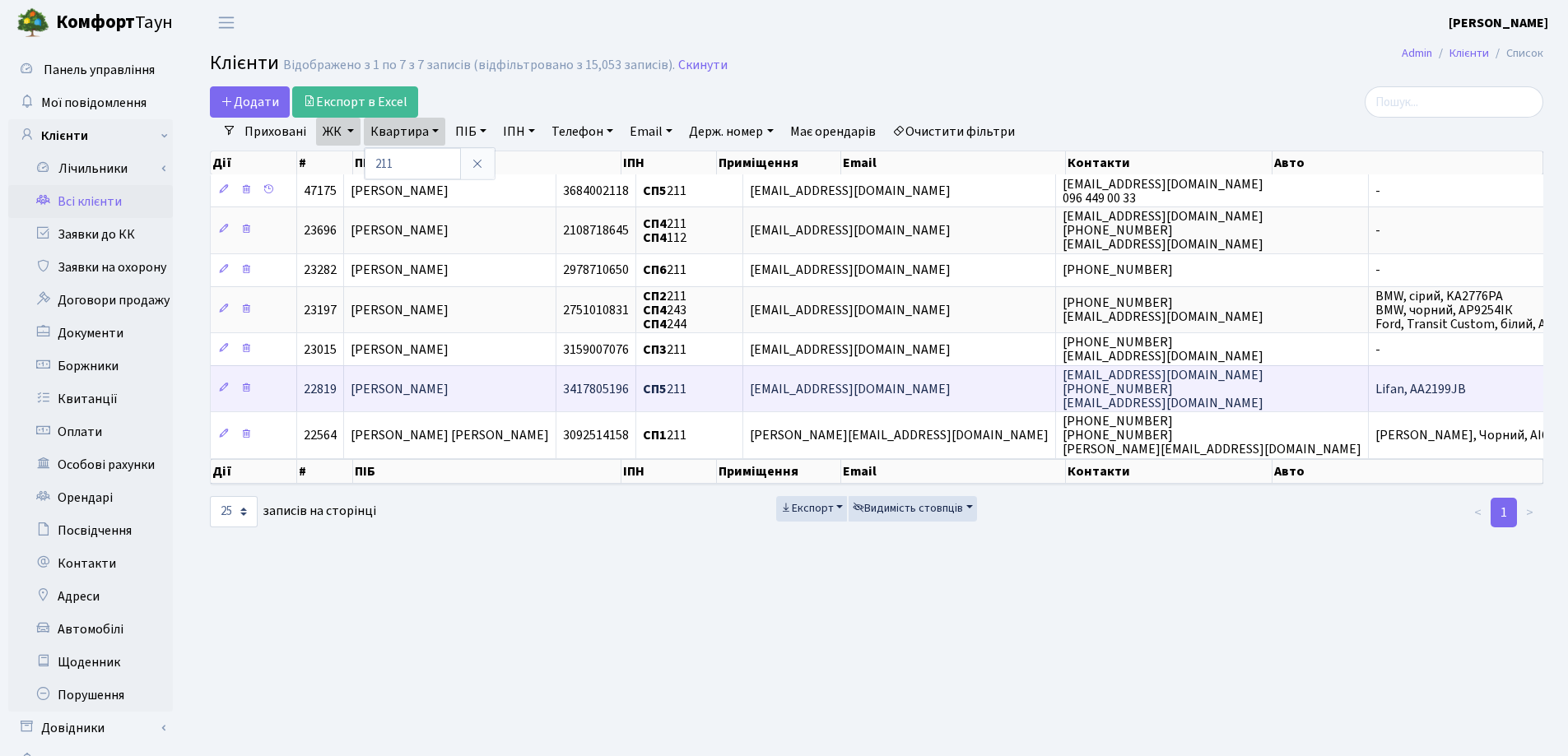
click at [529, 374] on td "Маруженко Ярослав Олександрович" at bounding box center [450, 388] width 212 height 46
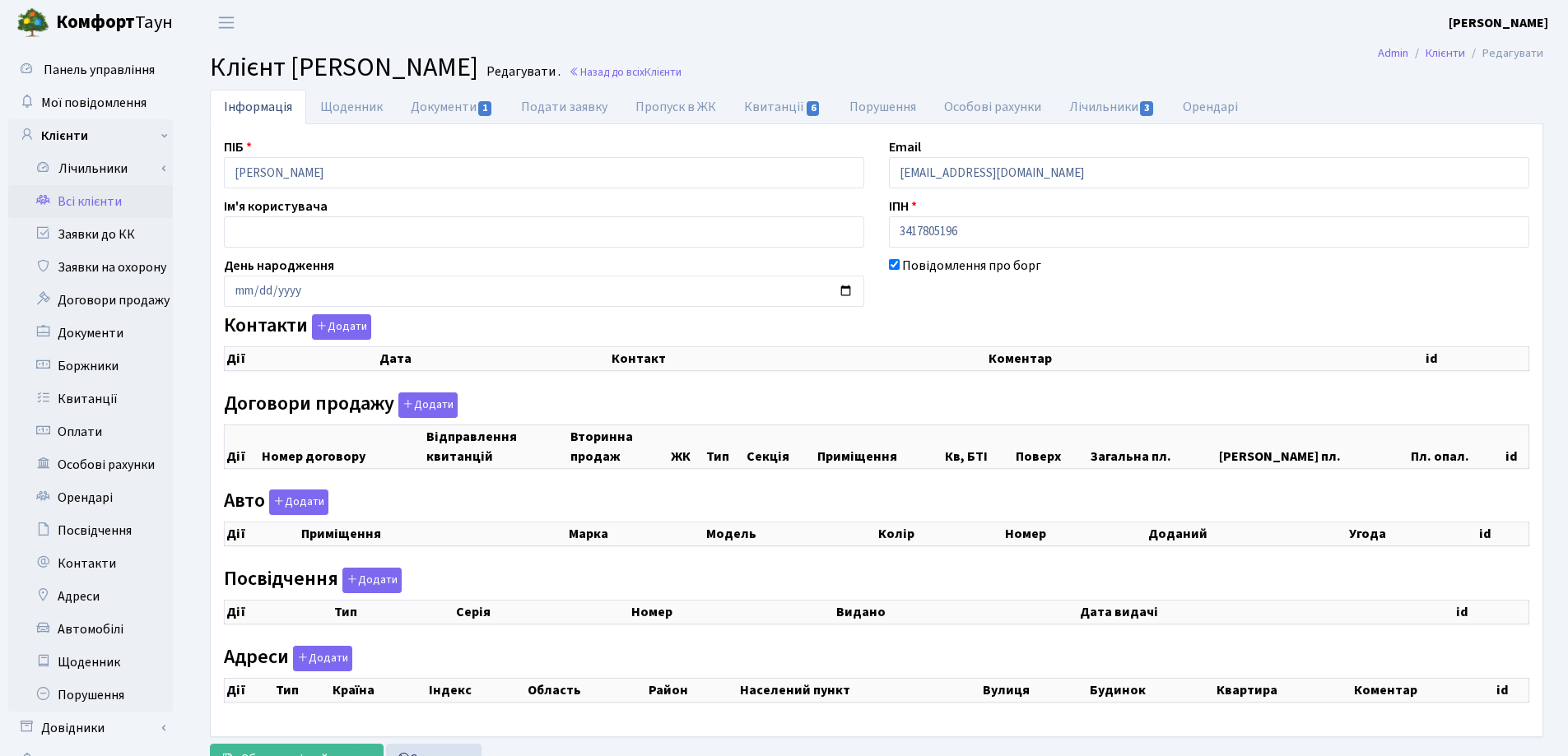
checkbox input "true"
select select "25"
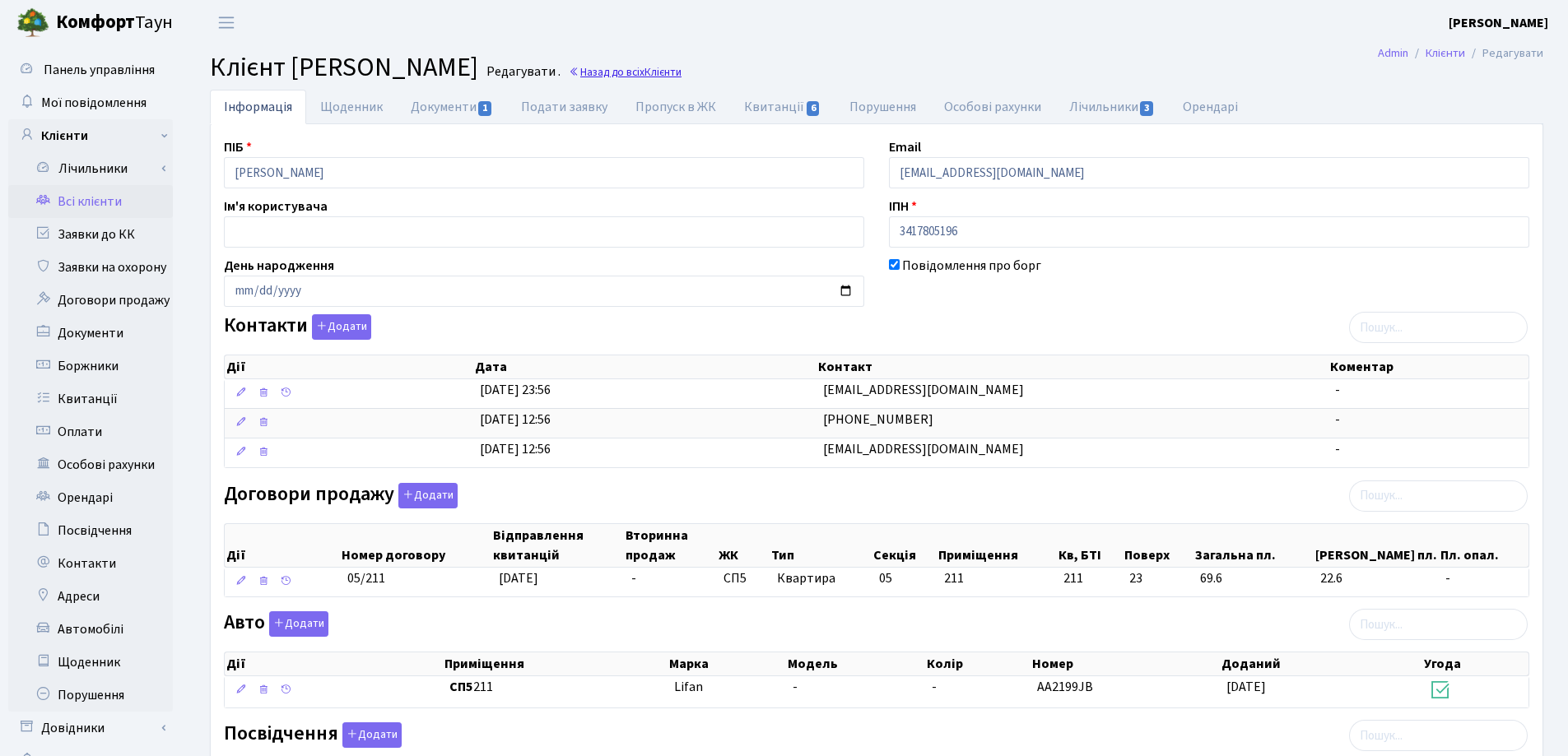
click at [681, 71] on link "Назад до всіх Клієнти" at bounding box center [625, 71] width 113 height 16
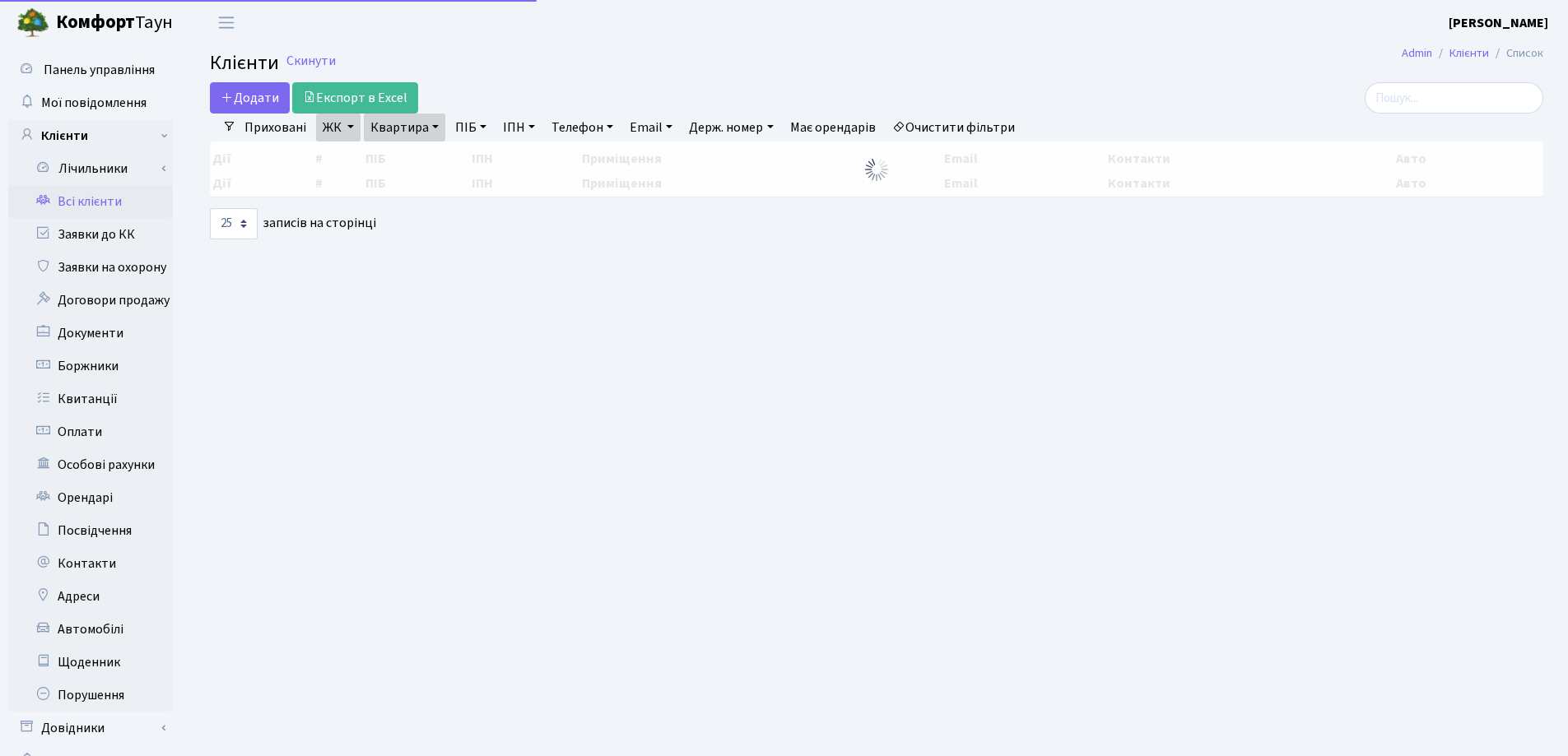
select select "25"
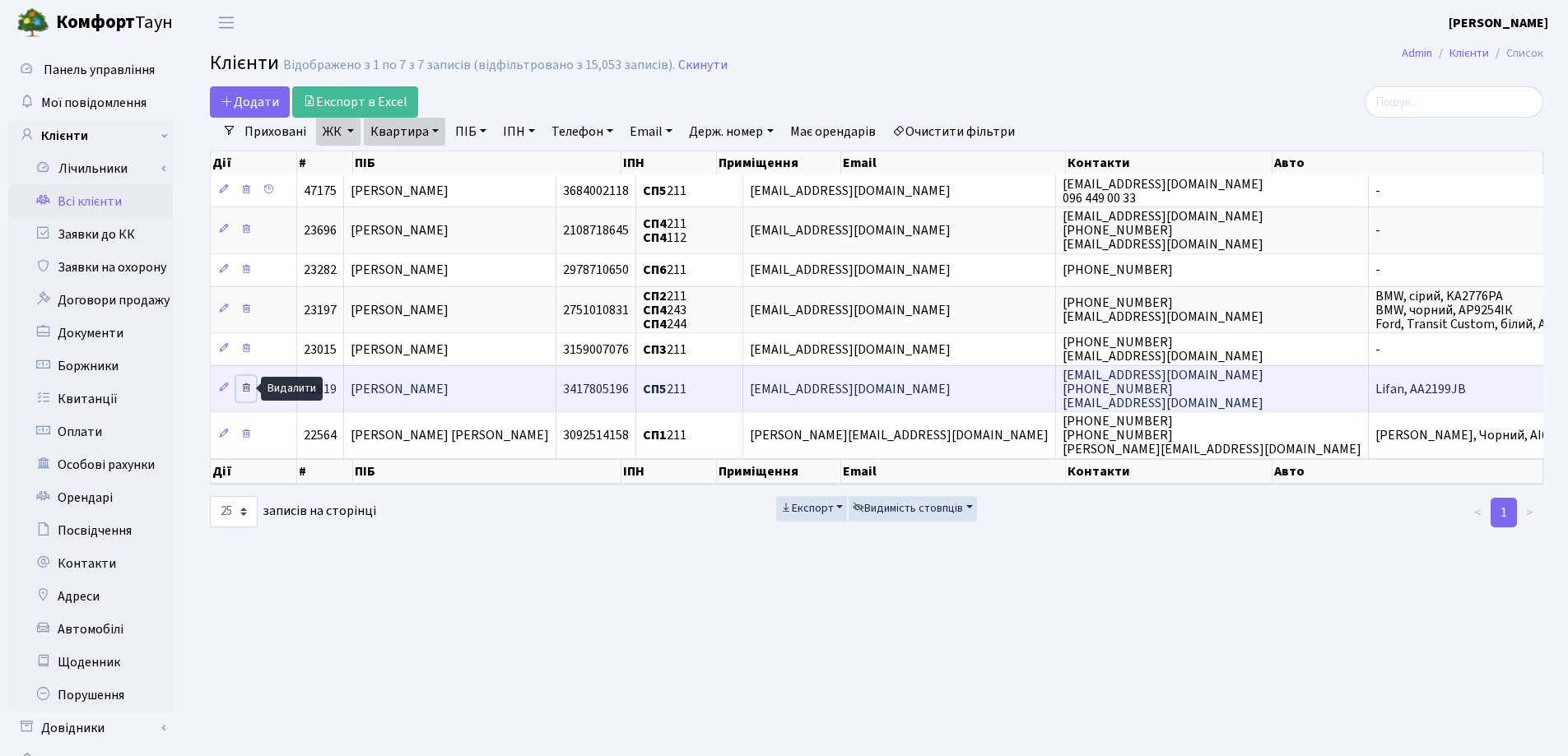
click at [247, 383] on icon at bounding box center [246, 388] width 12 height 12
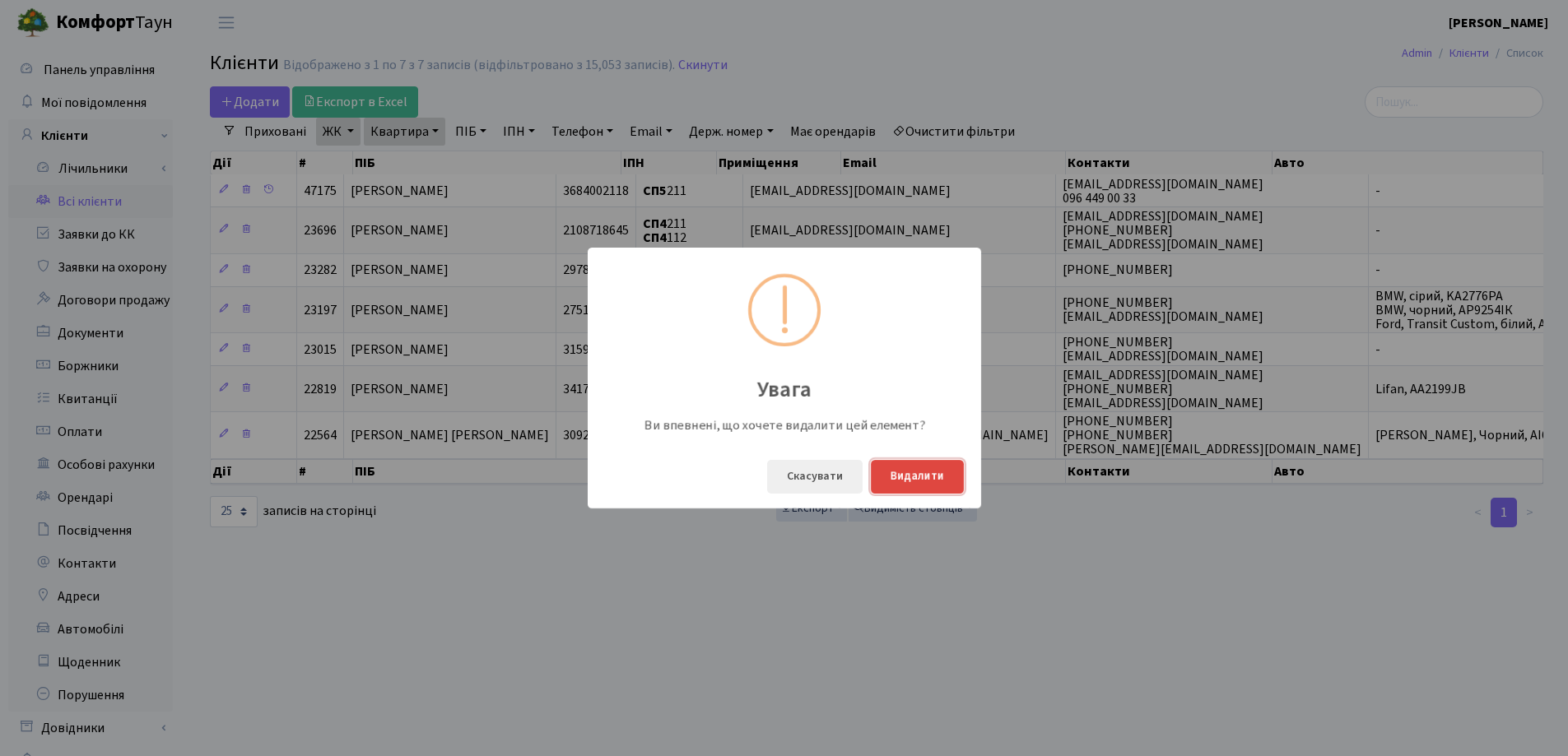
click at [906, 475] on button "Видалити" at bounding box center [917, 477] width 93 height 34
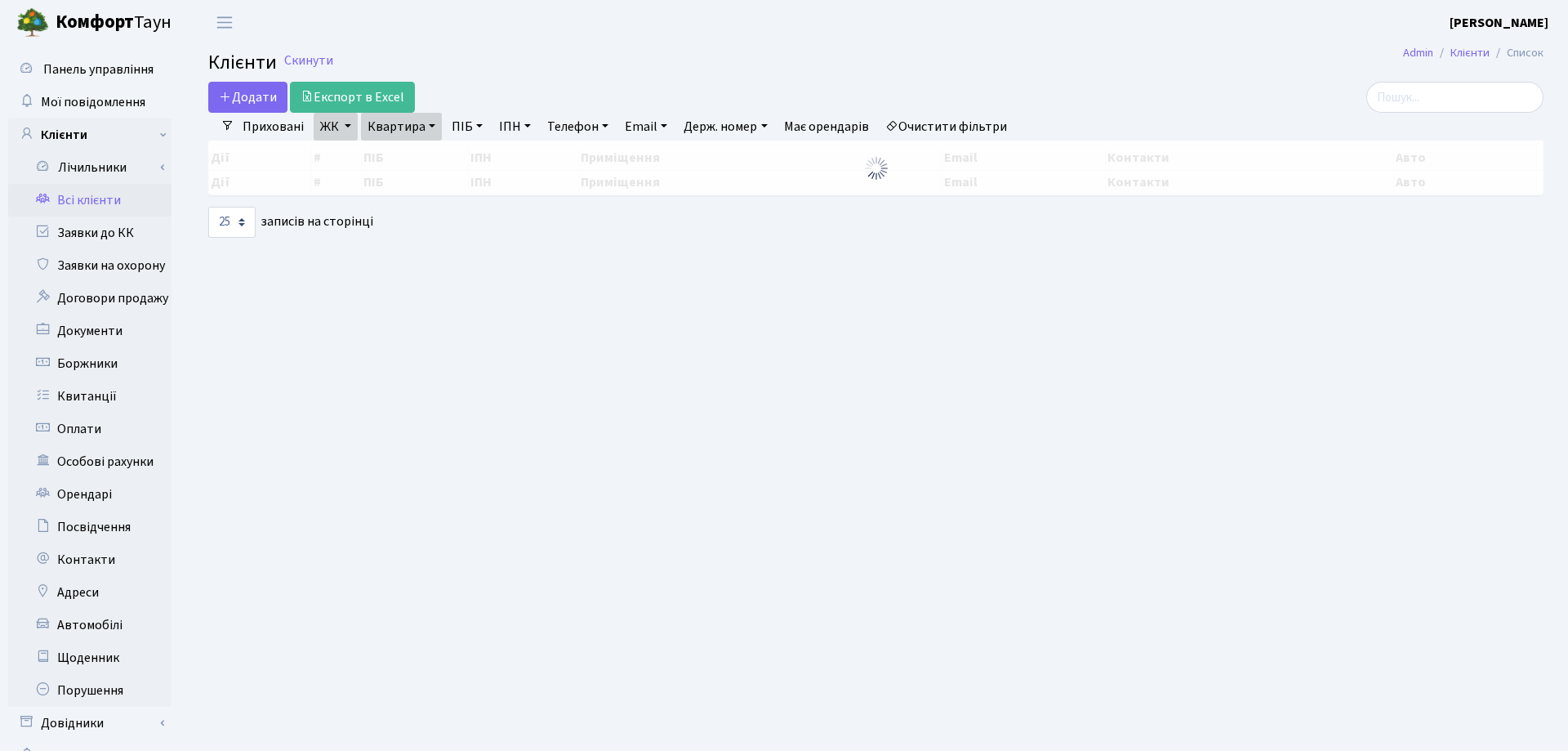
select select "25"
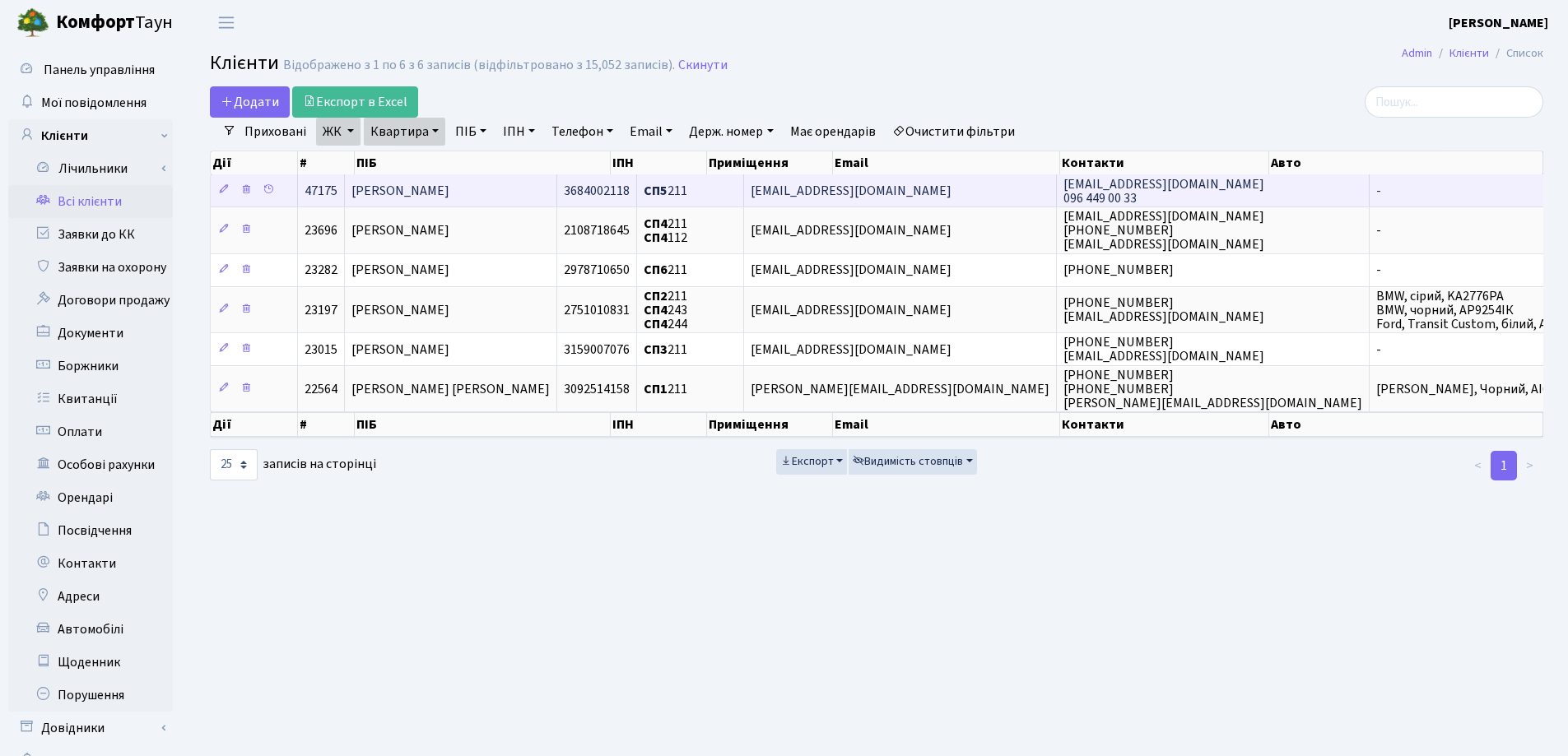
click at [449, 186] on span "[PERSON_NAME]" at bounding box center [400, 191] width 98 height 19
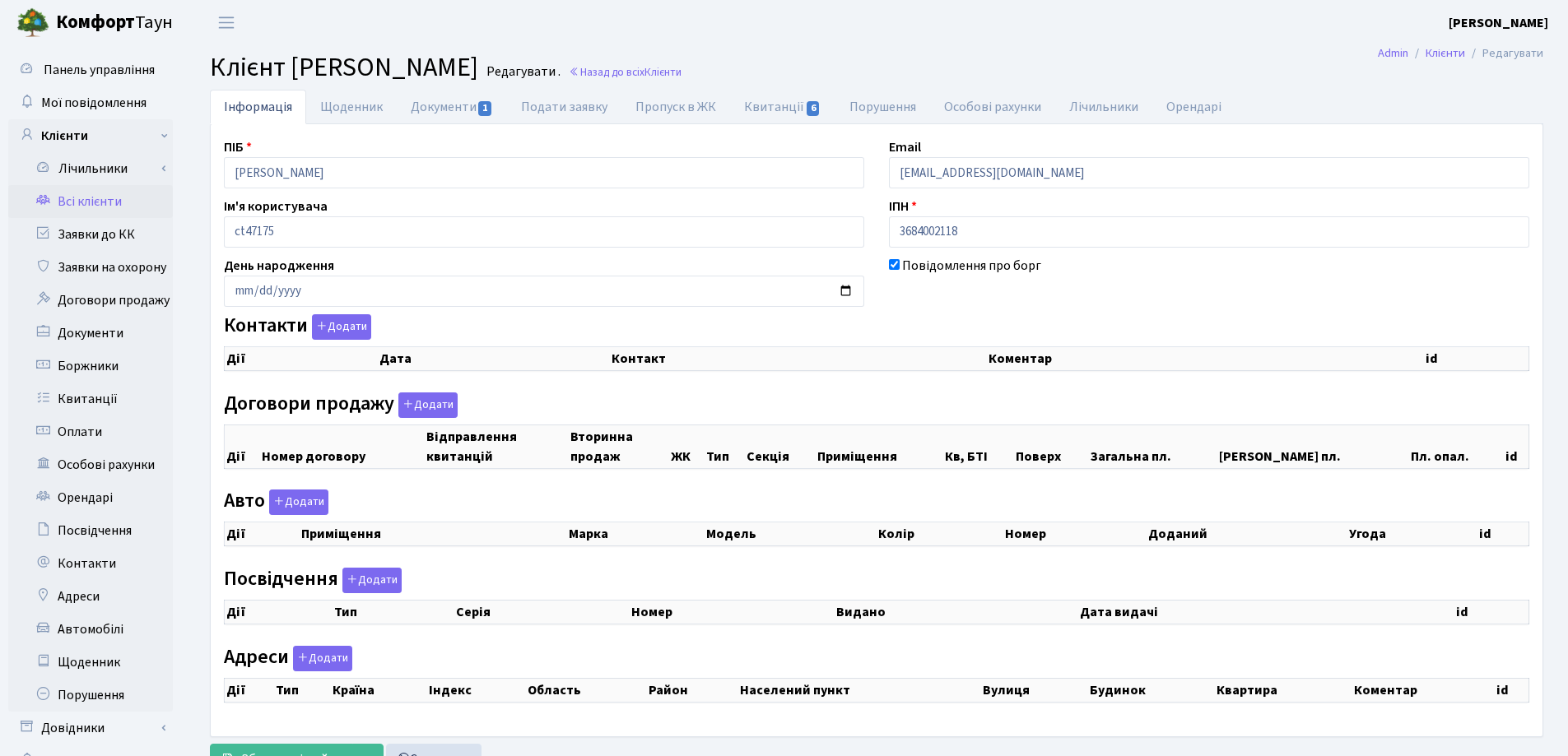
checkbox input "true"
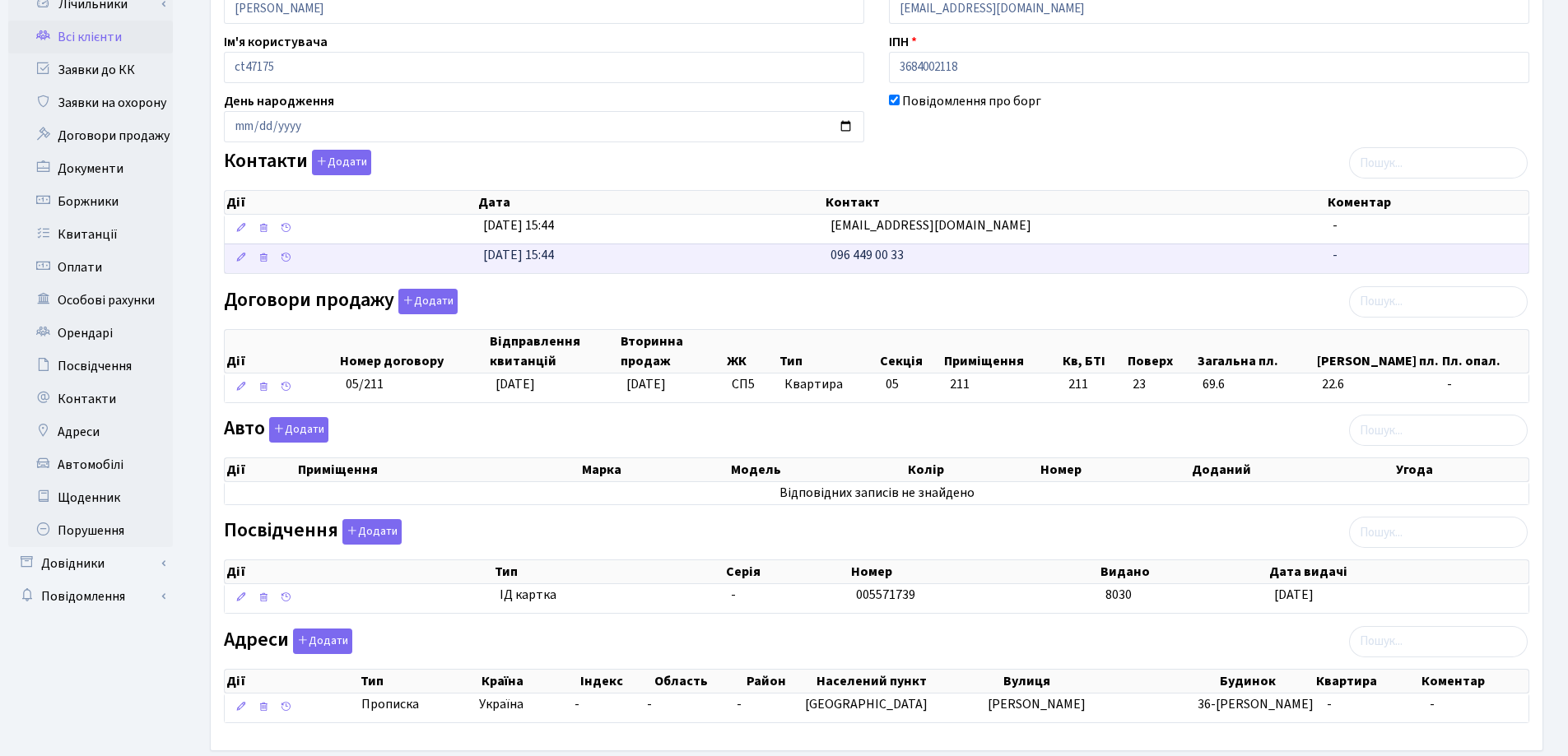
scroll to position [247, 0]
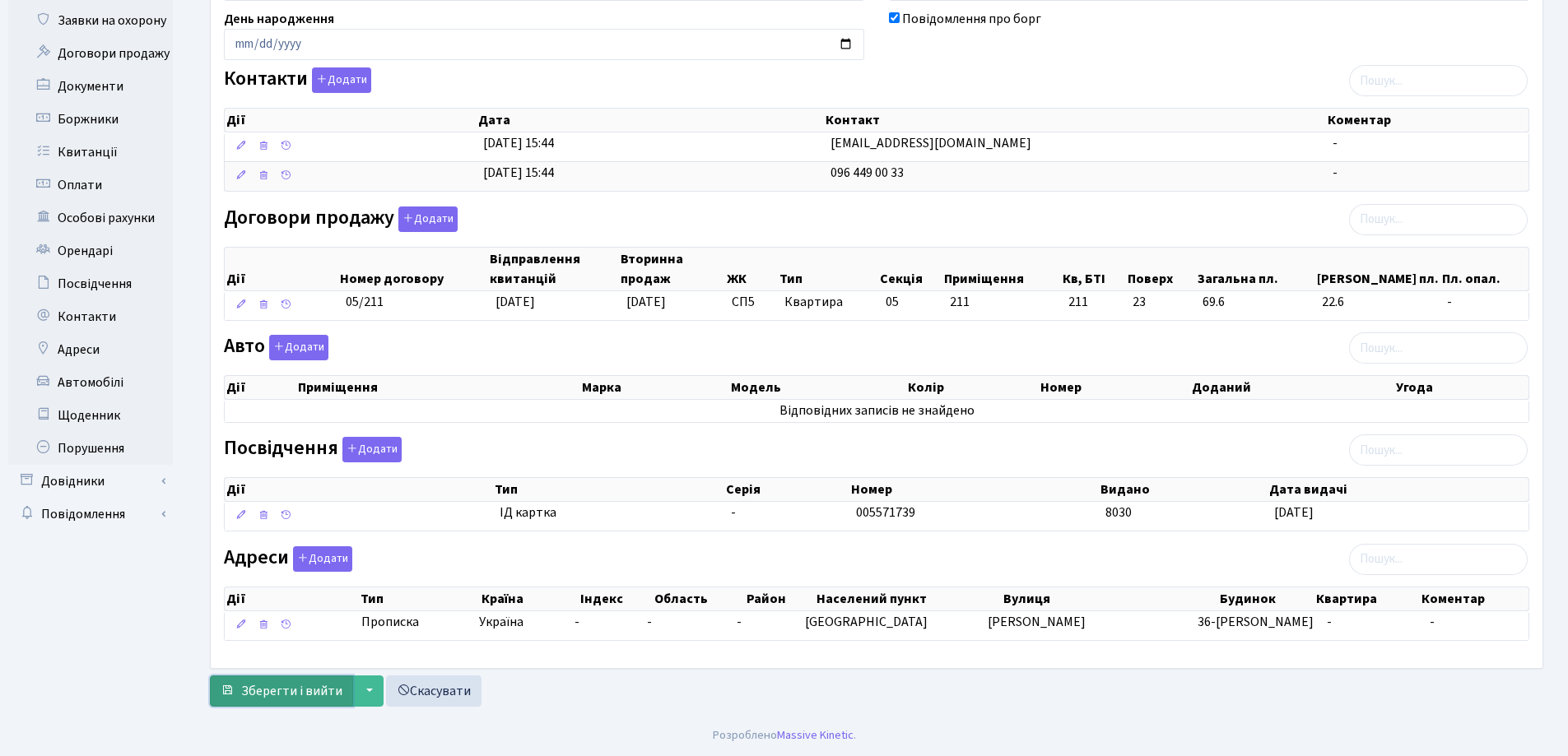
click at [293, 692] on span "Зберегти і вийти" at bounding box center [292, 691] width 101 height 19
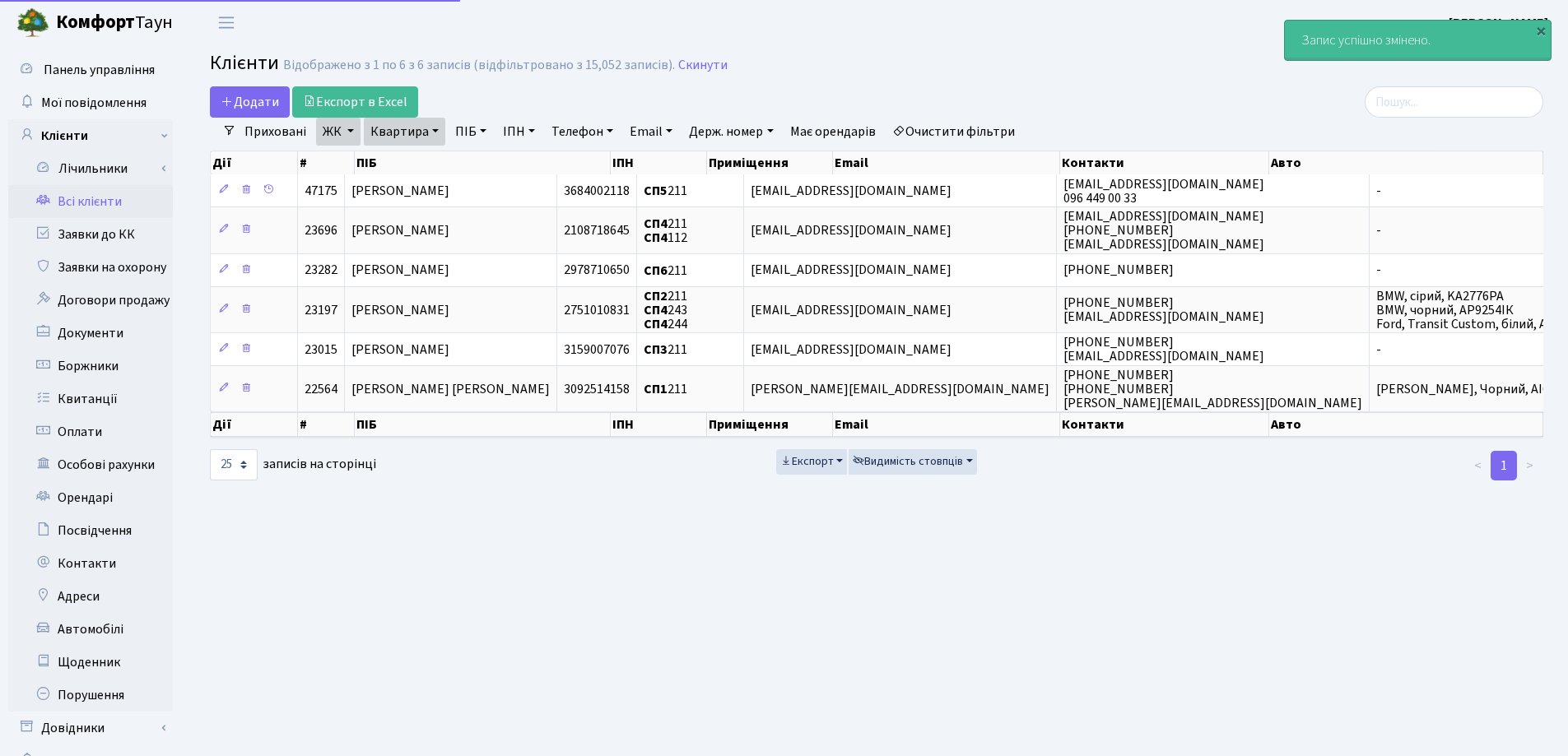
select select "25"
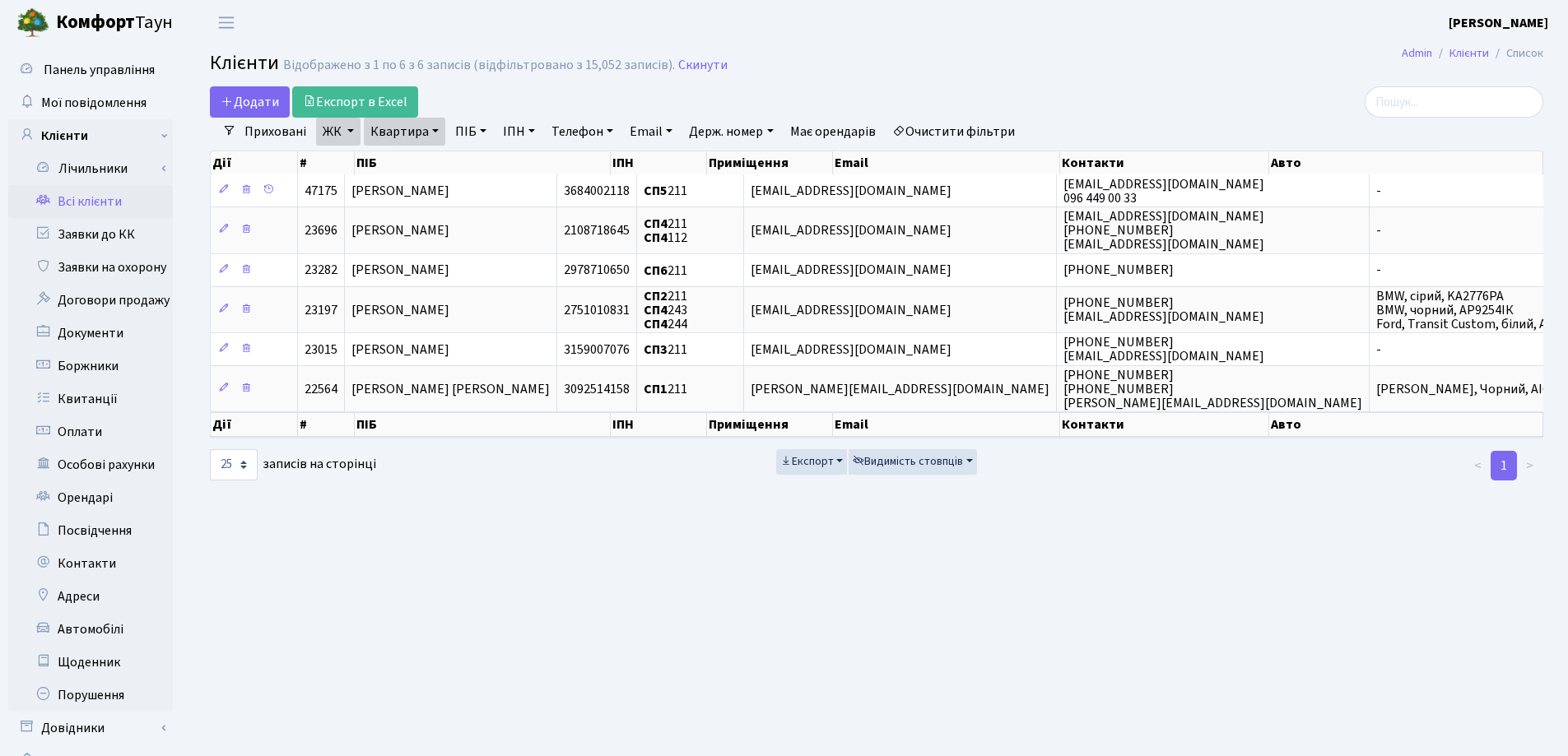
click at [437, 129] on link "Квартира" at bounding box center [404, 131] width 82 height 28
click at [477, 162] on icon at bounding box center [478, 164] width 13 height 13
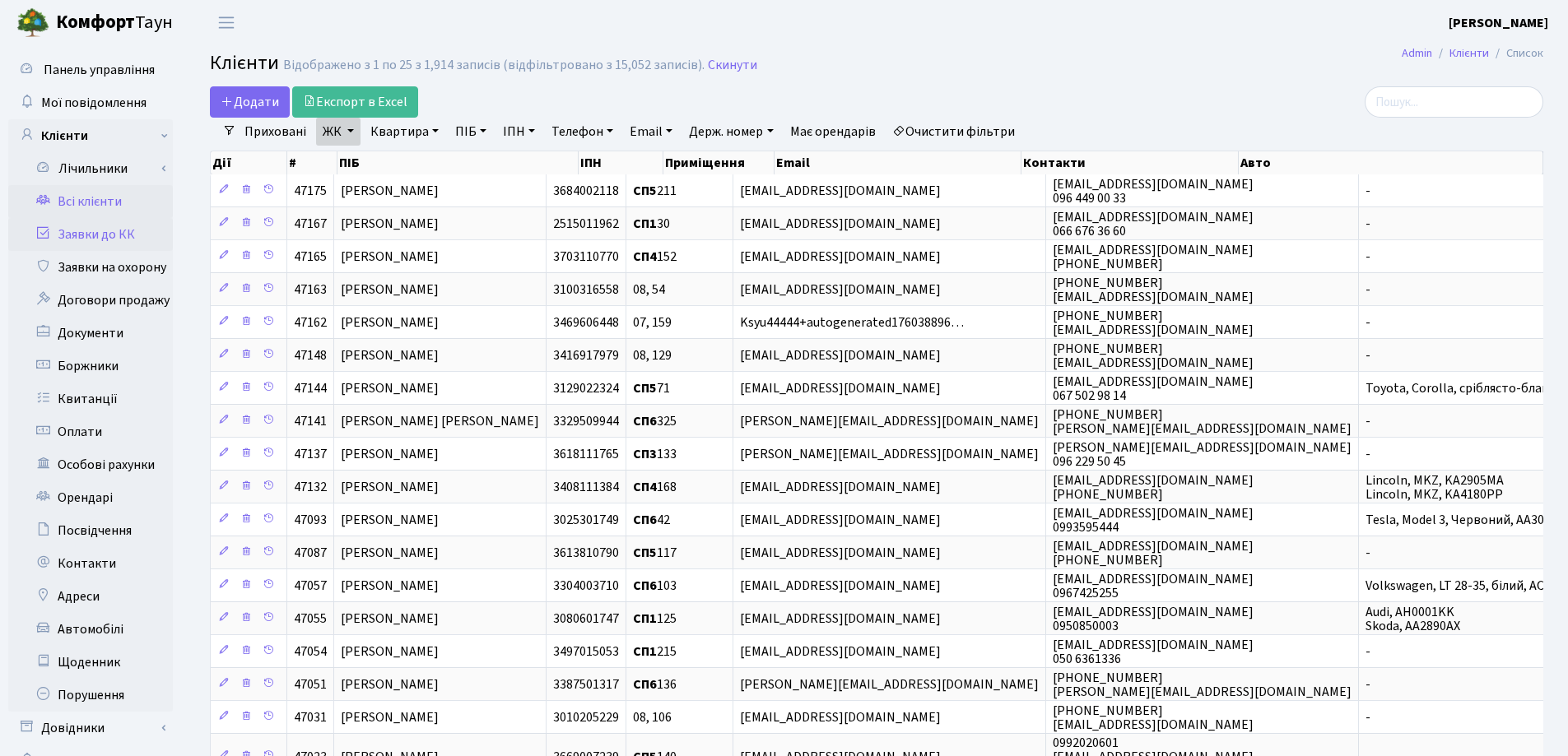
click at [88, 233] on link "Заявки до КК" at bounding box center [91, 234] width 165 height 33
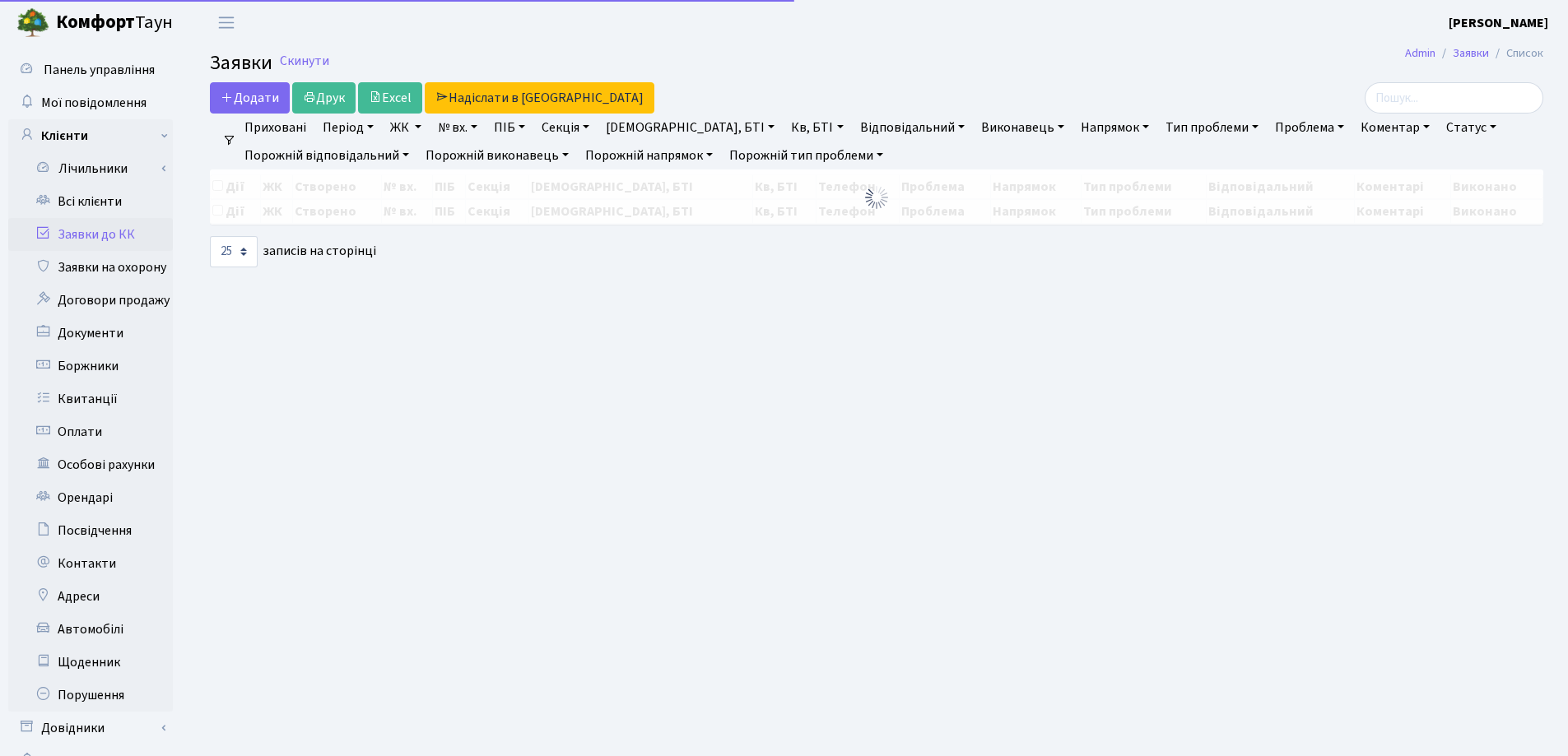
select select "25"
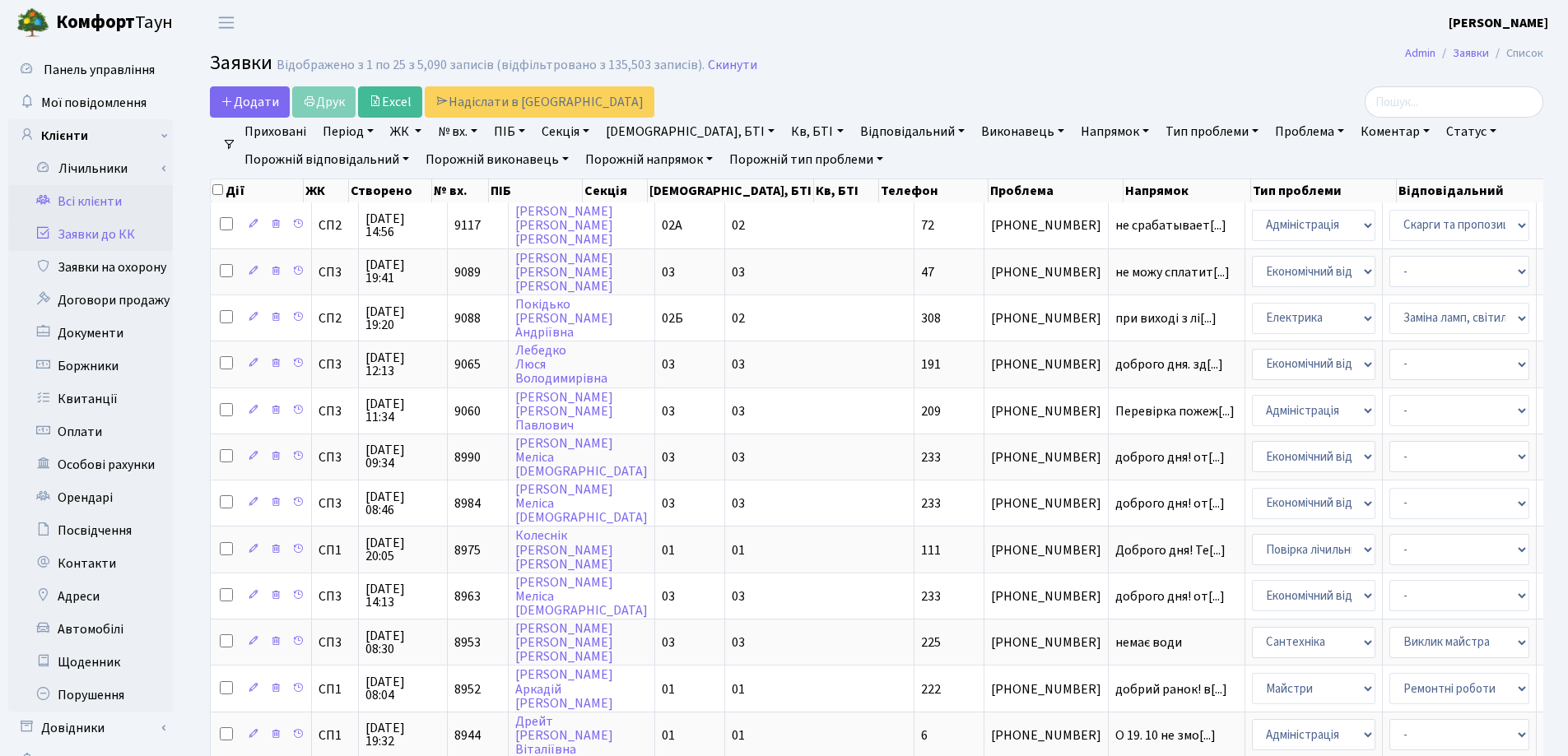
click at [91, 198] on link "Всі клієнти" at bounding box center [91, 201] width 165 height 33
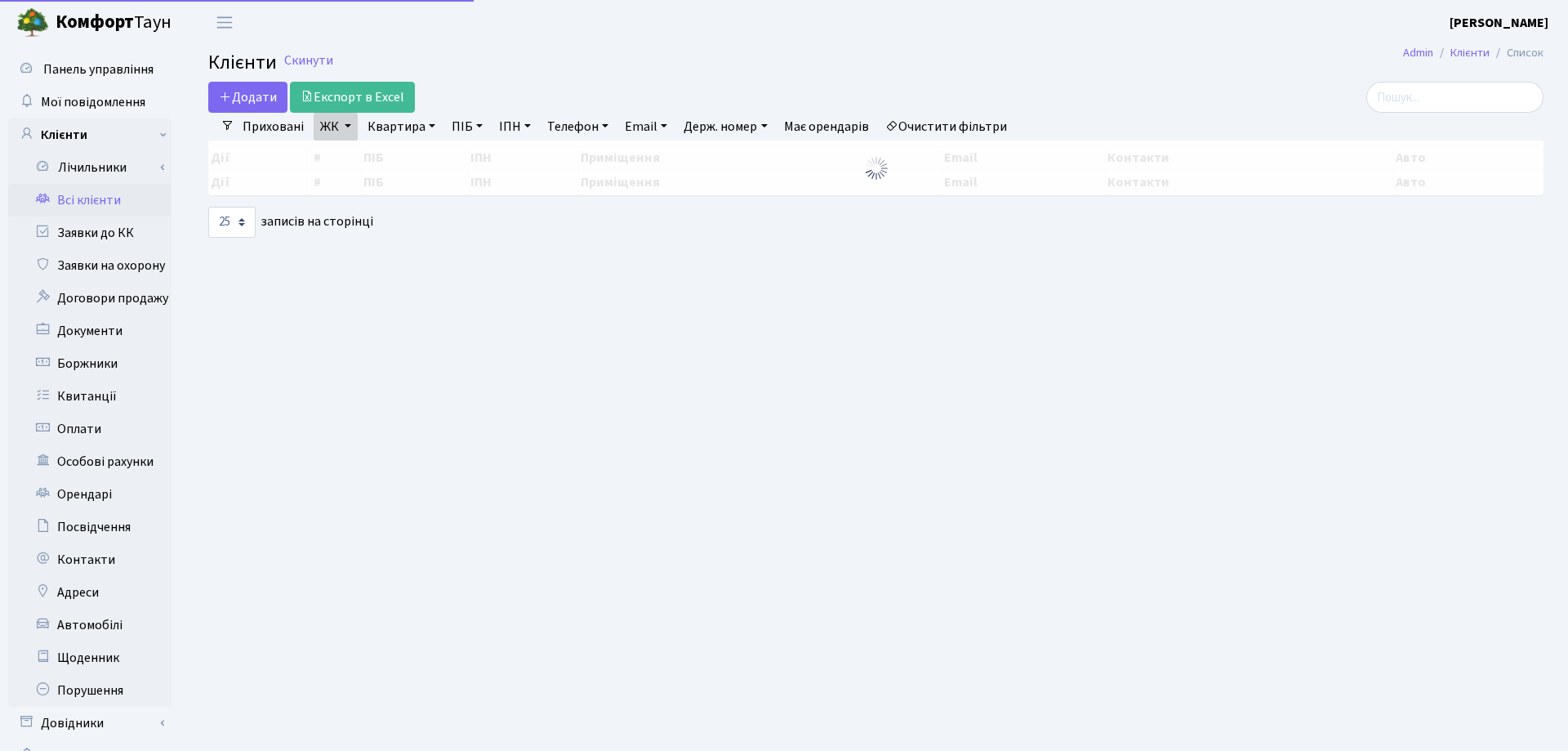
select select "25"
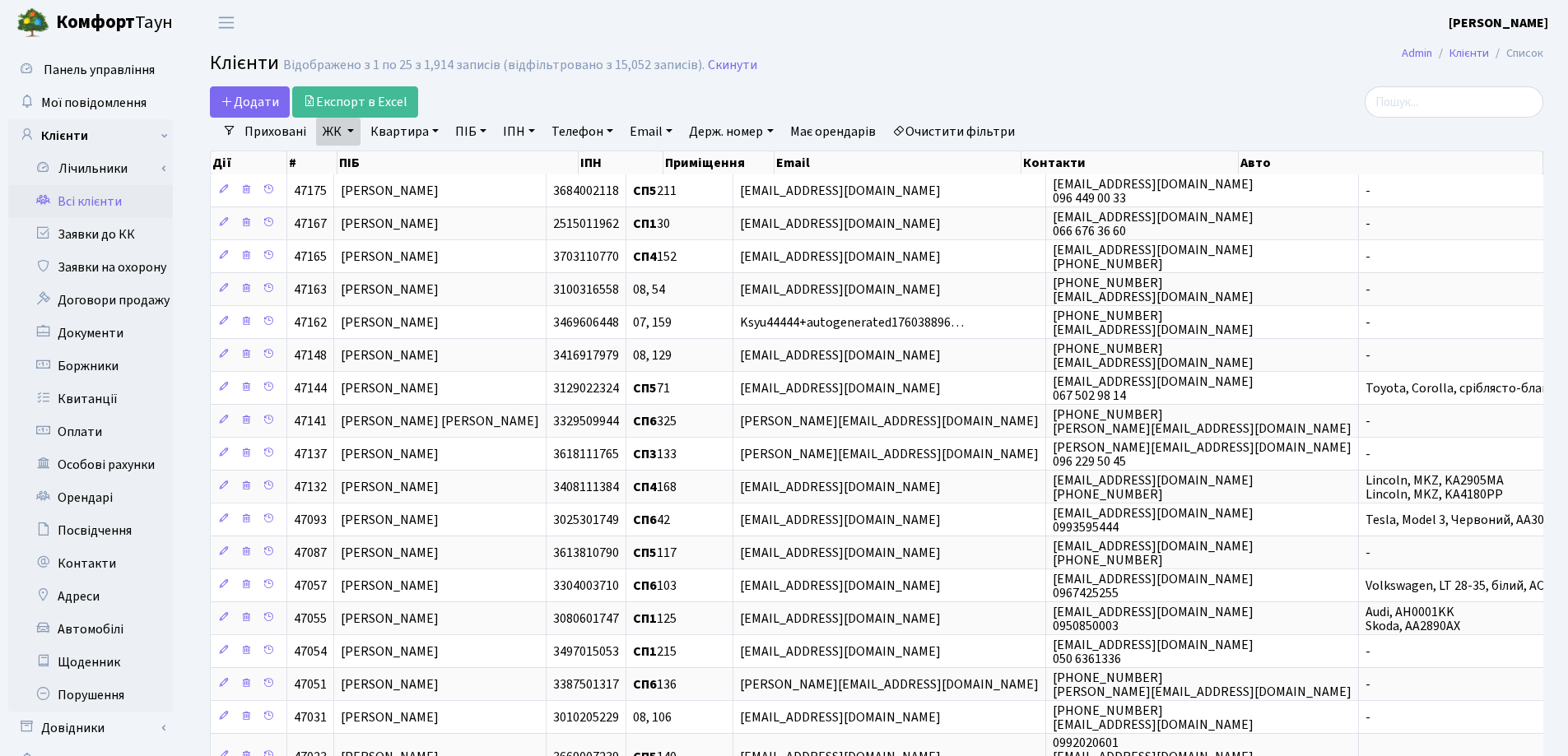
click at [431, 133] on link "Квартира" at bounding box center [404, 131] width 82 height 28
type input "74"
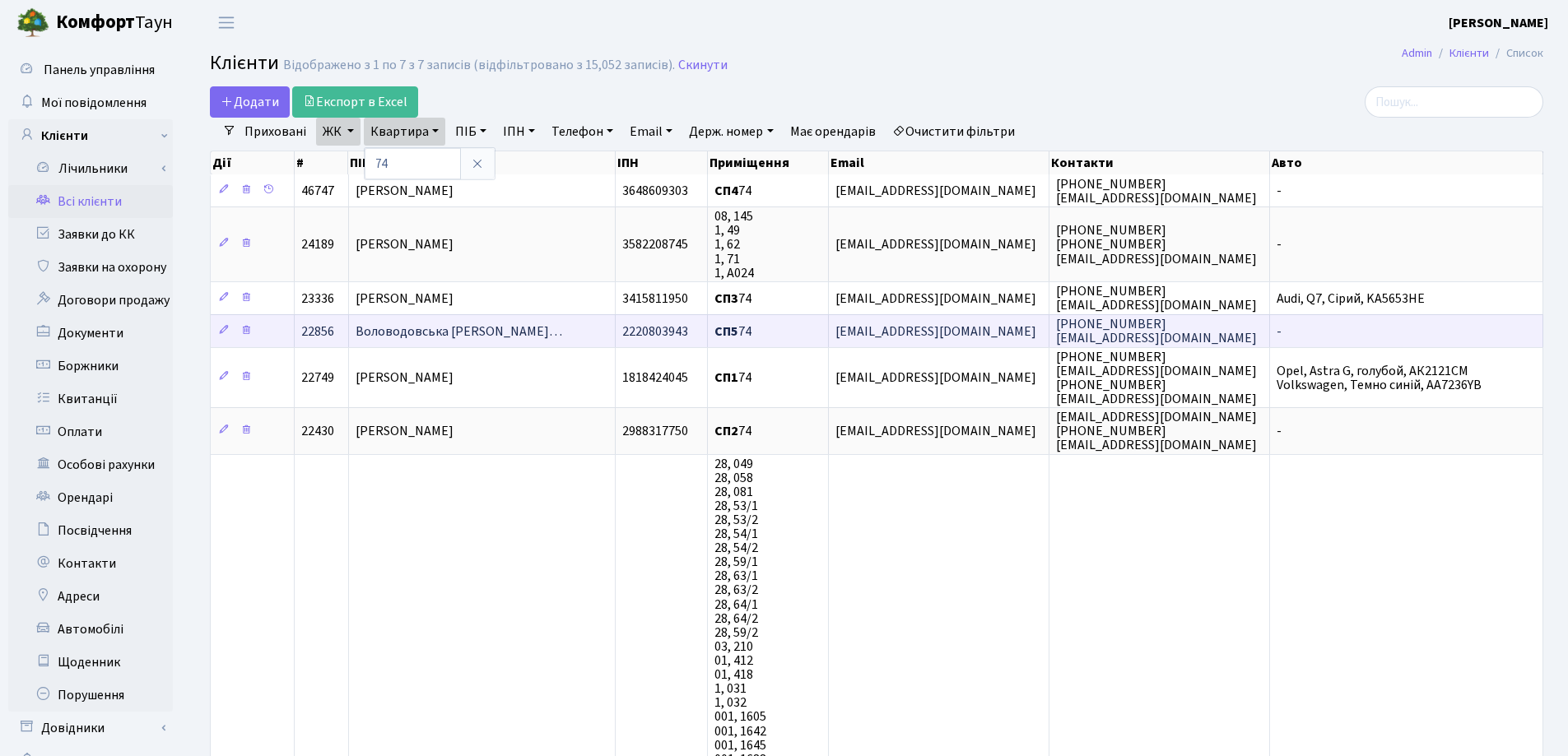
click at [474, 332] on span "Воловодовська [PERSON_NAME]…" at bounding box center [459, 332] width 207 height 19
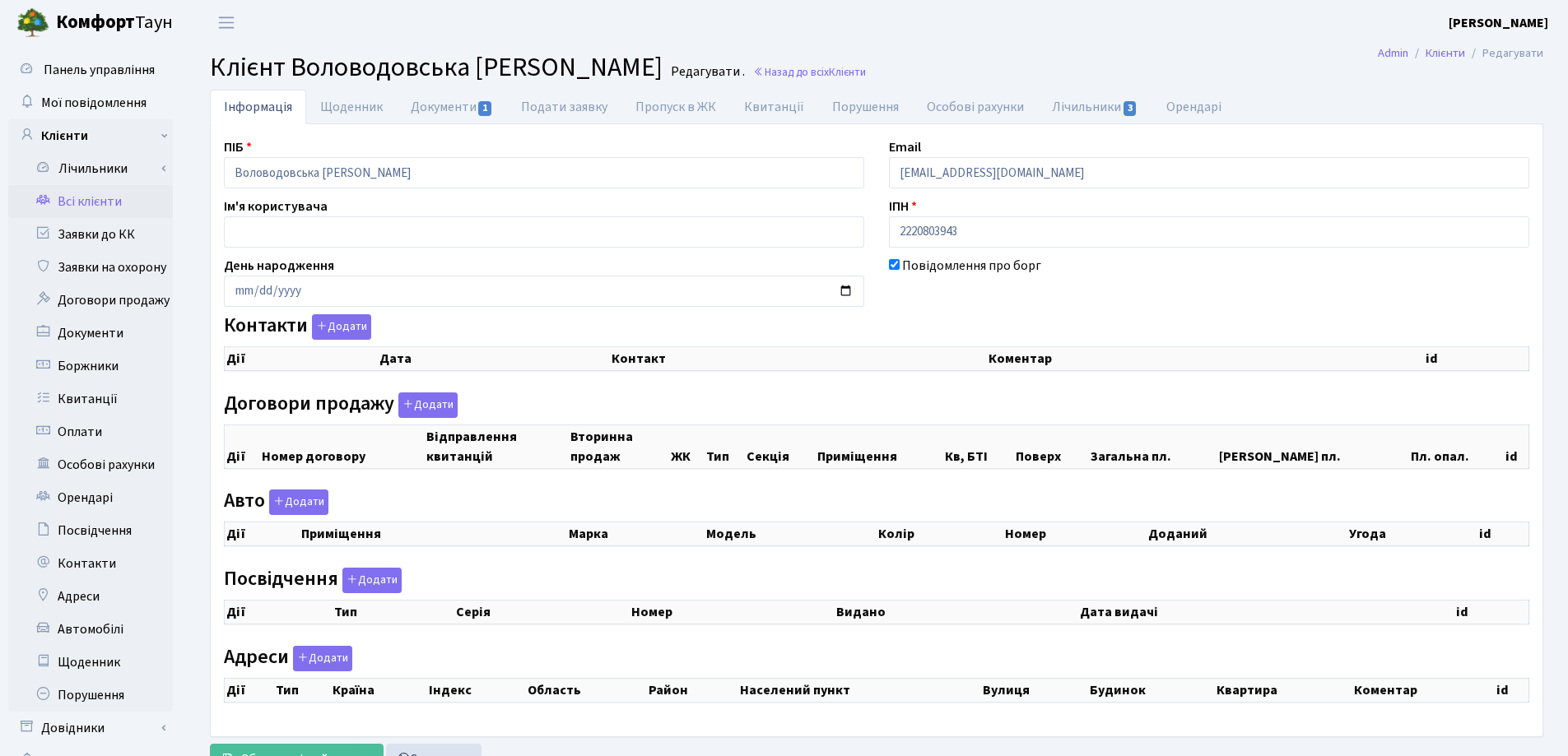
checkbox input "true"
select select "25"
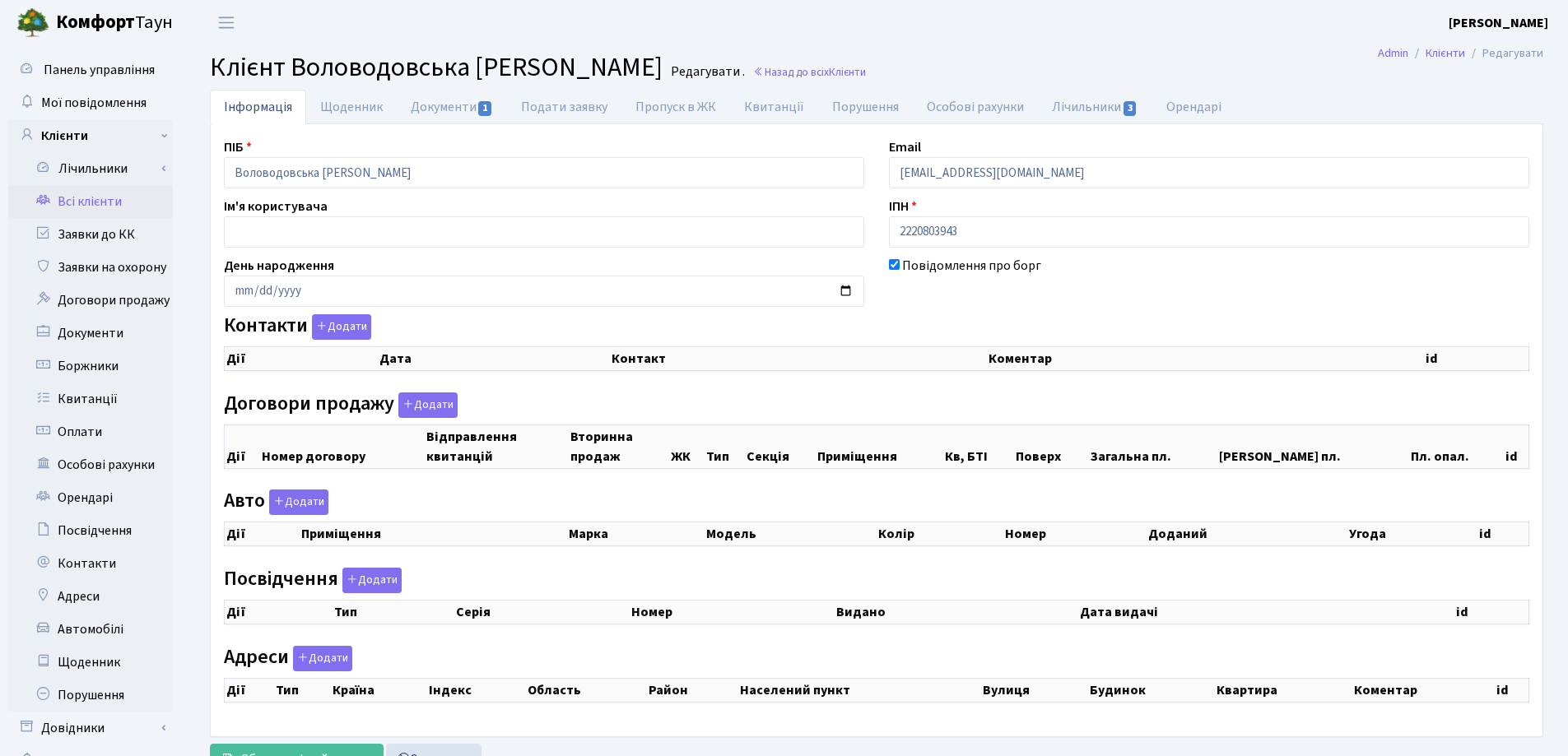
select select "25"
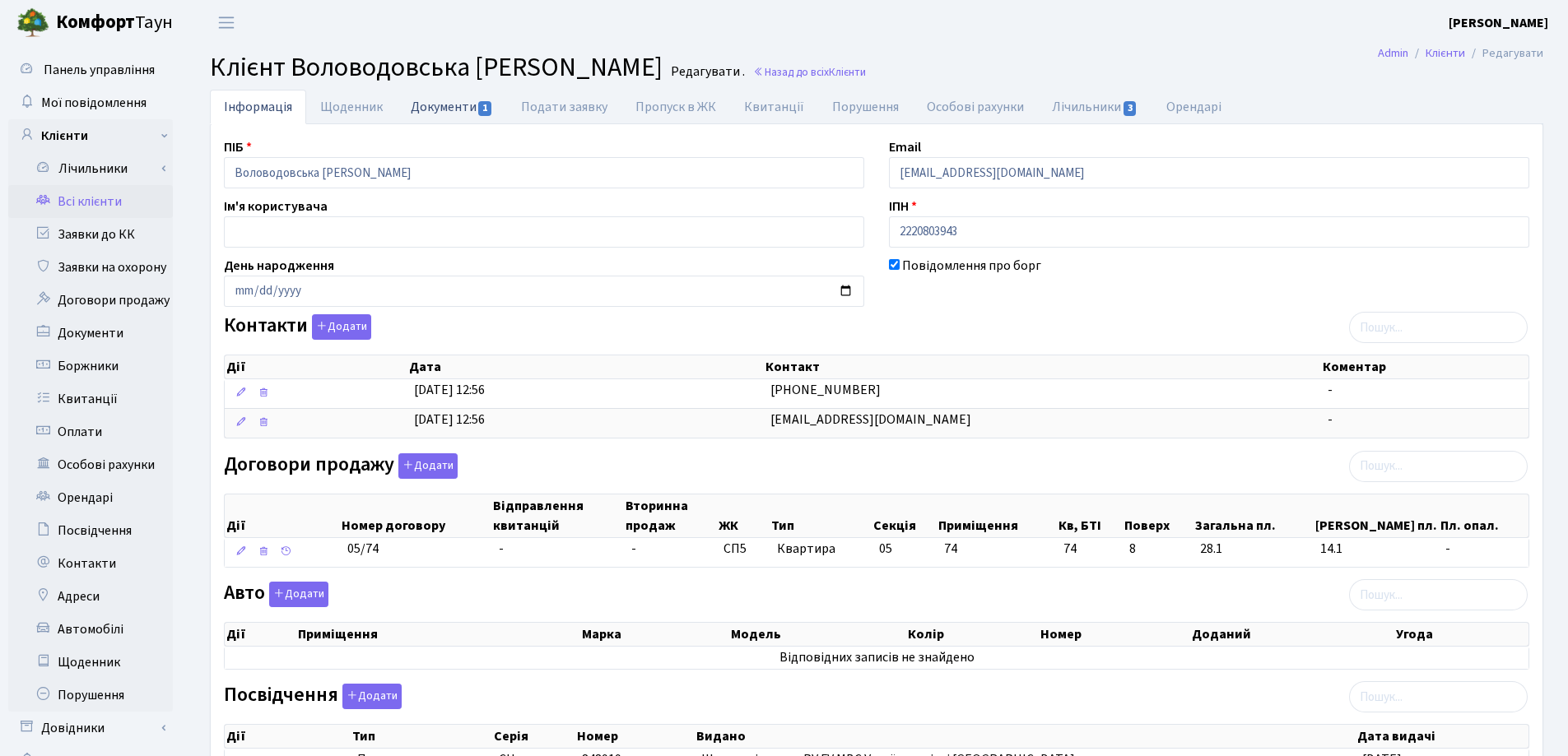
click at [436, 103] on link "Документи 1" at bounding box center [452, 107] width 110 height 34
select select "25"
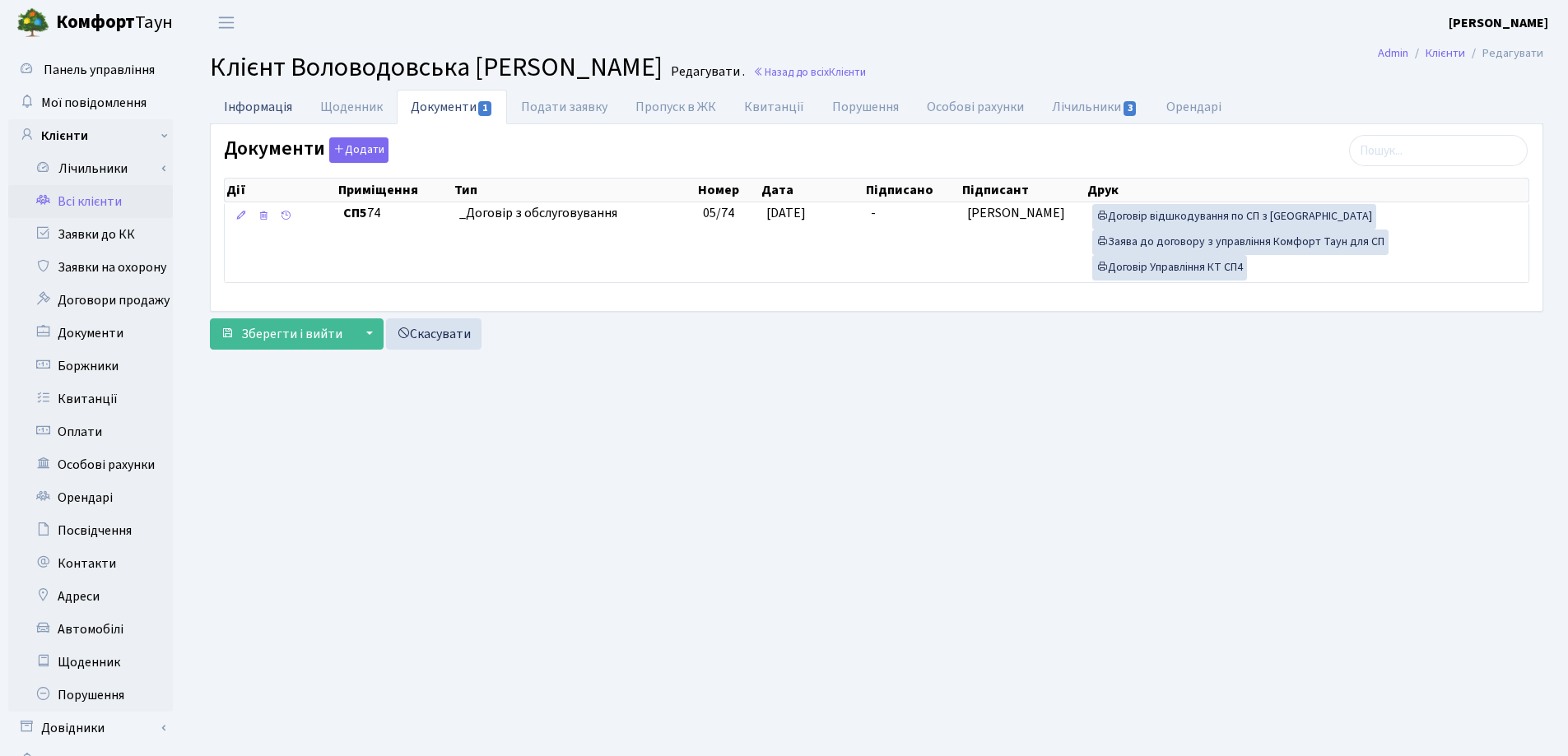
click at [265, 108] on link "Інформація" at bounding box center [257, 107] width 96 height 34
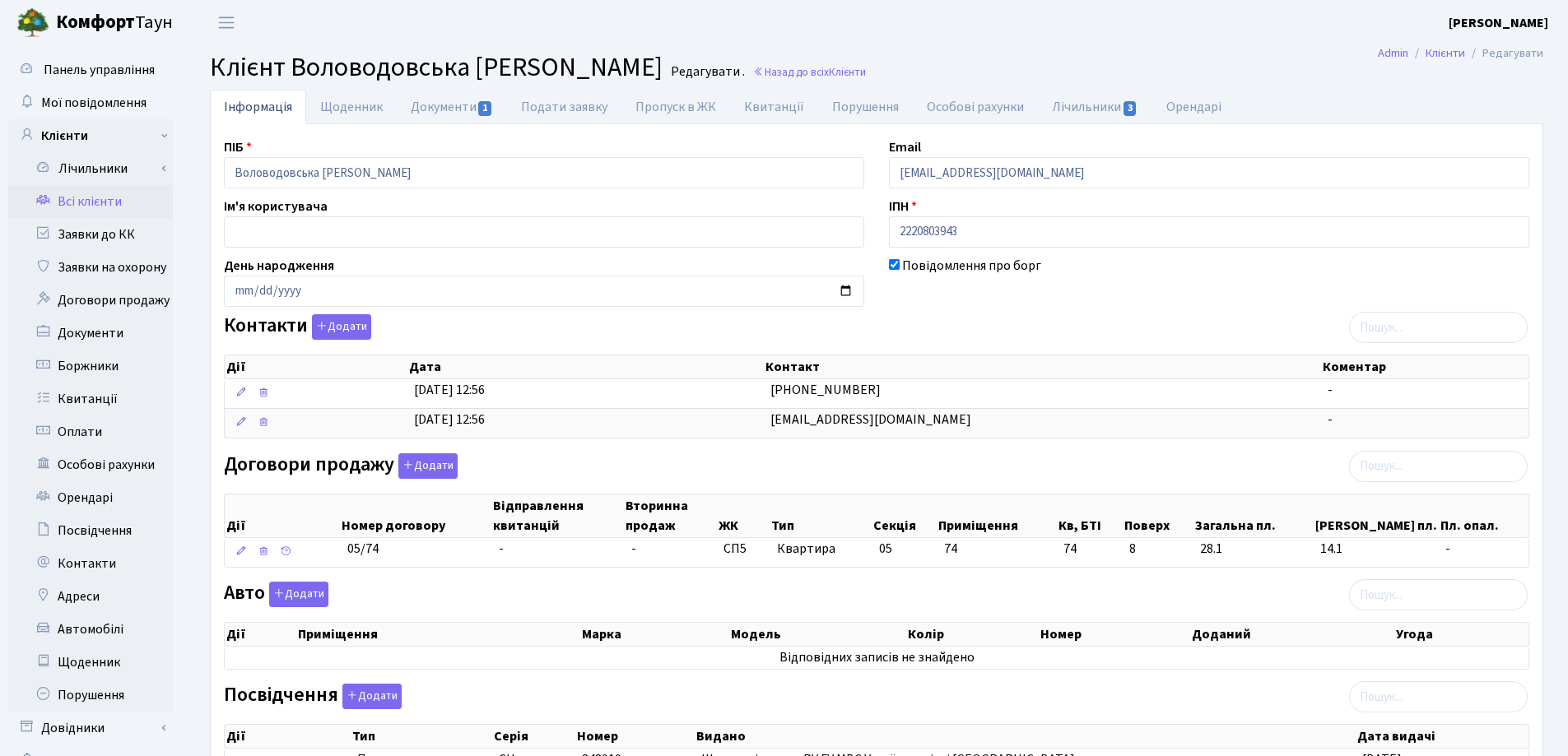
scroll to position [329, 0]
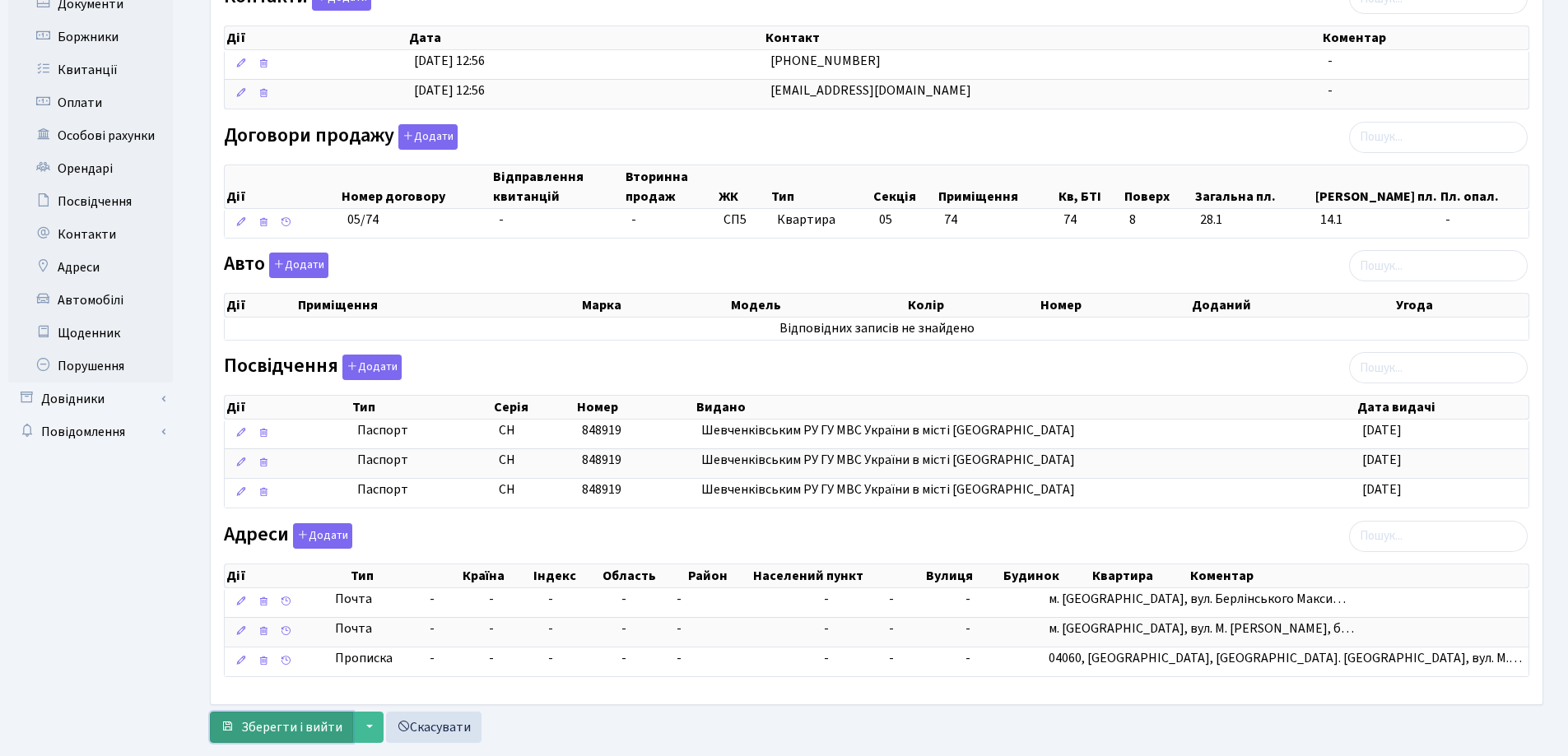
click at [305, 727] on span "Зберегти і вийти" at bounding box center [292, 727] width 101 height 19
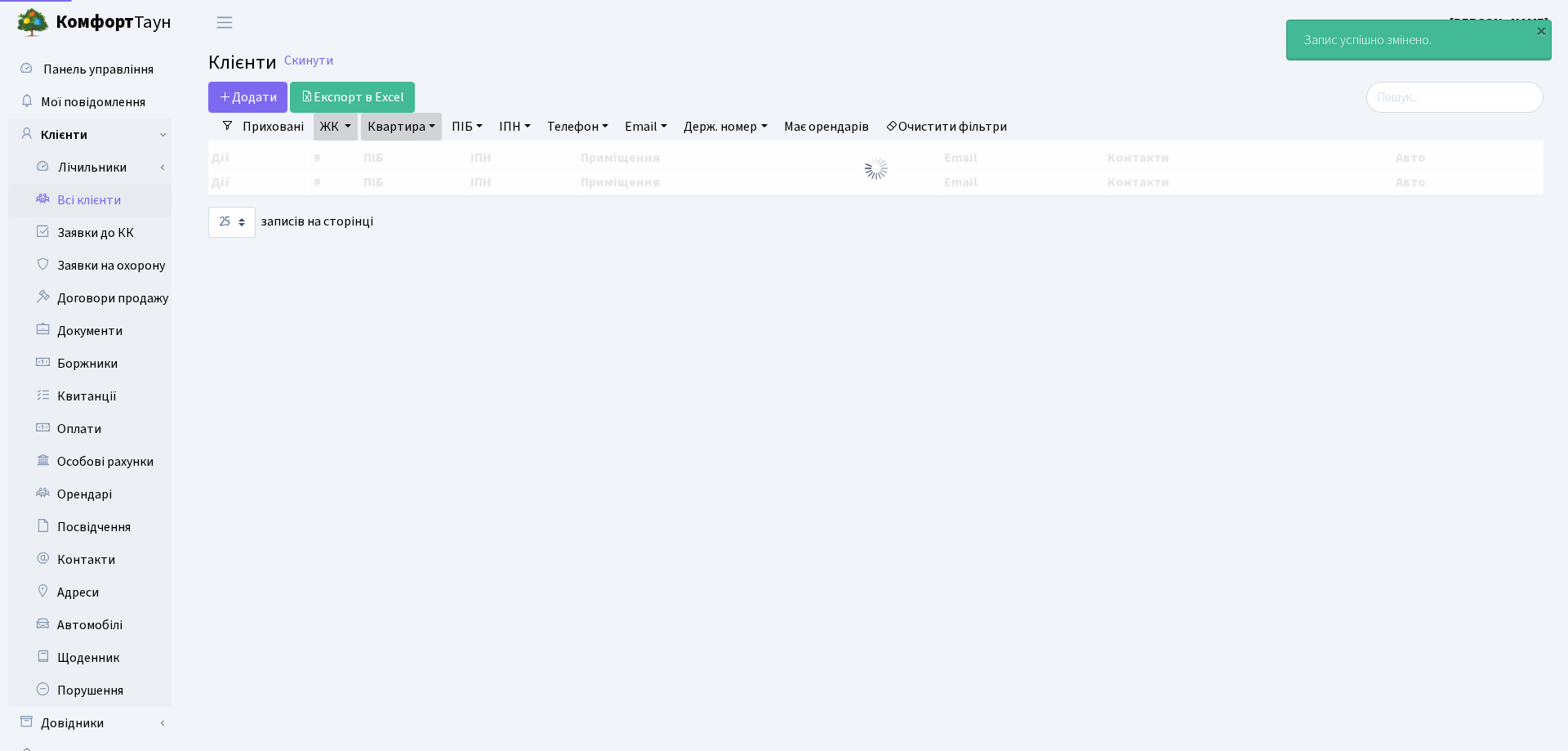
select select "25"
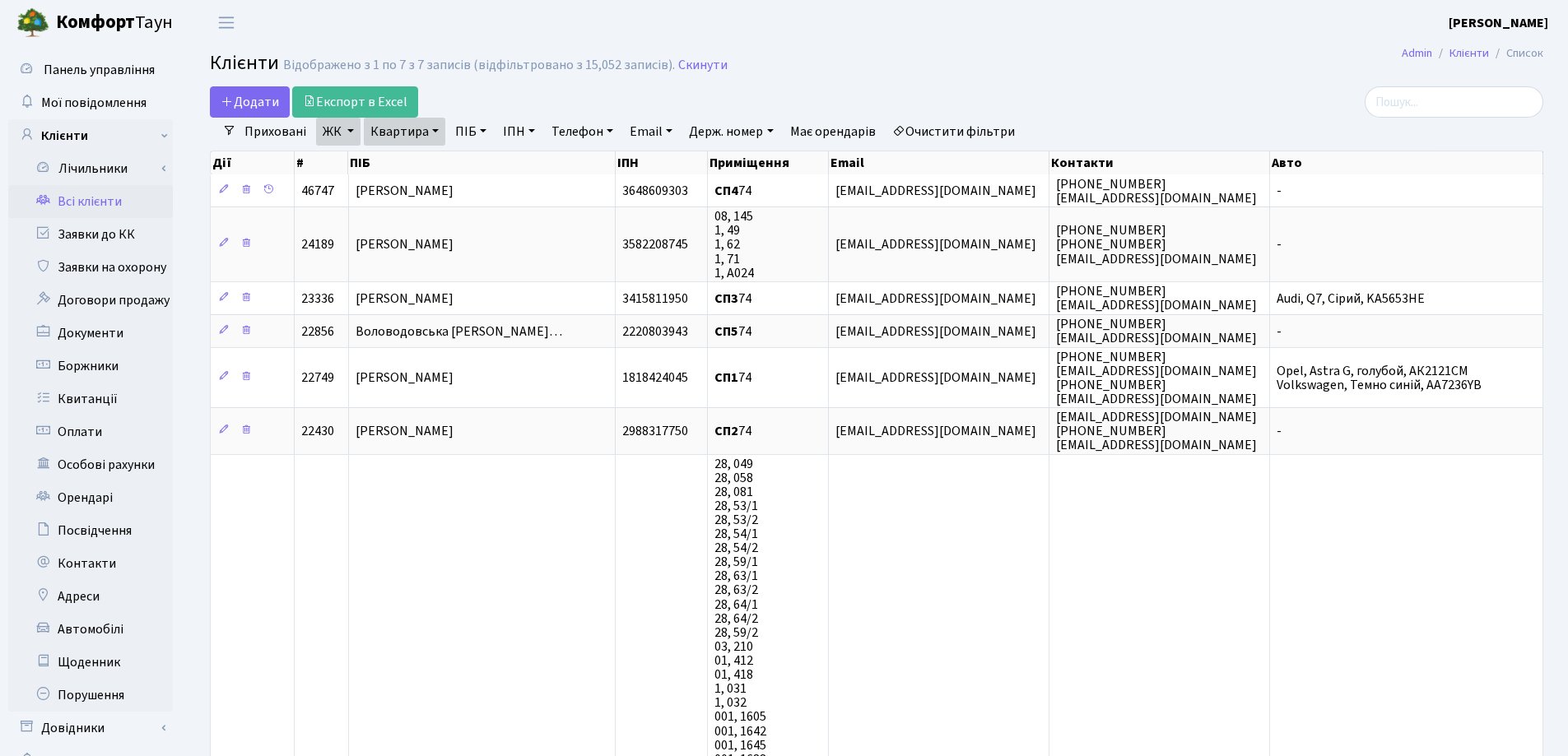
click at [433, 130] on link "Квартира" at bounding box center [404, 131] width 82 height 28
click at [476, 167] on icon at bounding box center [478, 164] width 13 height 13
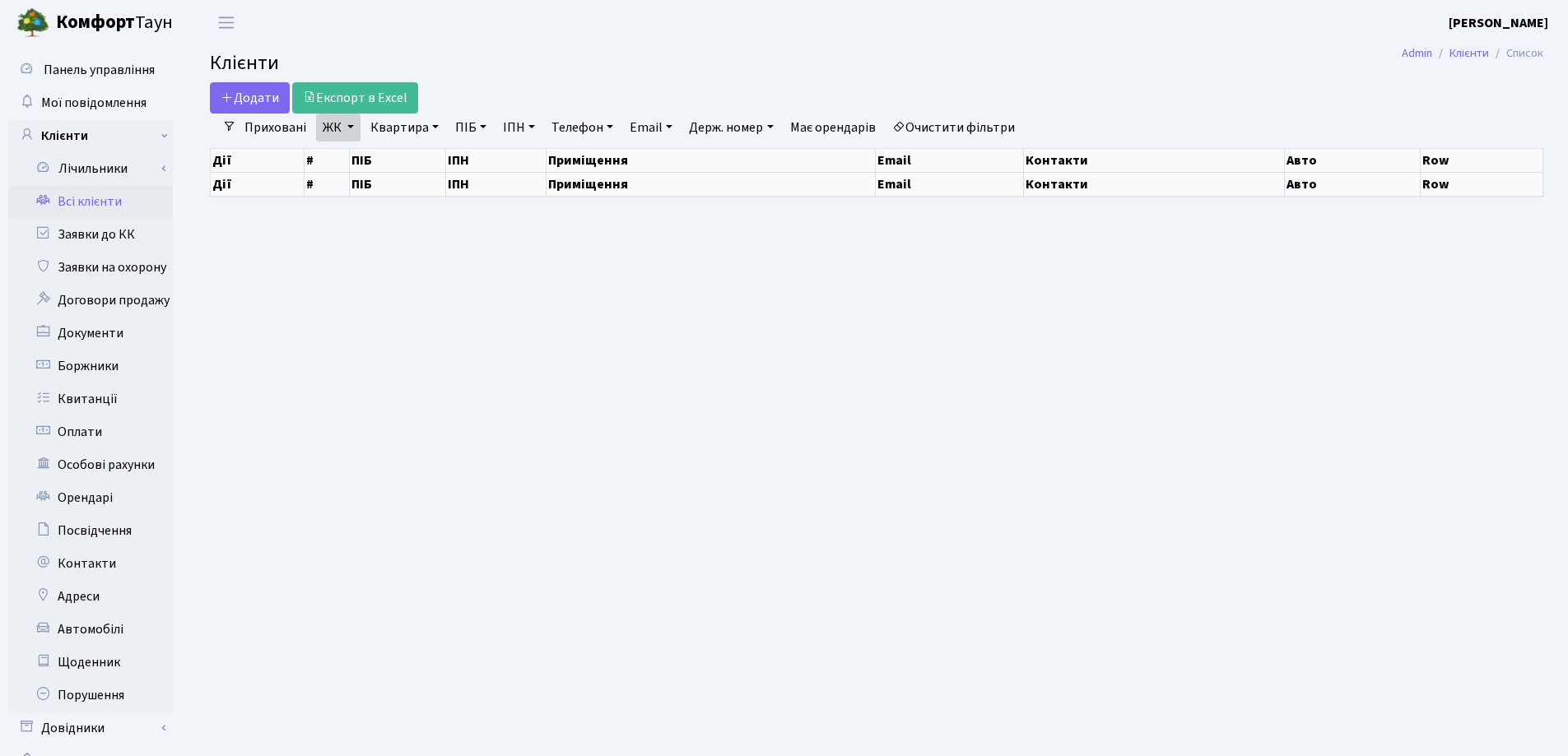
select select "25"
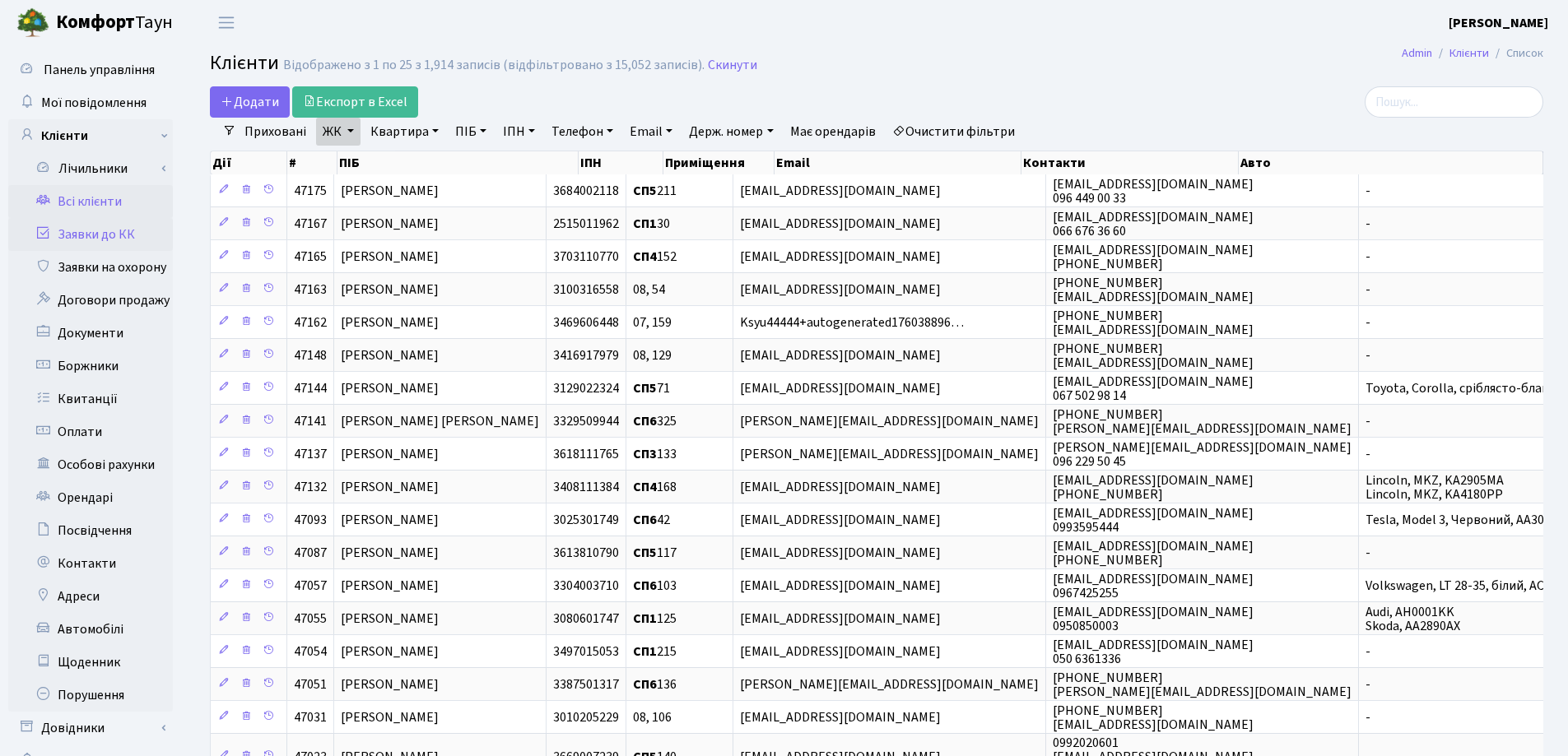
click at [82, 236] on link "Заявки до КК" at bounding box center [91, 234] width 165 height 33
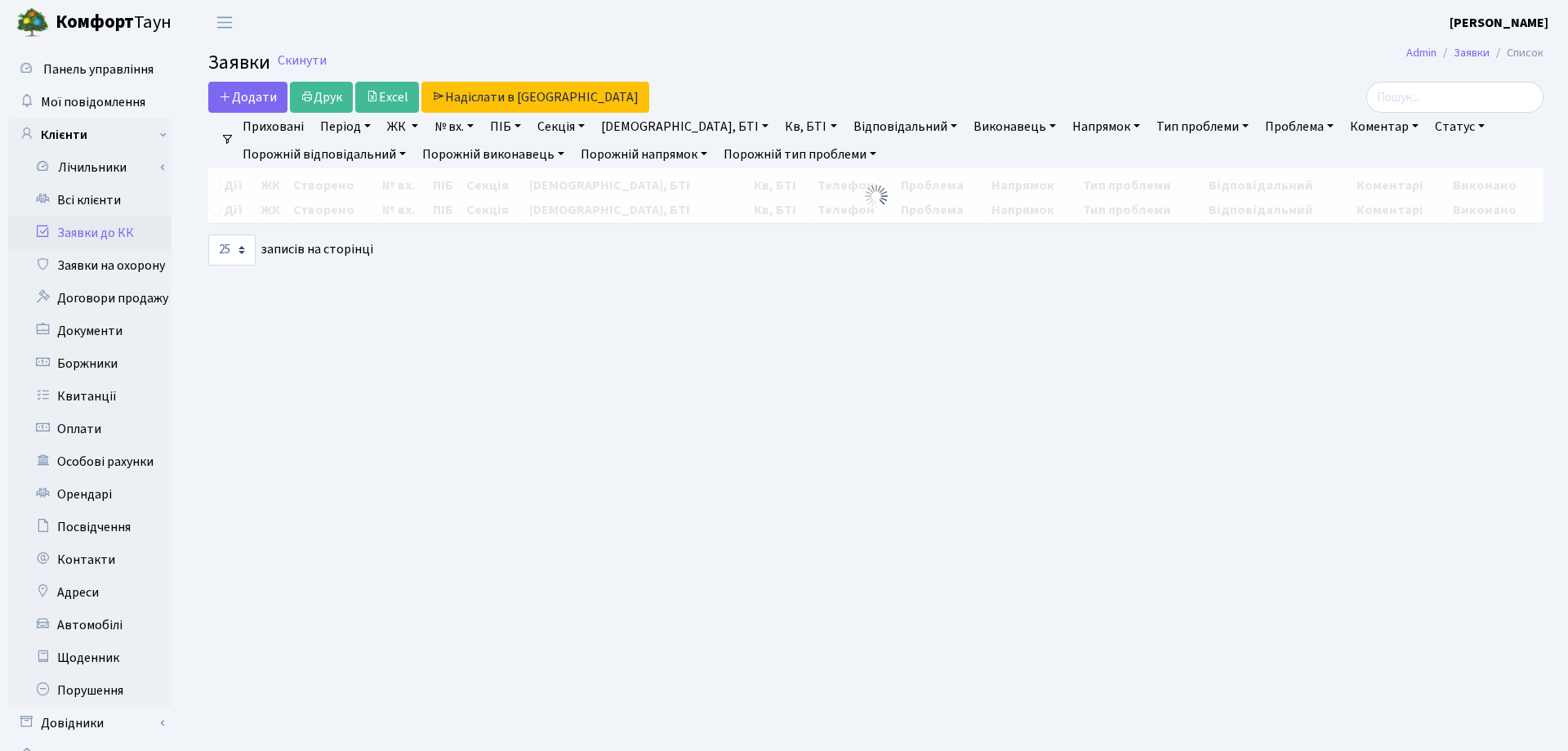
select select "25"
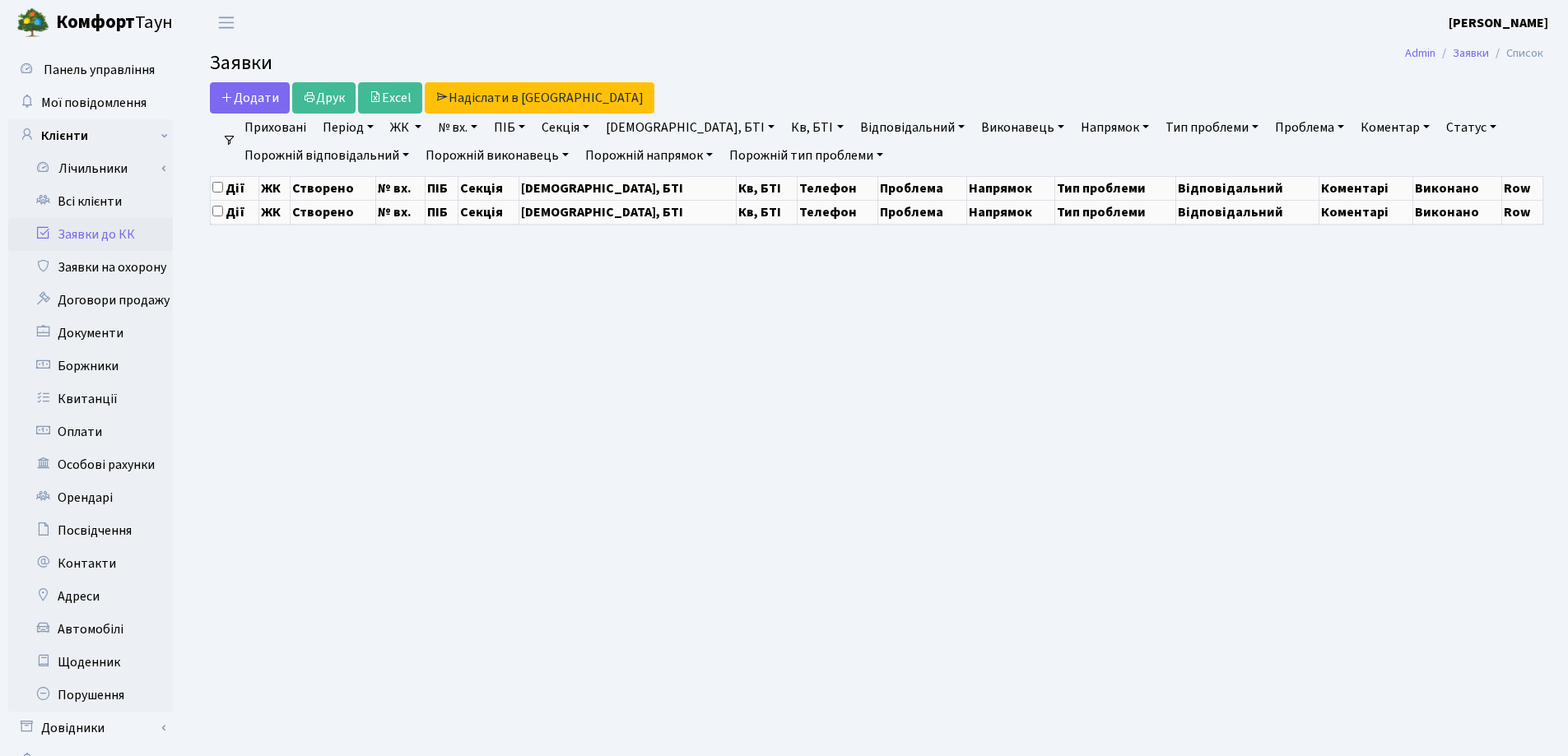
select select "25"
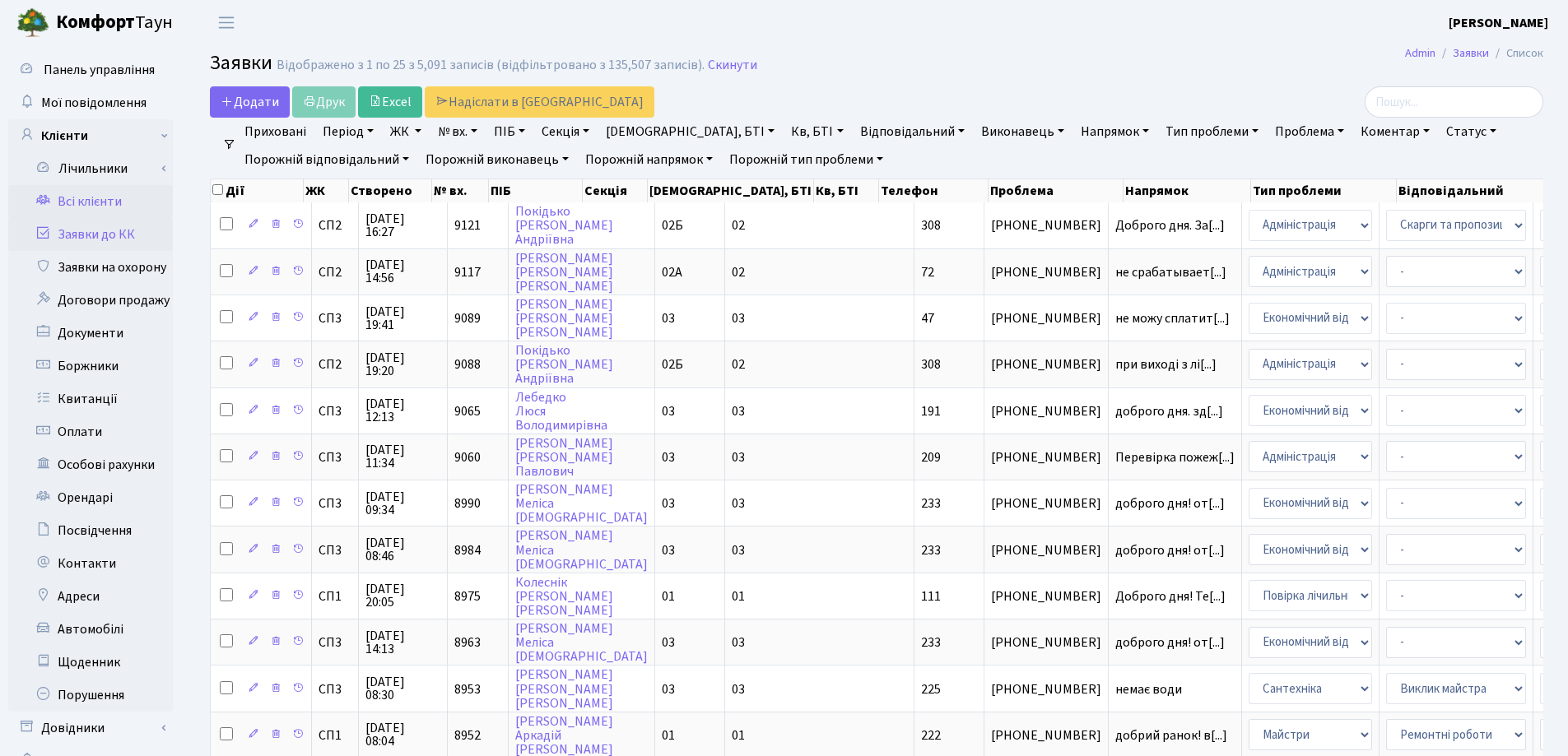
click at [77, 203] on link "Всі клієнти" at bounding box center [91, 201] width 165 height 33
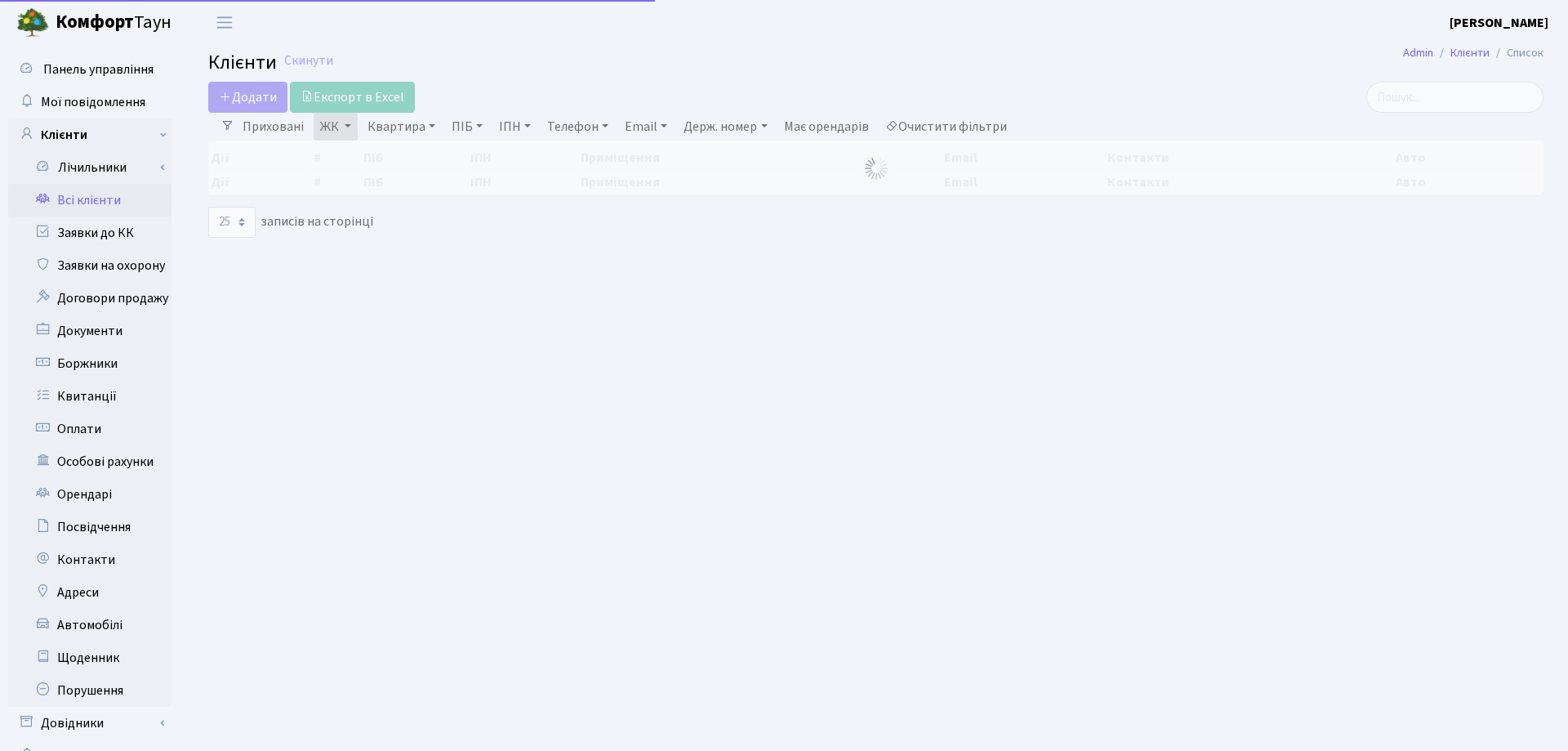
select select "25"
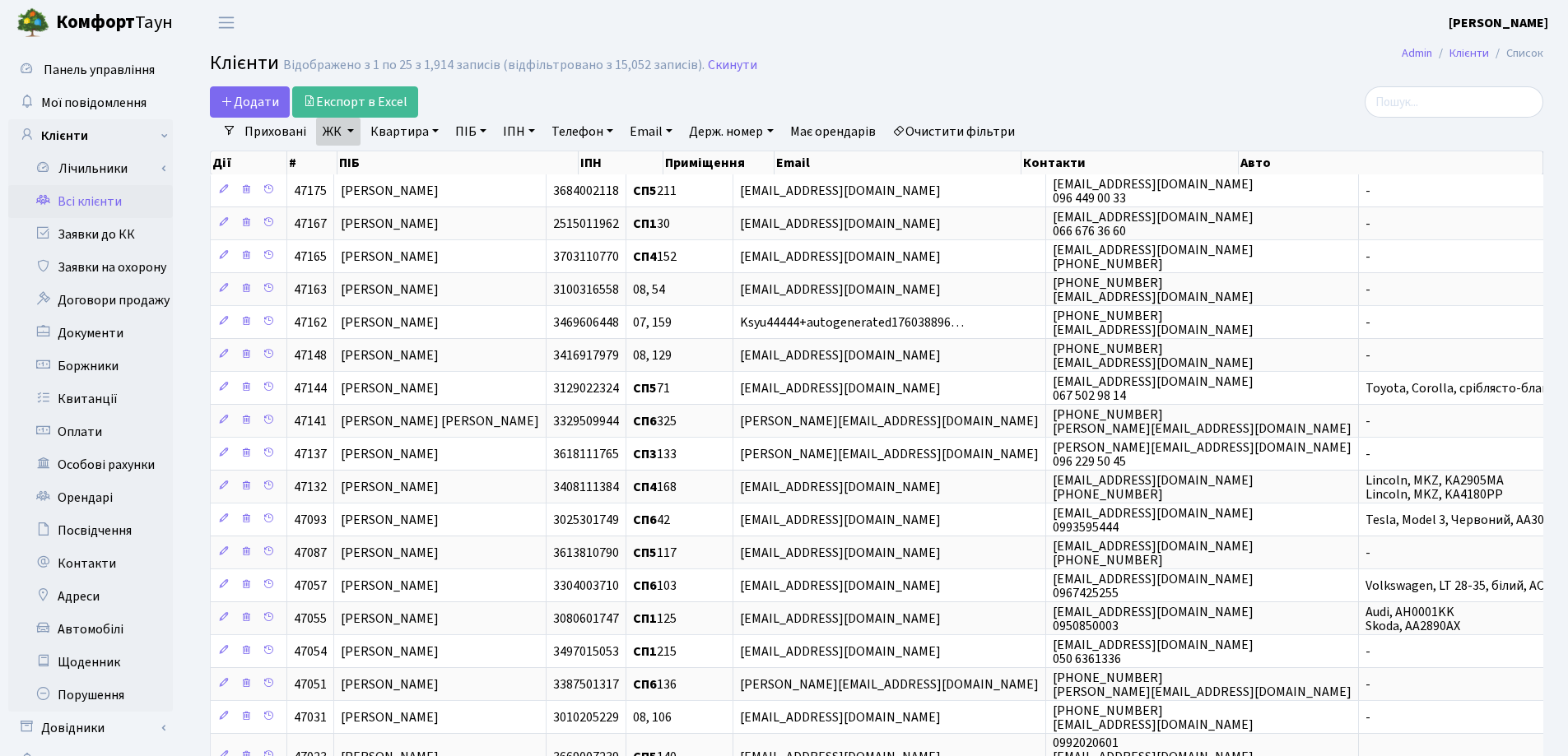
click at [435, 134] on link "Квартира" at bounding box center [404, 131] width 82 height 28
type input "63"
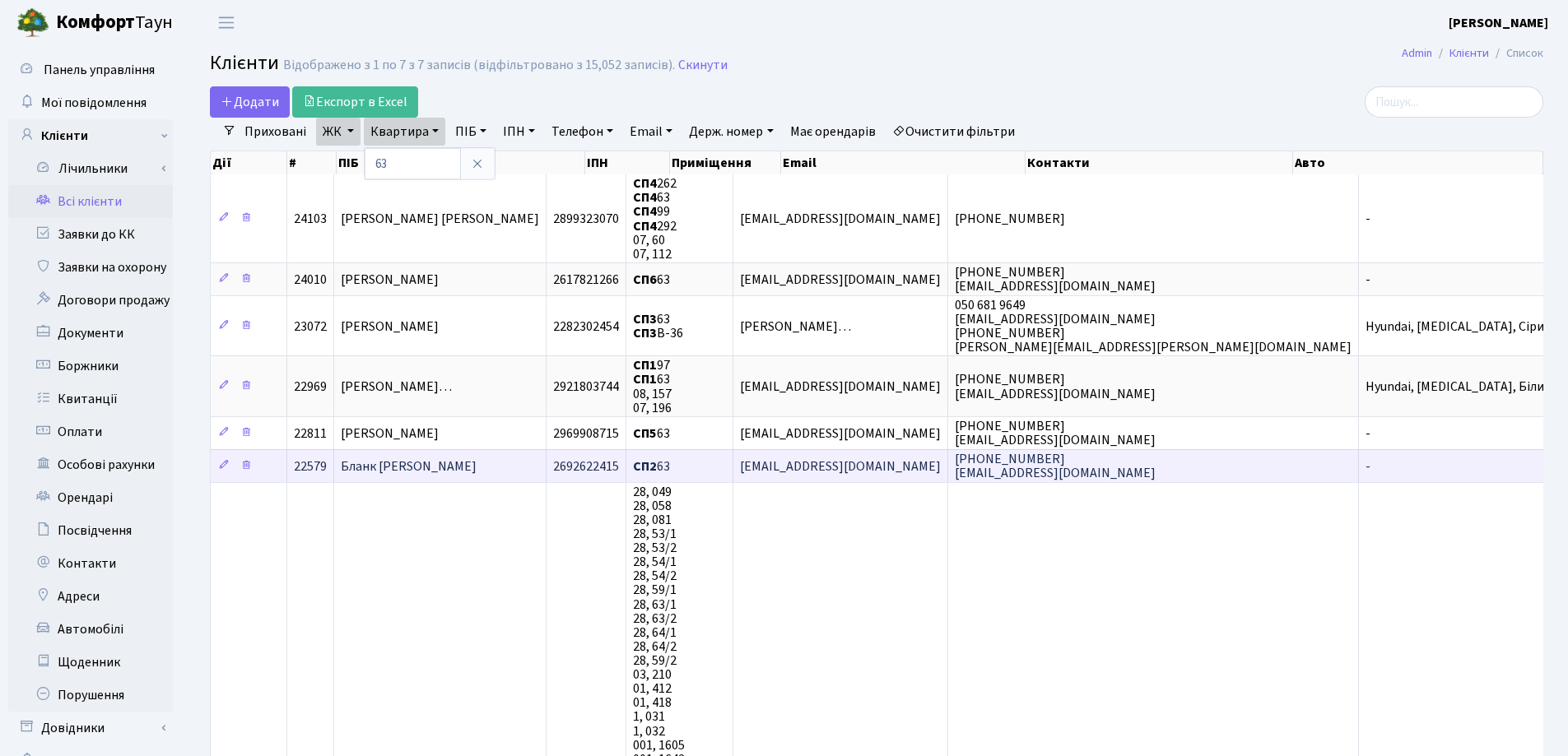
click at [499, 455] on td "Бланк Артур" at bounding box center [440, 465] width 212 height 33
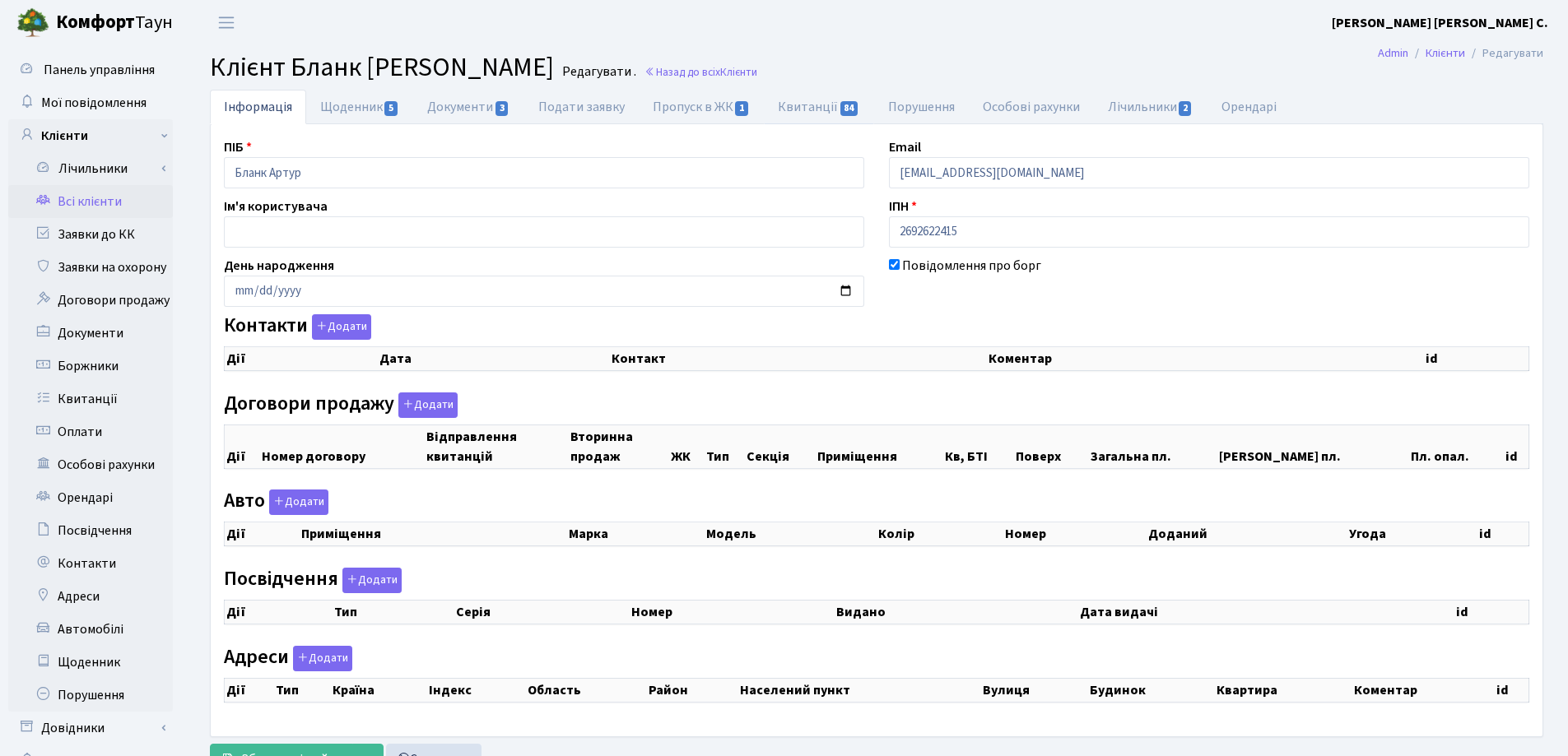
click at [791, 102] on link "Квитанції 84" at bounding box center [818, 107] width 109 height 34
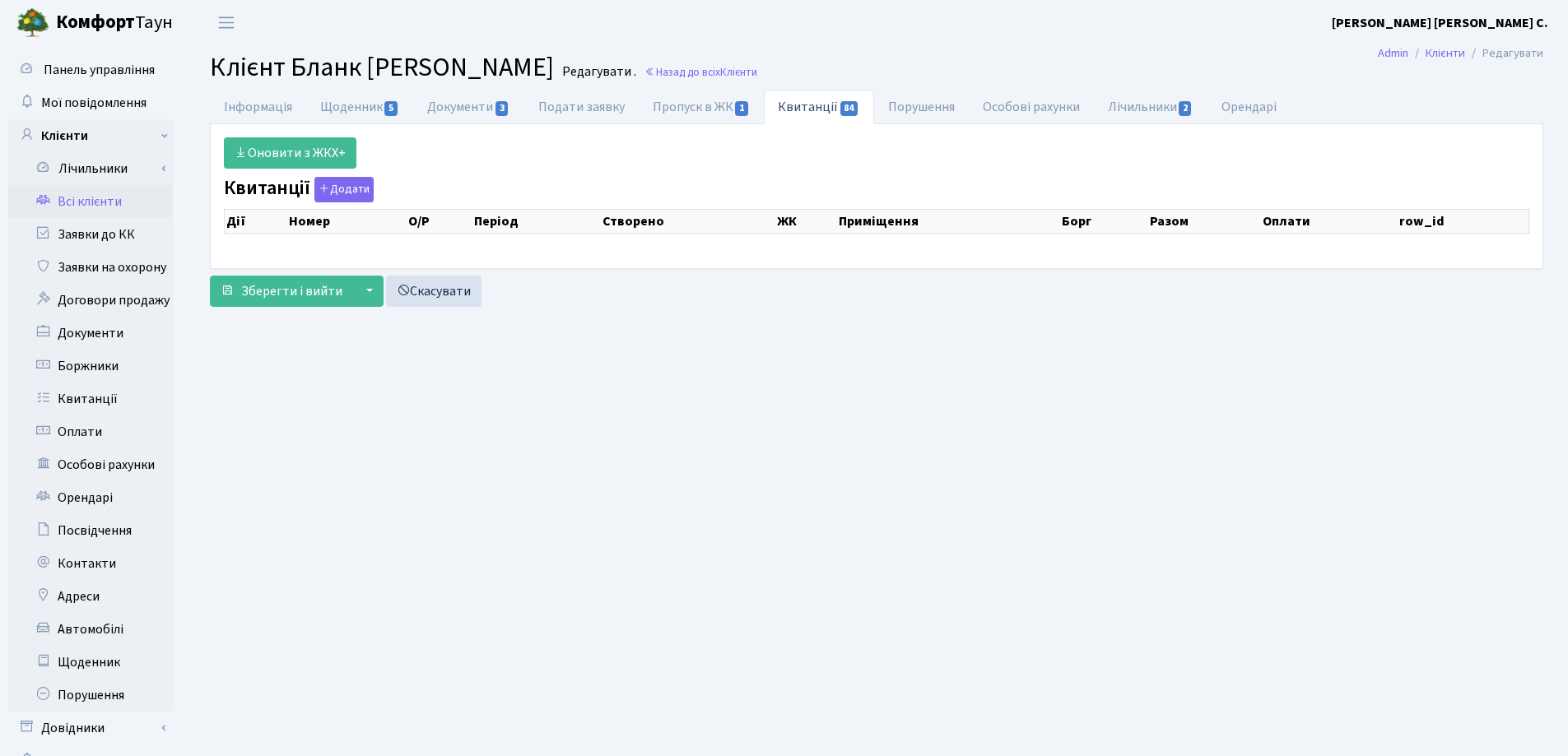
select select "25"
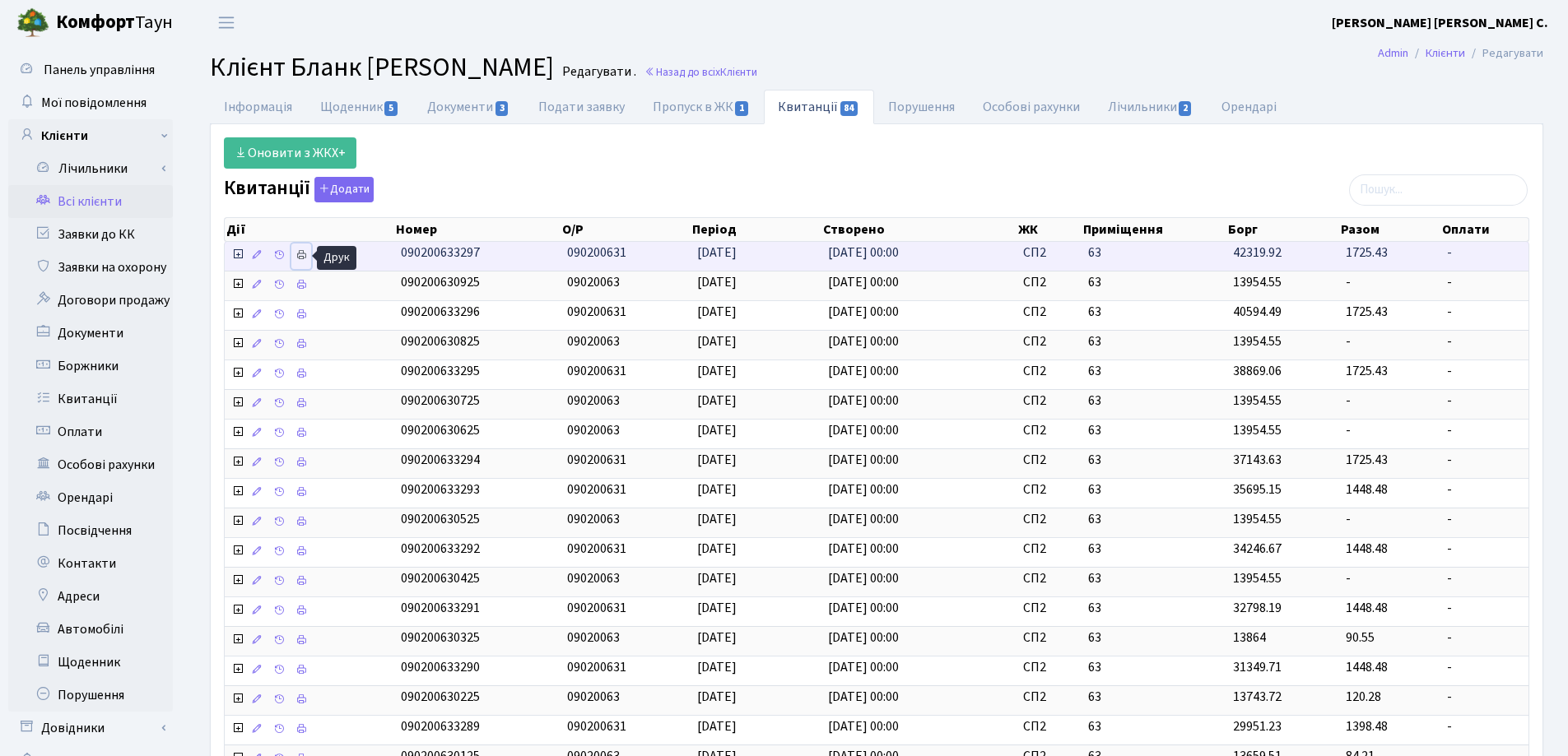
click at [299, 254] on icon at bounding box center [301, 255] width 12 height 12
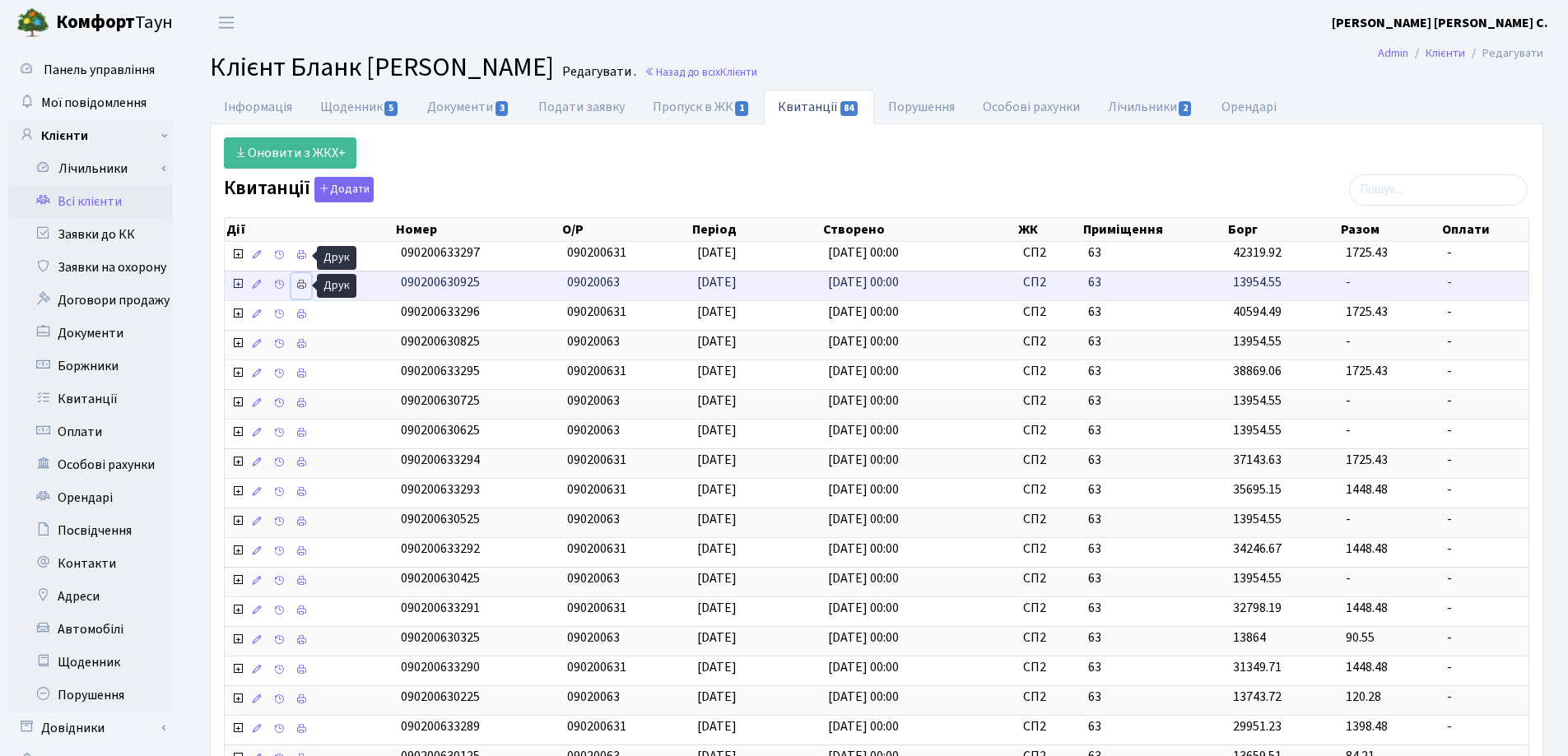
click at [299, 285] on icon at bounding box center [301, 285] width 12 height 12
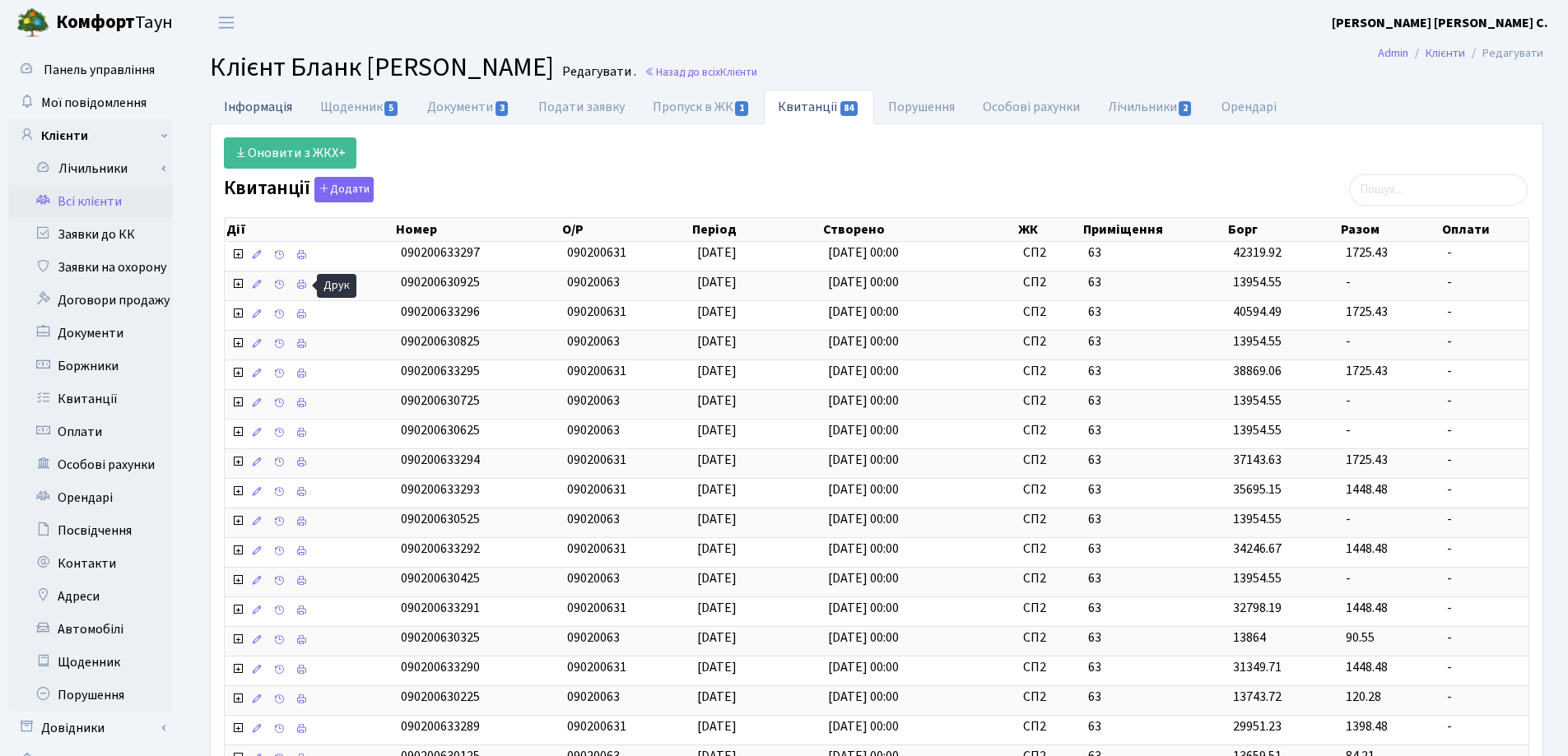
click at [258, 102] on link "Інформація" at bounding box center [257, 107] width 96 height 34
select select "25"
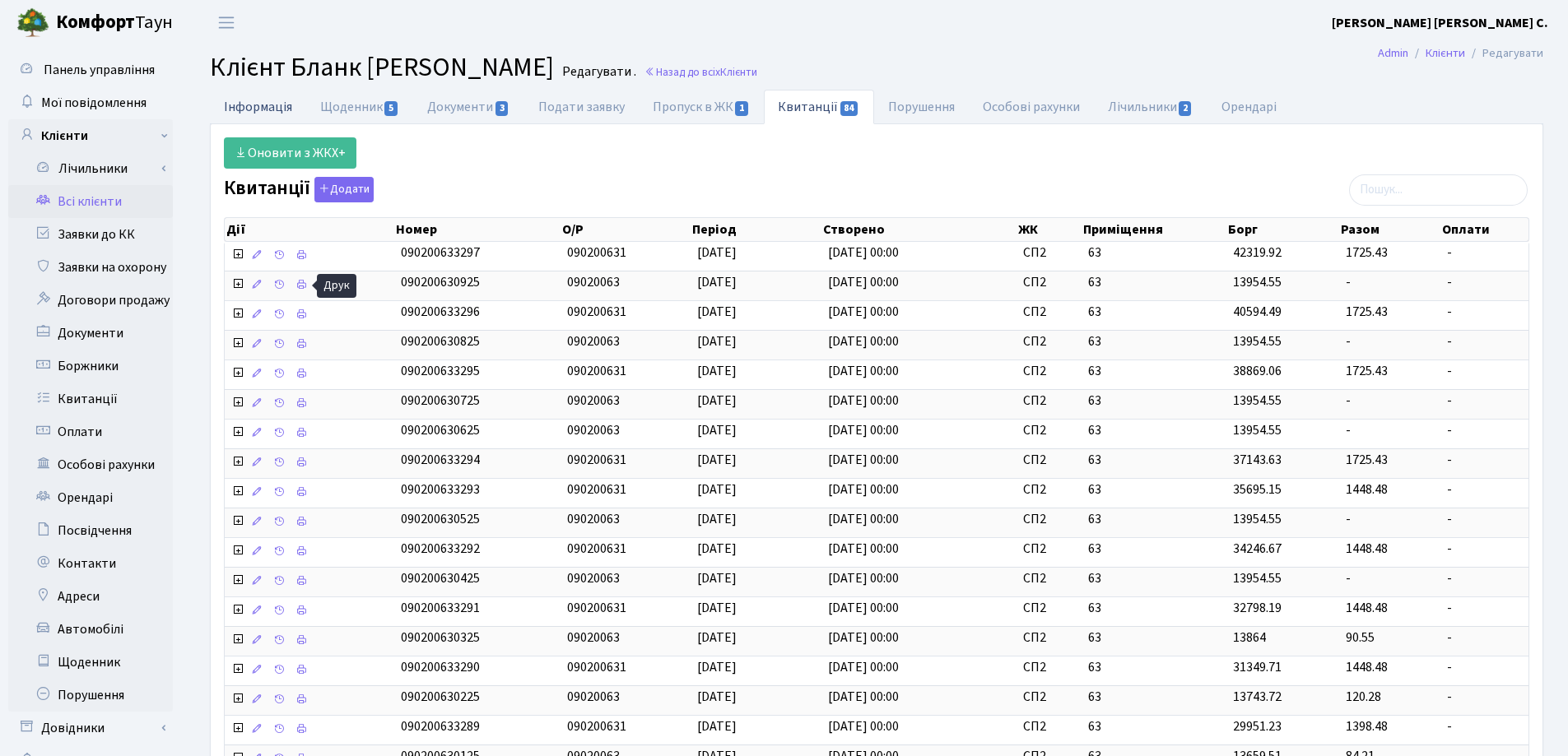
select select "25"
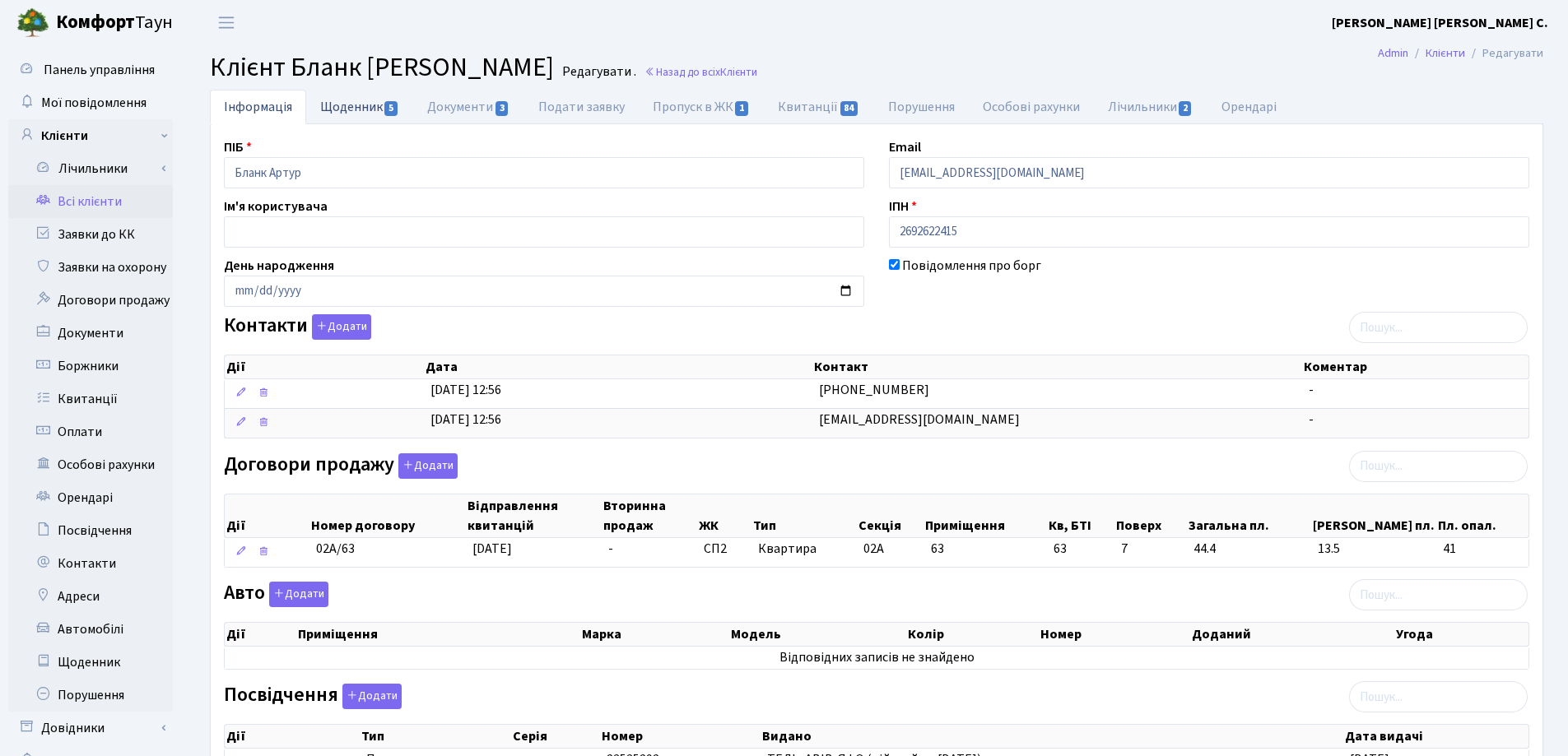
click at [339, 103] on link "Щоденник 5" at bounding box center [359, 107] width 107 height 34
select select "25"
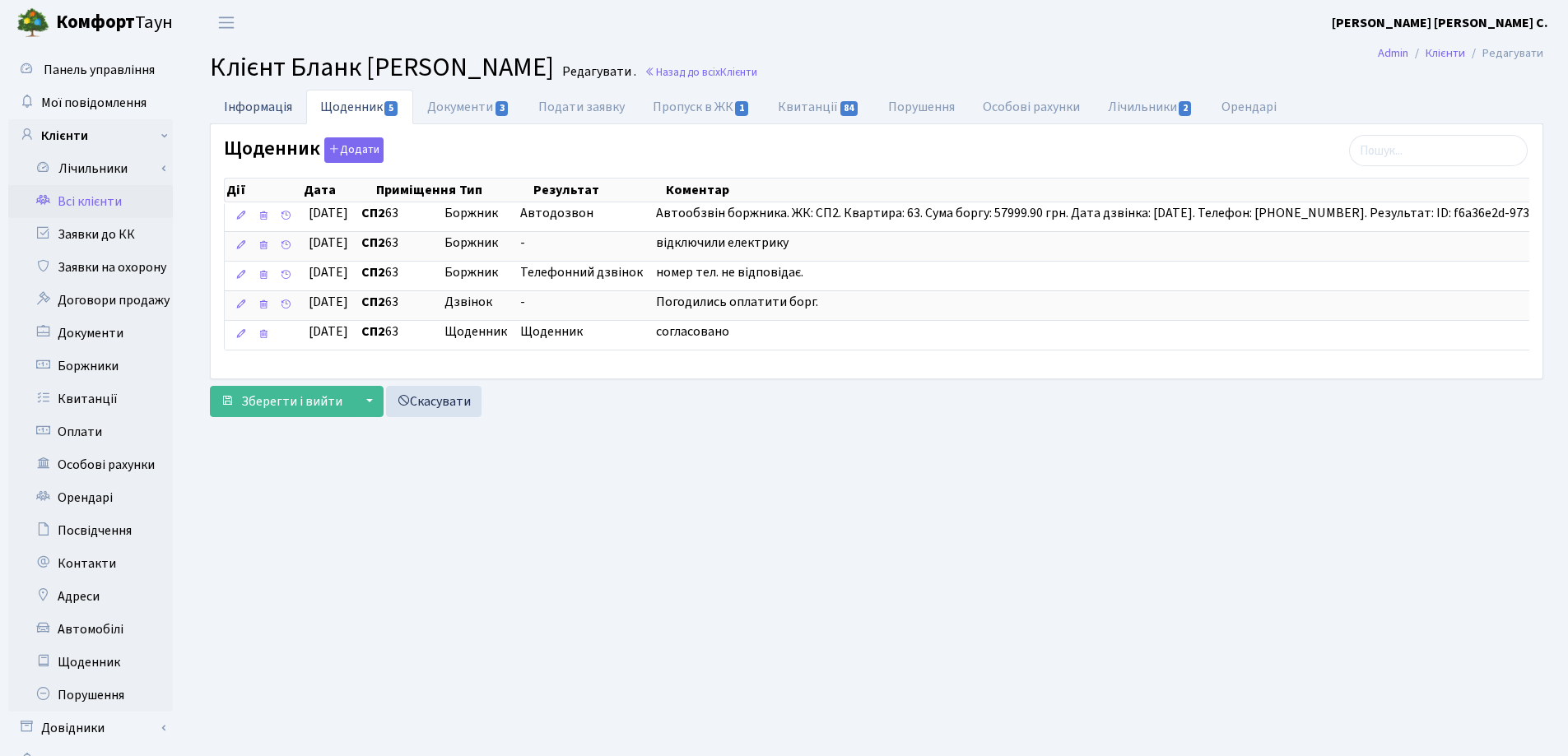
click at [260, 111] on link "Інформація" at bounding box center [257, 107] width 96 height 34
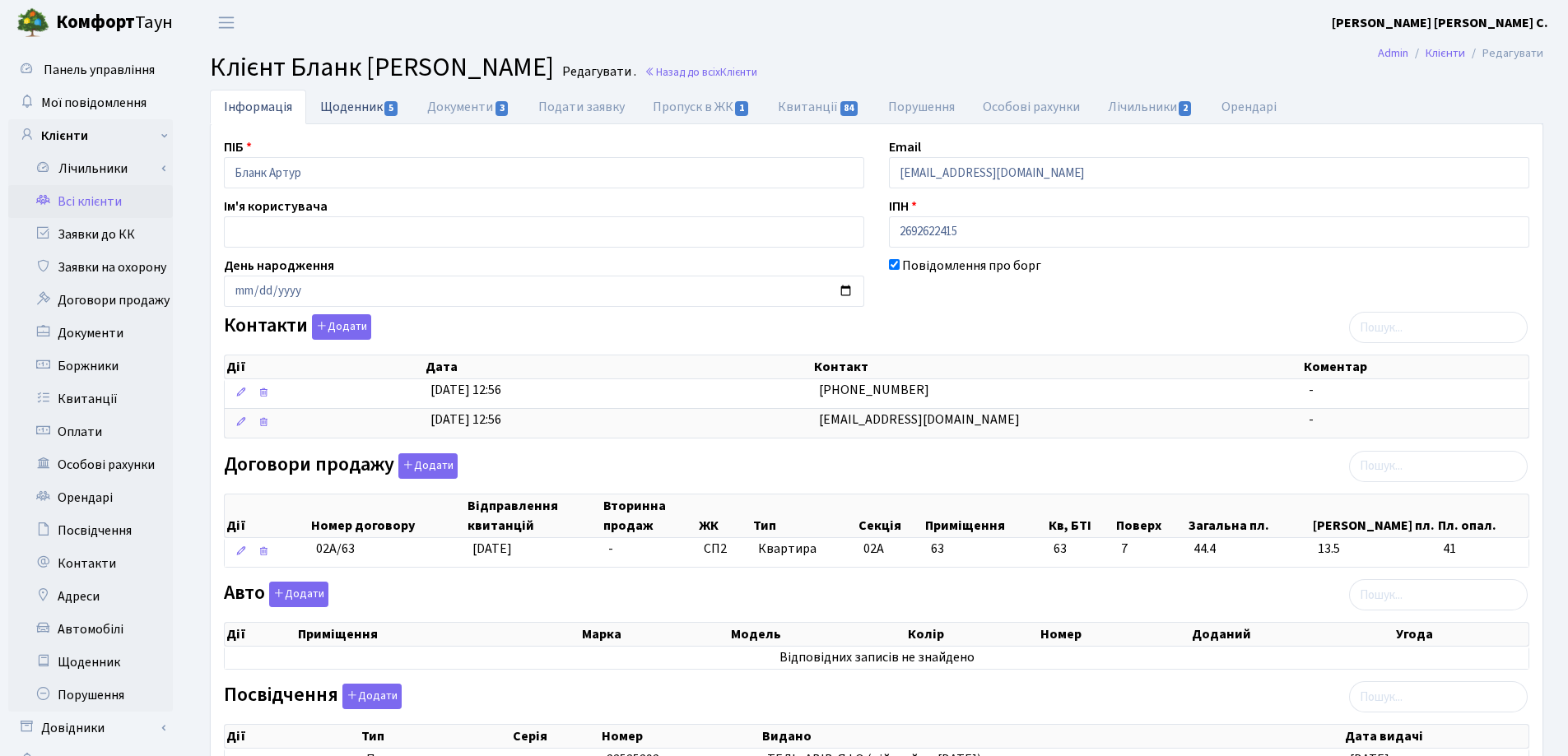
click at [341, 104] on link "Щоденник 5" at bounding box center [359, 107] width 107 height 34
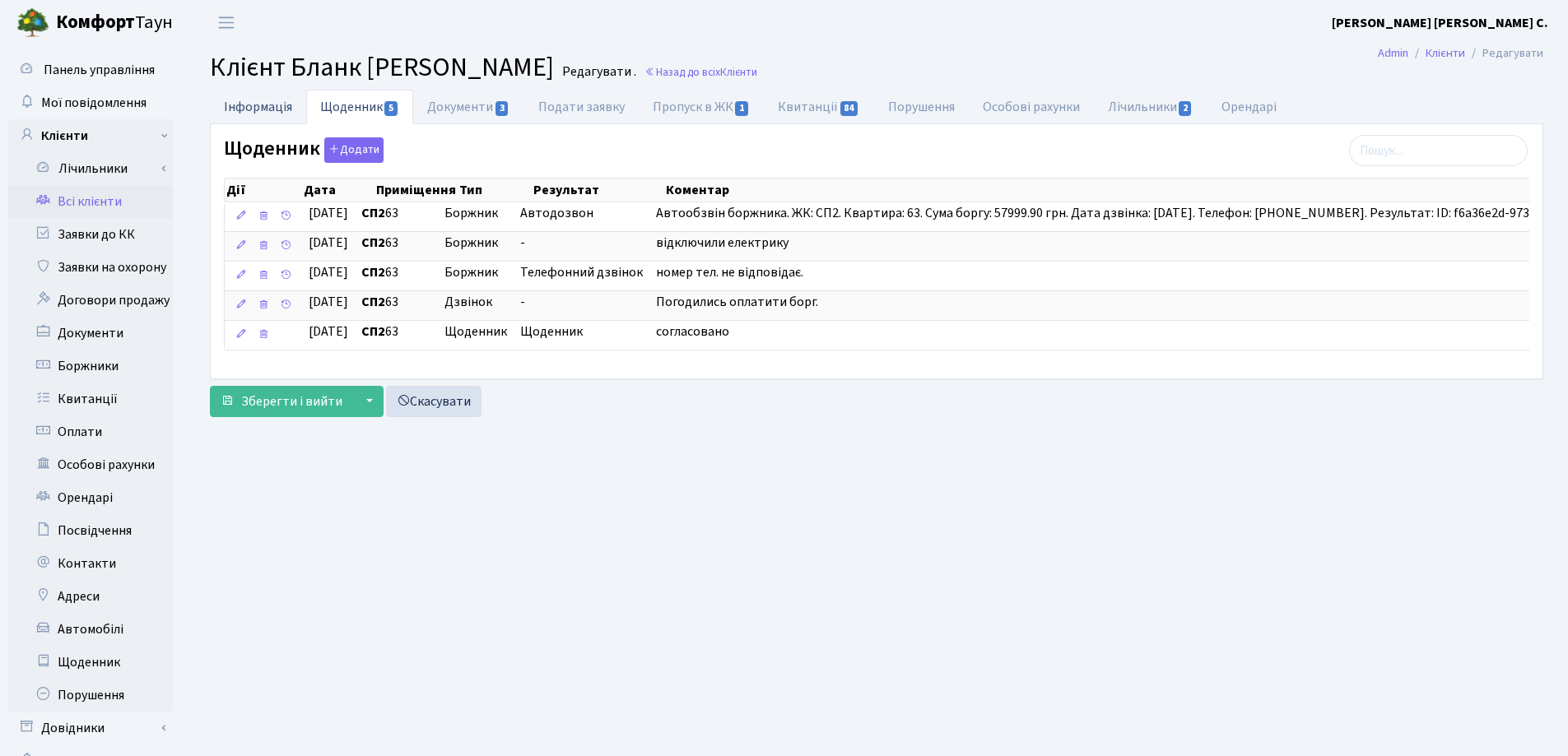
click at [268, 105] on link "Інформація" at bounding box center [257, 107] width 96 height 34
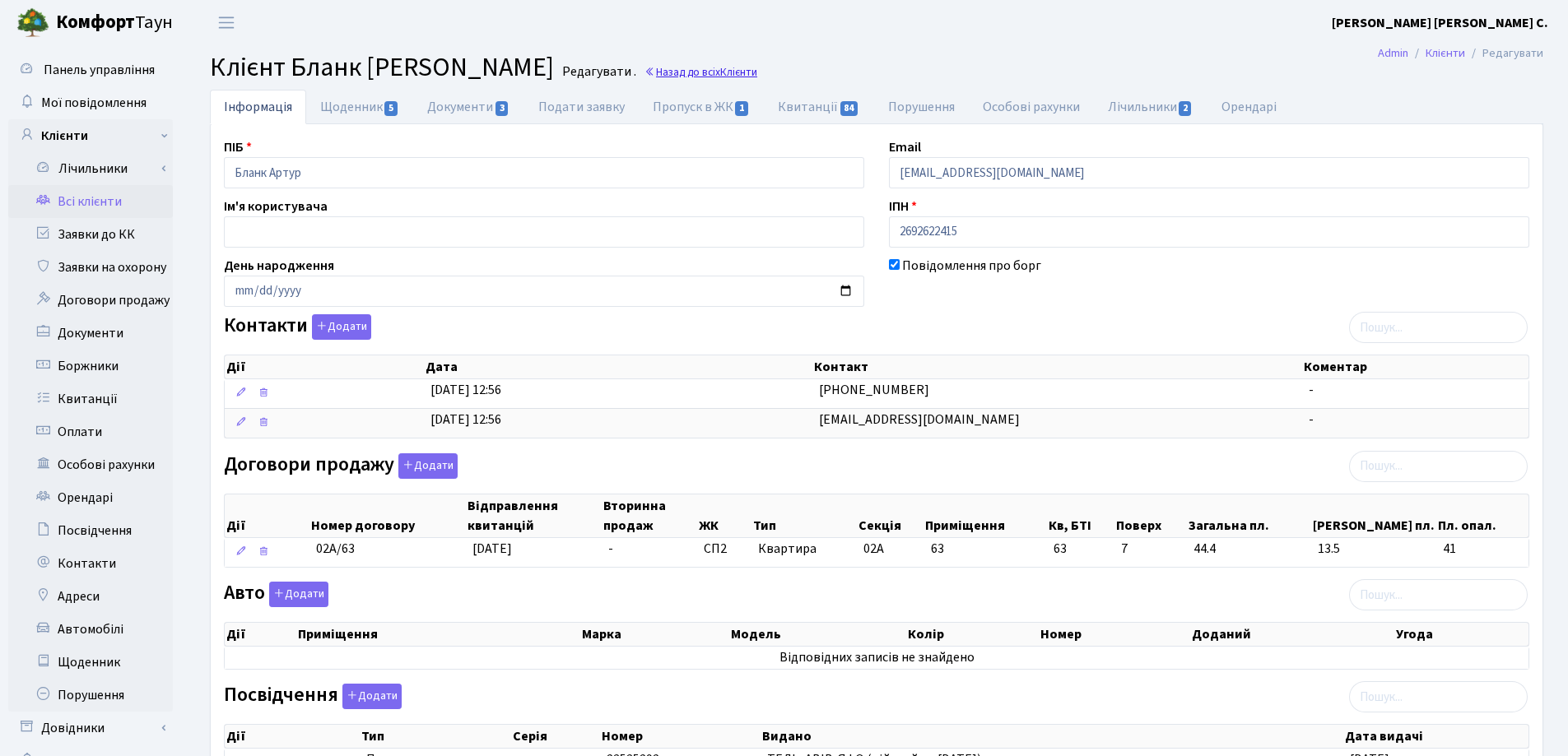
click at [644, 74] on link "Назад до всіх Клієнти" at bounding box center [701, 71] width 113 height 16
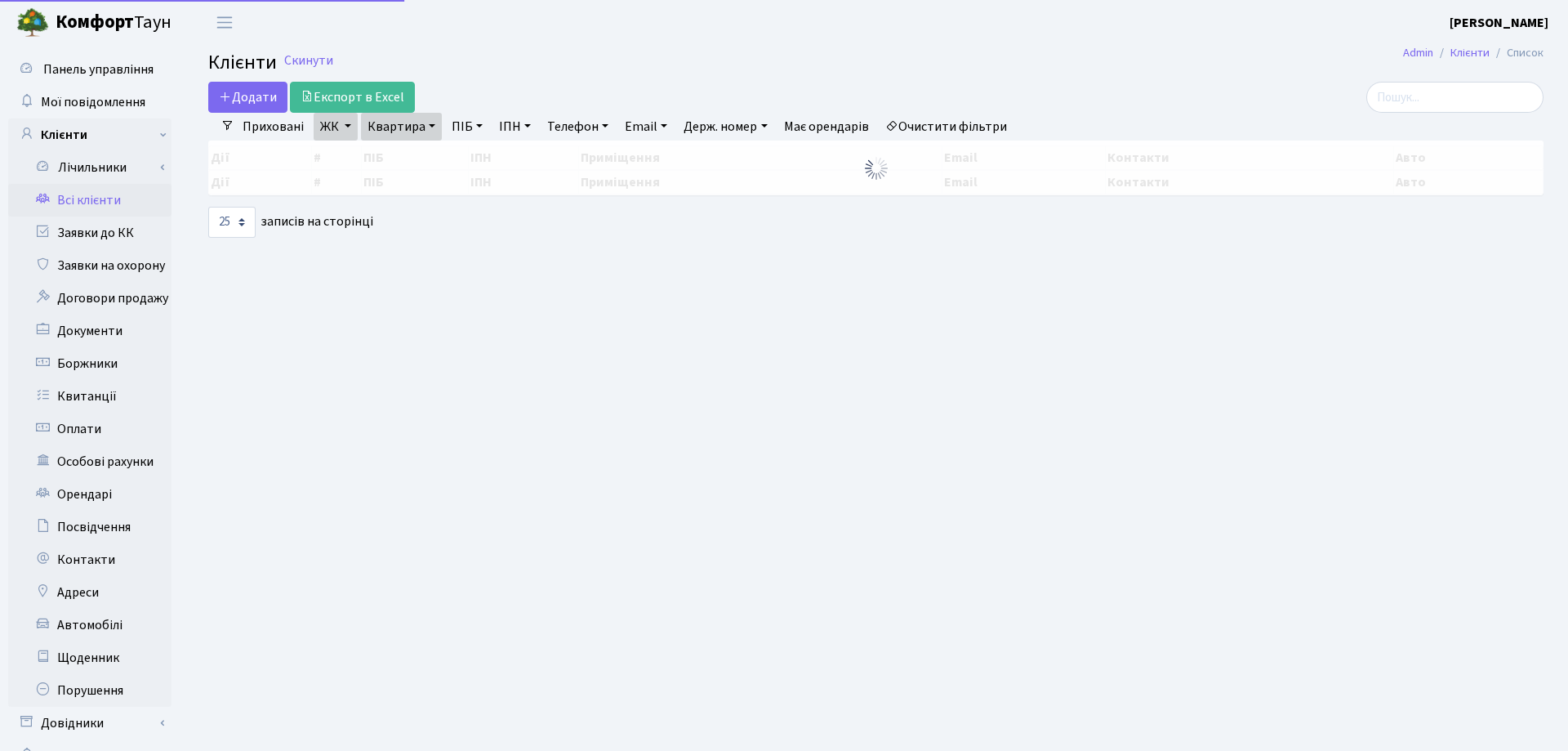
select select "25"
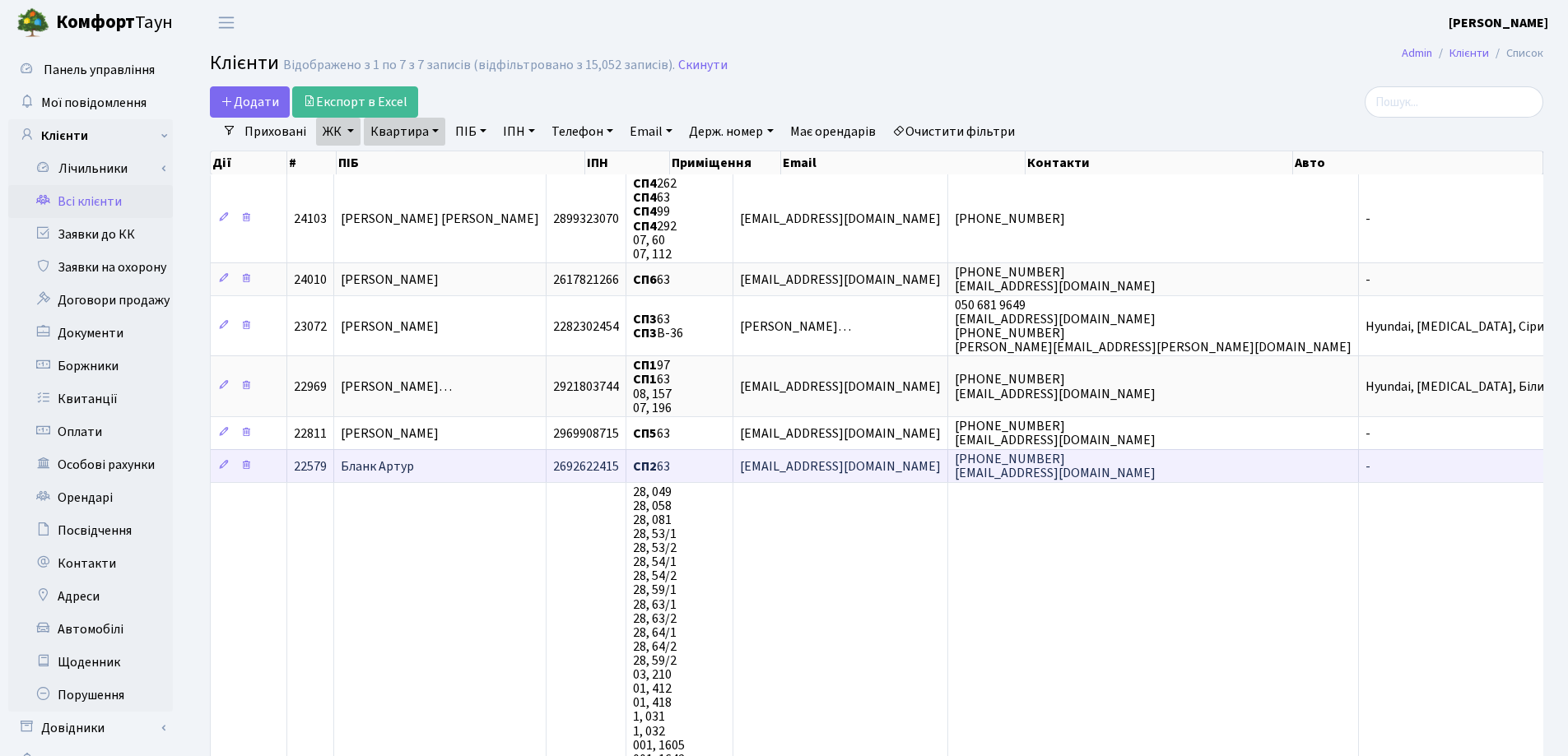
click at [523, 473] on td "Бланк Артур" at bounding box center [440, 465] width 212 height 33
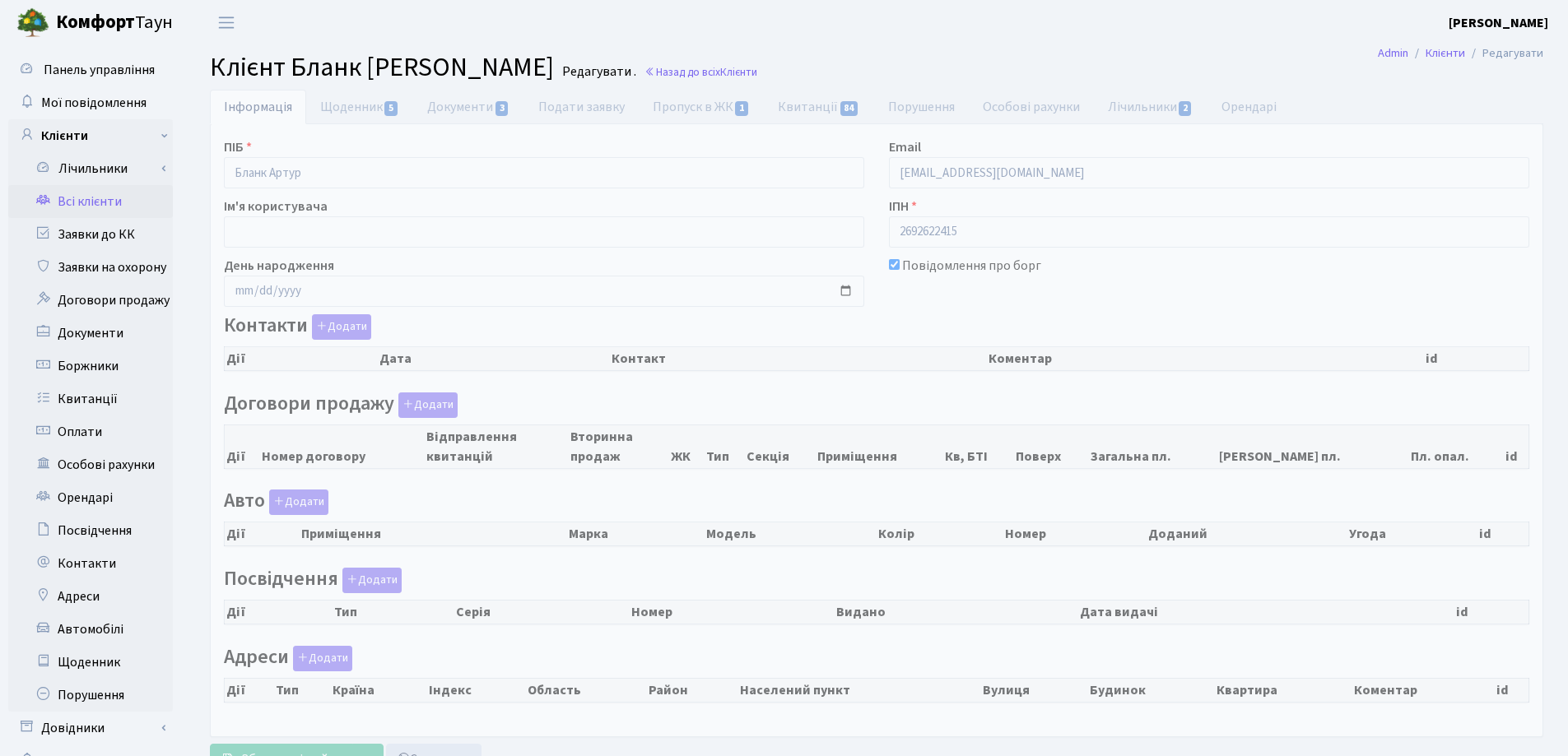
checkbox input "true"
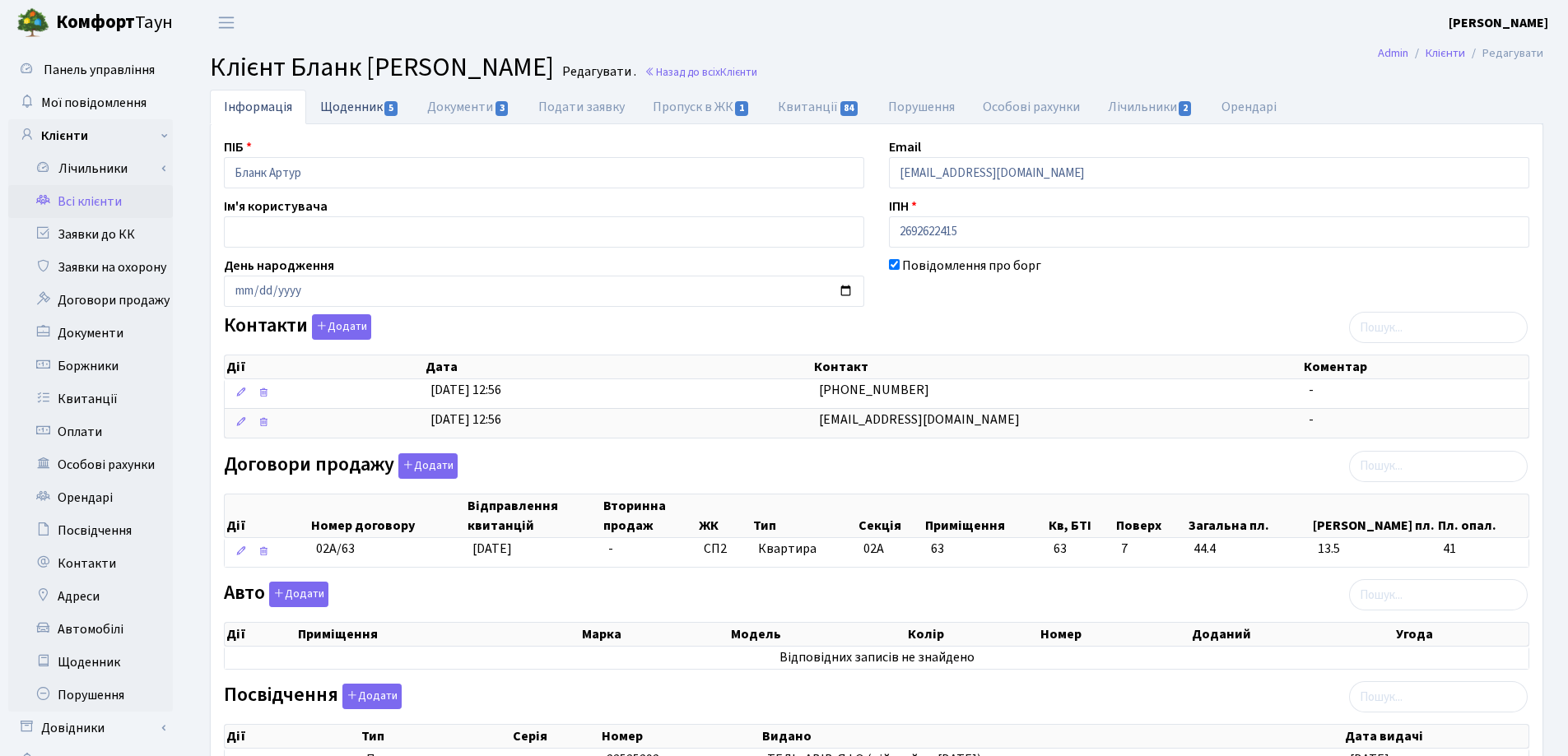
click at [324, 111] on link "Щоденник 5" at bounding box center [359, 107] width 107 height 34
